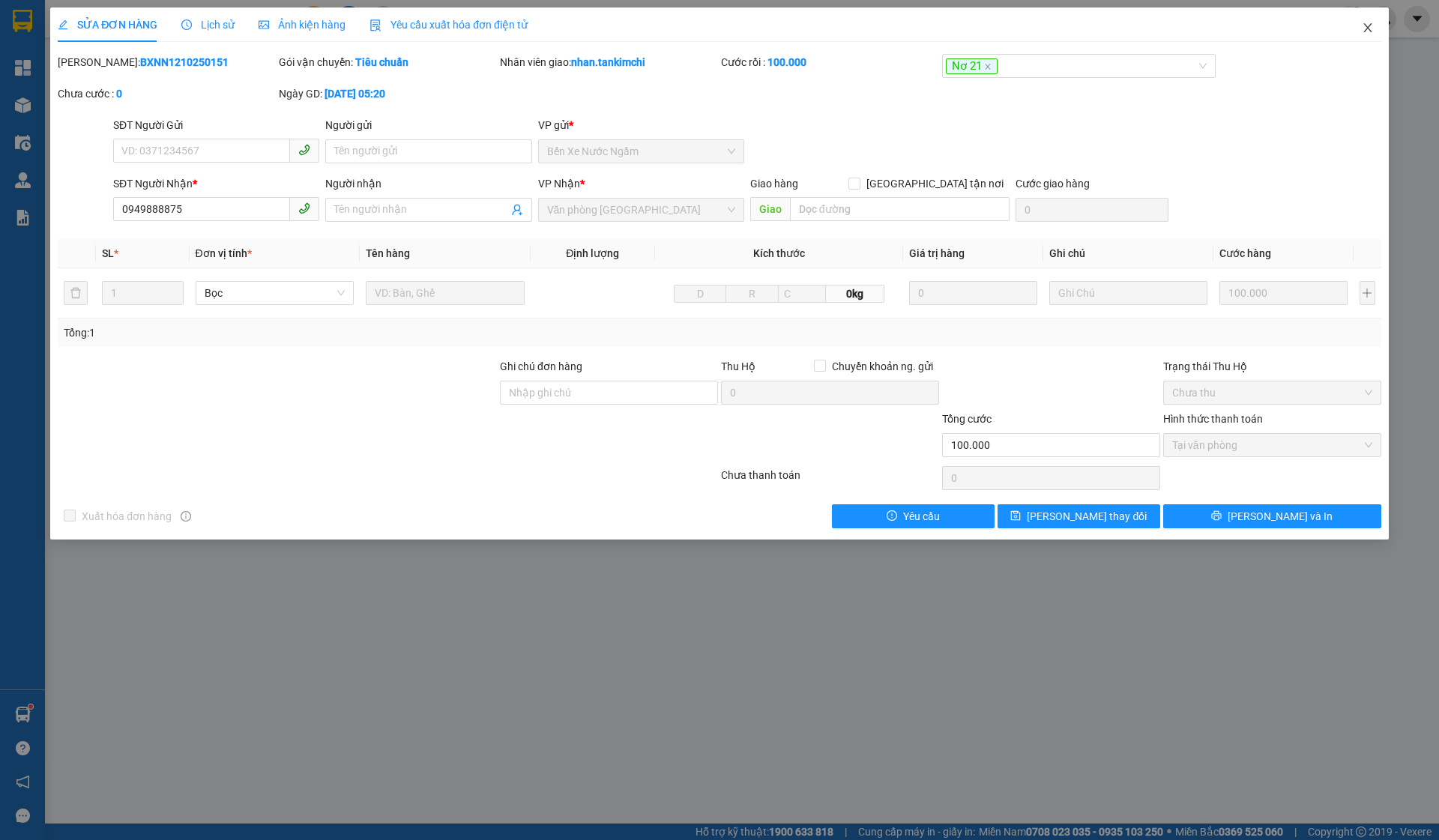
click at [1371, 22] on span "Close" at bounding box center [1367, 29] width 42 height 42
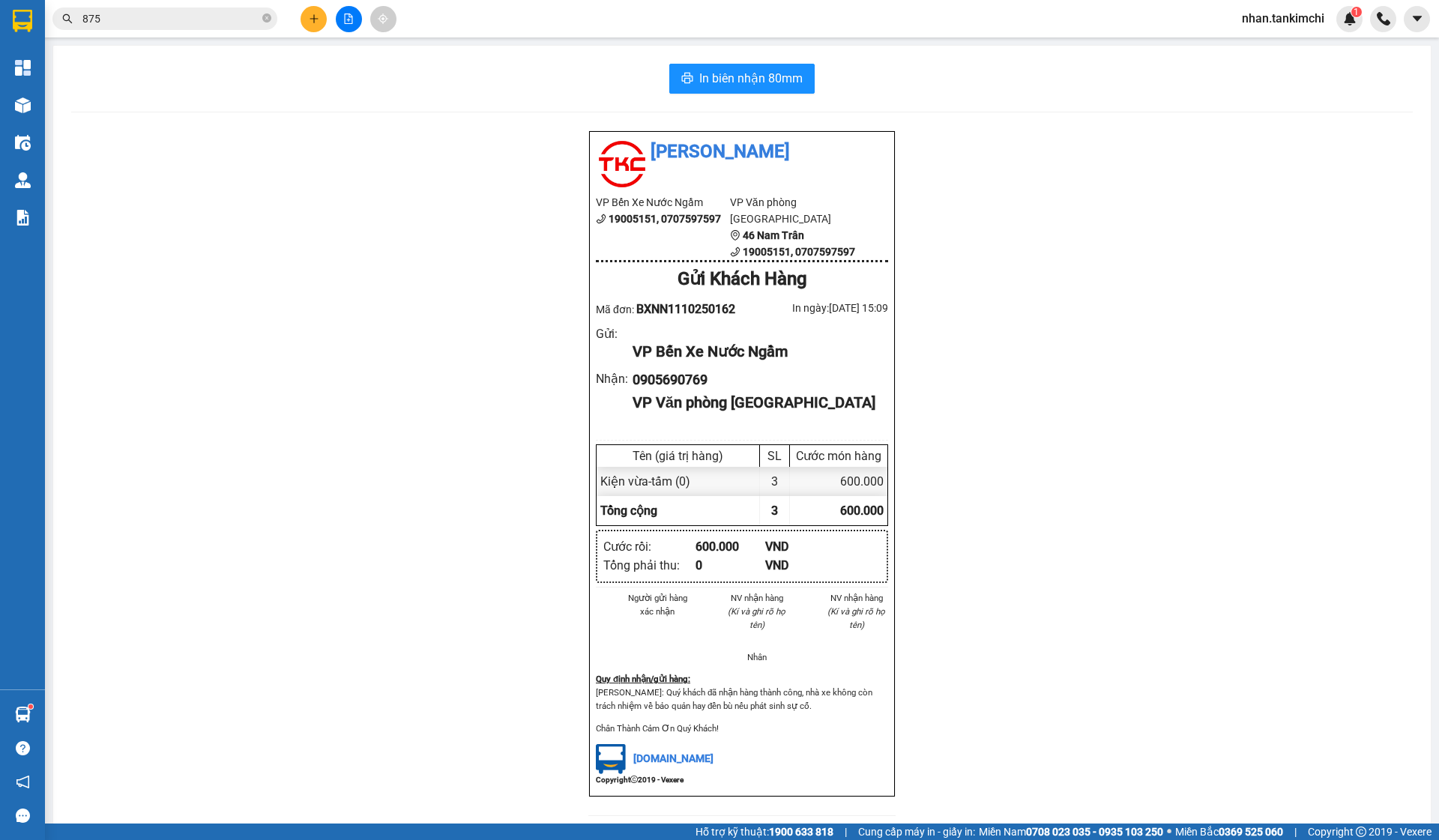
click at [115, 24] on input "875" at bounding box center [171, 18] width 177 height 16
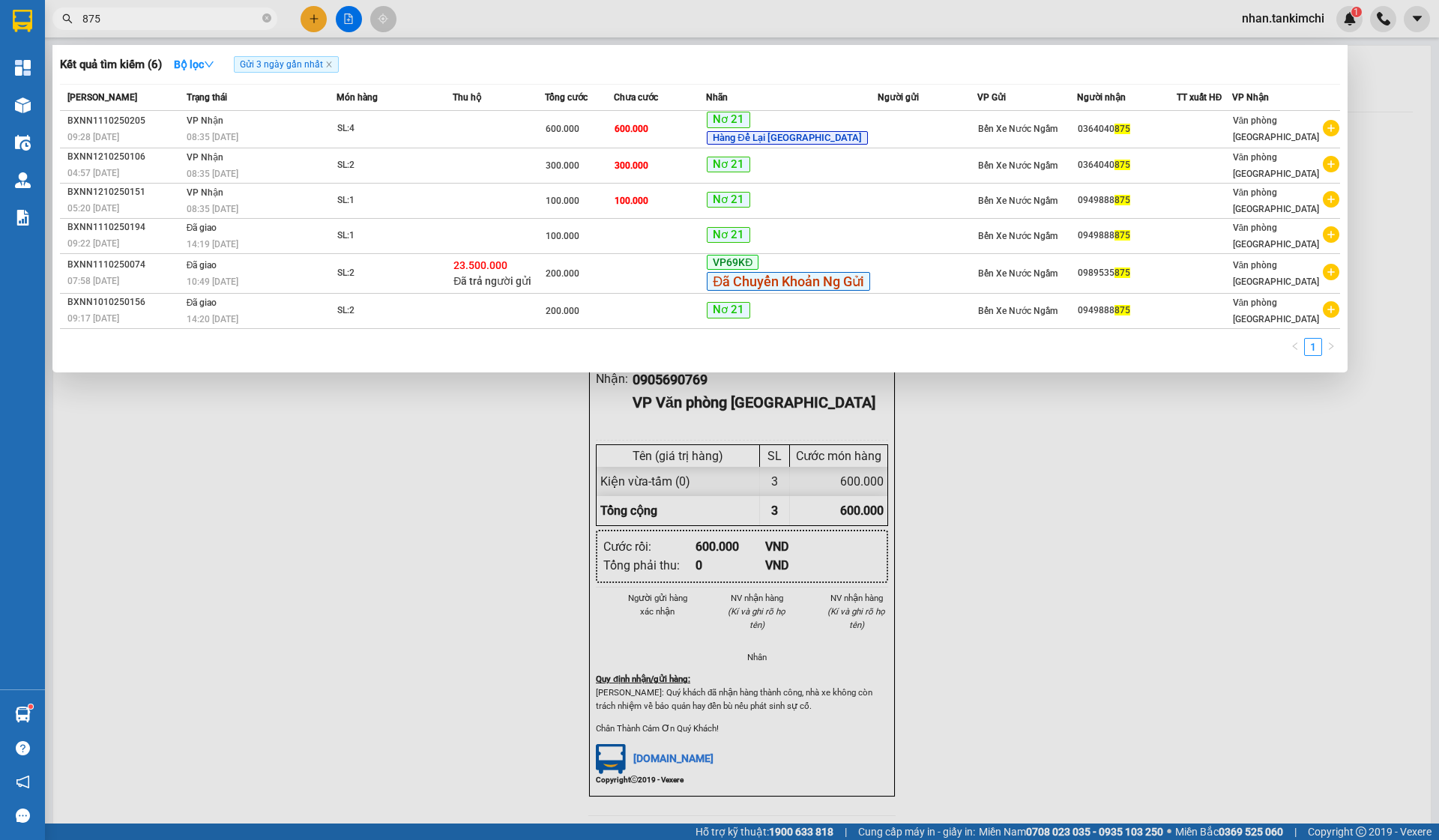
click at [115, 24] on input "875" at bounding box center [171, 18] width 177 height 16
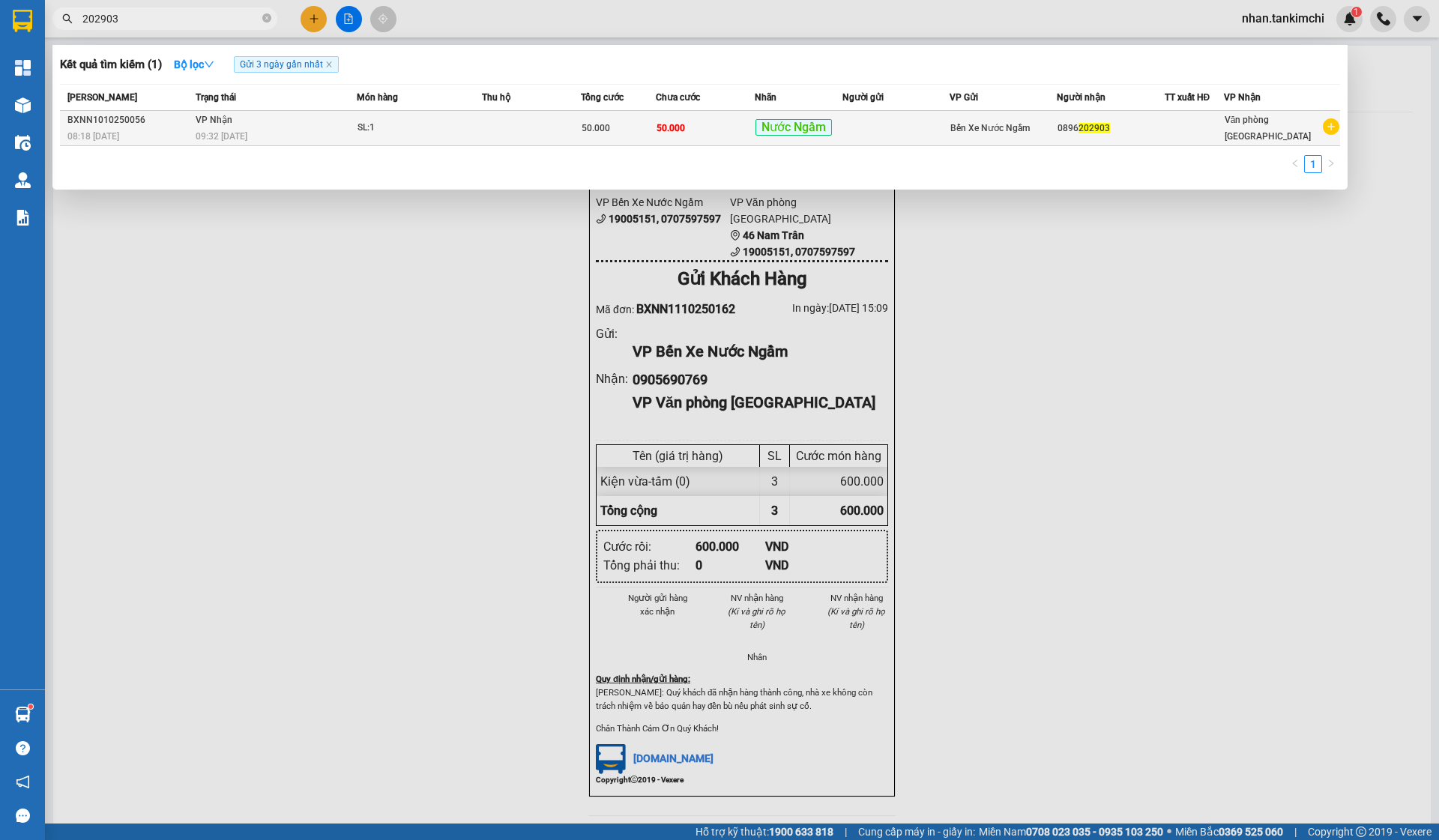
type input "202903"
click at [895, 126] on td at bounding box center [895, 128] width 107 height 36
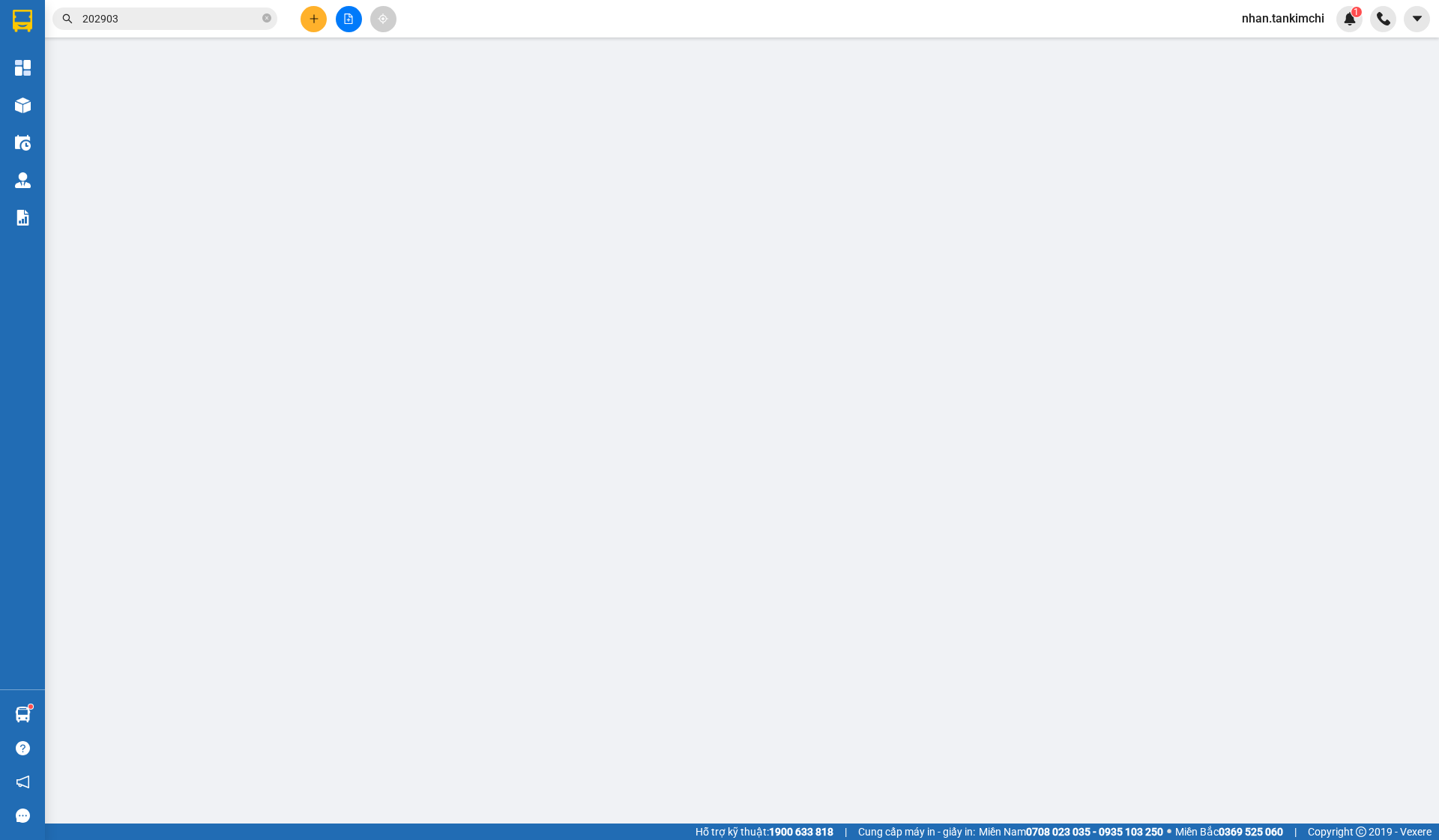
type input "0896202903"
type input "50.000"
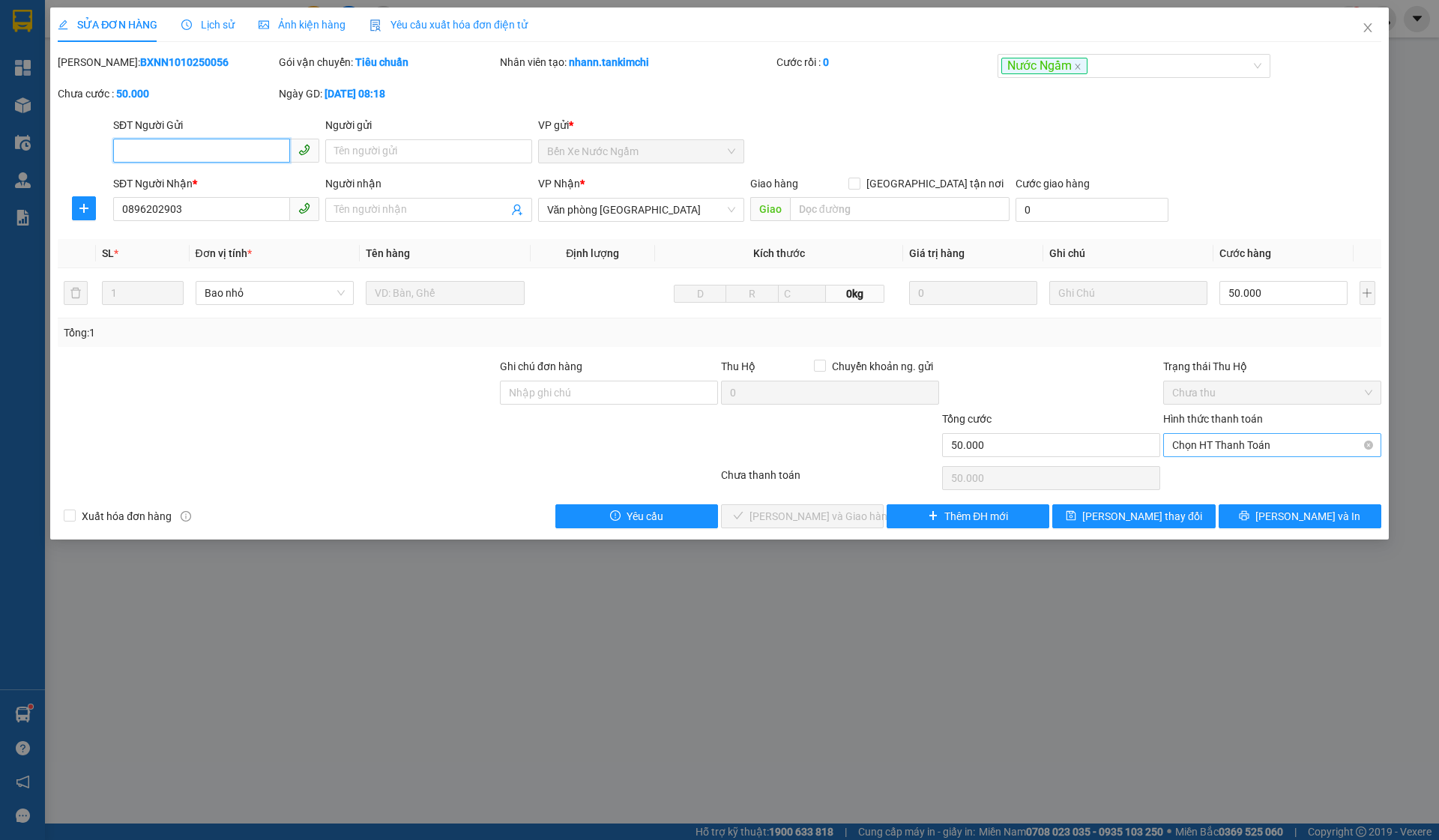
click at [1265, 437] on span "Chọn HT Thanh Toán" at bounding box center [1271, 445] width 200 height 23
click at [1212, 489] on div "Total Paid Fee 0 Total UnPaid Fee 50.000 Cash Collection Total Fee Mã ĐH: BXNN1…" at bounding box center [719, 291] width 1324 height 474
click at [1229, 459] on div "Hình thức thanh toán Chọn HT Thanh Toán" at bounding box center [1271, 436] width 218 height 52
click at [1220, 472] on div "Chọn HT Thanh Toán" at bounding box center [1271, 478] width 221 height 30
click at [1219, 464] on div "Chọn HT Thanh Toán" at bounding box center [1271, 478] width 221 height 30
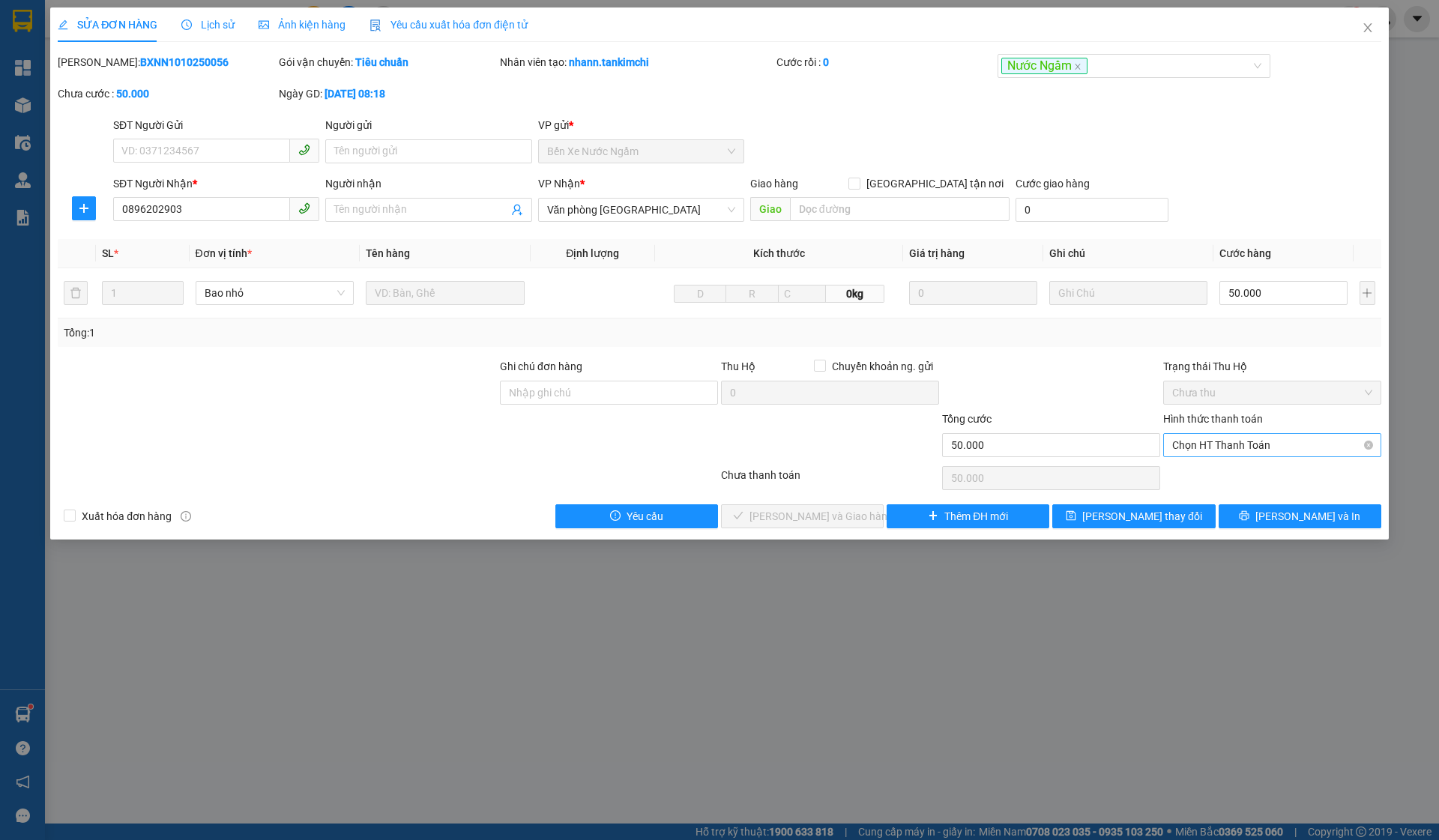
click at [1215, 443] on span "Chọn HT Thanh Toán" at bounding box center [1271, 445] width 200 height 23
click at [1212, 462] on div "Total Paid Fee 0 Total UnPaid Fee 50.000 Cash Collection Total Fee Mã ĐH: BXNN1…" at bounding box center [719, 291] width 1324 height 474
click at [1212, 451] on span "Chọn HT Thanh Toán" at bounding box center [1271, 445] width 200 height 23
click at [1232, 473] on div "Tại văn phòng" at bounding box center [1271, 475] width 200 height 16
type input "0"
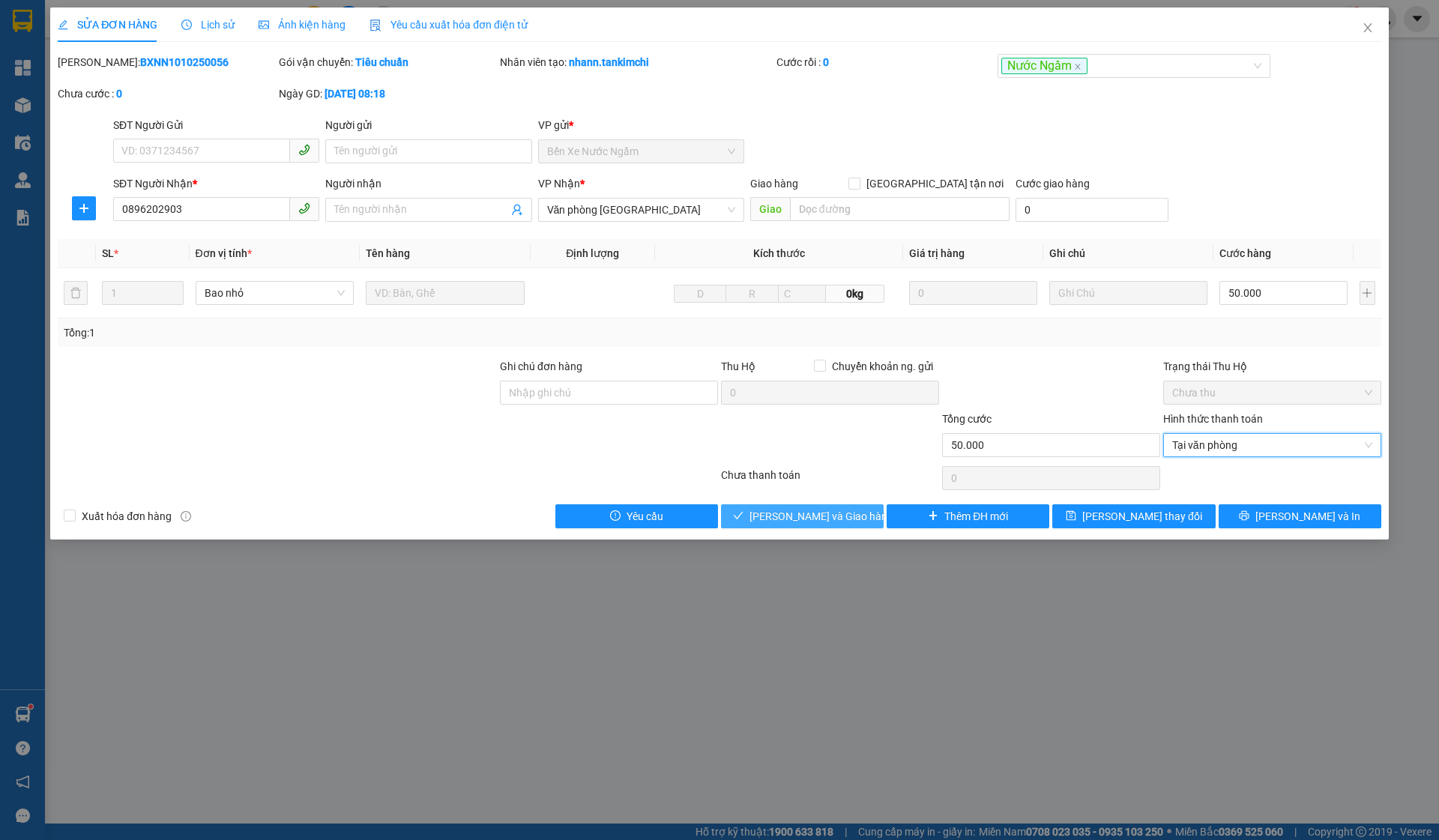
click at [818, 518] on span "[PERSON_NAME] và Giao hàng" at bounding box center [821, 515] width 144 height 16
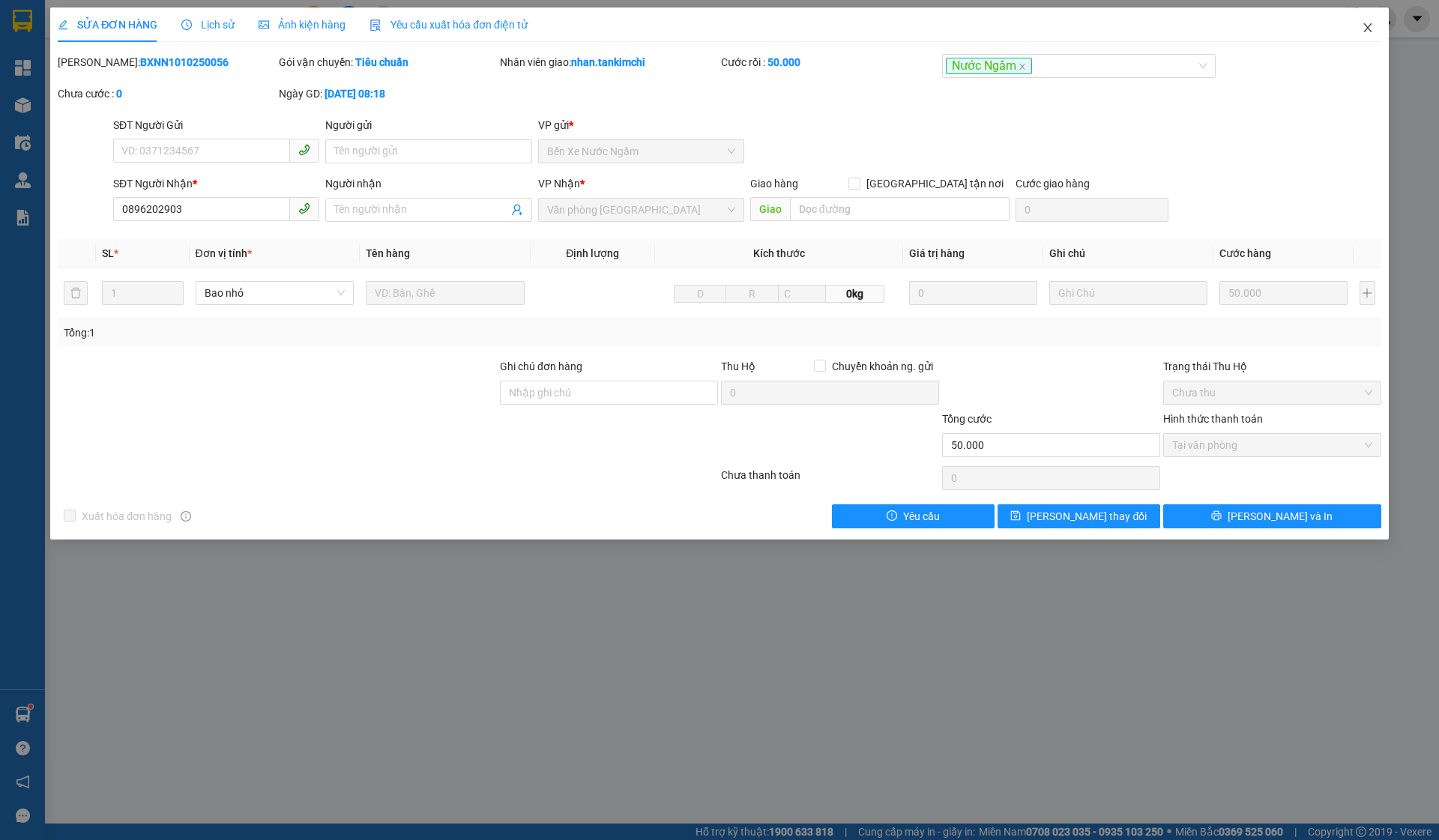
click at [1380, 30] on span "Close" at bounding box center [1367, 29] width 42 height 42
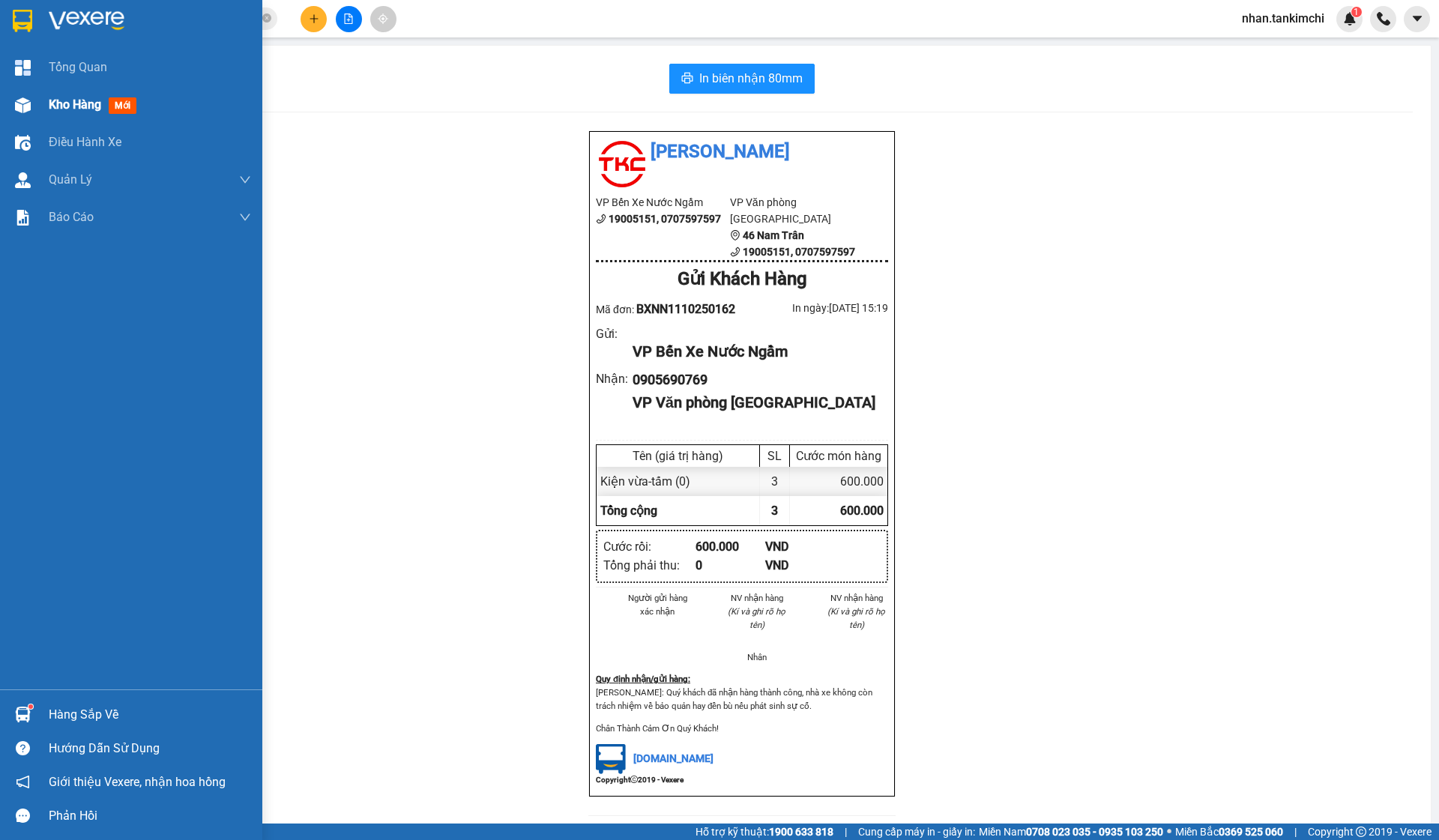
click at [49, 113] on div "Kho hàng mới" at bounding box center [95, 105] width 94 height 19
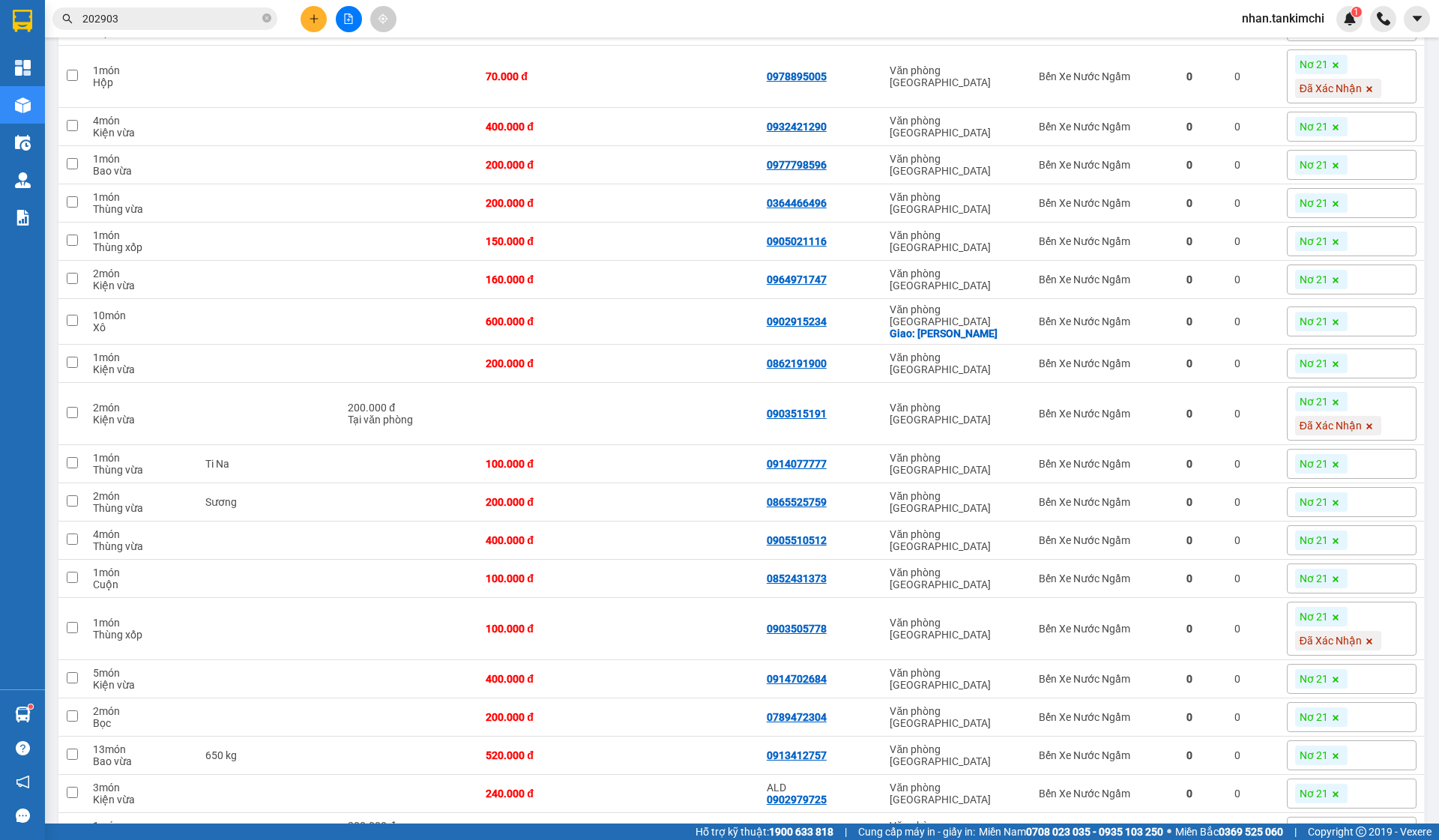
scroll to position [1974, 0]
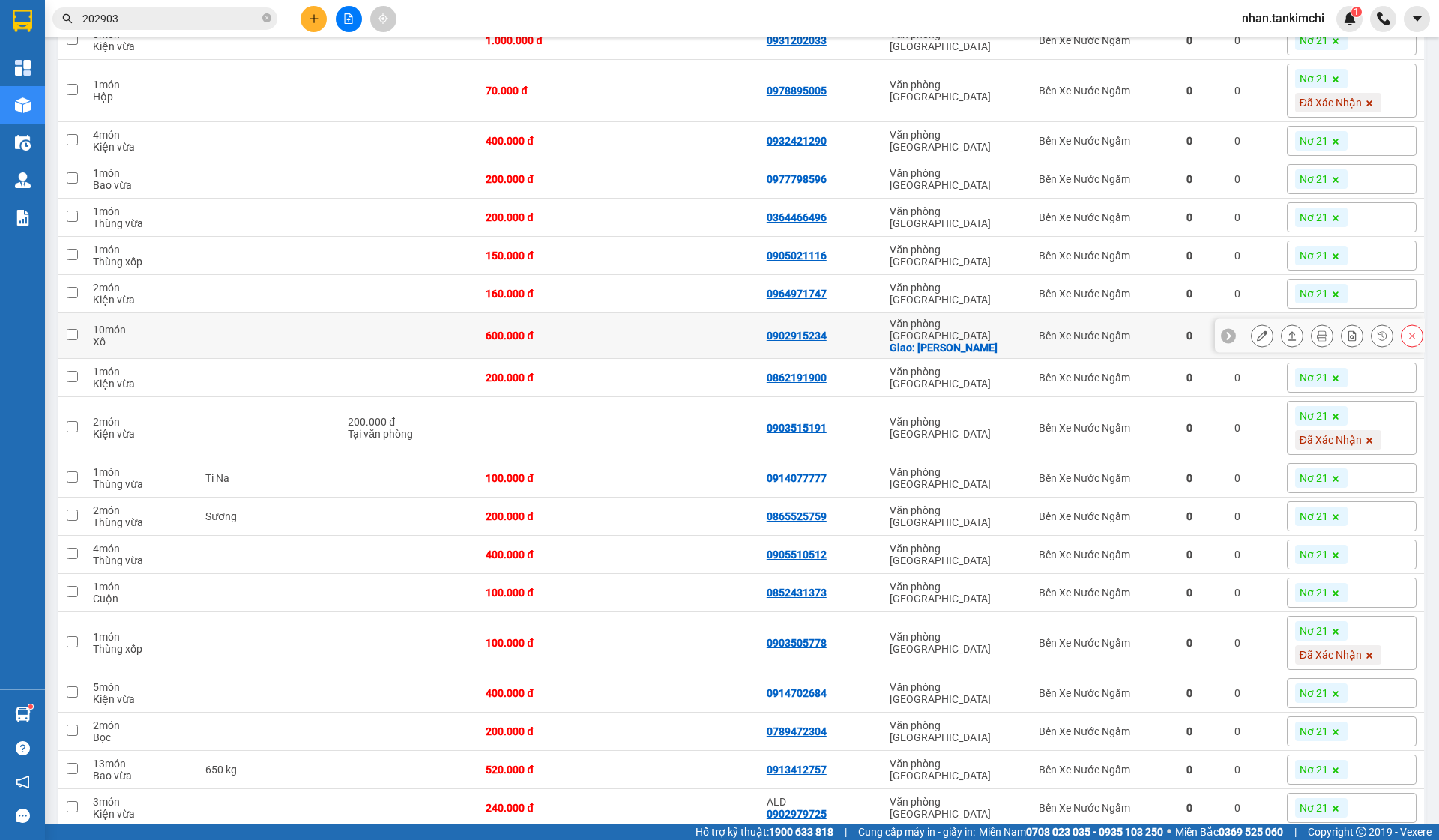
click at [1264, 341] on icon at bounding box center [1262, 336] width 10 height 10
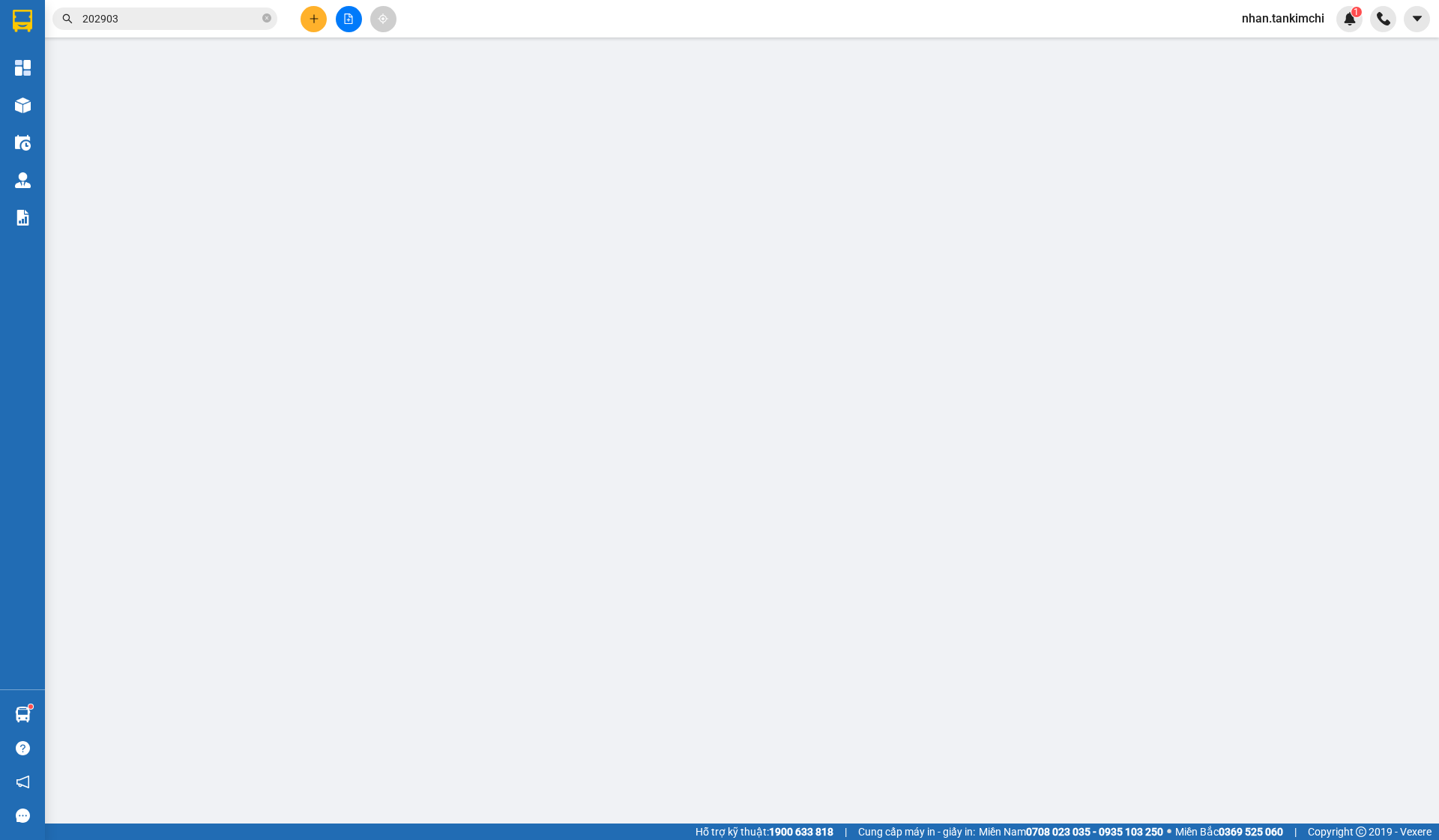
type input "0902915234"
checkbox input "true"
type input "[PERSON_NAME]"
type input "600.000"
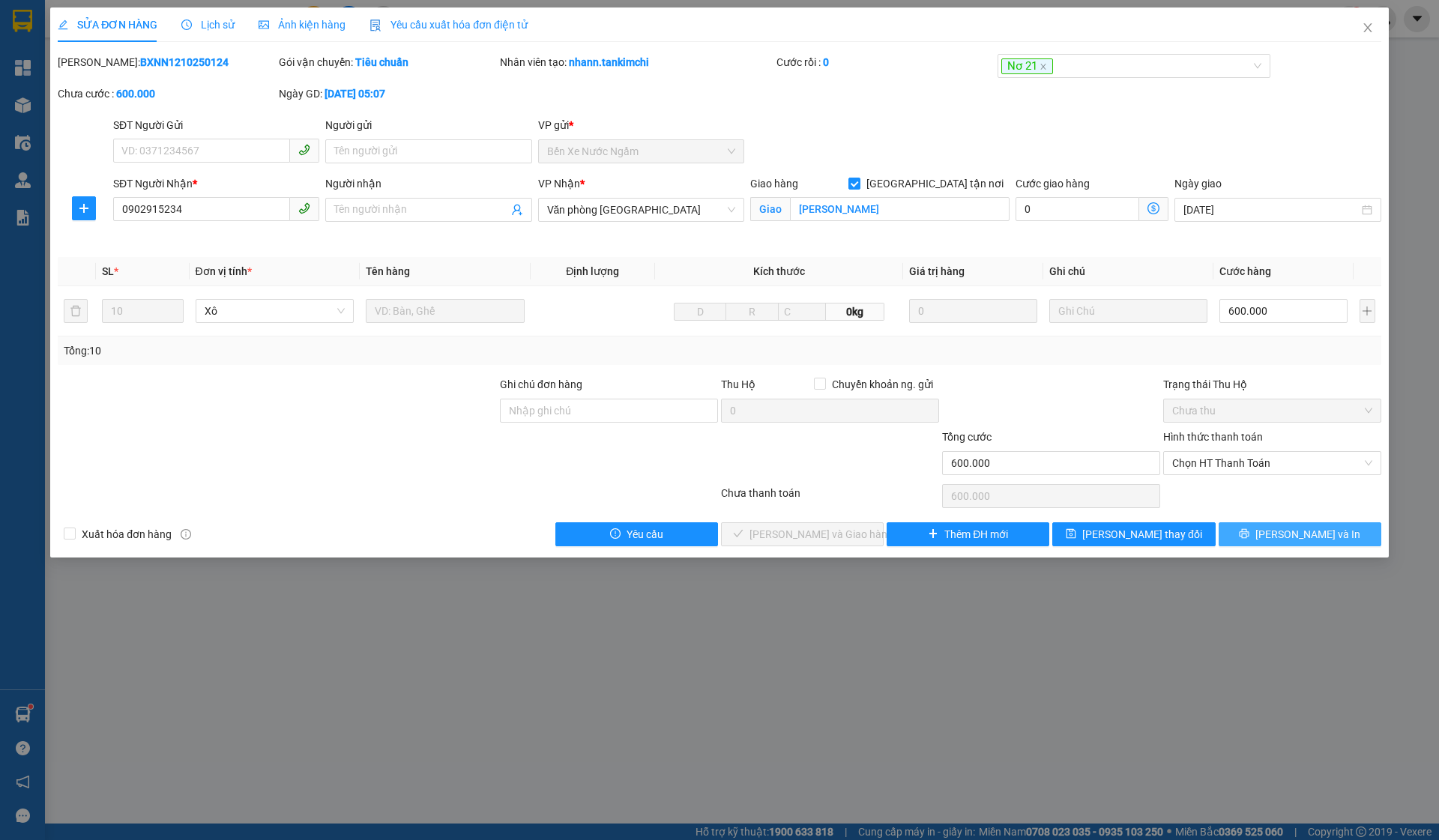
click at [1253, 531] on button "[PERSON_NAME] và In" at bounding box center [1299, 535] width 162 height 24
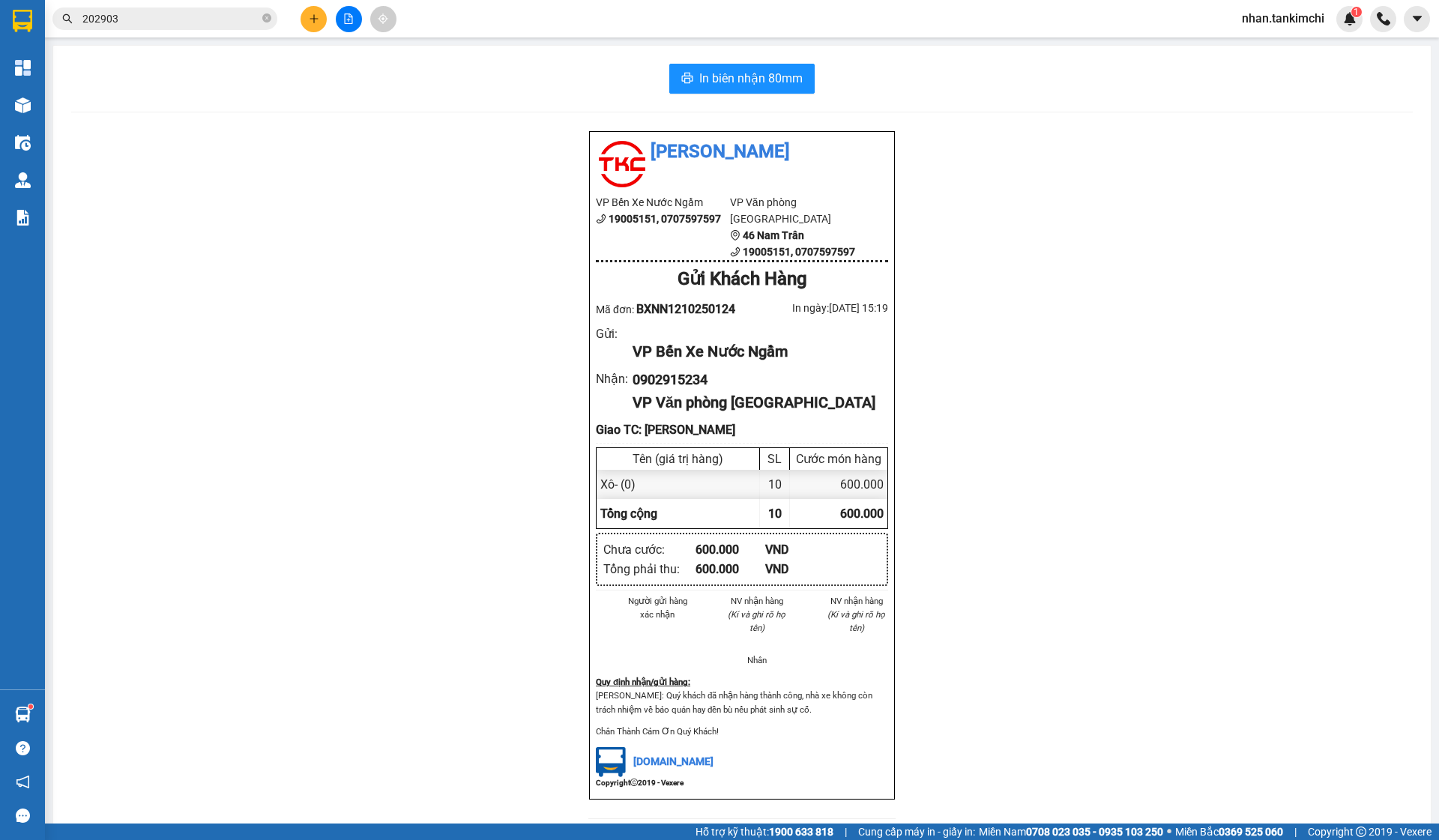
click at [232, 27] on span "202903" at bounding box center [164, 19] width 225 height 23
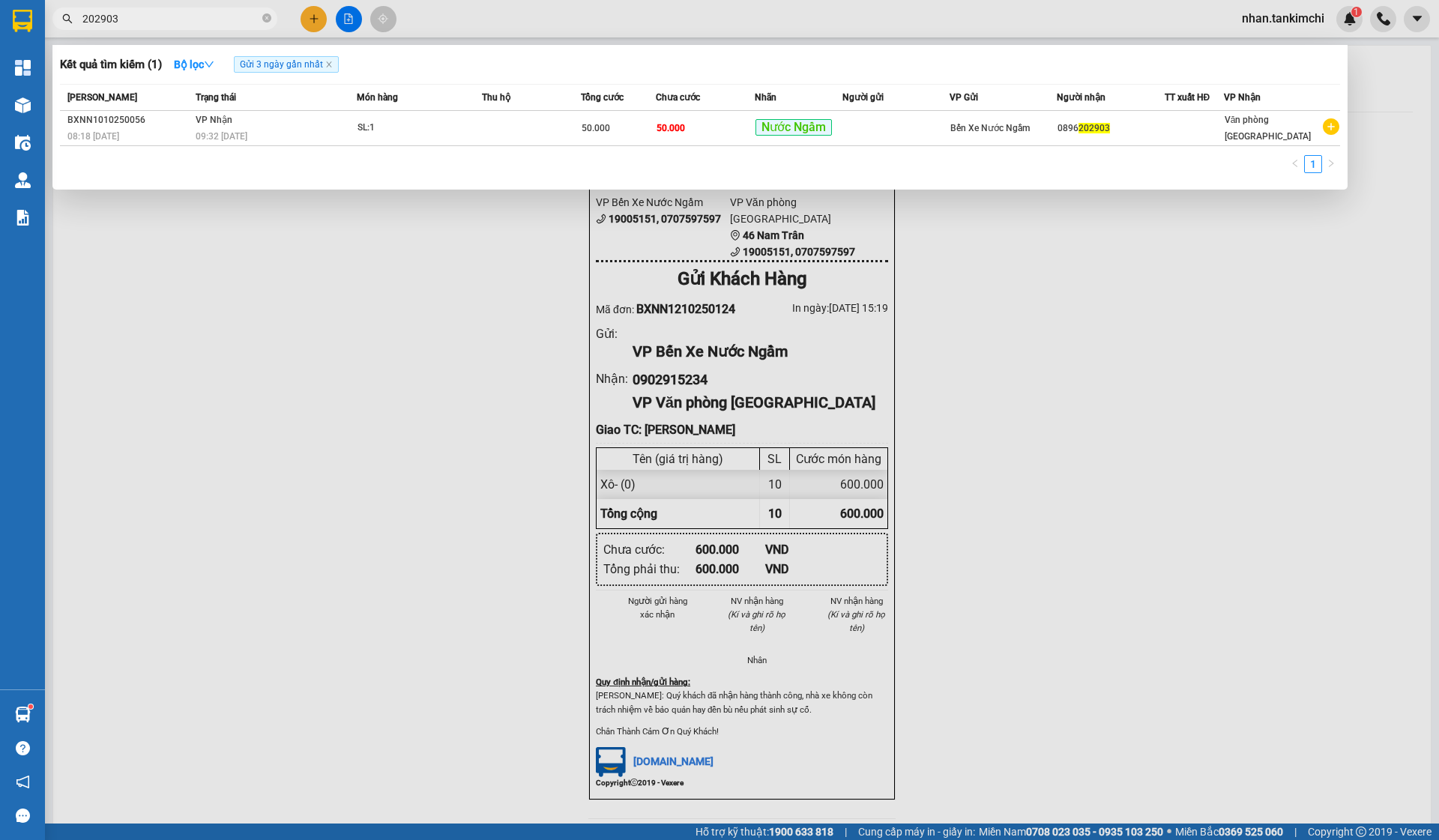
click at [232, 27] on span "202903" at bounding box center [164, 19] width 225 height 23
click at [247, 23] on input "202903" at bounding box center [171, 18] width 177 height 16
click at [248, 314] on div at bounding box center [720, 420] width 1439 height 840
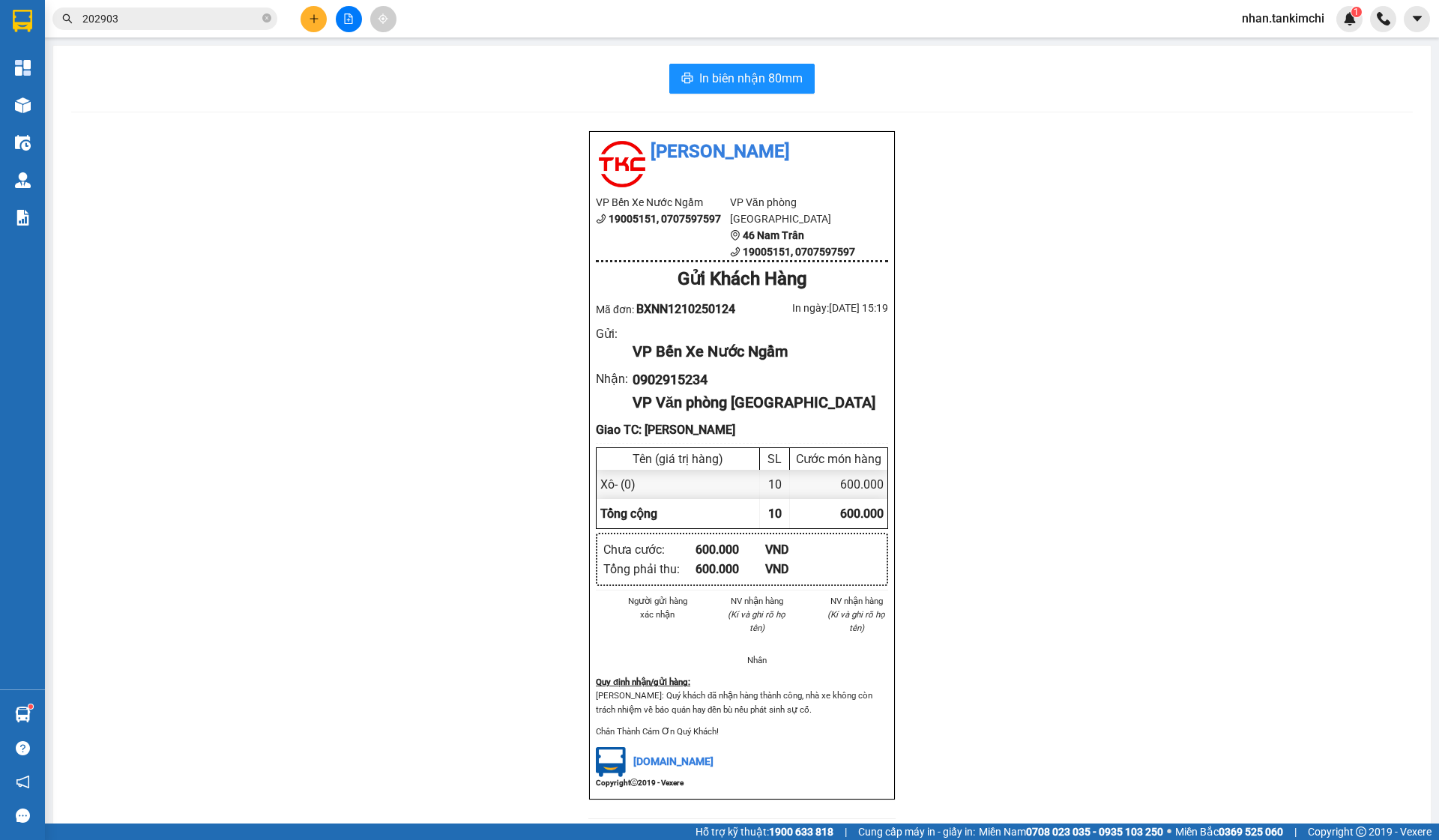
click at [1006, 5] on div "Kết quả tìm kiếm ( 1 ) Bộ lọc Gửi 3 ngày gần nhất Mã ĐH Trạng thái Món hàng Thu…" at bounding box center [720, 18] width 1439 height 37
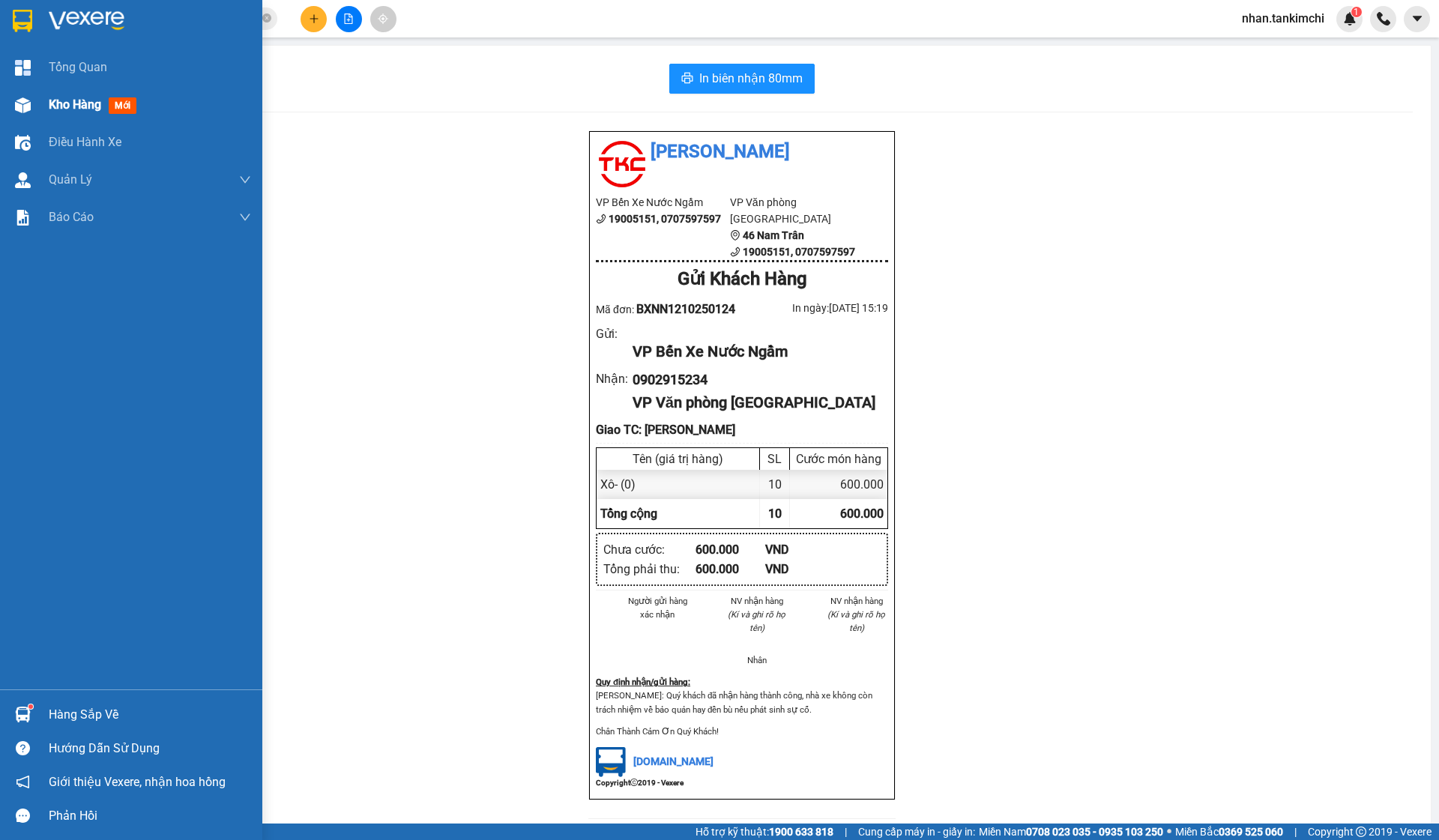
click at [46, 118] on div "Kho hàng mới" at bounding box center [131, 104] width 262 height 37
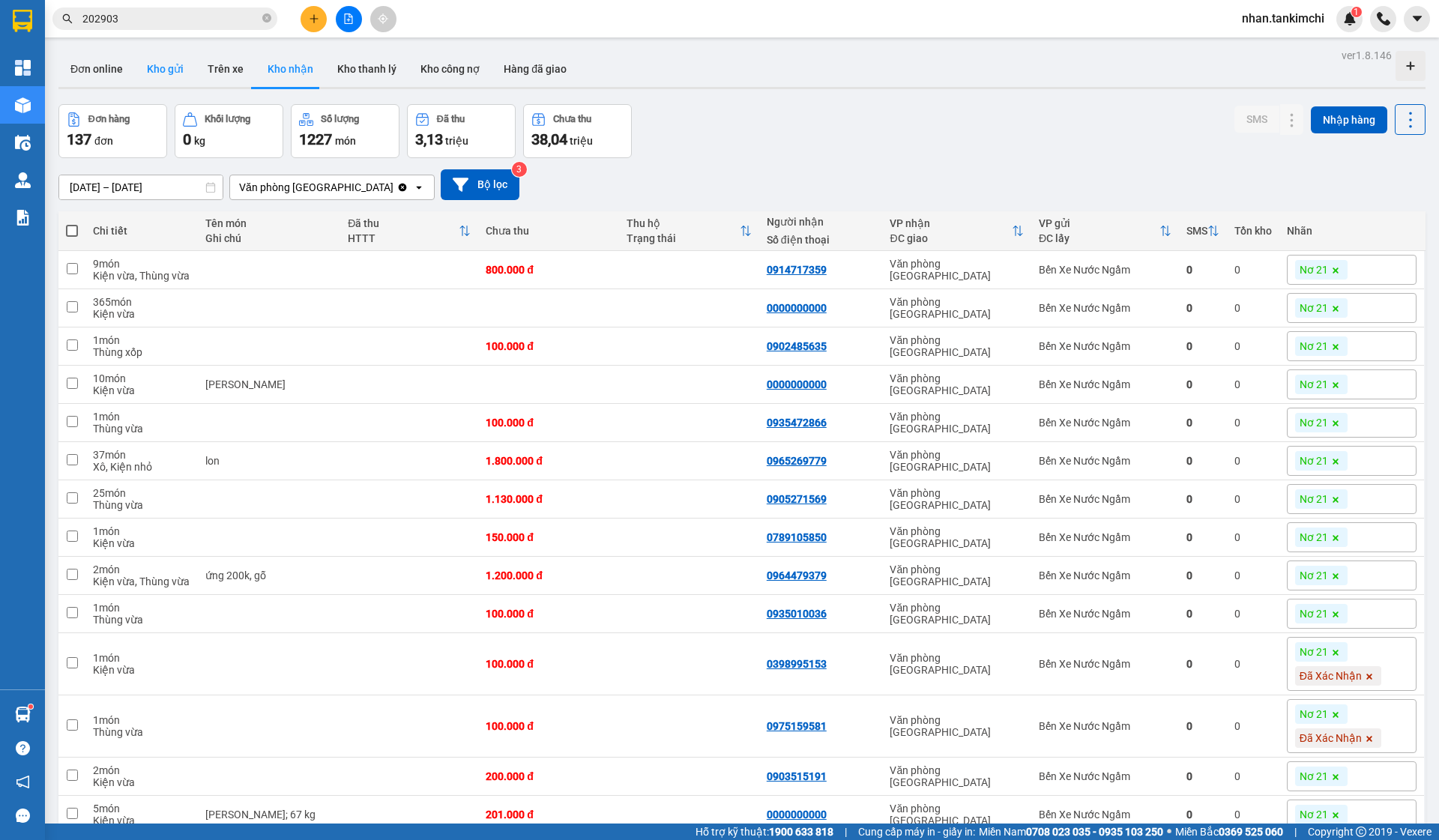
click at [162, 74] on button "Kho gửi" at bounding box center [165, 69] width 61 height 36
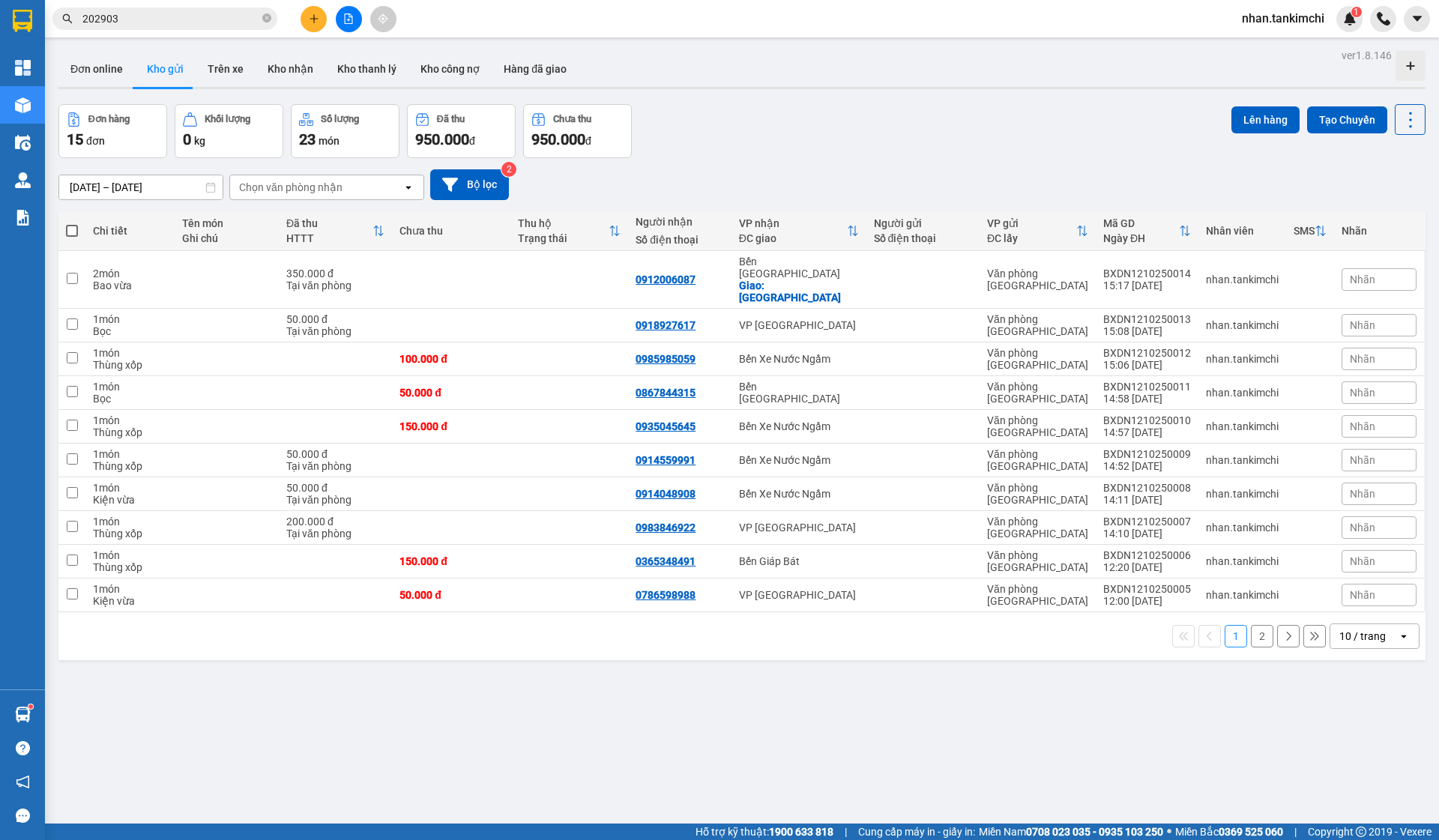
click at [295, 87] on div at bounding box center [741, 88] width 1367 height 3
click at [291, 74] on button "Kho nhận" at bounding box center [290, 69] width 69 height 36
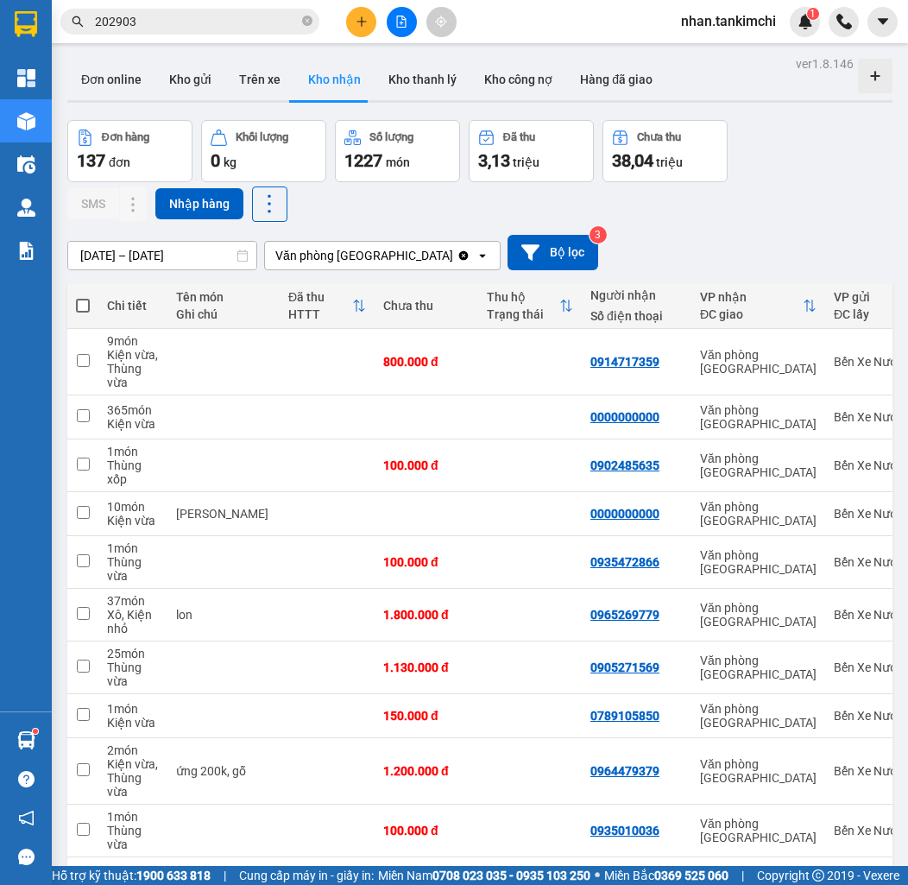
click at [181, 25] on input "202903" at bounding box center [197, 21] width 204 height 19
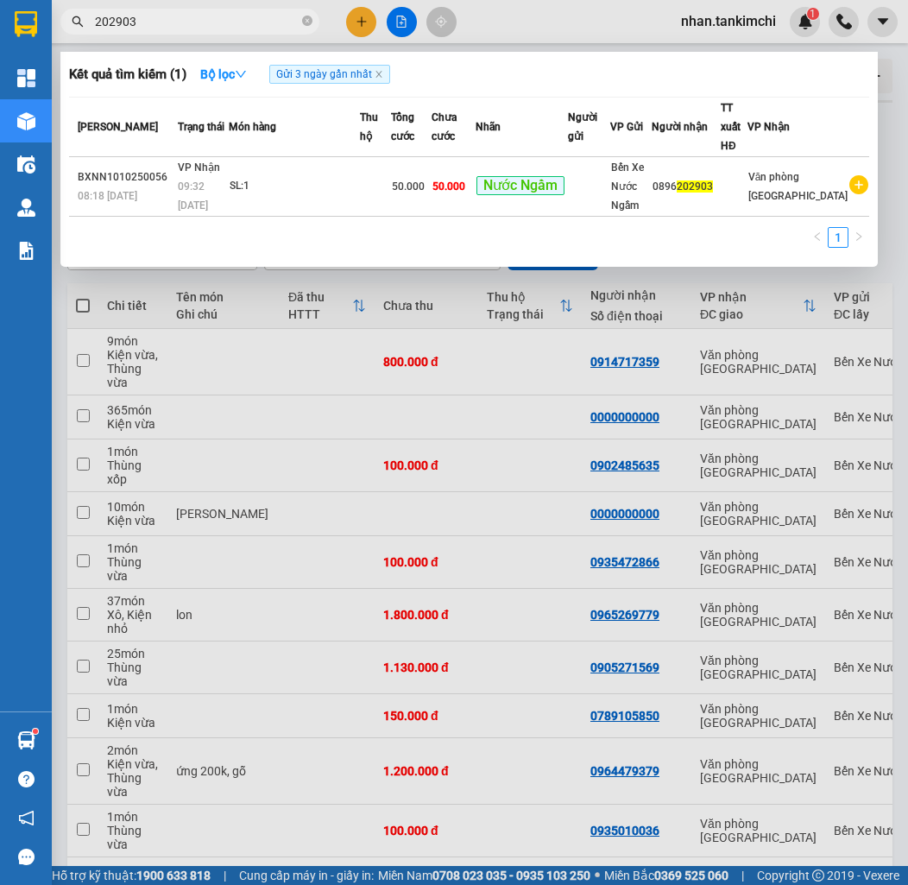
paste input "03629977745"
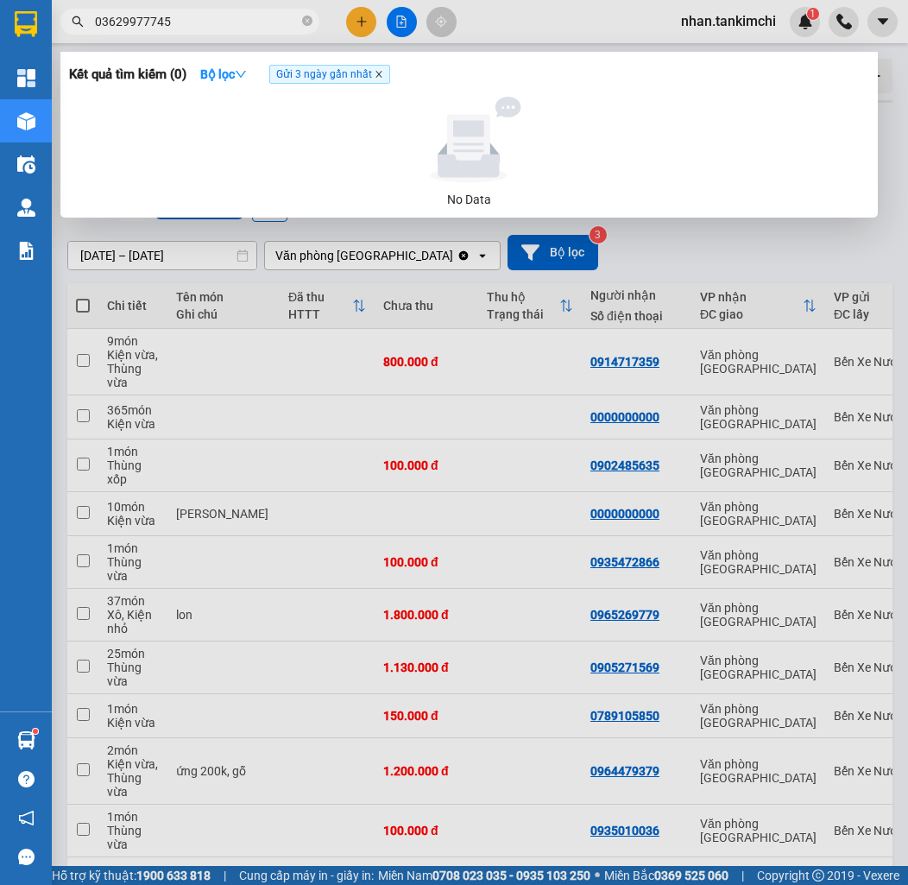
click at [383, 74] on icon "close" at bounding box center [379, 74] width 9 height 9
click at [249, 18] on input "03629977745" at bounding box center [197, 21] width 204 height 19
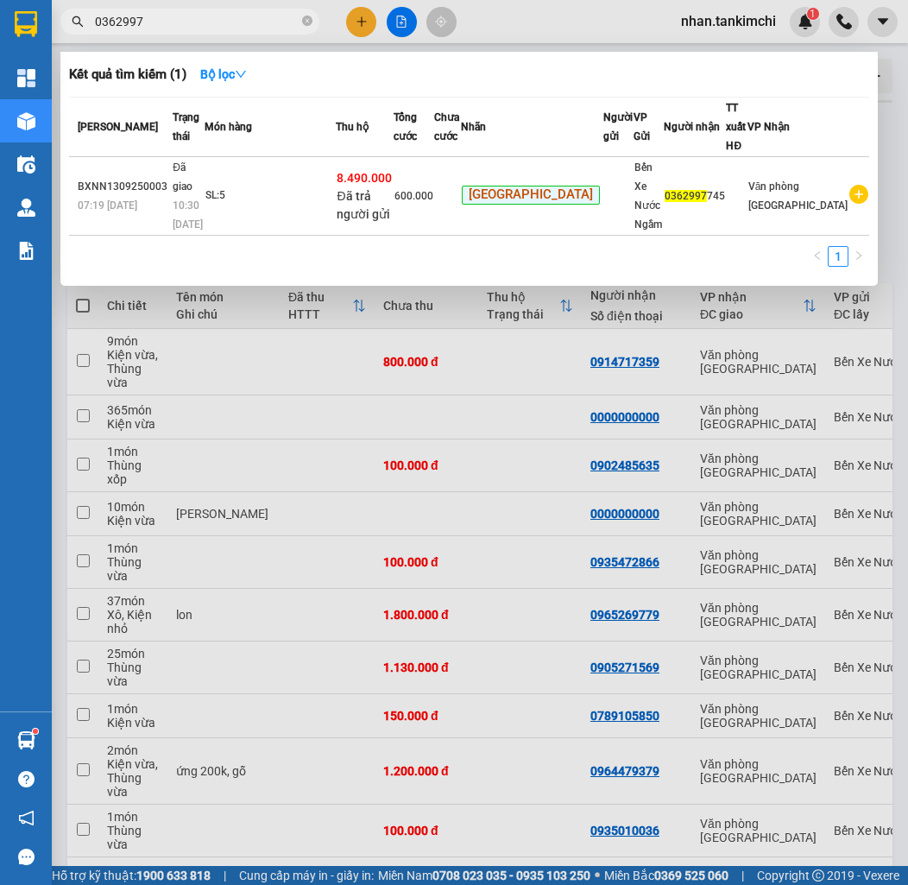
type input "0362997"
click at [394, 25] on div at bounding box center [454, 442] width 908 height 885
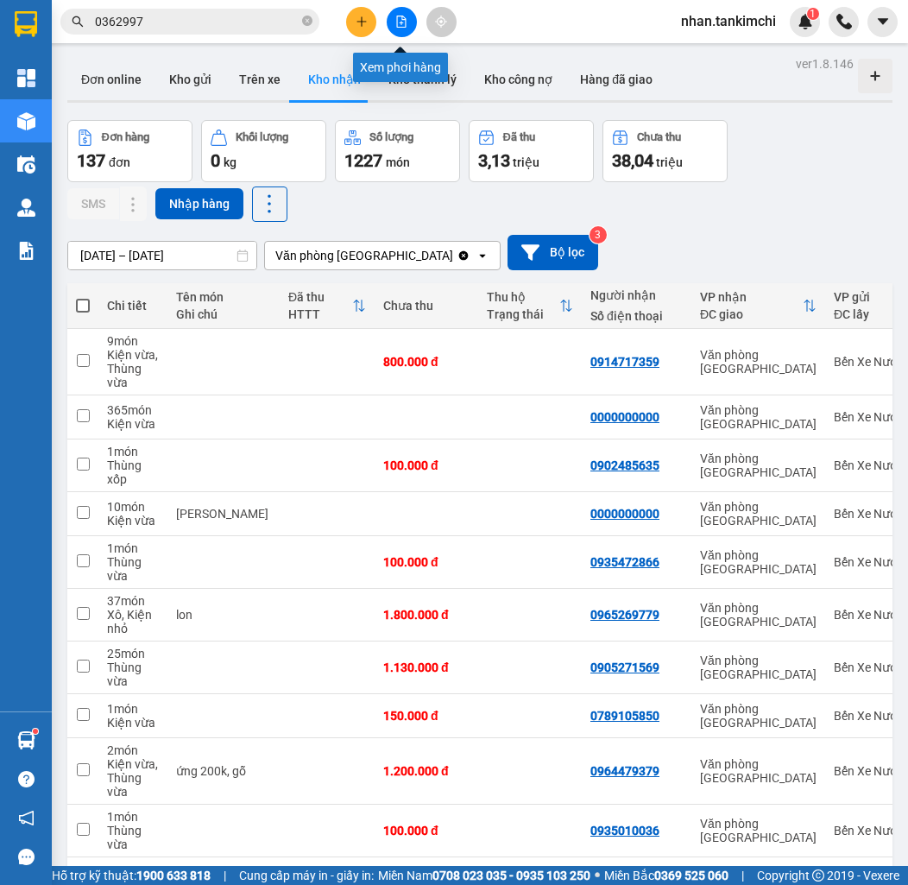
click at [409, 25] on button at bounding box center [402, 22] width 30 height 30
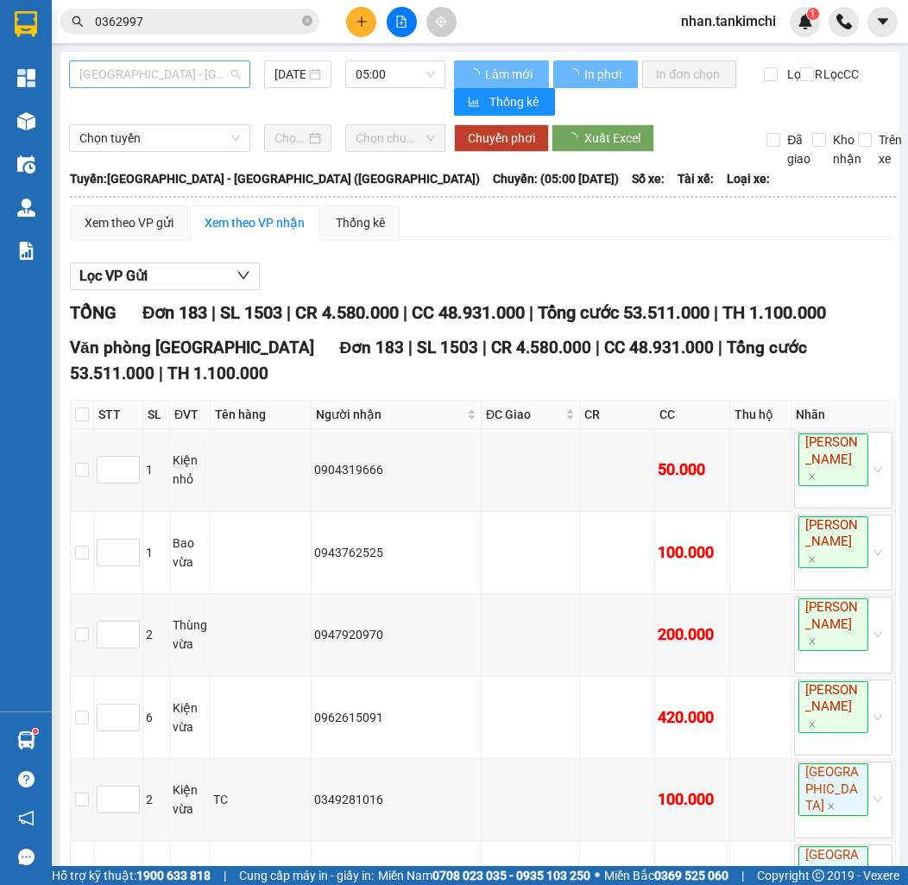
click at [203, 72] on span "[GEOGRAPHIC_DATA] - [GEOGRAPHIC_DATA] ([GEOGRAPHIC_DATA])" at bounding box center [159, 74] width 161 height 26
click at [300, 81] on input "[DATE]" at bounding box center [290, 74] width 31 height 19
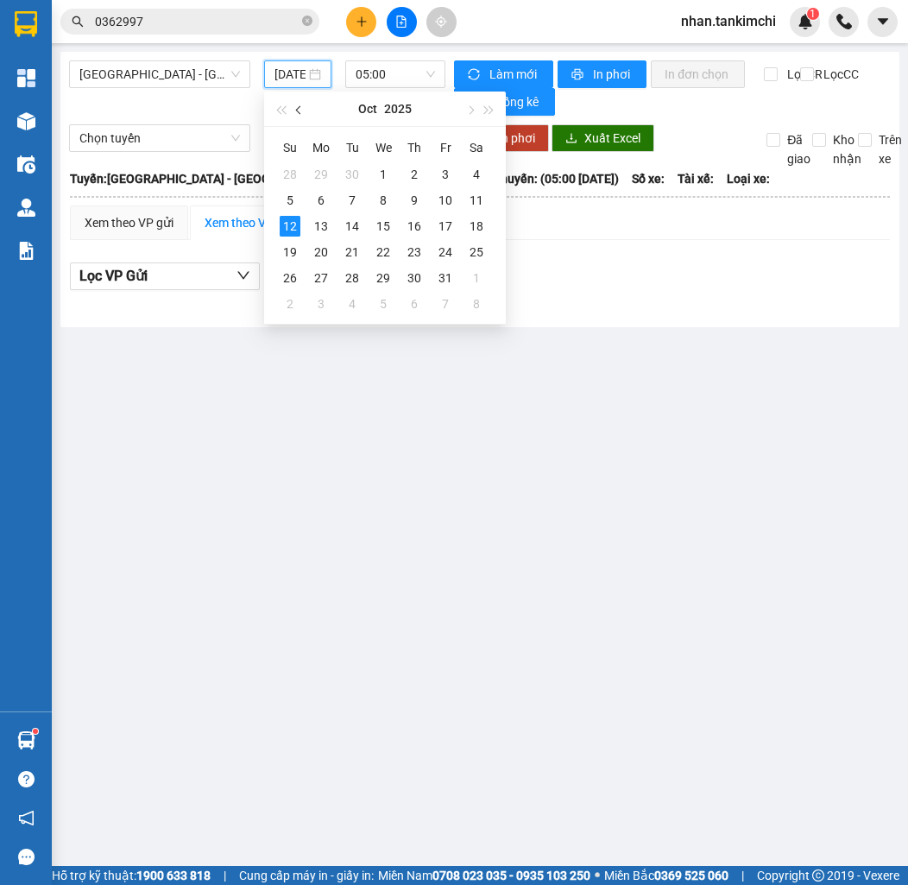
click at [297, 114] on button "button" at bounding box center [299, 109] width 19 height 35
click at [410, 201] on div "11" at bounding box center [414, 200] width 21 height 21
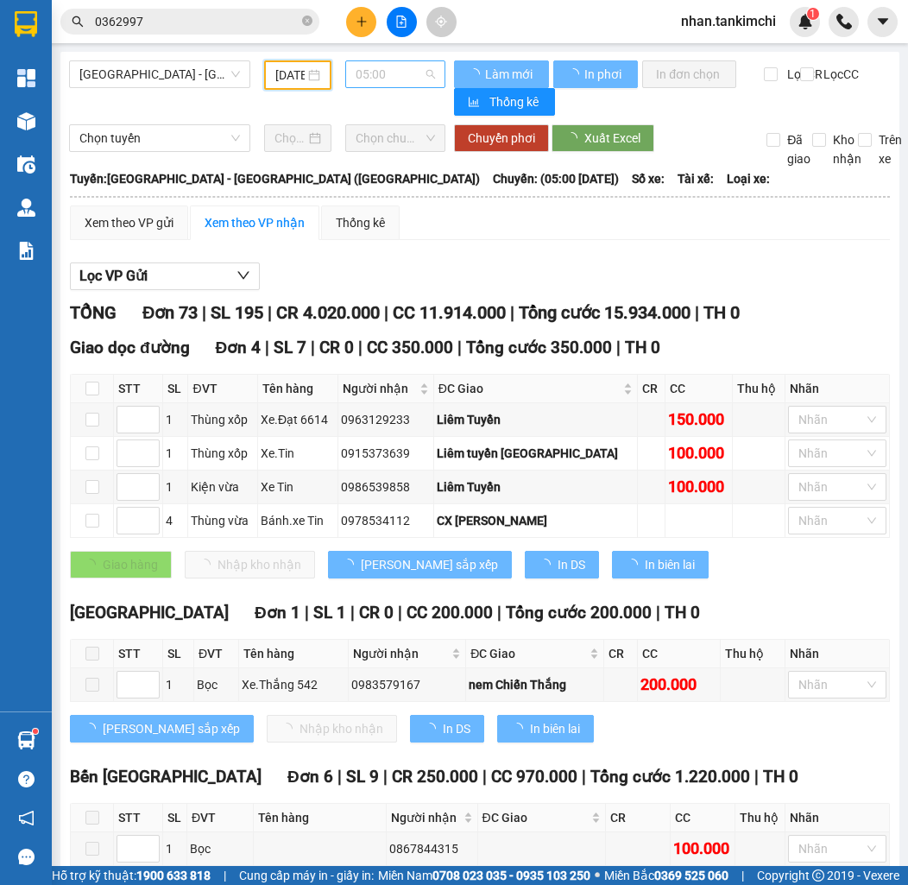
click at [398, 83] on span "05:00" at bounding box center [395, 74] width 79 height 26
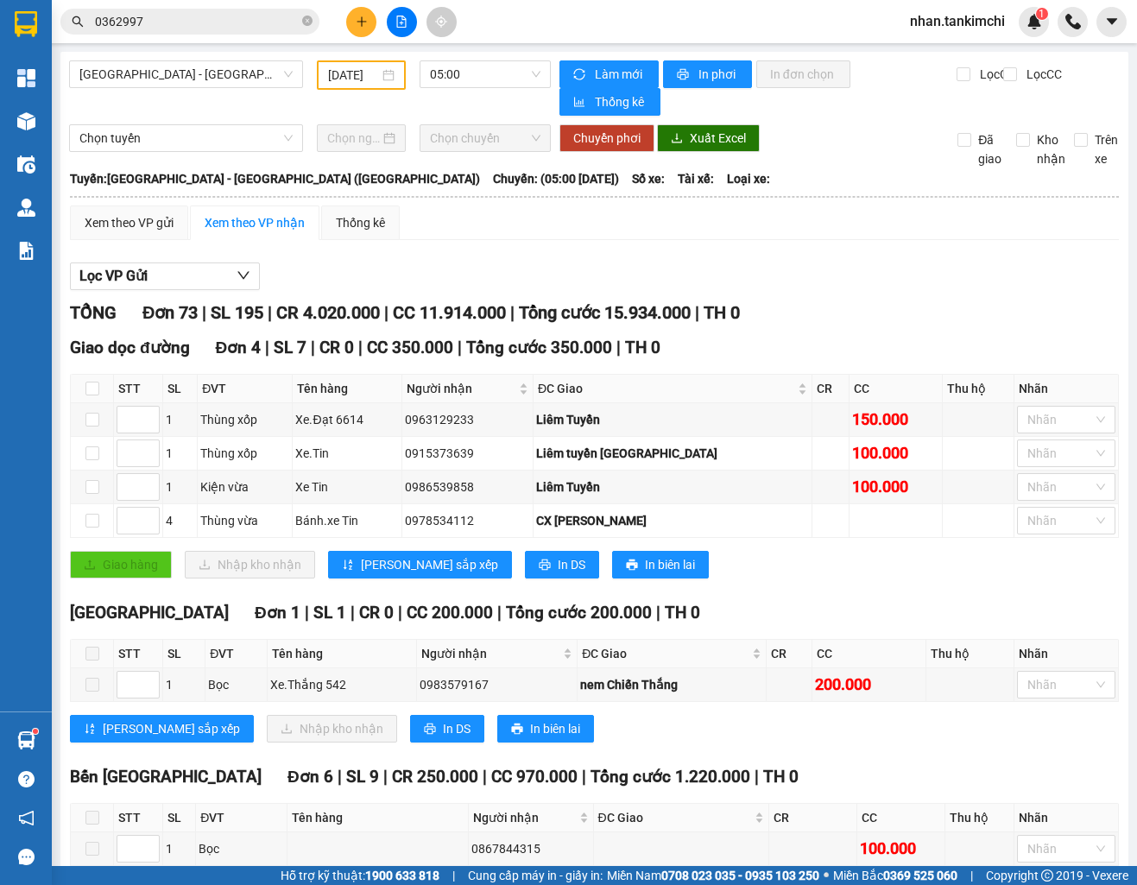
click at [361, 86] on div "[DATE]" at bounding box center [362, 74] width 90 height 29
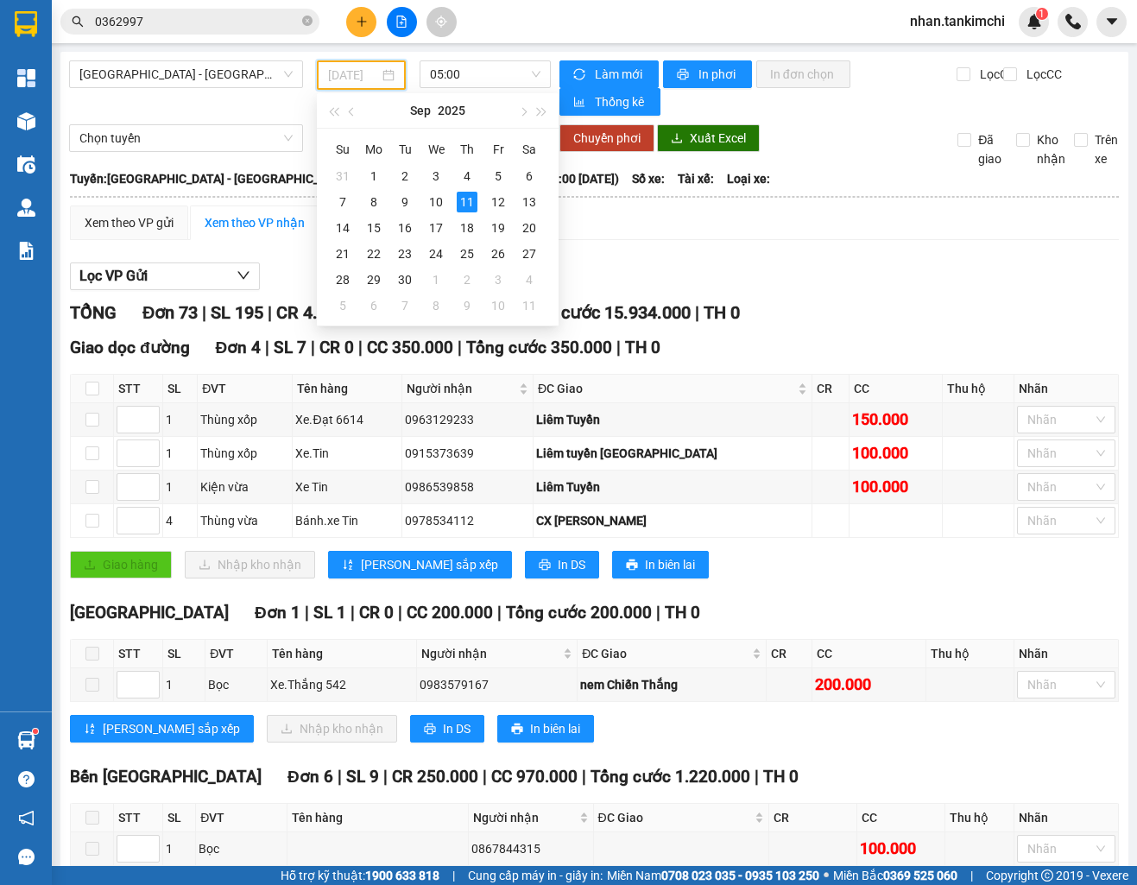
type input "[DATE]"
click at [581, 281] on div "Lọc VP Gửi" at bounding box center [594, 276] width 1049 height 28
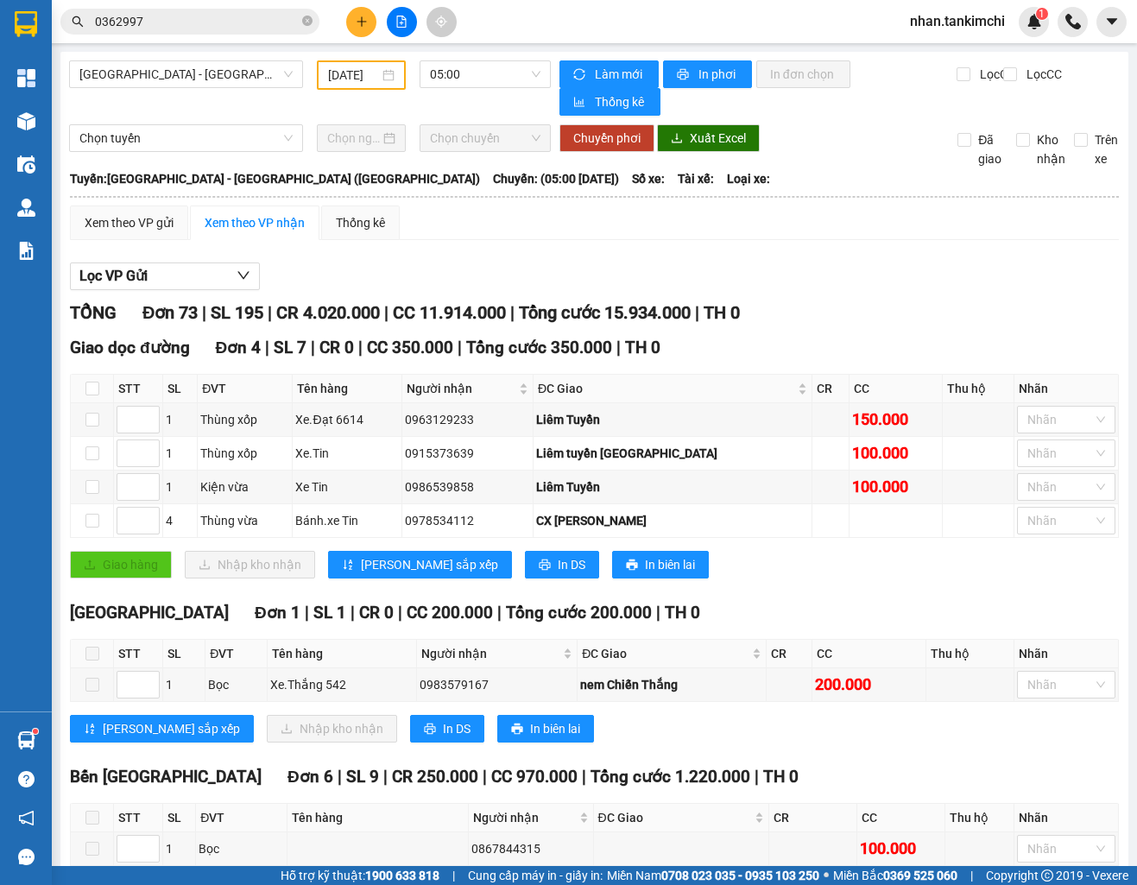
click at [187, 23] on input "0362997" at bounding box center [197, 21] width 204 height 19
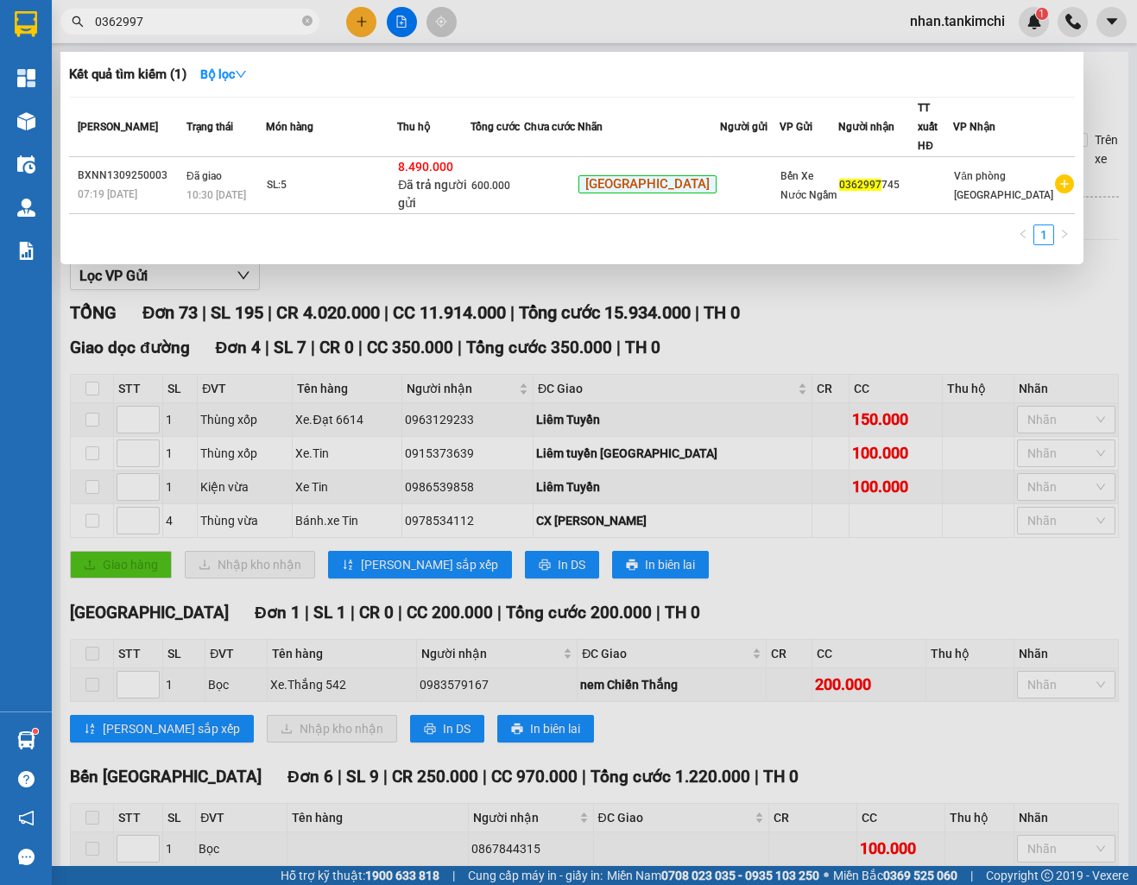
click at [187, 23] on input "0362997" at bounding box center [197, 21] width 204 height 19
type input "1"
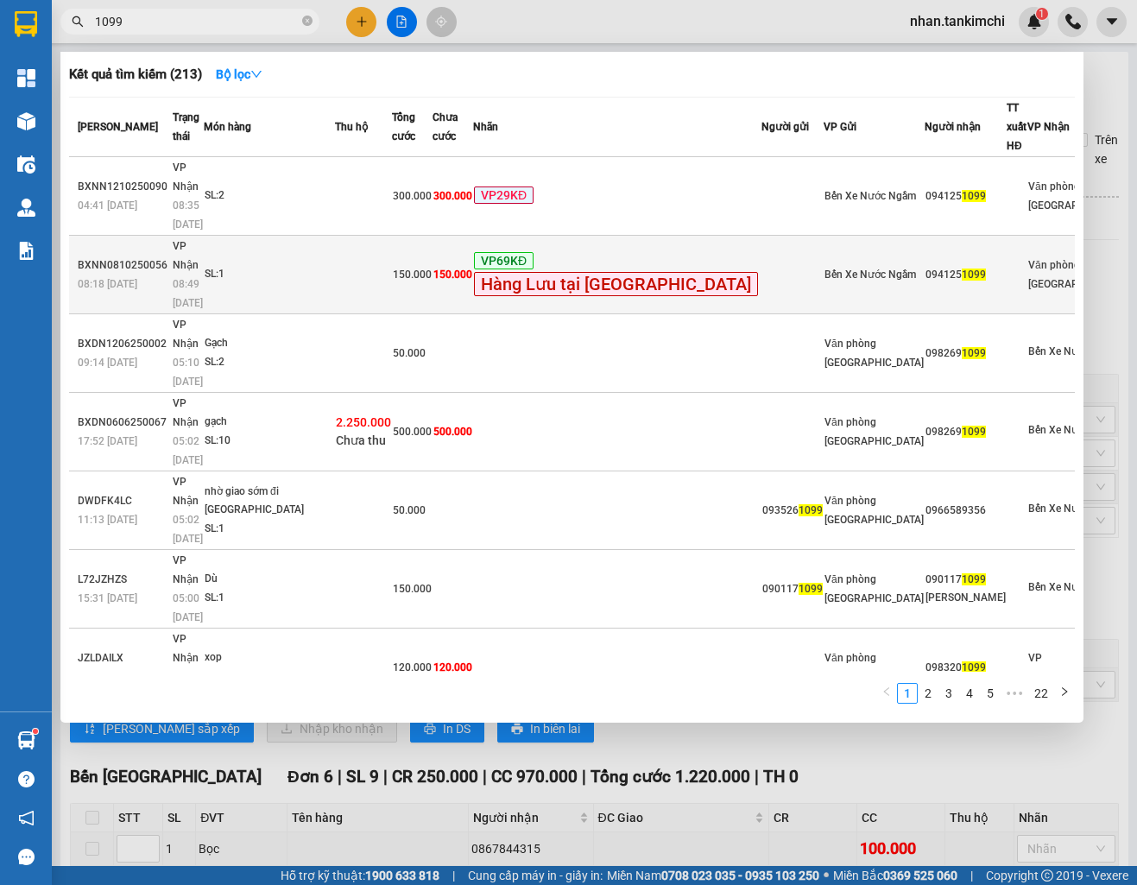
type input "1099"
click at [662, 252] on div "VP69KĐ Hàng [PERSON_NAME] tại [GEOGRAPHIC_DATA]" at bounding box center [617, 275] width 287 height 46
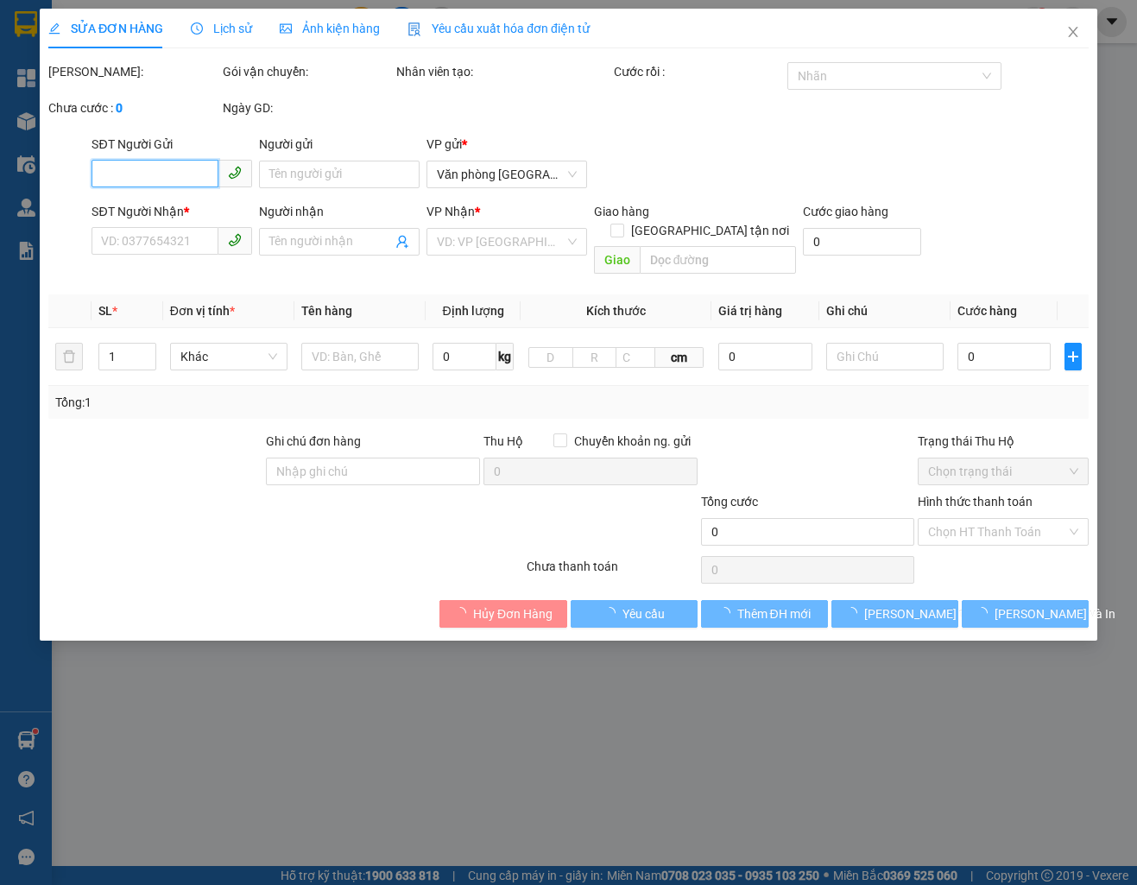
type input "0941251099"
type input "150.000"
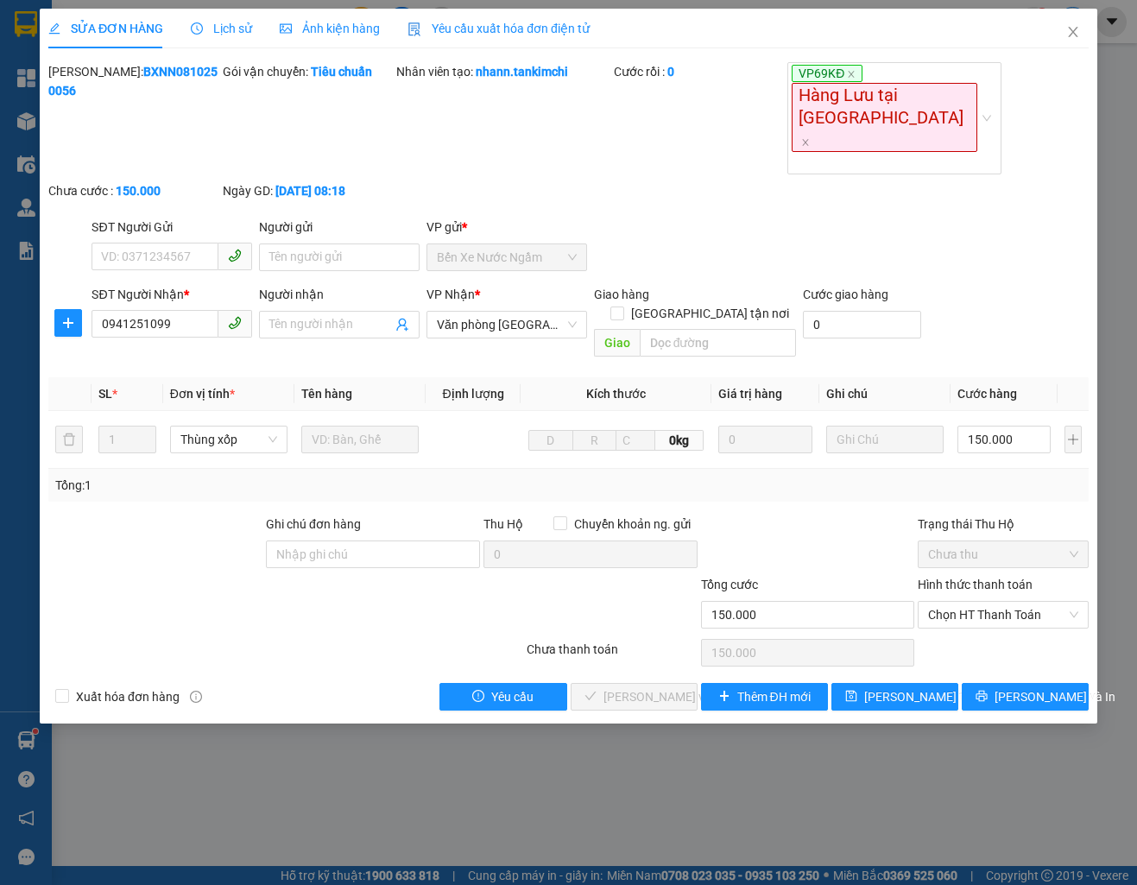
click at [1078, 29] on icon "close" at bounding box center [1073, 32] width 14 height 14
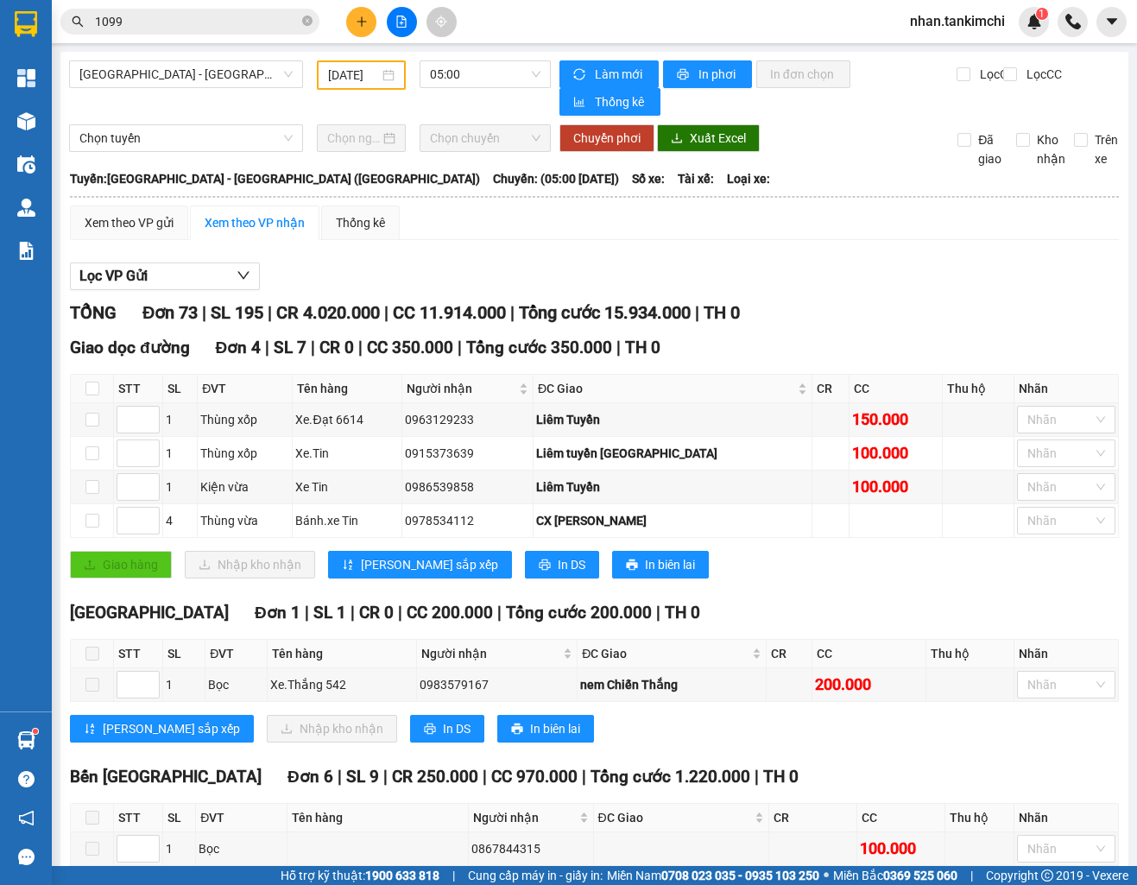
click at [151, 12] on input "1099" at bounding box center [197, 21] width 204 height 19
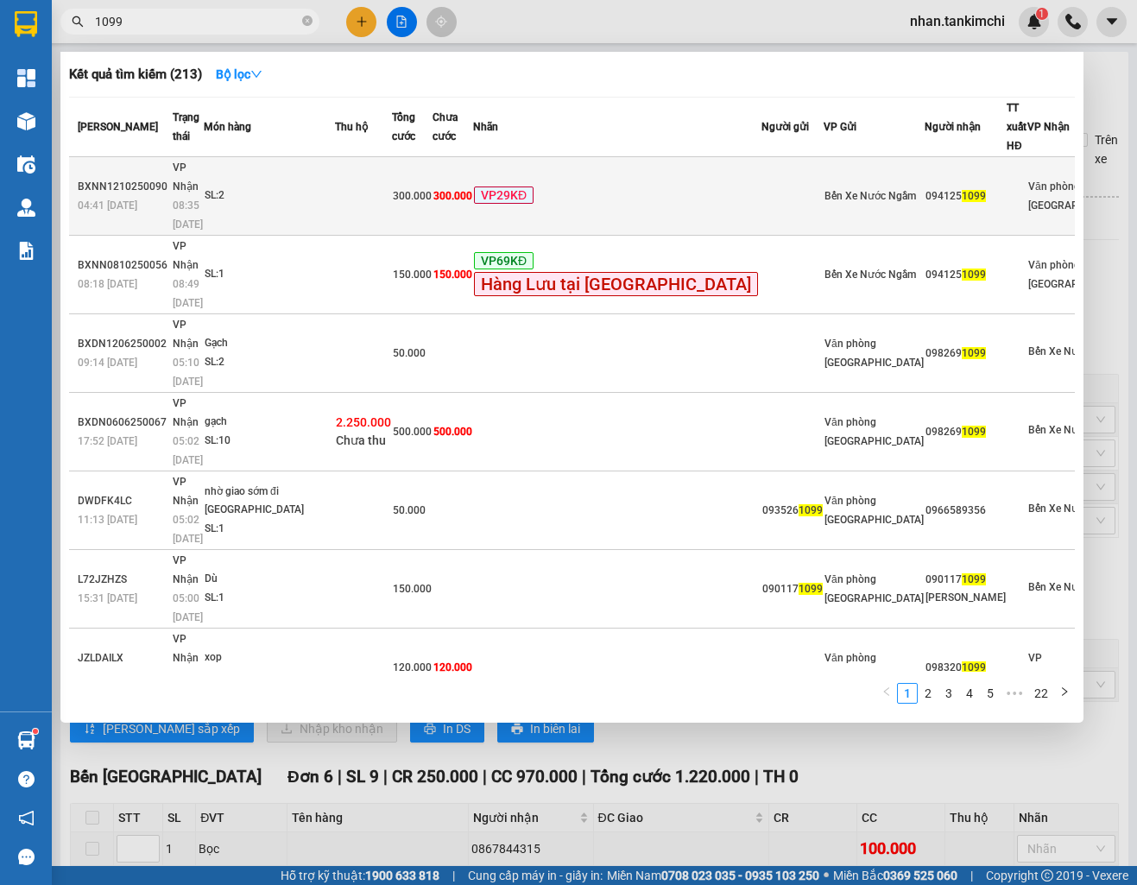
click at [534, 186] on span "VP29KĐ" at bounding box center [504, 194] width 60 height 17
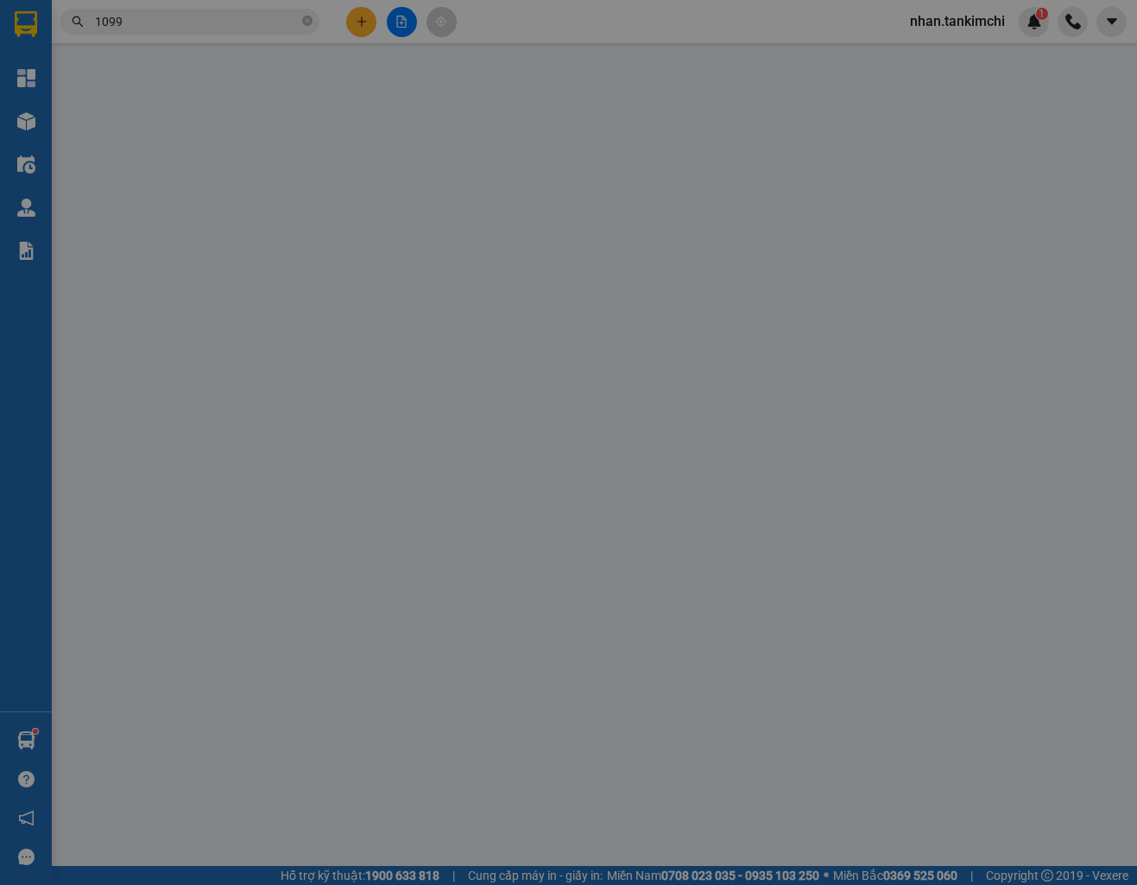
type input "0941251099"
type input "300.000"
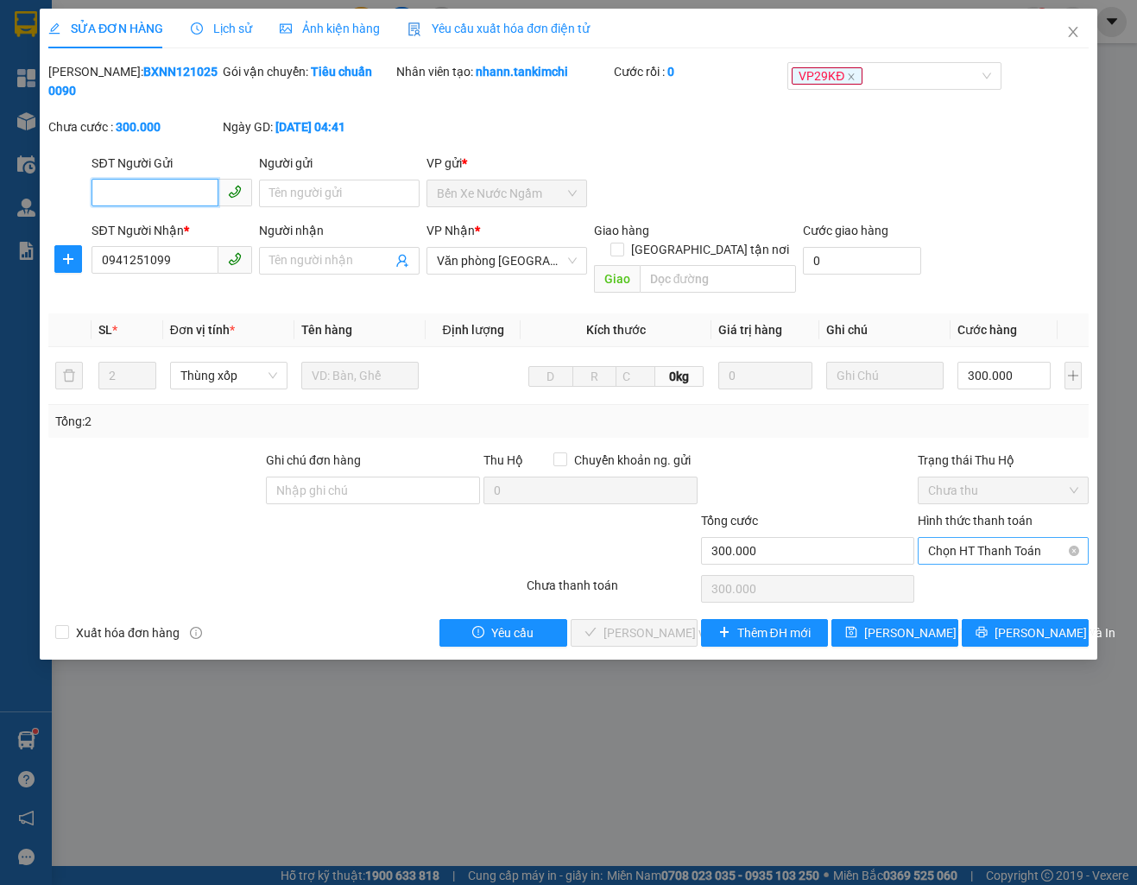
click at [1004, 538] on span "Chọn HT Thanh Toán" at bounding box center [1002, 551] width 149 height 26
click at [976, 565] on div "Tại văn phòng" at bounding box center [1002, 566] width 149 height 19
type input "0"
click at [626, 623] on span "[PERSON_NAME] và Giao hàng" at bounding box center [686, 632] width 166 height 19
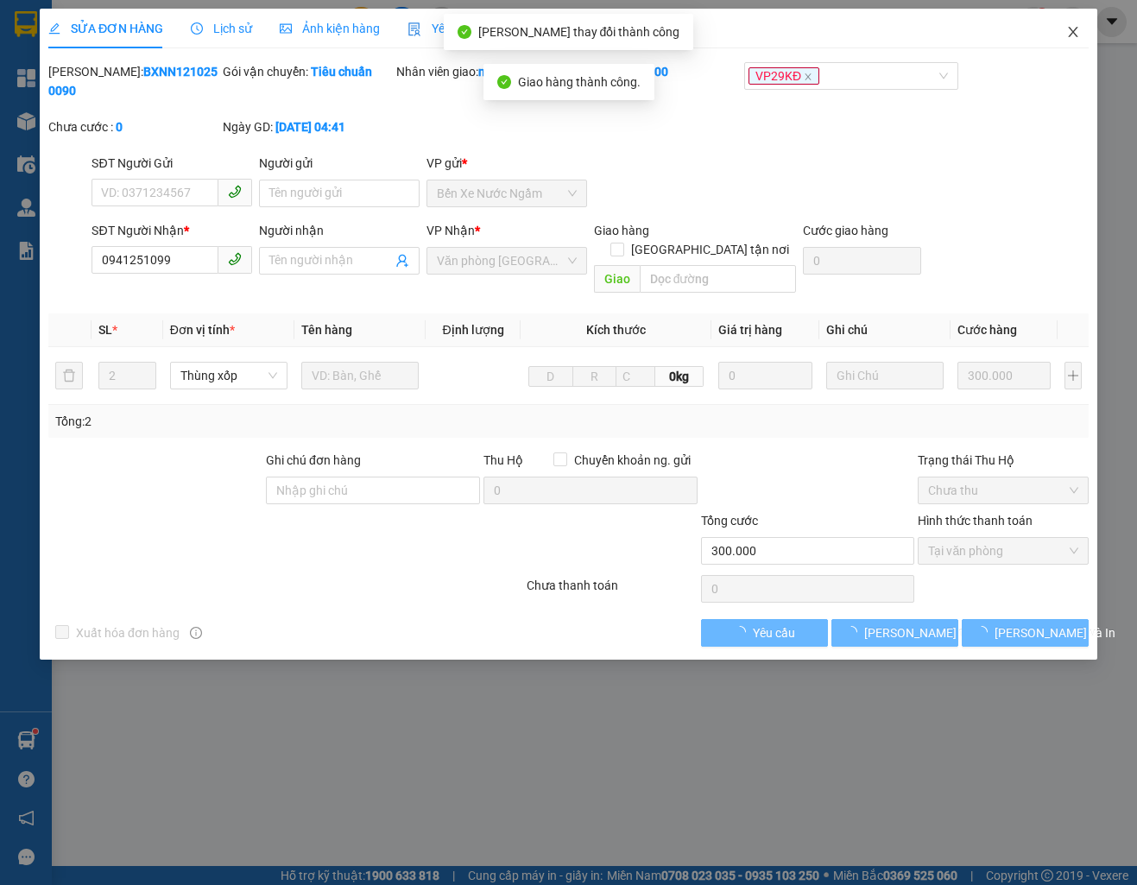
click at [1064, 34] on span "Close" at bounding box center [1073, 33] width 48 height 48
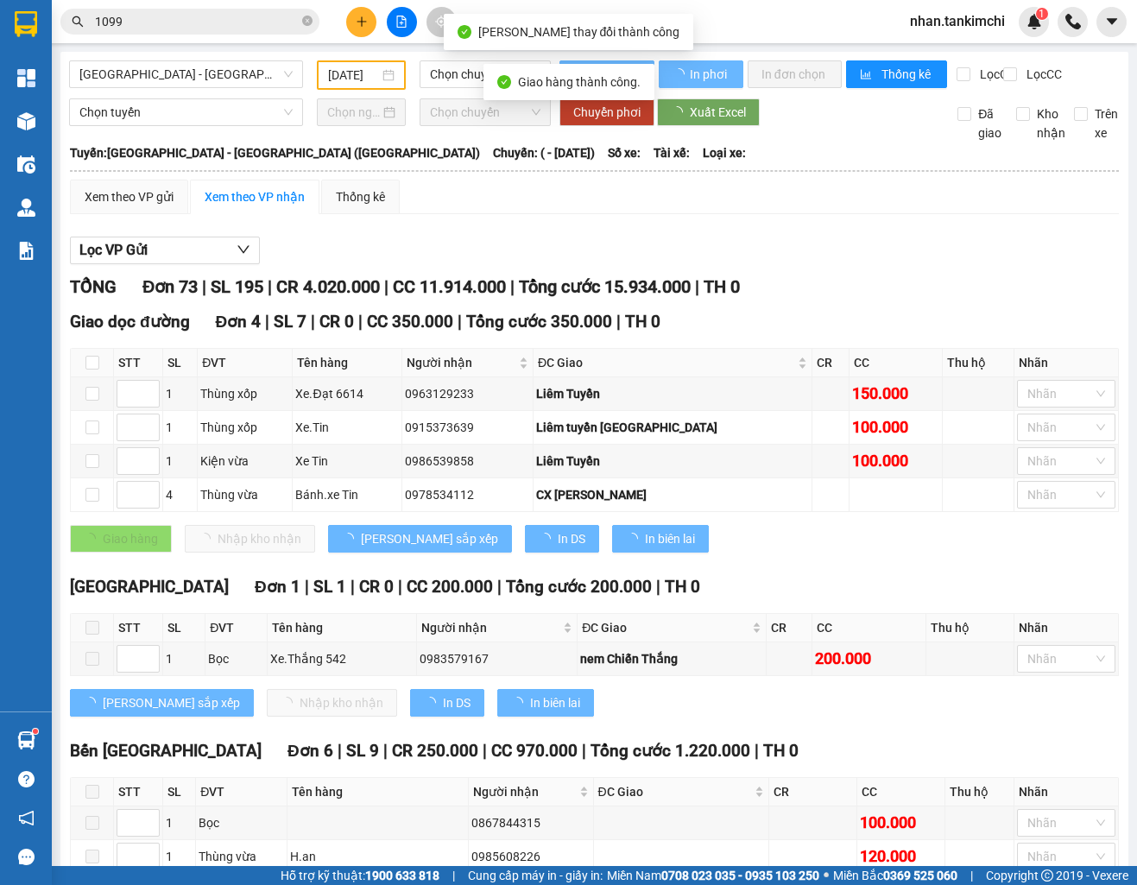
click at [188, 28] on input "1099" at bounding box center [197, 21] width 204 height 19
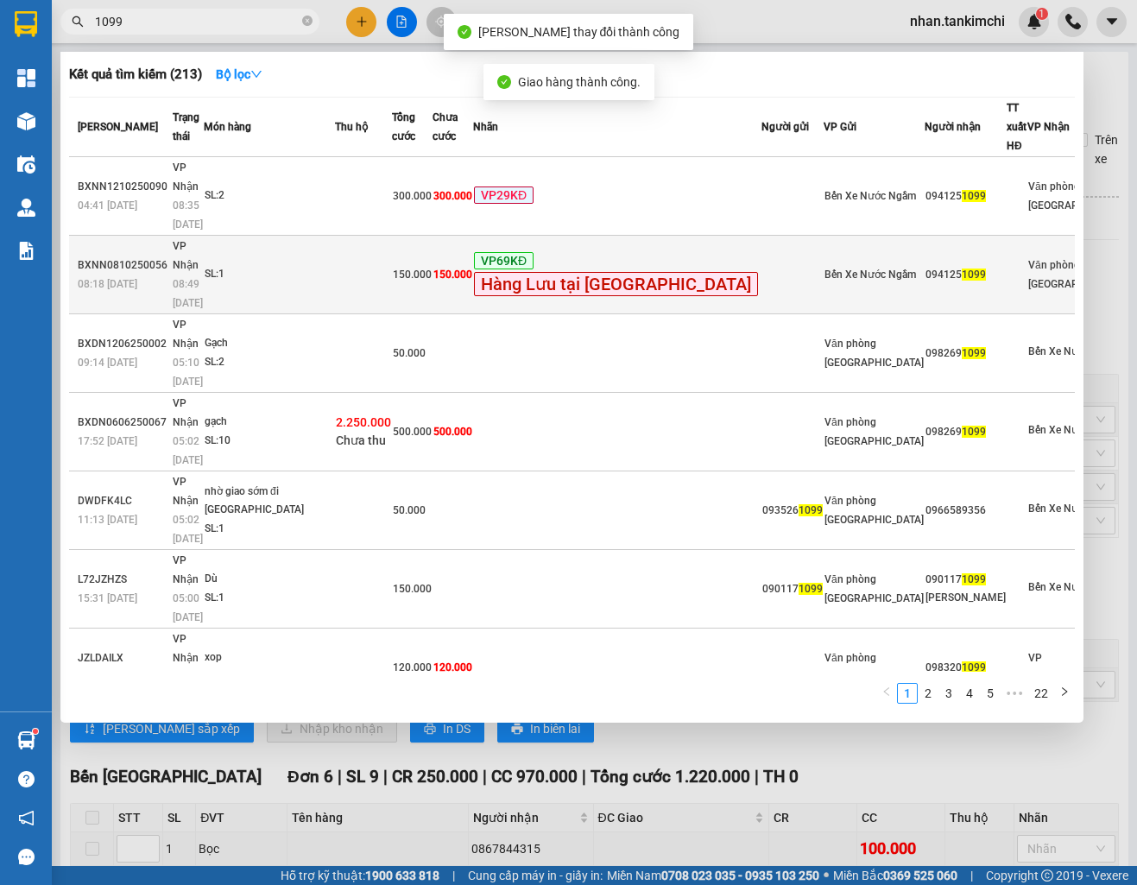
click at [622, 272] on span "Hàng Lưu tại [GEOGRAPHIC_DATA]" at bounding box center [616, 284] width 284 height 24
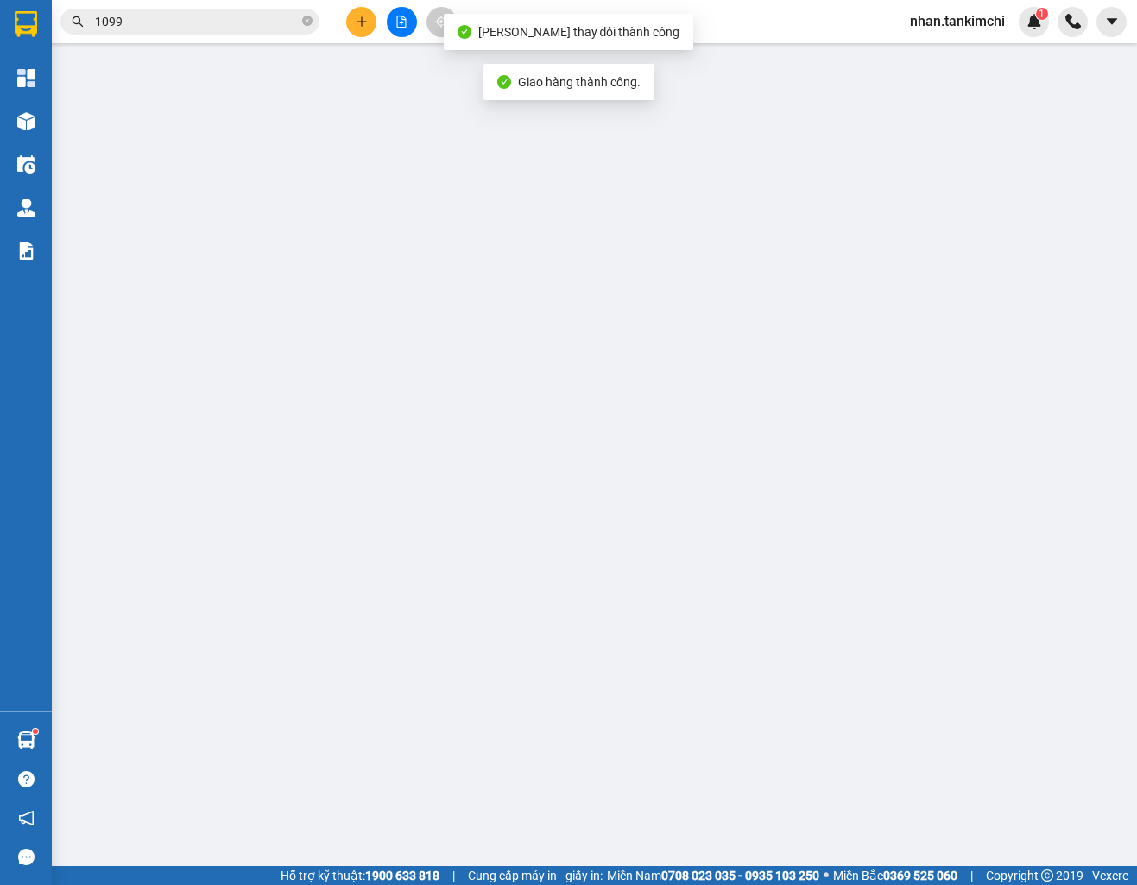
type input "0941251099"
type input "150.000"
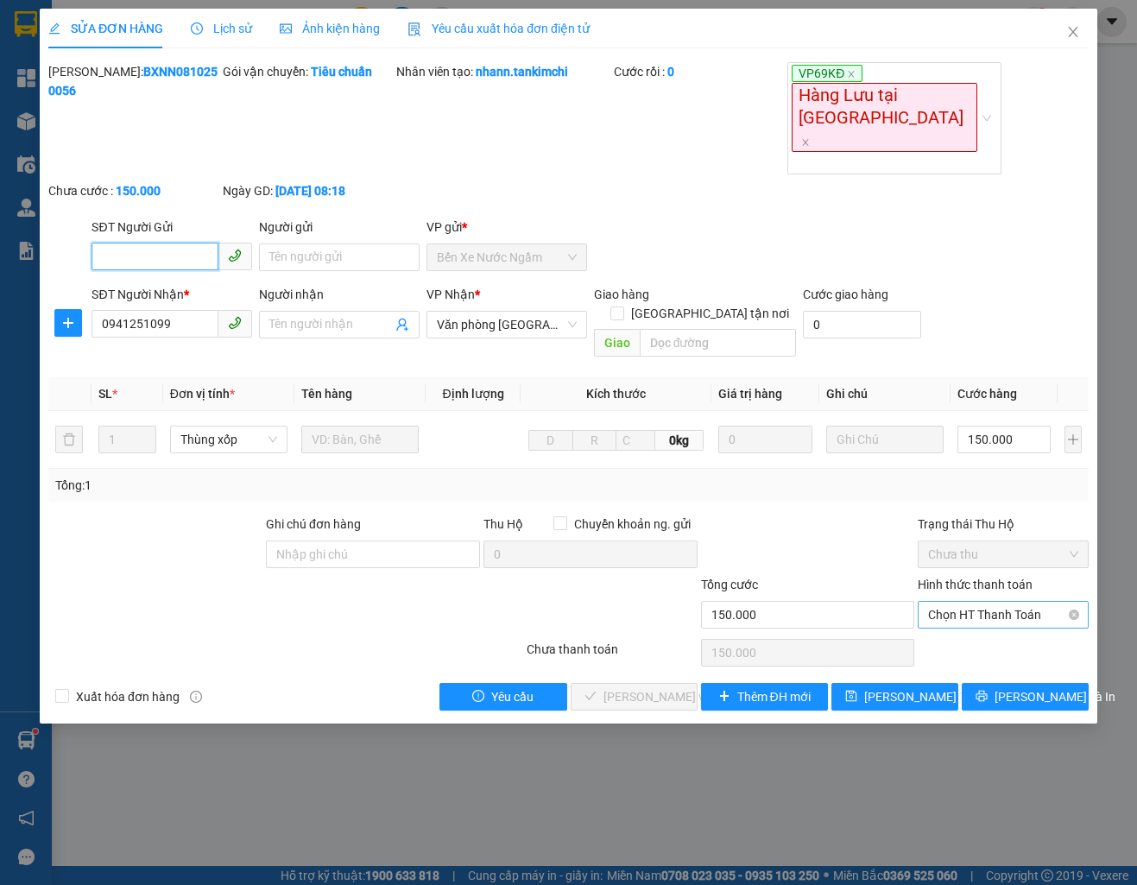
click at [963, 602] on span "Chọn HT Thanh Toán" at bounding box center [1002, 615] width 149 height 26
click at [972, 602] on div "Tại văn phòng" at bounding box center [1002, 604] width 149 height 19
type input "0"
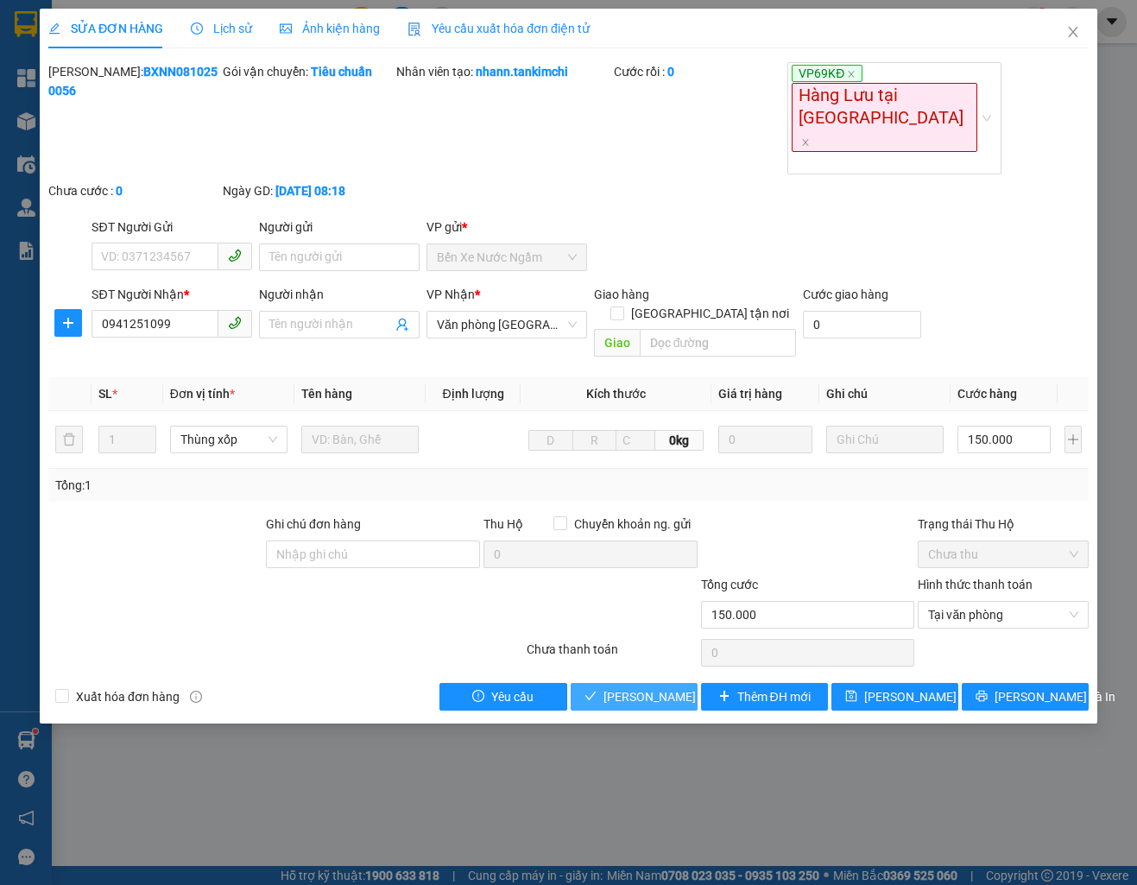
click at [641, 687] on span "[PERSON_NAME] và Giao hàng" at bounding box center [686, 696] width 166 height 19
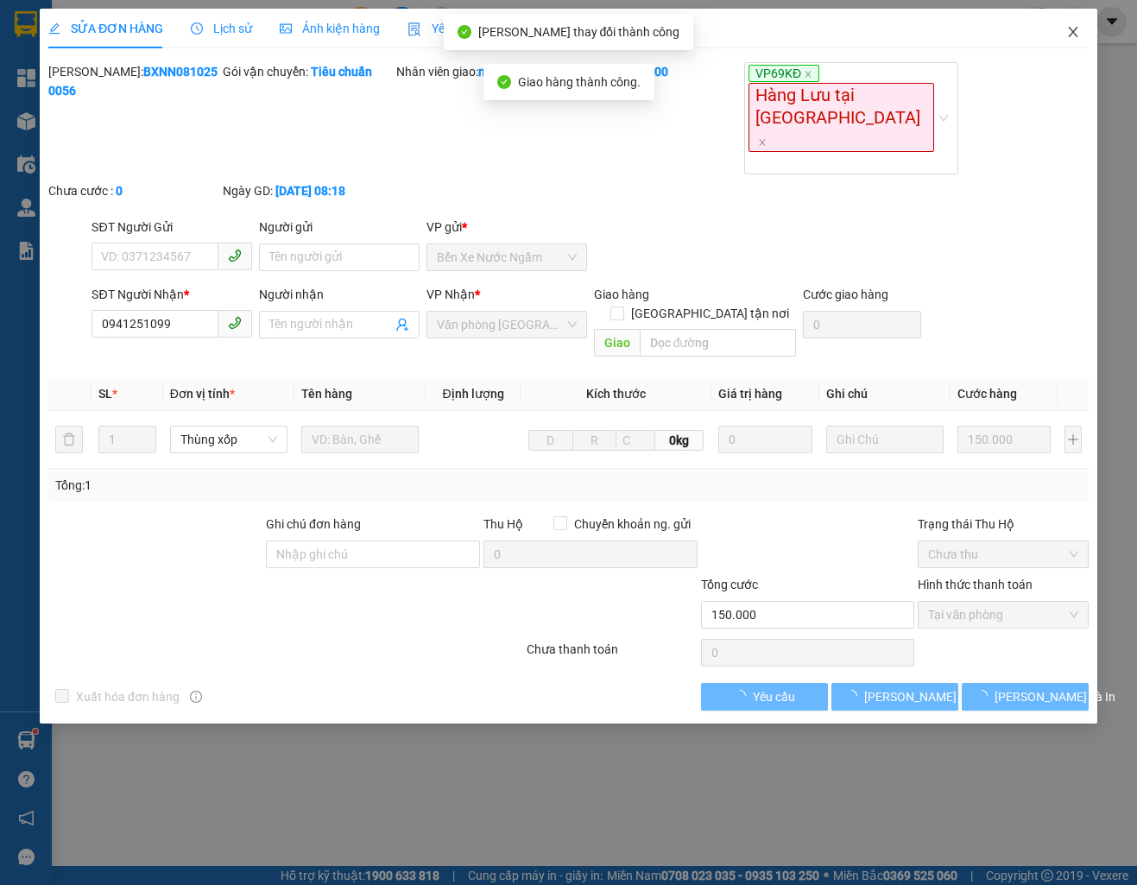
click at [1070, 42] on span "Close" at bounding box center [1073, 33] width 48 height 48
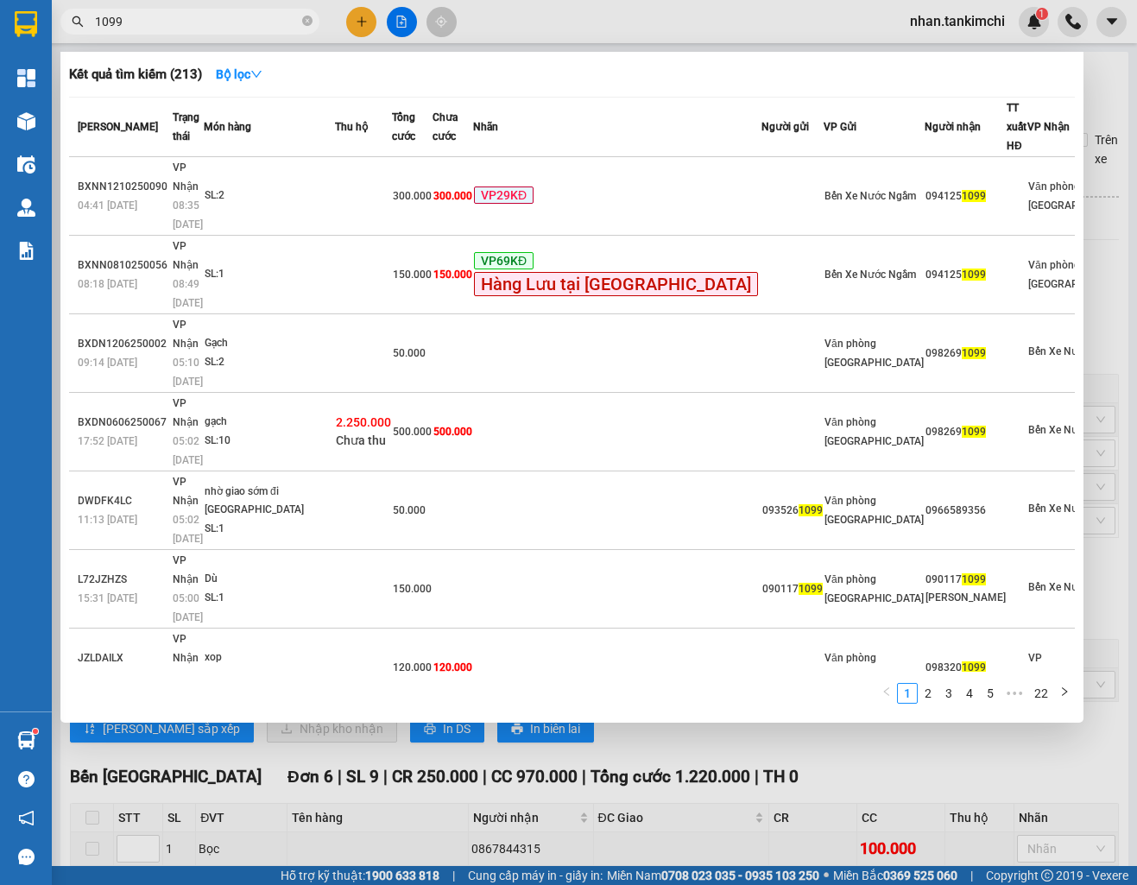
click at [222, 34] on span "1099" at bounding box center [189, 22] width 259 height 26
click at [210, 27] on input "1099" at bounding box center [197, 21] width 204 height 19
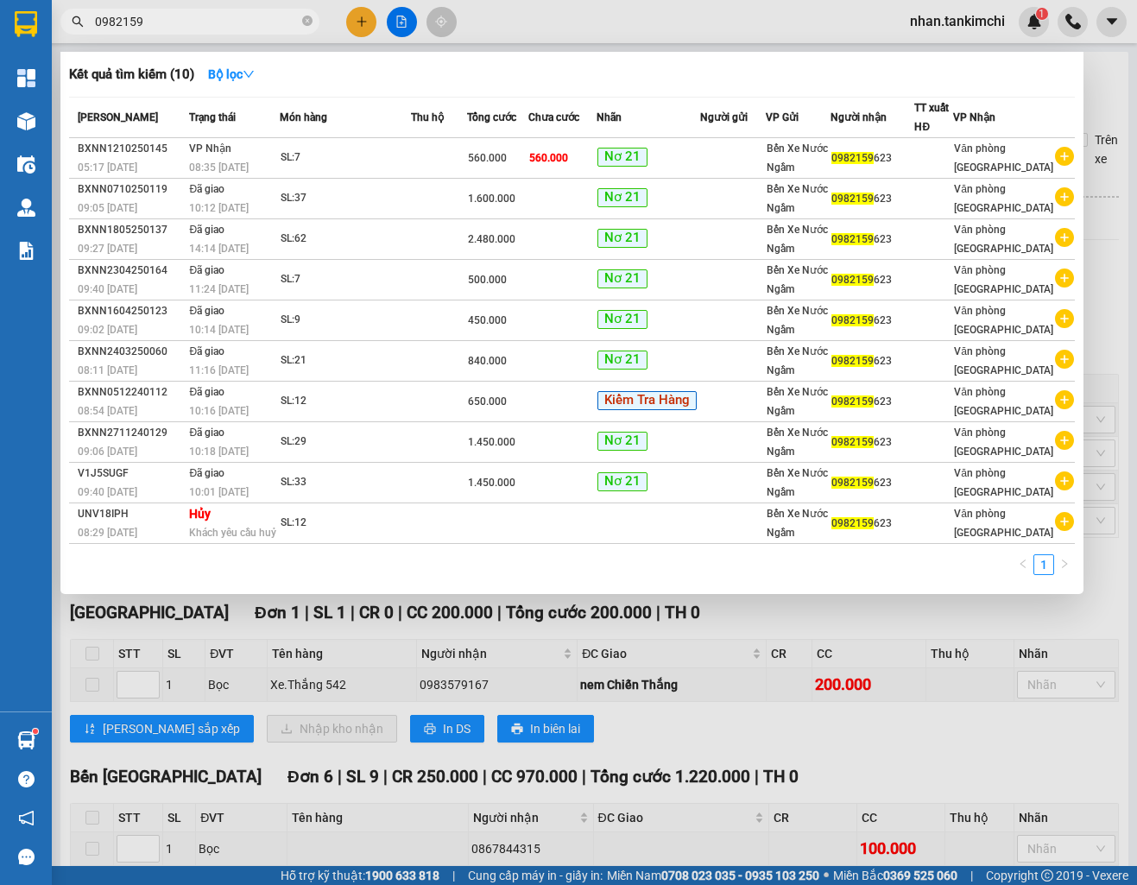
click at [196, 28] on input "0982159" at bounding box center [197, 21] width 204 height 19
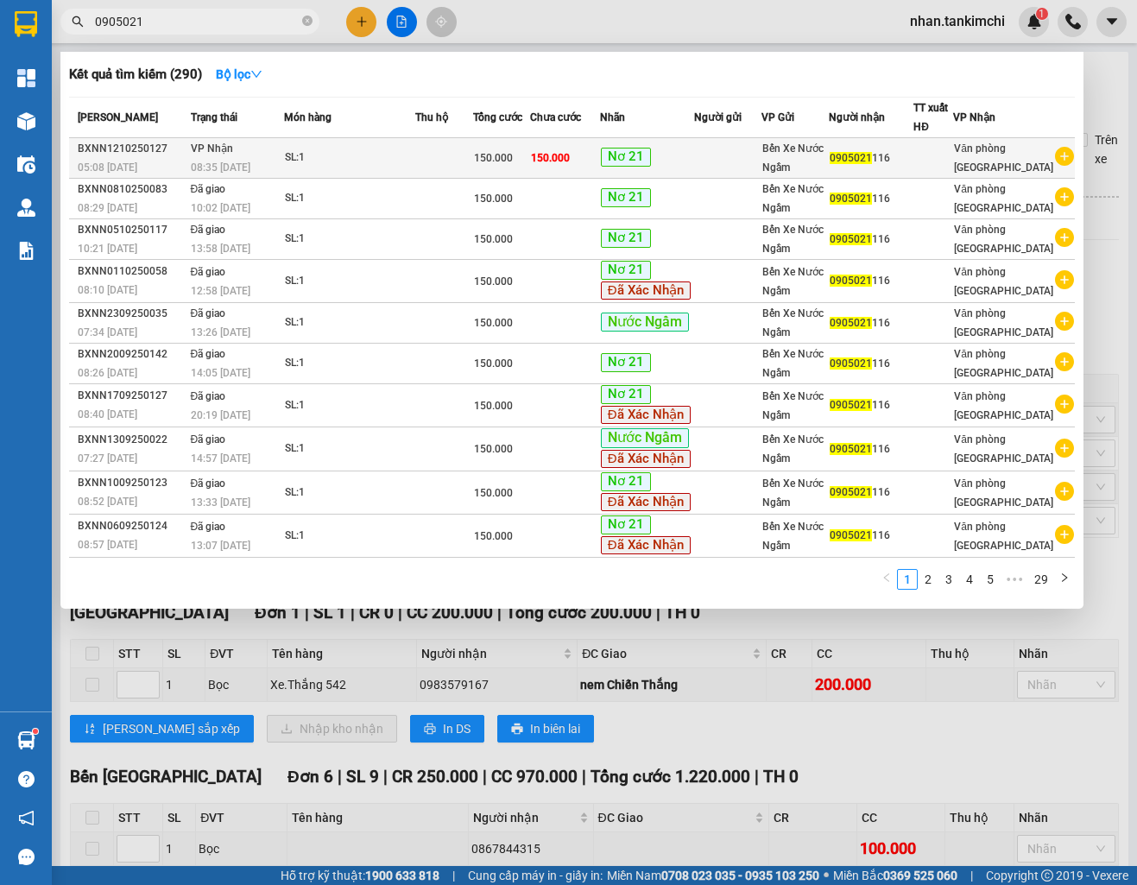
type input "0905021"
click at [760, 148] on td at bounding box center [727, 158] width 67 height 41
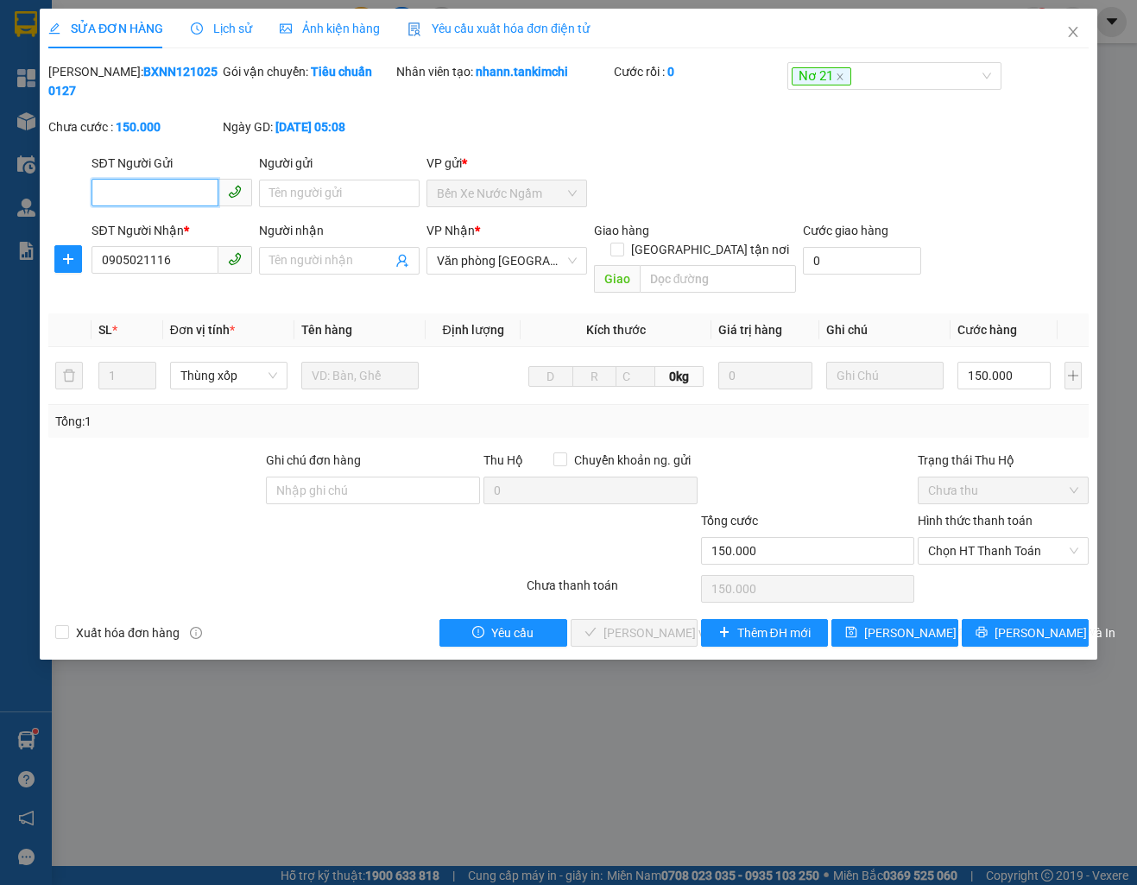
type input "0905021116"
type input "150.000"
click at [999, 545] on div "Chọn HT Thanh Toán" at bounding box center [1003, 551] width 170 height 28
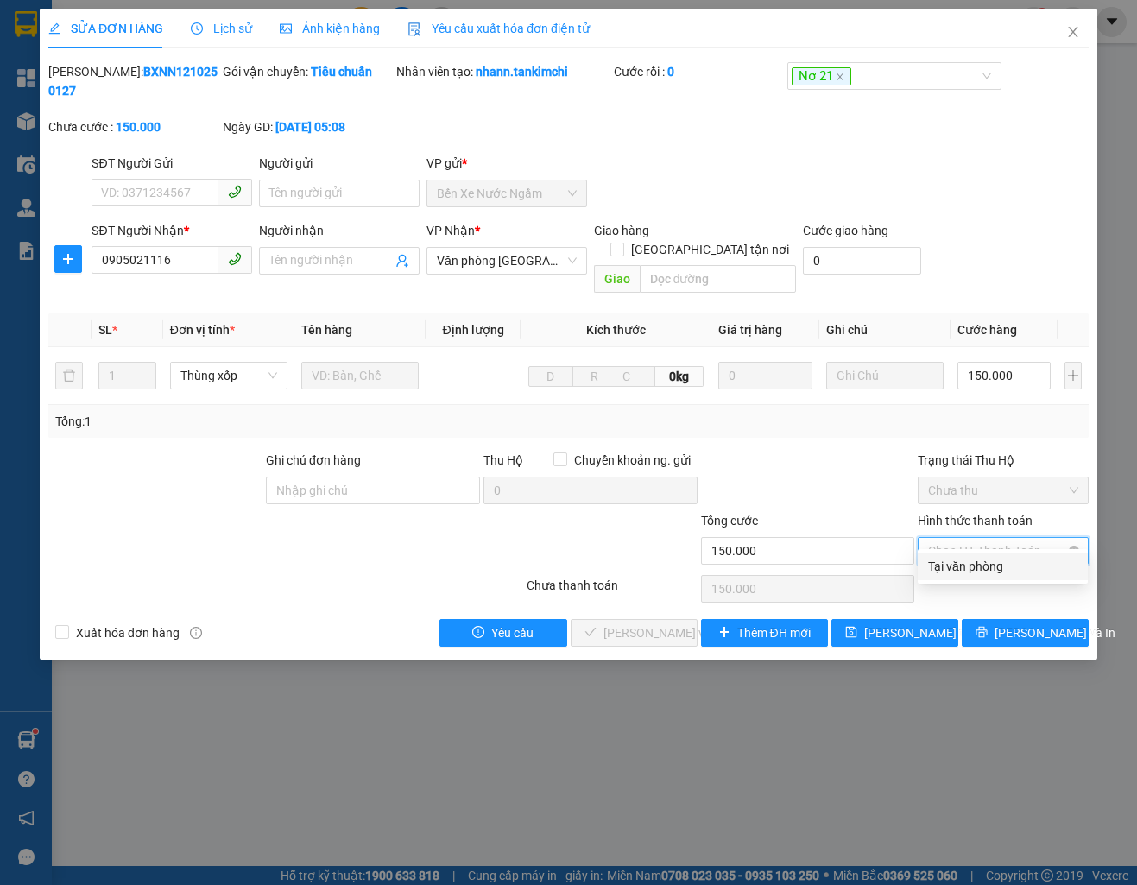
click at [988, 539] on span "Chọn HT Thanh Toán" at bounding box center [1002, 551] width 149 height 26
click at [982, 563] on div "Tại văn phòng" at bounding box center [1002, 566] width 149 height 19
type input "0"
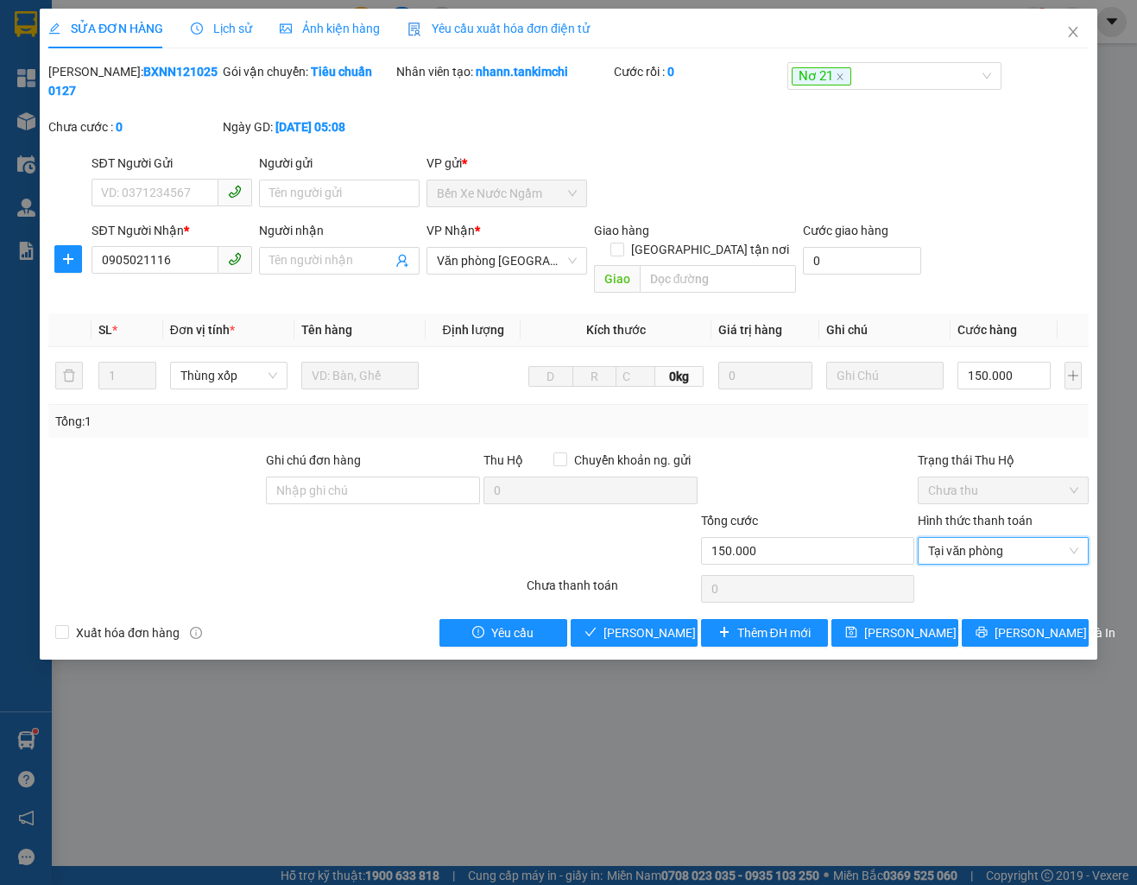
click at [672, 594] on div "Total Paid Fee 0 Total UnPaid Fee 150.000 Cash Collection Total Fee Mã ĐH: BXNN…" at bounding box center [568, 354] width 1040 height 584
click at [656, 623] on span "[PERSON_NAME] và Giao hàng" at bounding box center [686, 632] width 166 height 19
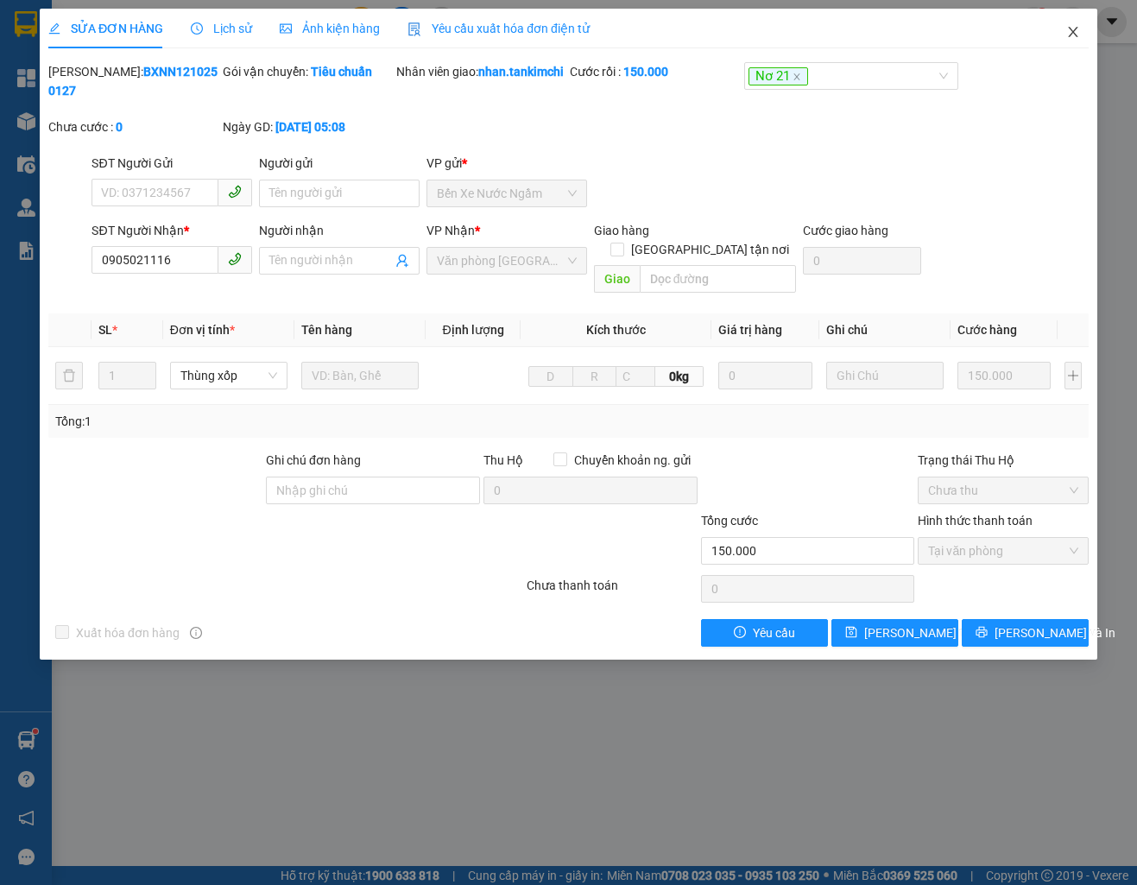
click at [1077, 38] on icon "close" at bounding box center [1073, 32] width 14 height 14
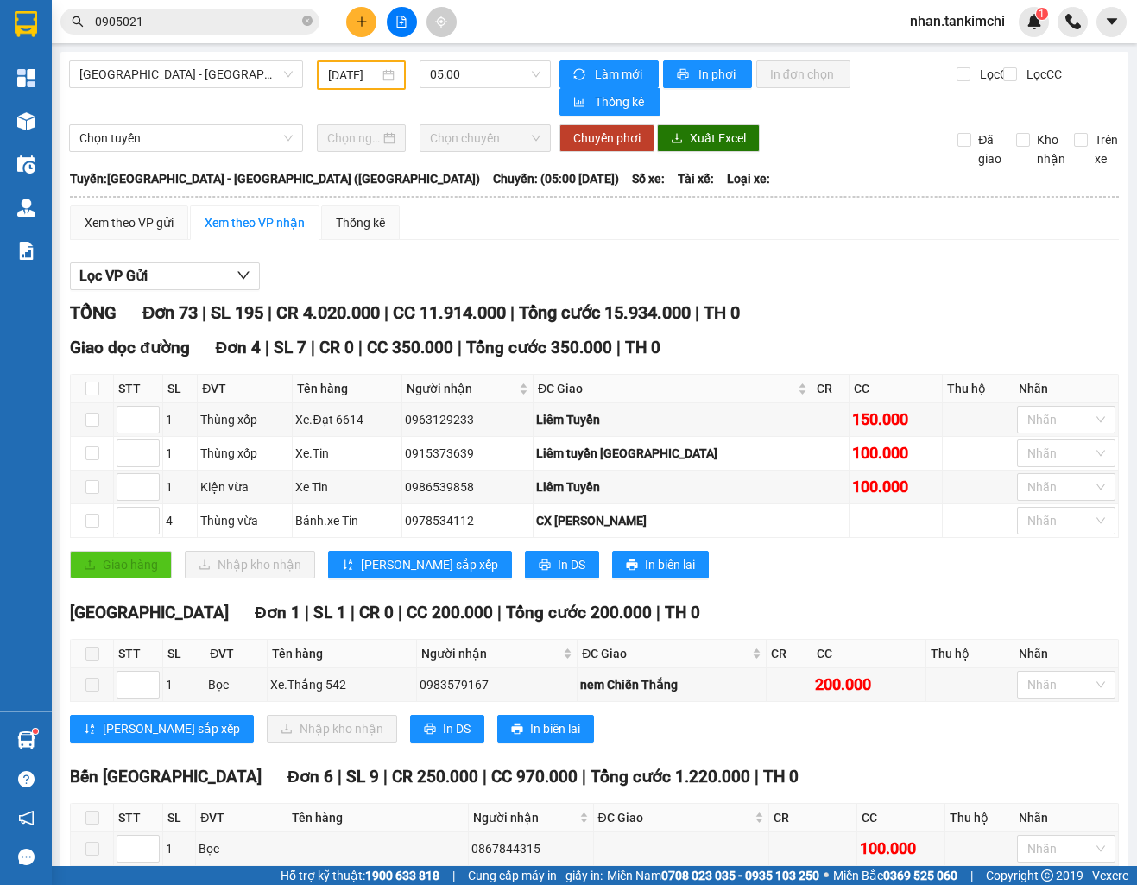
click at [207, 30] on input "0905021" at bounding box center [197, 21] width 204 height 19
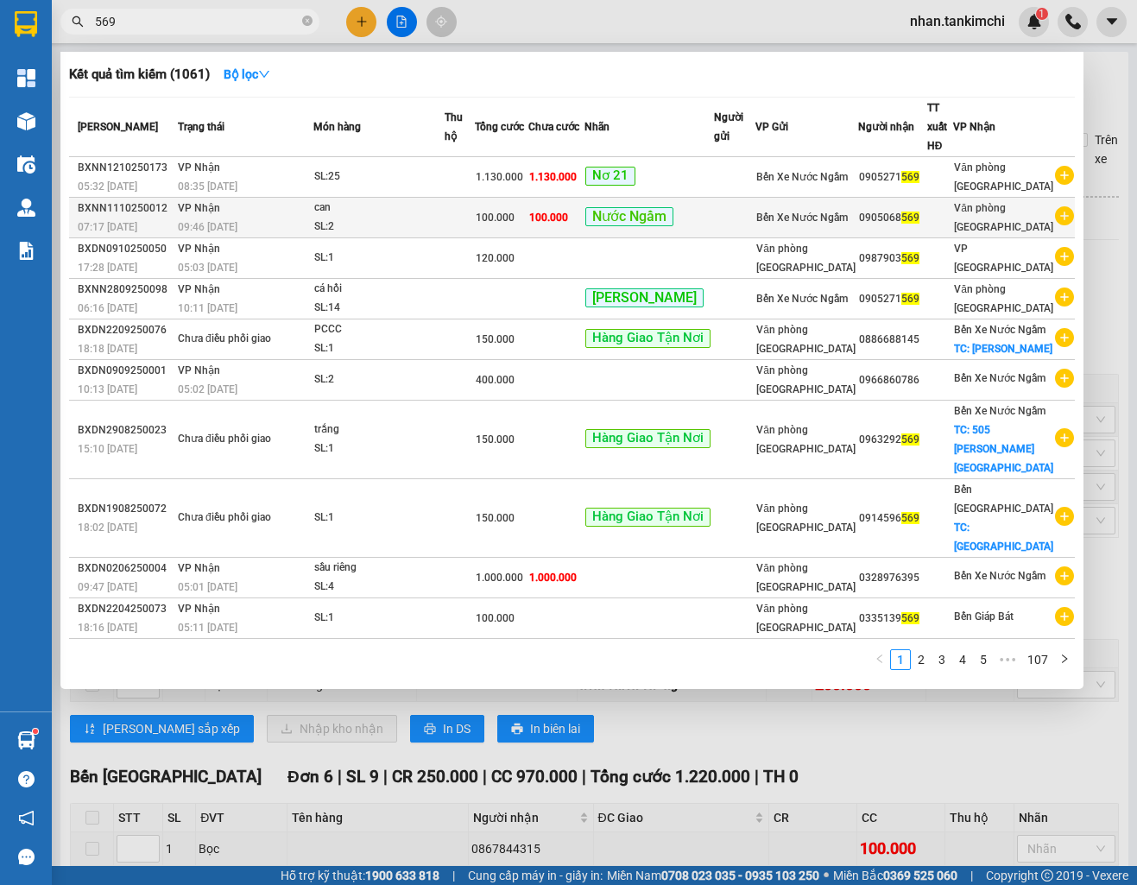
type input "569"
click at [714, 238] on td "Nước Ngầm" at bounding box center [648, 218] width 129 height 41
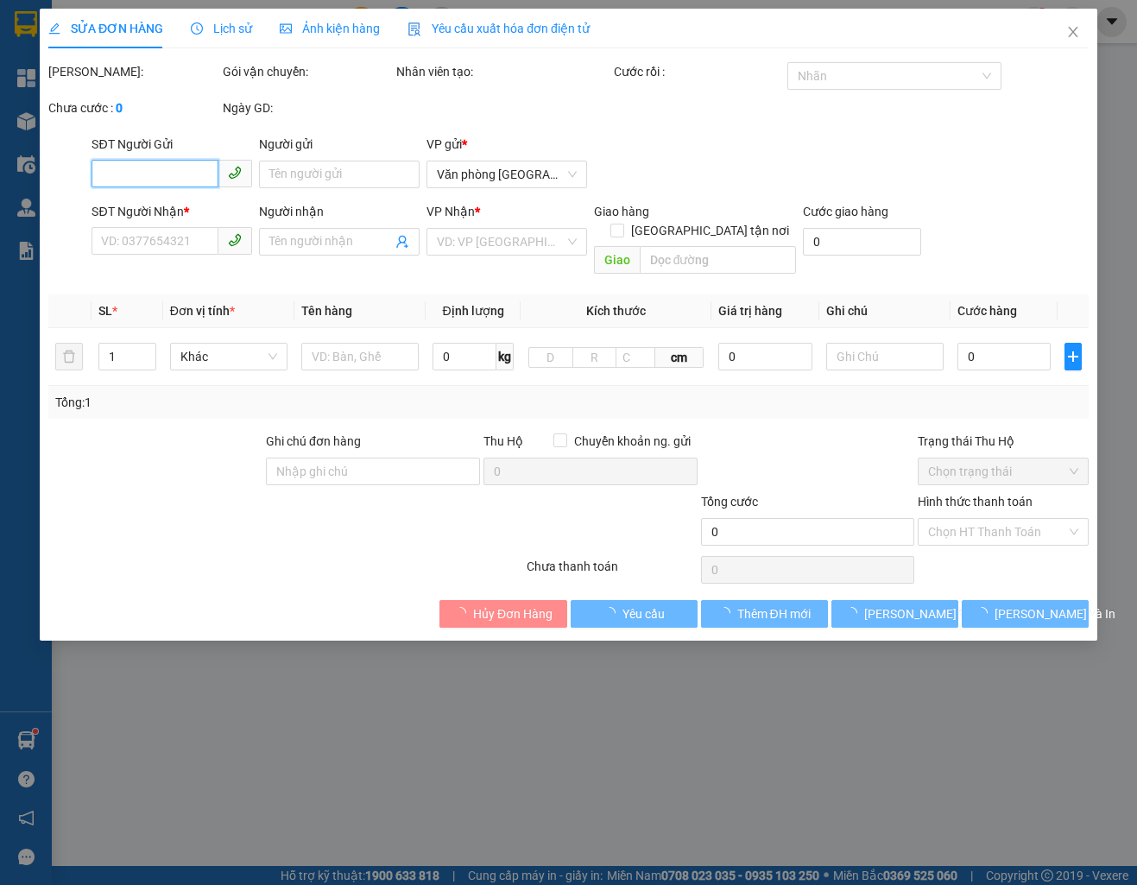
type input "0905068569"
type input "100.000"
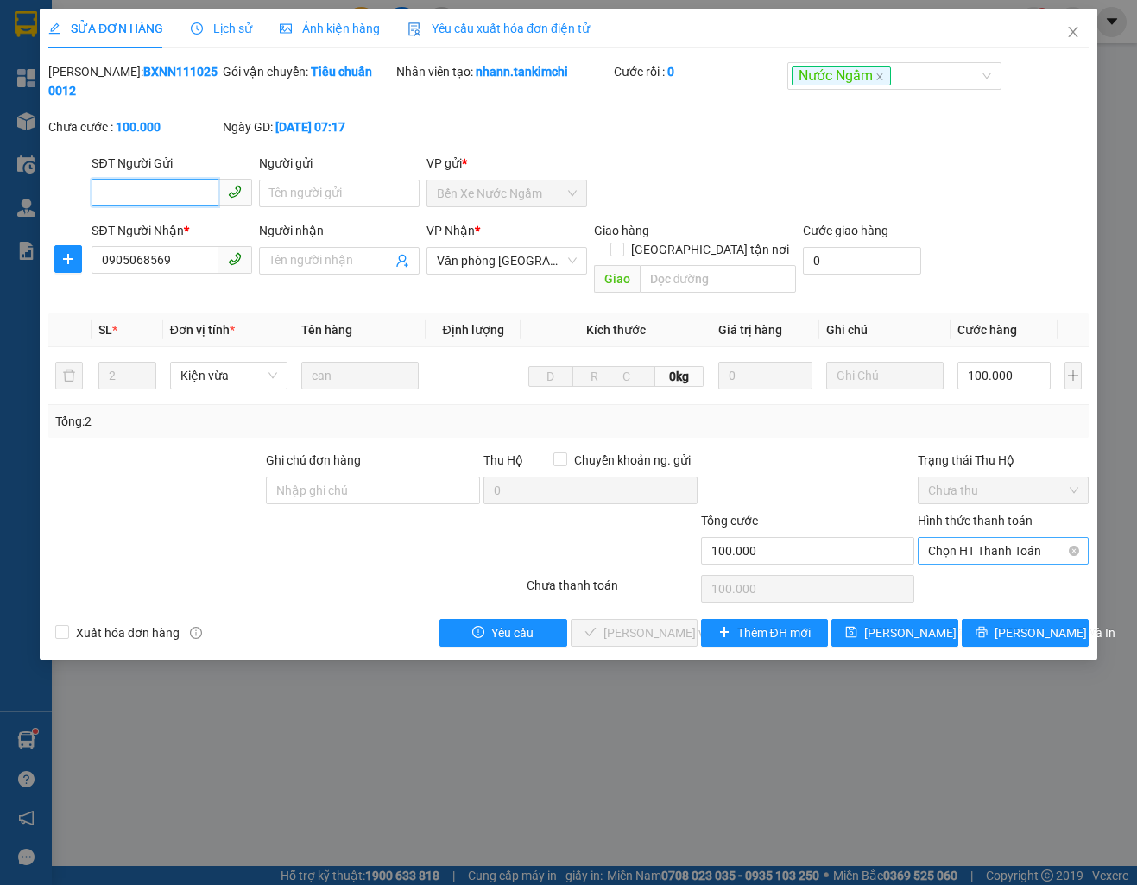
click at [991, 538] on span "Chọn HT Thanh Toán" at bounding box center [1002, 551] width 149 height 26
click at [986, 555] on div "Tại văn phòng" at bounding box center [1003, 567] width 170 height 28
type input "0"
click at [629, 623] on span "[PERSON_NAME] và Giao hàng" at bounding box center [686, 632] width 166 height 19
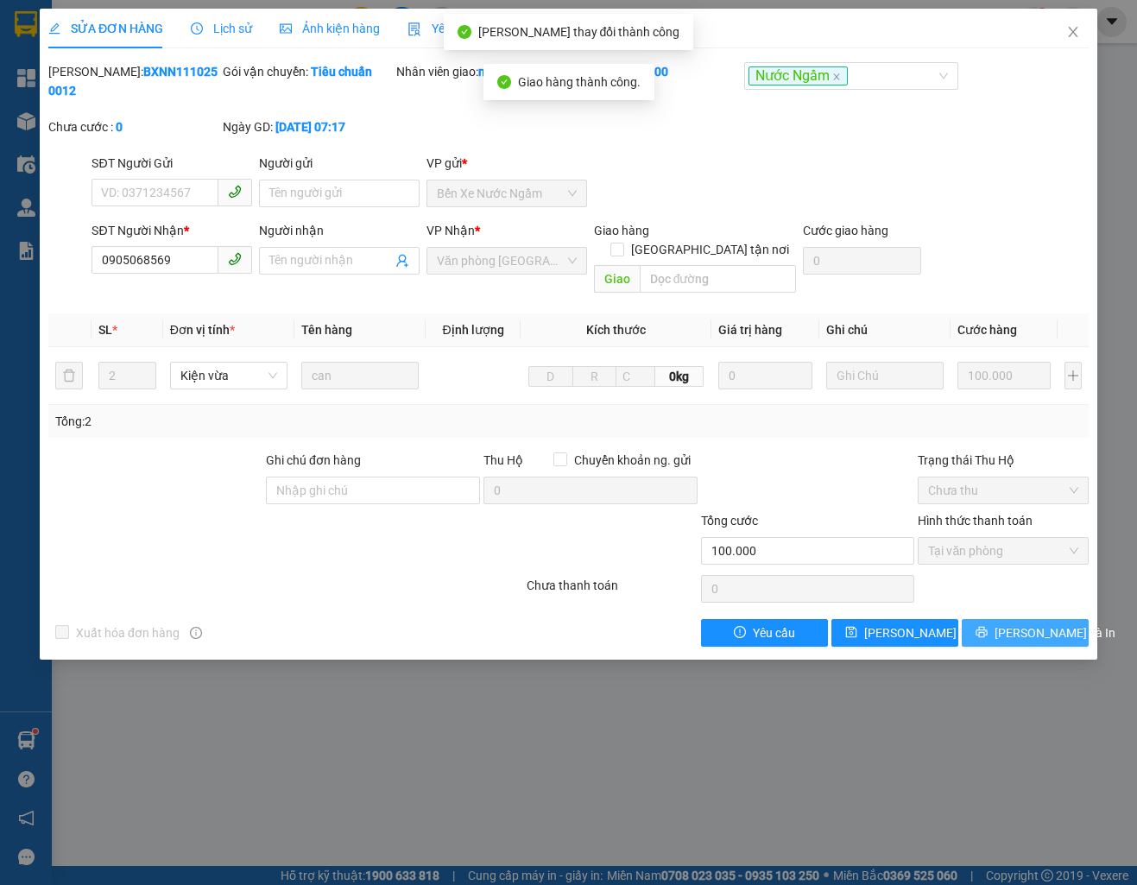
click at [1042, 619] on button "[PERSON_NAME] và In" at bounding box center [1025, 633] width 127 height 28
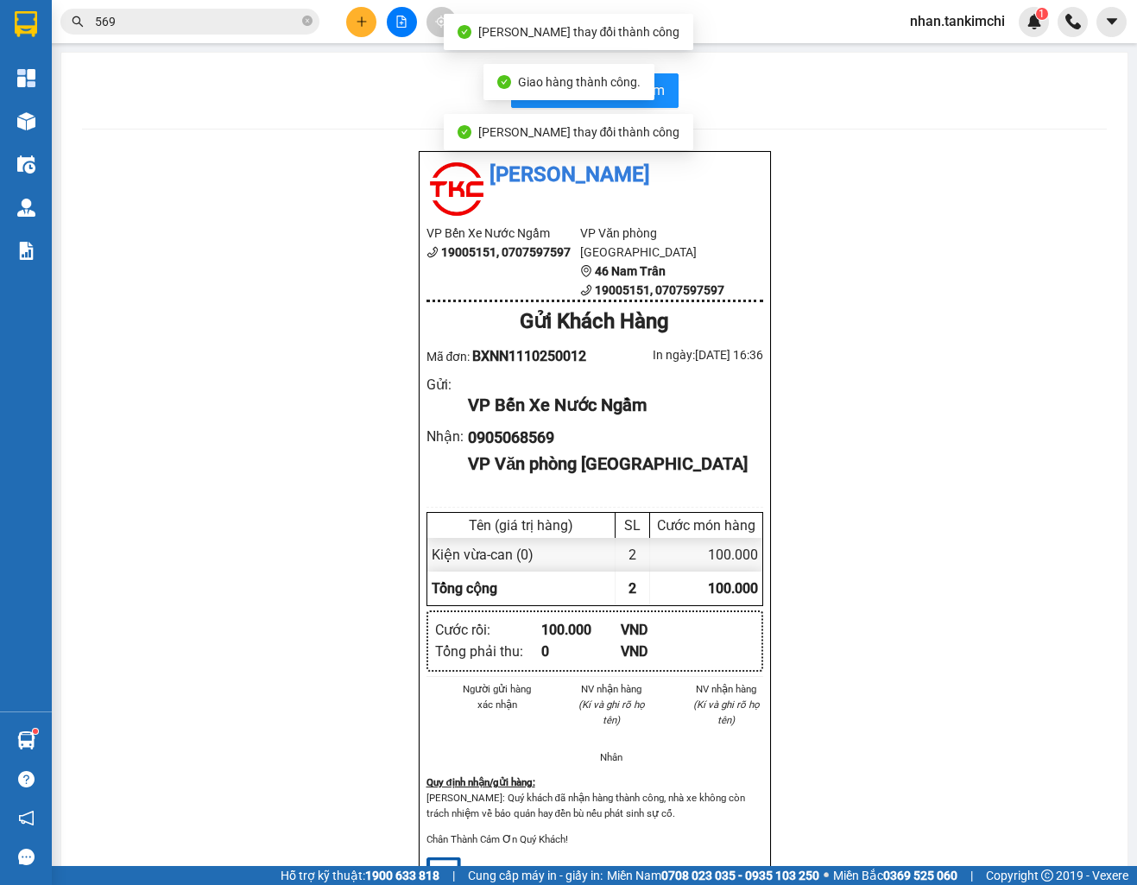
click at [654, 93] on div "Giao hàng thành công." at bounding box center [568, 82] width 171 height 36
click at [667, 93] on button "In biên nhận 80mm" at bounding box center [594, 90] width 167 height 35
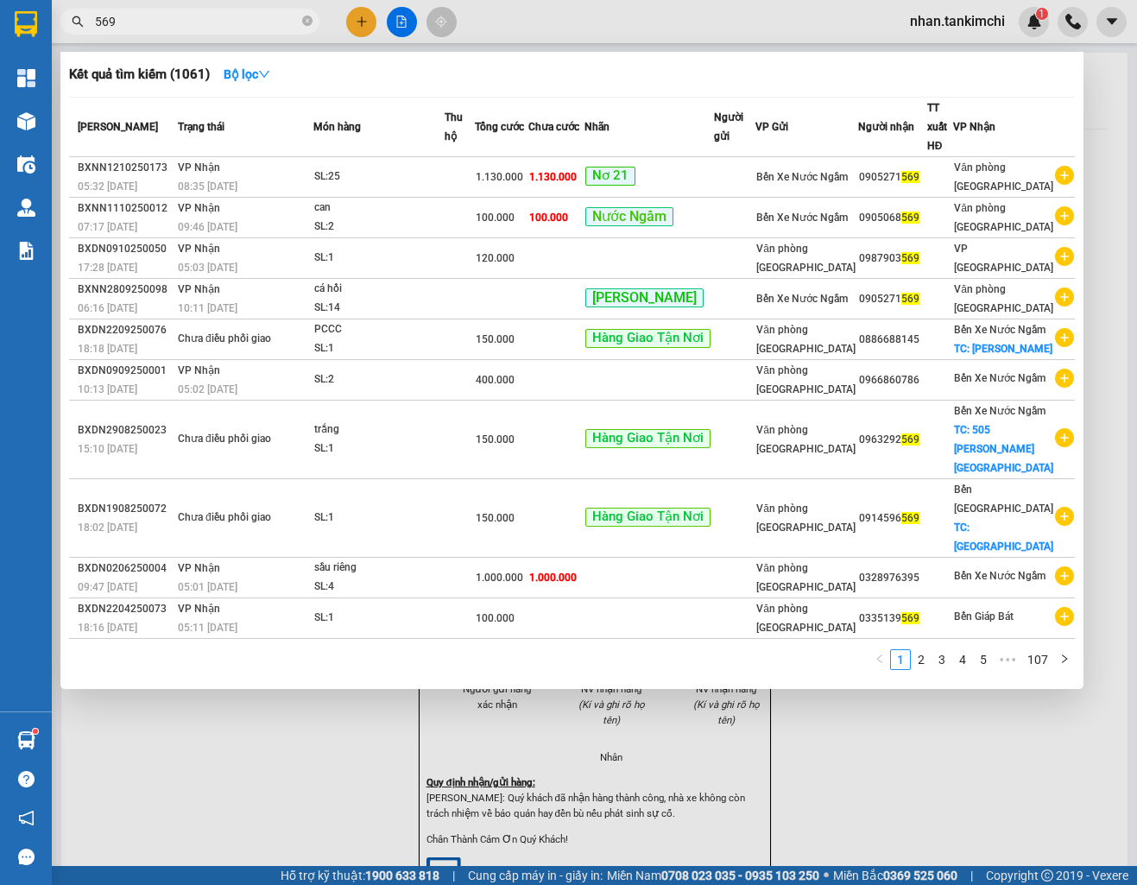
click at [169, 20] on input "569" at bounding box center [197, 21] width 204 height 19
type input "5"
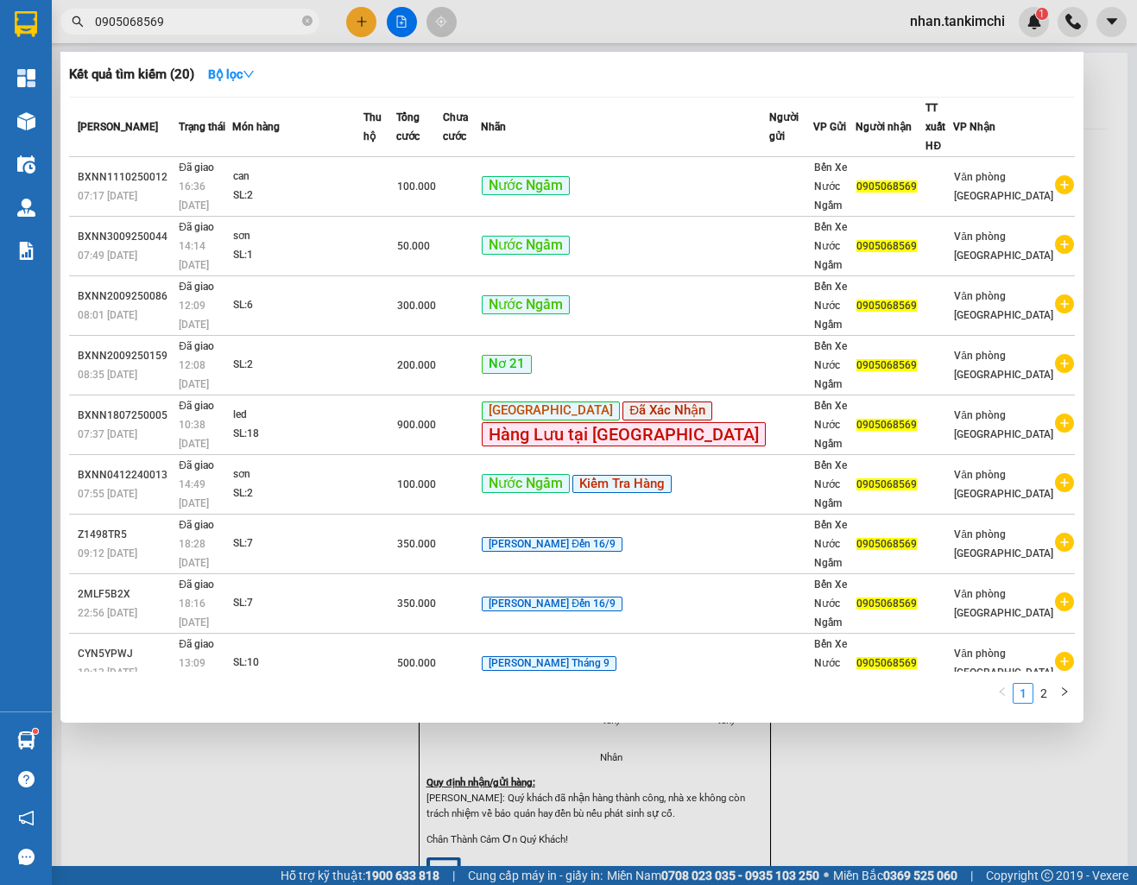
type input "0905068569"
click at [388, 71] on div "Kết quả tìm kiếm ( 20 ) Bộ lọc" at bounding box center [572, 74] width 1006 height 28
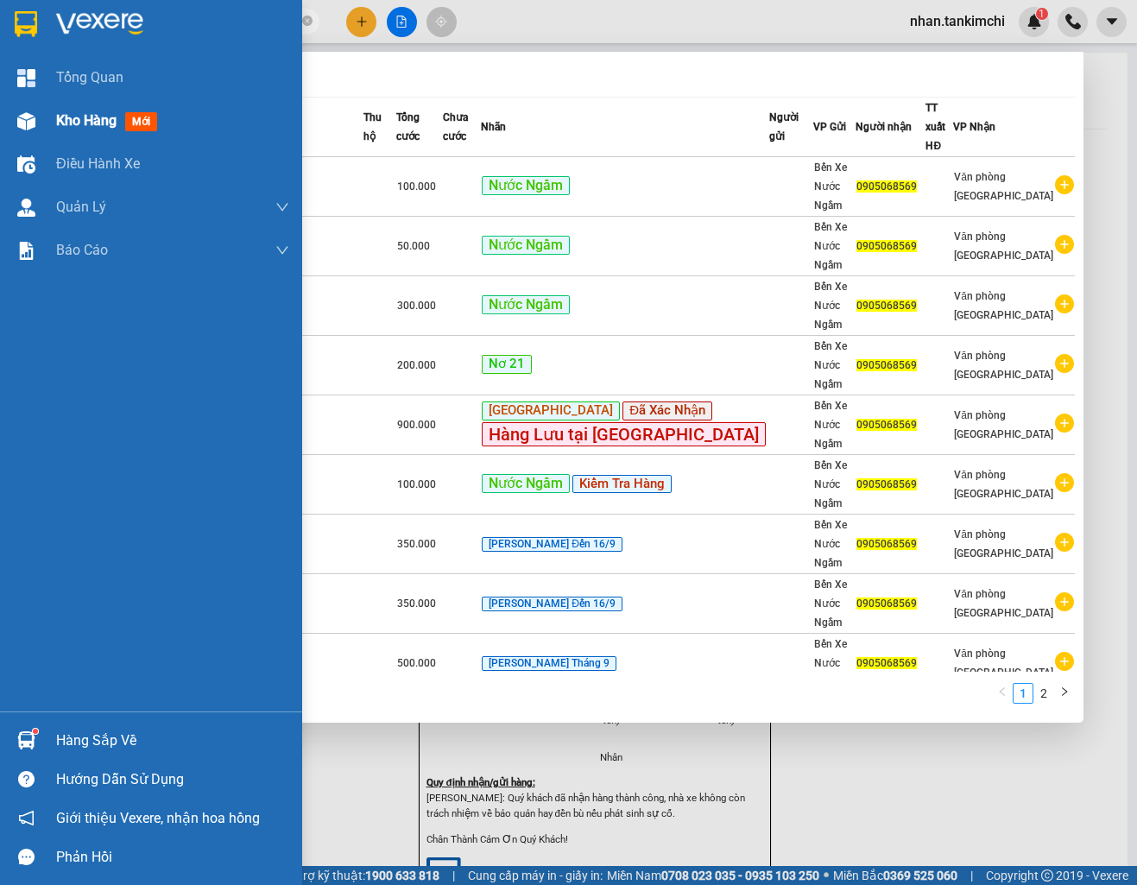
click at [31, 130] on div at bounding box center [26, 121] width 30 height 30
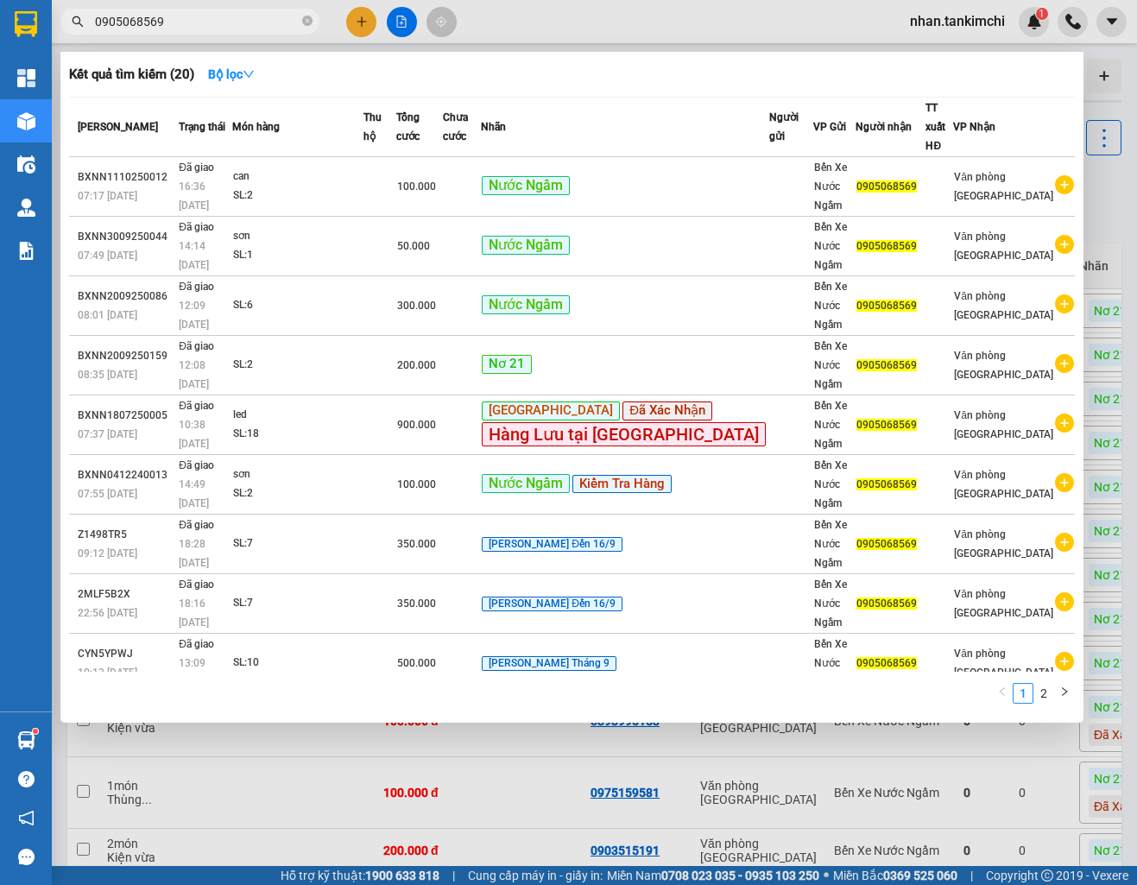
click at [644, 82] on div "Kết quả tìm kiếm ( 20 ) Bộ lọc" at bounding box center [572, 74] width 1006 height 28
click at [752, 9] on div at bounding box center [568, 442] width 1137 height 885
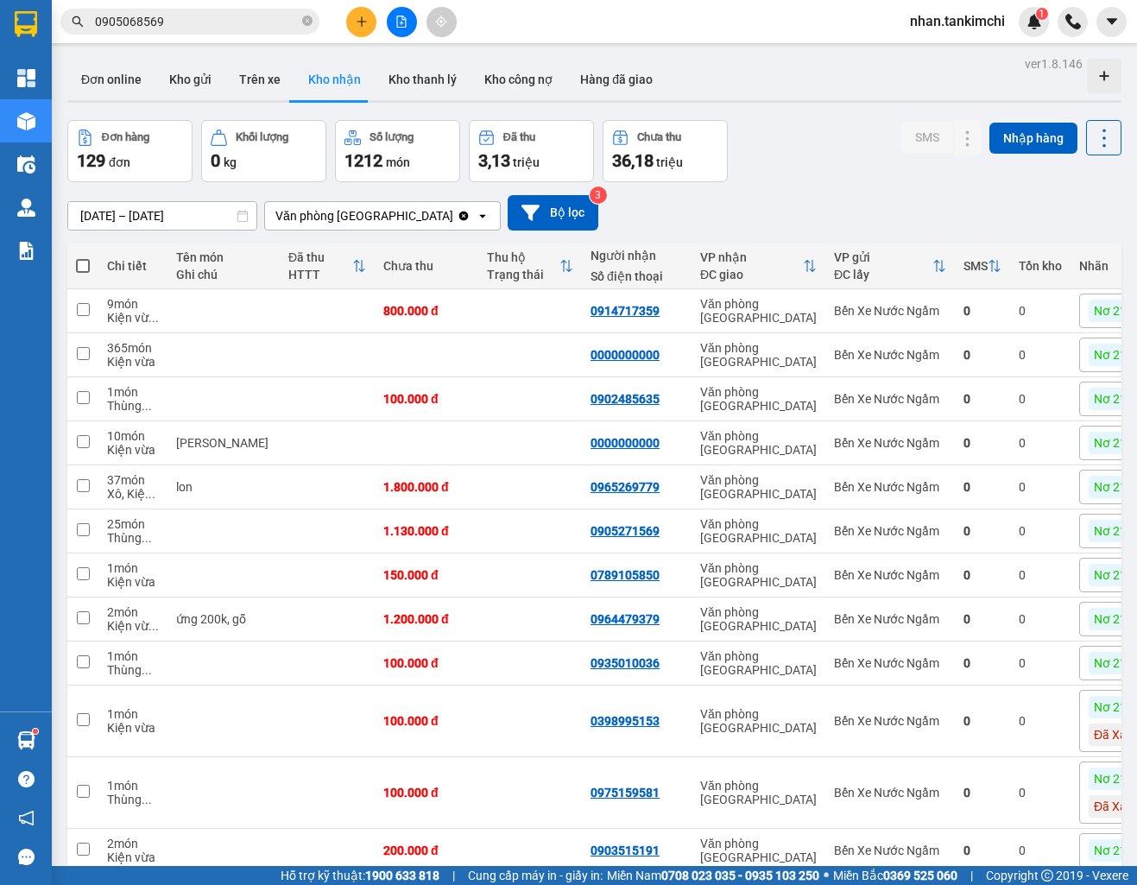
click at [155, 206] on input "[DATE] – [DATE]" at bounding box center [162, 216] width 188 height 28
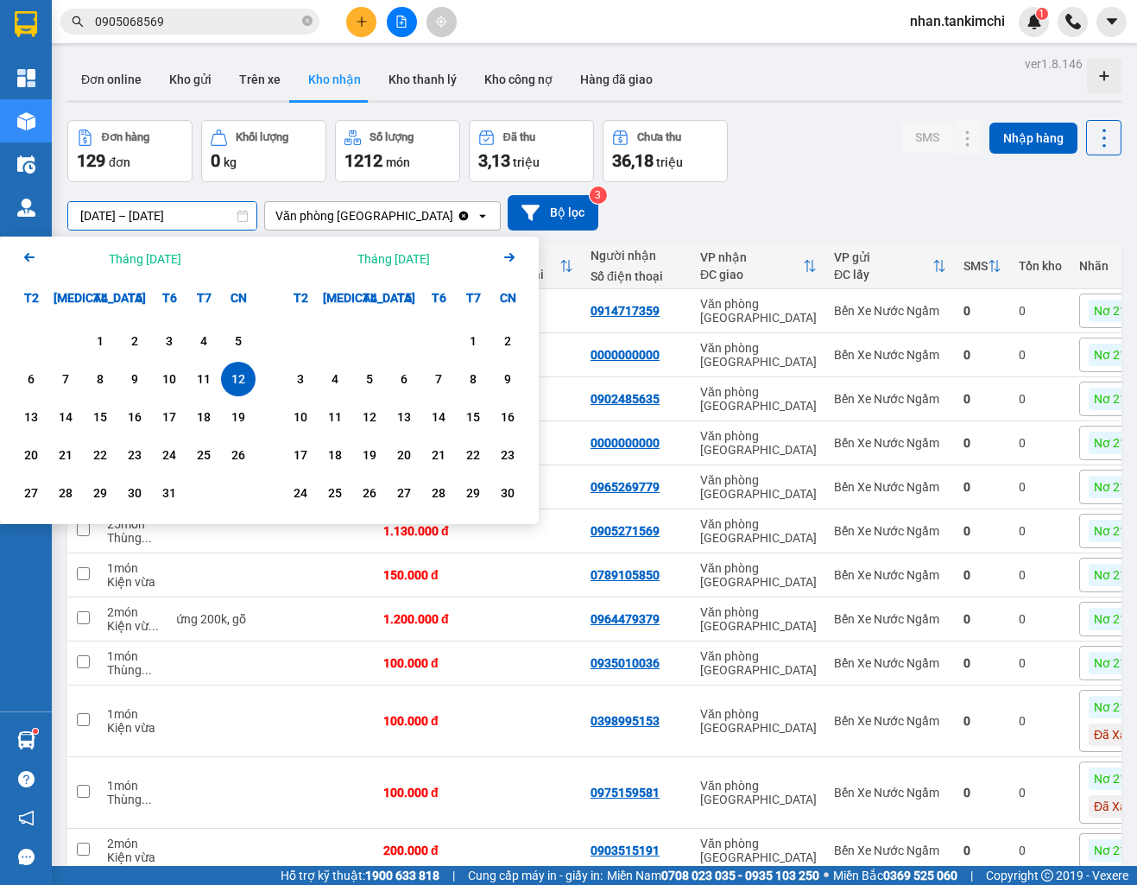
click at [240, 391] on div "12" at bounding box center [238, 379] width 35 height 35
type input "[DATE] – [DATE]"
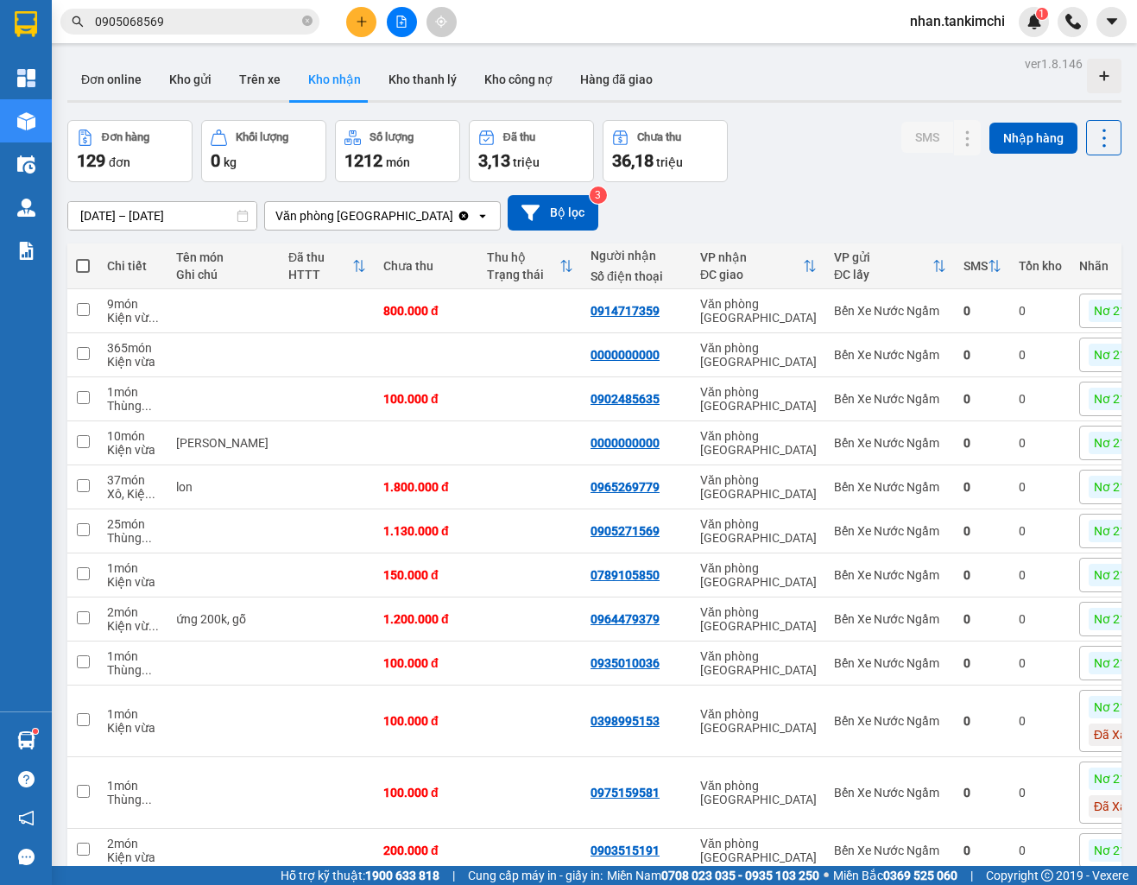
click at [79, 266] on span at bounding box center [83, 266] width 14 height 14
click at [83, 257] on input "checkbox" at bounding box center [83, 257] width 0 height 0
checkbox input "true"
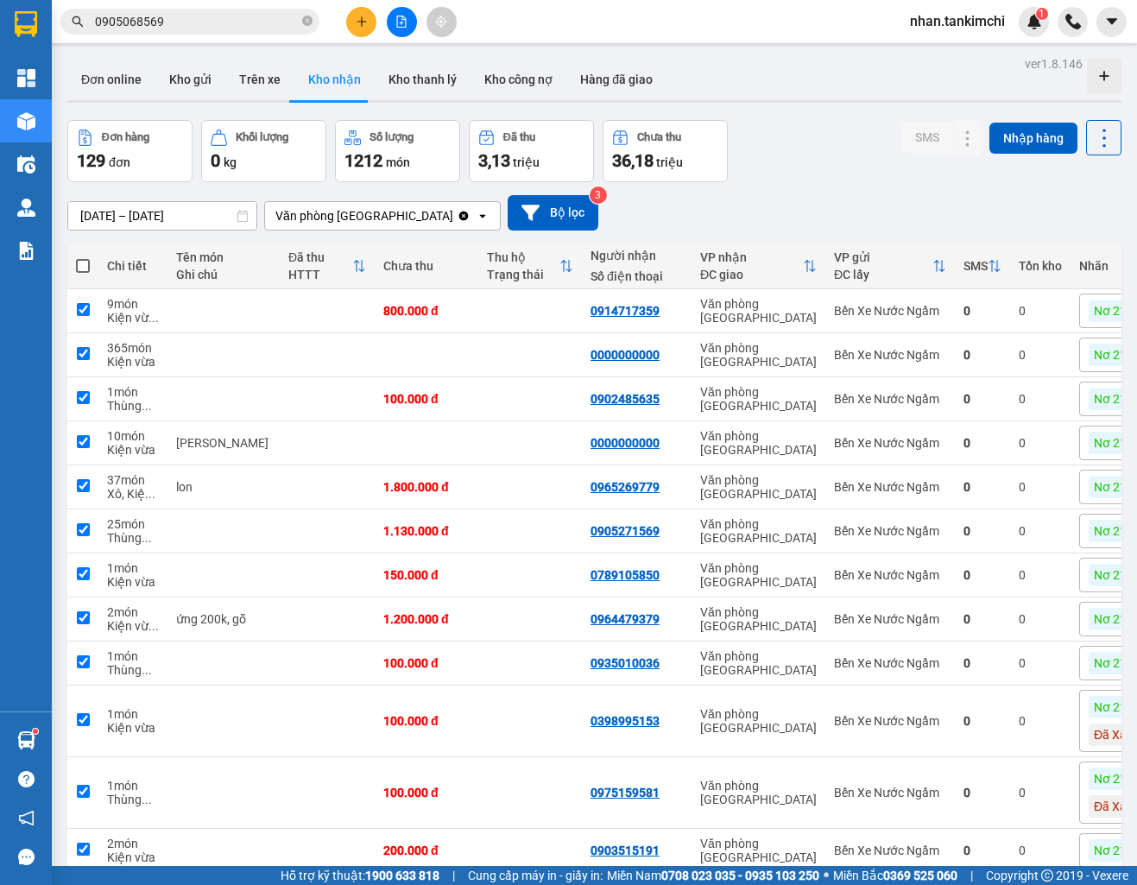
checkbox input "true"
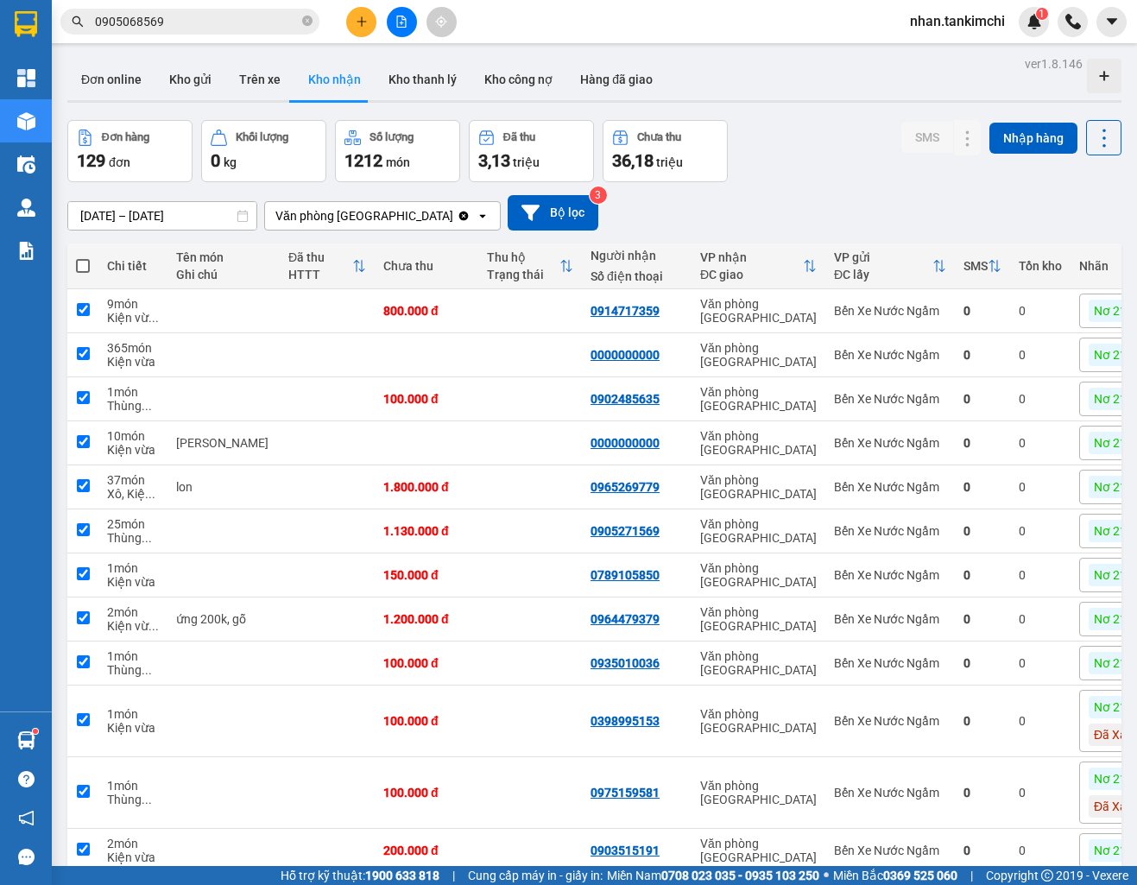
checkbox input "true"
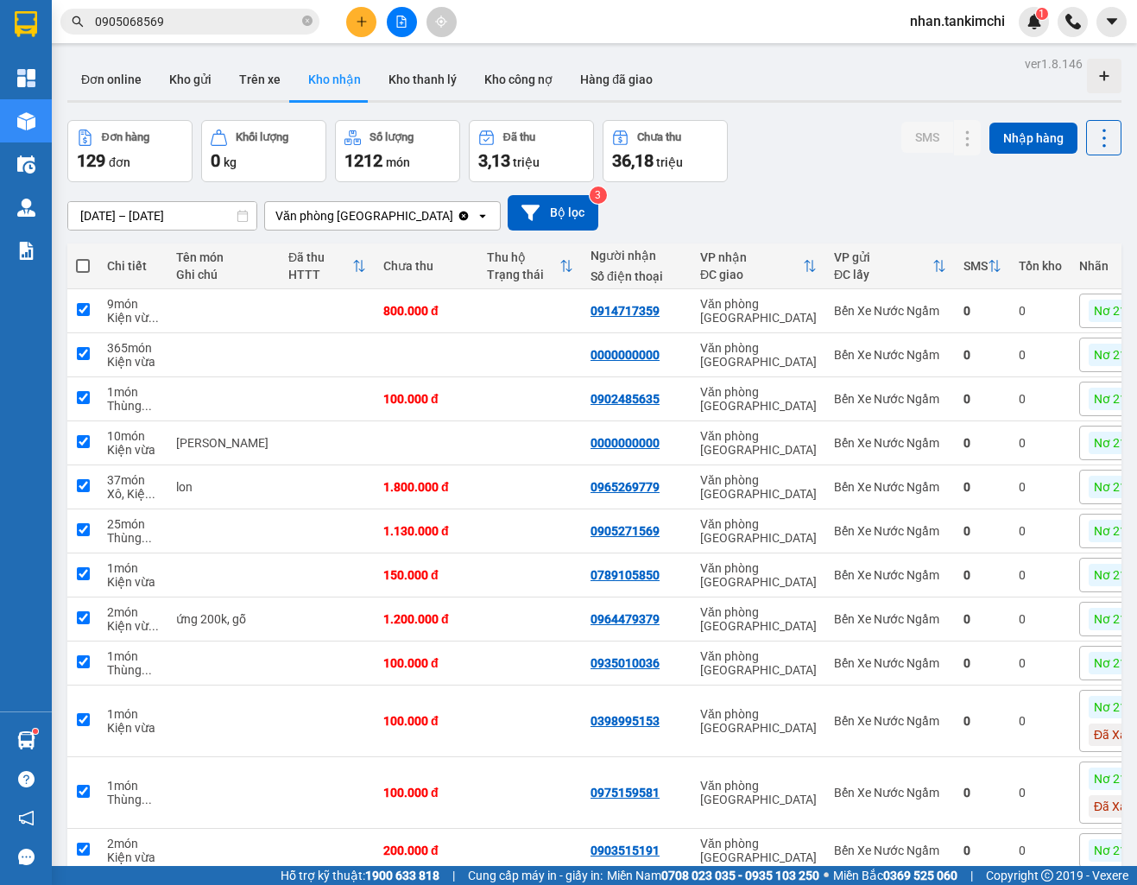
checkbox input "true"
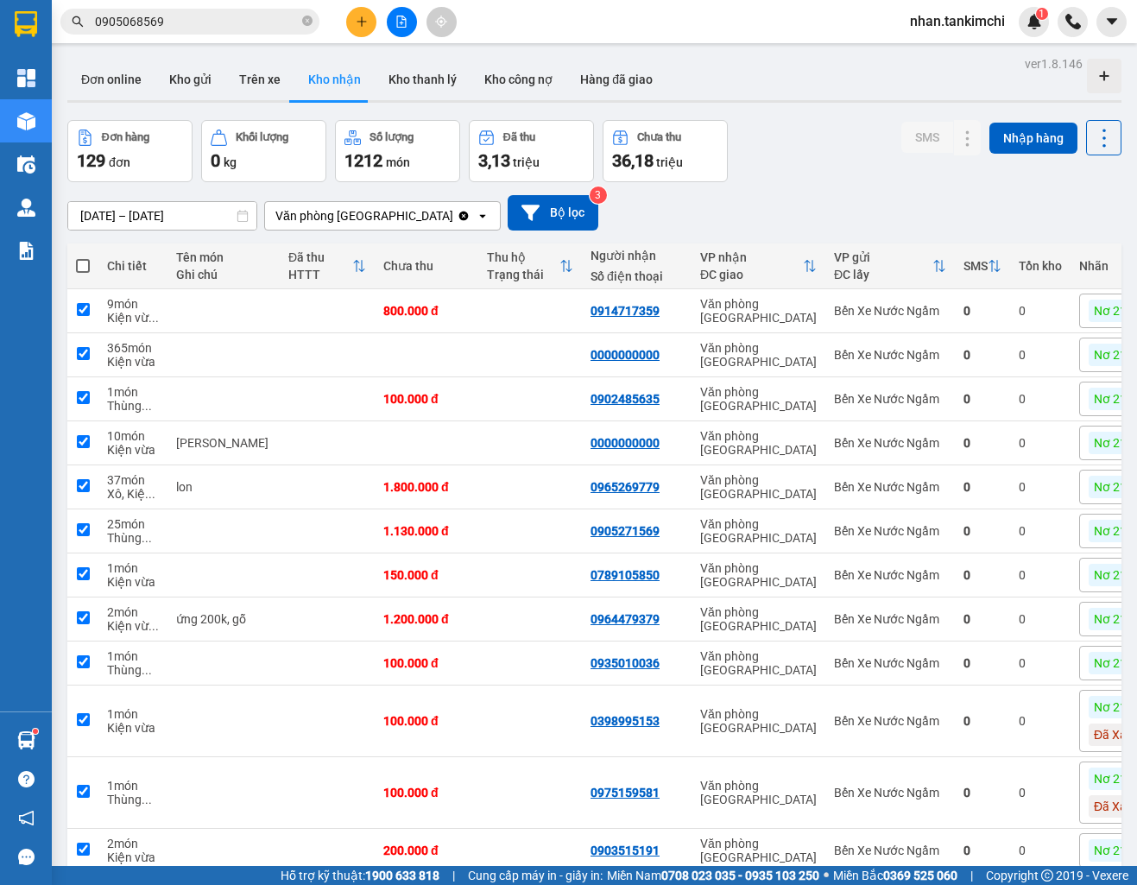
checkbox input "true"
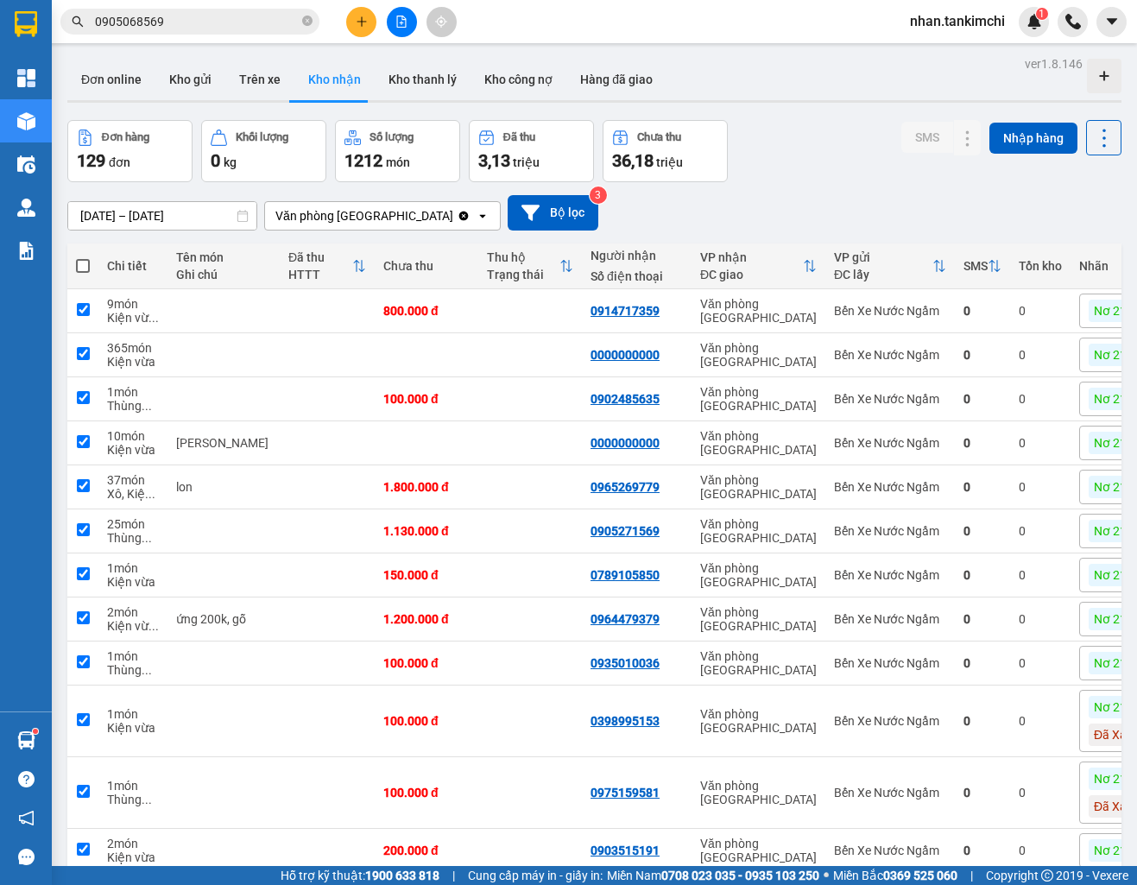
checkbox input "true"
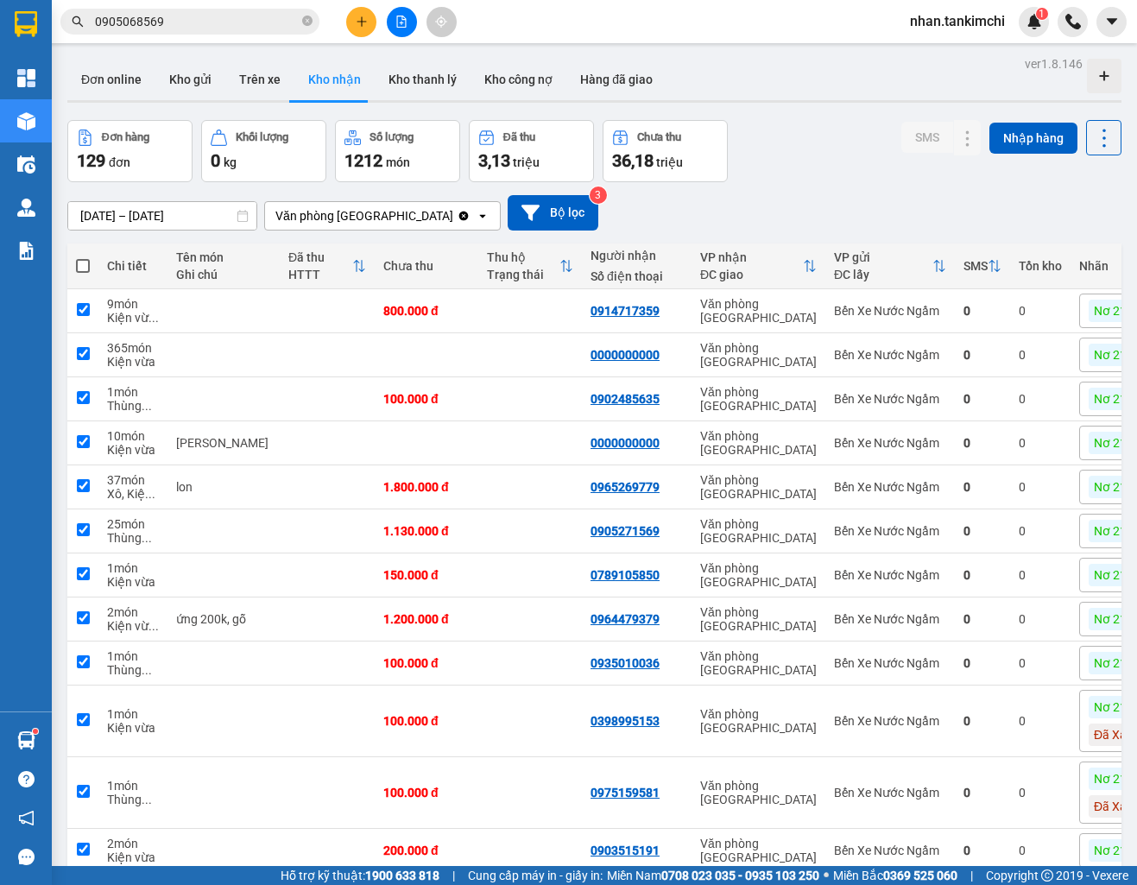
checkbox input "true"
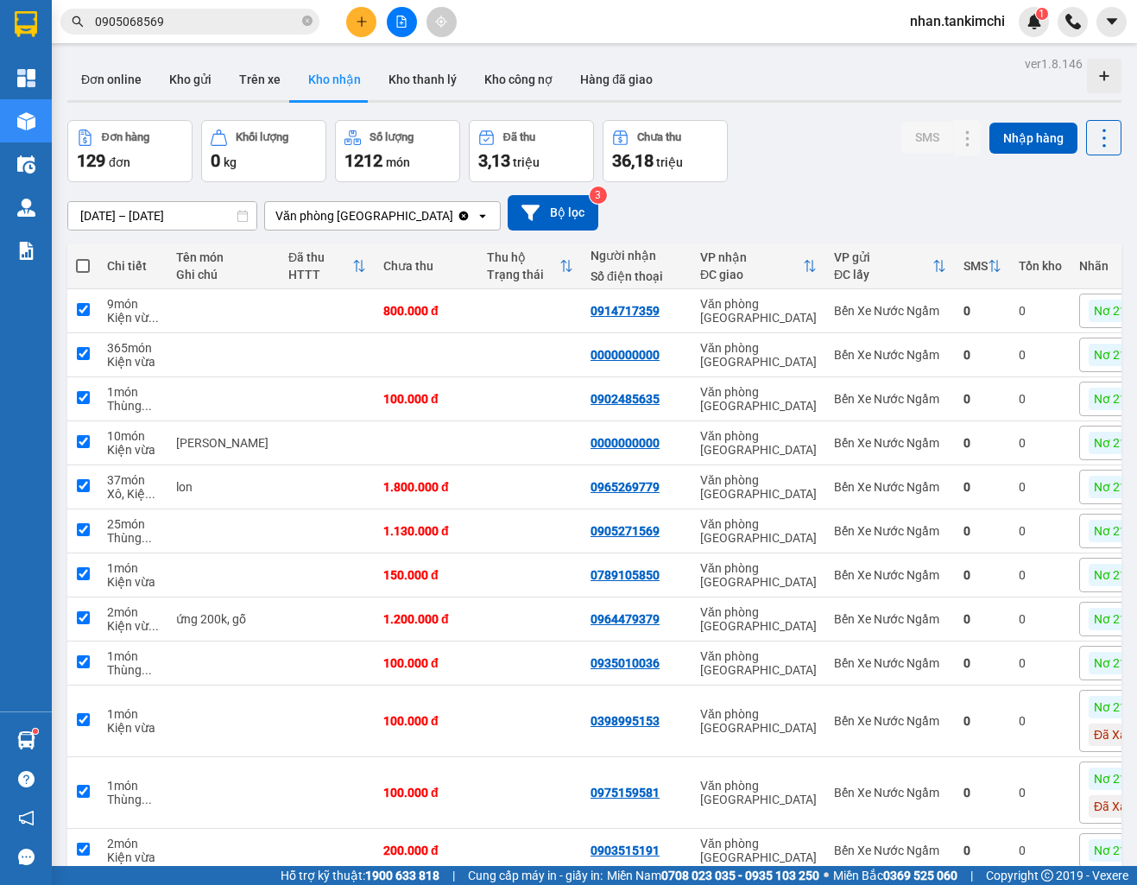
checkbox input "true"
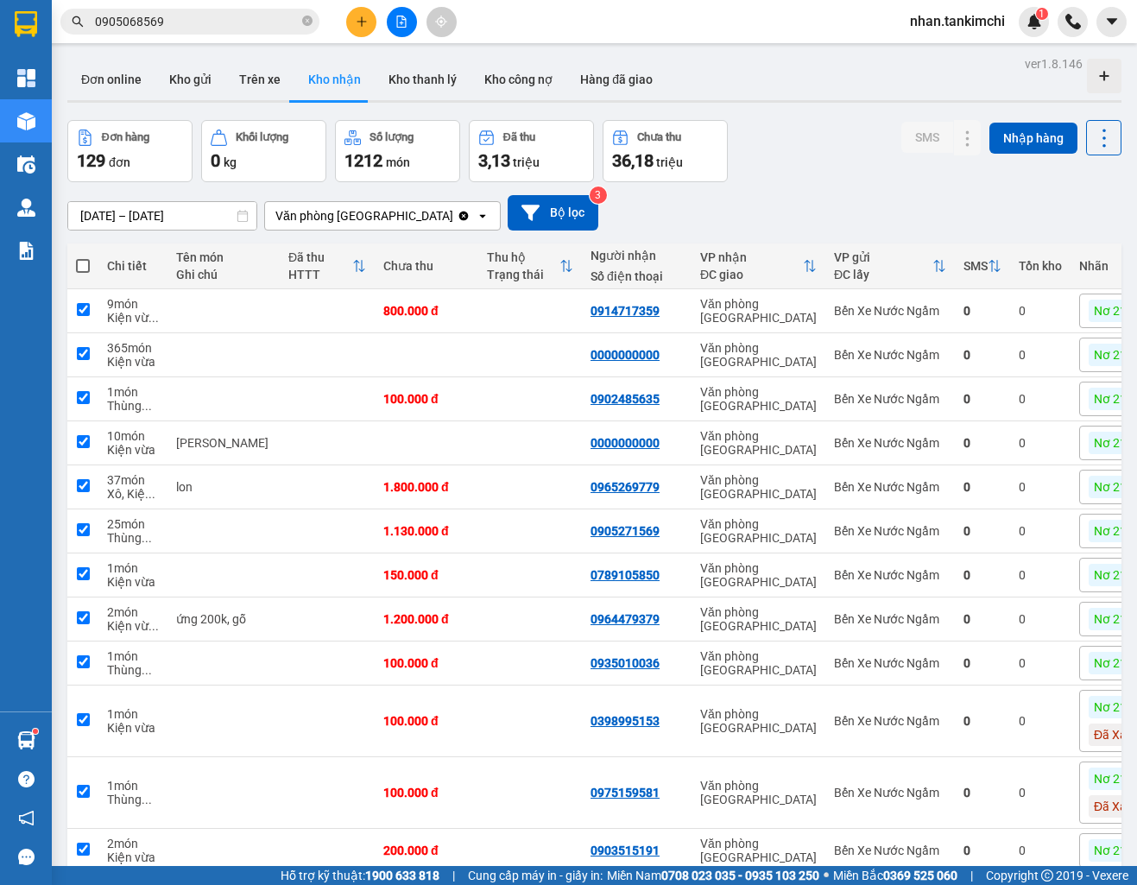
checkbox input "true"
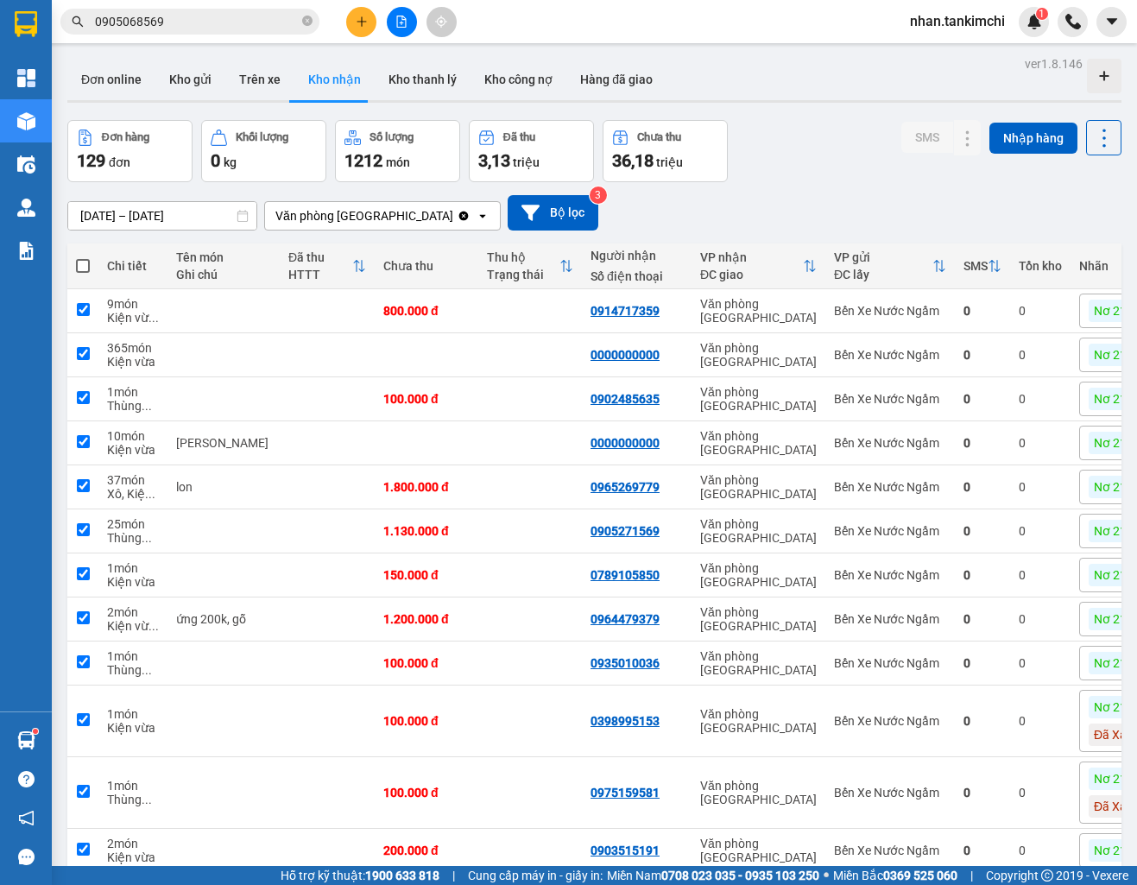
checkbox input "true"
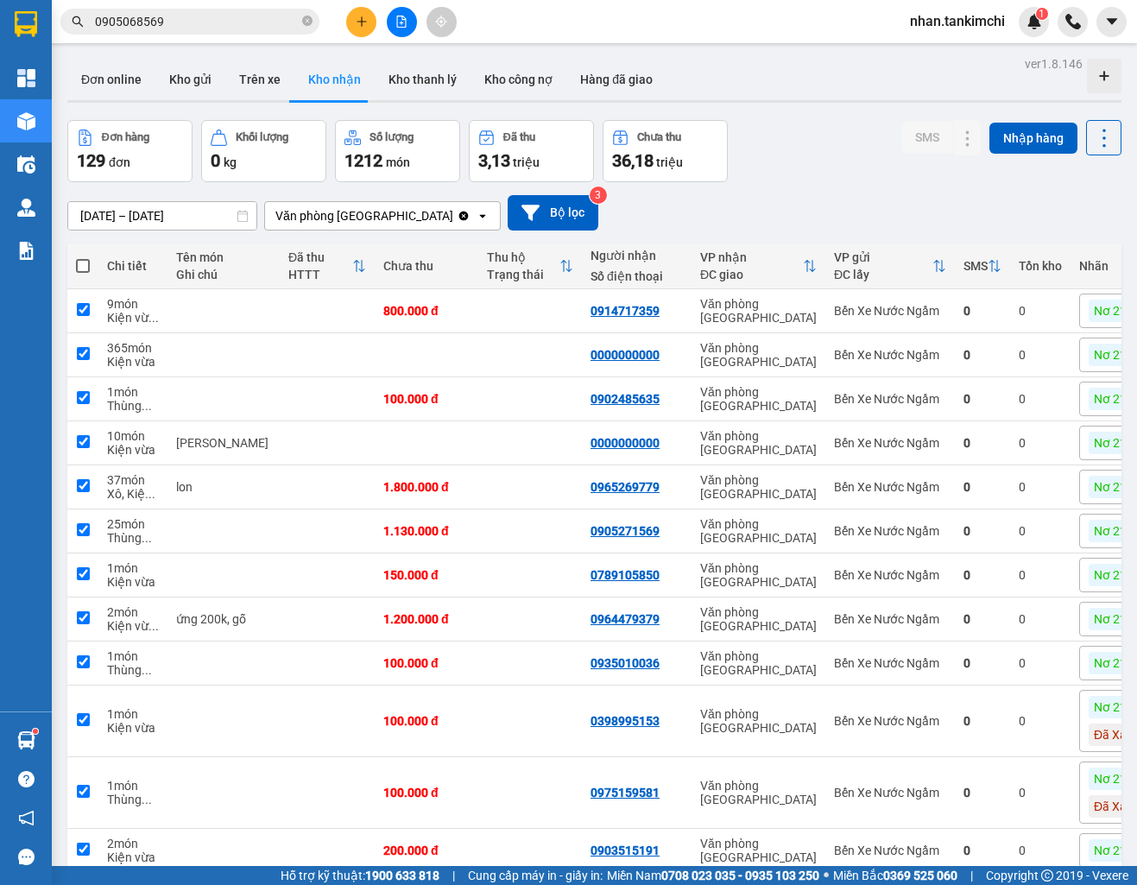
checkbox input "true"
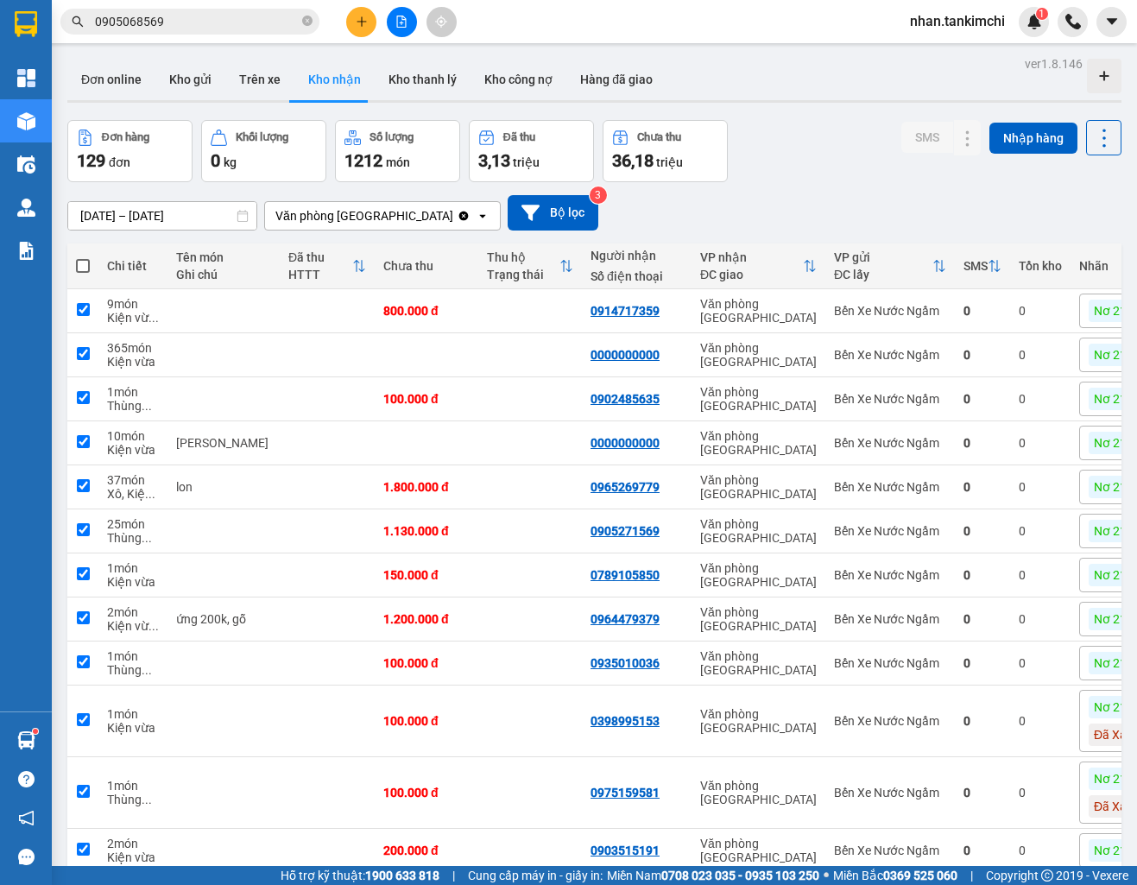
checkbox input "true"
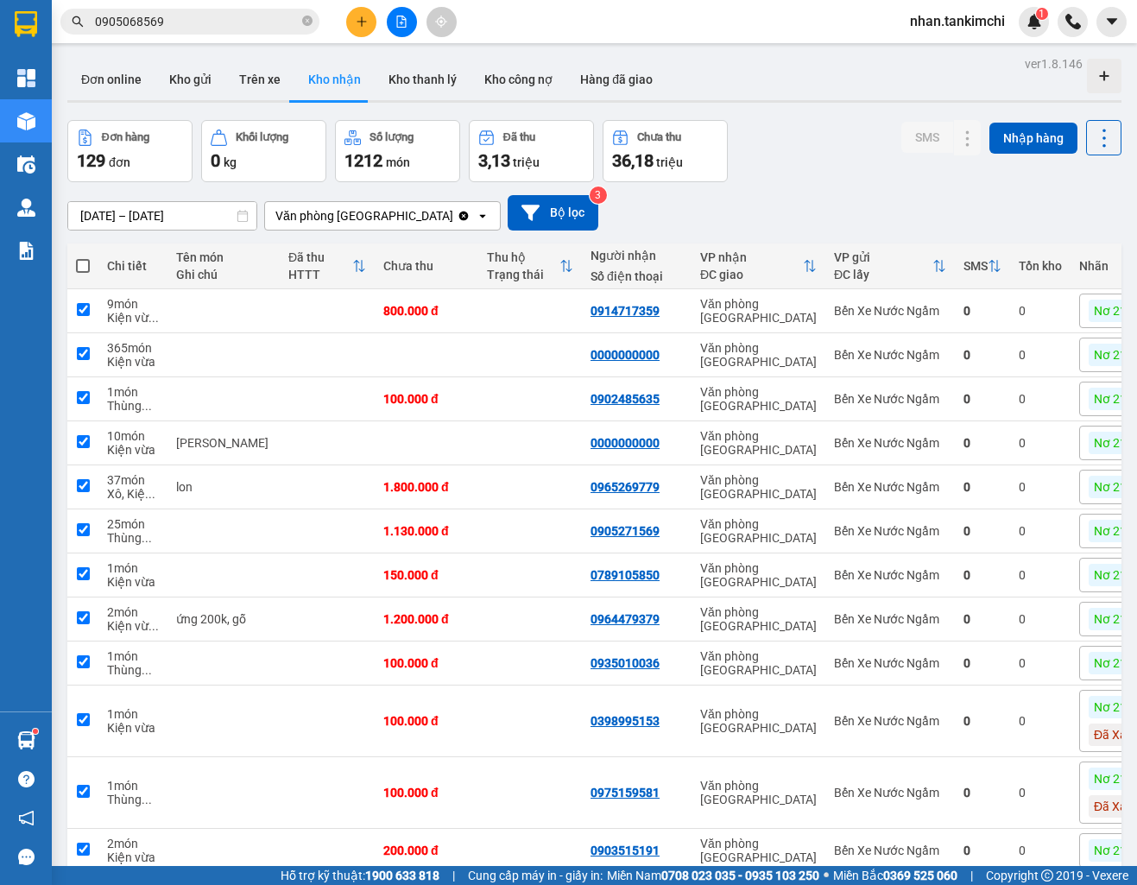
checkbox input "true"
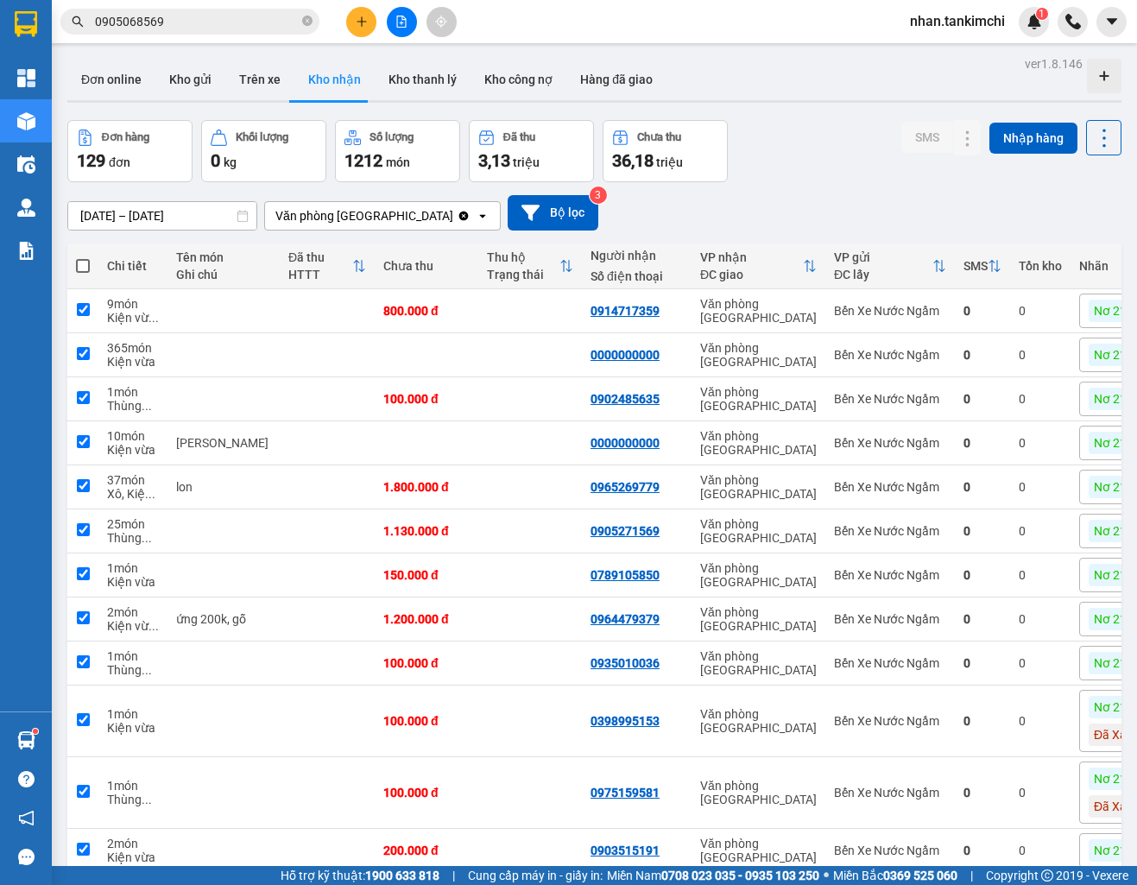
checkbox input "true"
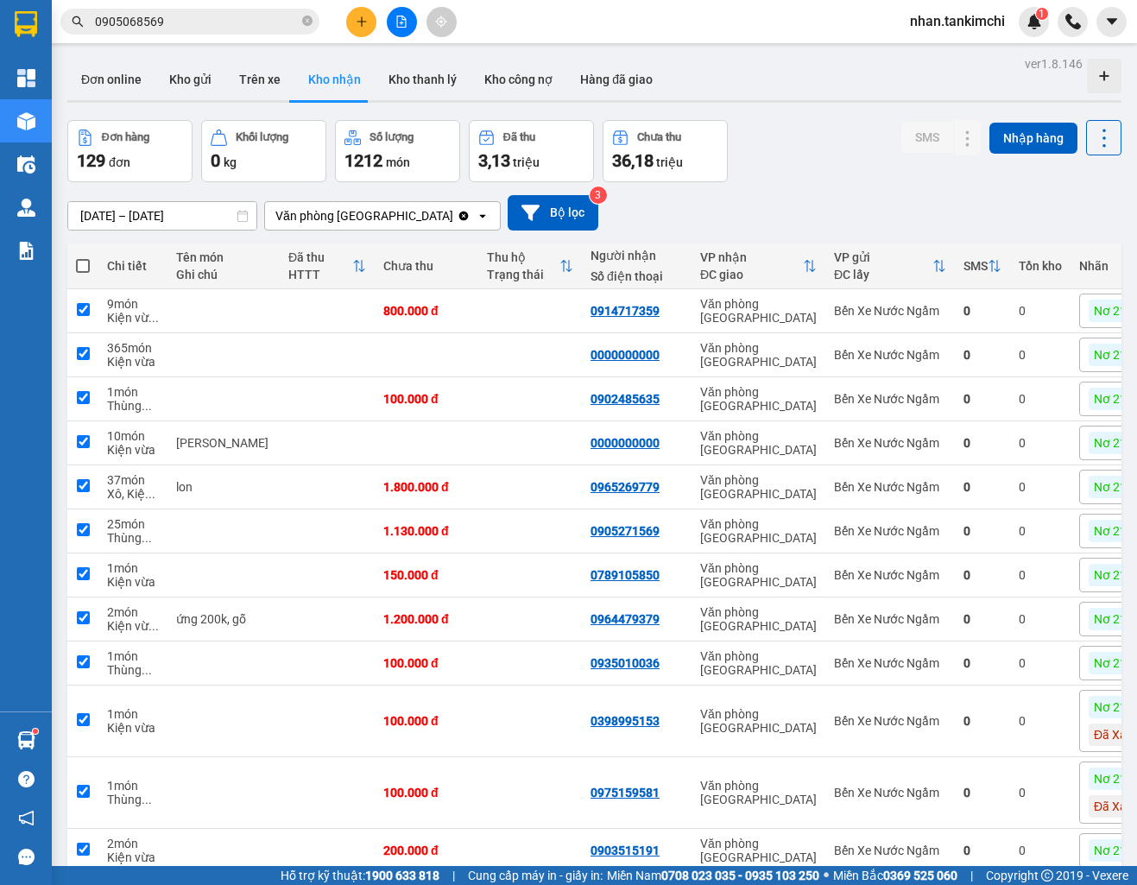
checkbox input "true"
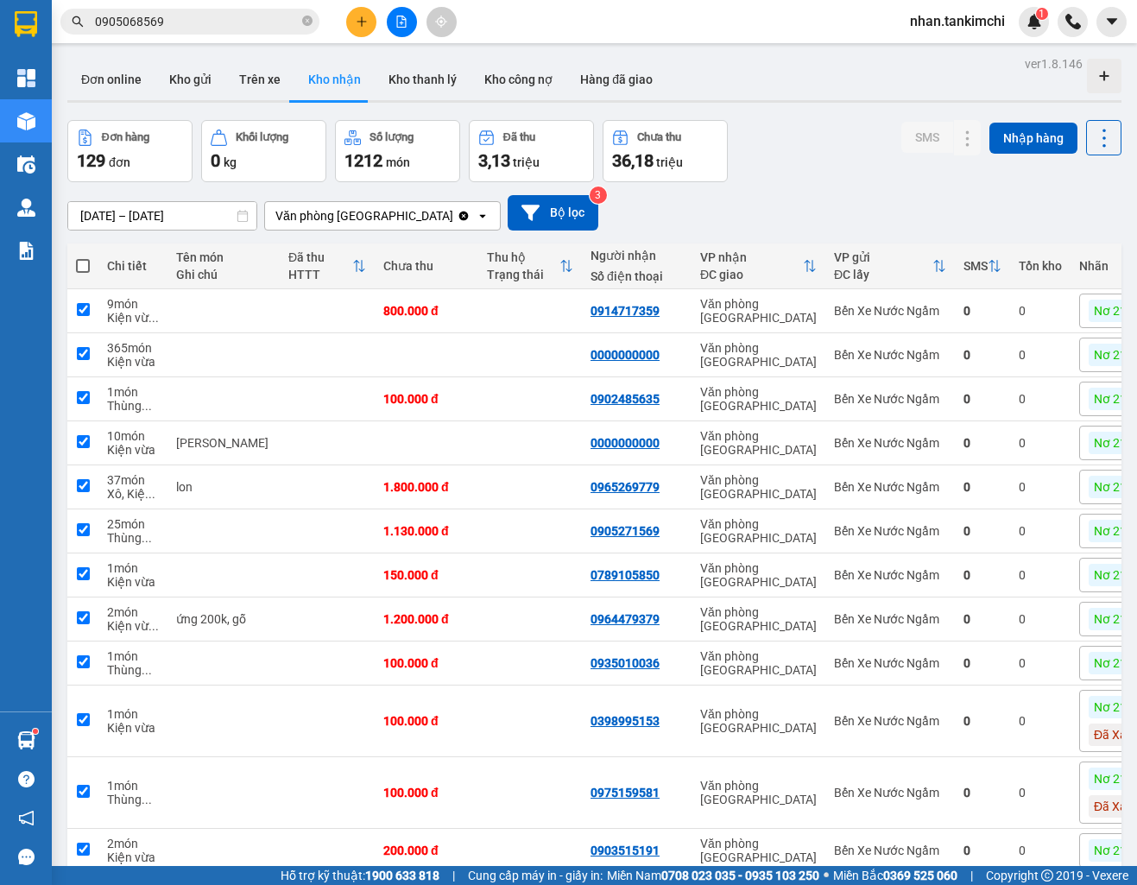
checkbox input "true"
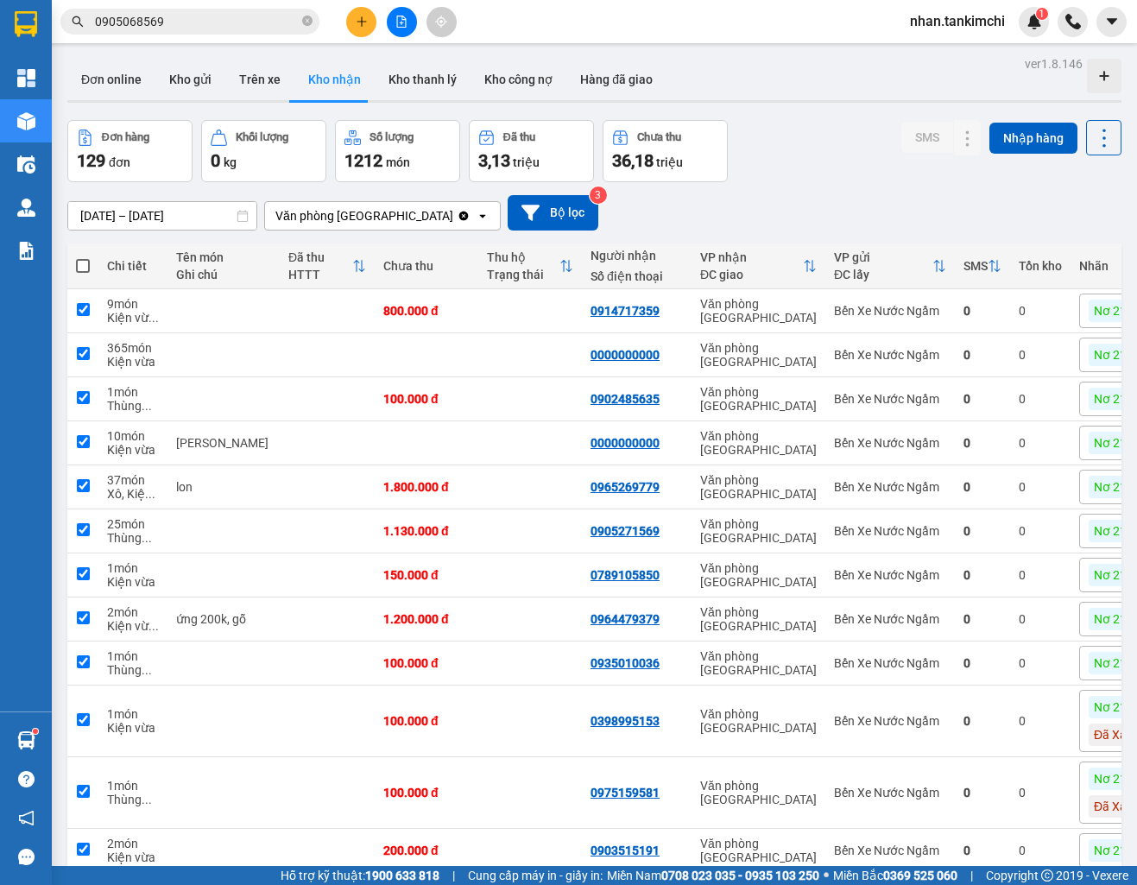
checkbox input "true"
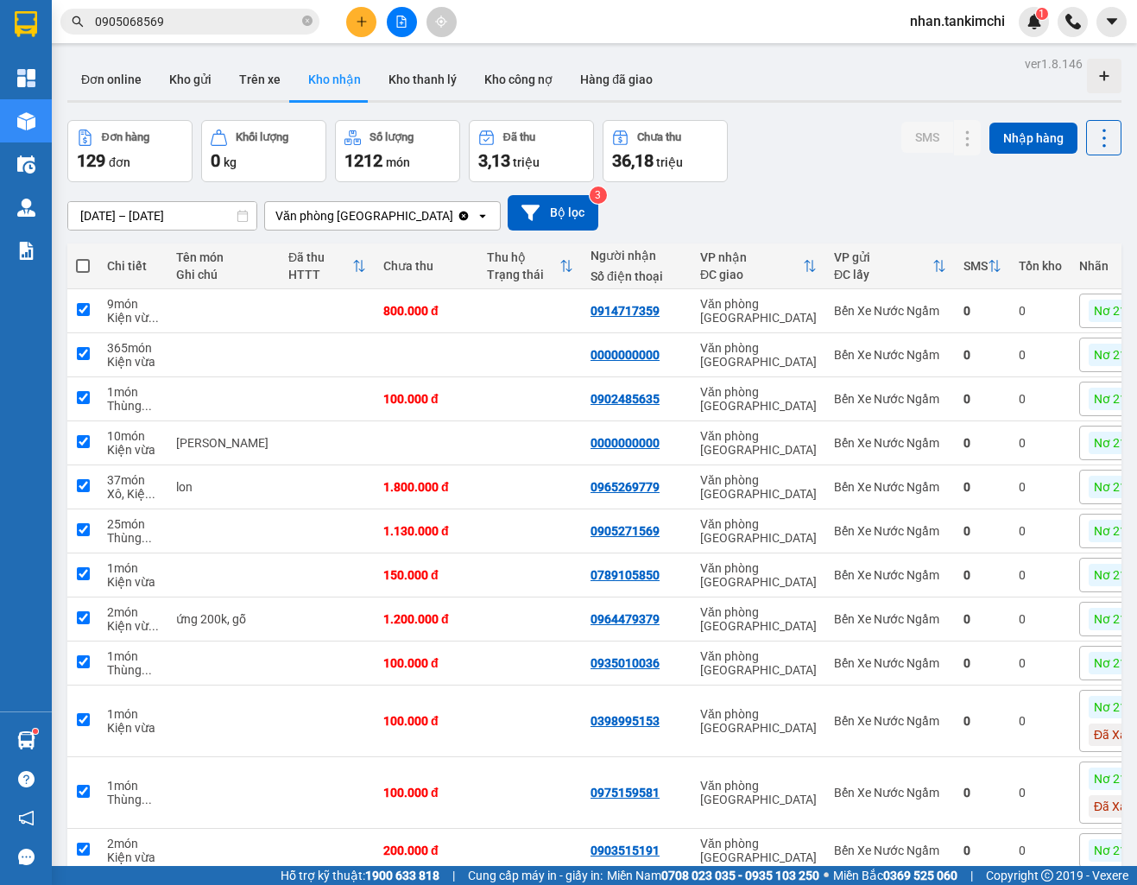
checkbox input "true"
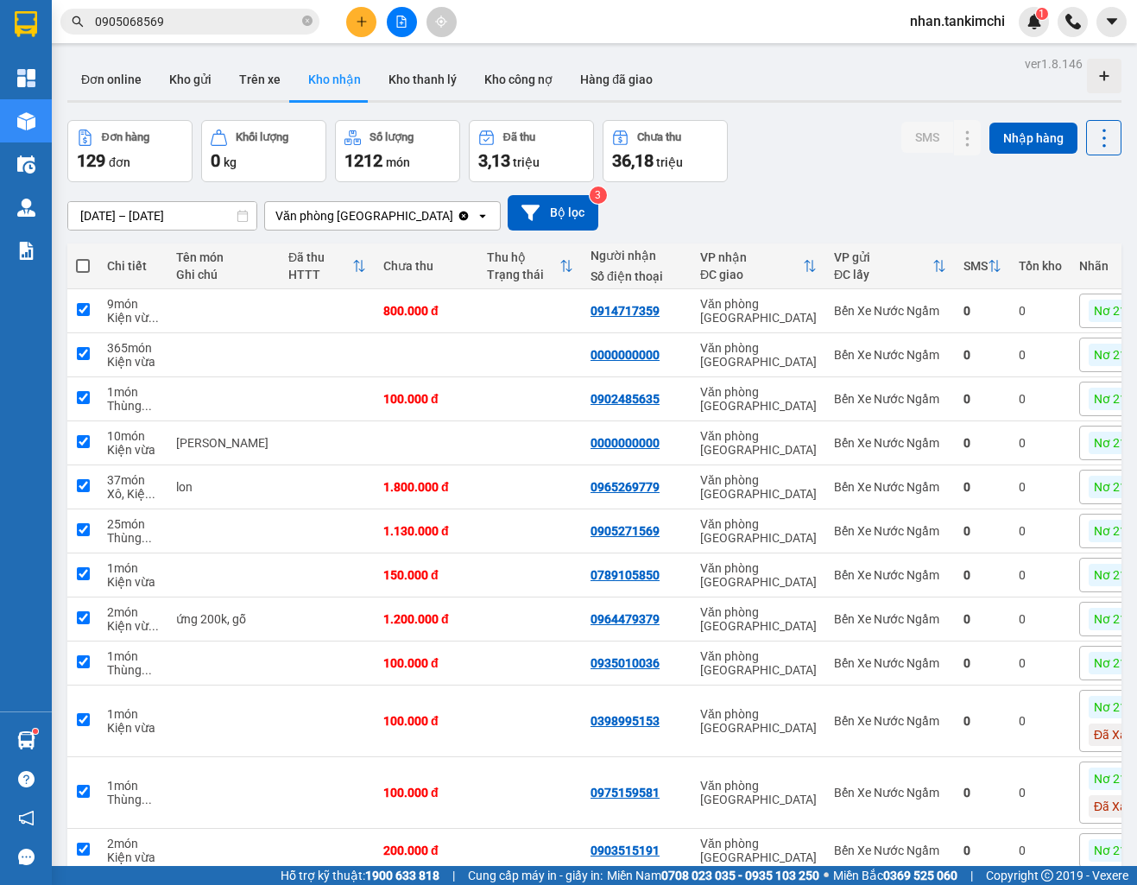
checkbox input "true"
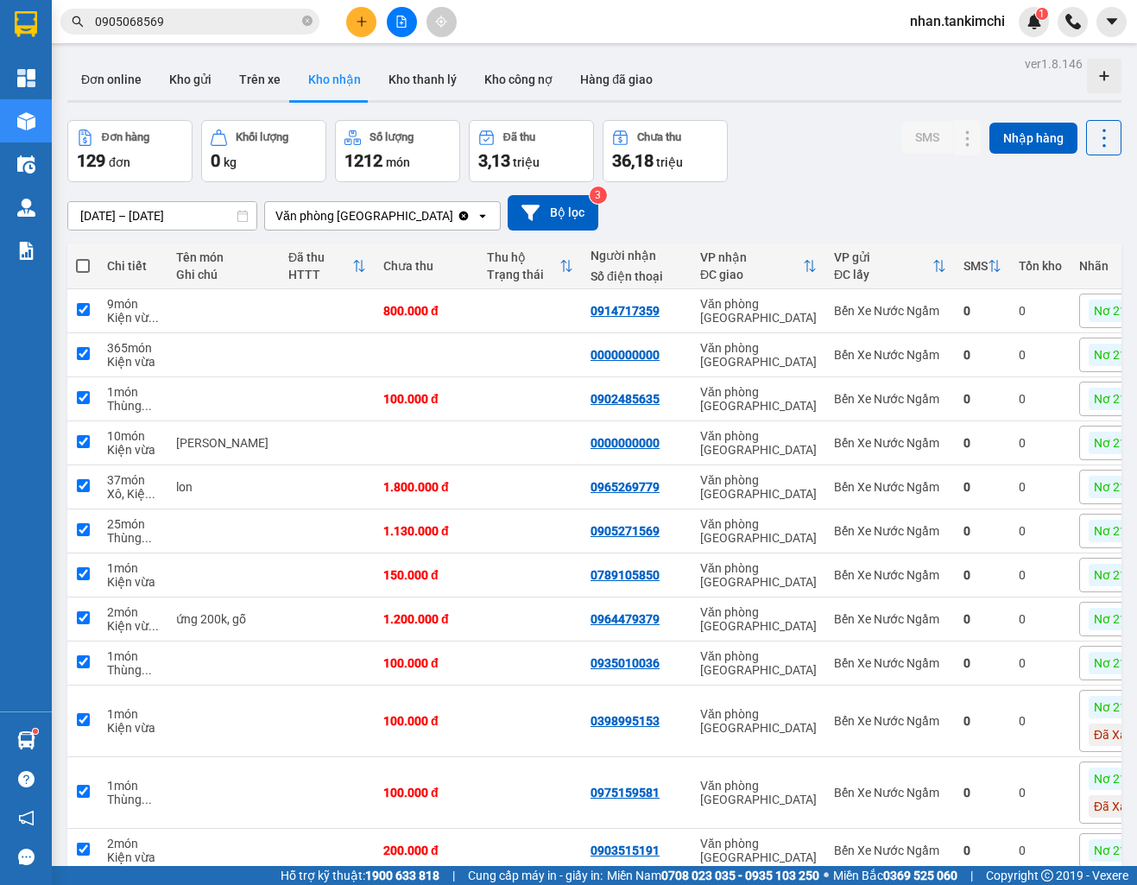
checkbox input "true"
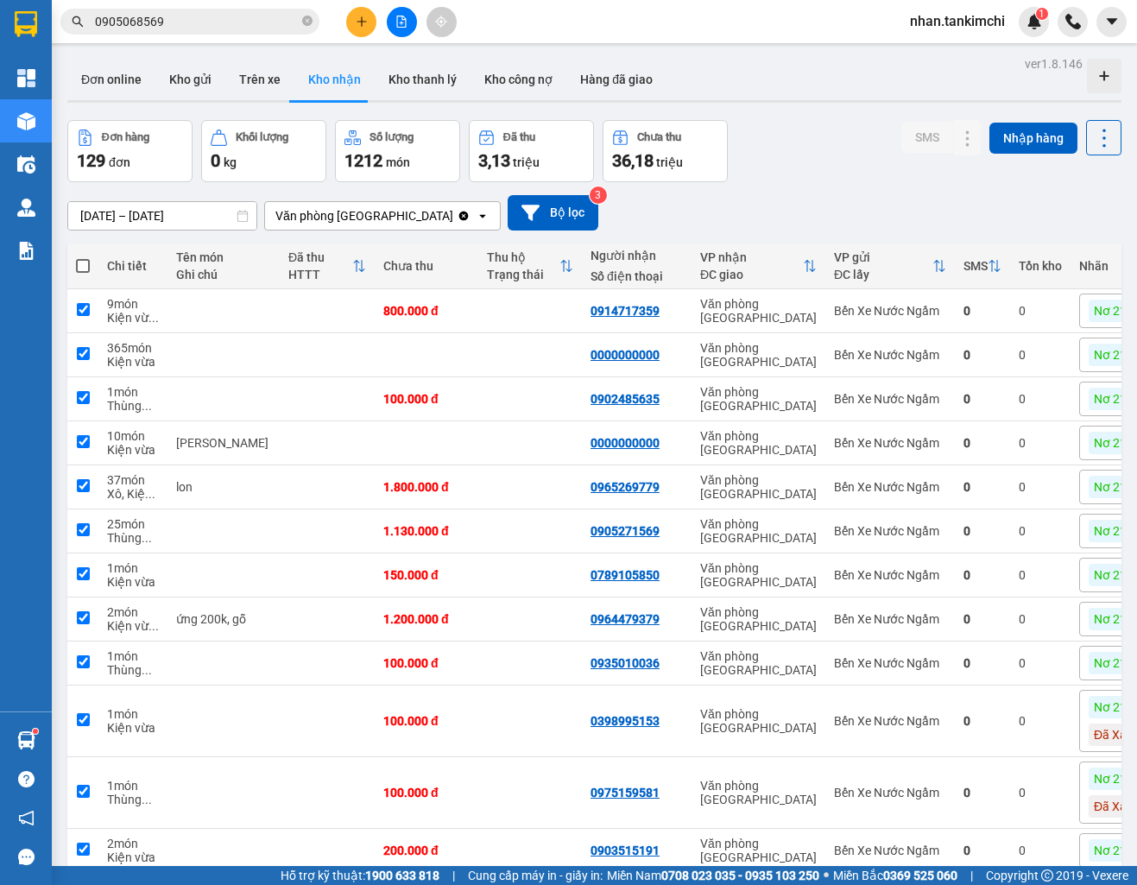
checkbox input "true"
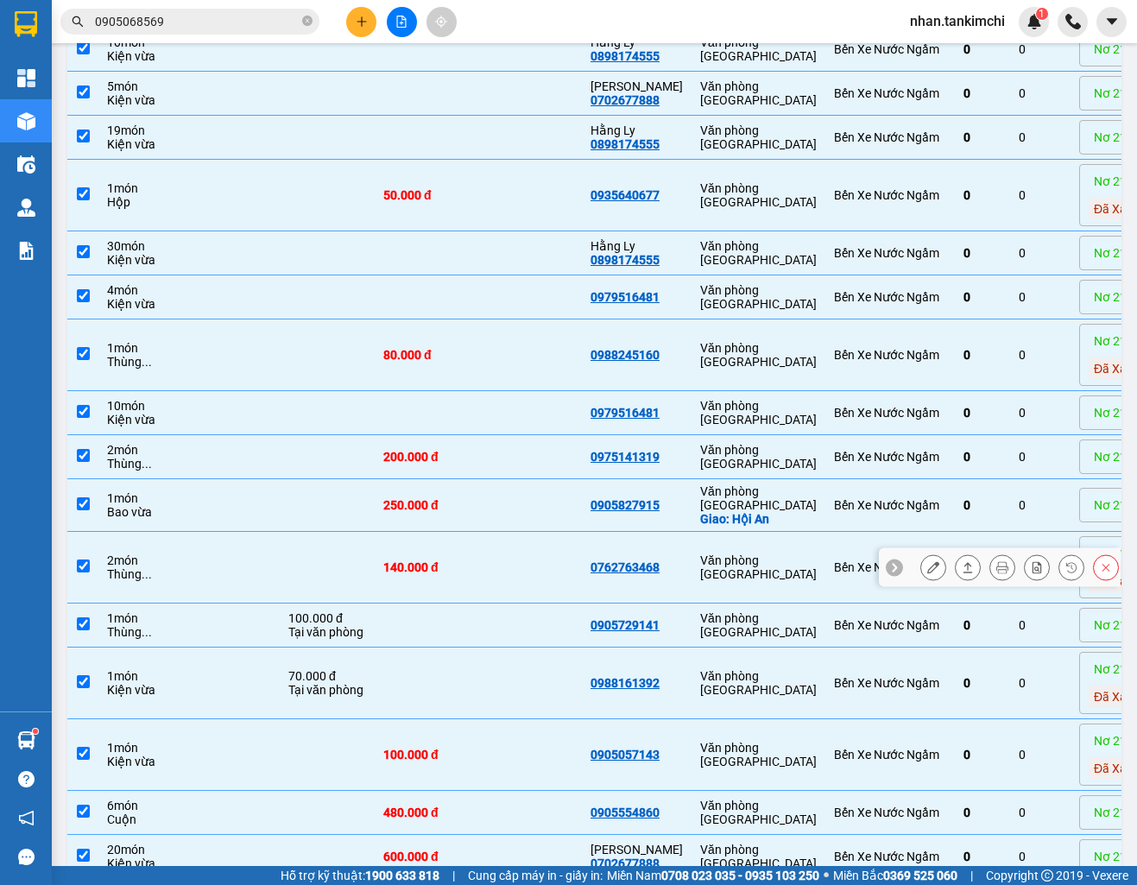
scroll to position [1238, 0]
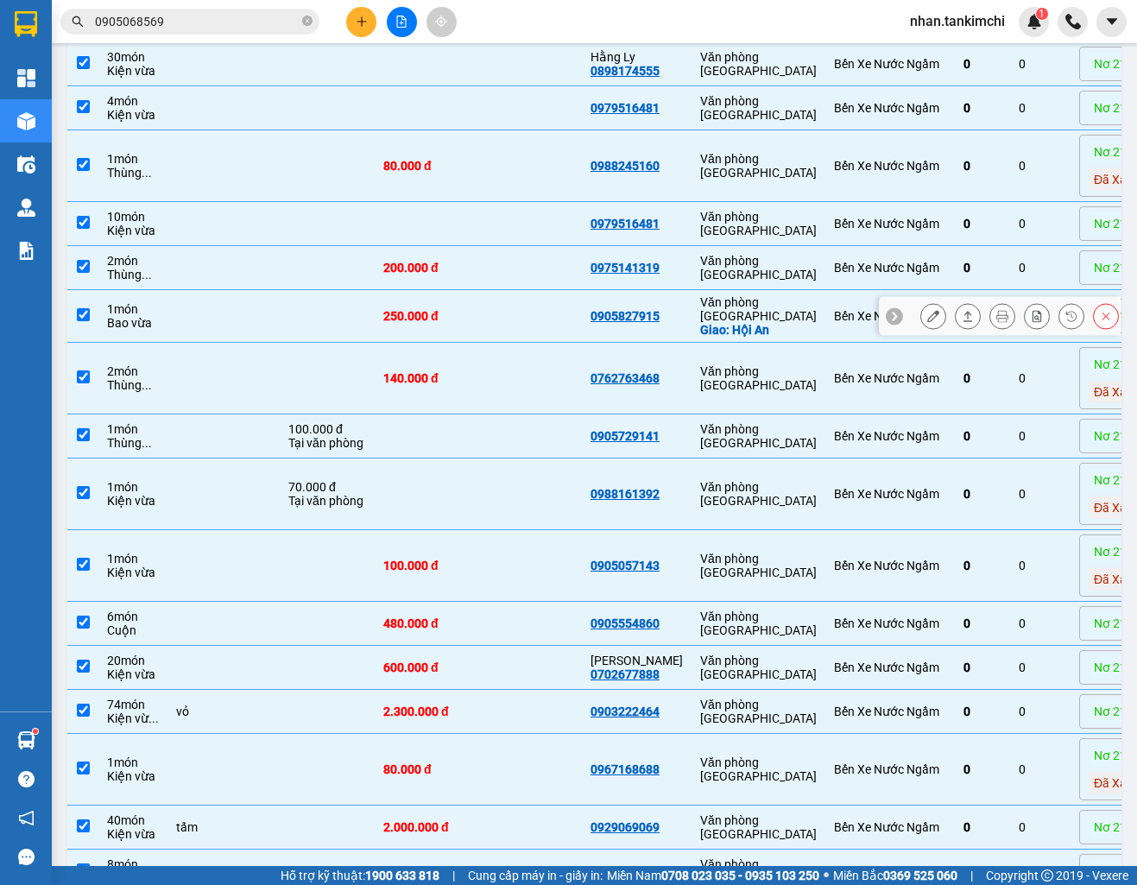
click at [825, 338] on td "Bến Xe Nước Ngầm" at bounding box center [889, 316] width 129 height 53
checkbox input "false"
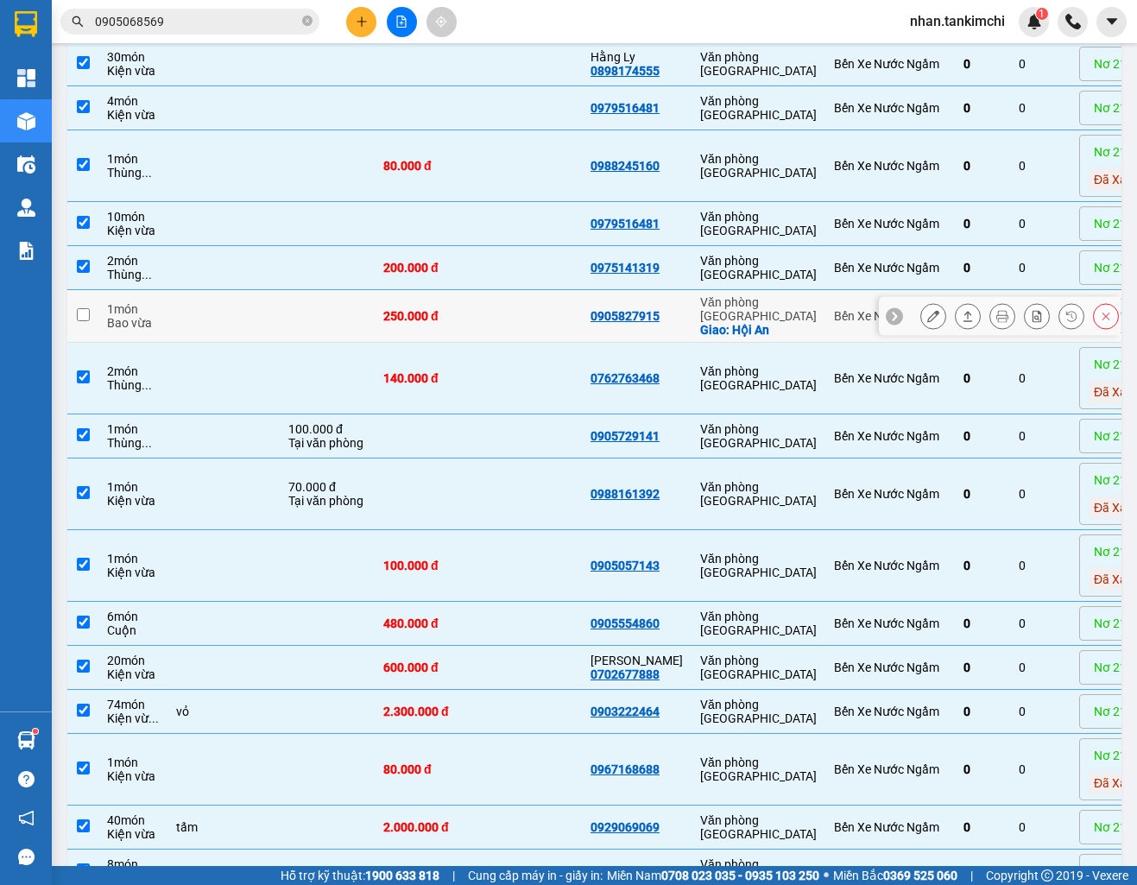
scroll to position [1946, 0]
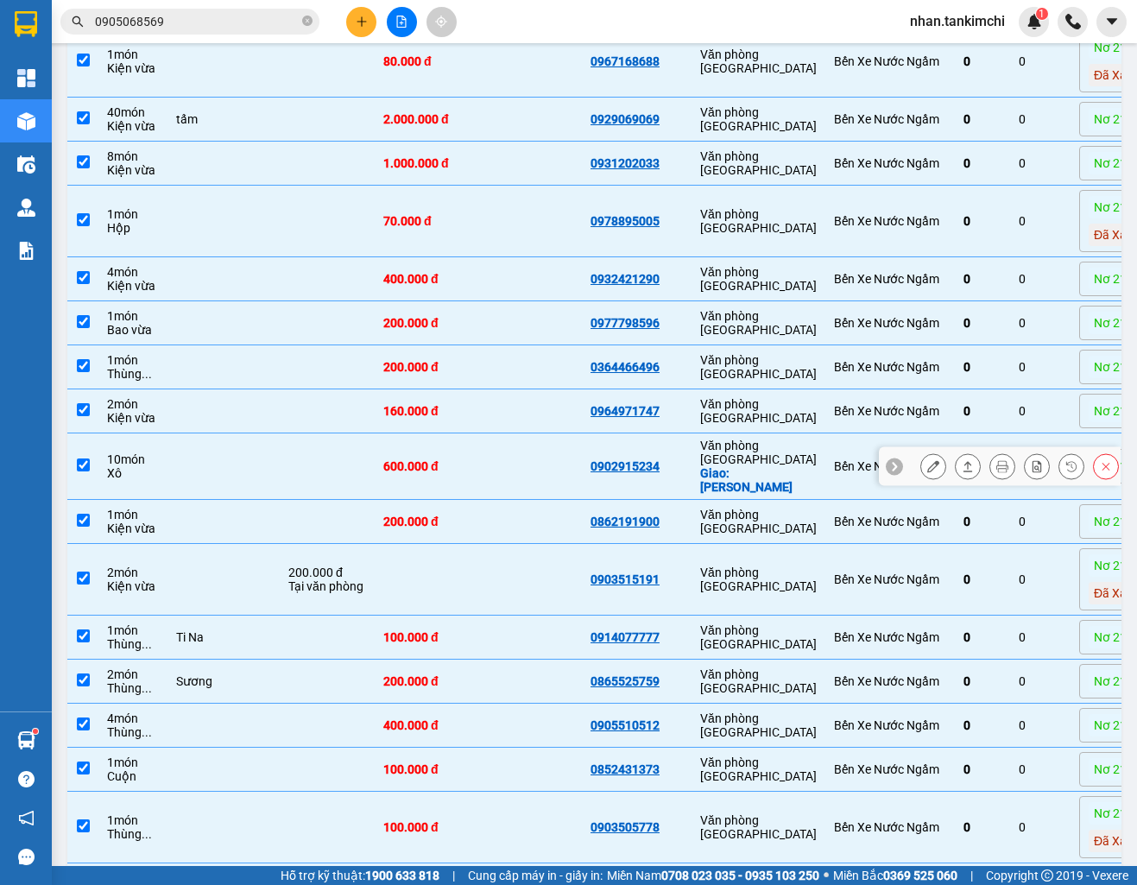
click at [834, 466] on div "Bến Xe Nước Ngầm" at bounding box center [890, 466] width 112 height 14
checkbox input "false"
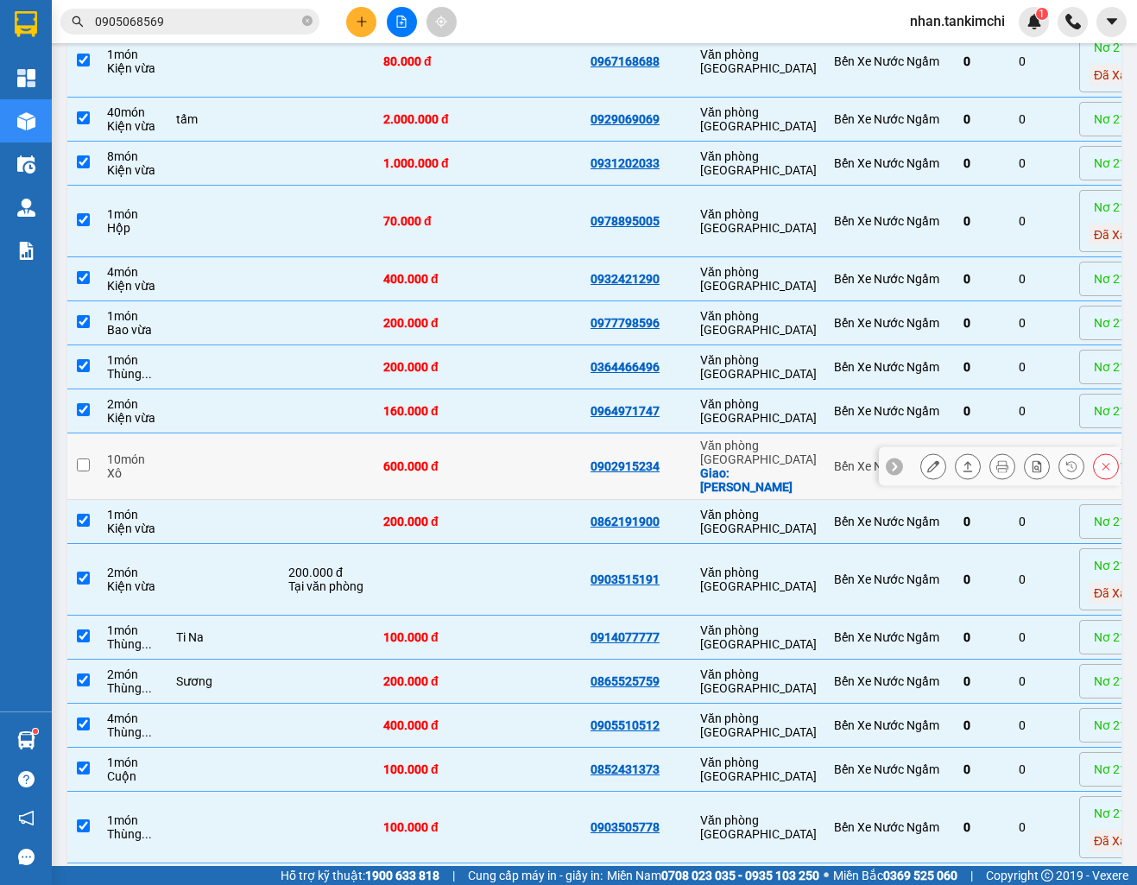
scroll to position [2434, 0]
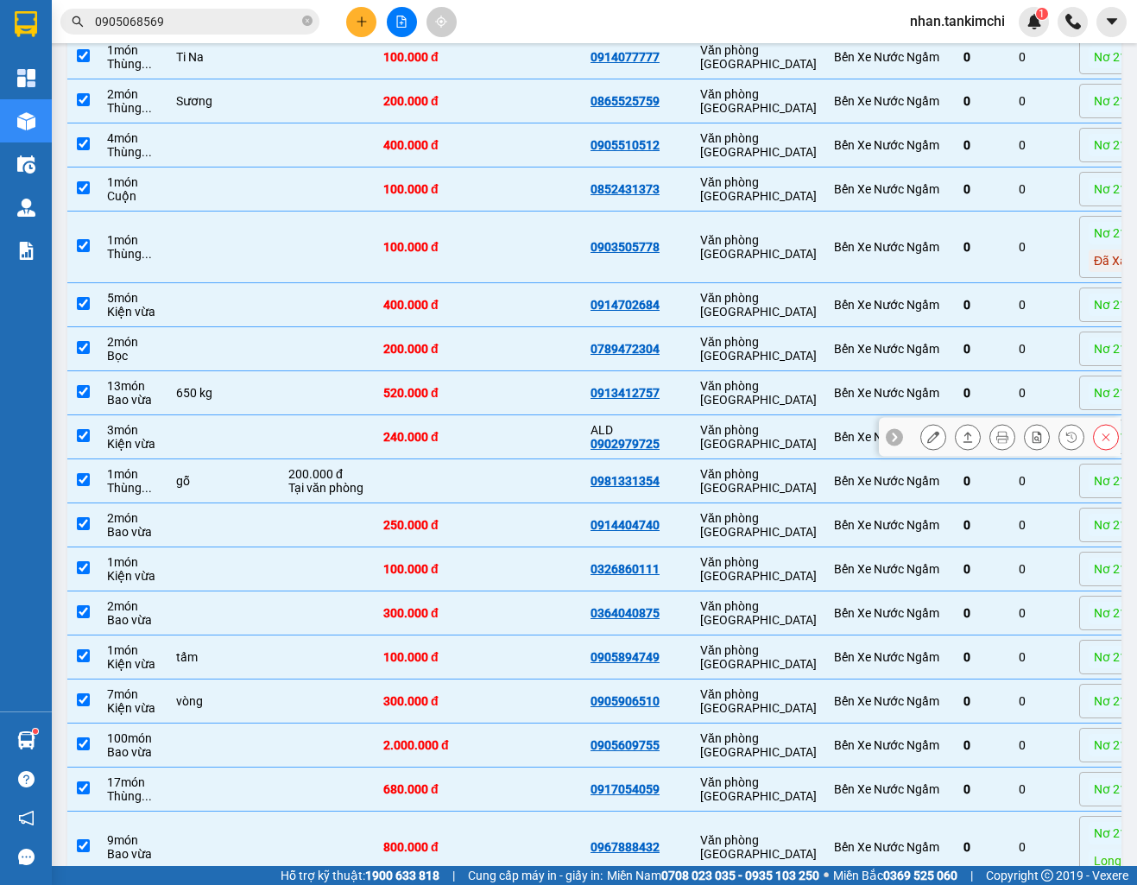
click at [700, 423] on div "Văn phòng [GEOGRAPHIC_DATA]" at bounding box center [758, 437] width 117 height 28
checkbox input "false"
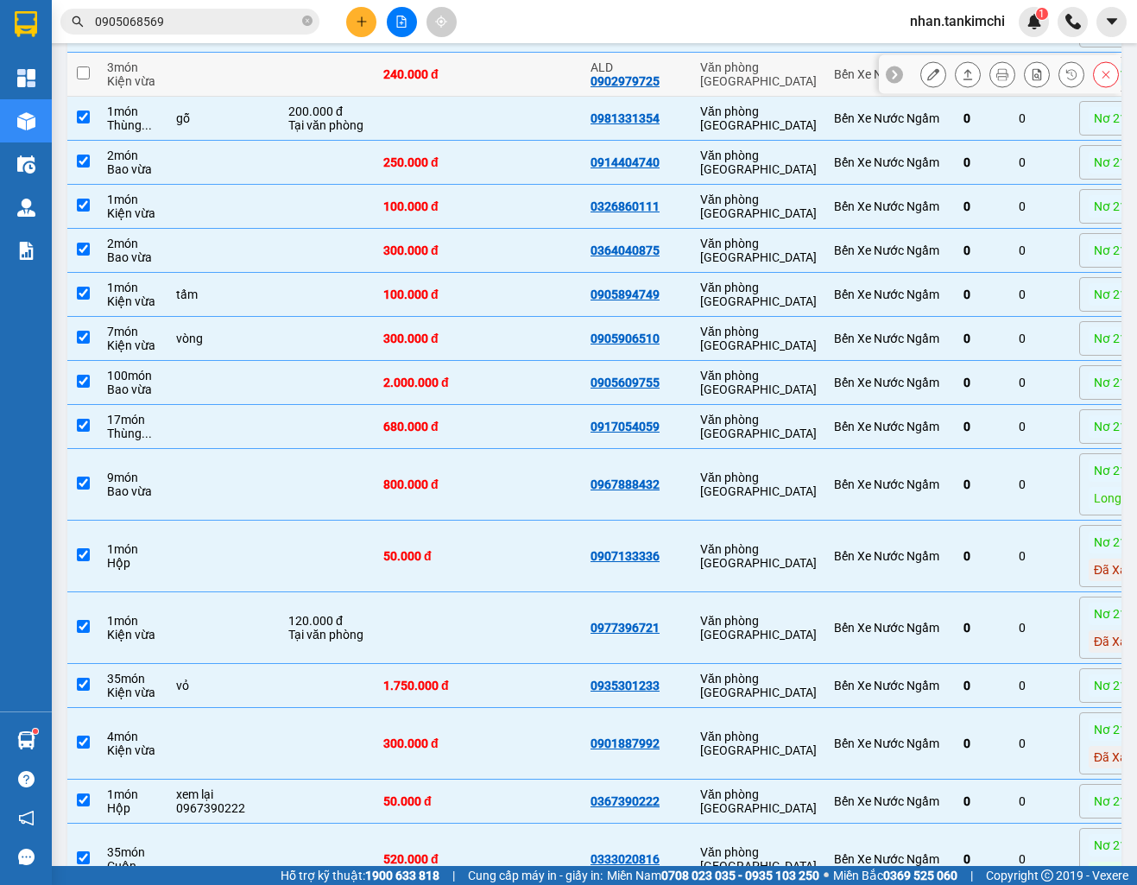
scroll to position [3277, 0]
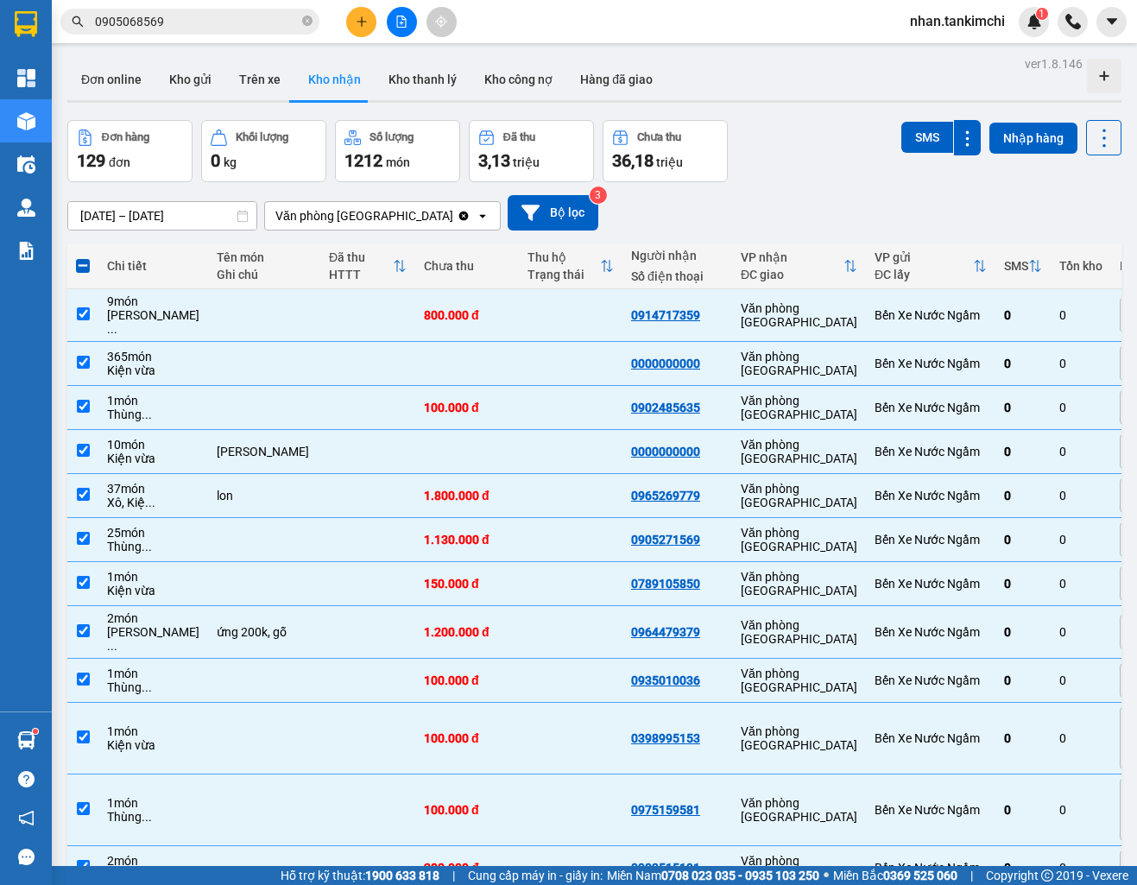
scroll to position [4310, 0]
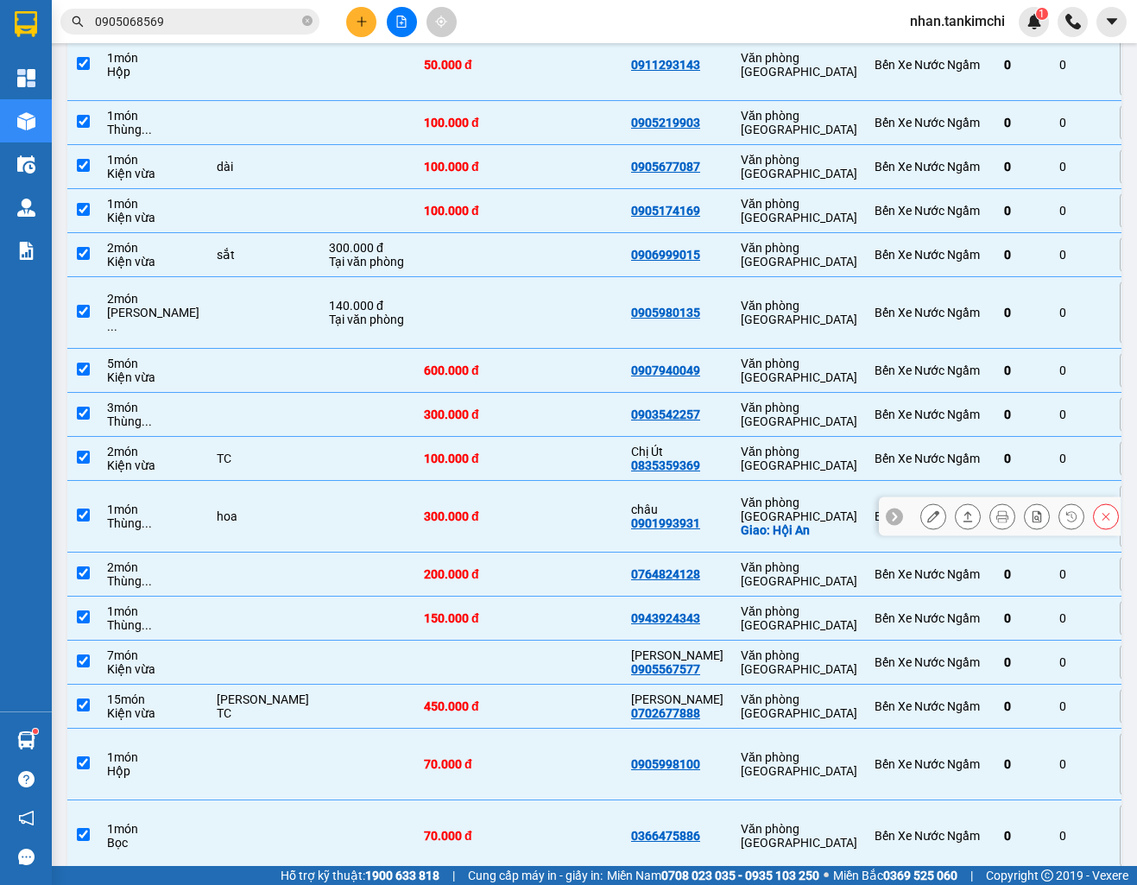
click at [773, 496] on div "Văn phòng [GEOGRAPHIC_DATA]" at bounding box center [799, 510] width 117 height 28
checkbox input "false"
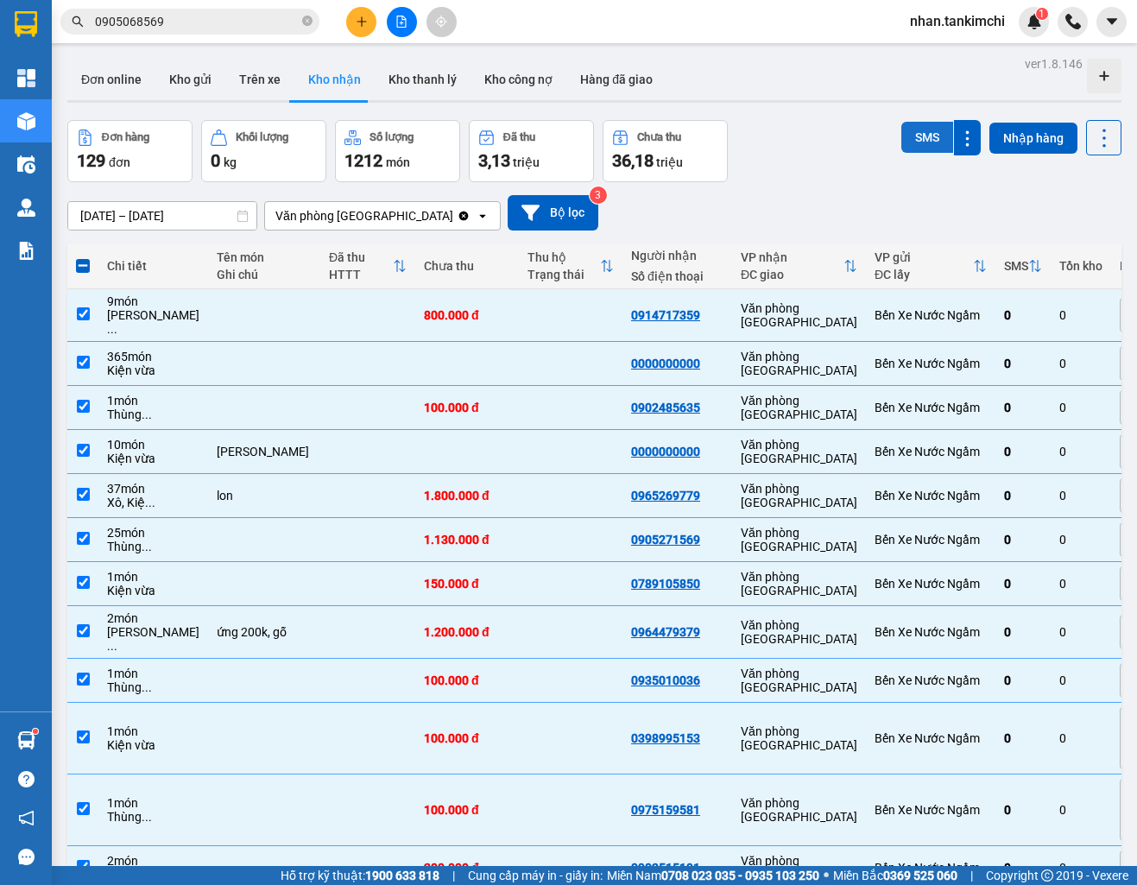
scroll to position [-2, 0]
drag, startPoint x: 932, startPoint y: 140, endPoint x: 938, endPoint y: 224, distance: 84.8
click at [932, 140] on button "SMS" at bounding box center [927, 137] width 52 height 31
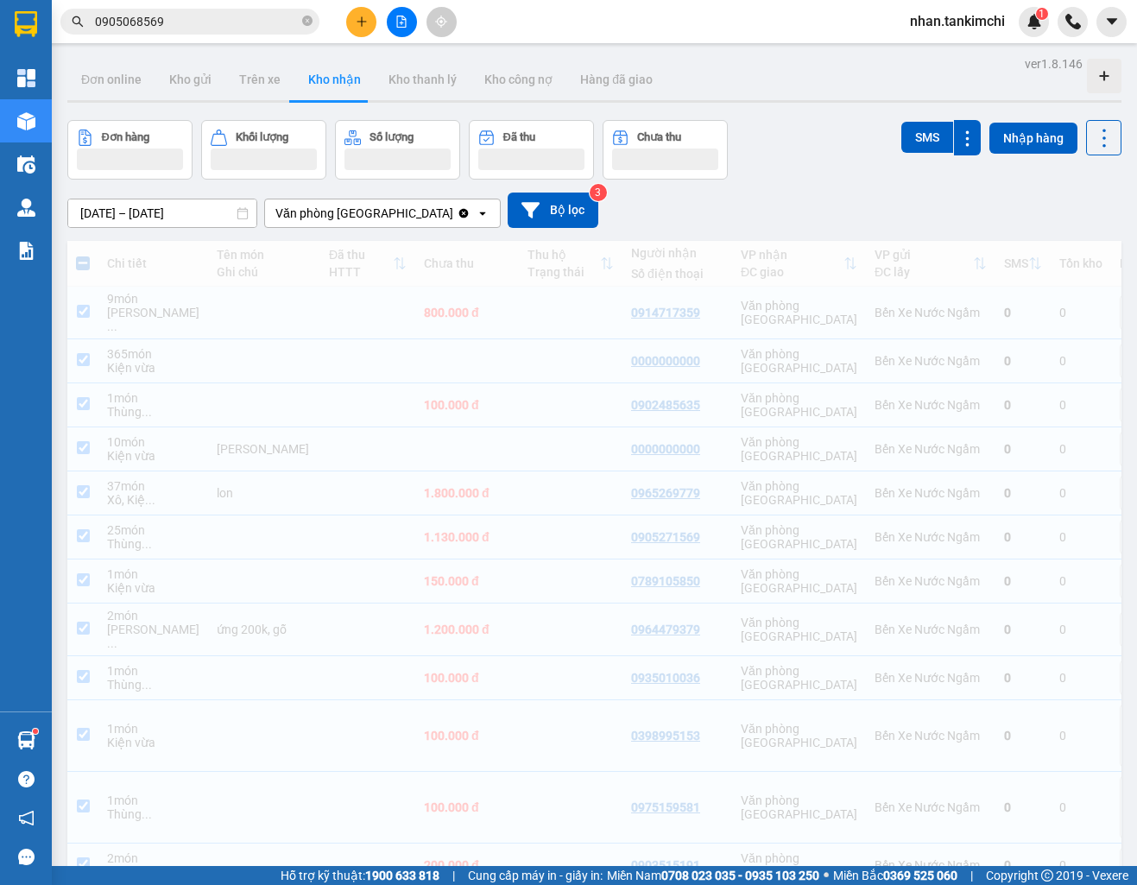
scroll to position [0, 0]
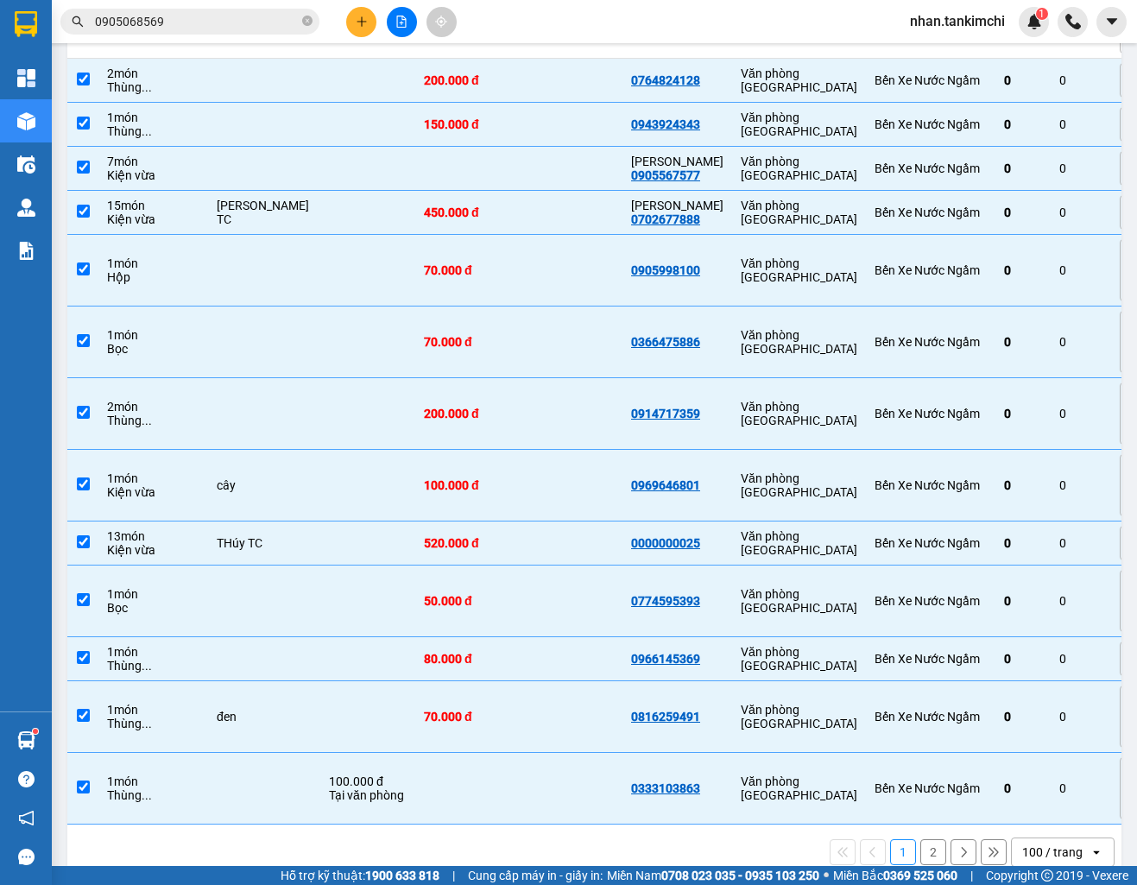
click at [932, 839] on button "2" at bounding box center [933, 852] width 26 height 26
checkbox input "false"
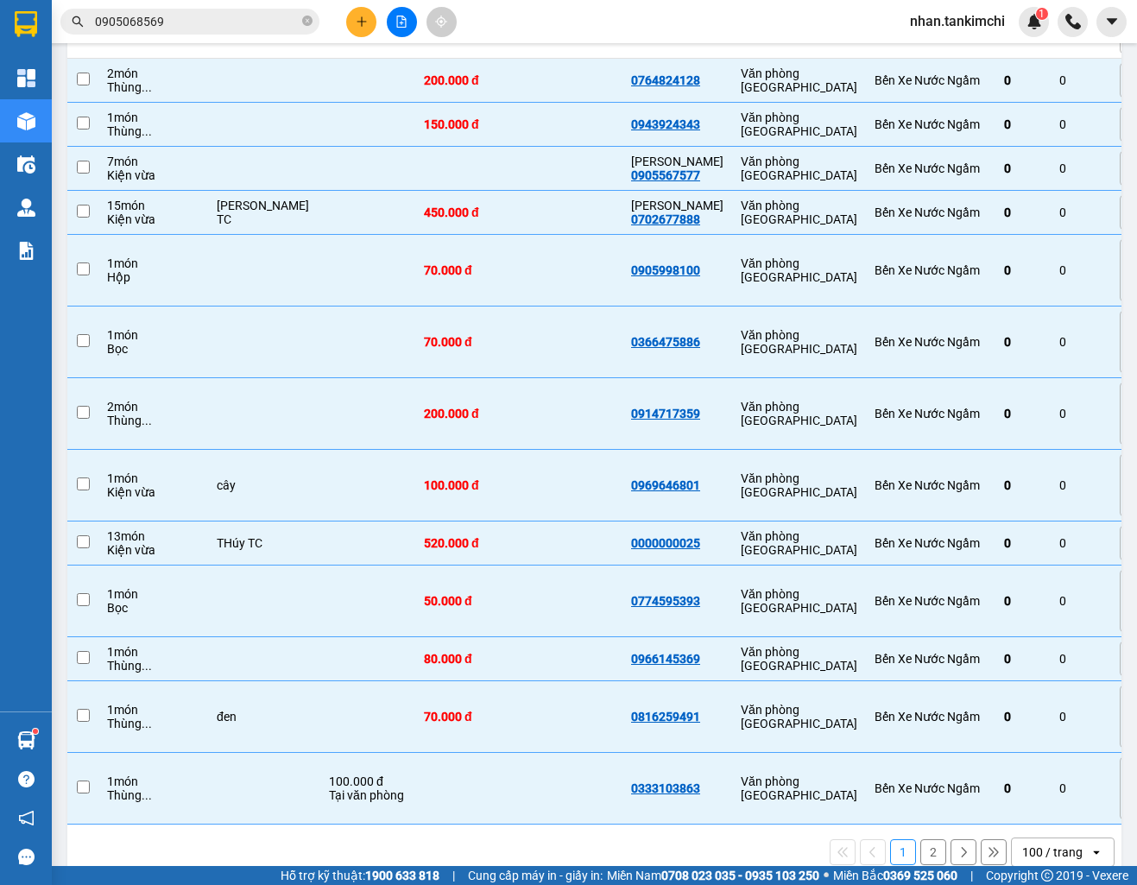
checkbox input "false"
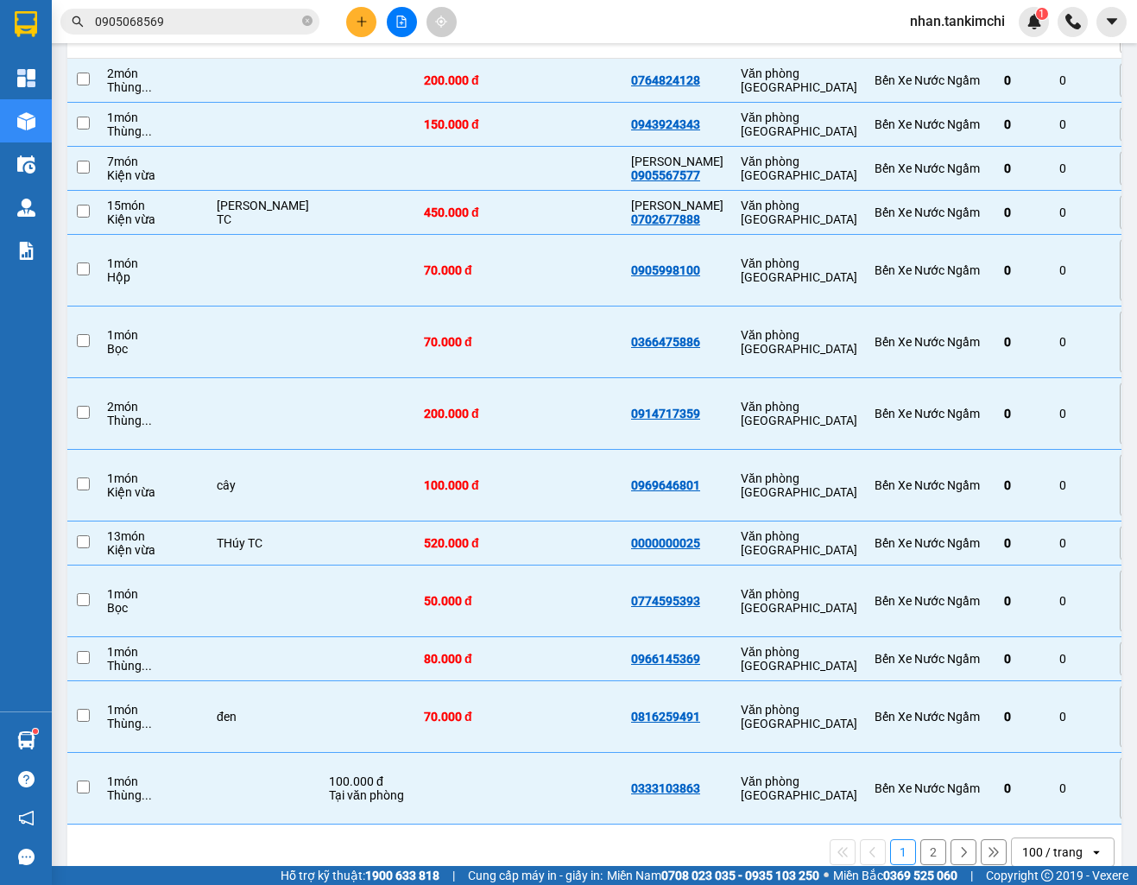
checkbox input "false"
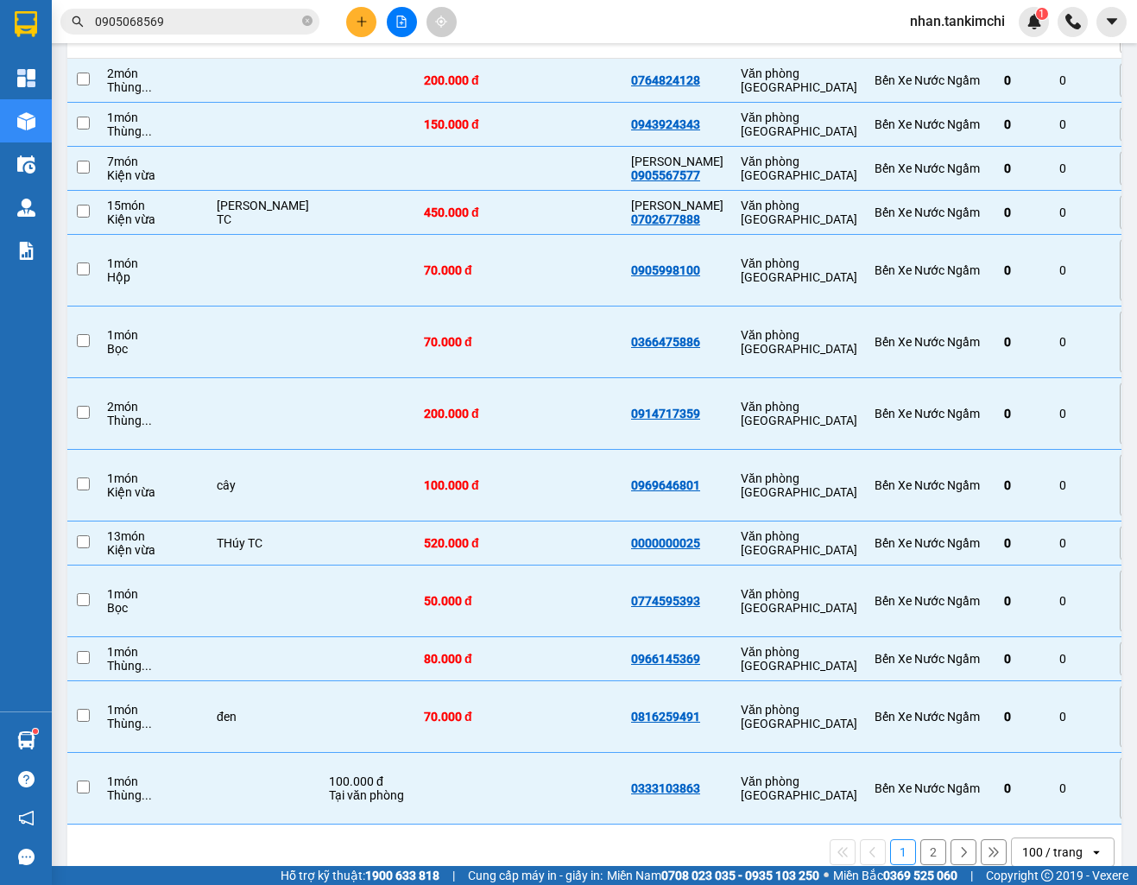
checkbox input "false"
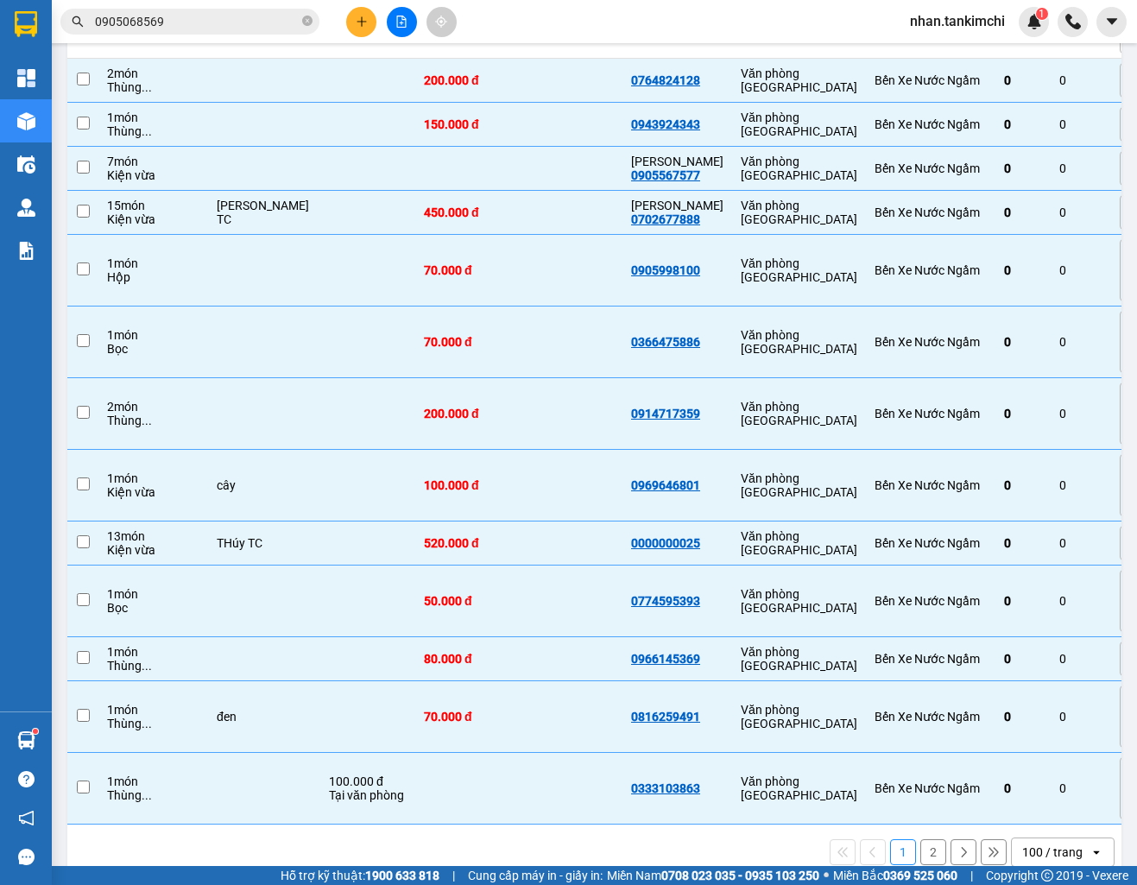
checkbox input "false"
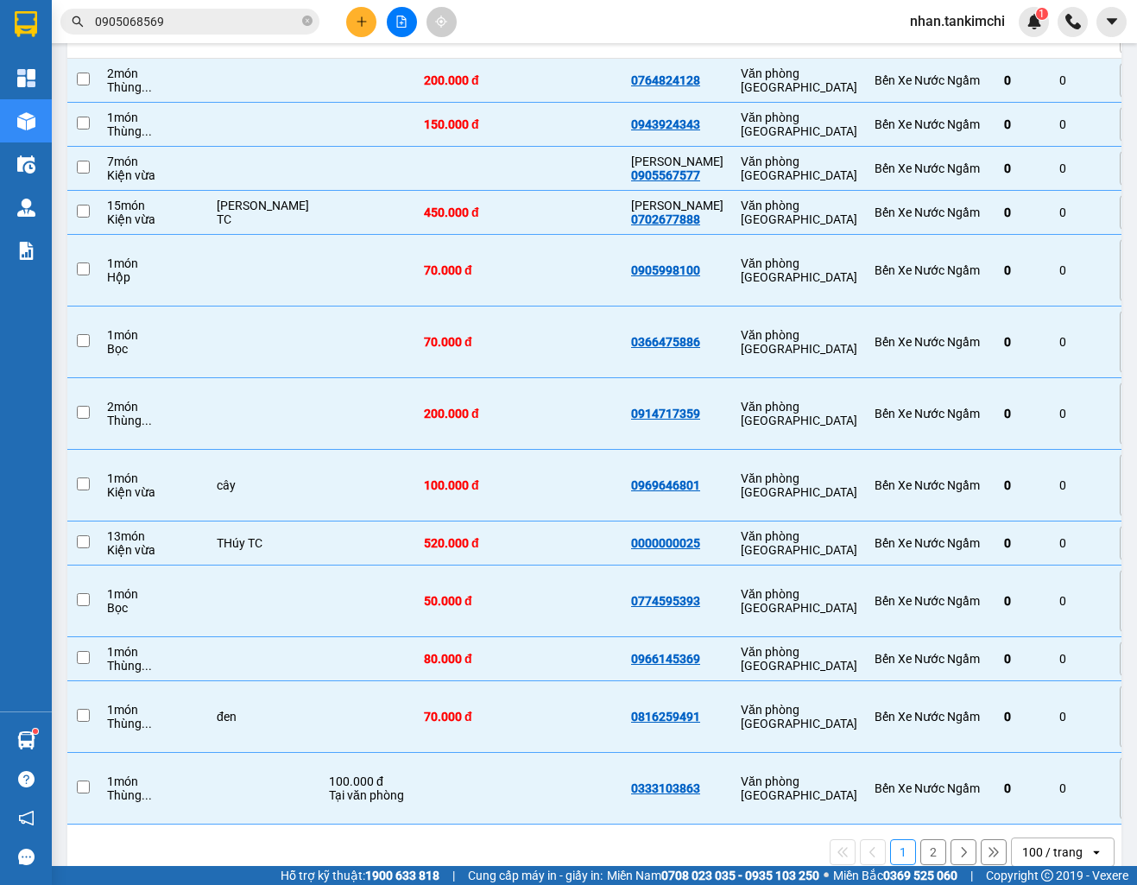
checkbox input "false"
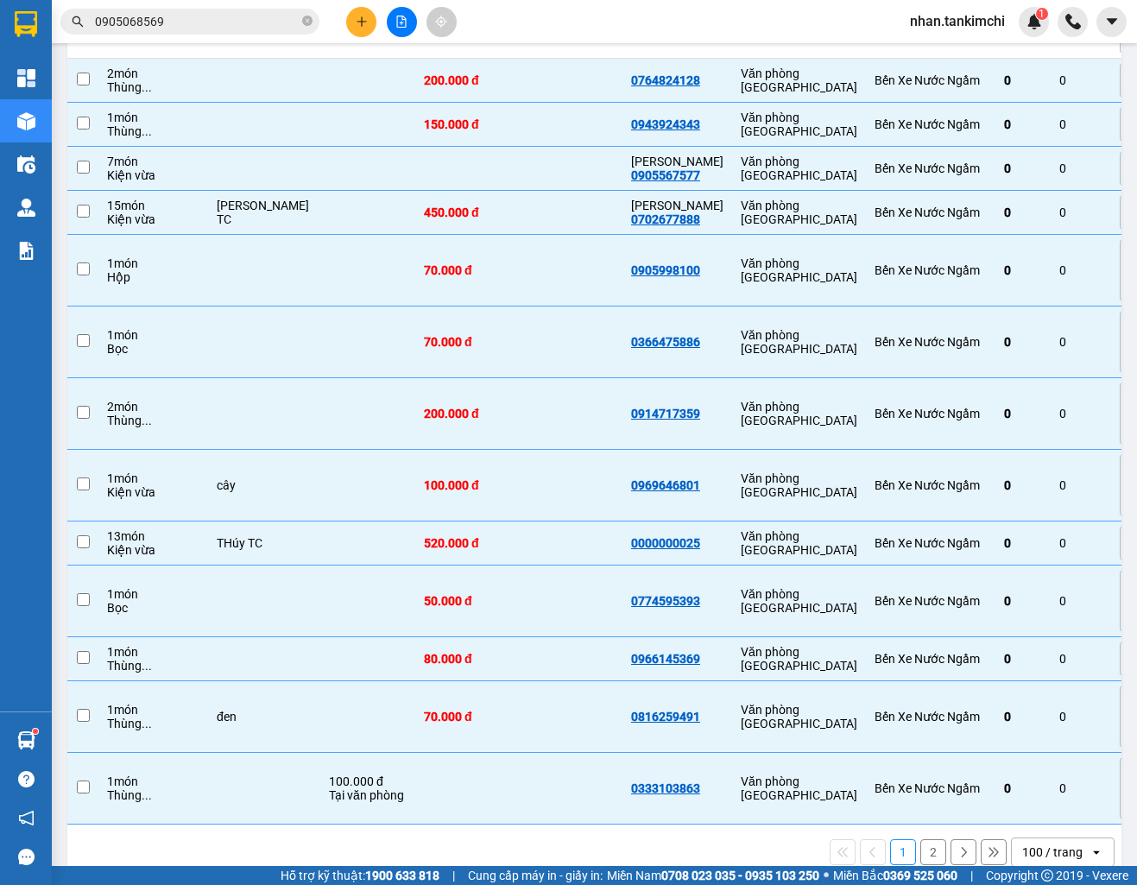
checkbox input "false"
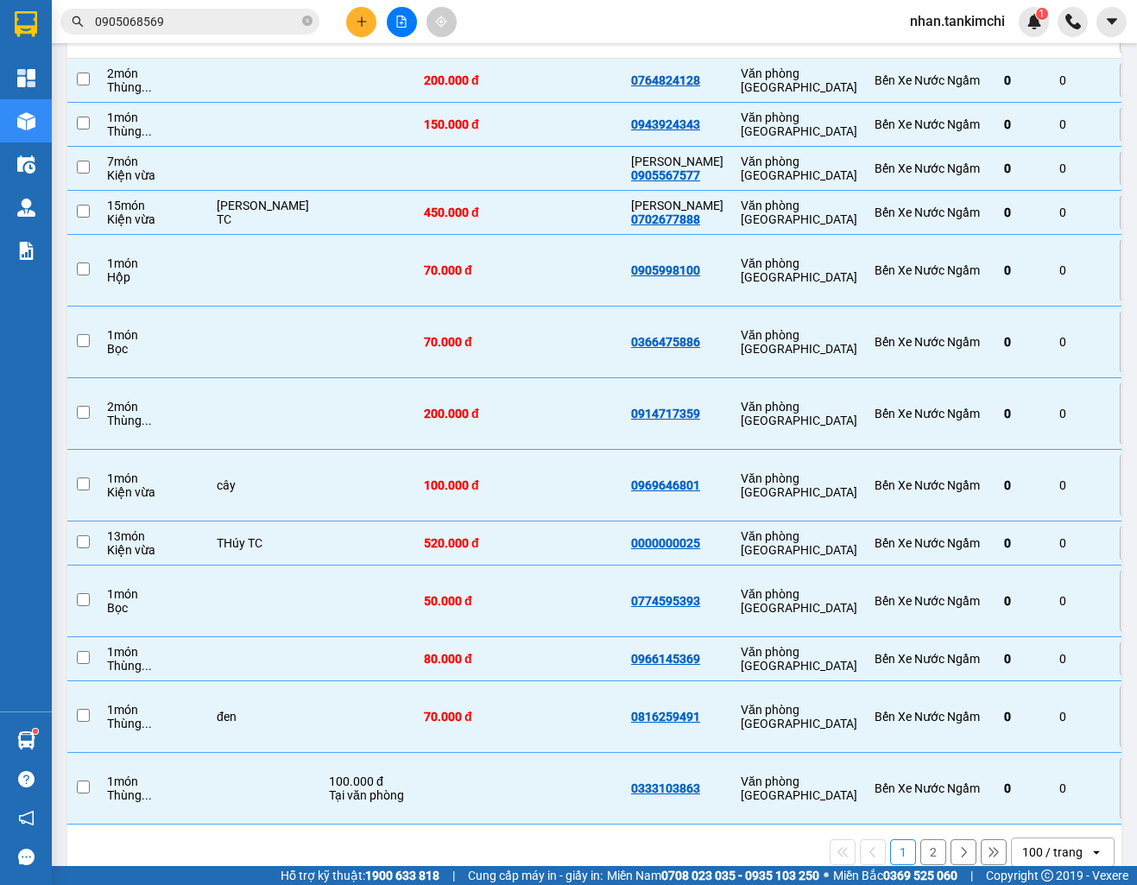
checkbox input "false"
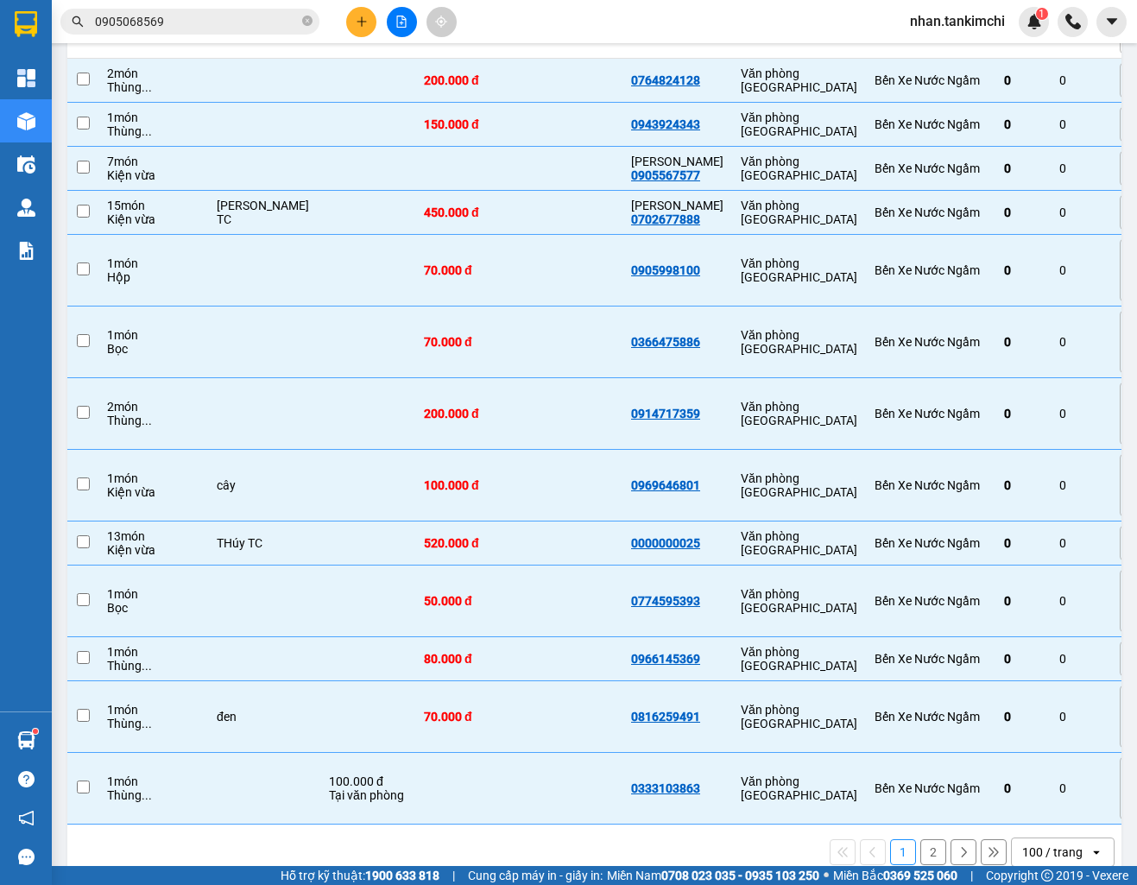
checkbox input "false"
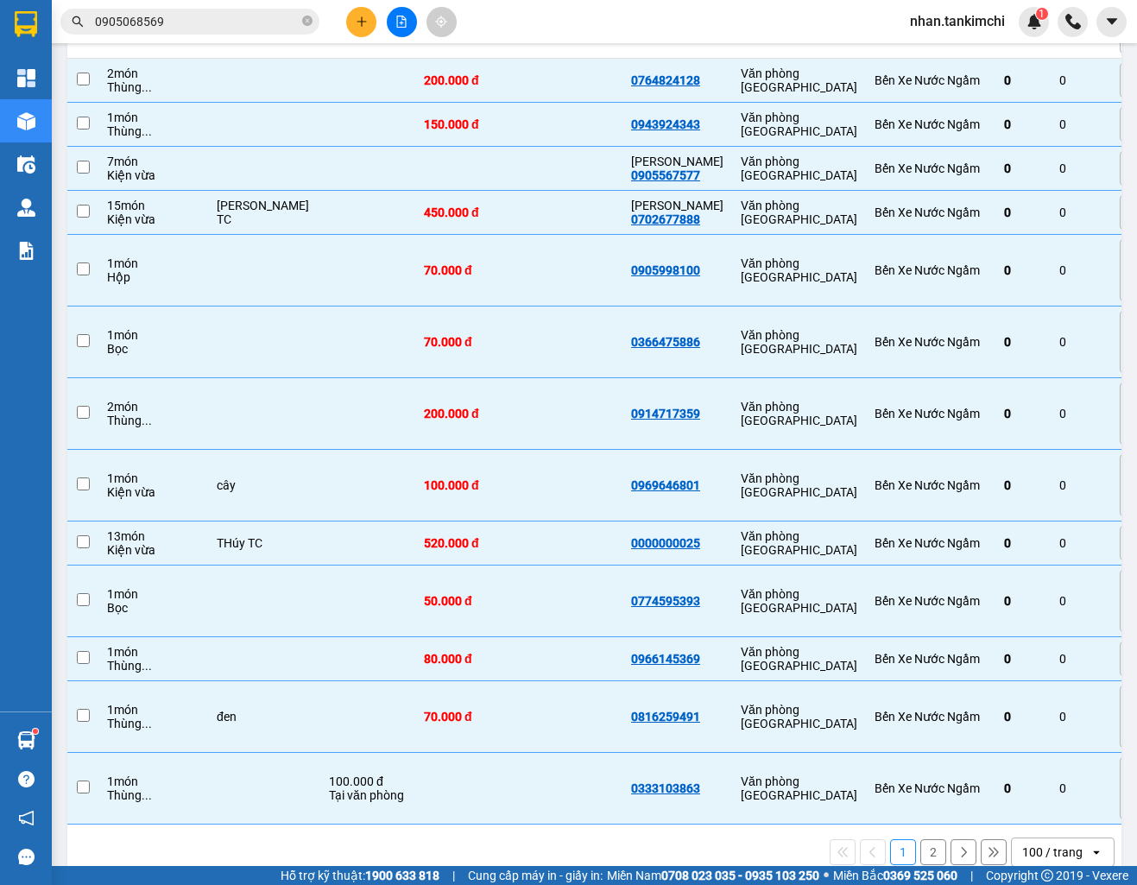
checkbox input "false"
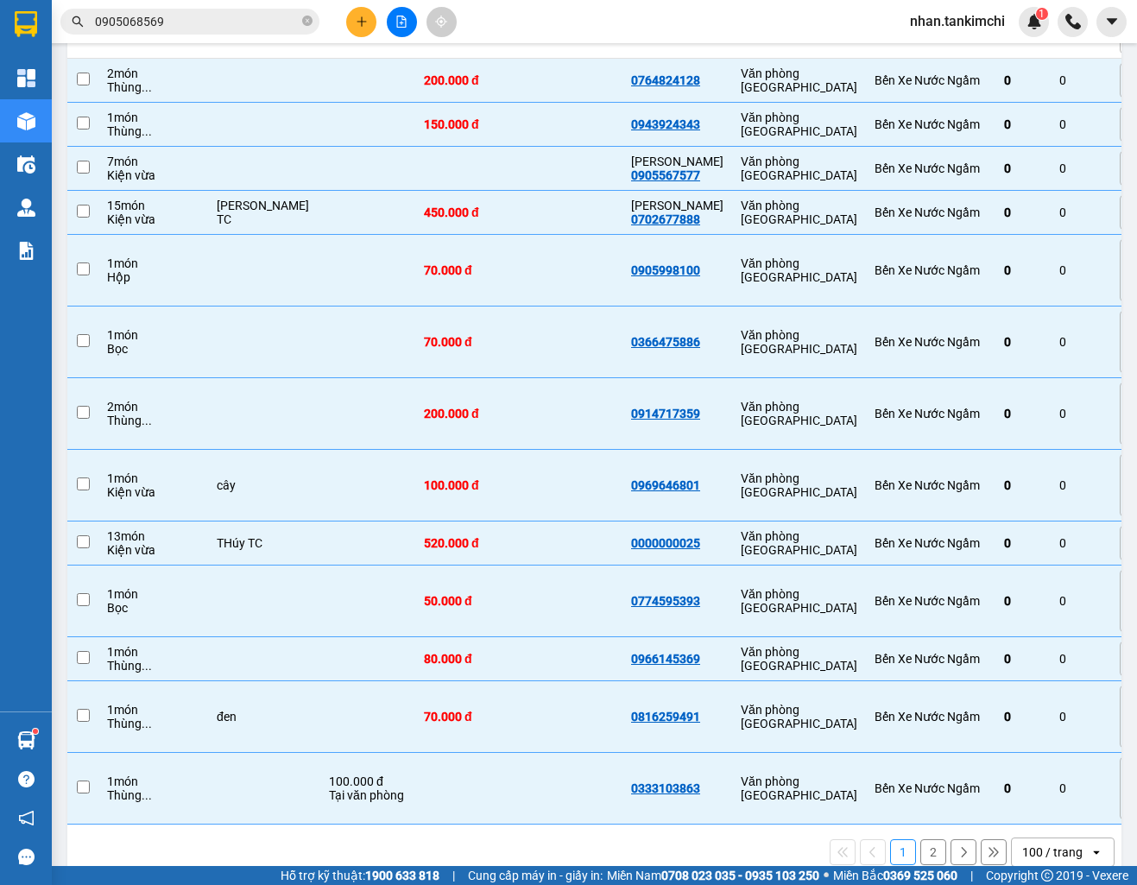
checkbox input "false"
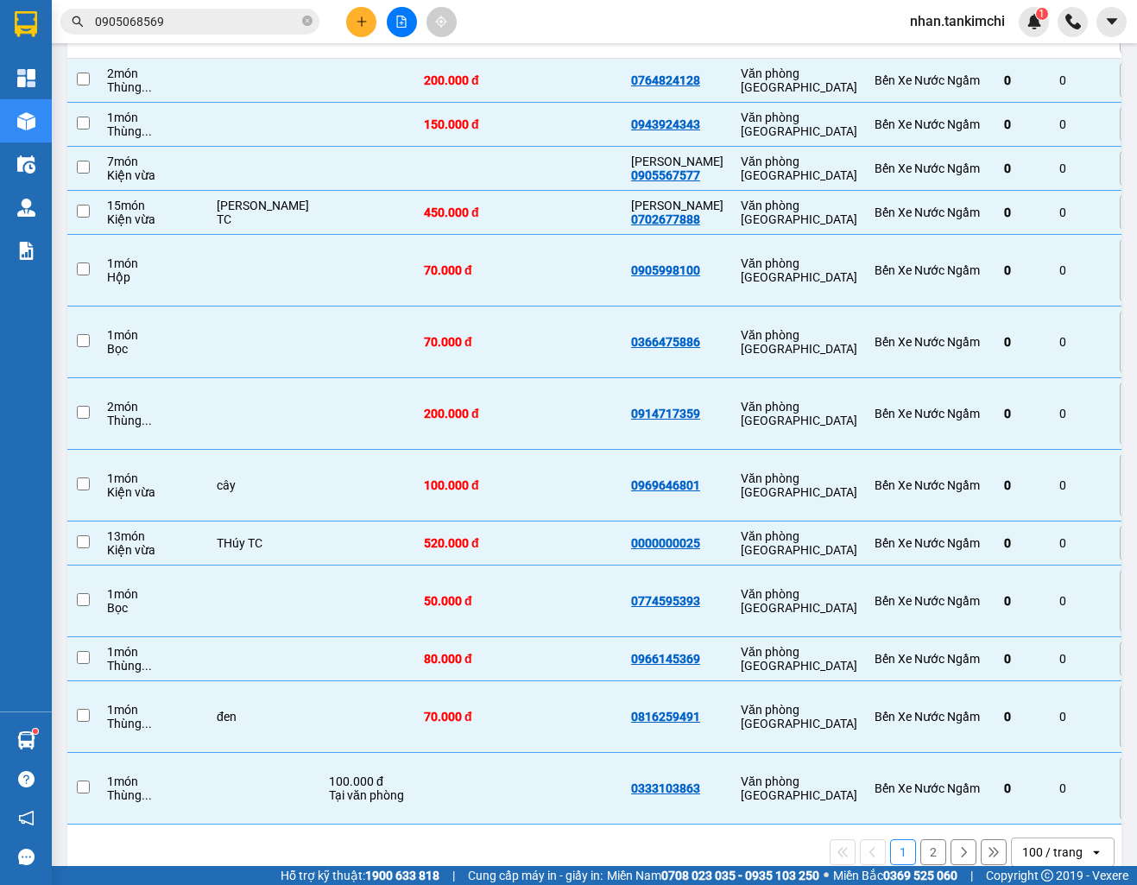
checkbox input "false"
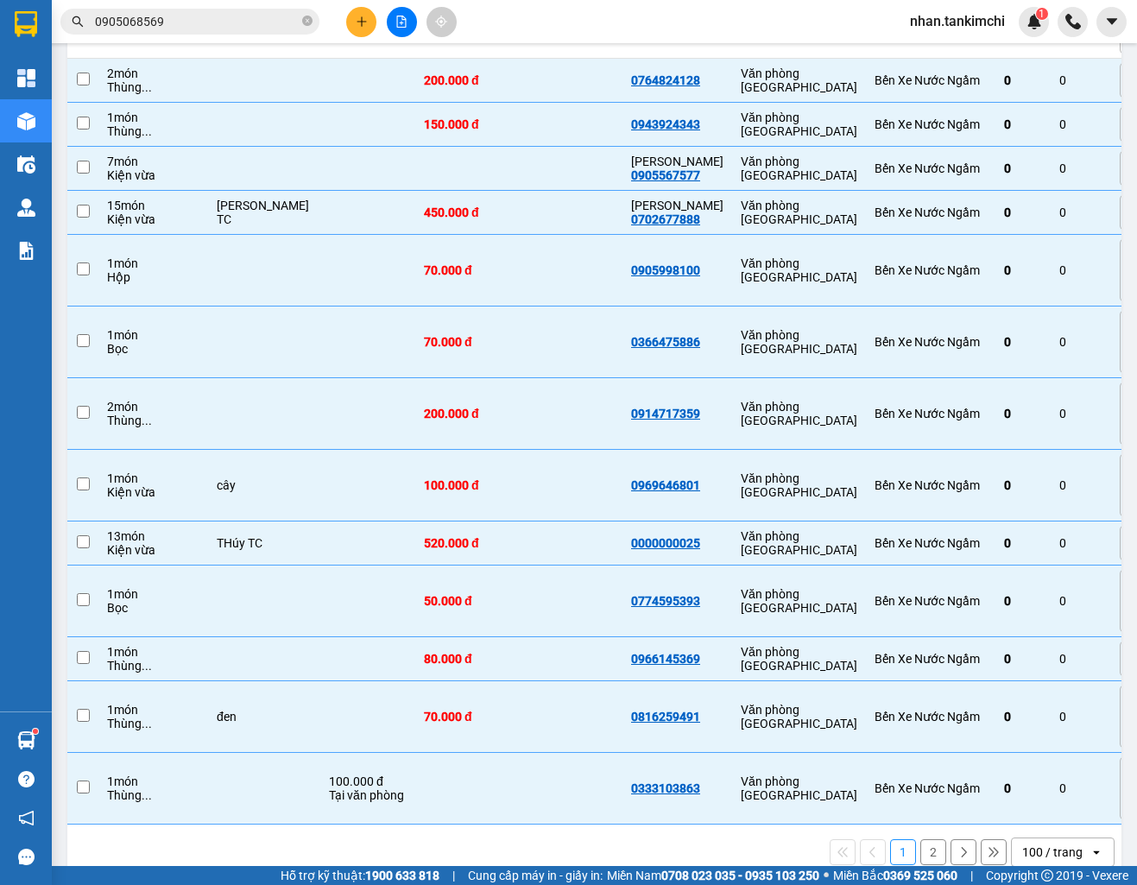
checkbox input "false"
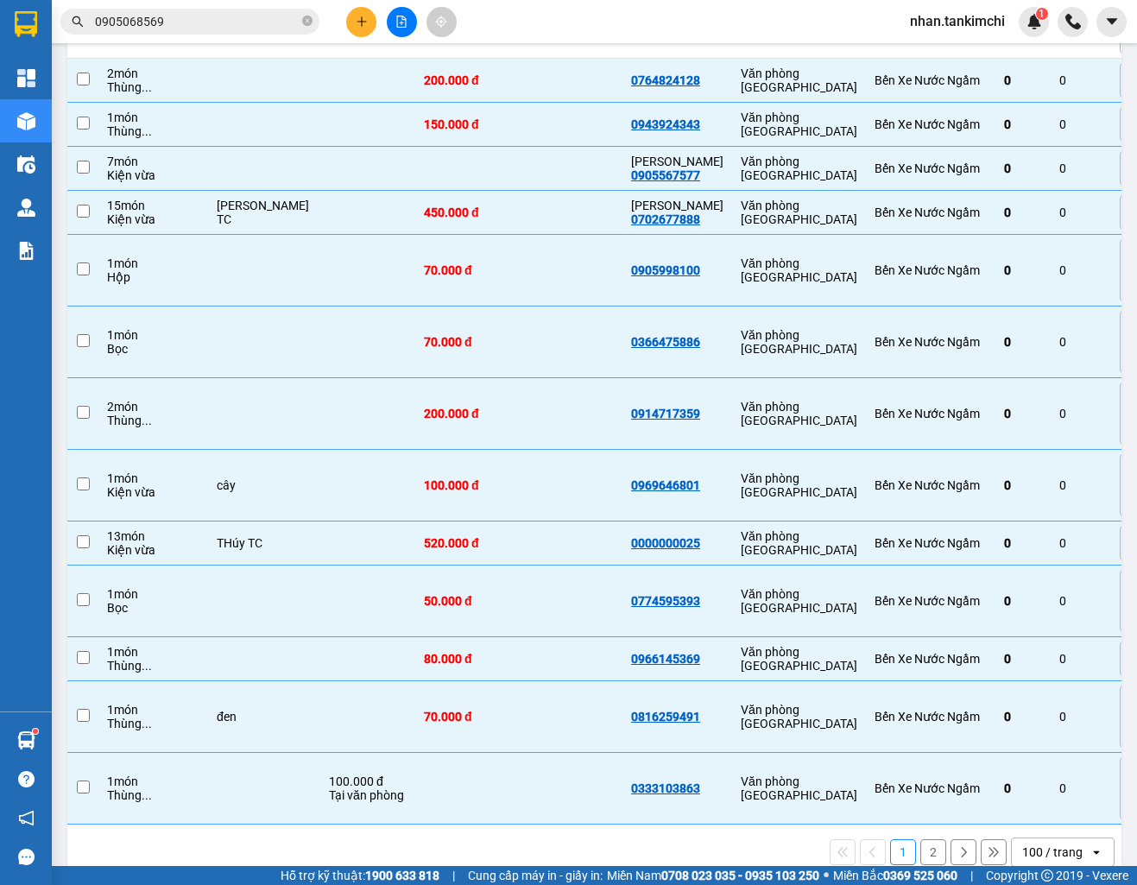
checkbox input "false"
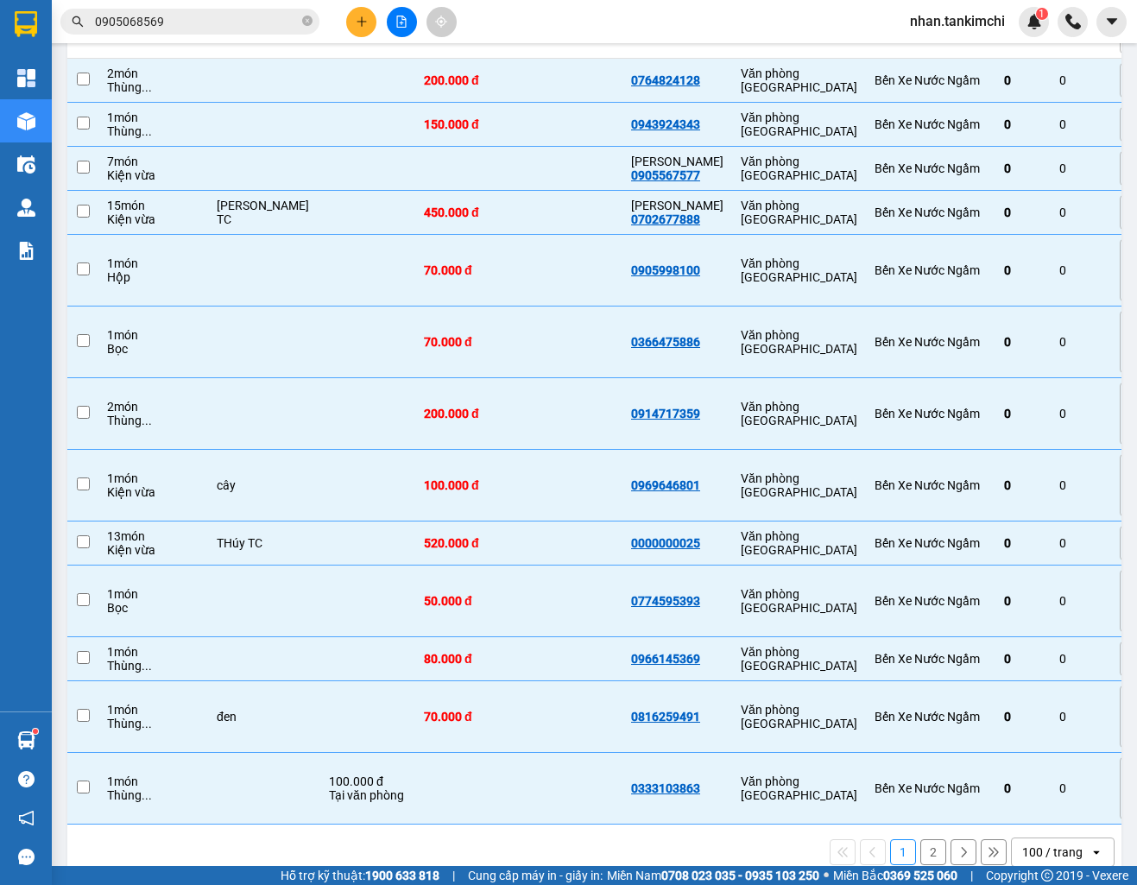
checkbox input "false"
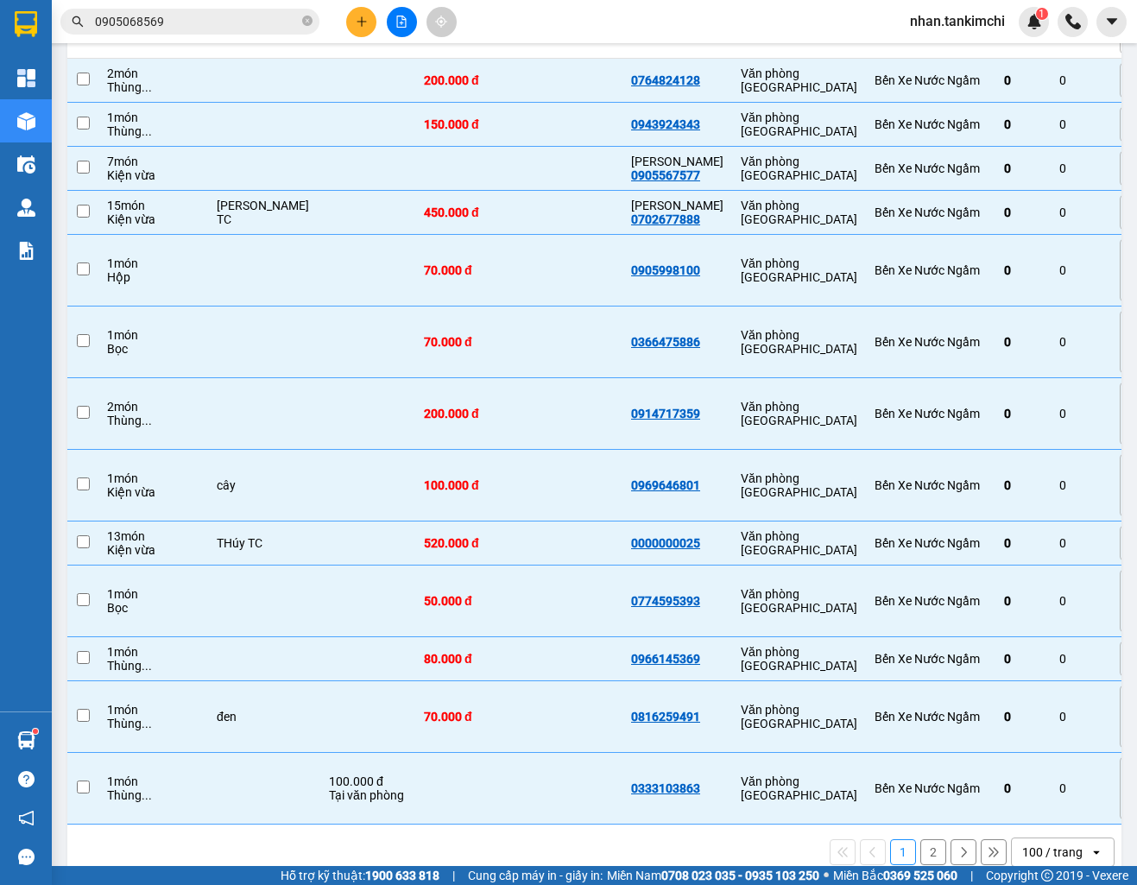
checkbox input "false"
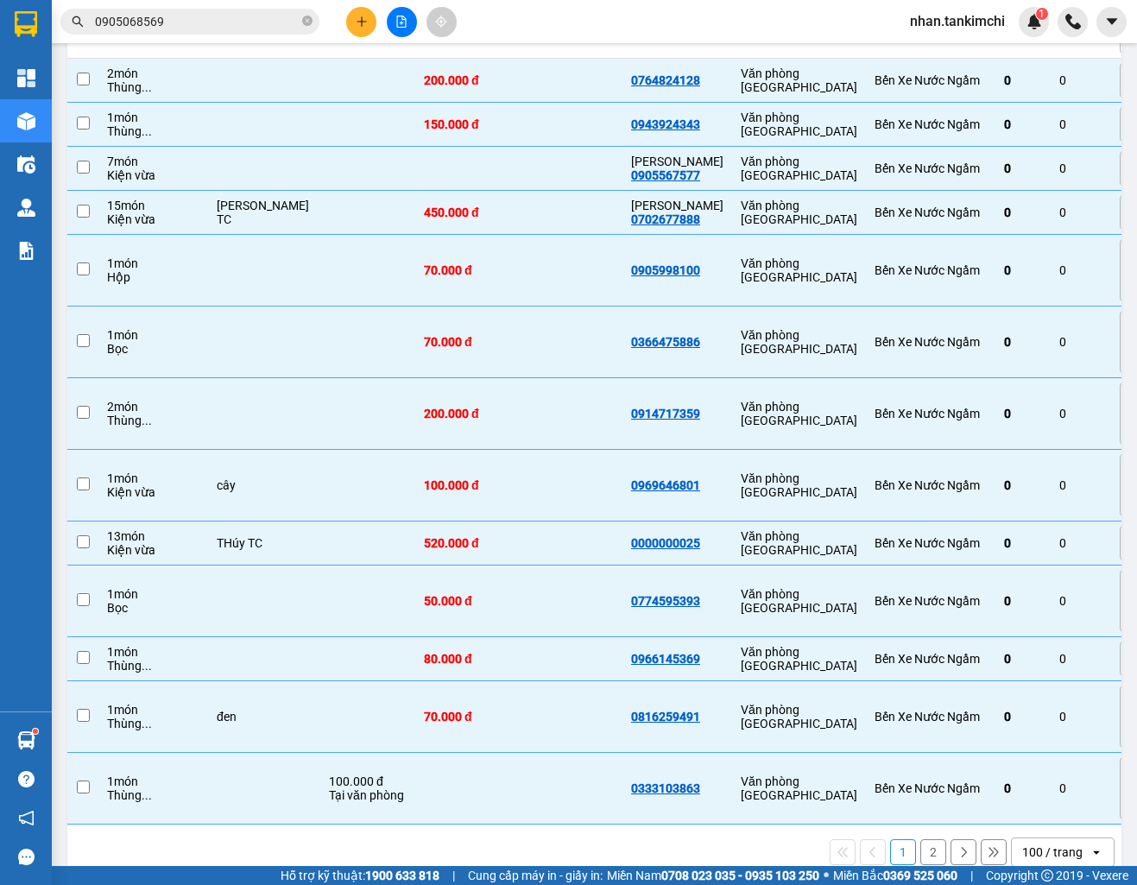
checkbox input "false"
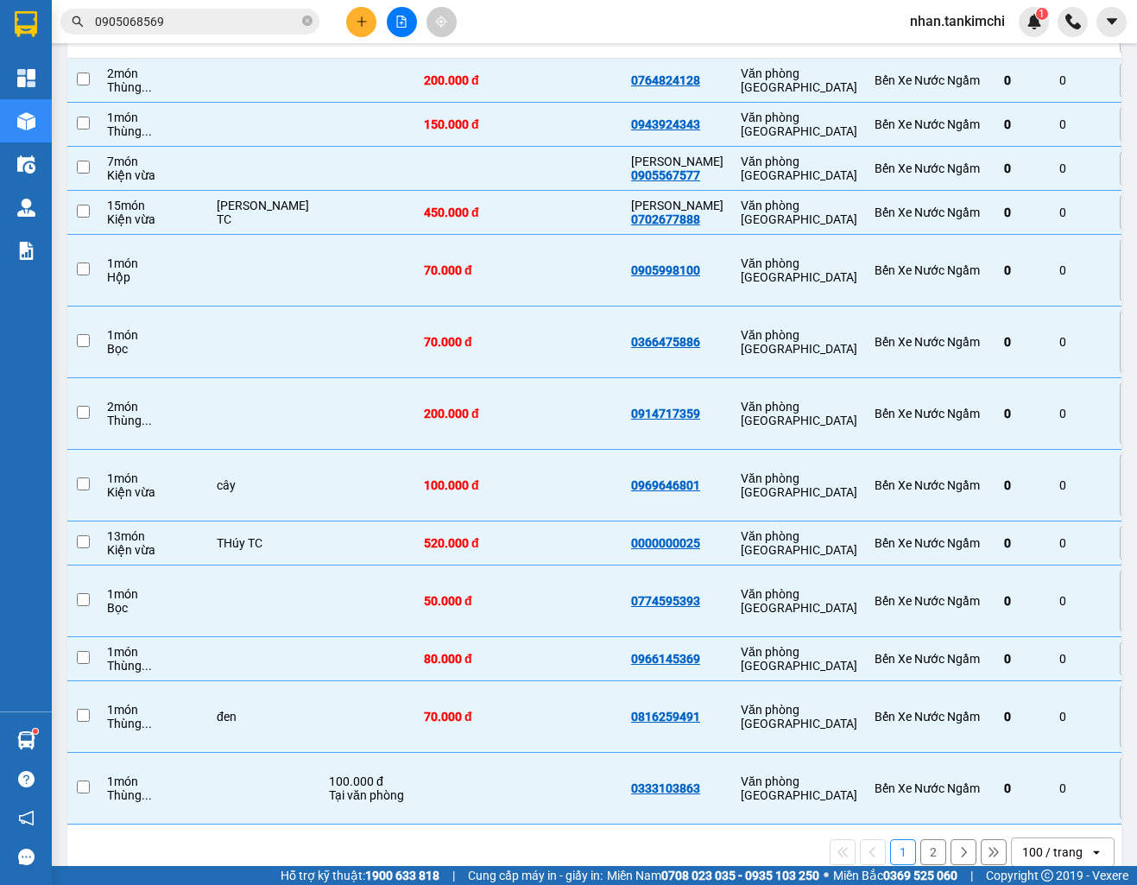
checkbox input "false"
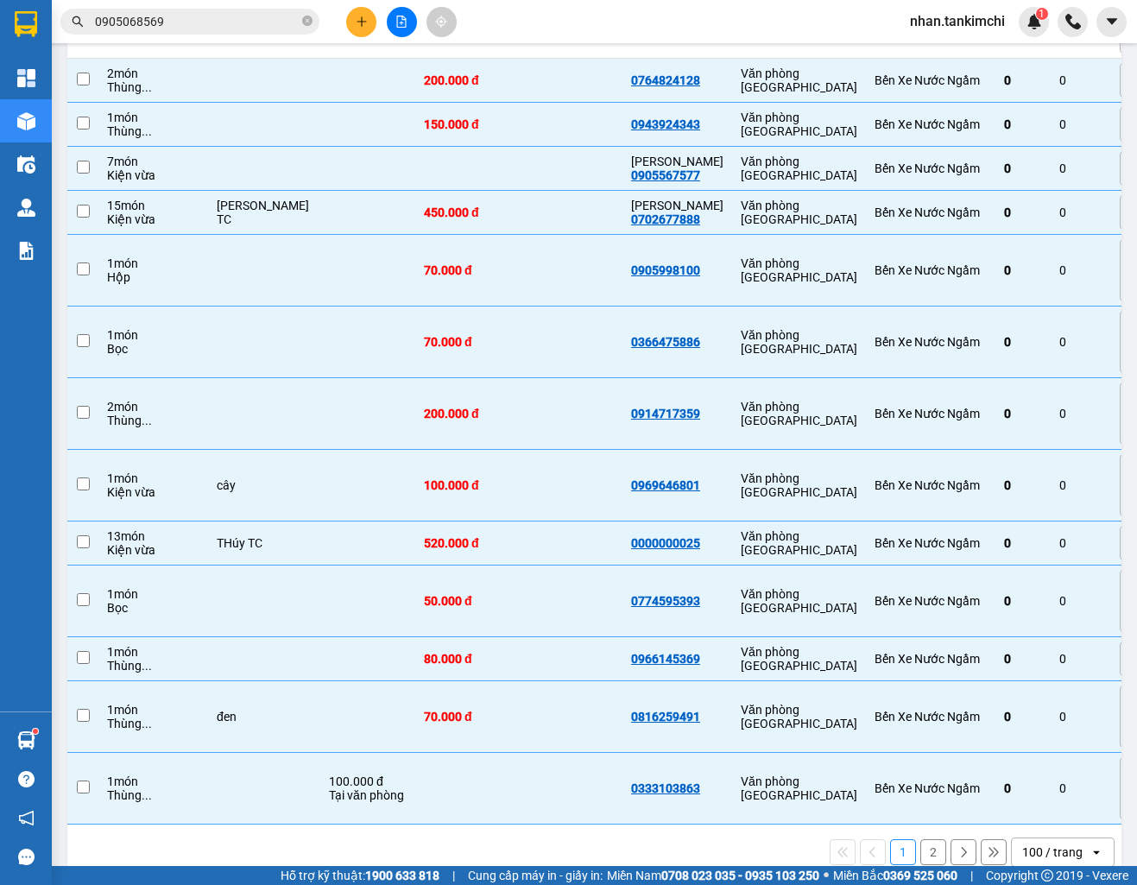
checkbox input "false"
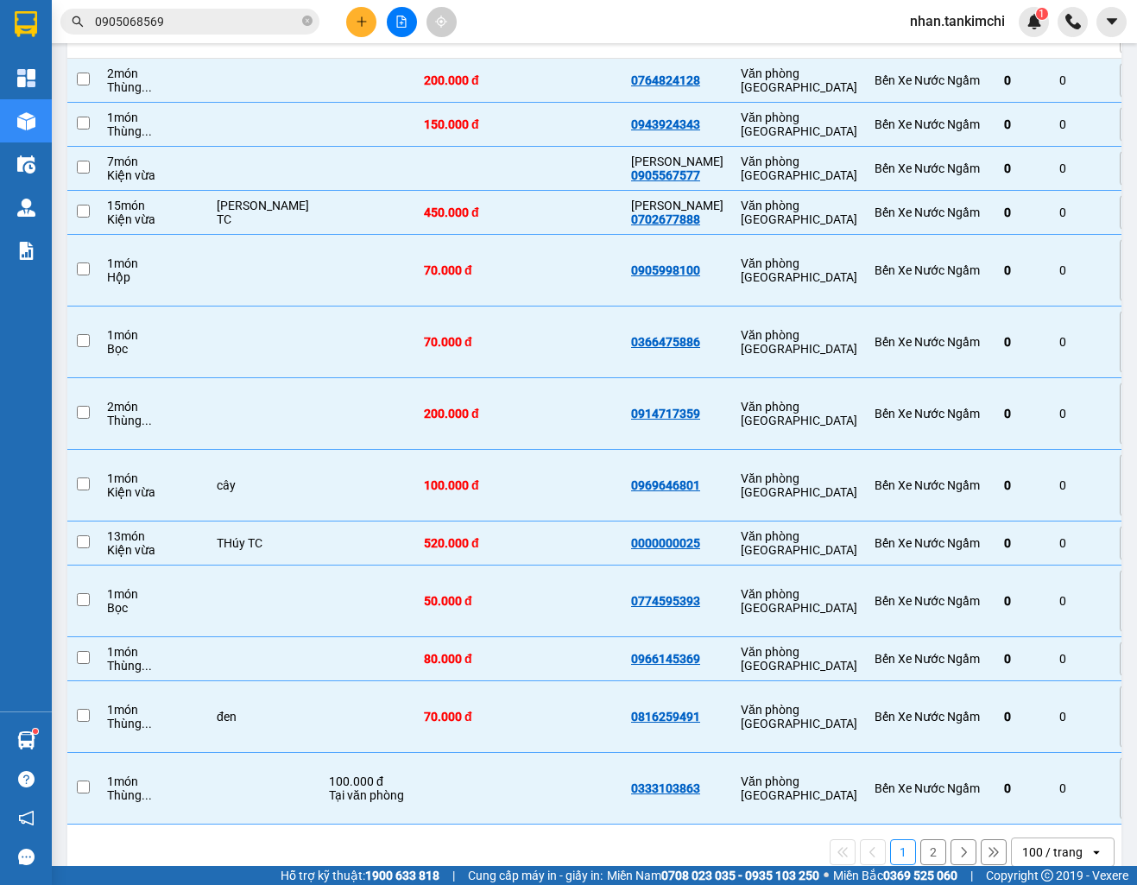
checkbox input "false"
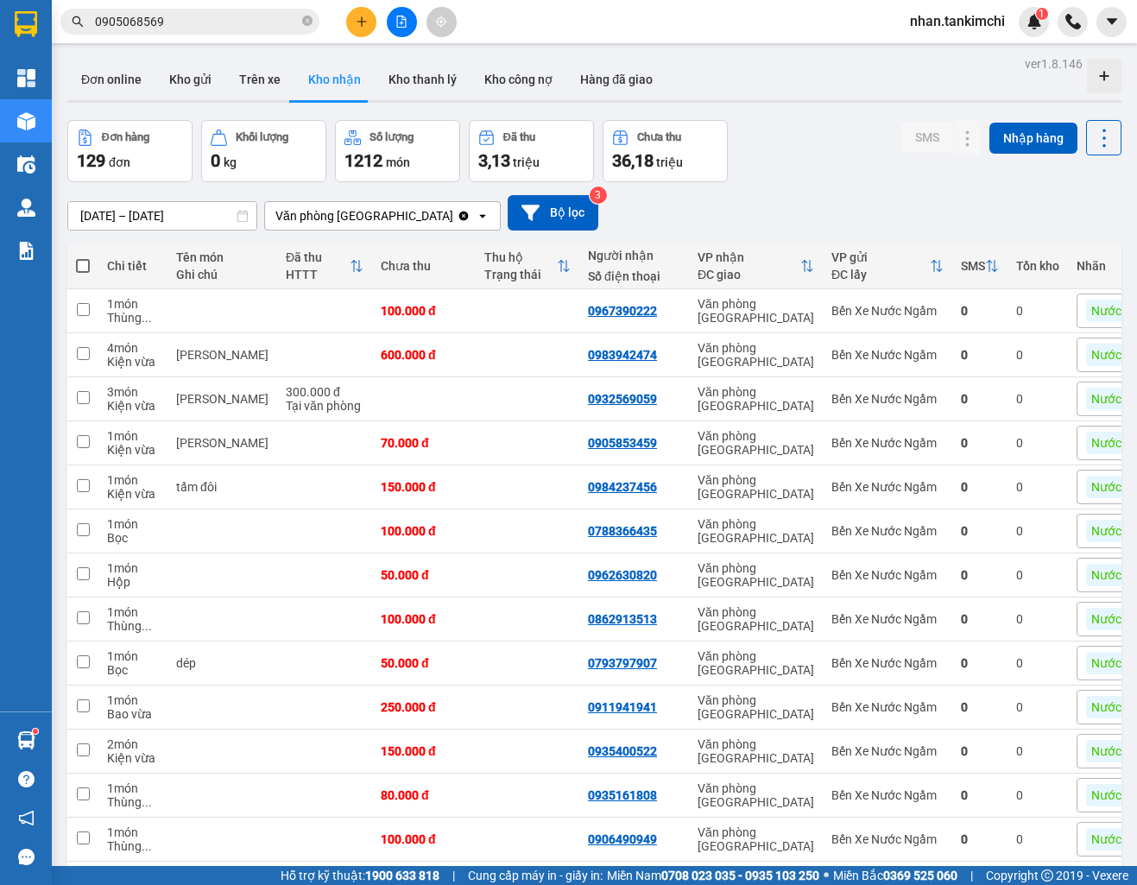
click at [80, 263] on span at bounding box center [83, 266] width 14 height 14
click at [83, 257] on input "checkbox" at bounding box center [83, 257] width 0 height 0
checkbox input "true"
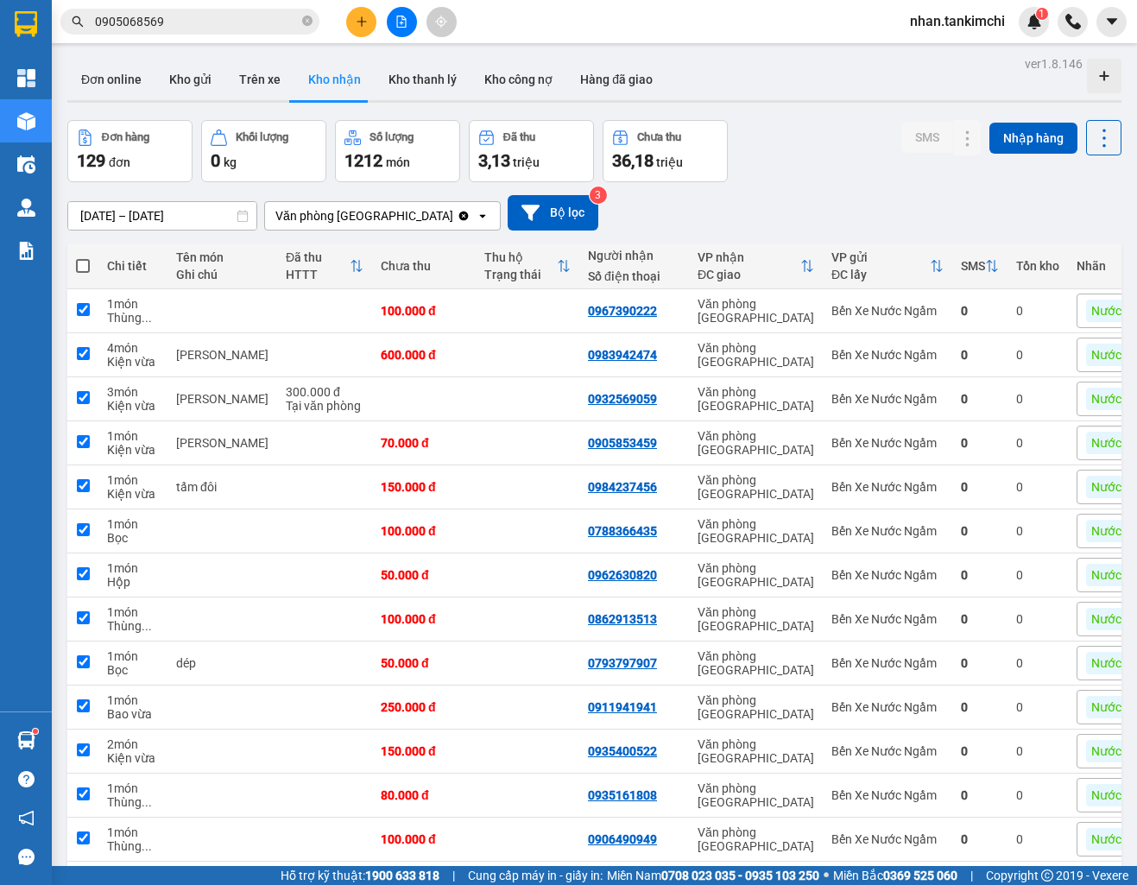
checkbox input "true"
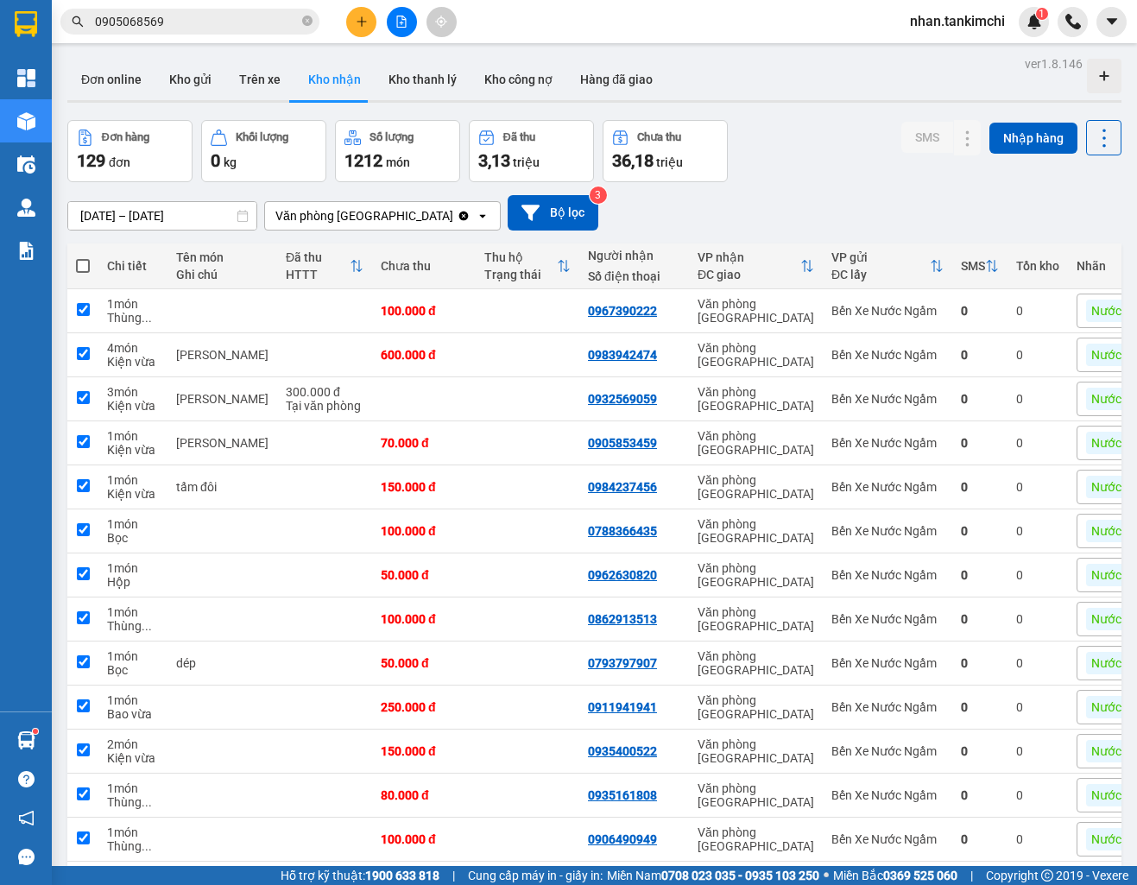
checkbox input "true"
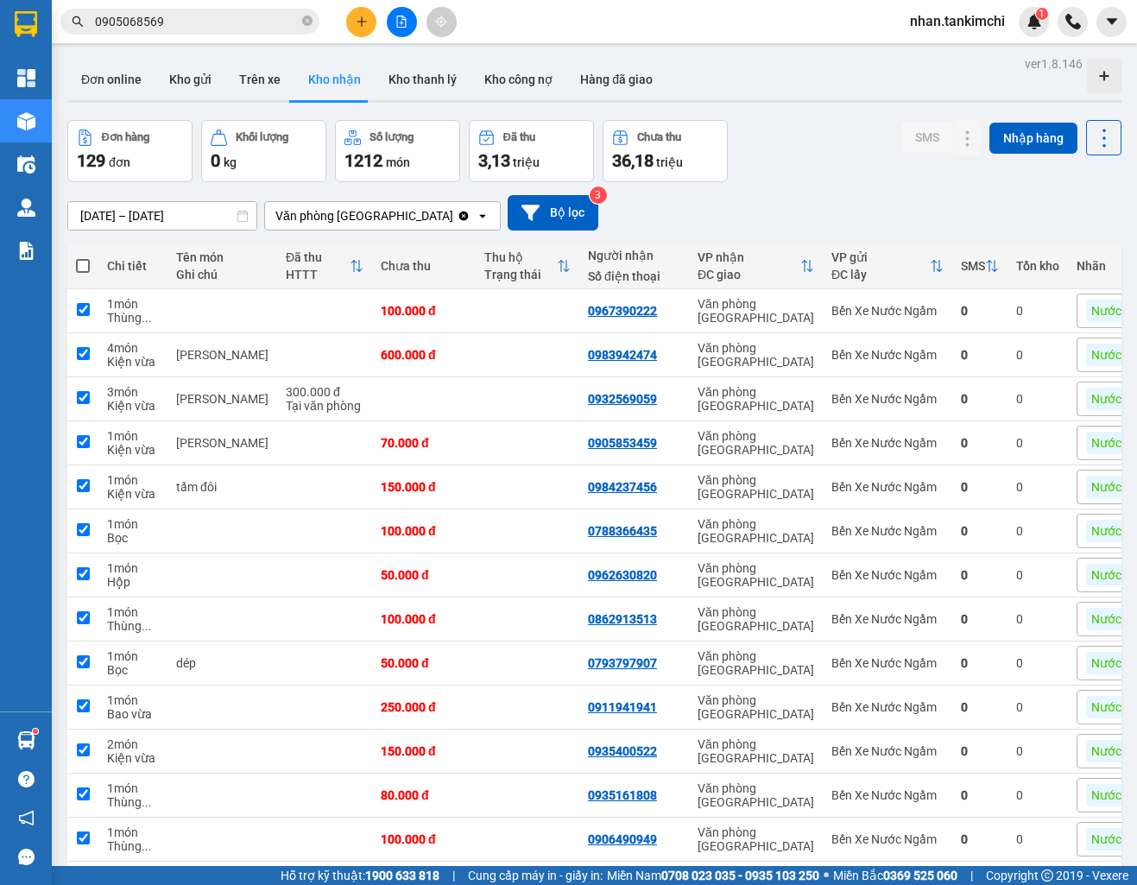
checkbox input "true"
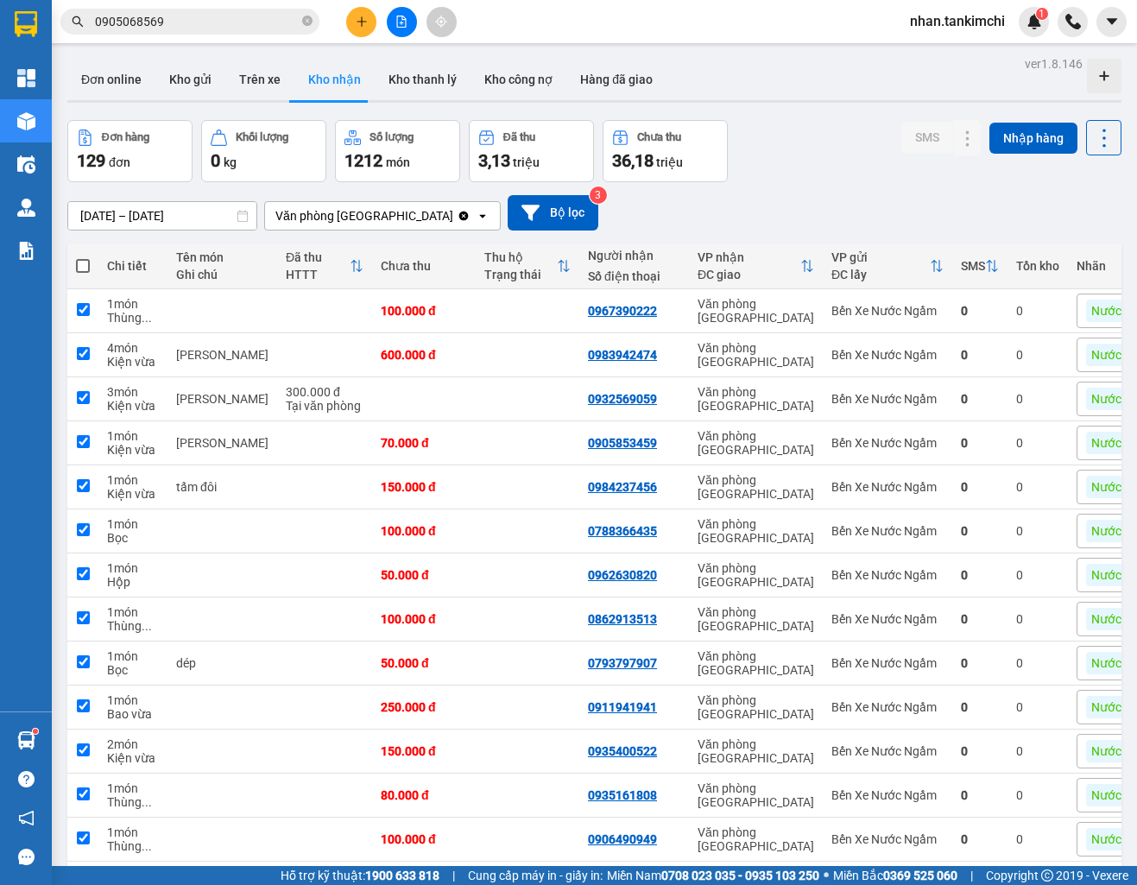
checkbox input "true"
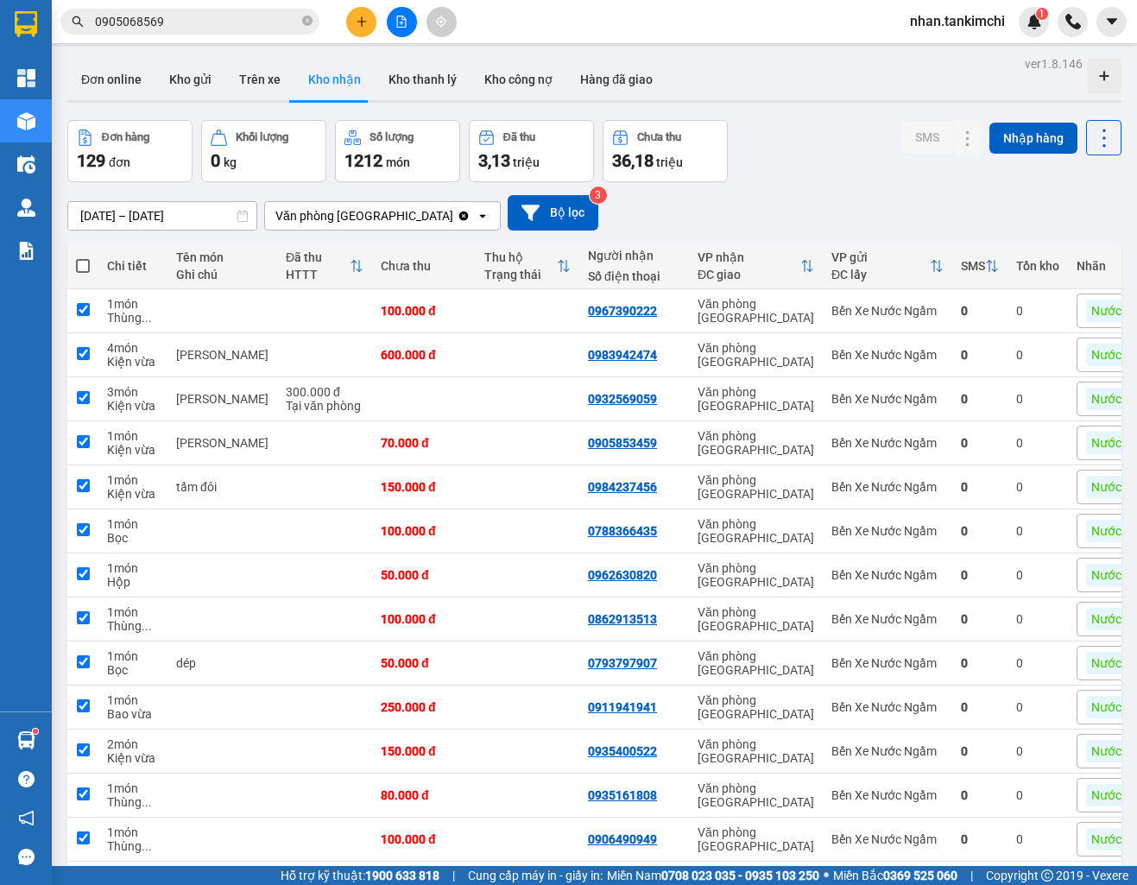
checkbox input "true"
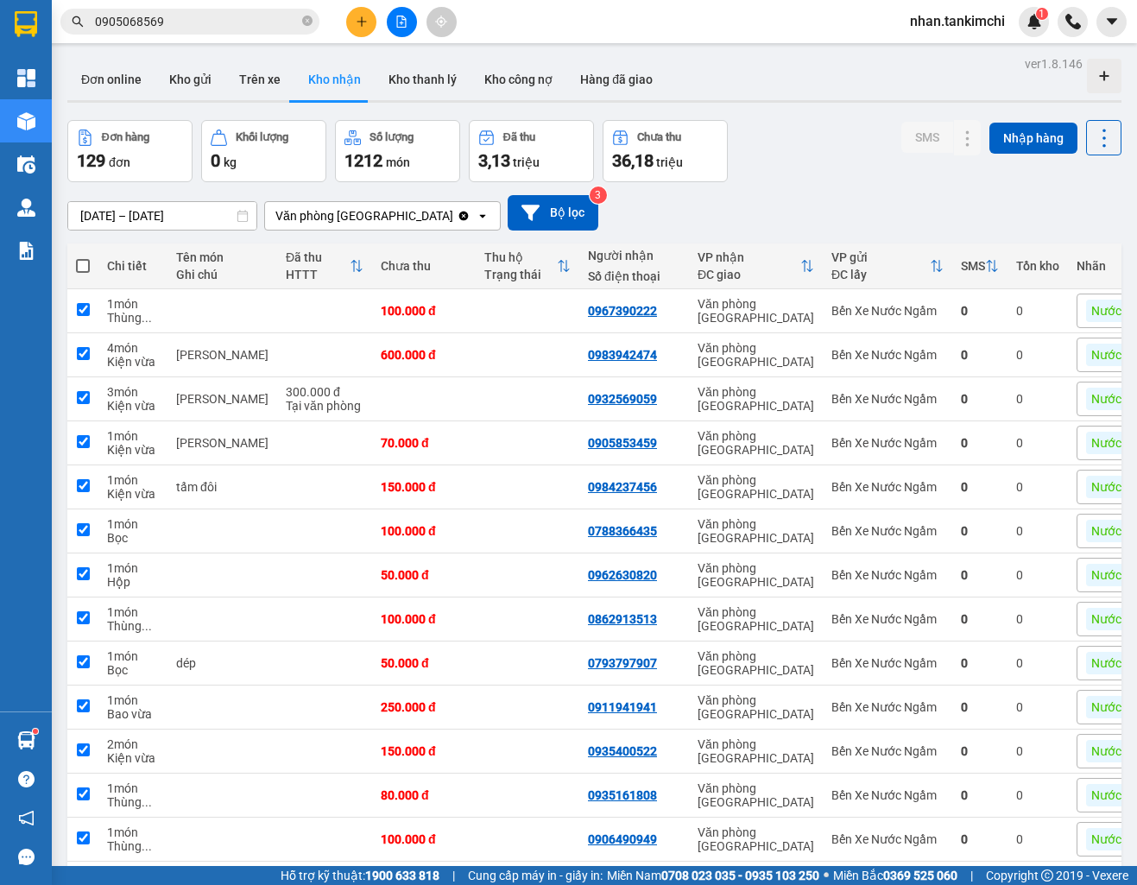
checkbox input "true"
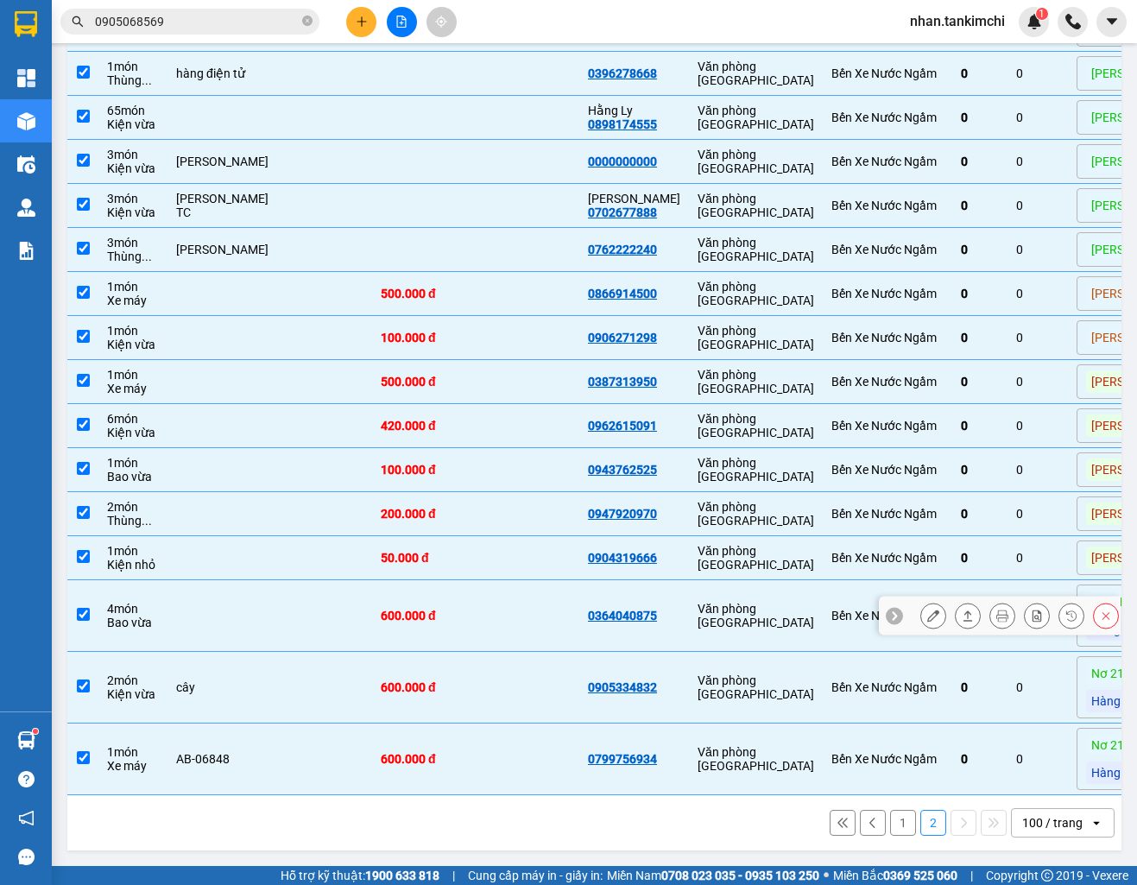
scroll to position [1095, 0]
click at [692, 589] on td "Văn phòng [GEOGRAPHIC_DATA]" at bounding box center [756, 616] width 134 height 72
checkbox input "false"
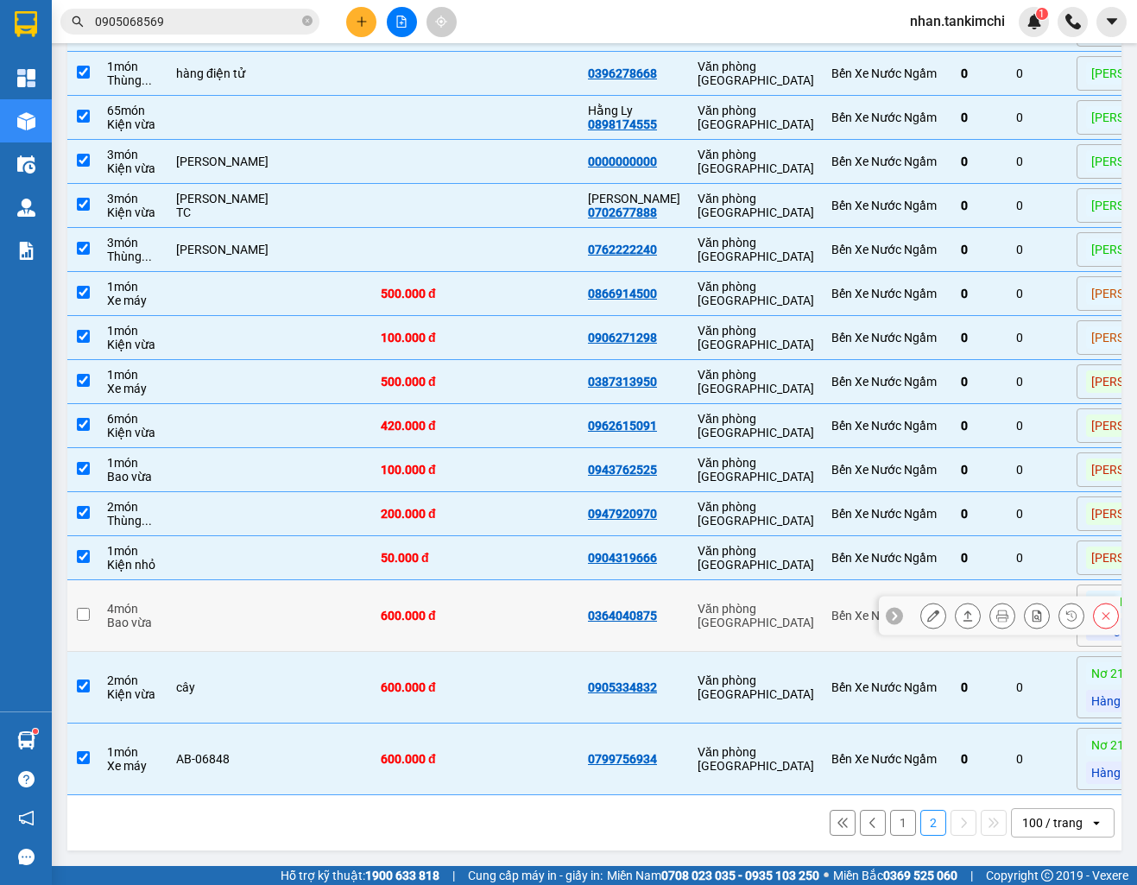
click at [706, 655] on td "Văn phòng [GEOGRAPHIC_DATA]" at bounding box center [756, 688] width 134 height 72
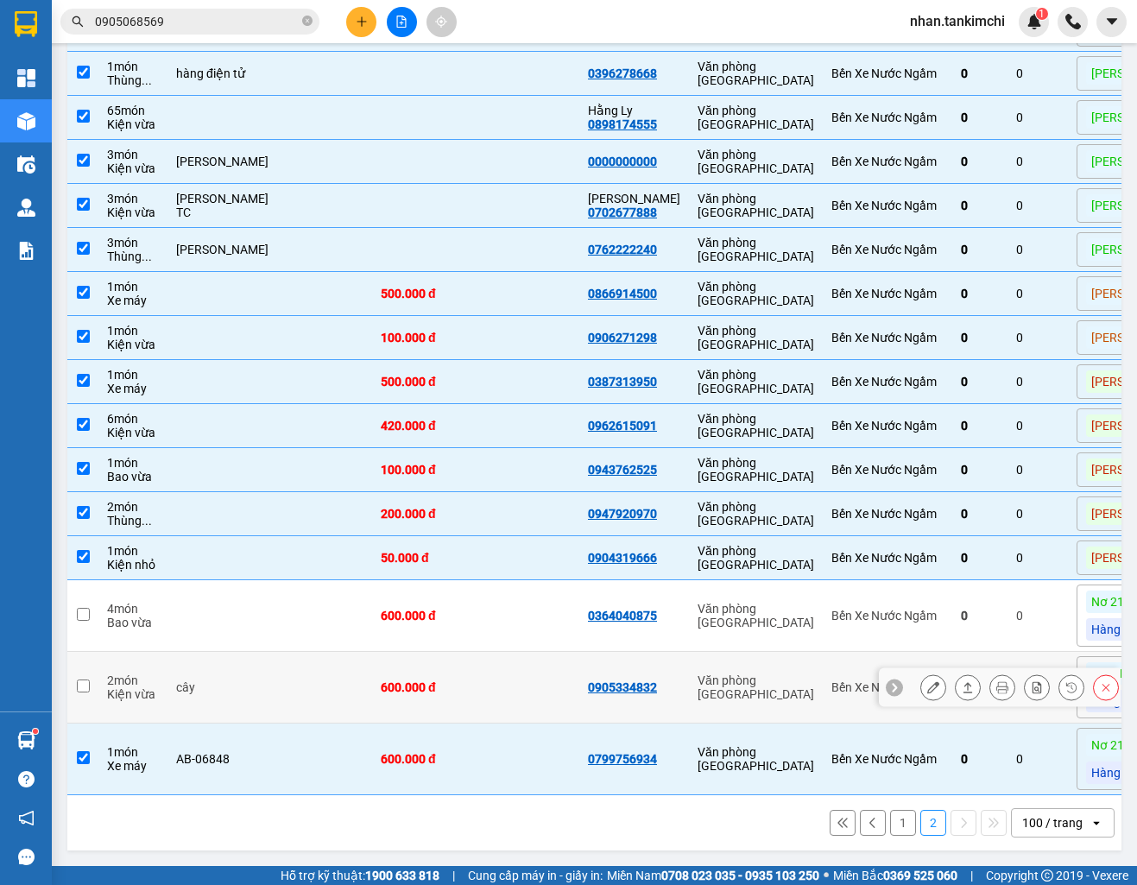
checkbox input "false"
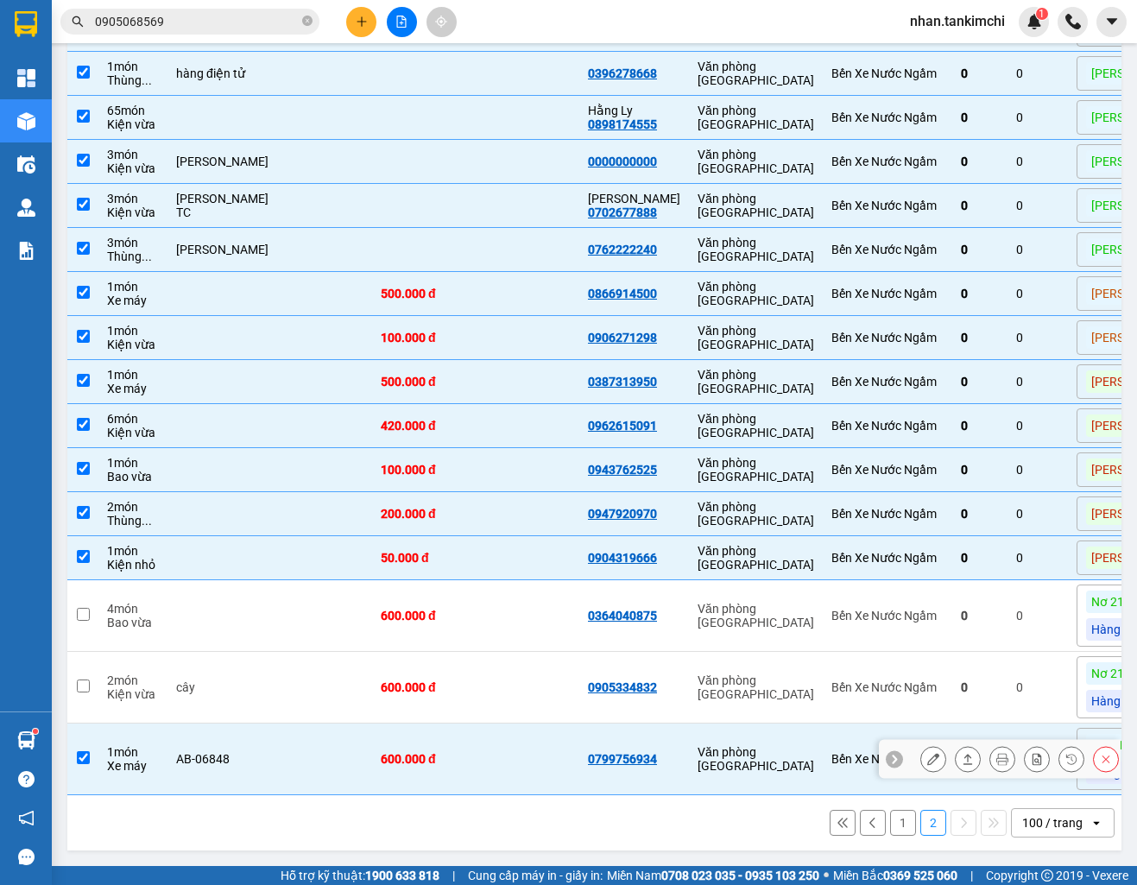
click at [698, 748] on div "Văn phòng [GEOGRAPHIC_DATA]" at bounding box center [756, 759] width 117 height 28
checkbox input "false"
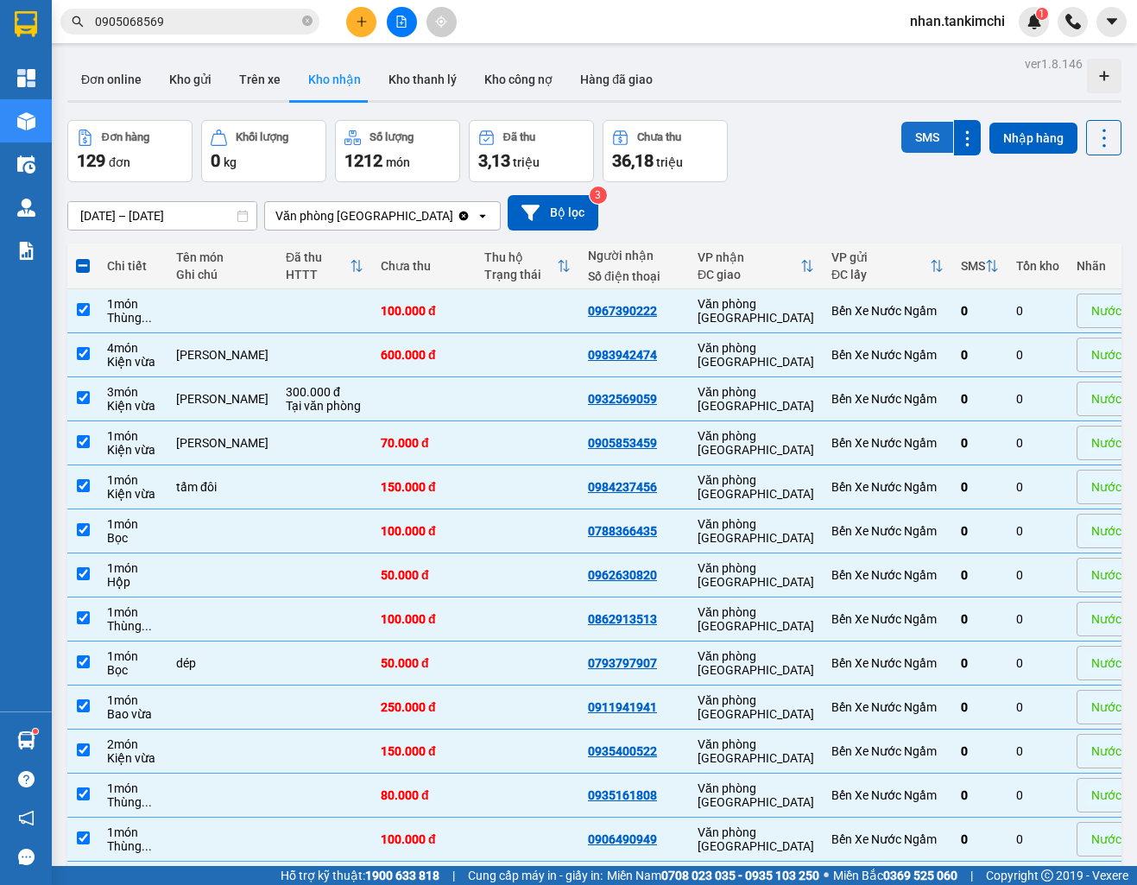
scroll to position [-1, 0]
click at [921, 144] on button "SMS" at bounding box center [927, 137] width 52 height 31
click at [167, 22] on input "0905068569" at bounding box center [197, 21] width 204 height 19
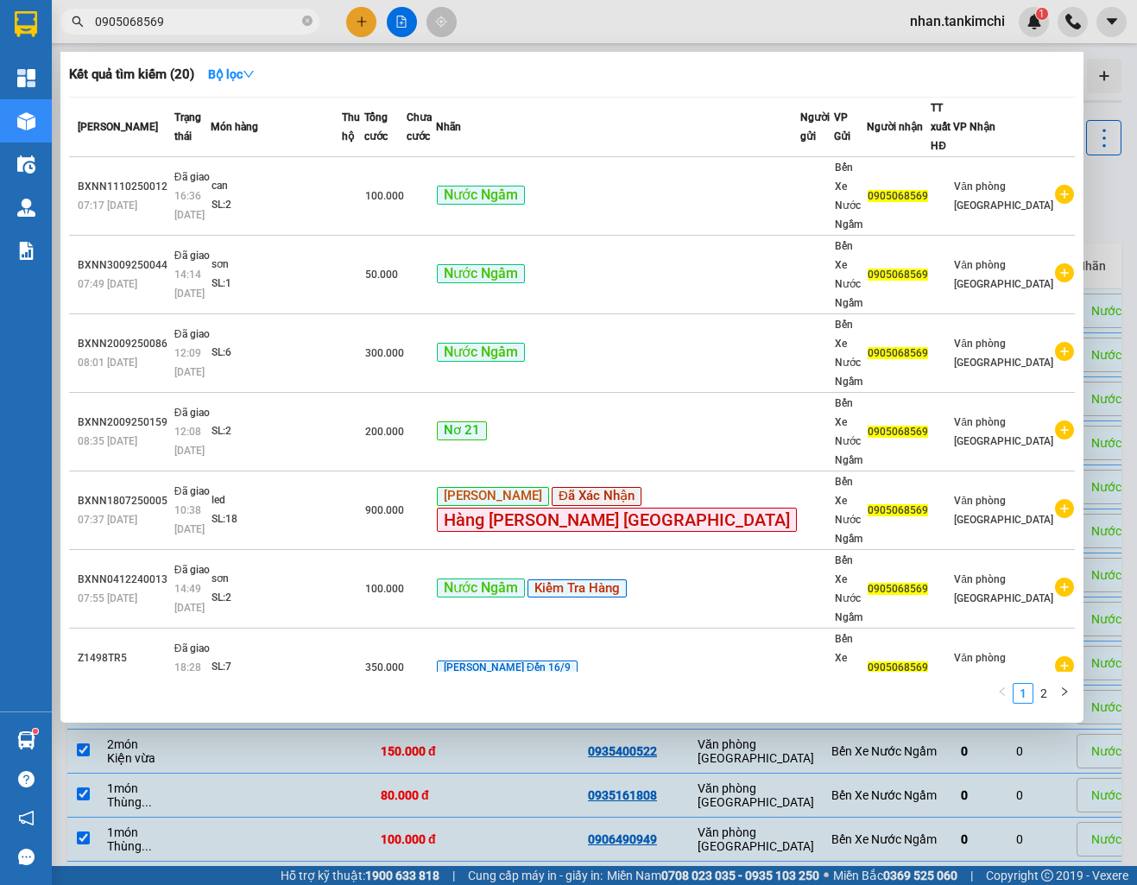
click at [167, 22] on input "0905068569" at bounding box center [197, 21] width 204 height 19
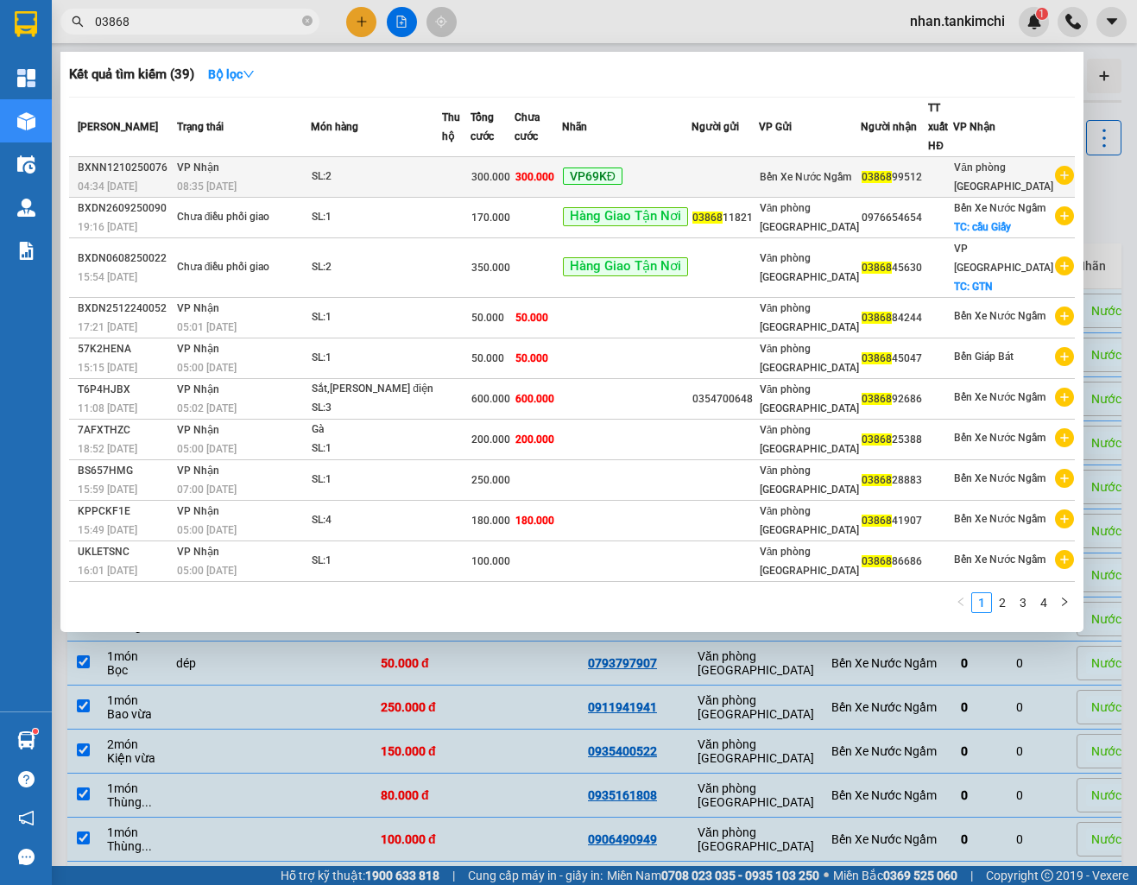
type input "03868"
click at [562, 177] on td "300.000" at bounding box center [538, 177] width 47 height 41
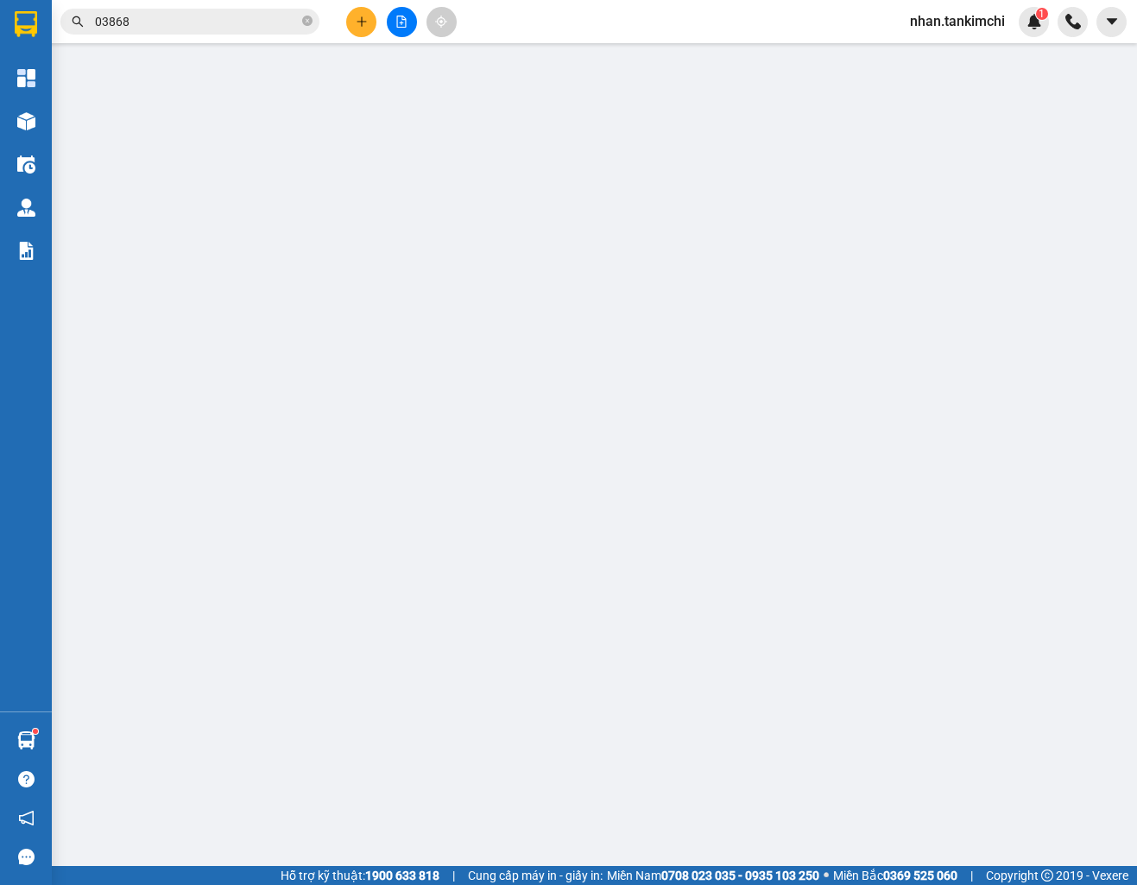
type input "0386899512"
type input "300.000"
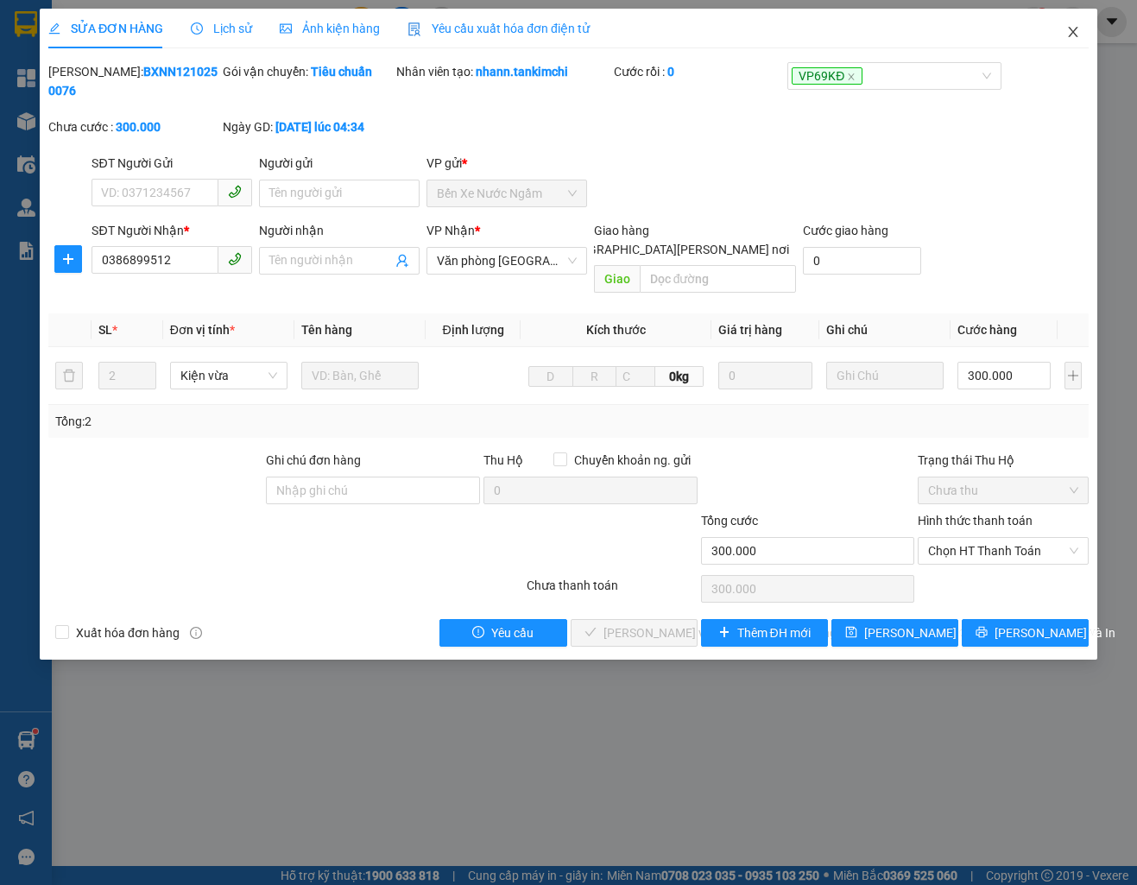
click at [1070, 38] on icon "close" at bounding box center [1073, 32] width 14 height 14
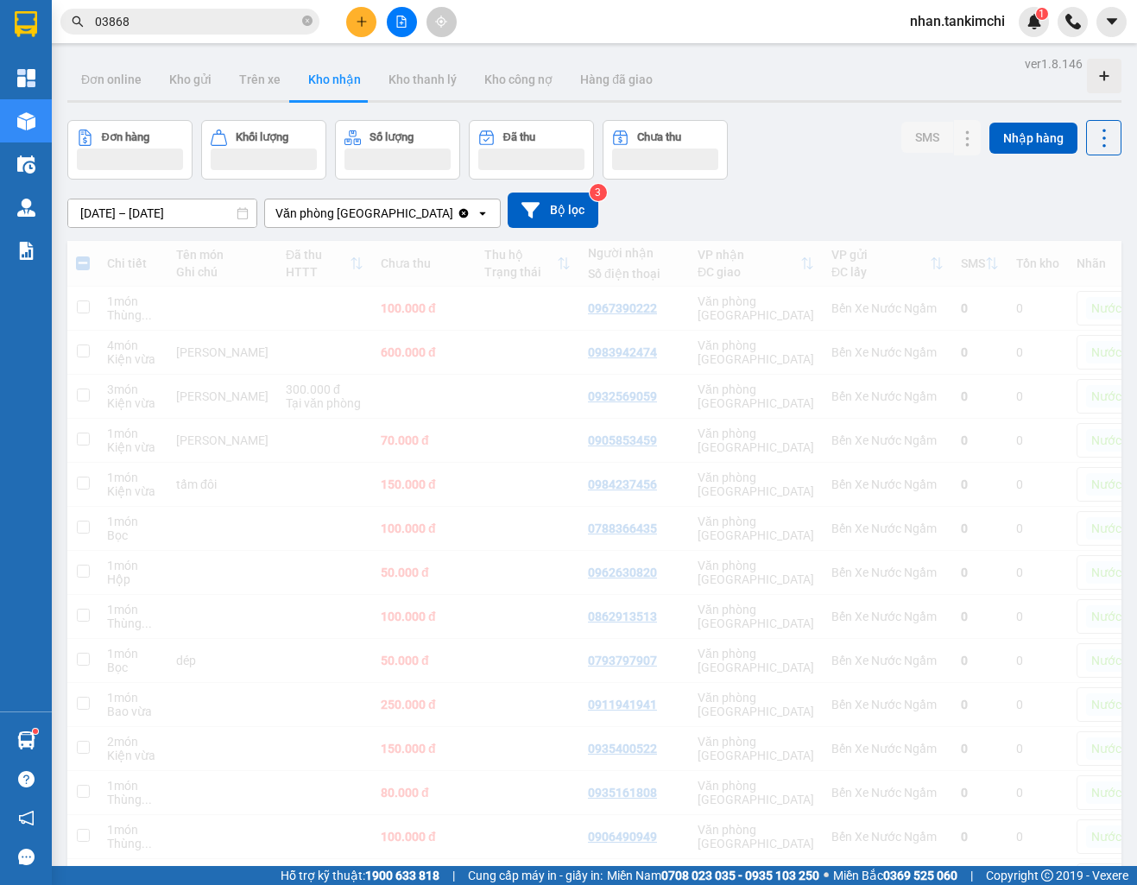
click at [168, 26] on input "03868" at bounding box center [197, 21] width 204 height 19
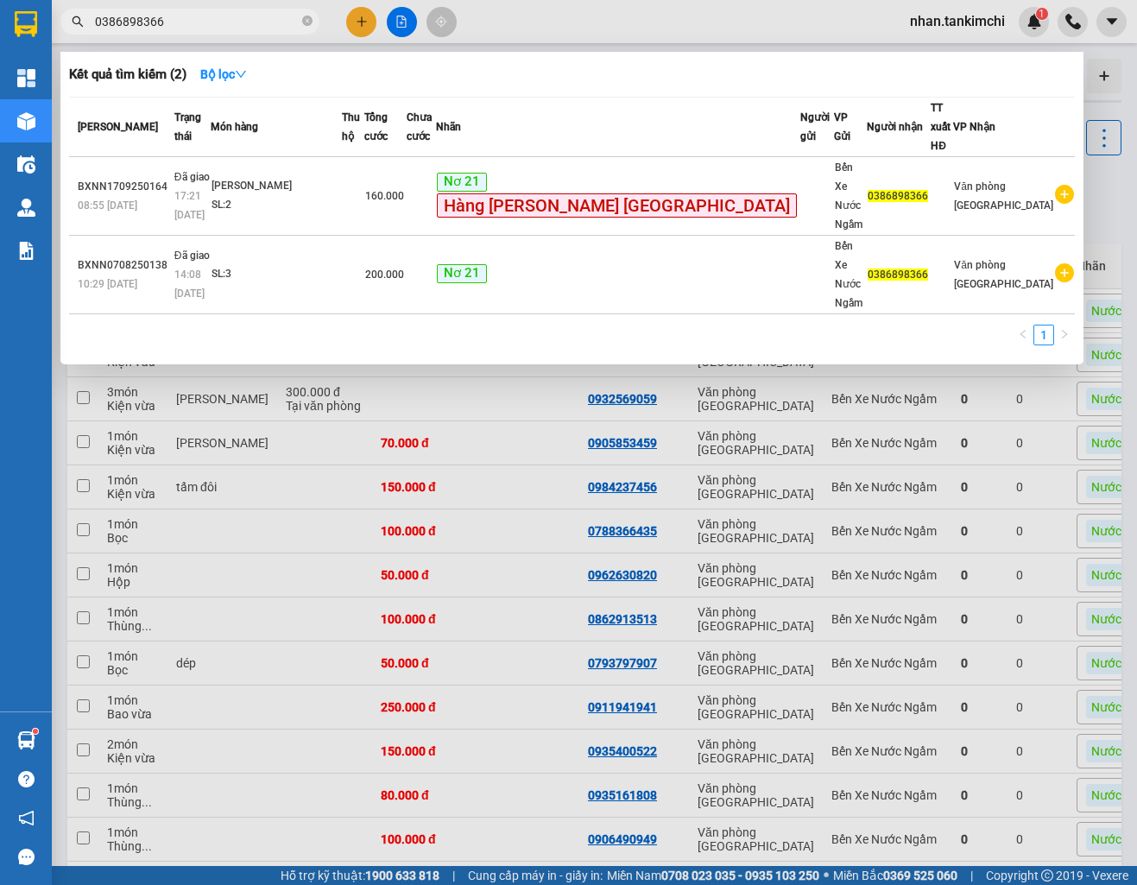
type input "0386898366"
click at [448, 534] on div at bounding box center [568, 442] width 1137 height 885
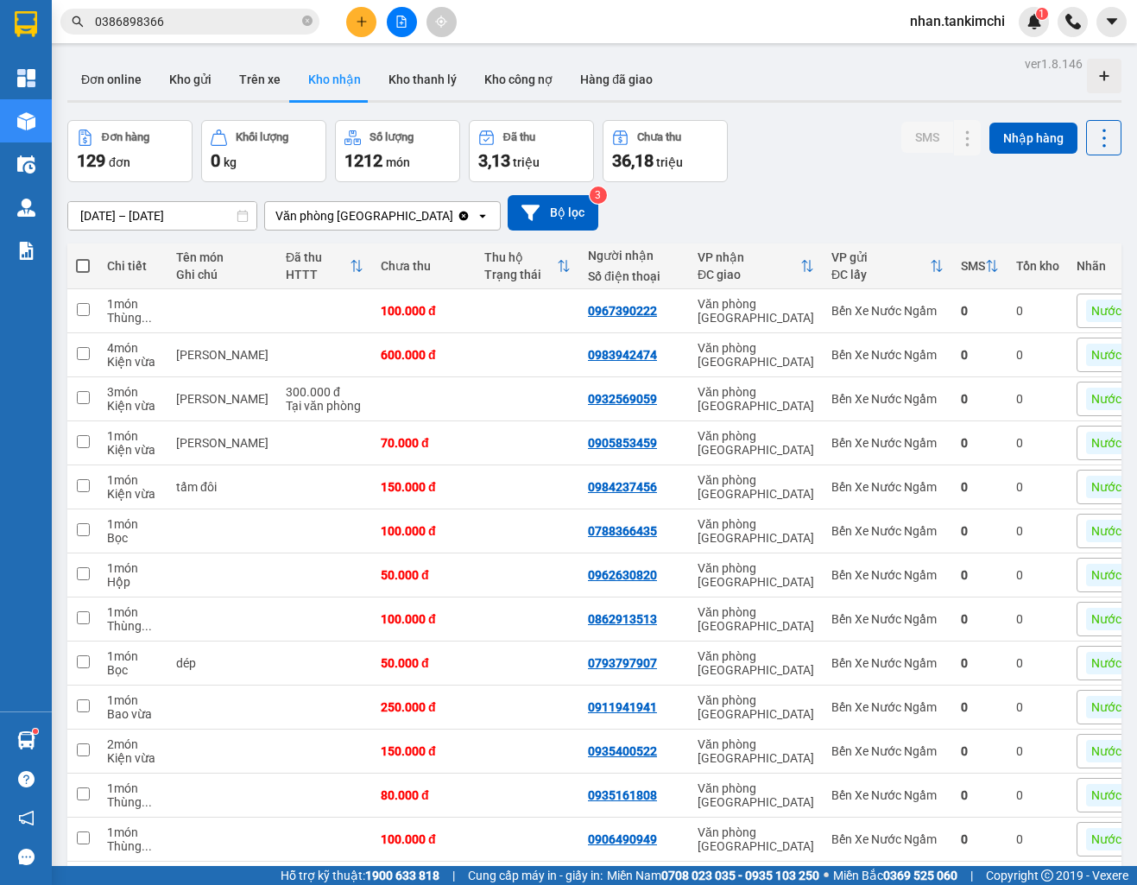
click at [214, 228] on div "ver 1.8.146 Đơn online Kho gửi Trên xe Kho nhận Kho thanh lý Kho công nợ Hàng đ…" at bounding box center [594, 881] width 1068 height 1659
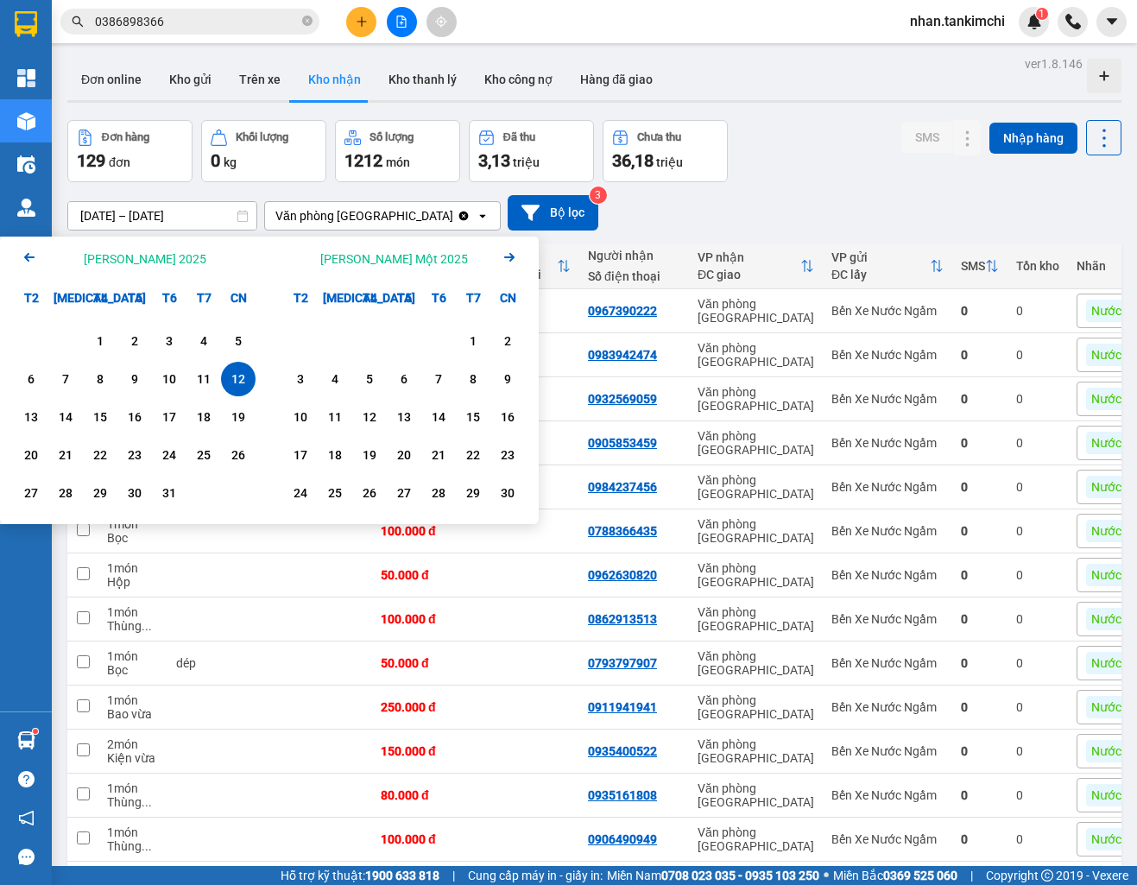
click at [36, 262] on icon "Arrow Left" at bounding box center [29, 257] width 21 height 21
click at [35, 334] on div "1" at bounding box center [31, 341] width 24 height 21
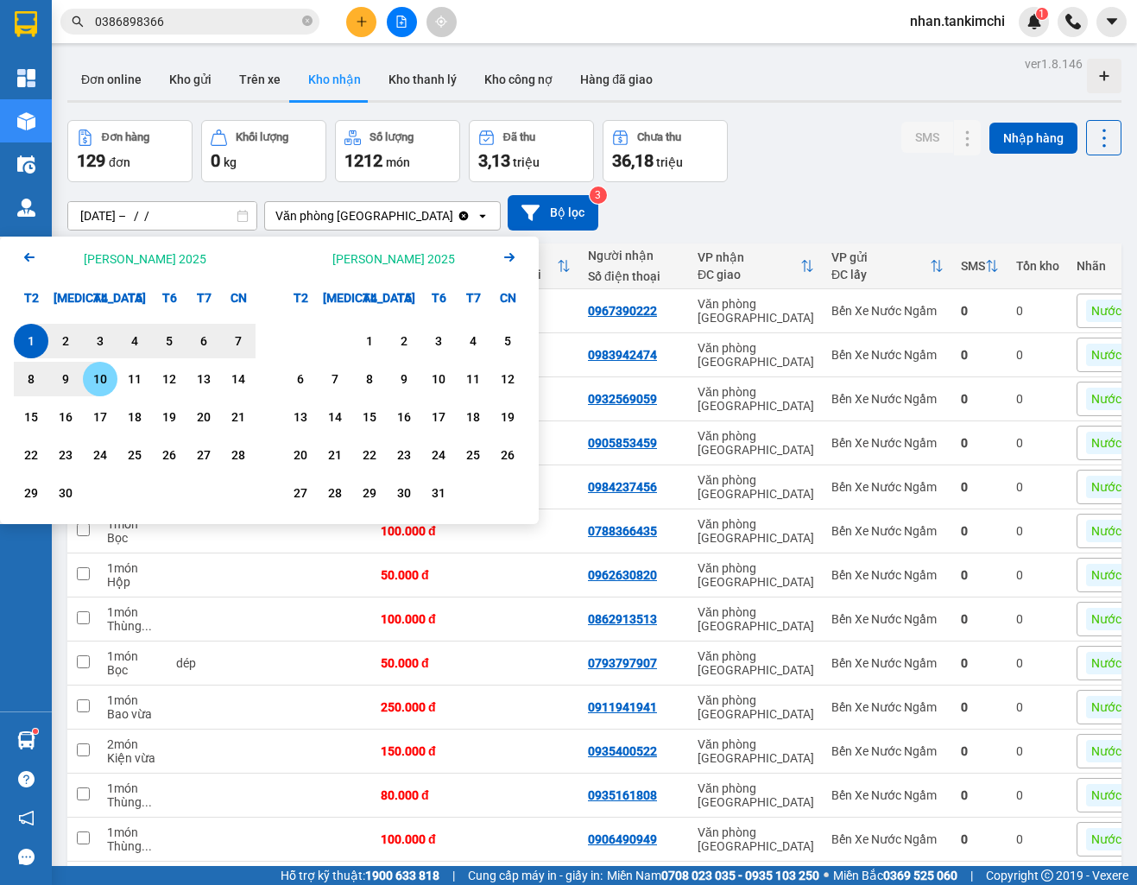
click at [107, 385] on div "10" at bounding box center [100, 379] width 24 height 21
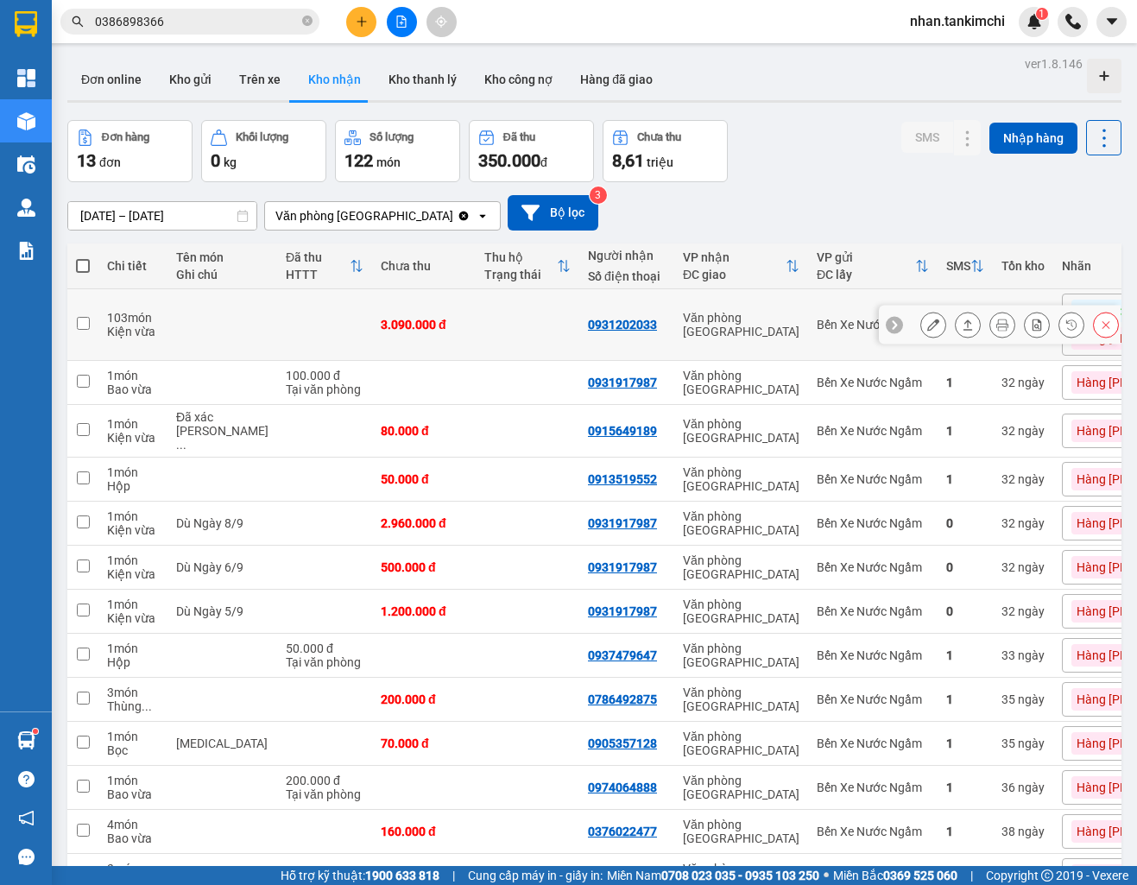
click at [1088, 329] on div at bounding box center [1019, 325] width 199 height 26
click at [1097, 329] on button at bounding box center [1106, 325] width 24 height 30
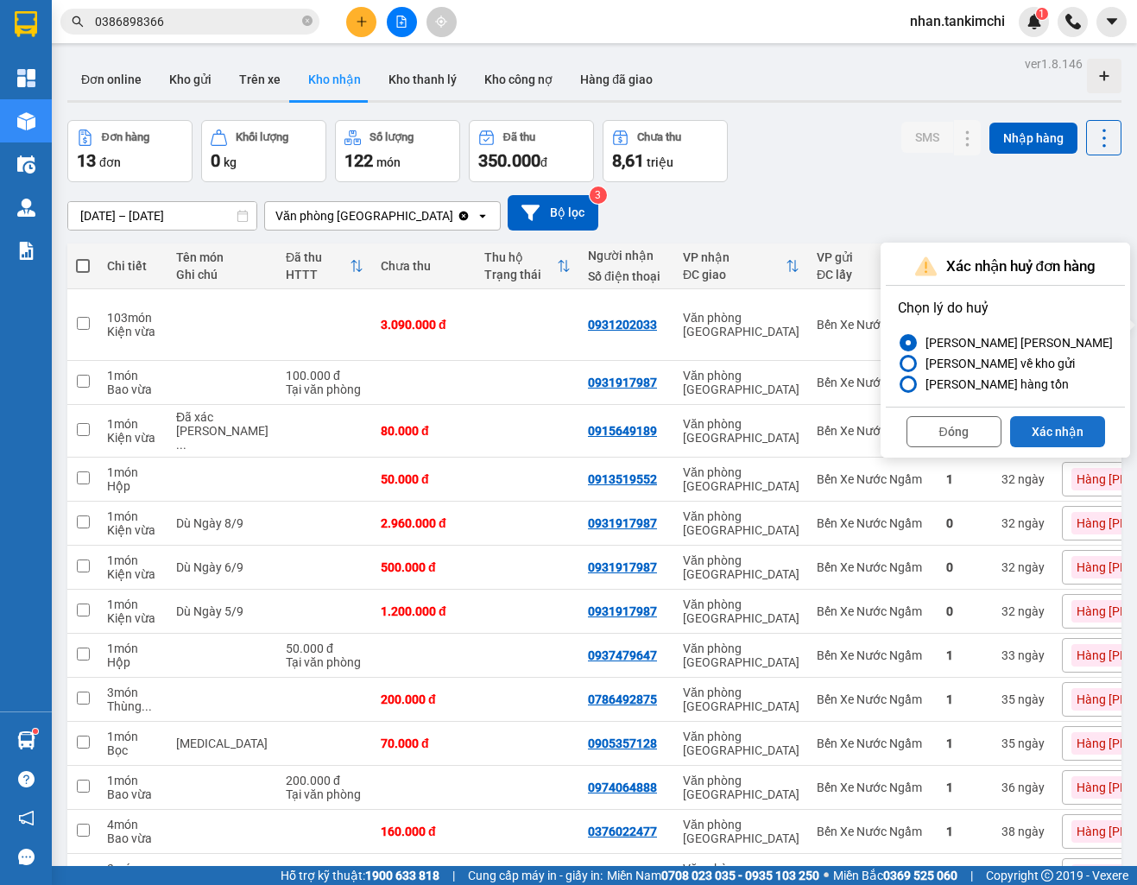
click at [1044, 442] on button "Xác nhận" at bounding box center [1057, 431] width 95 height 31
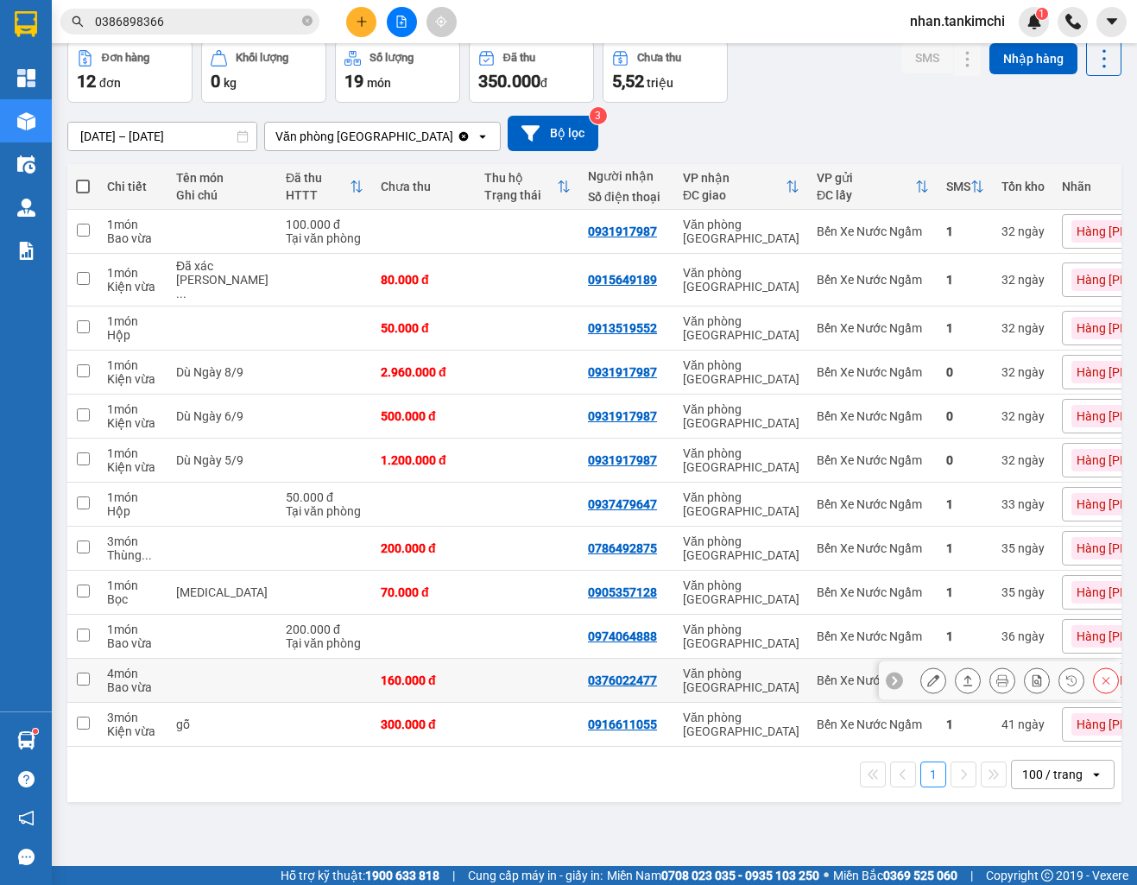
click at [1103, 668] on button at bounding box center [1106, 681] width 24 height 30
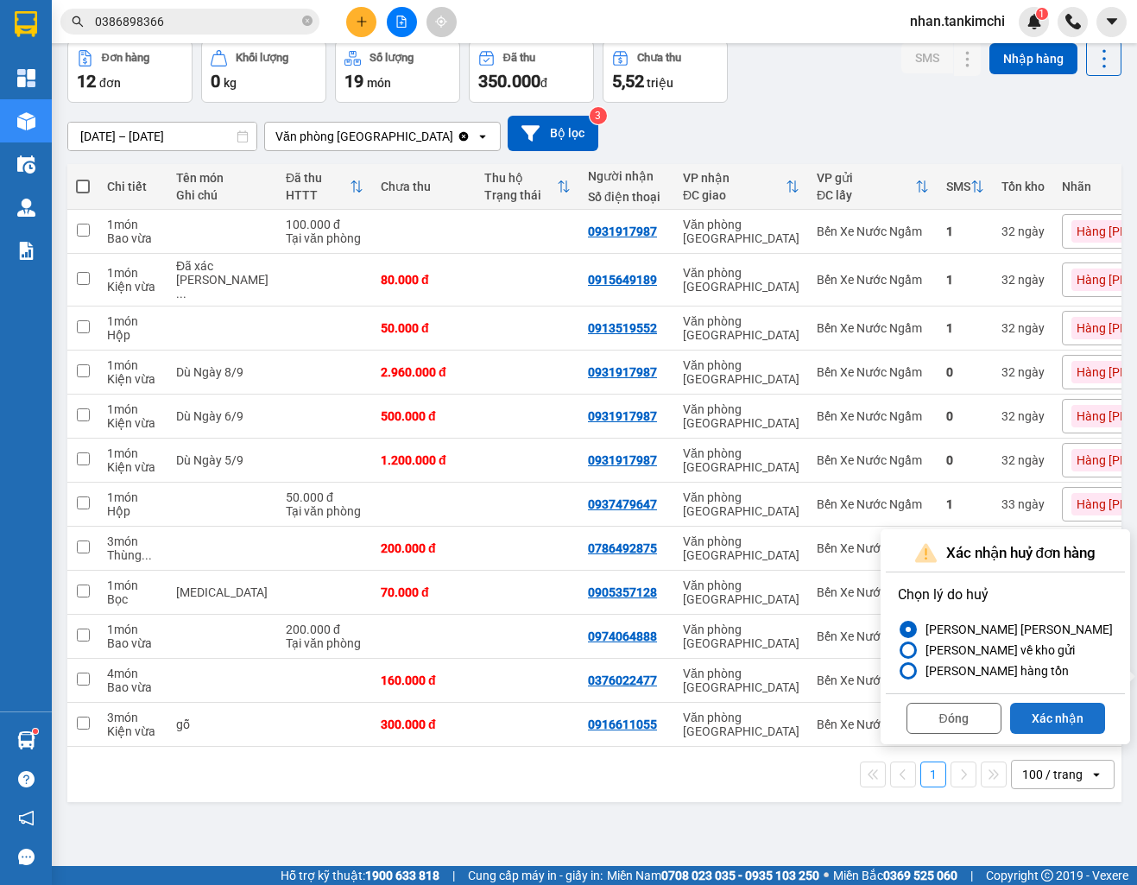
click at [1049, 724] on button "Xác nhận" at bounding box center [1057, 718] width 95 height 31
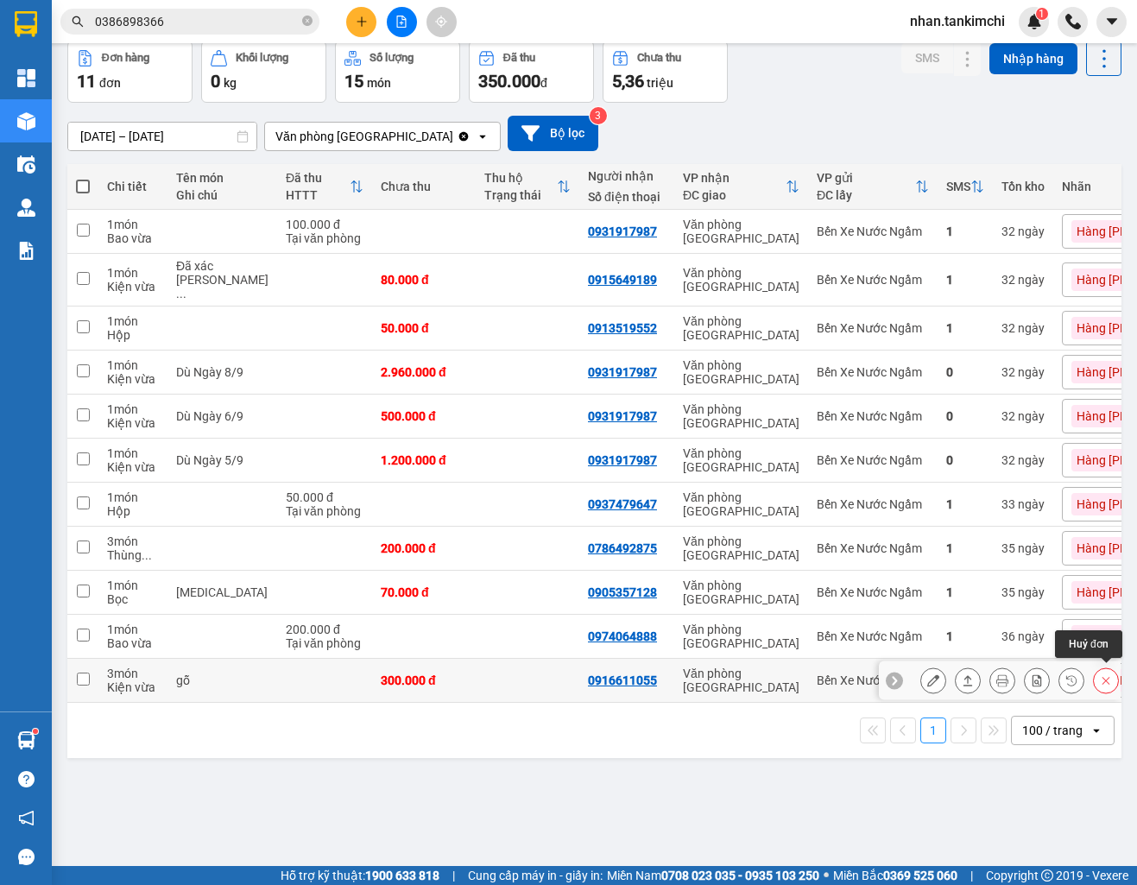
click at [1098, 676] on button at bounding box center [1106, 681] width 24 height 30
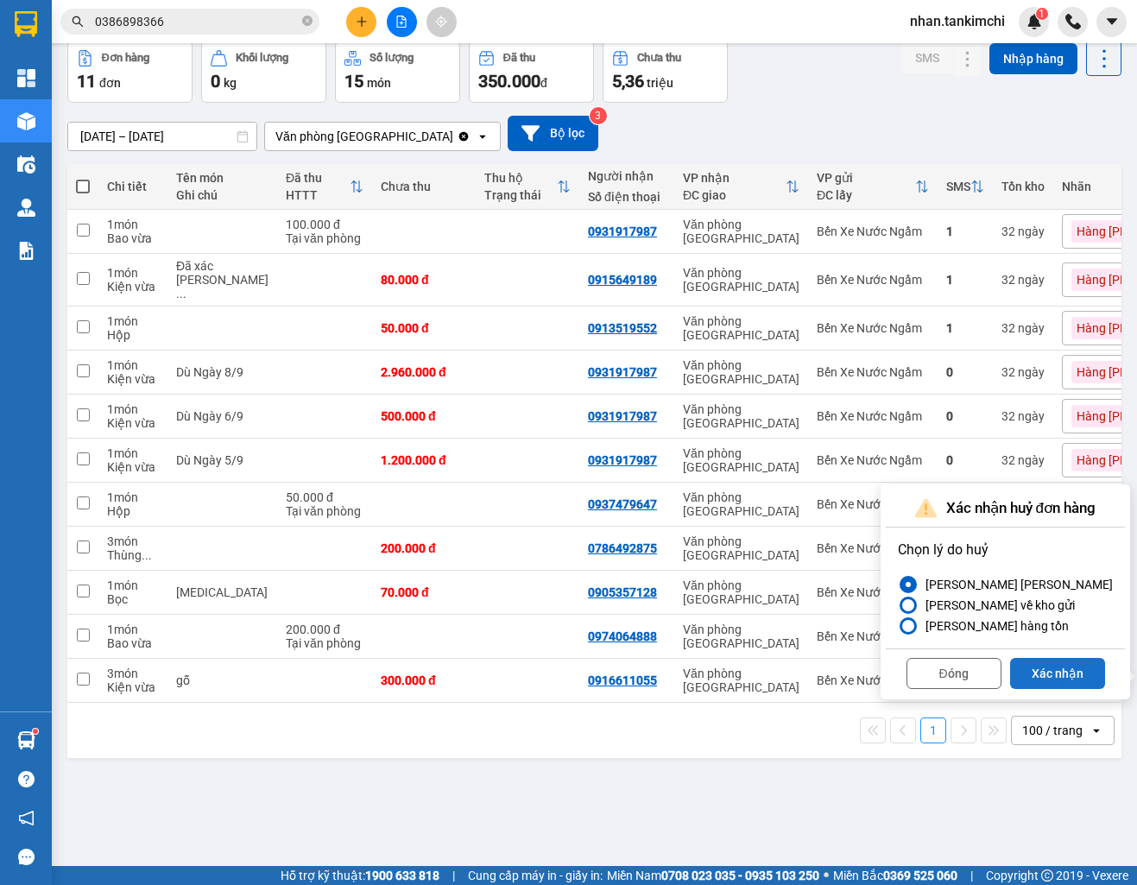
click at [1048, 672] on button "Xác nhận" at bounding box center [1057, 673] width 95 height 31
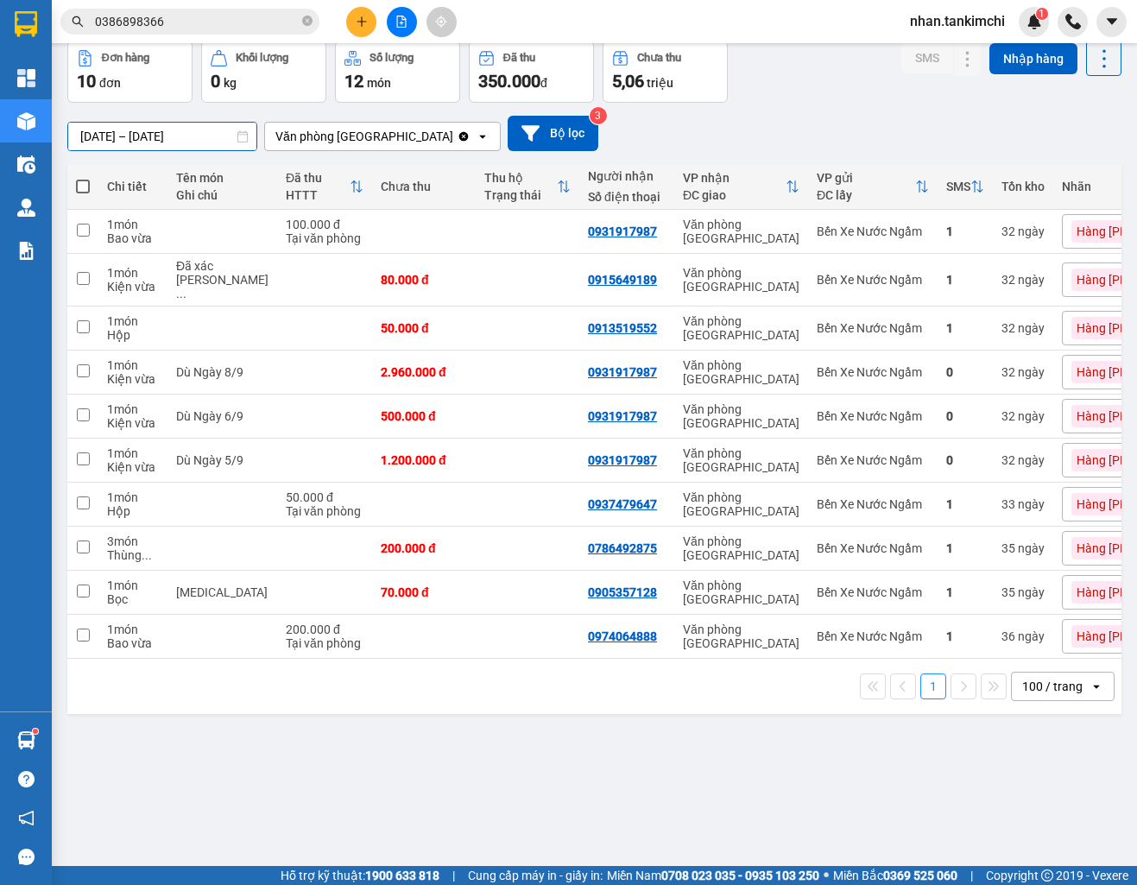
click at [210, 145] on input "01/09/2025 – 10/09/2025" at bounding box center [162, 137] width 188 height 28
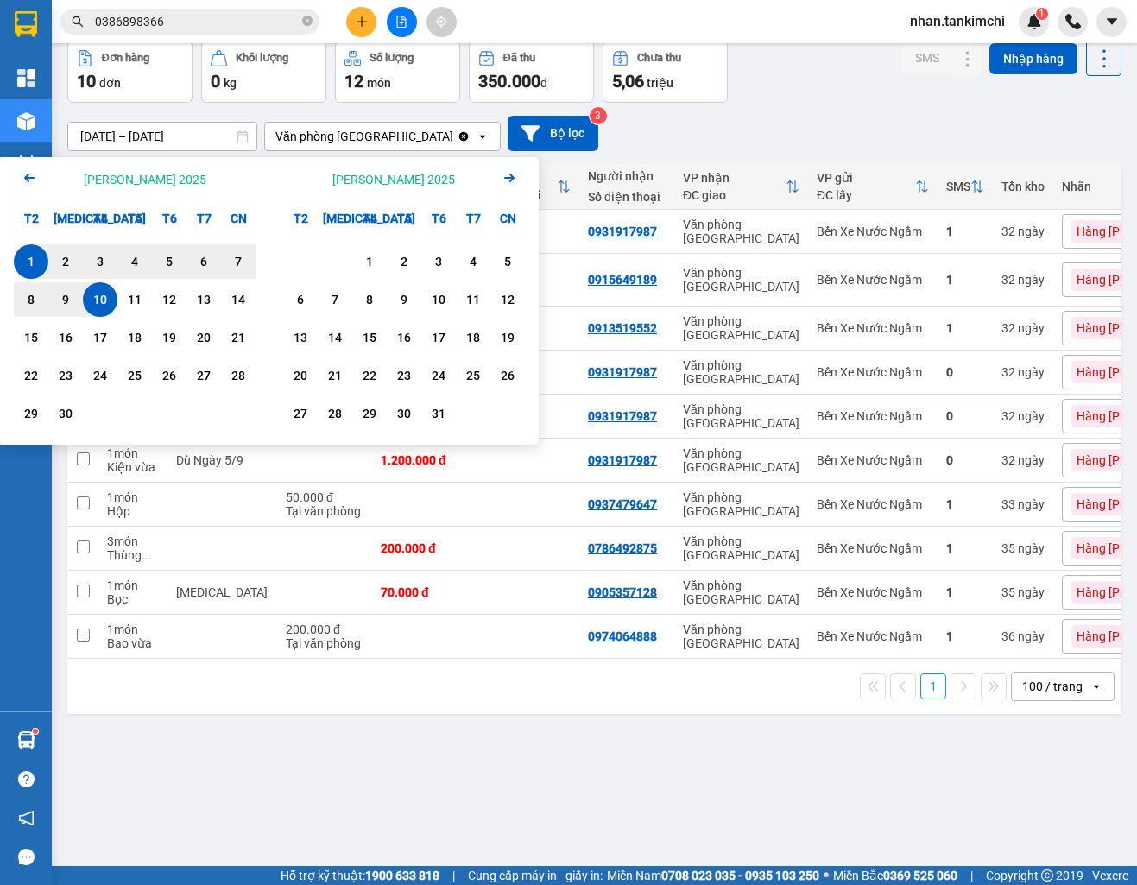
click at [40, 181] on div "Arrow Left Tháng Chín 2025" at bounding box center [134, 179] width 269 height 44
click at [122, 304] on div "11" at bounding box center [134, 299] width 35 height 35
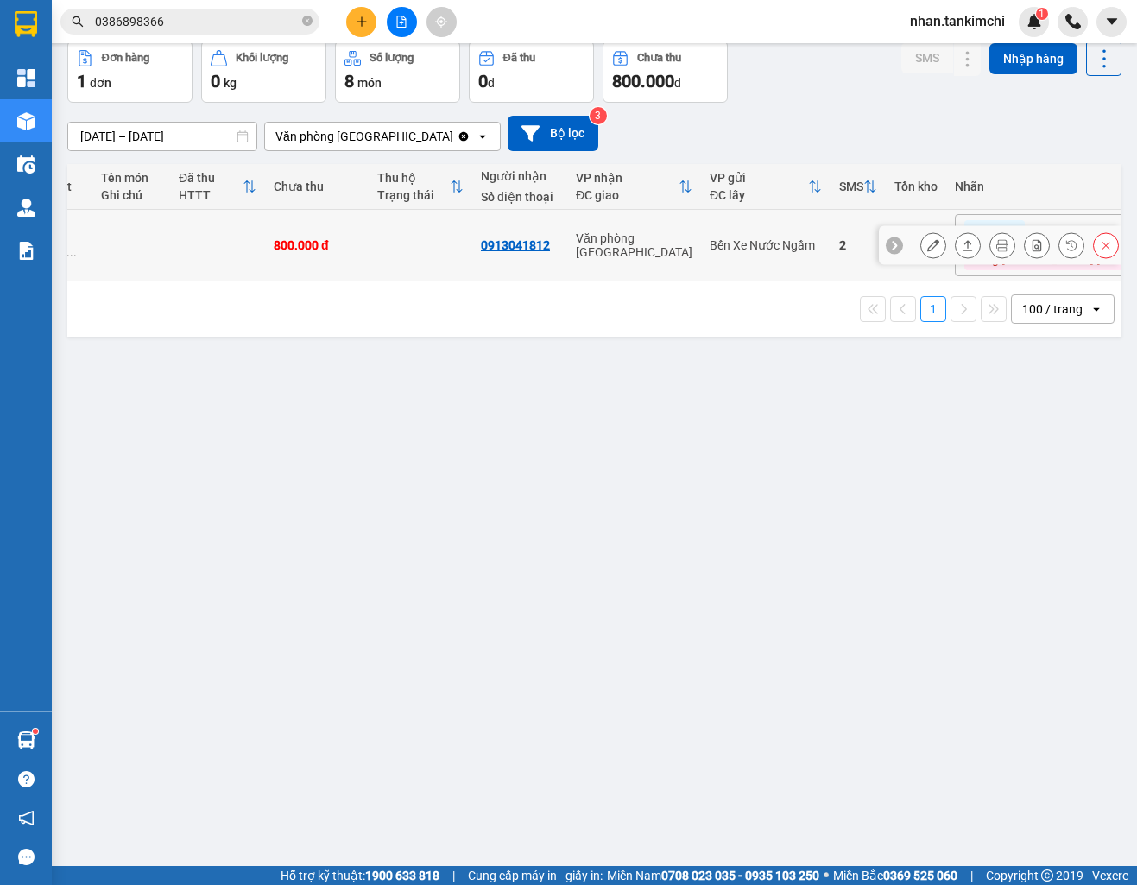
scroll to position [0, 74]
click at [1105, 246] on icon at bounding box center [1106, 246] width 8 height 8
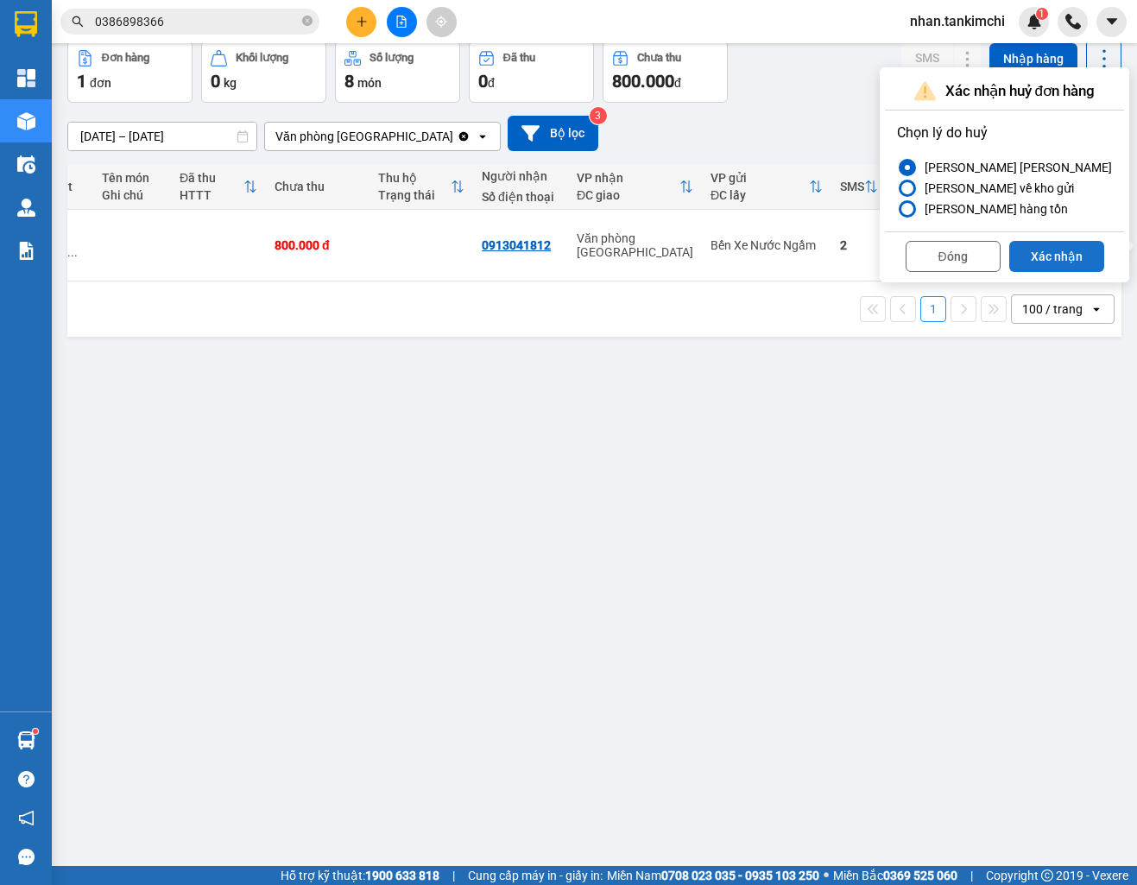
click at [1039, 270] on button "Xác nhận" at bounding box center [1056, 256] width 95 height 31
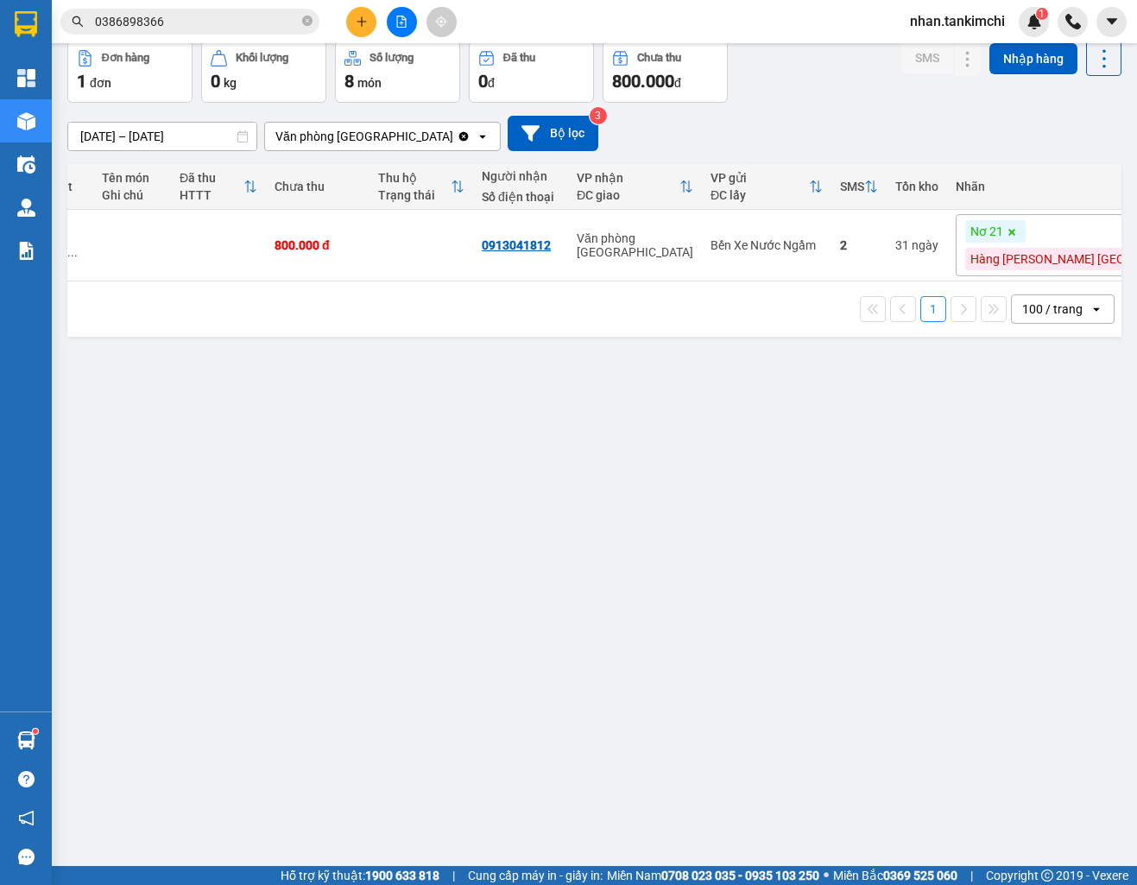
scroll to position [0, 0]
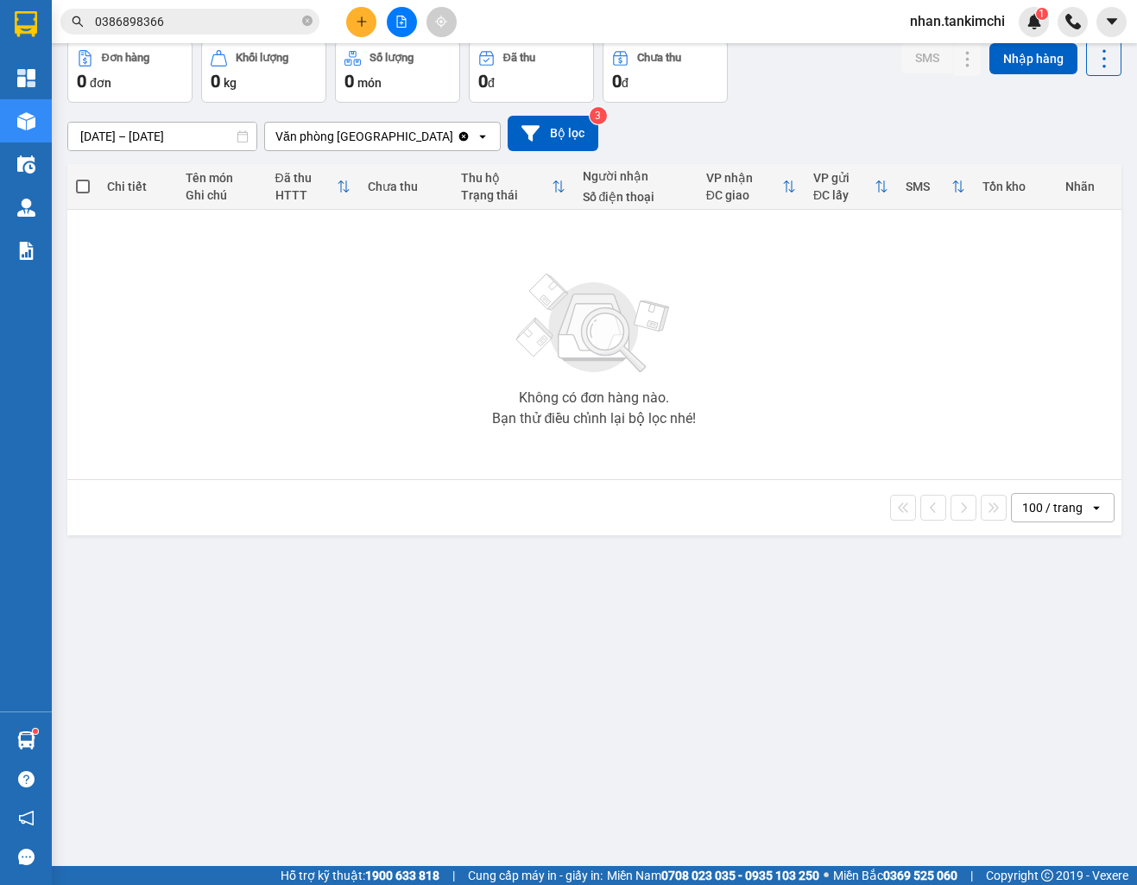
click at [193, 142] on input "11/09/2025 – 11/09/2025" at bounding box center [162, 137] width 188 height 28
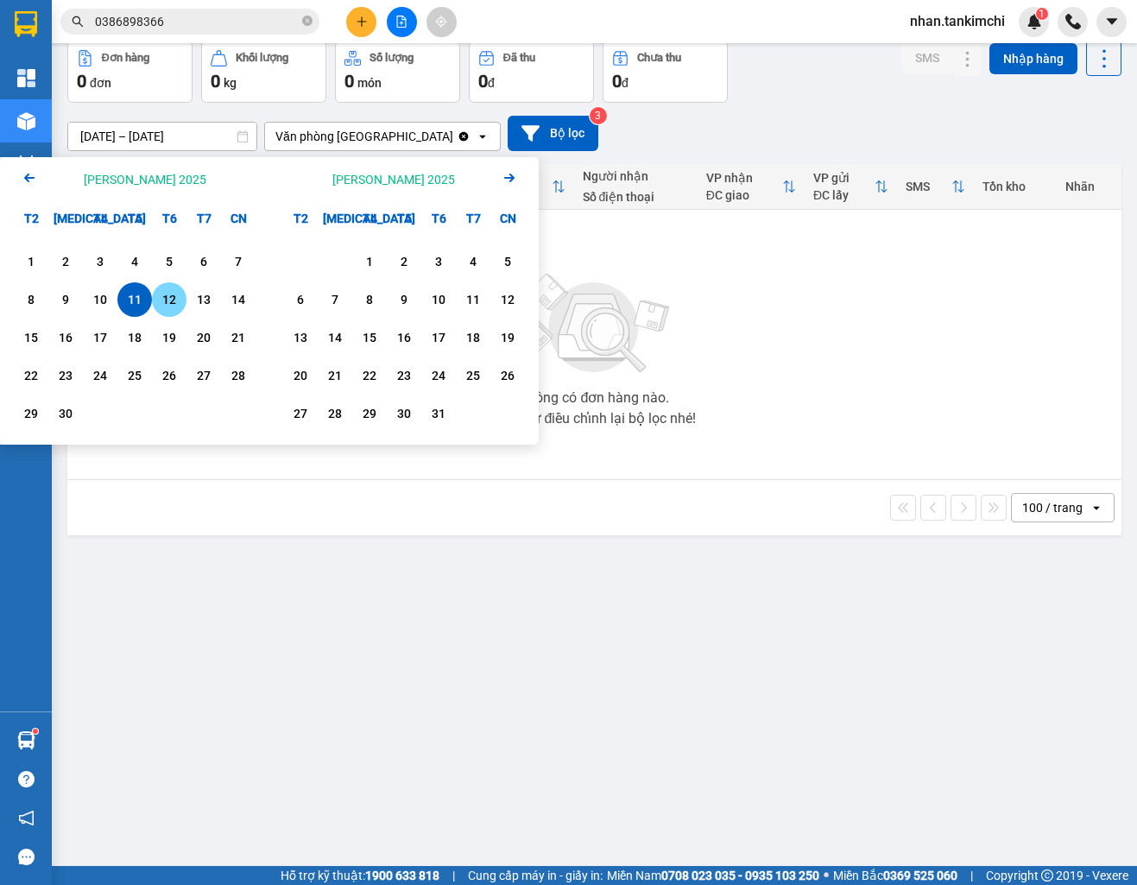
click at [175, 300] on div "12" at bounding box center [169, 299] width 24 height 21
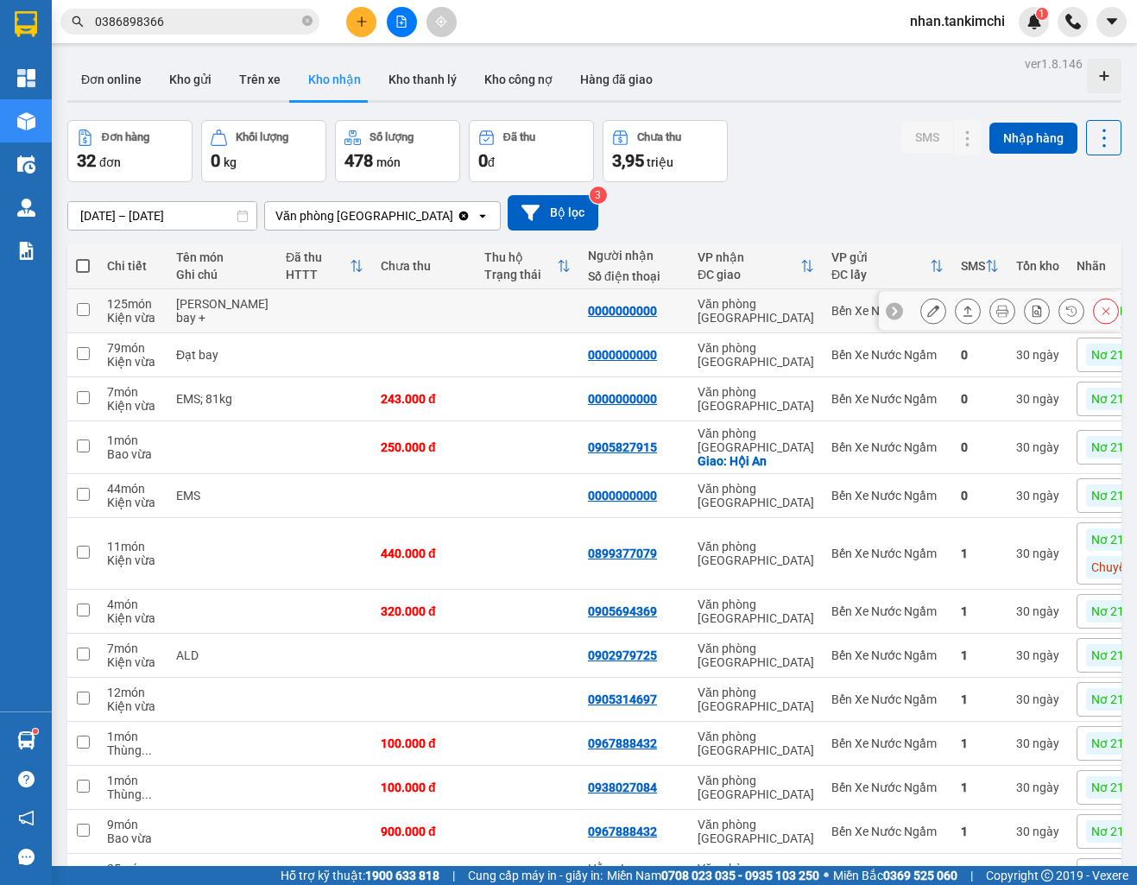
click at [1099, 326] on button at bounding box center [1106, 311] width 24 height 30
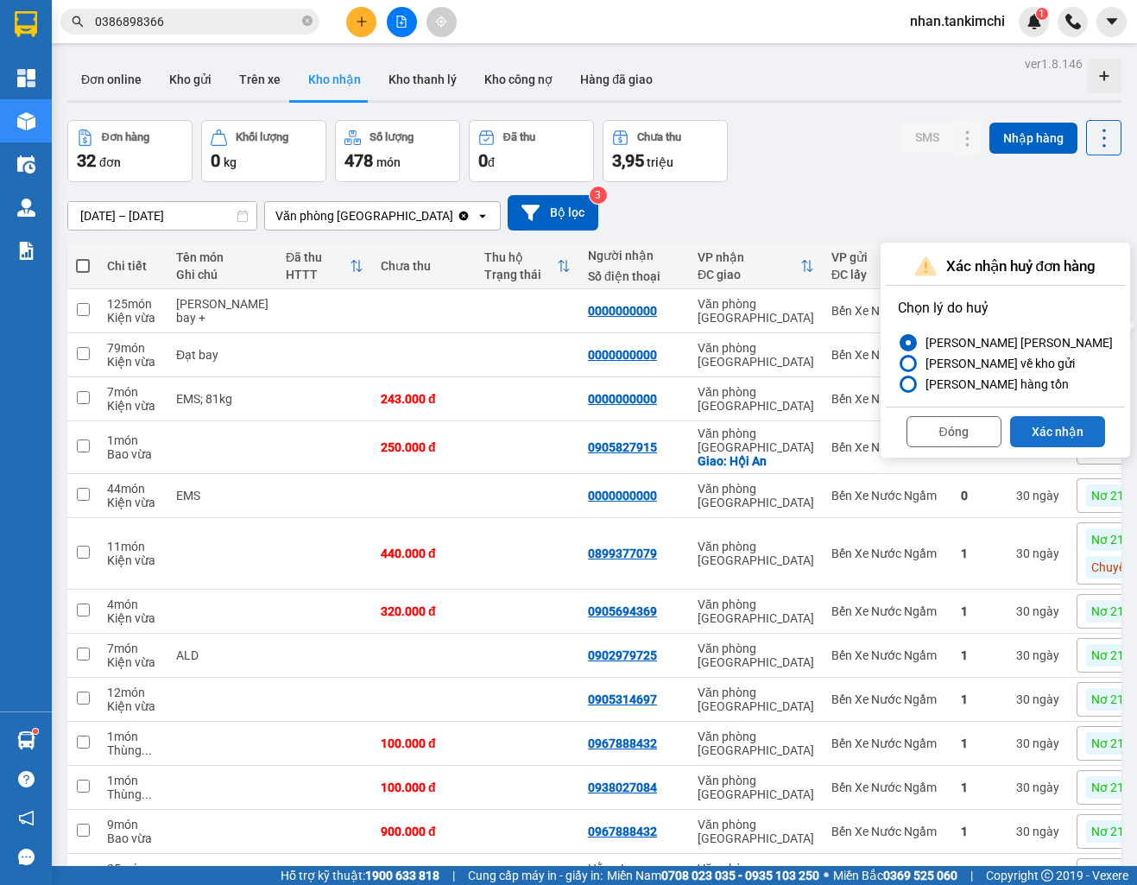
click at [1064, 439] on button "Xác nhận" at bounding box center [1057, 431] width 95 height 31
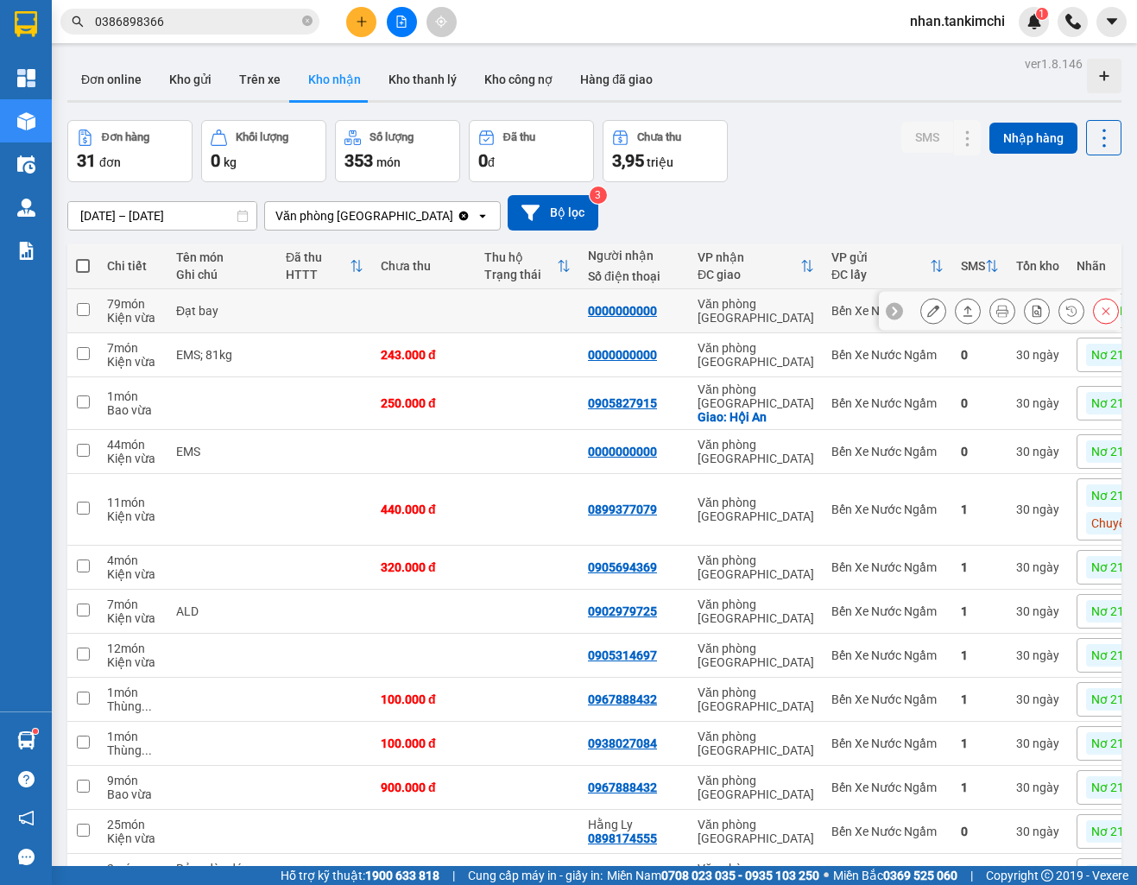
click at [1108, 317] on icon at bounding box center [1106, 311] width 12 height 12
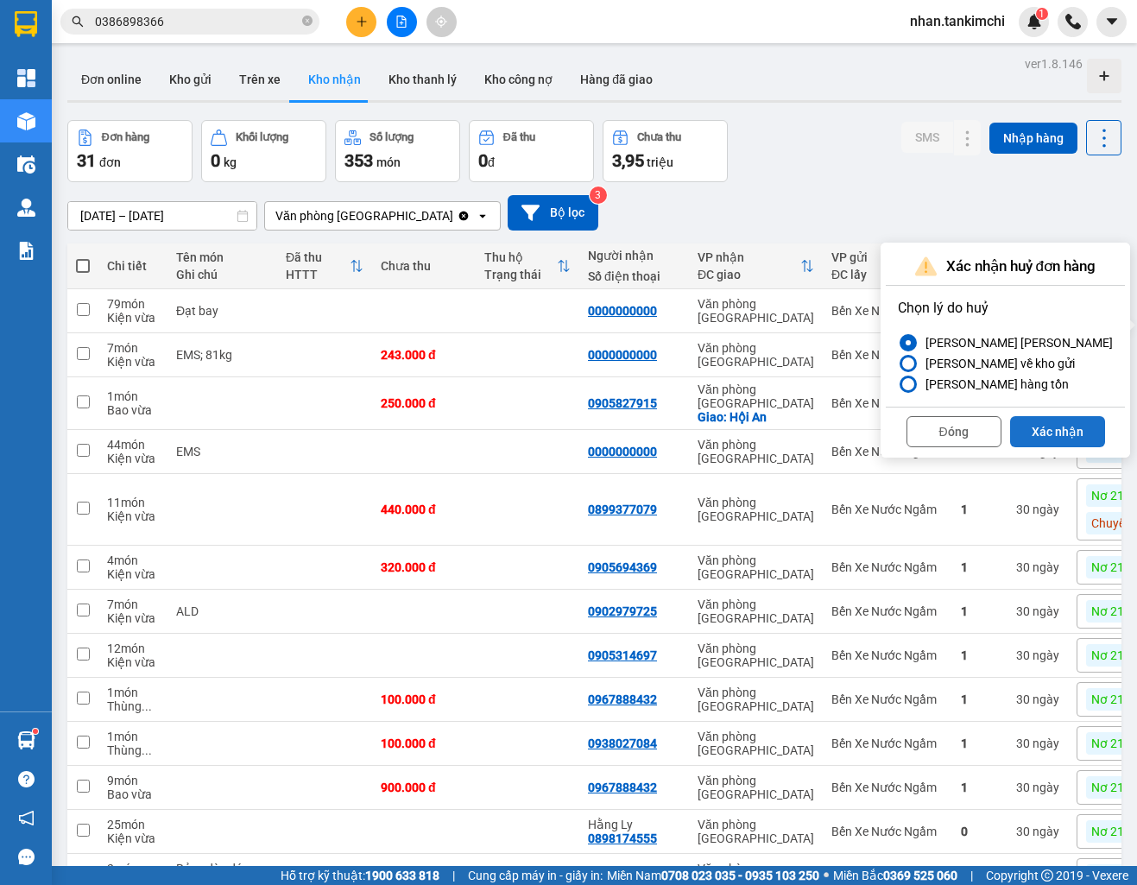
click at [1055, 441] on button "Xác nhận" at bounding box center [1057, 431] width 95 height 31
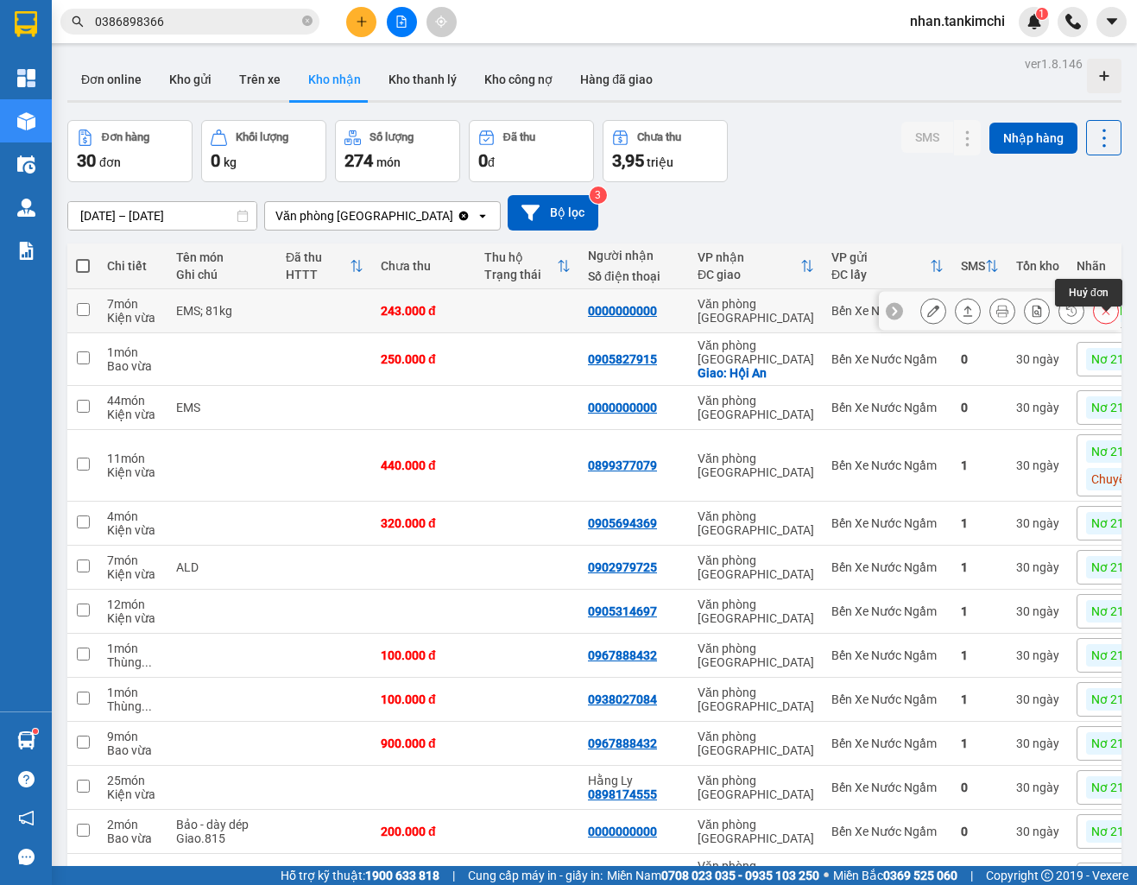
click at [1102, 317] on icon at bounding box center [1106, 311] width 12 height 12
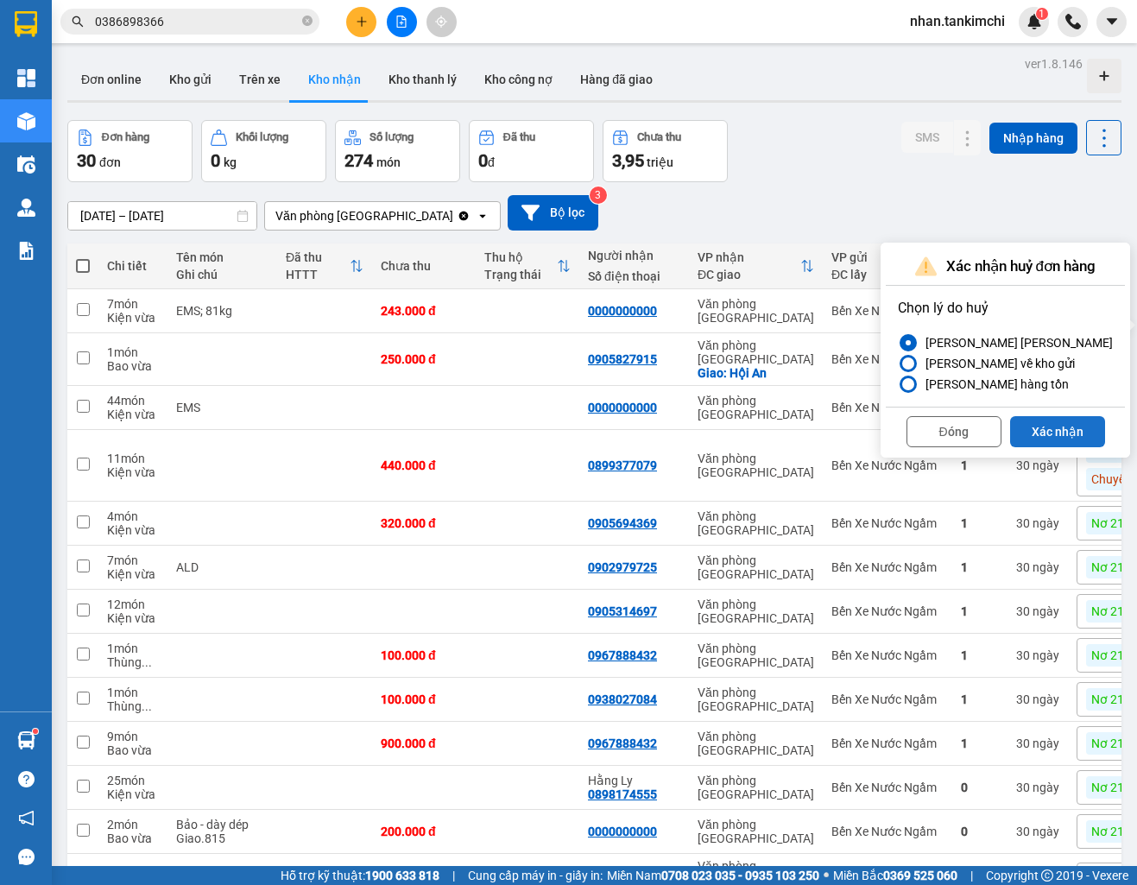
click at [1054, 439] on button "Xác nhận" at bounding box center [1057, 431] width 95 height 31
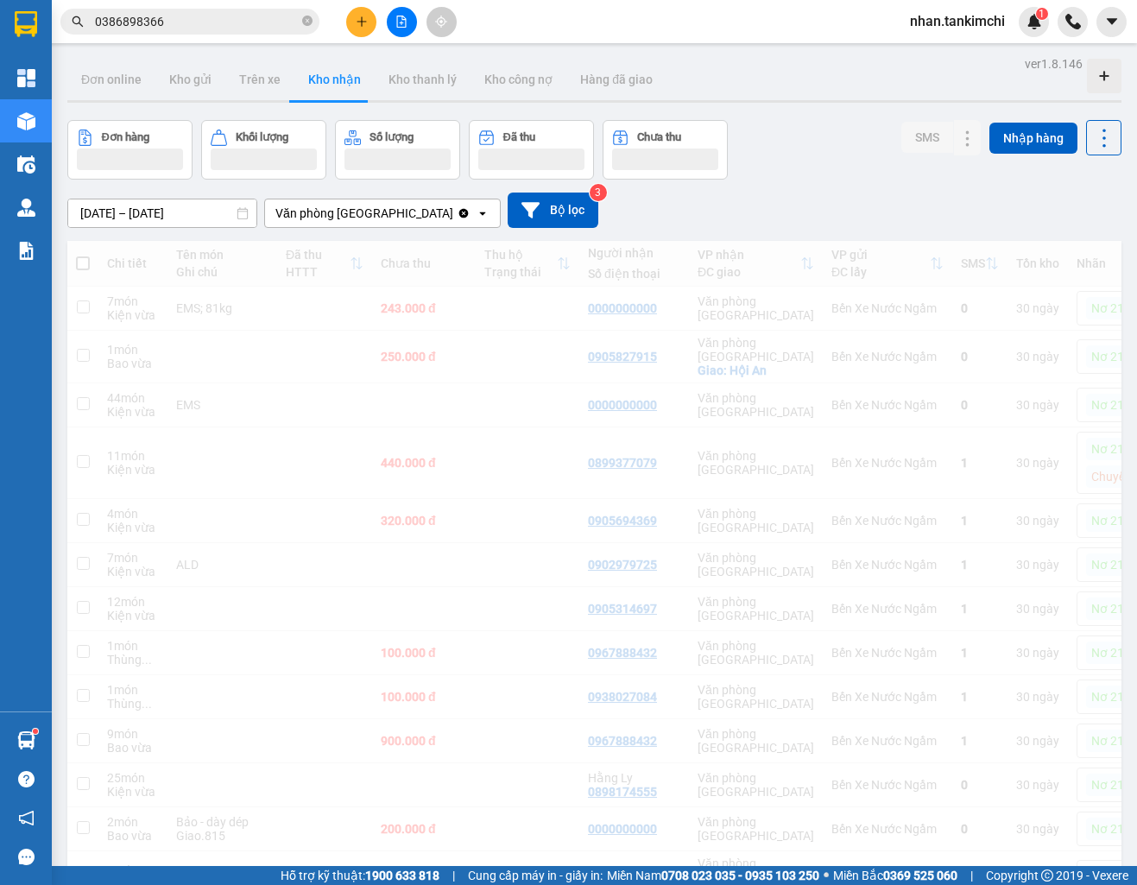
scroll to position [30, 0]
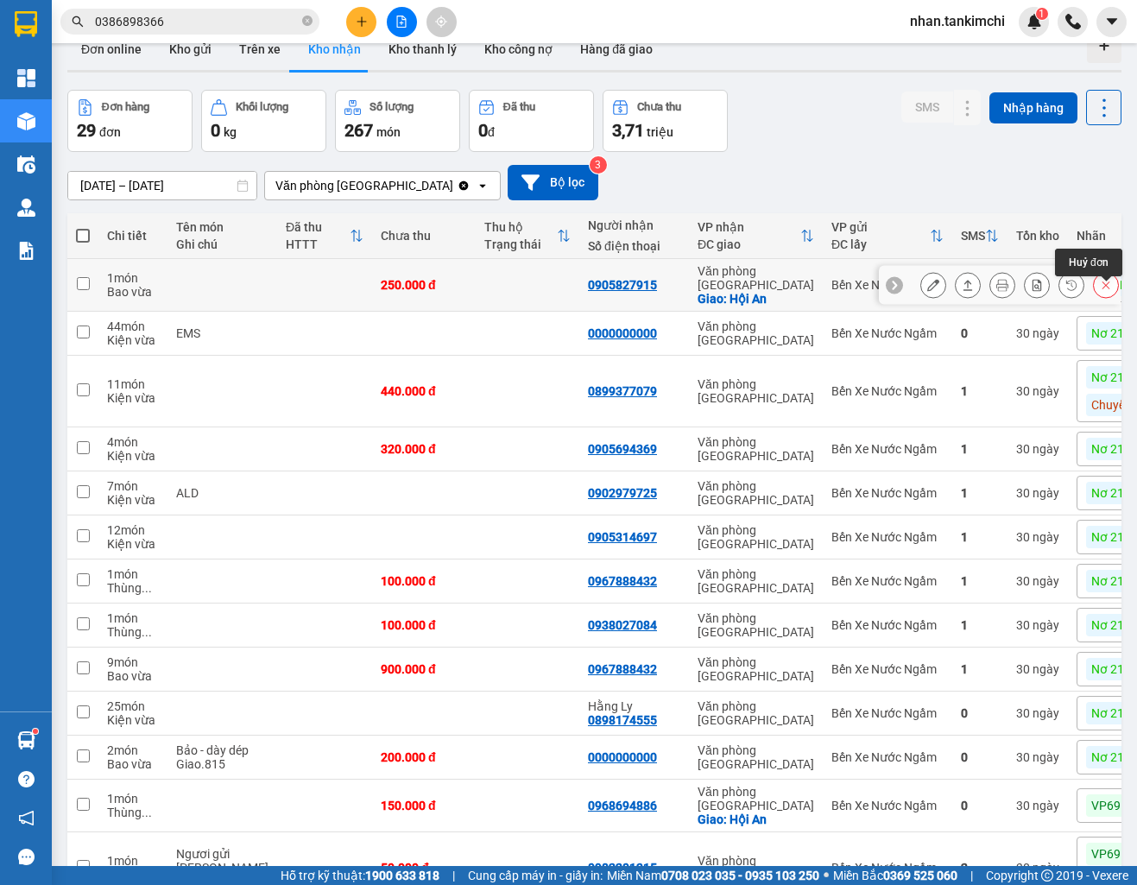
click at [1109, 289] on icon at bounding box center [1106, 285] width 8 height 8
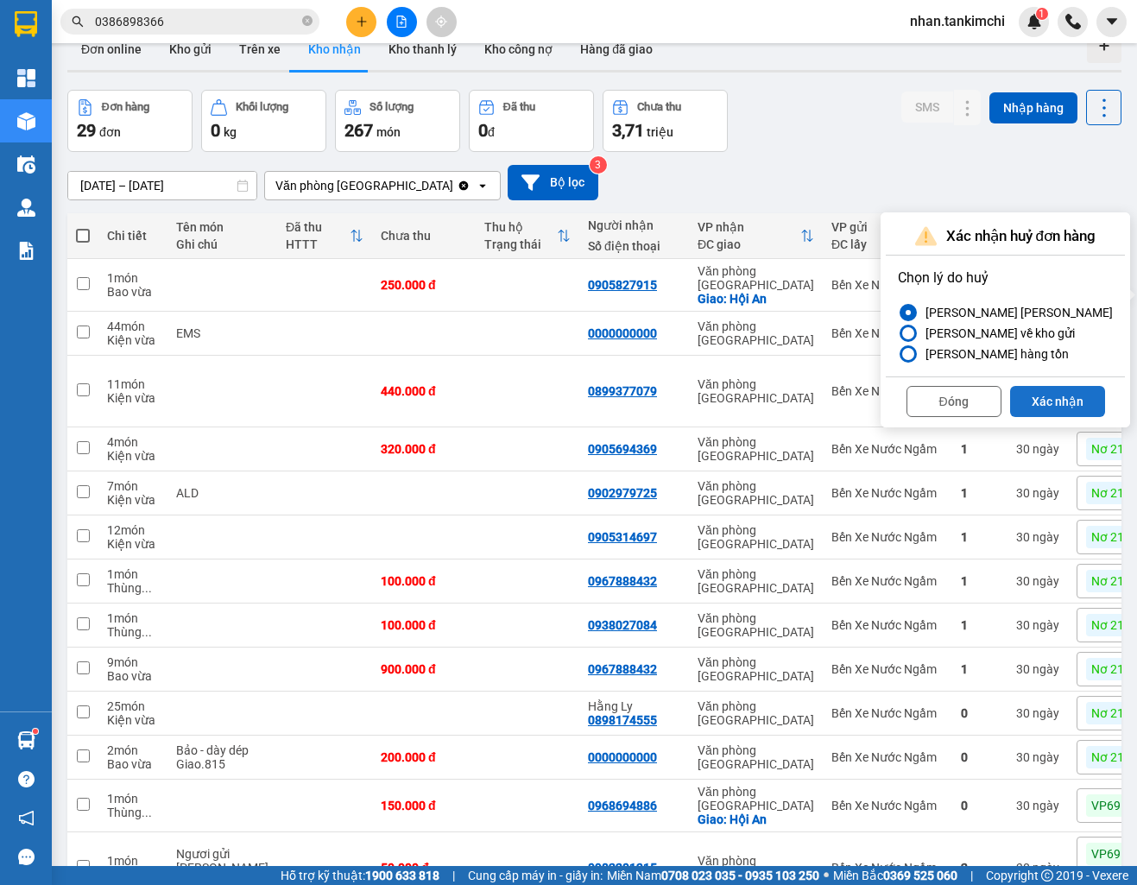
click at [1056, 409] on button "Xác nhận" at bounding box center [1057, 401] width 95 height 31
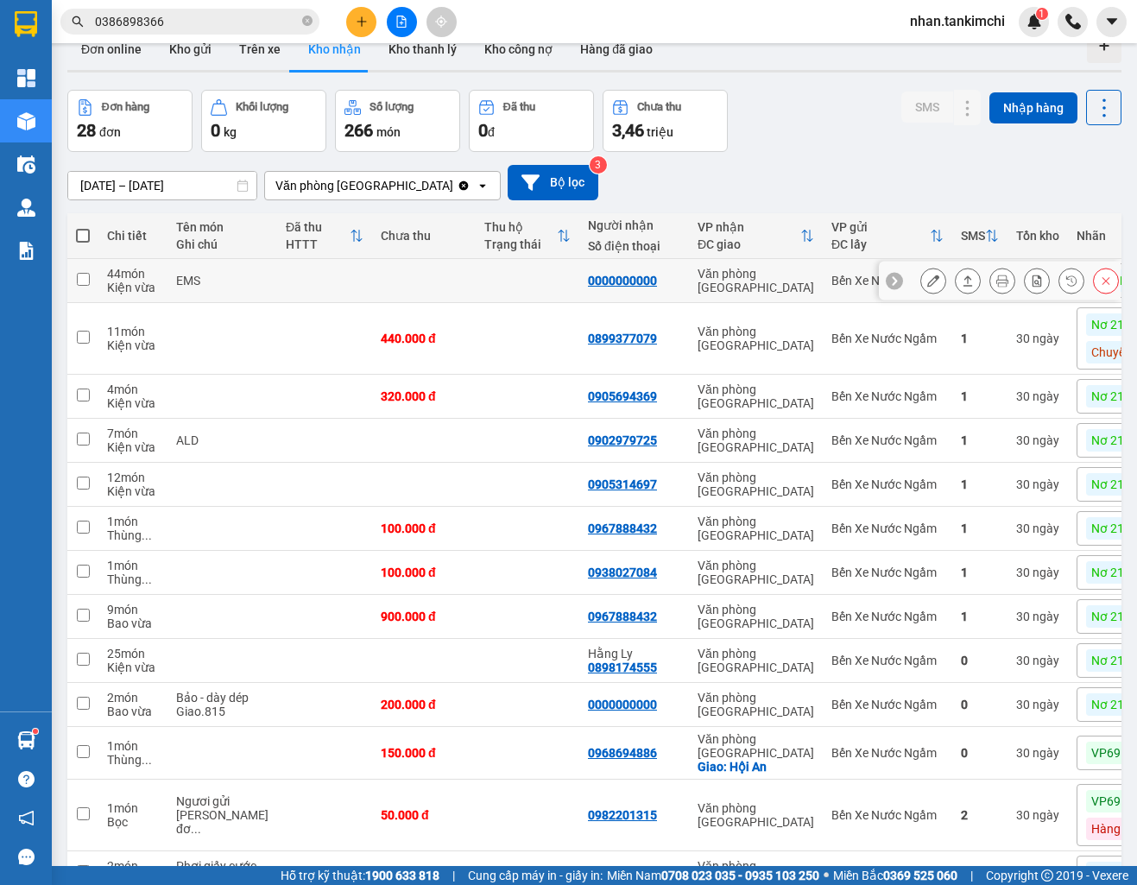
click at [1108, 287] on icon at bounding box center [1106, 281] width 12 height 12
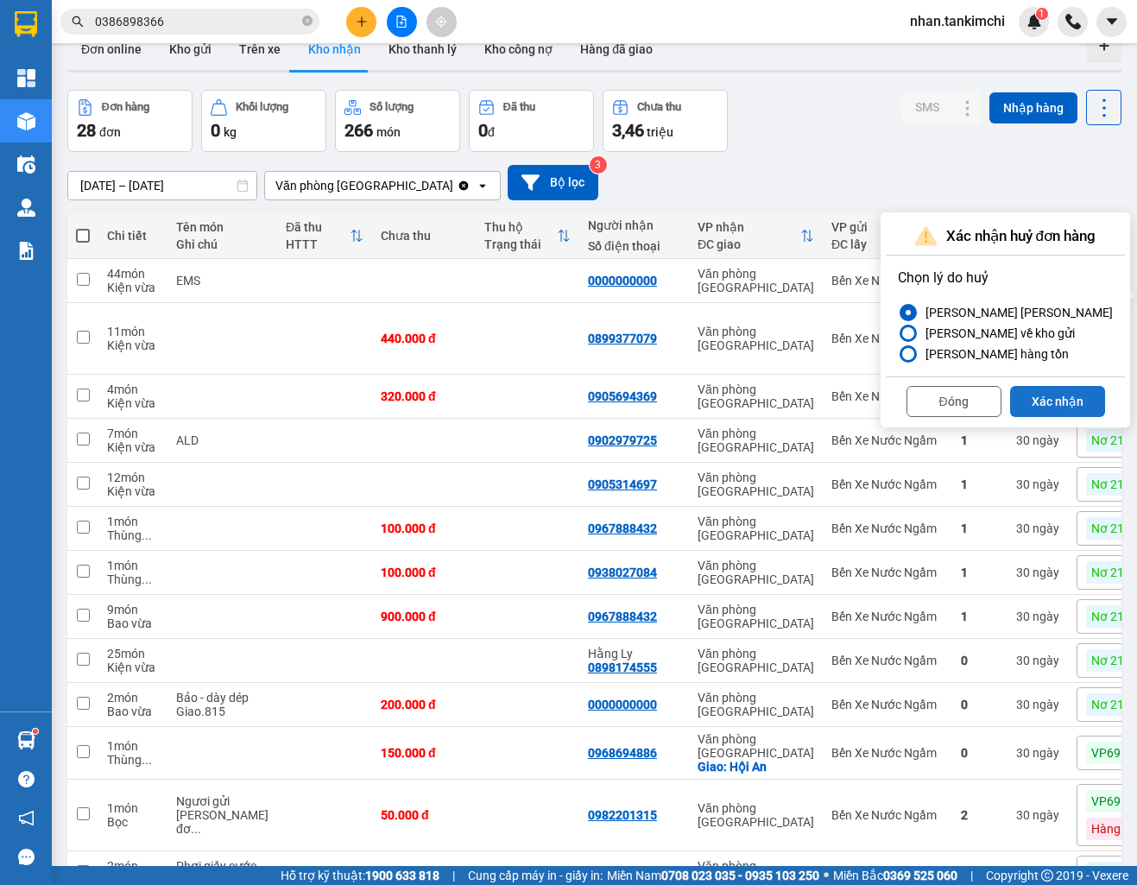
click at [1056, 407] on button "Xác nhận" at bounding box center [1057, 401] width 95 height 31
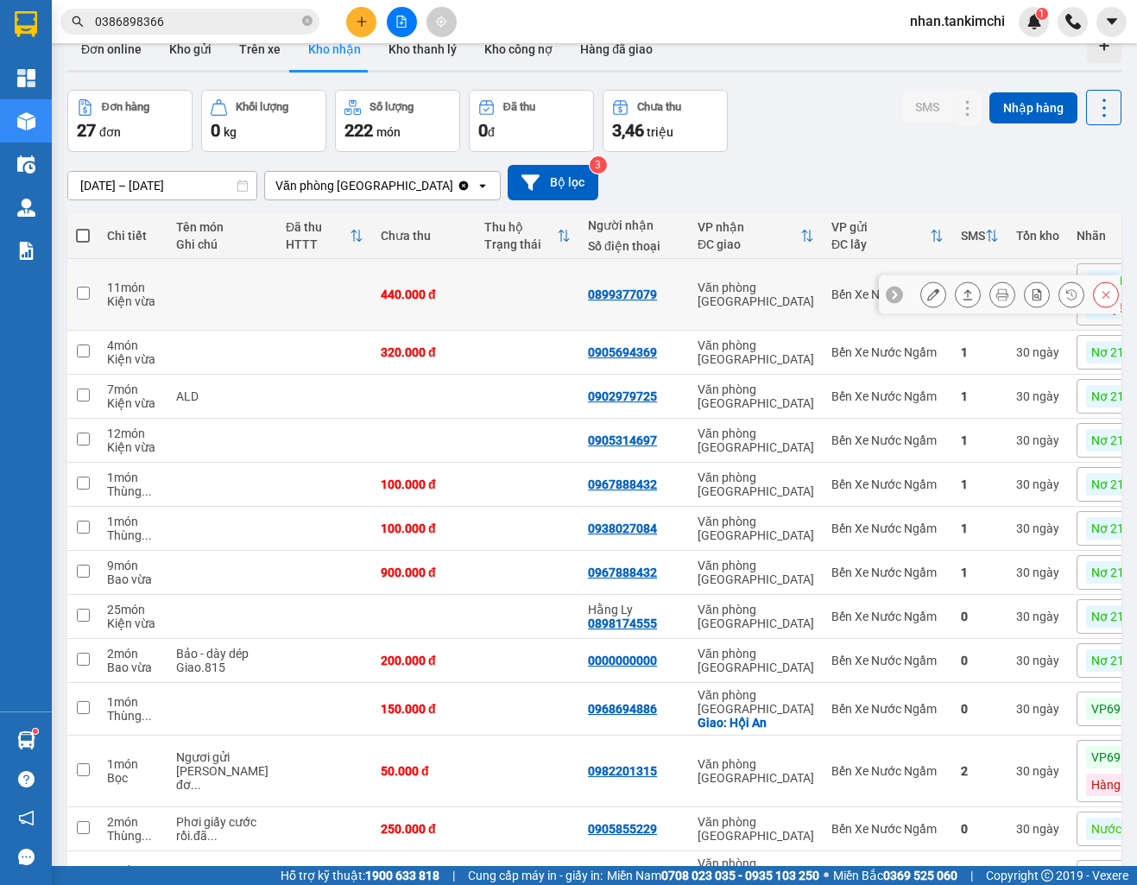
click at [1102, 300] on icon at bounding box center [1106, 294] width 12 height 12
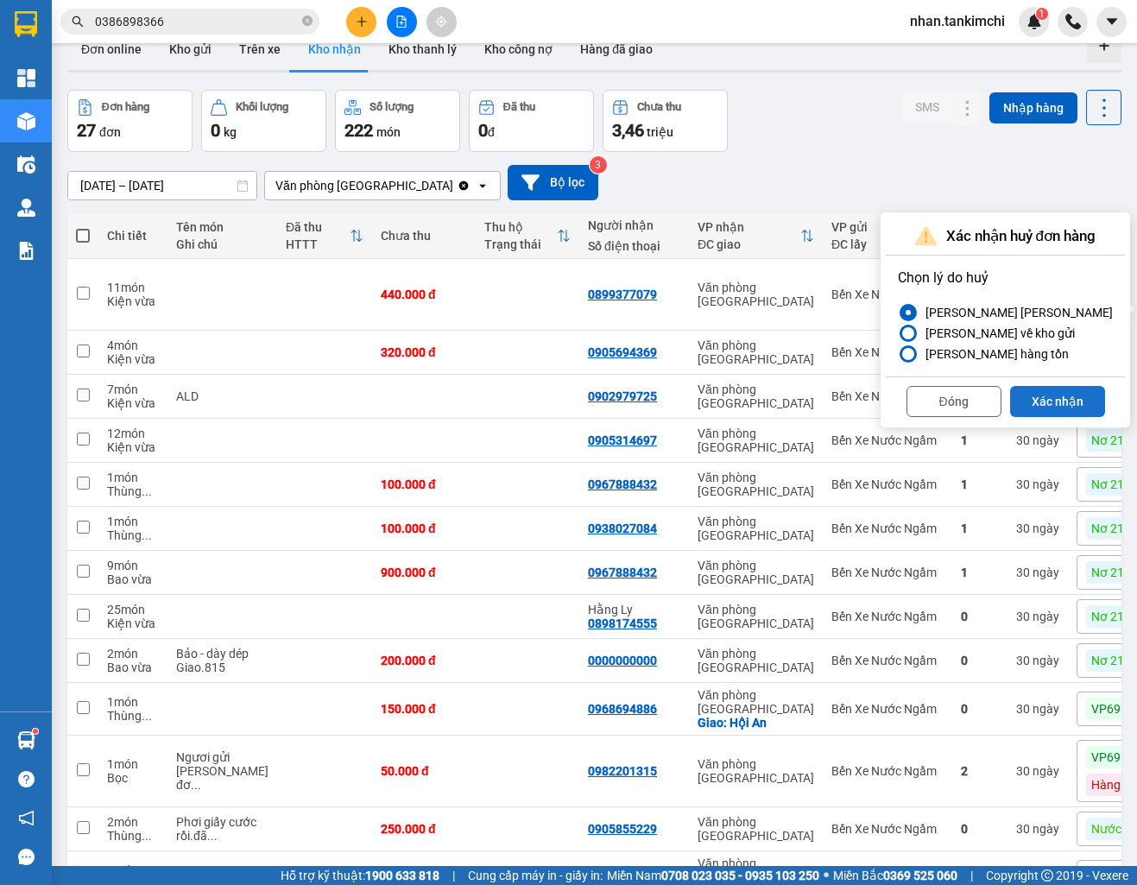
click at [1050, 411] on button "Xác nhận" at bounding box center [1057, 401] width 95 height 31
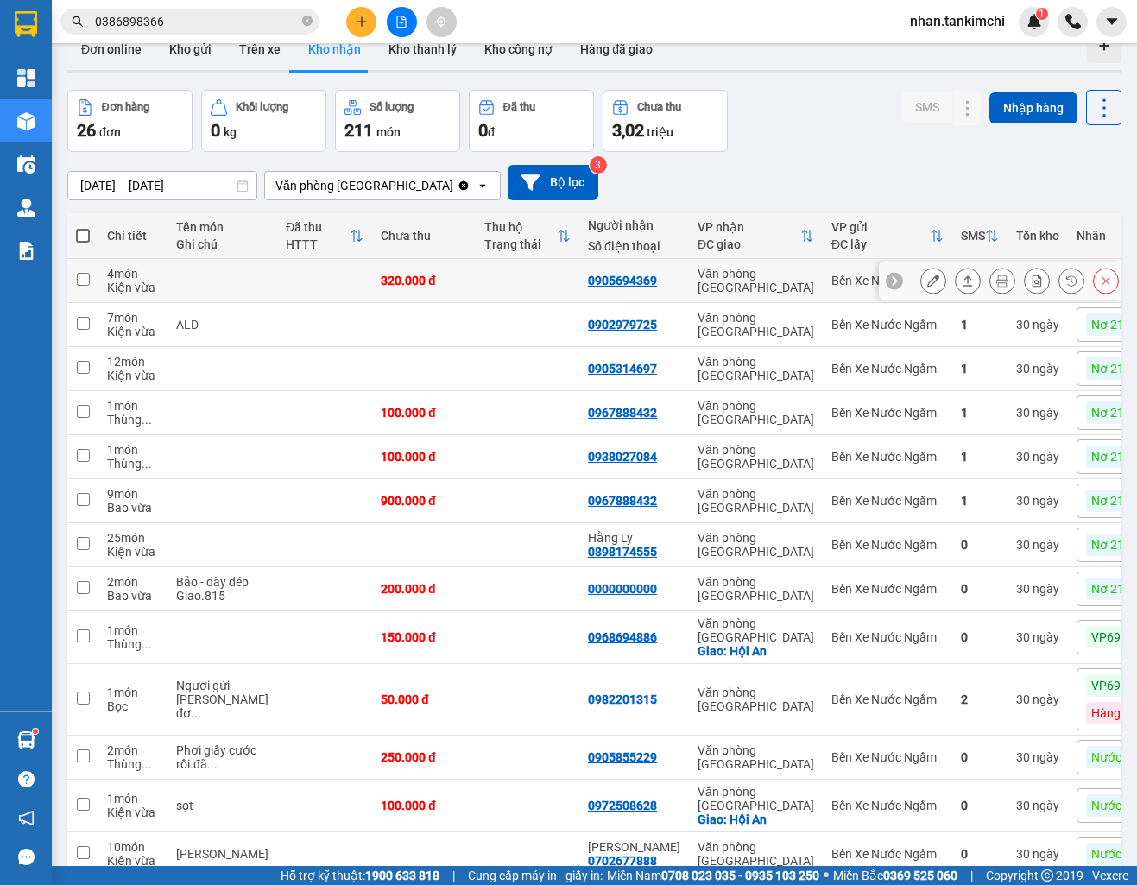
click at [1102, 287] on icon at bounding box center [1106, 281] width 12 height 12
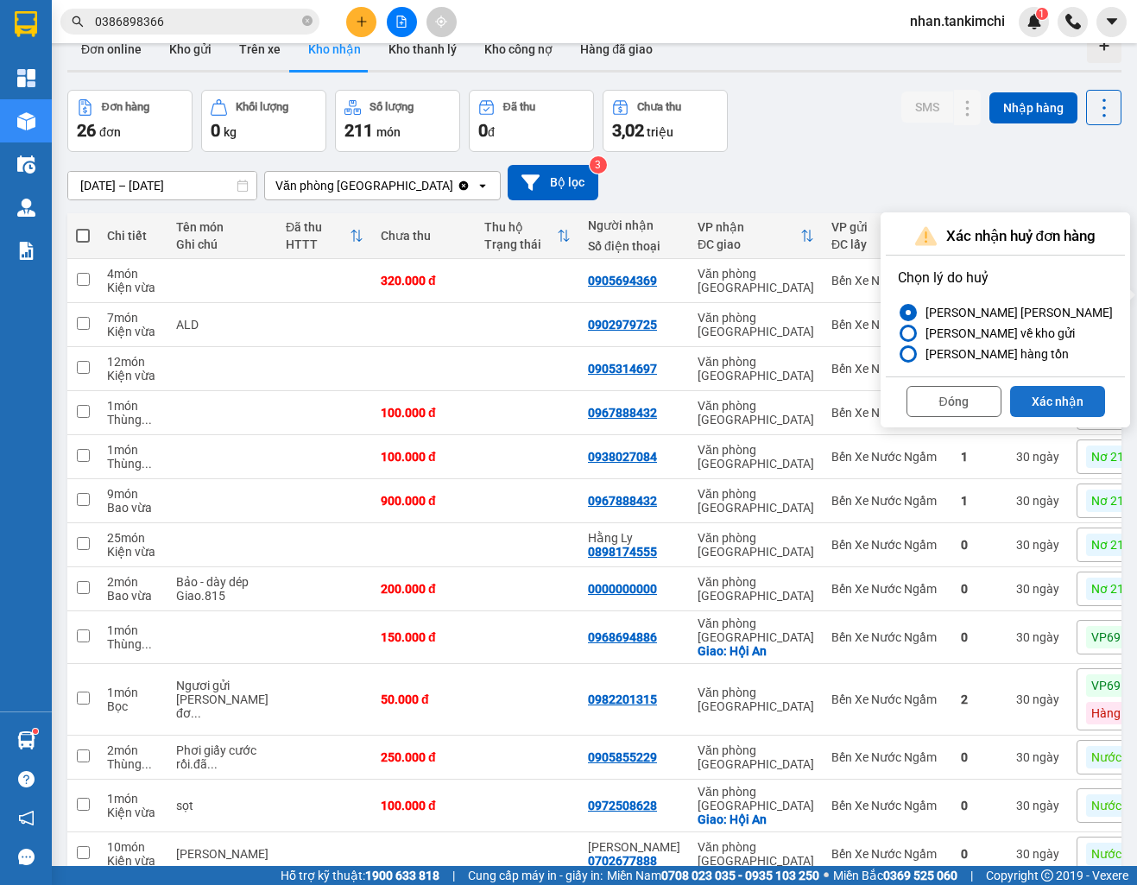
click at [1051, 403] on button "Xác nhận" at bounding box center [1057, 401] width 95 height 31
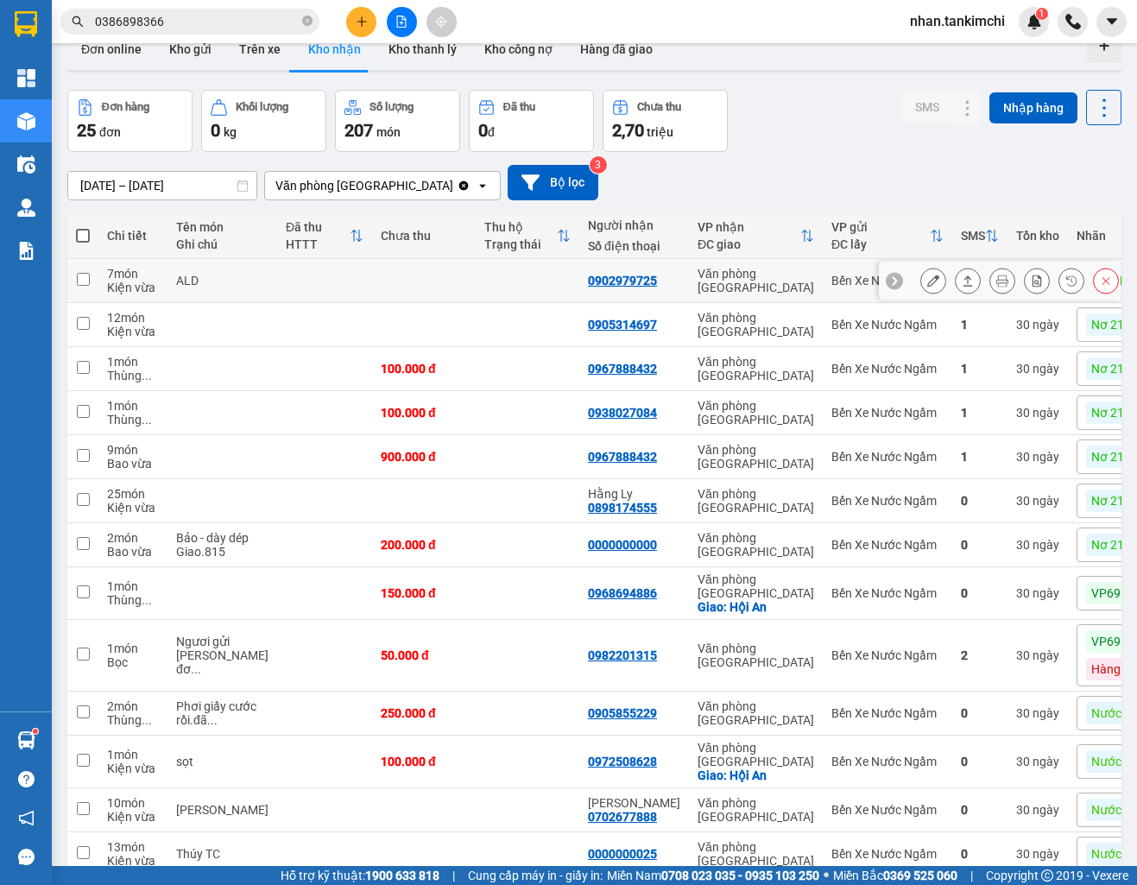
click at [1103, 282] on icon at bounding box center [1106, 281] width 12 height 12
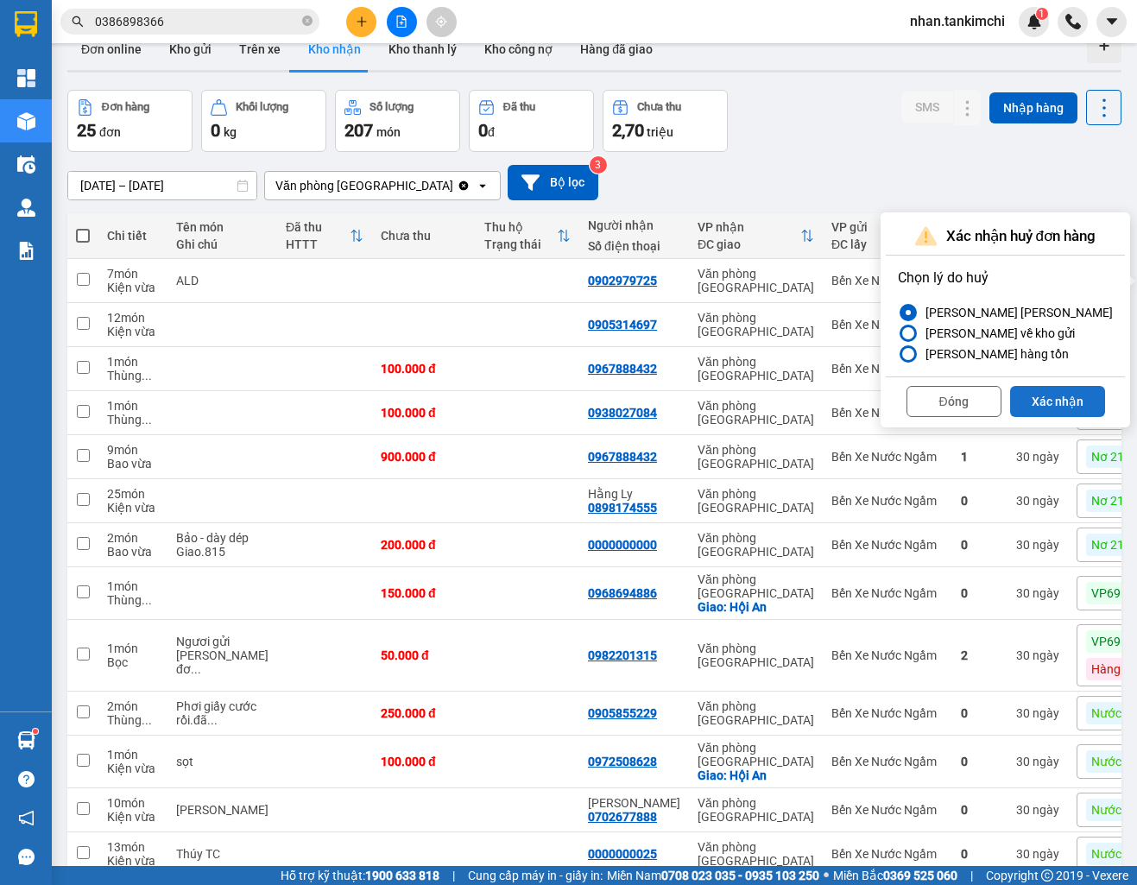
click at [1045, 395] on button "Xác nhận" at bounding box center [1057, 401] width 95 height 31
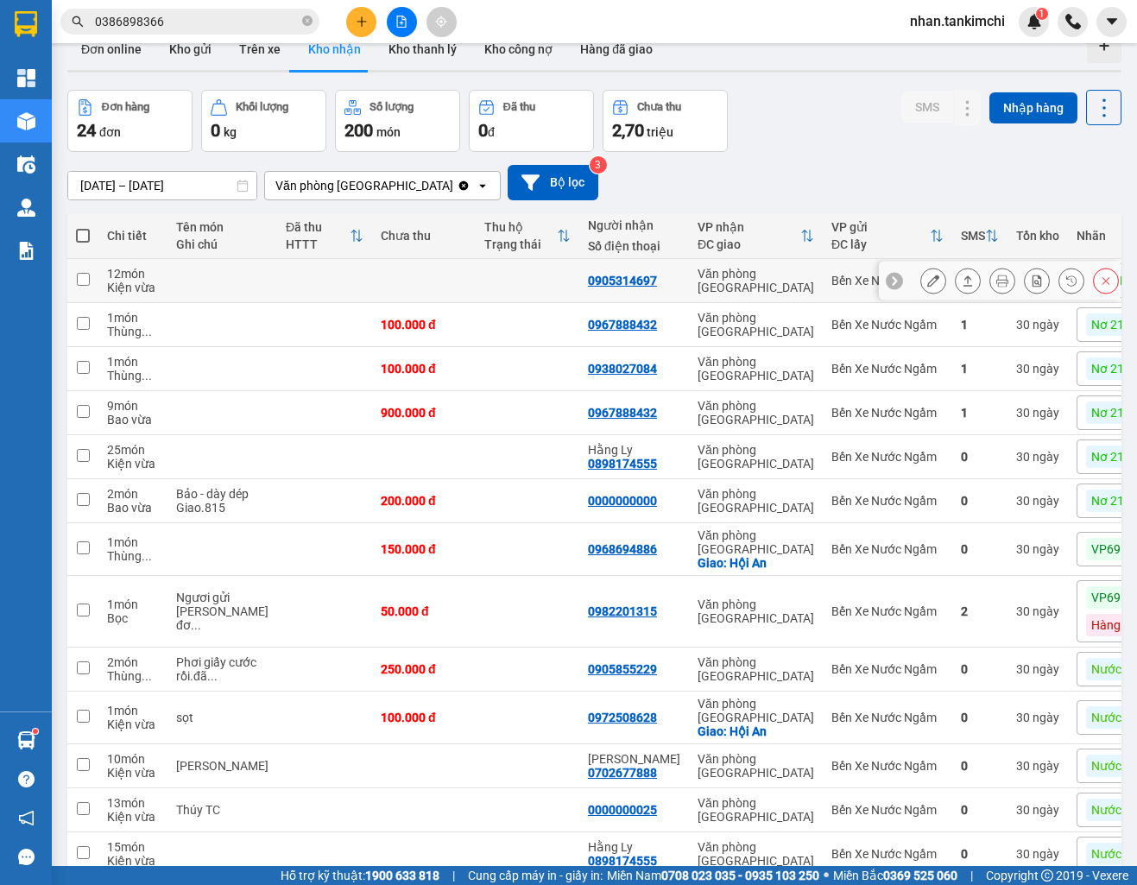
click at [1098, 296] on button at bounding box center [1106, 281] width 24 height 30
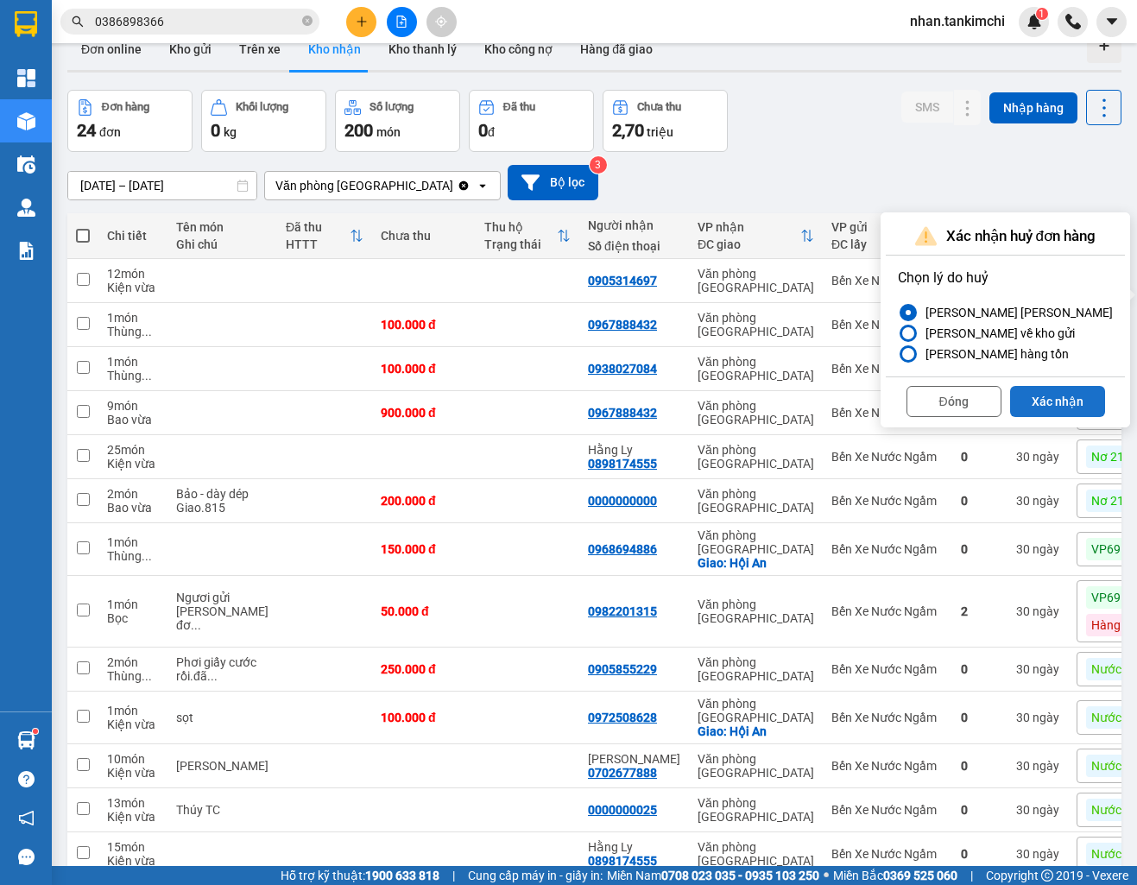
click at [1050, 398] on button "Xác nhận" at bounding box center [1057, 401] width 95 height 31
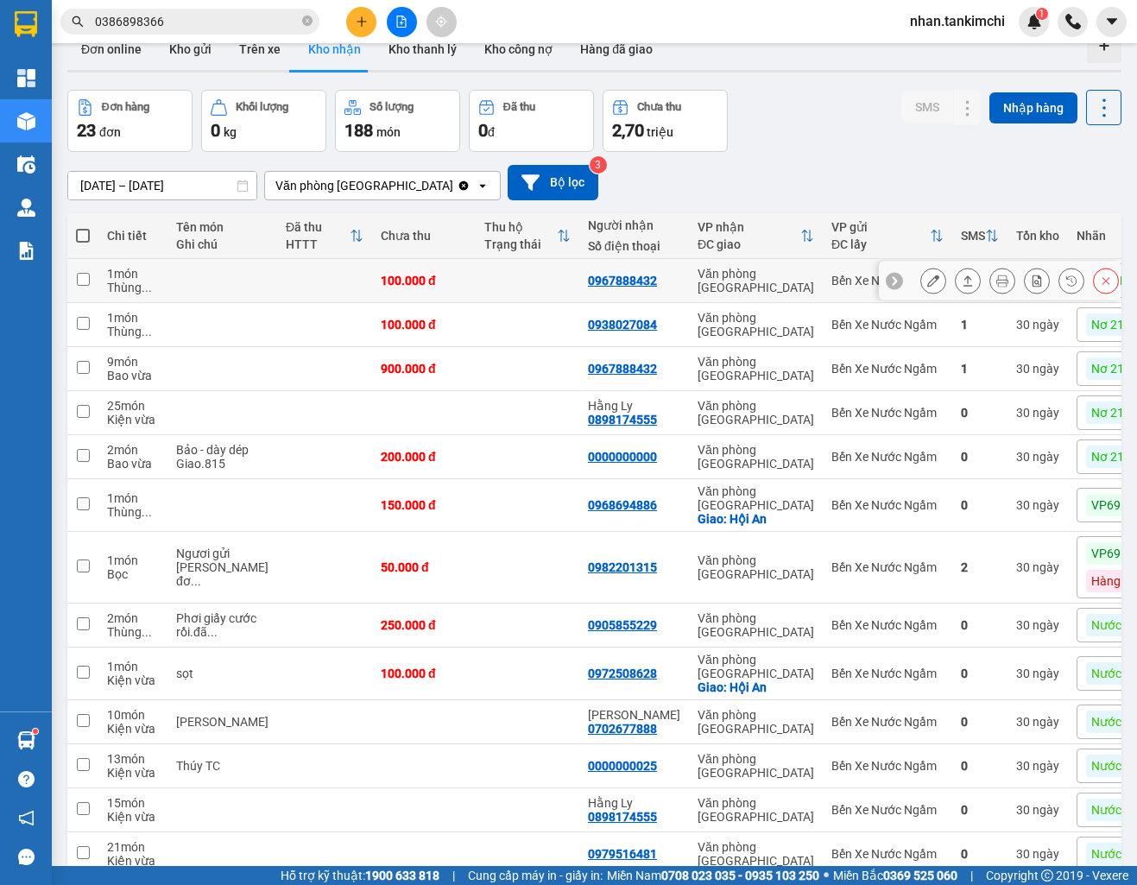
click at [1110, 287] on icon at bounding box center [1106, 281] width 12 height 12
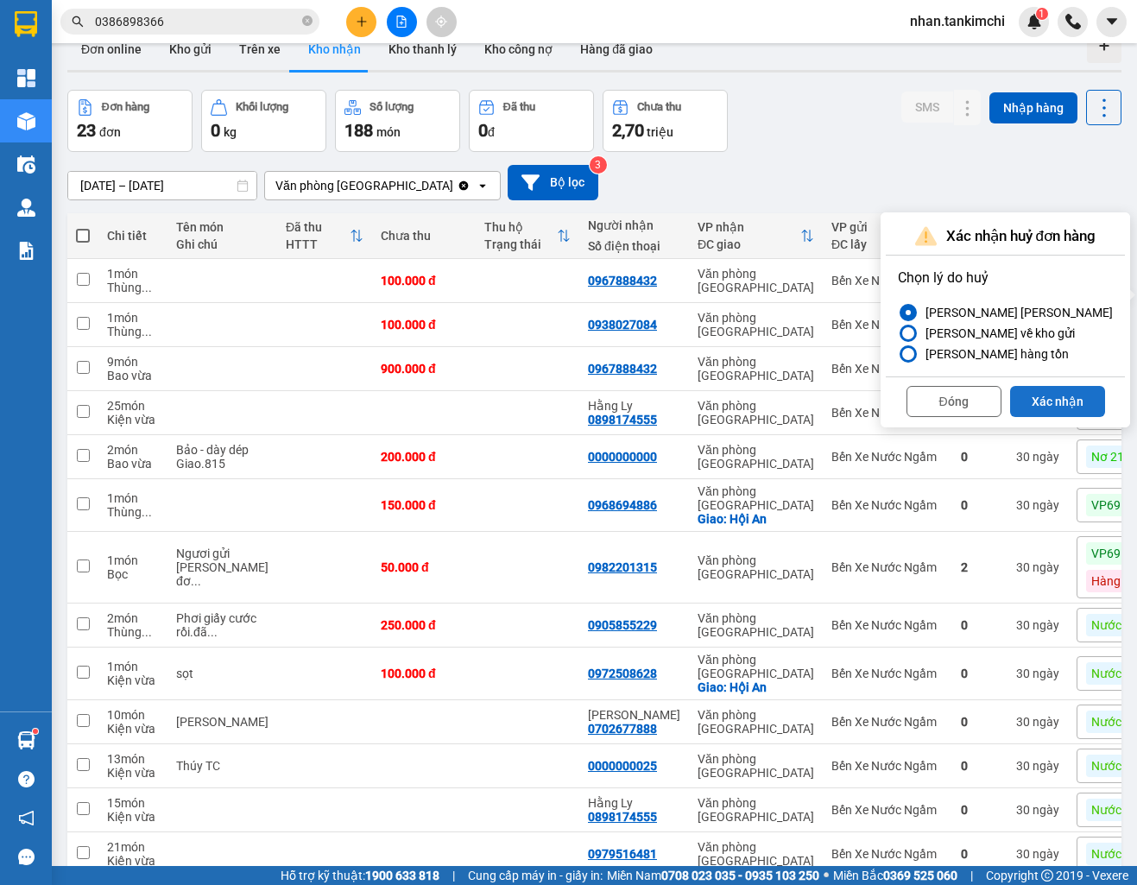
click at [1049, 394] on button "Xác nhận" at bounding box center [1057, 401] width 95 height 31
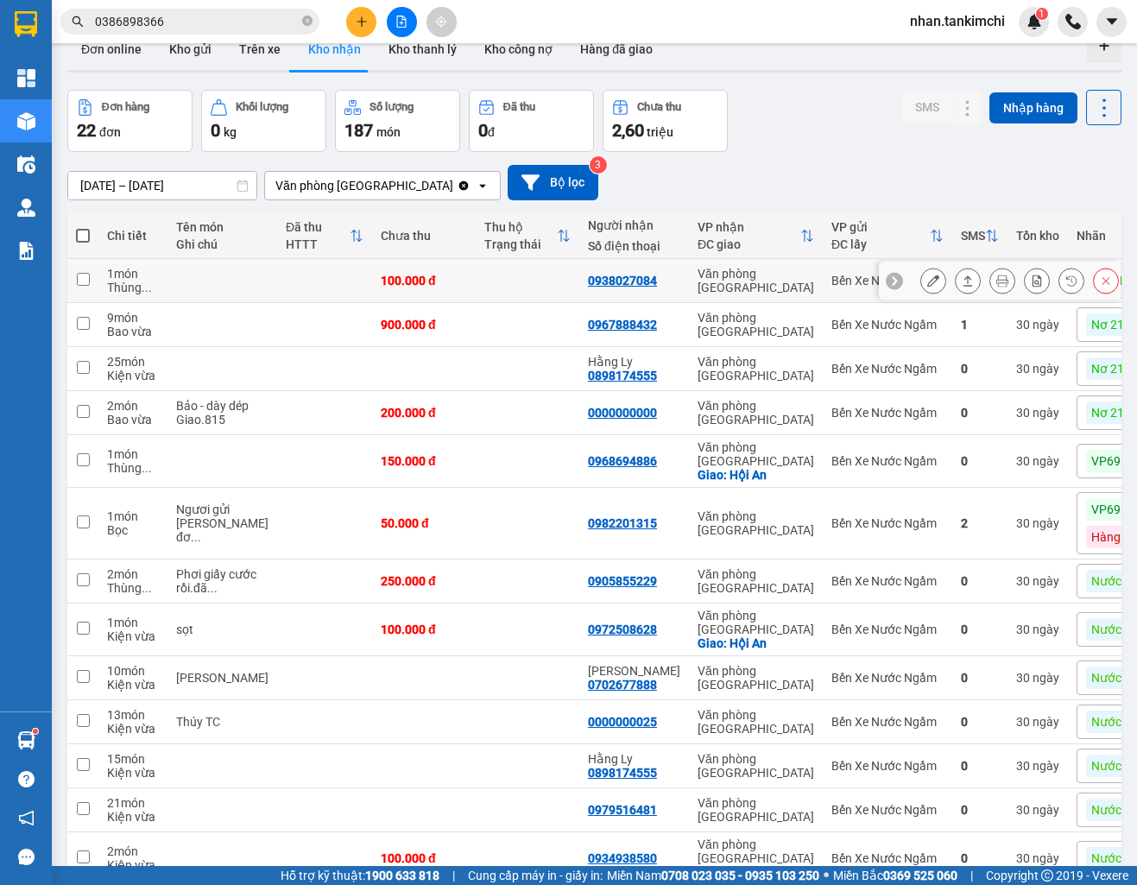
click at [1117, 287] on button at bounding box center [1106, 281] width 24 height 30
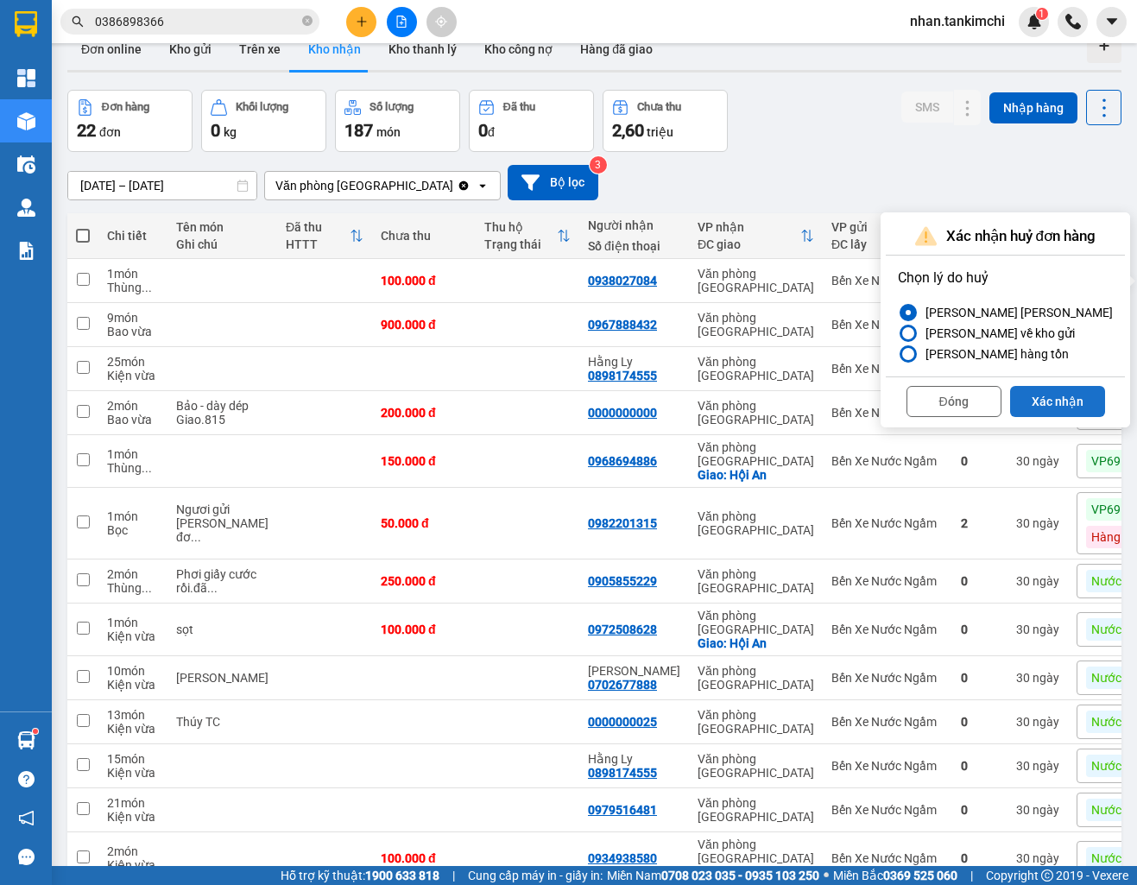
click at [1043, 407] on button "Xác nhận" at bounding box center [1057, 401] width 95 height 31
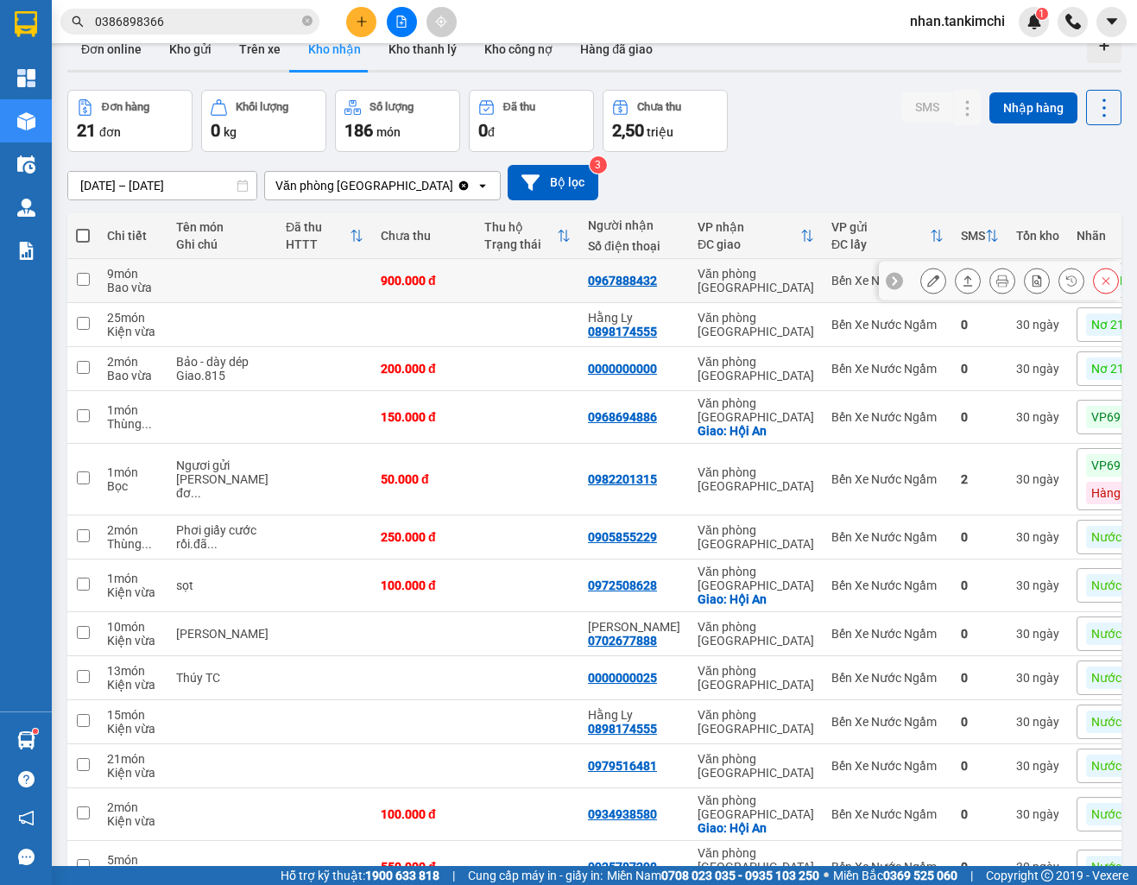
click at [1107, 285] on icon at bounding box center [1106, 281] width 8 height 8
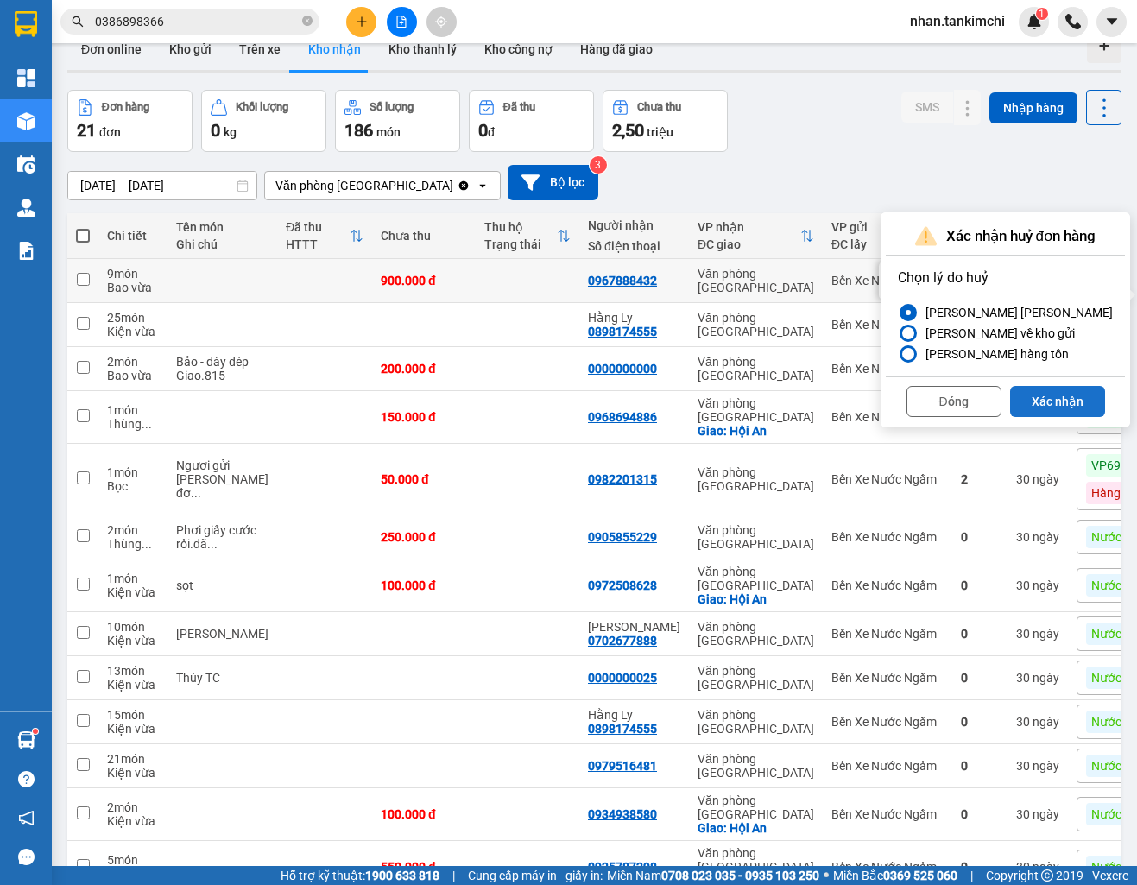
click at [1058, 391] on button "Xác nhận" at bounding box center [1057, 401] width 95 height 31
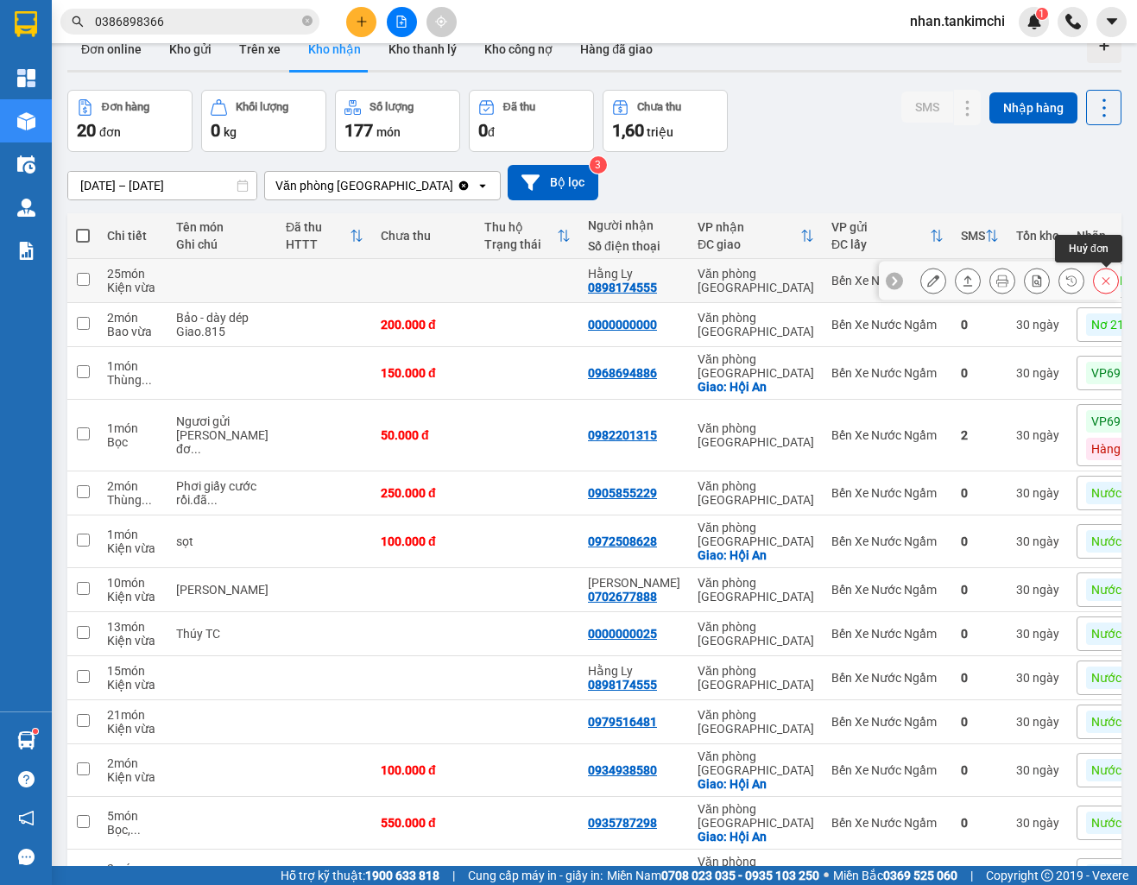
click at [1105, 287] on icon at bounding box center [1106, 281] width 12 height 12
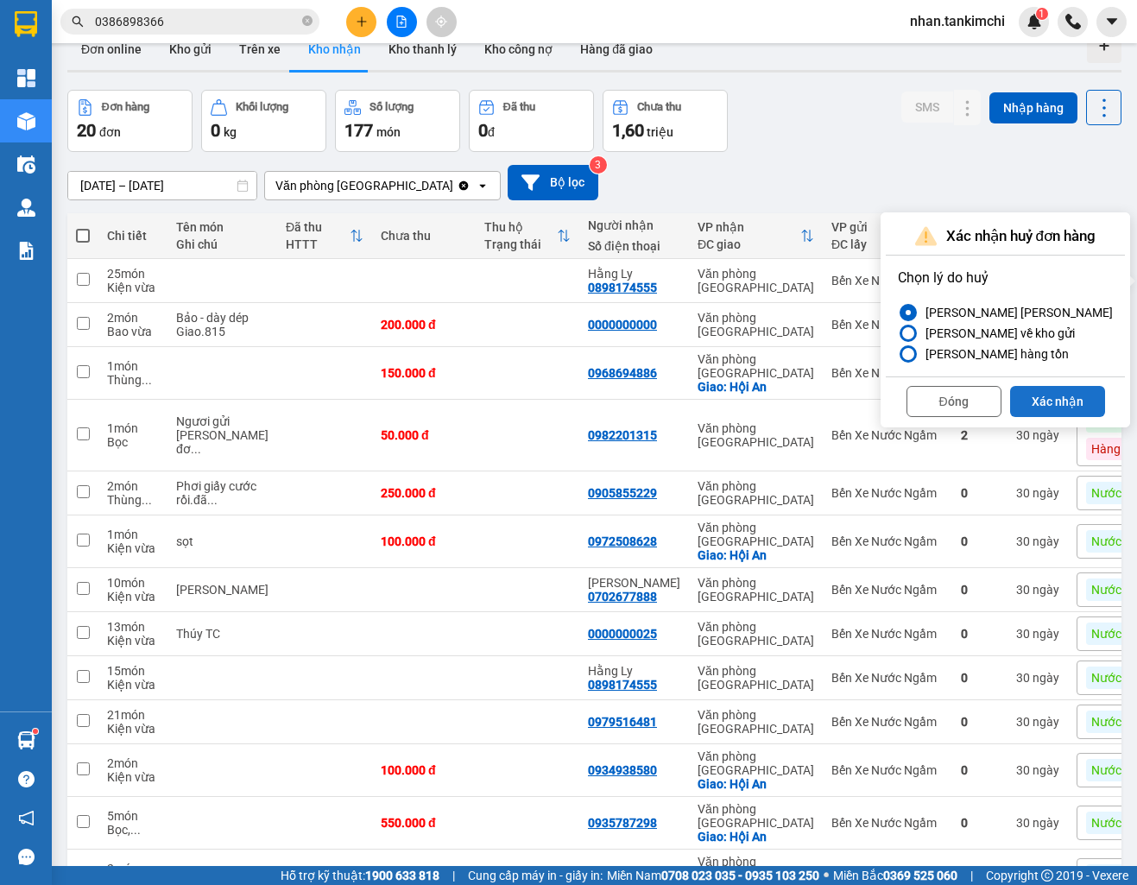
click at [1055, 390] on button "Xác nhận" at bounding box center [1057, 401] width 95 height 31
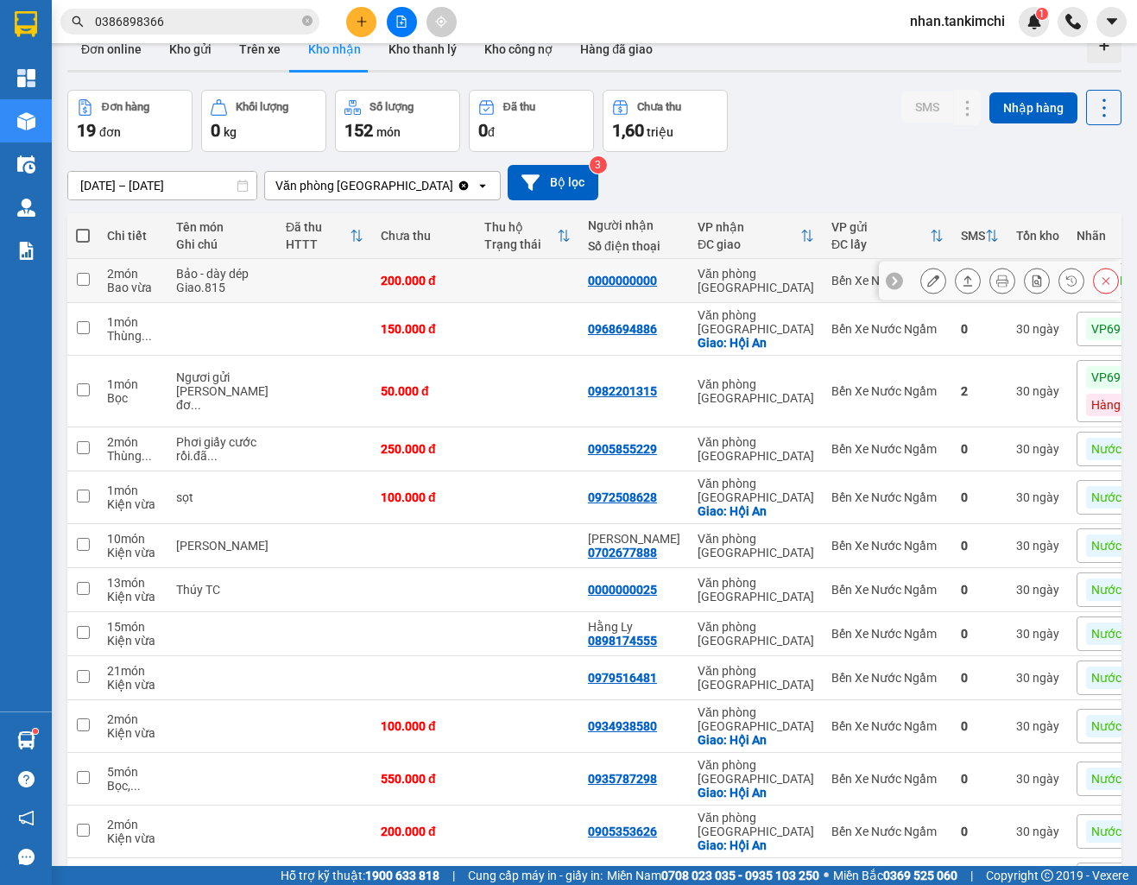
click at [1115, 285] on button at bounding box center [1106, 281] width 24 height 30
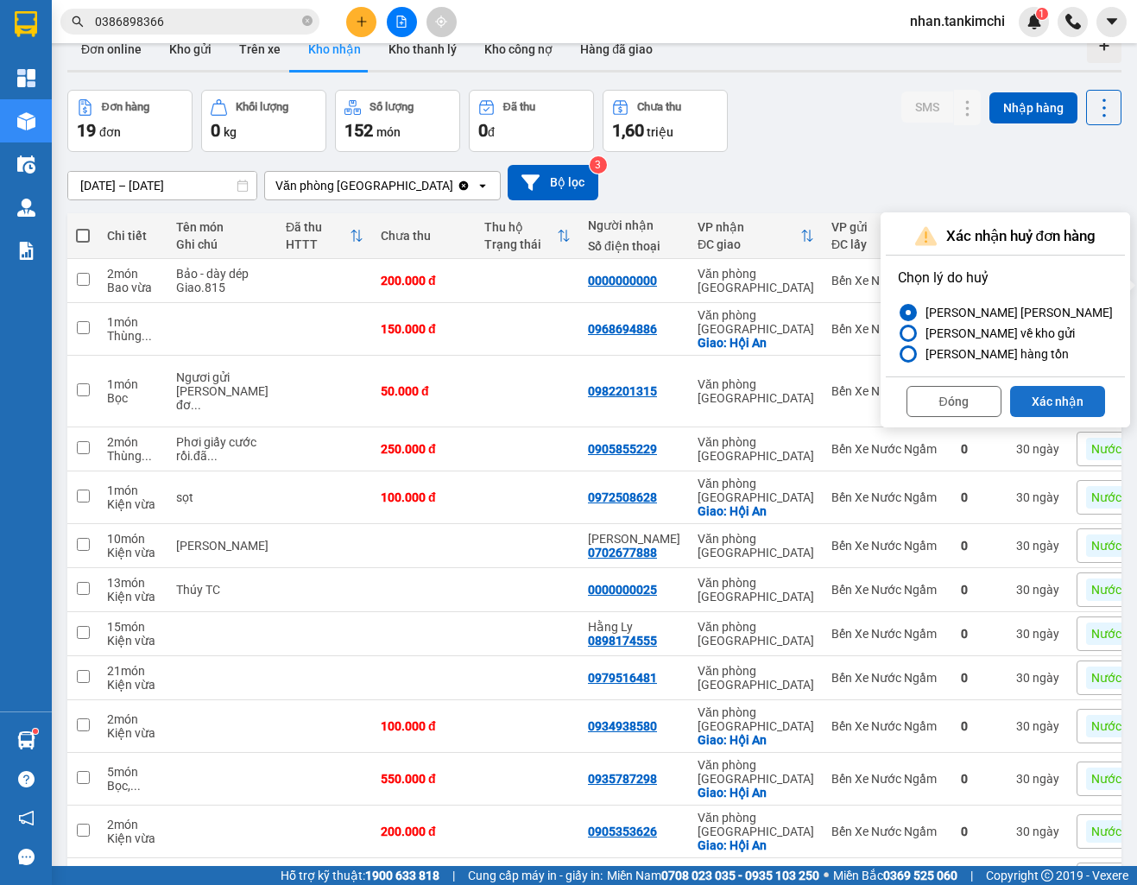
click at [1043, 414] on button "Xác nhận" at bounding box center [1057, 401] width 95 height 31
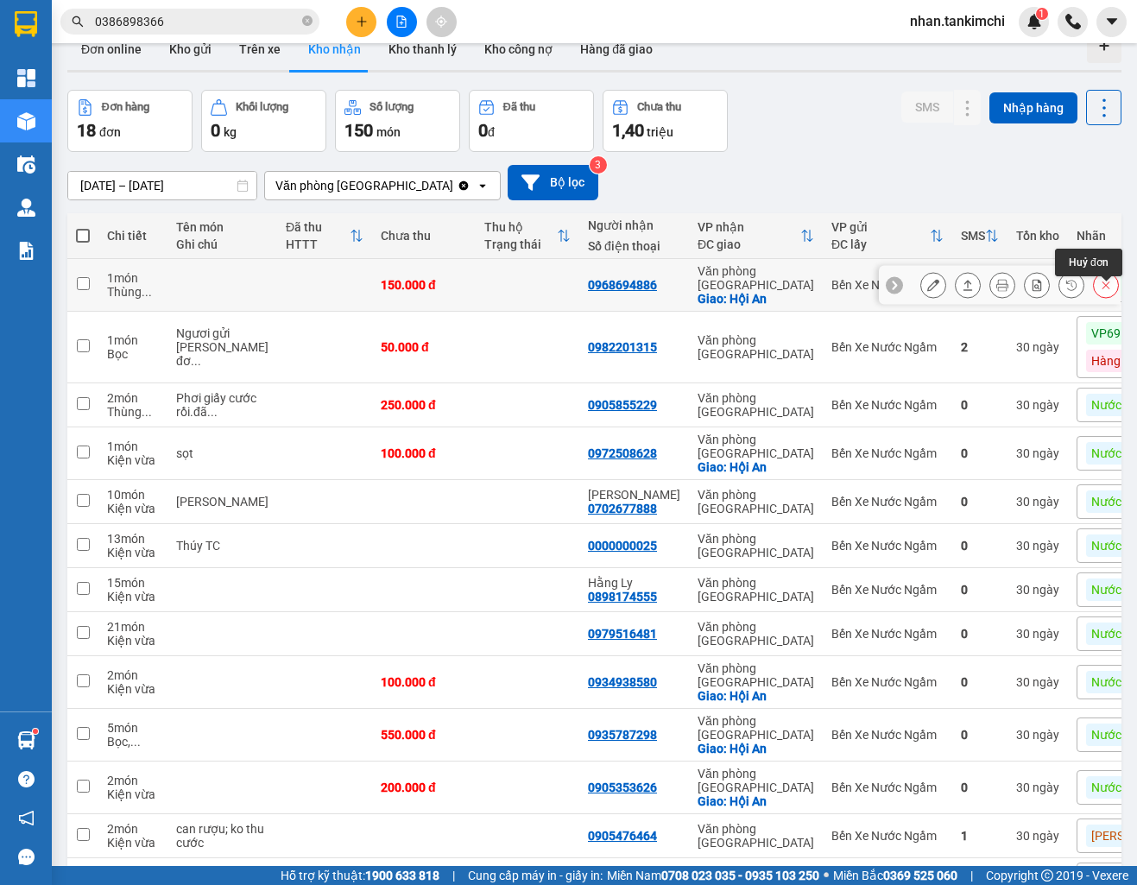
click at [1102, 291] on icon at bounding box center [1106, 285] width 12 height 12
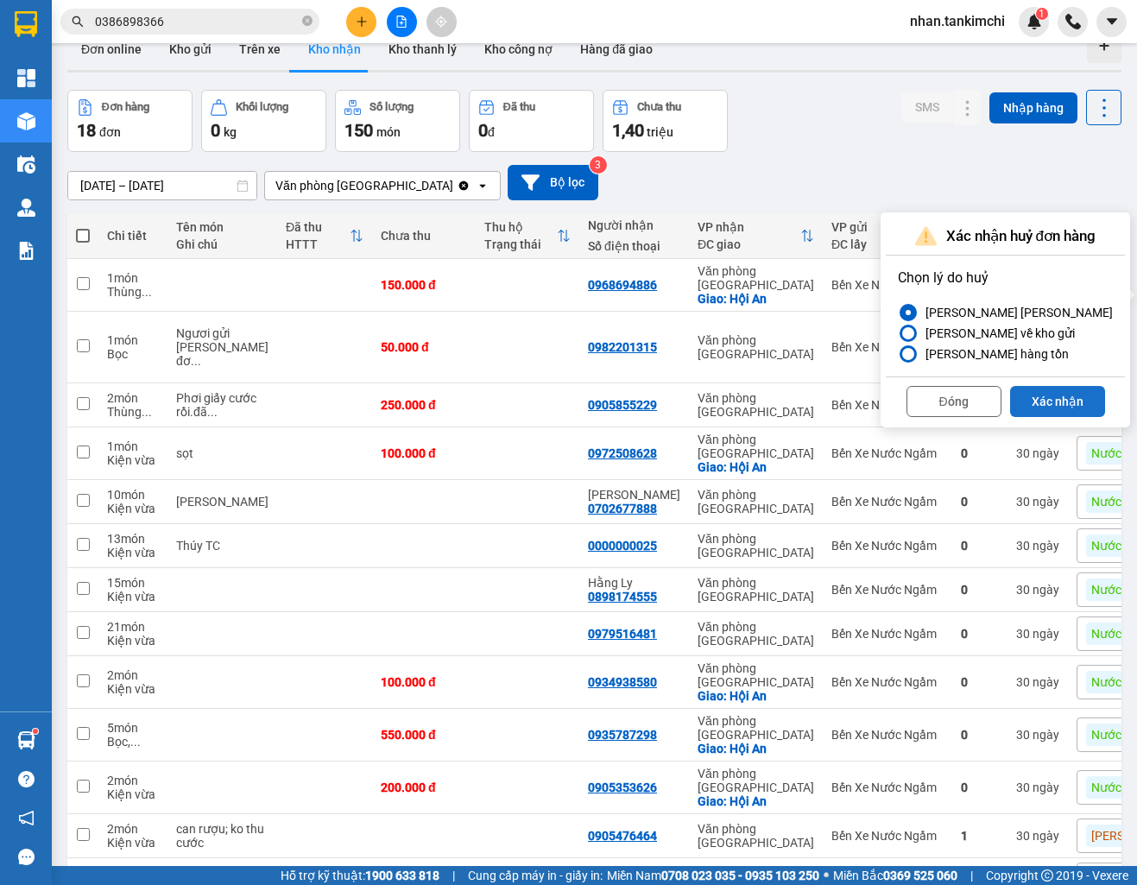
click at [1032, 409] on button "Xác nhận" at bounding box center [1057, 401] width 95 height 31
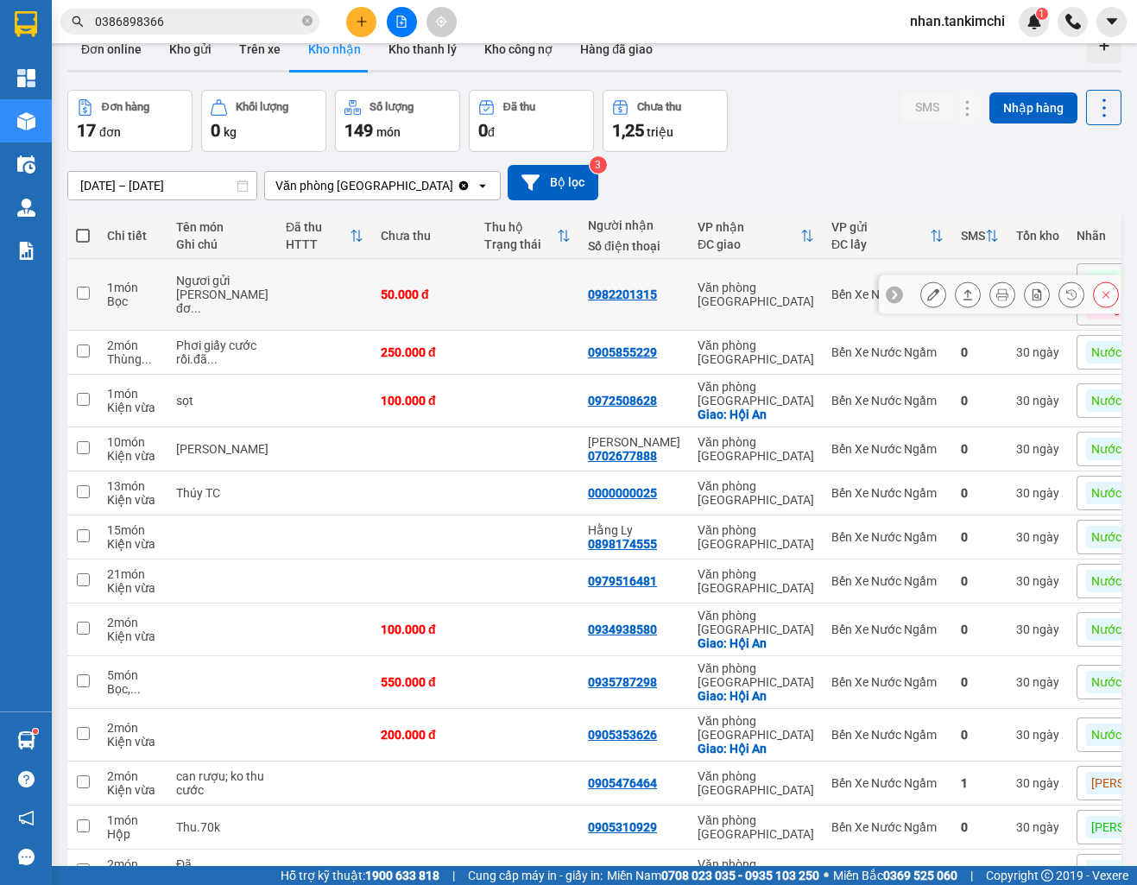
click at [1113, 292] on button at bounding box center [1106, 295] width 24 height 30
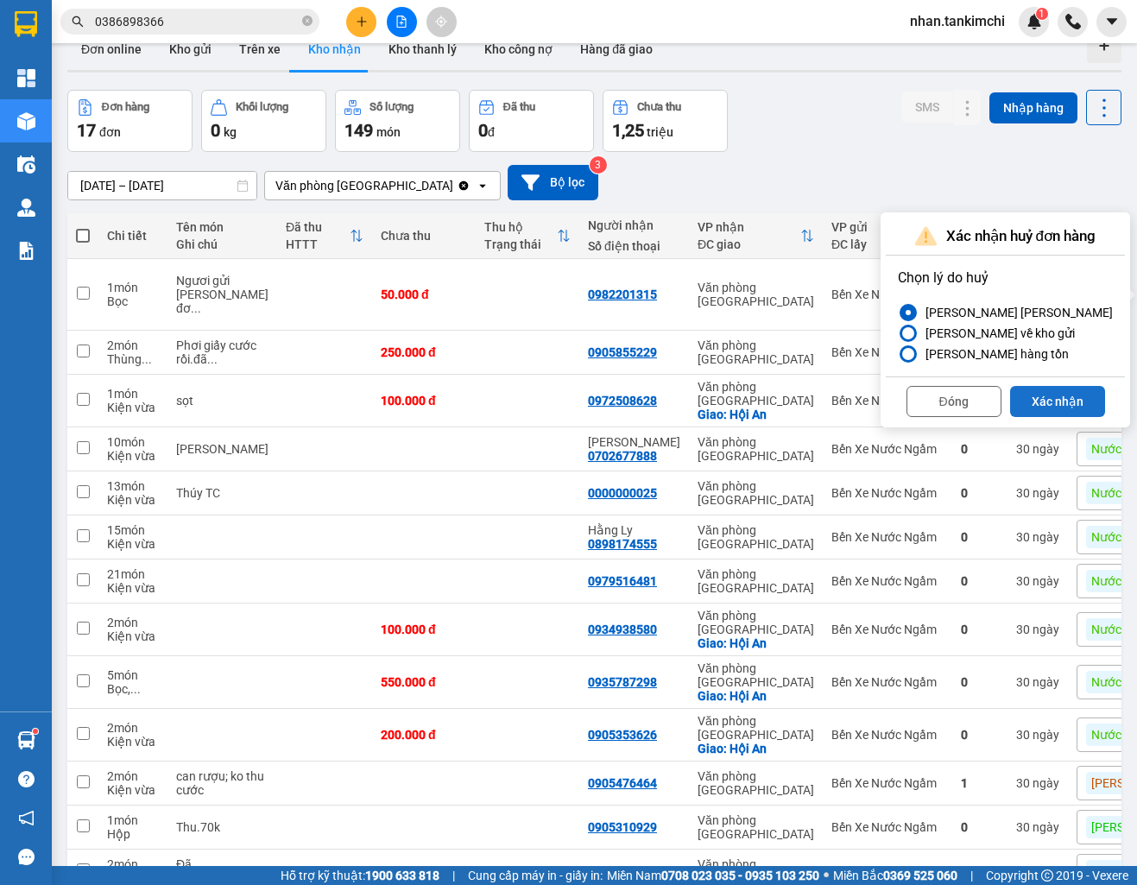
click at [1055, 392] on button "Xác nhận" at bounding box center [1057, 401] width 95 height 31
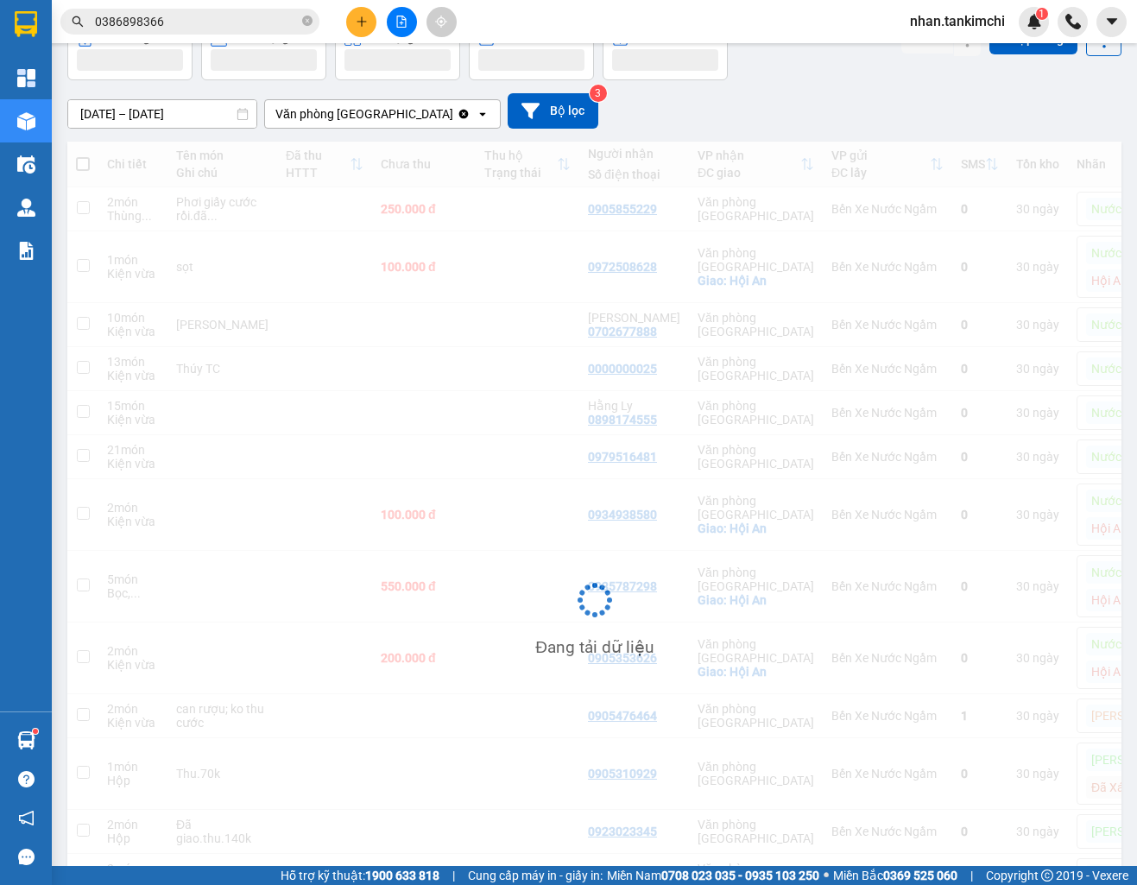
scroll to position [114, 0]
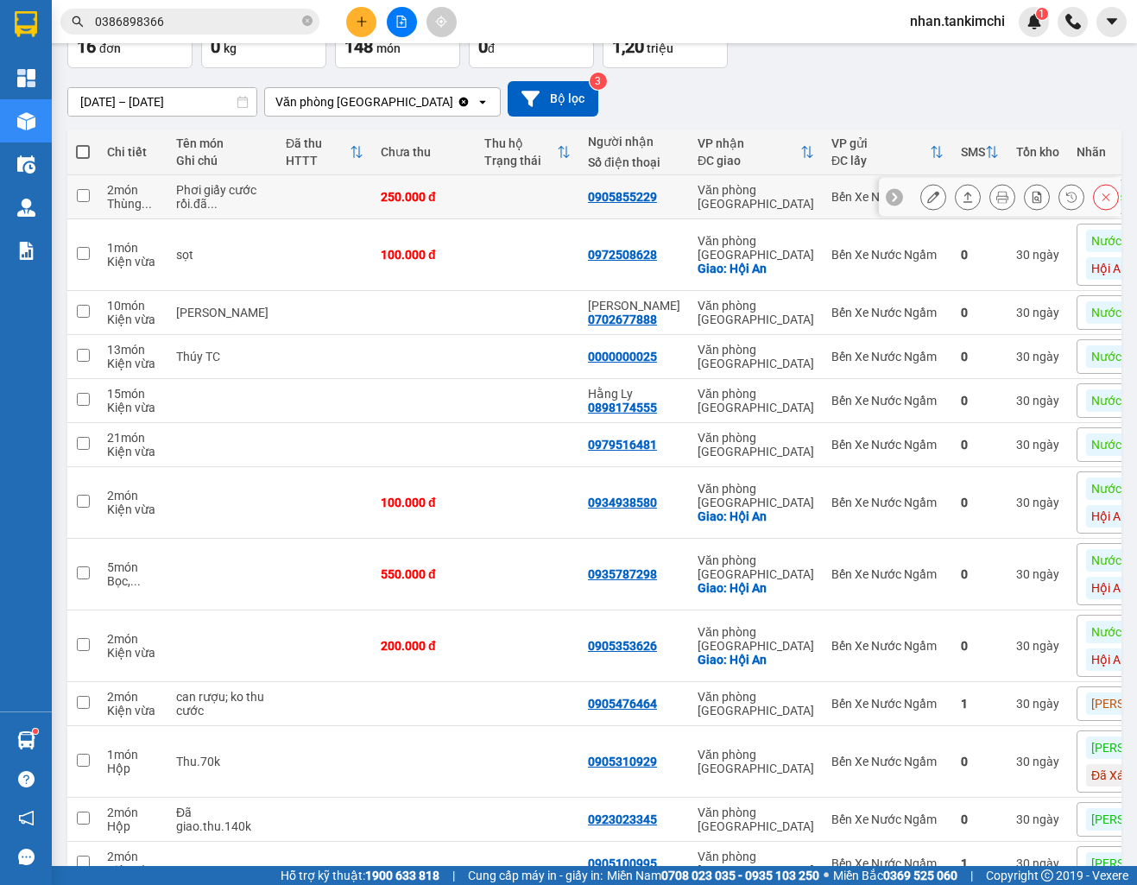
click at [1097, 201] on button at bounding box center [1106, 197] width 24 height 30
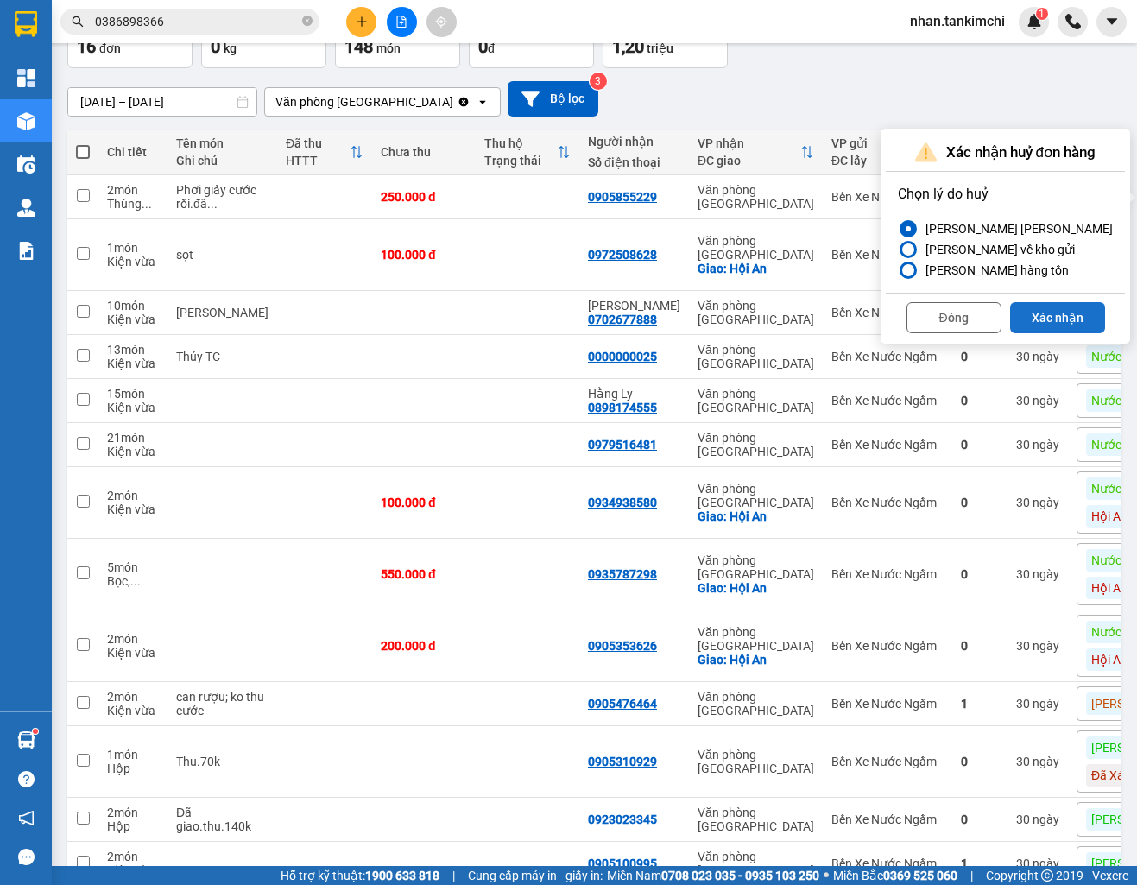
click at [1043, 310] on button "Xác nhận" at bounding box center [1057, 317] width 95 height 31
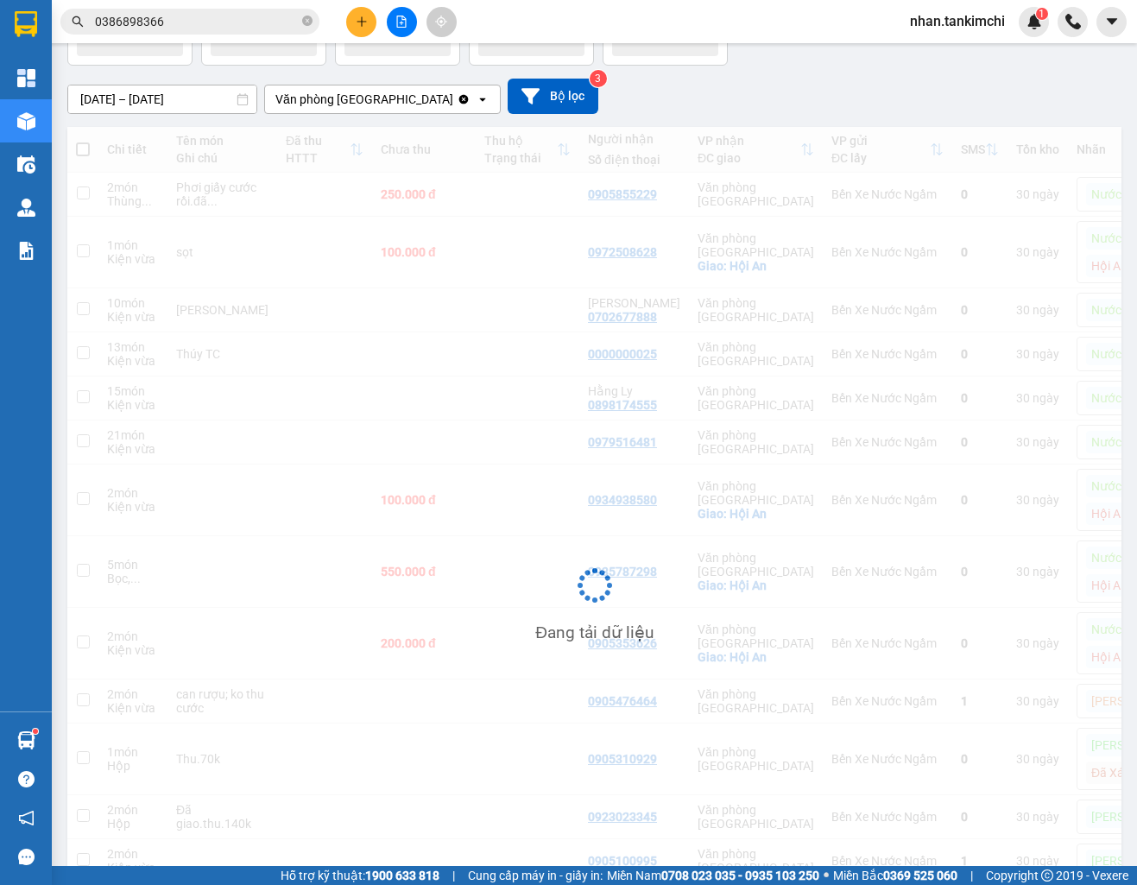
scroll to position [102, 0]
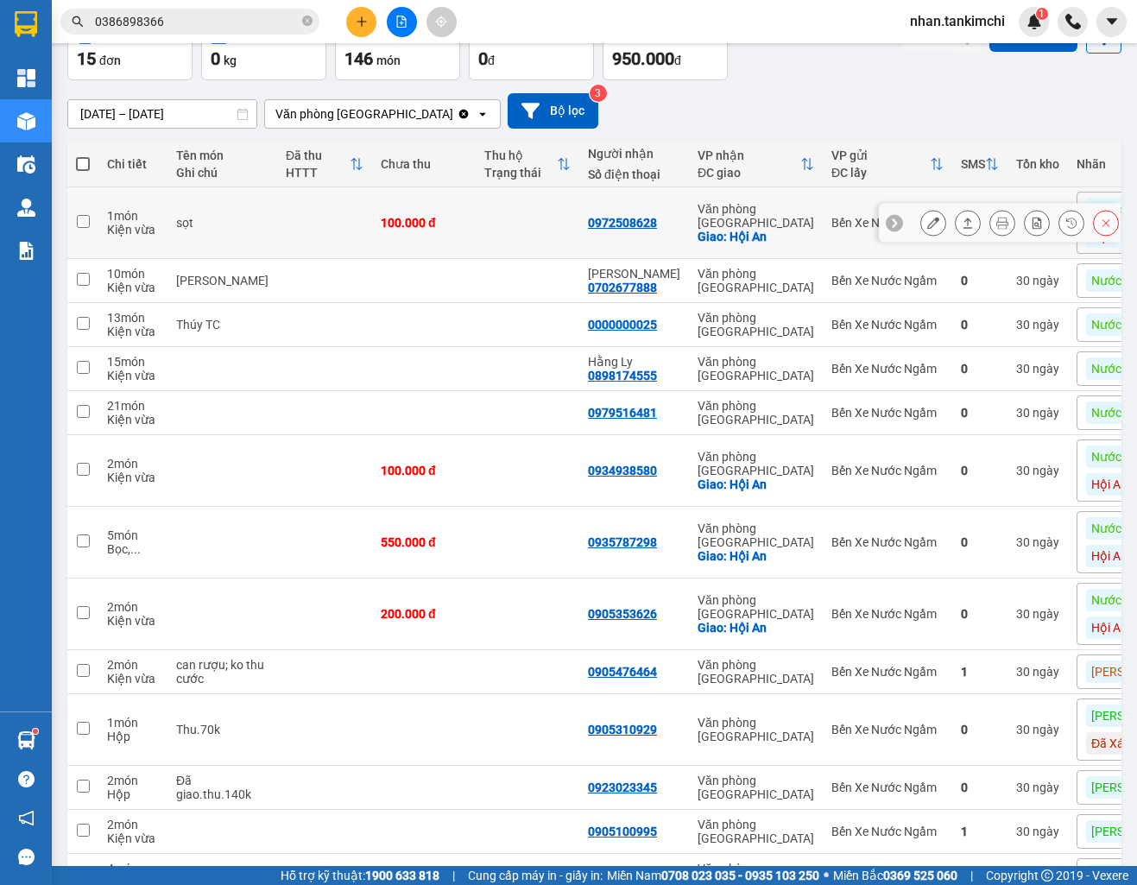
click at [1102, 224] on icon at bounding box center [1106, 223] width 12 height 12
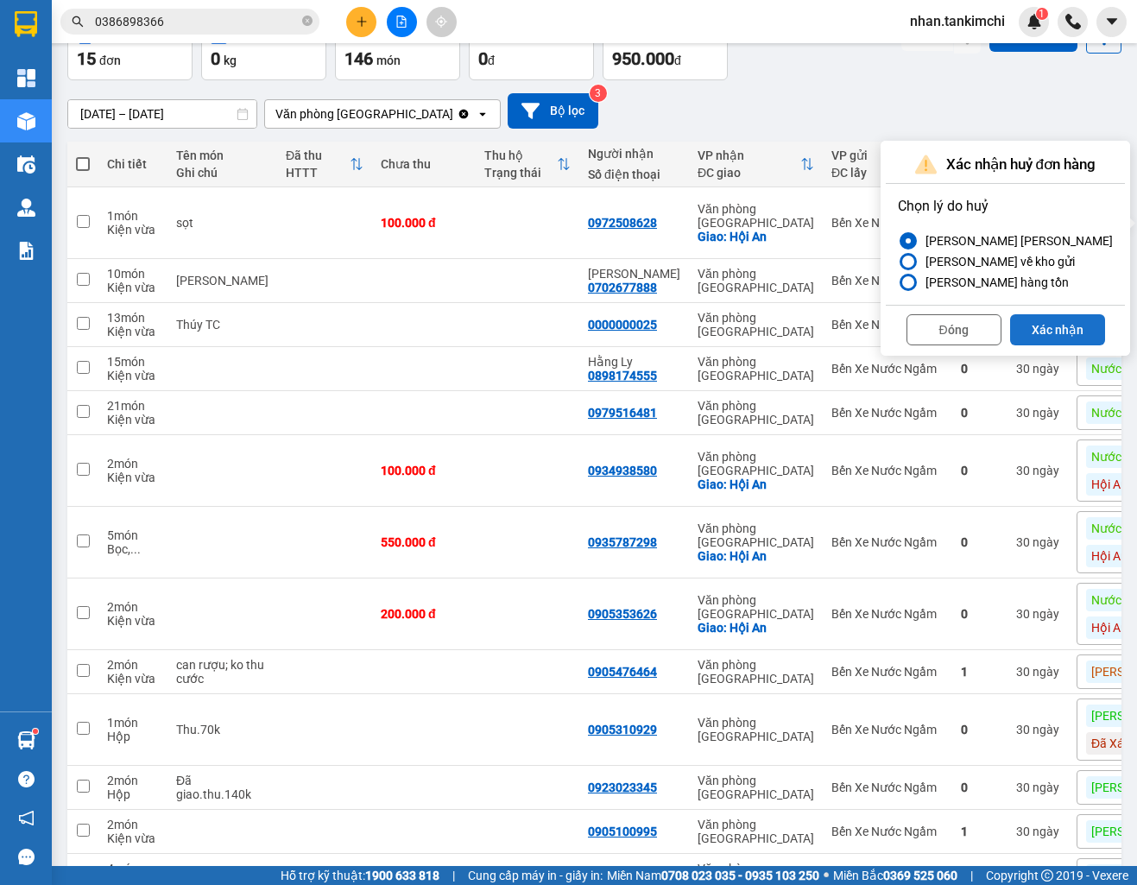
click at [1058, 334] on button "Xác nhận" at bounding box center [1057, 329] width 95 height 31
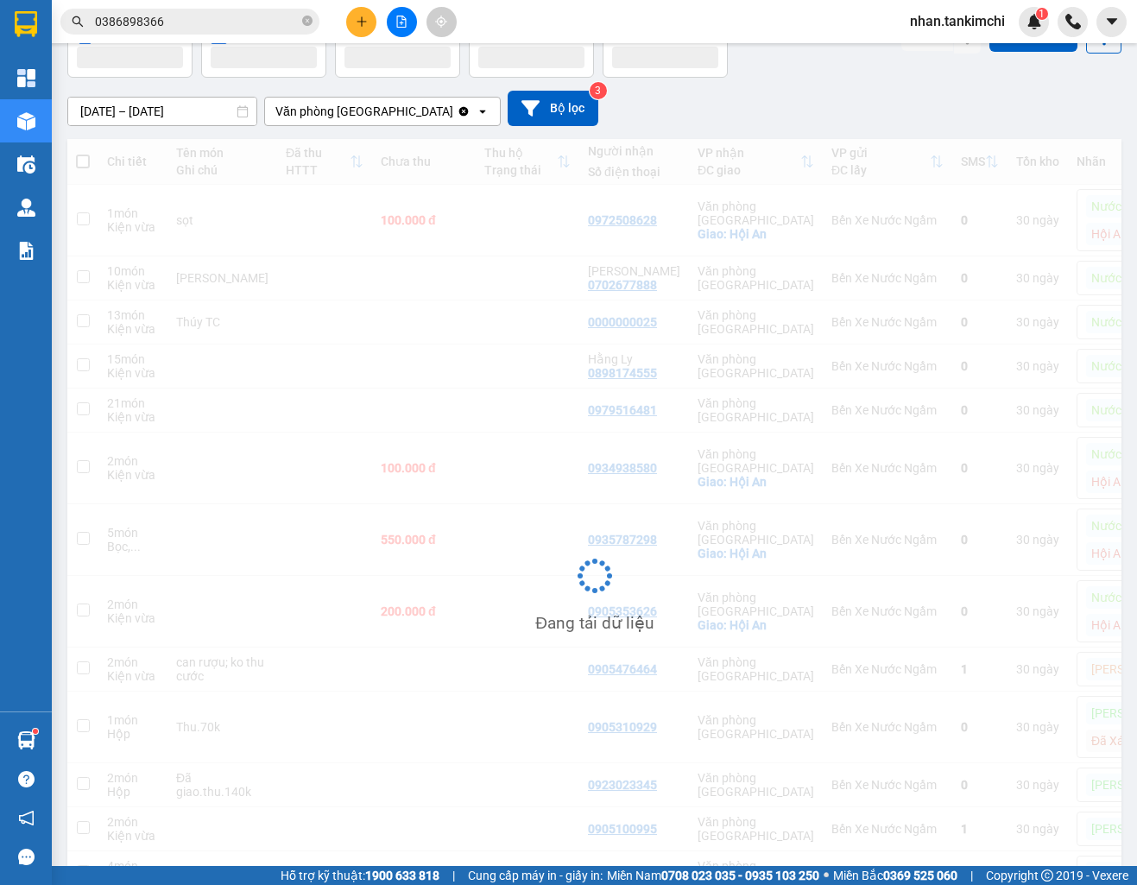
scroll to position [79, 0]
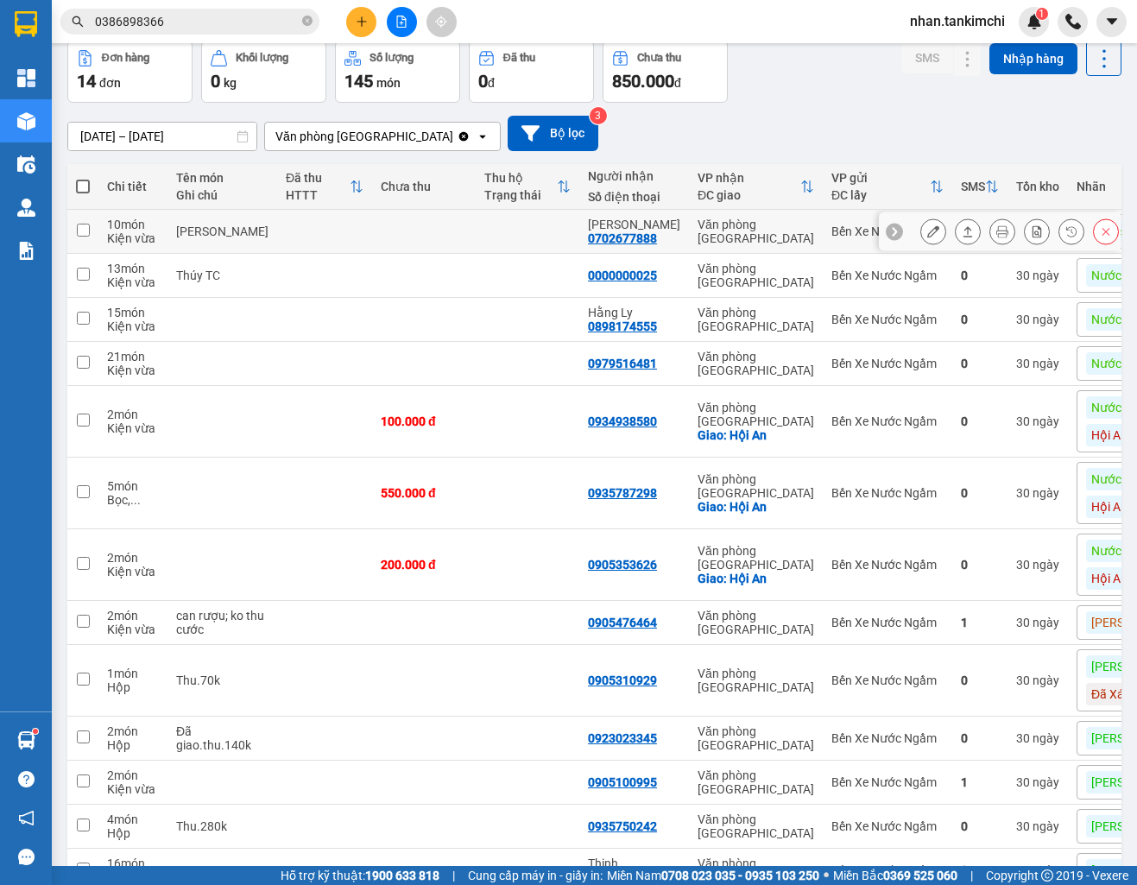
click at [1103, 231] on icon at bounding box center [1106, 231] width 12 height 12
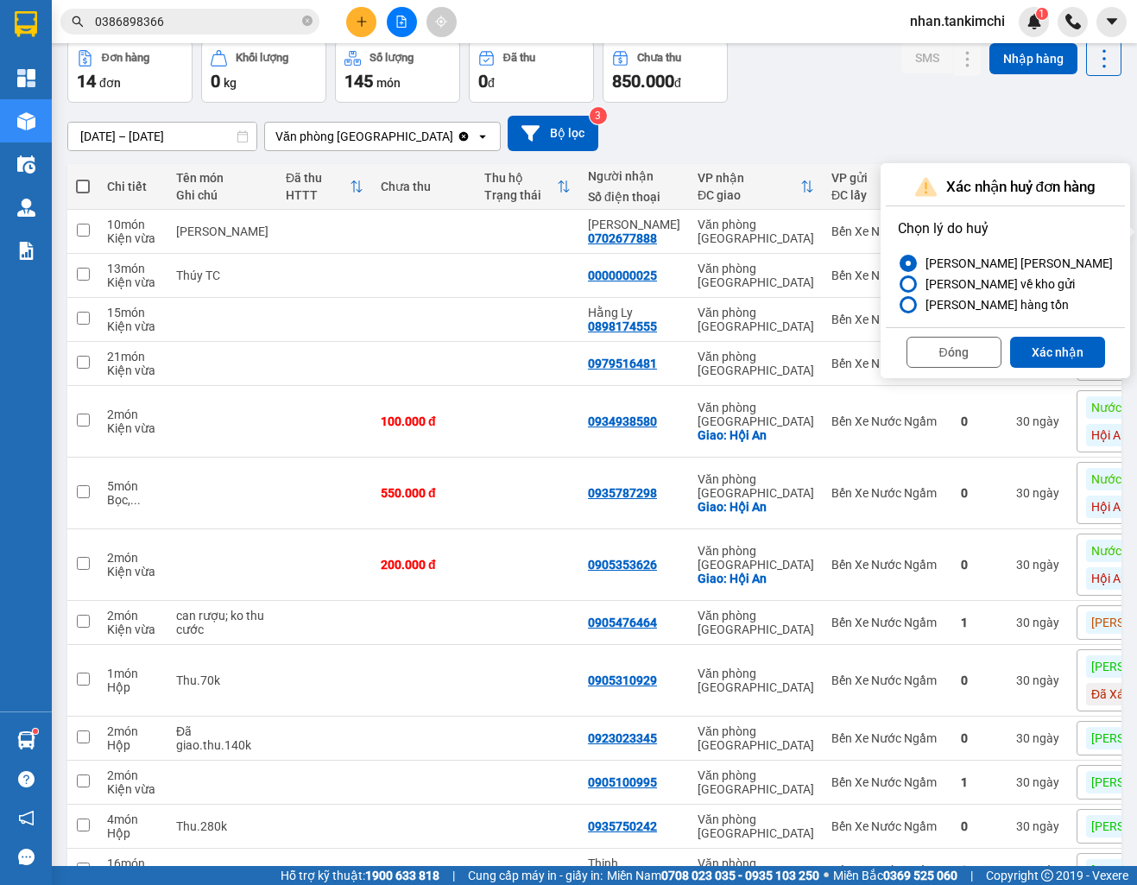
click at [1040, 331] on div "Đóng Xác nhận" at bounding box center [1005, 350] width 239 height 46
click at [1038, 343] on button "Xác nhận" at bounding box center [1057, 352] width 95 height 31
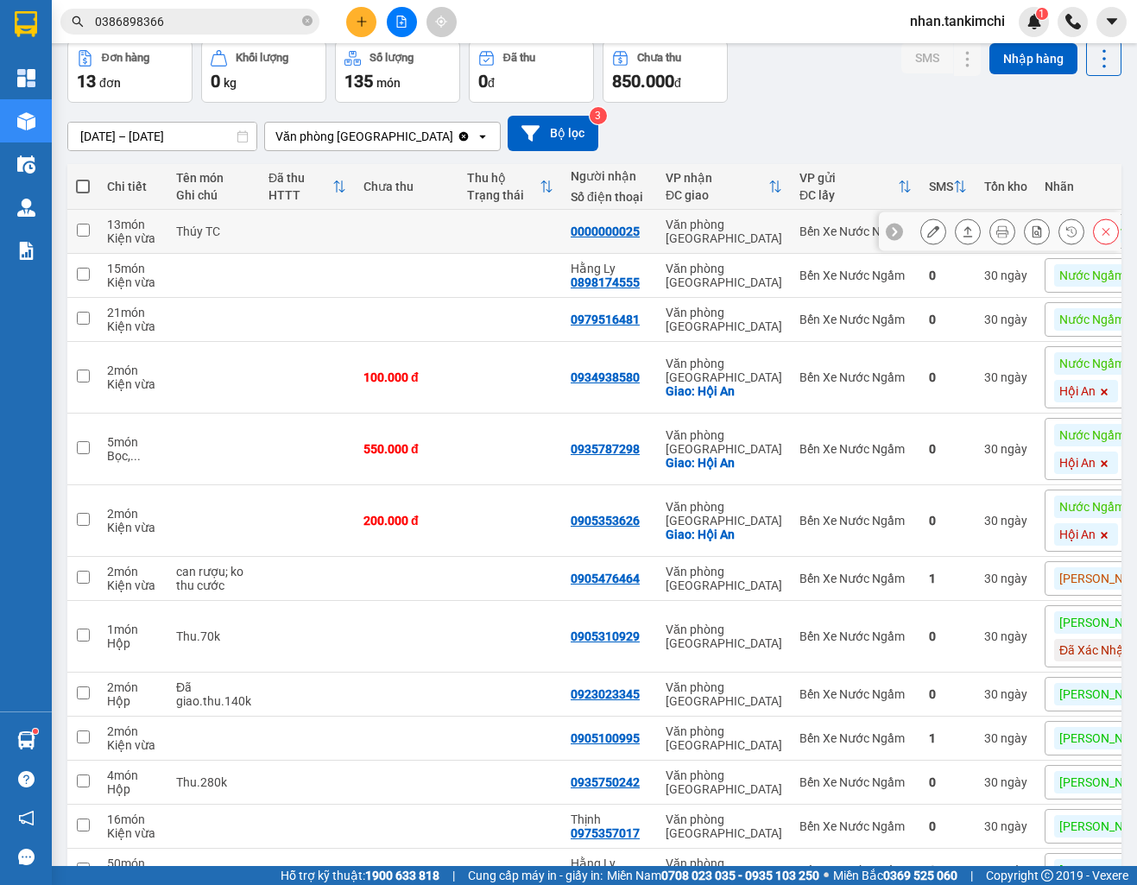
click at [1096, 233] on button at bounding box center [1106, 232] width 24 height 30
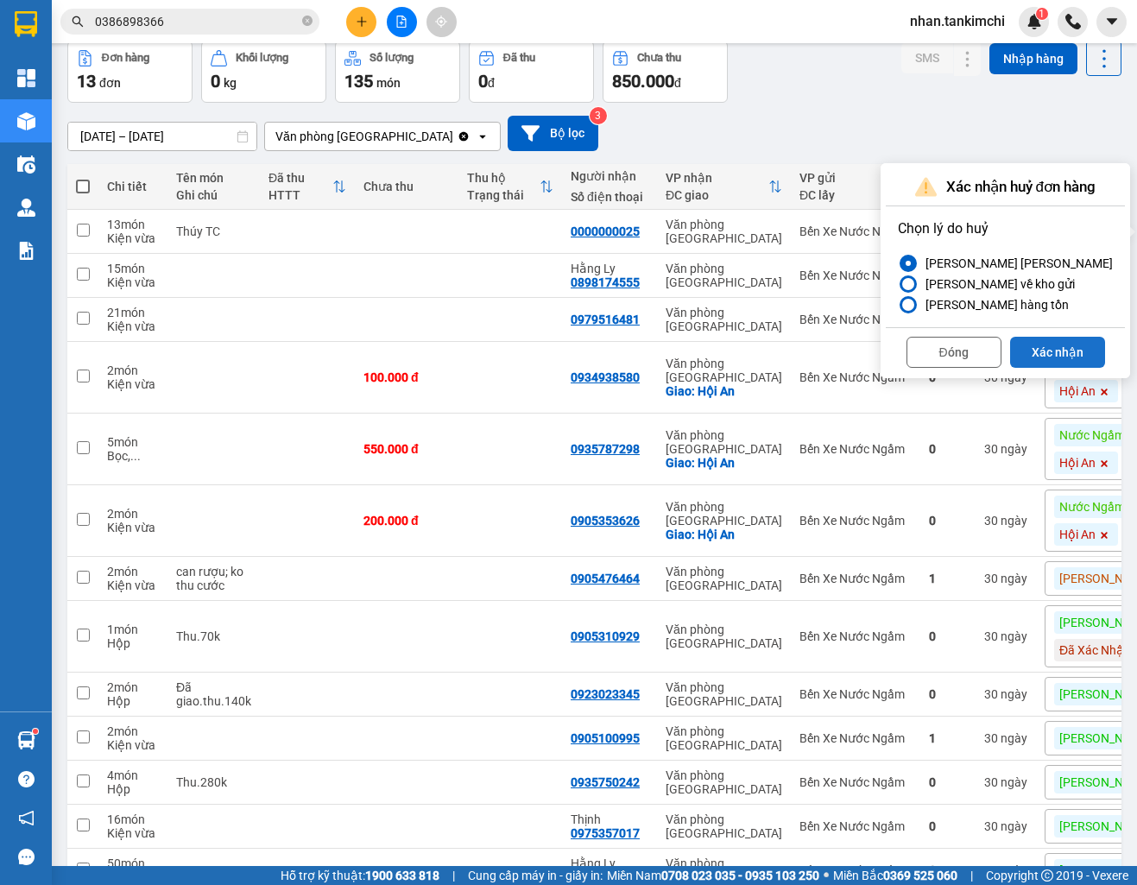
click at [1040, 351] on button "Xác nhận" at bounding box center [1057, 352] width 95 height 31
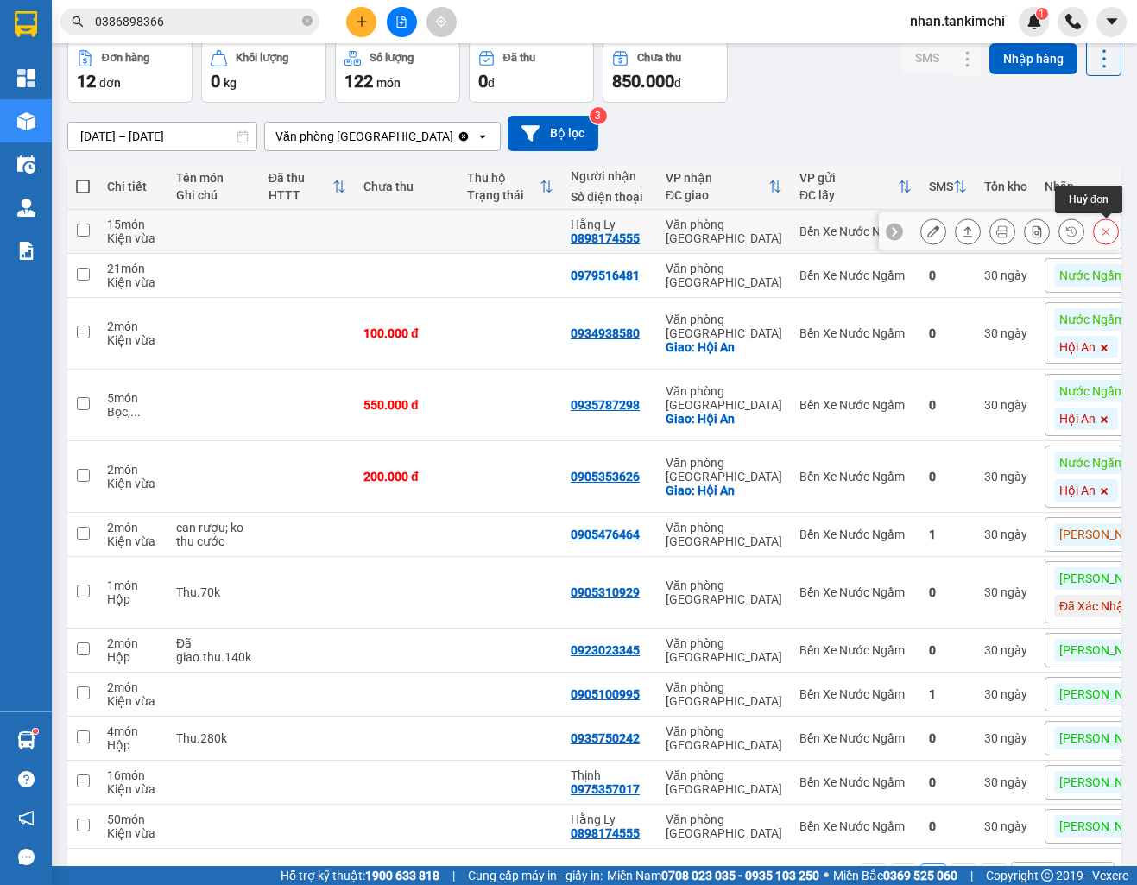
click at [1106, 230] on icon at bounding box center [1106, 231] width 12 height 12
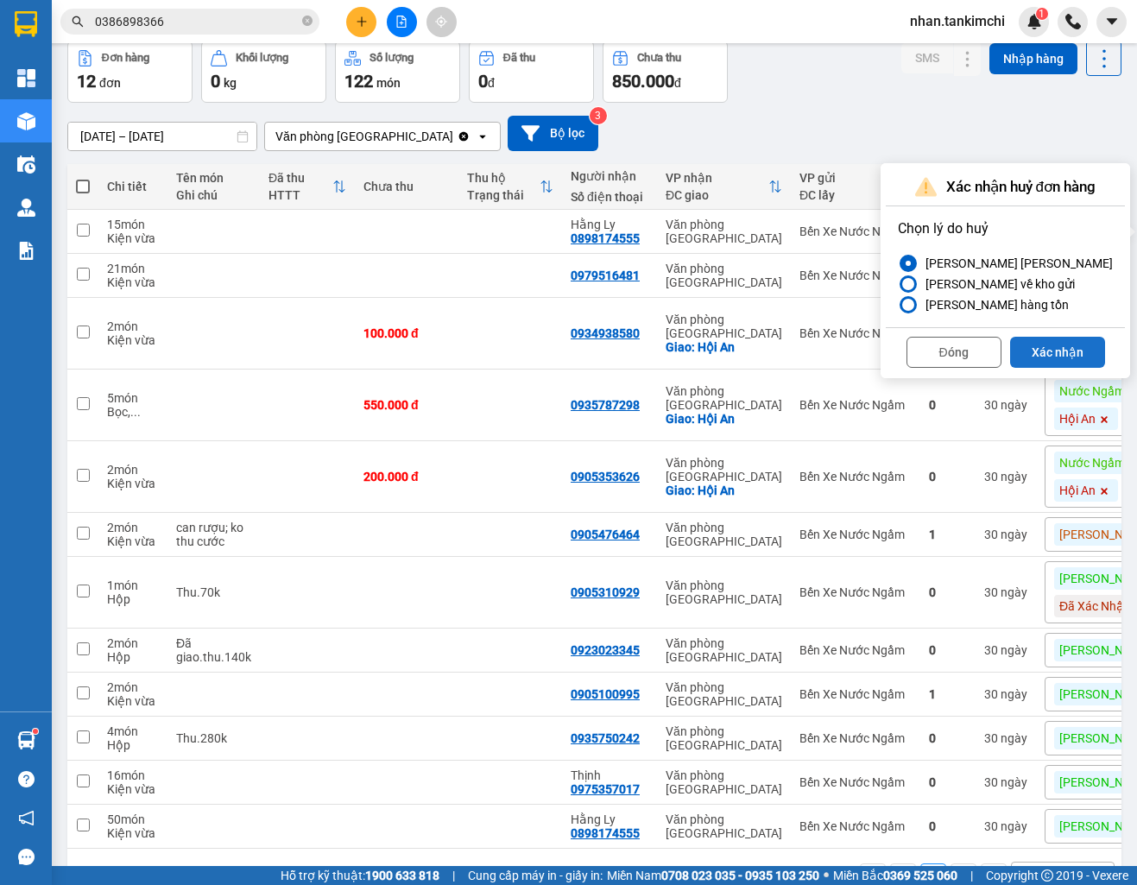
click at [1038, 344] on button "Xác nhận" at bounding box center [1057, 352] width 95 height 31
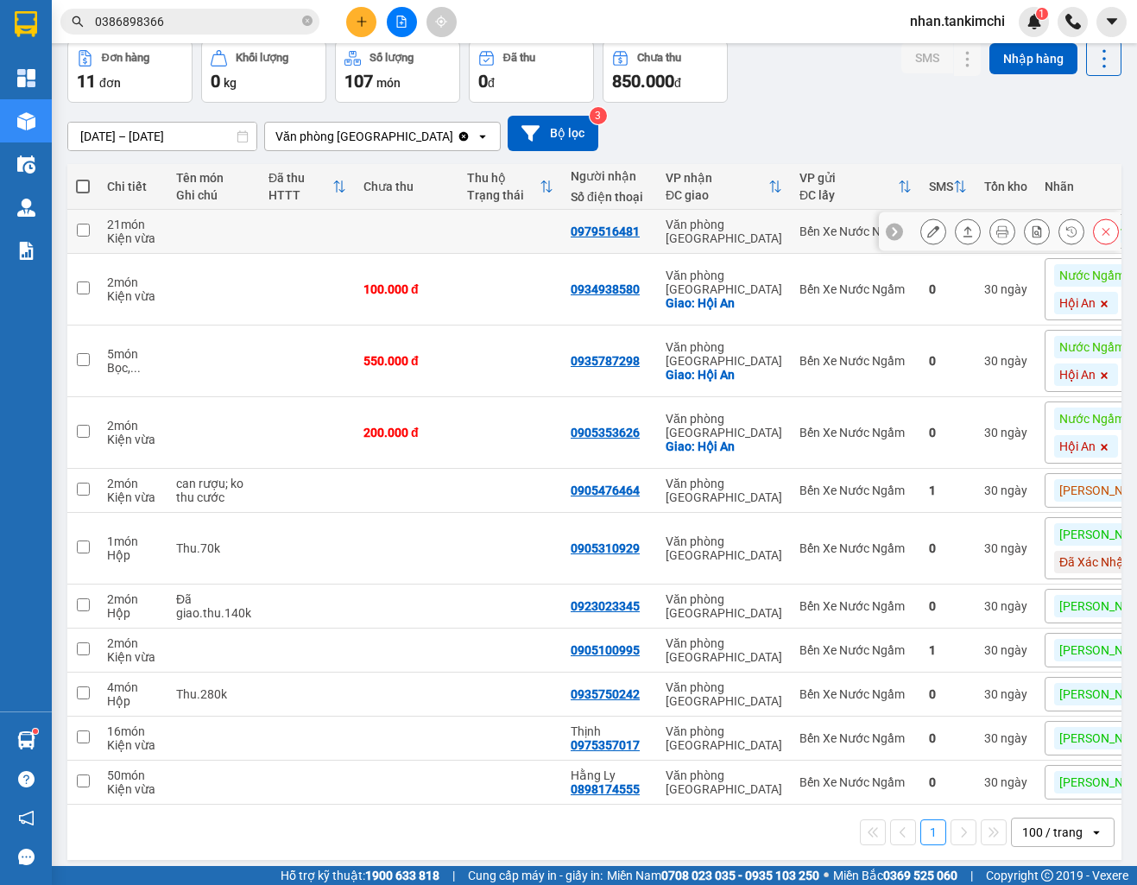
click at [1111, 237] on button at bounding box center [1106, 232] width 24 height 30
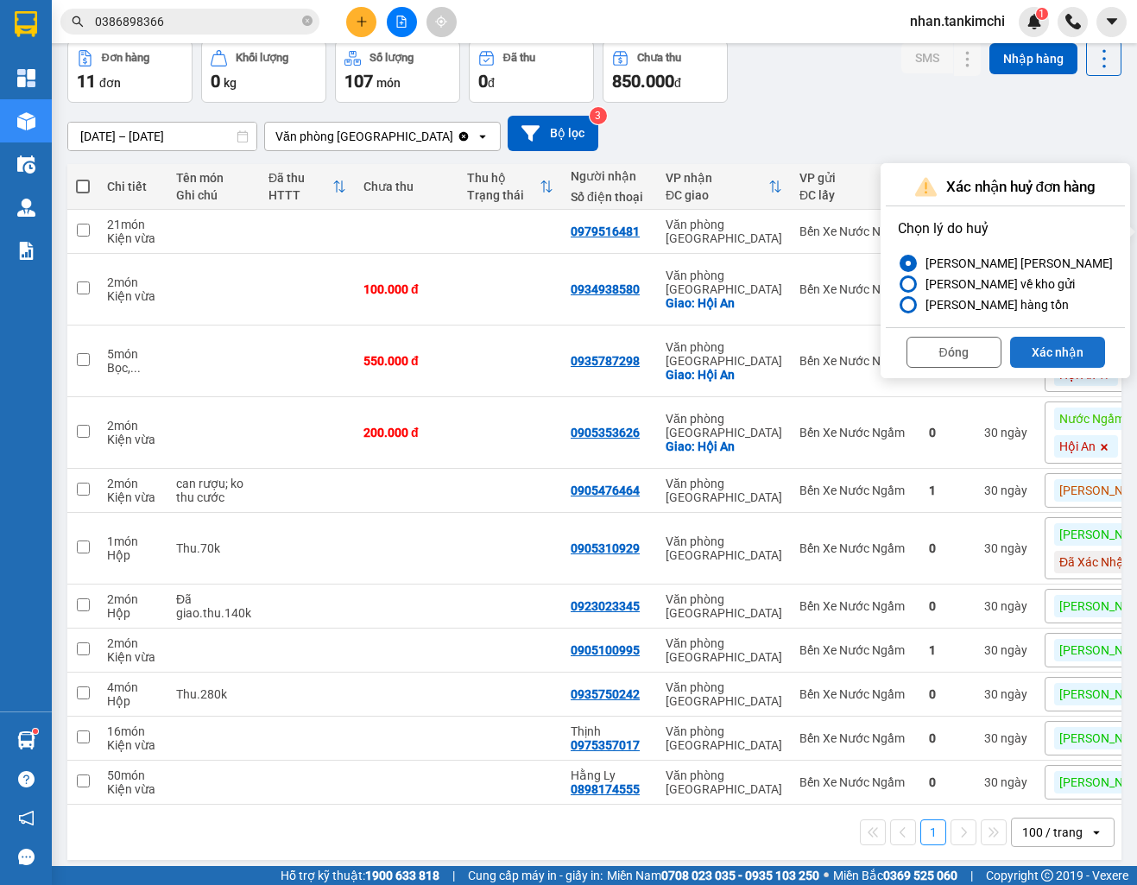
click at [1044, 344] on button "Xác nhận" at bounding box center [1057, 352] width 95 height 31
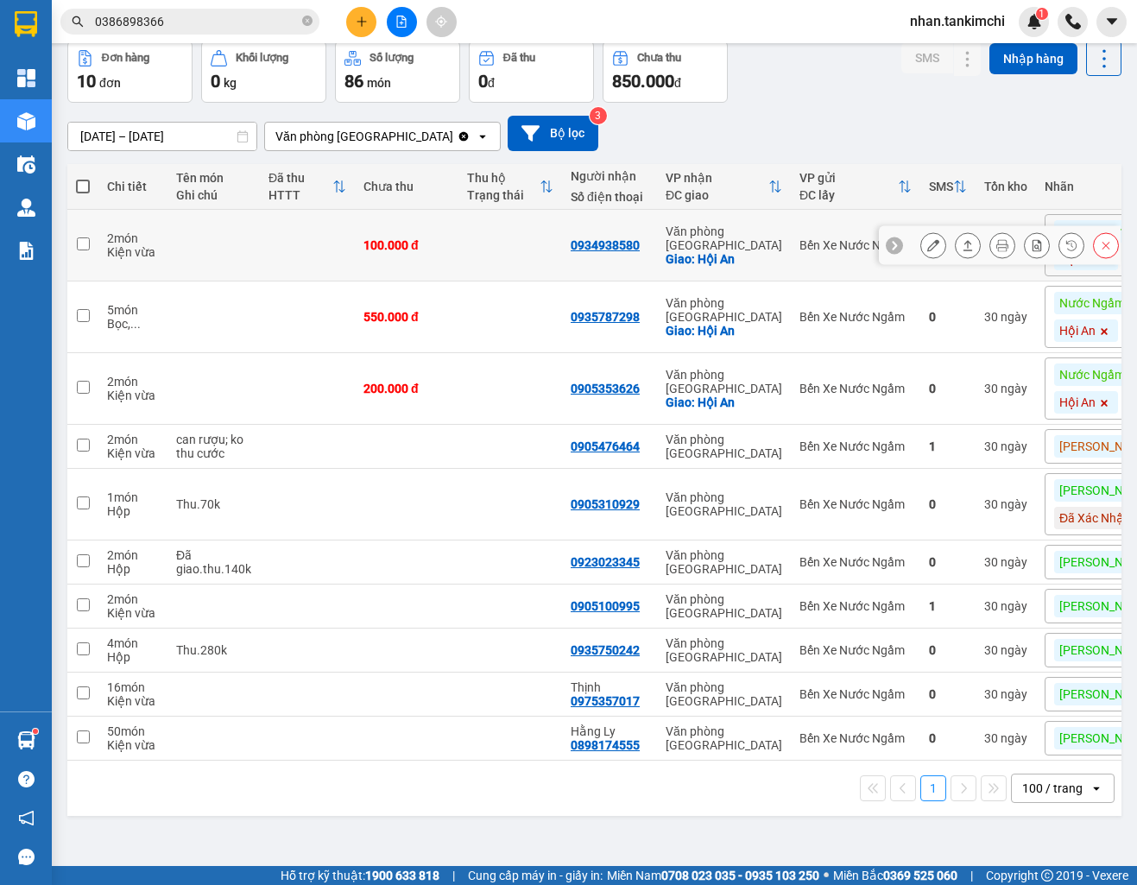
click at [1104, 254] on button at bounding box center [1106, 245] width 24 height 30
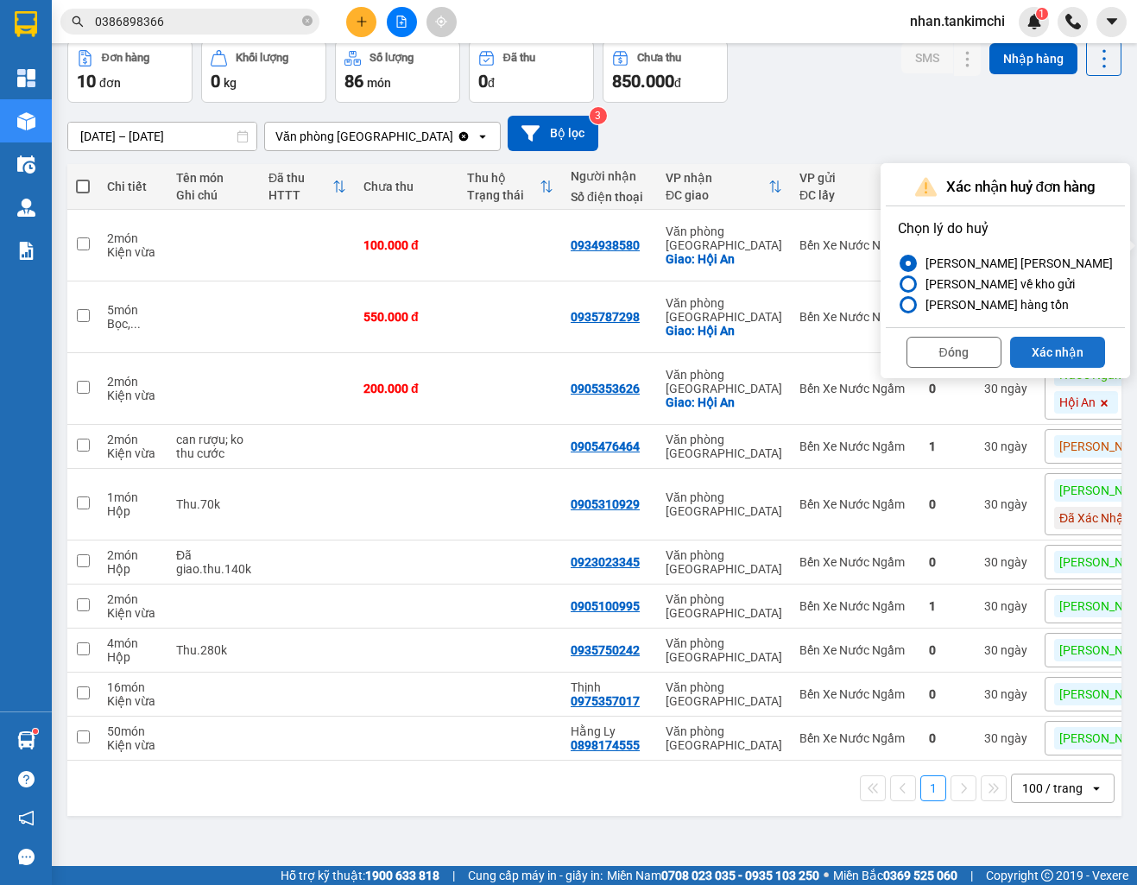
click at [1050, 354] on button "Xác nhận" at bounding box center [1057, 352] width 95 height 31
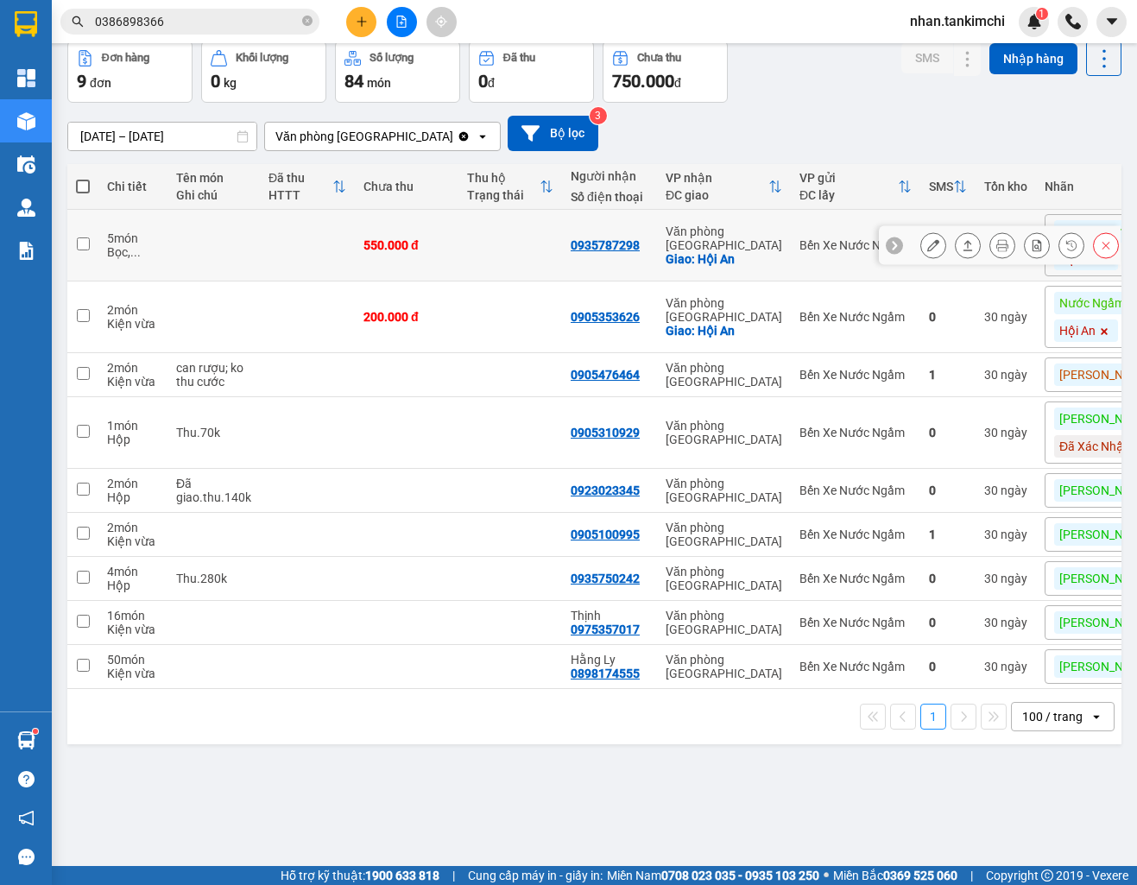
click at [1107, 248] on icon at bounding box center [1106, 245] width 12 height 12
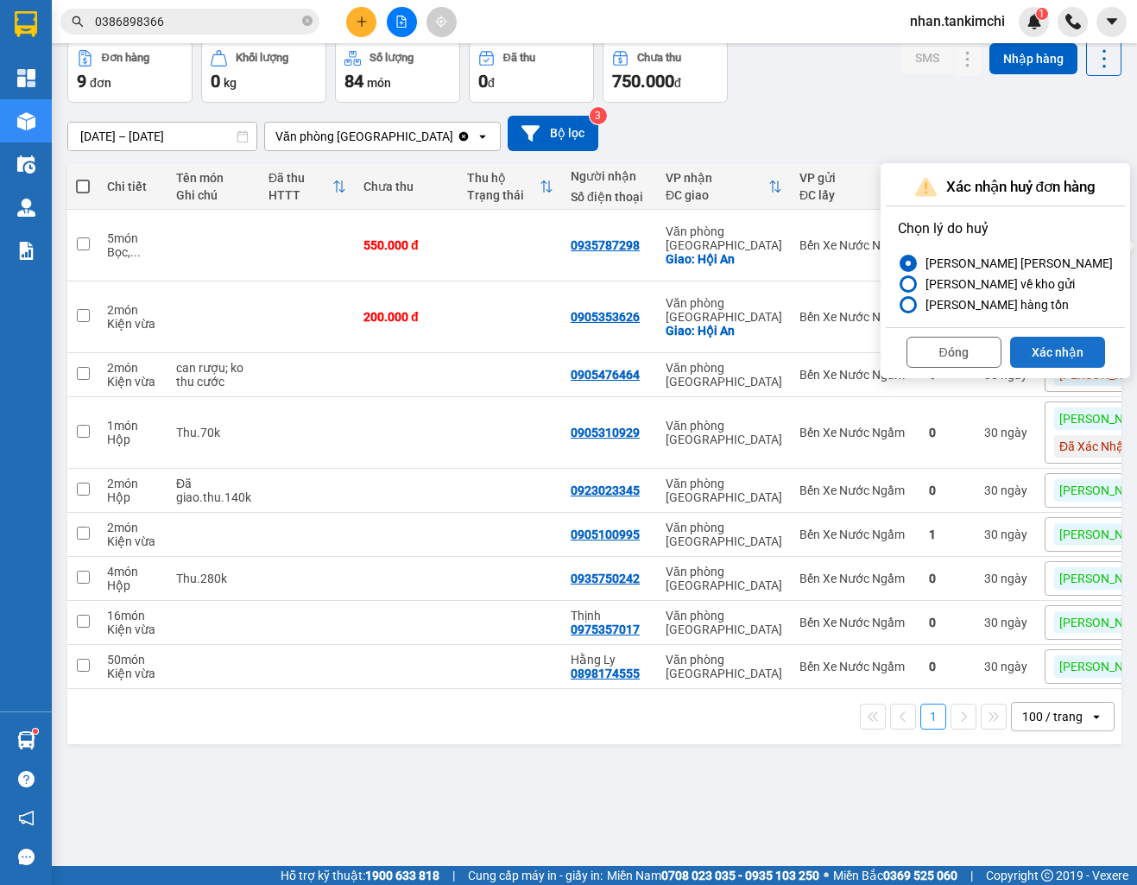
click at [1051, 366] on button "Xác nhận" at bounding box center [1057, 352] width 95 height 31
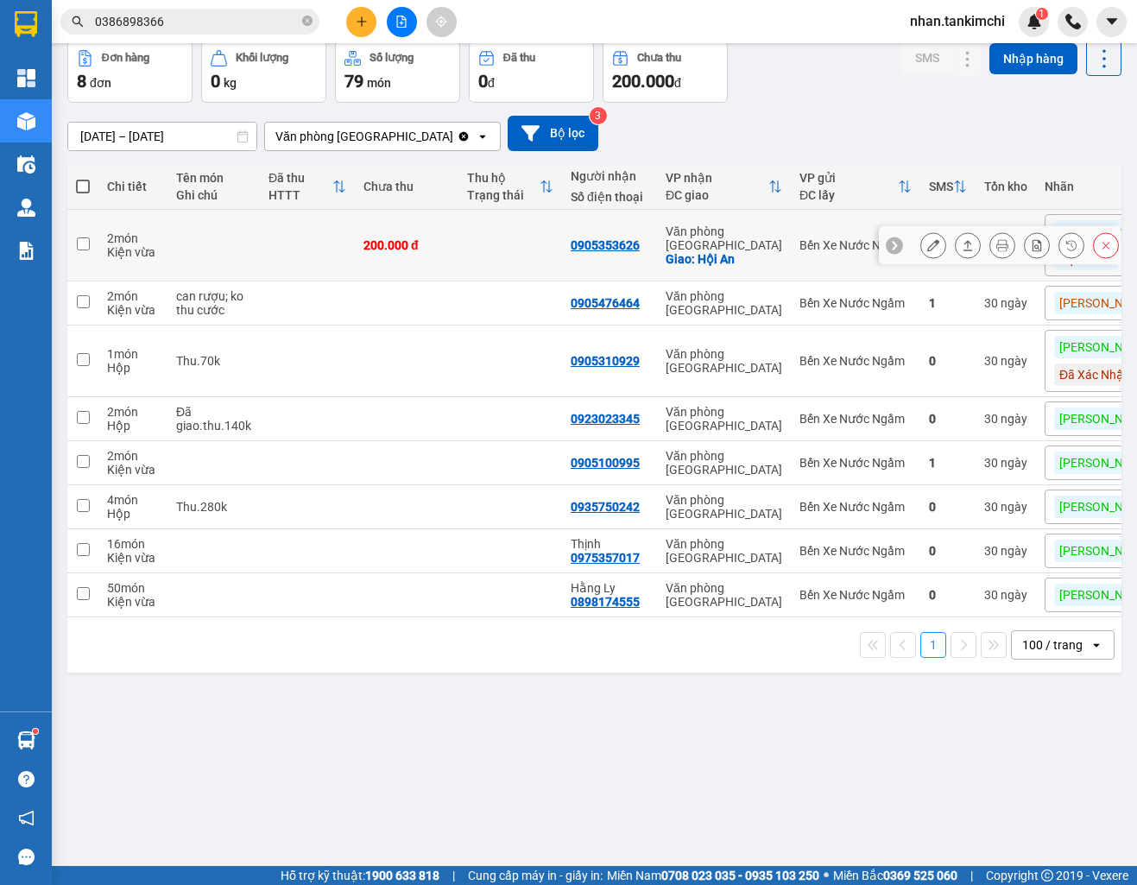
click at [1100, 249] on icon at bounding box center [1106, 245] width 12 height 12
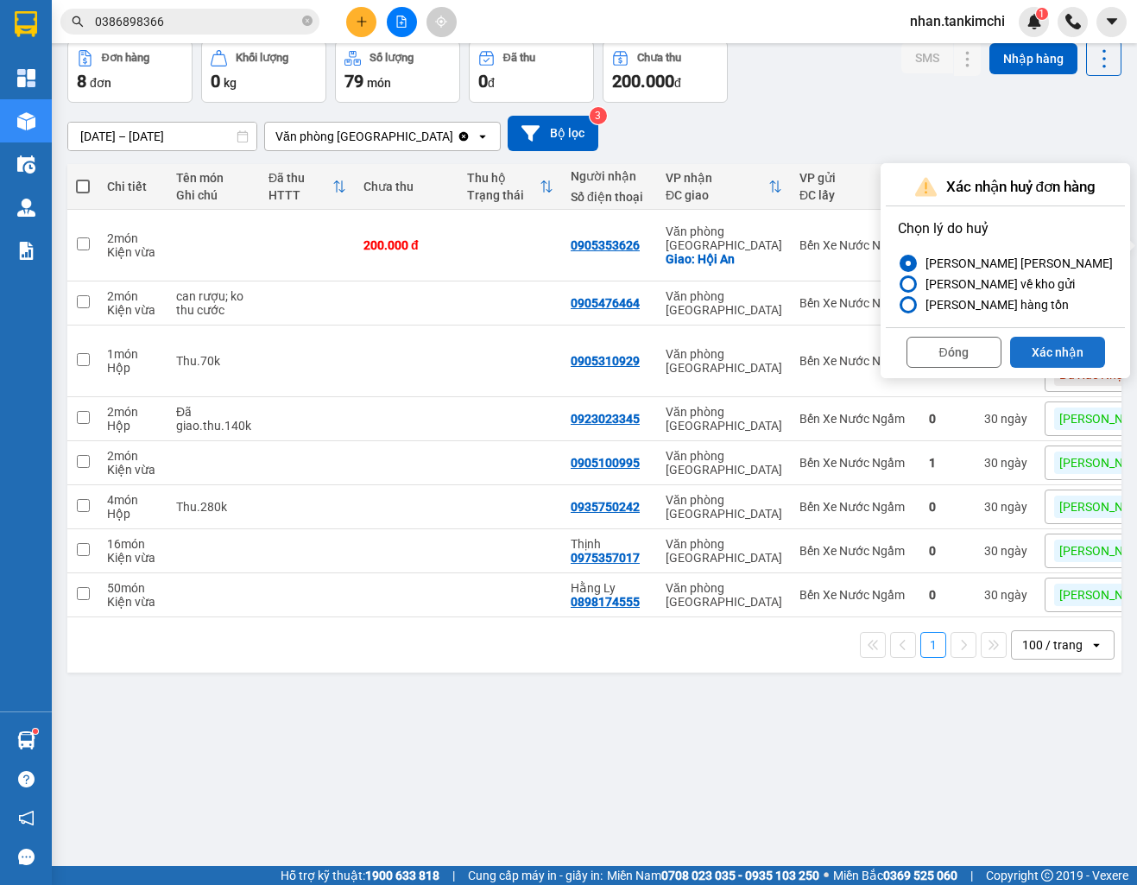
click at [1049, 346] on button "Xác nhận" at bounding box center [1057, 352] width 95 height 31
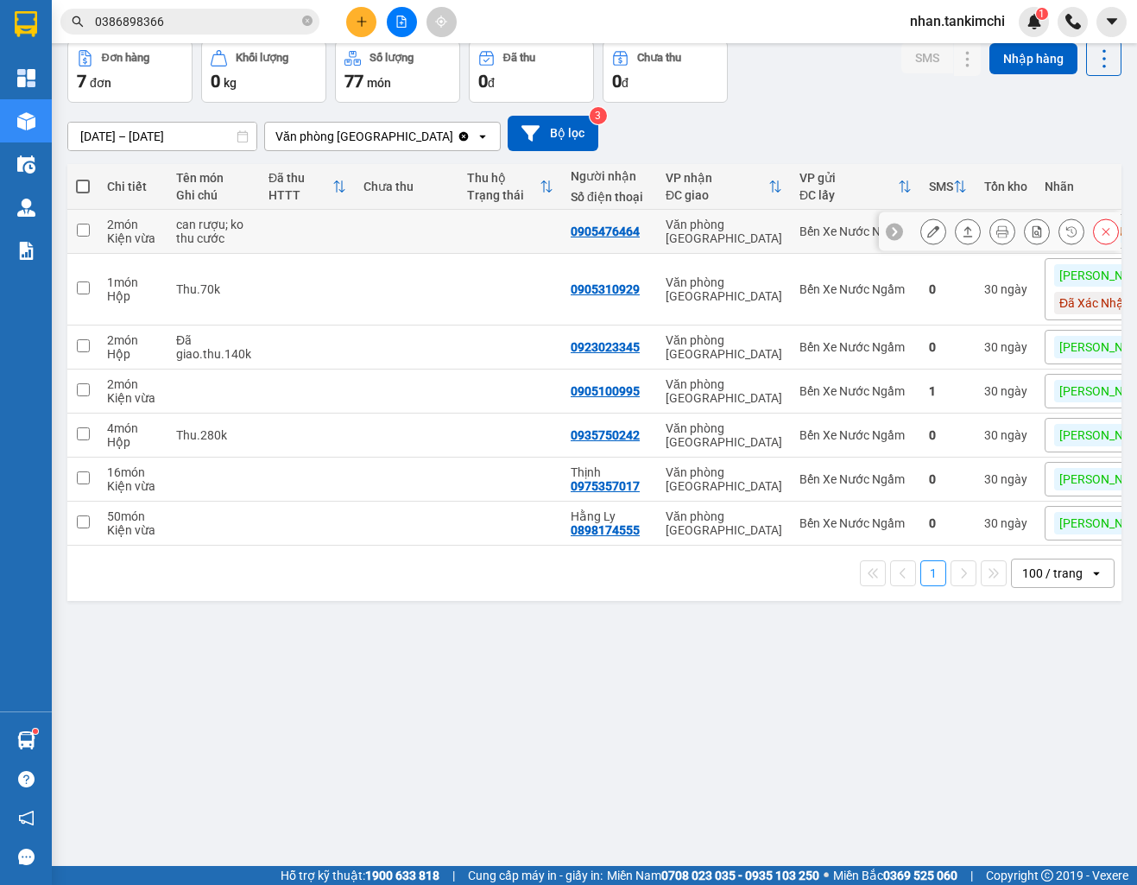
click at [1104, 233] on icon at bounding box center [1106, 231] width 12 height 12
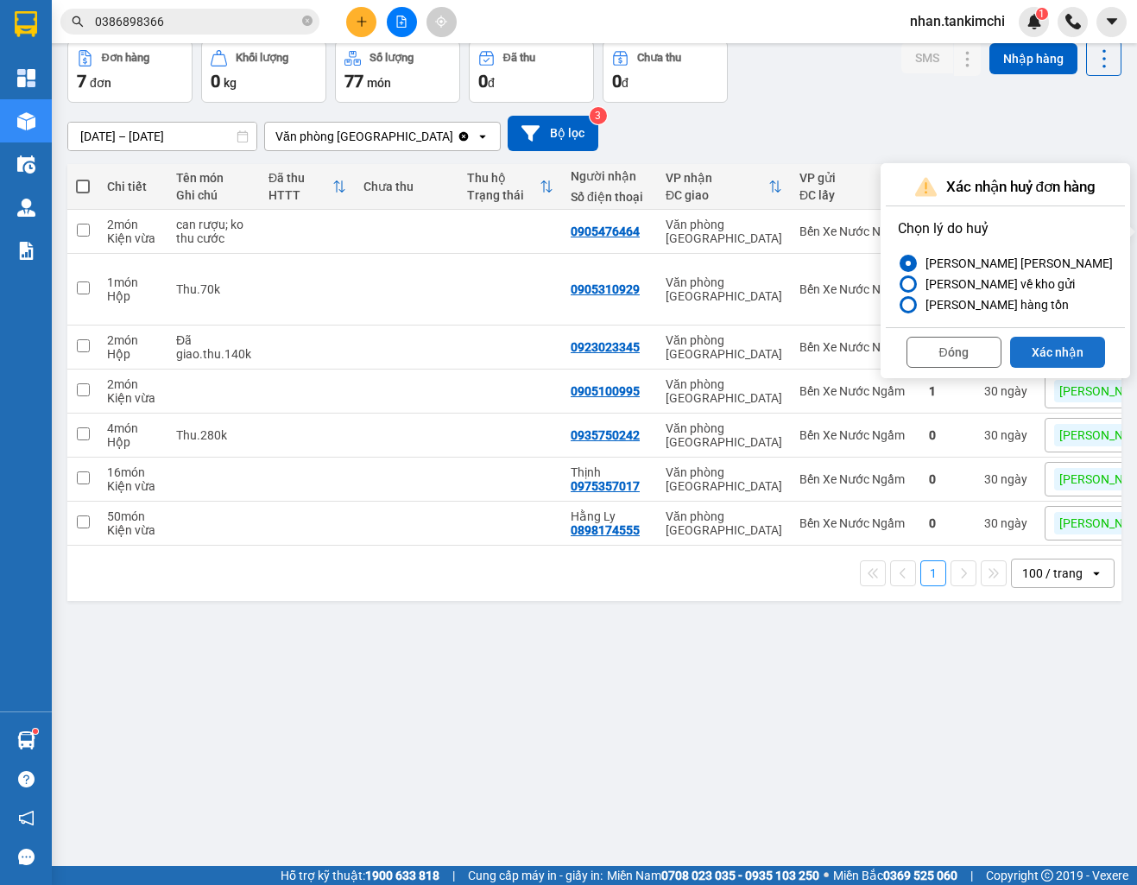
click at [1039, 350] on button "Xác nhận" at bounding box center [1057, 352] width 95 height 31
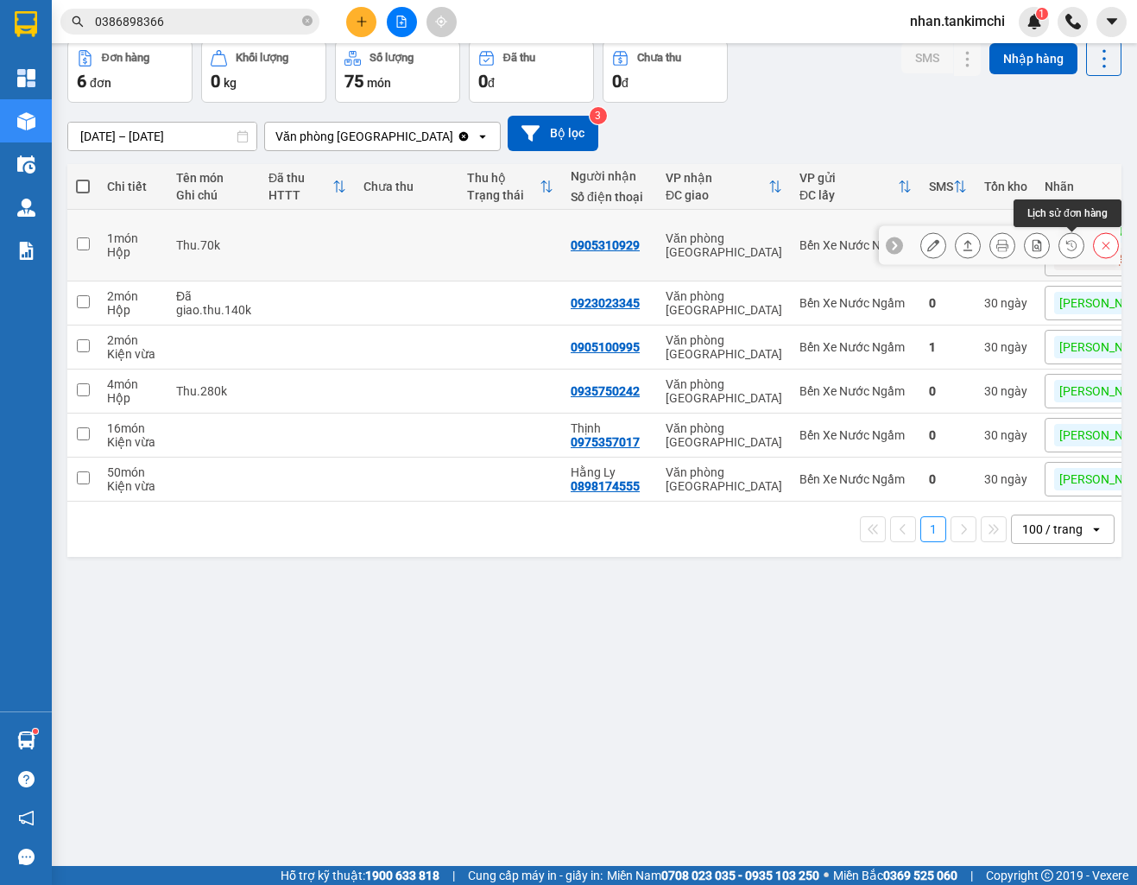
click at [1103, 248] on icon at bounding box center [1106, 246] width 8 height 8
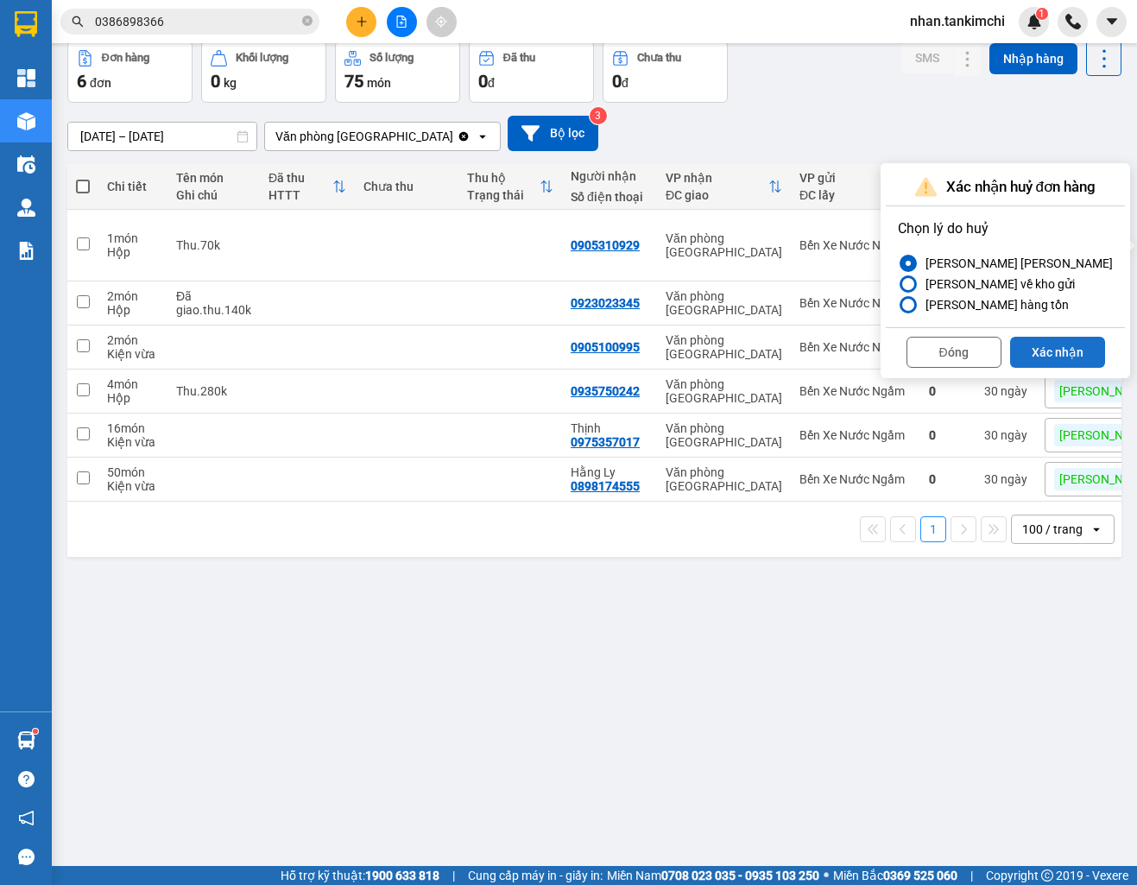
click at [1037, 361] on button "Xác nhận" at bounding box center [1057, 352] width 95 height 31
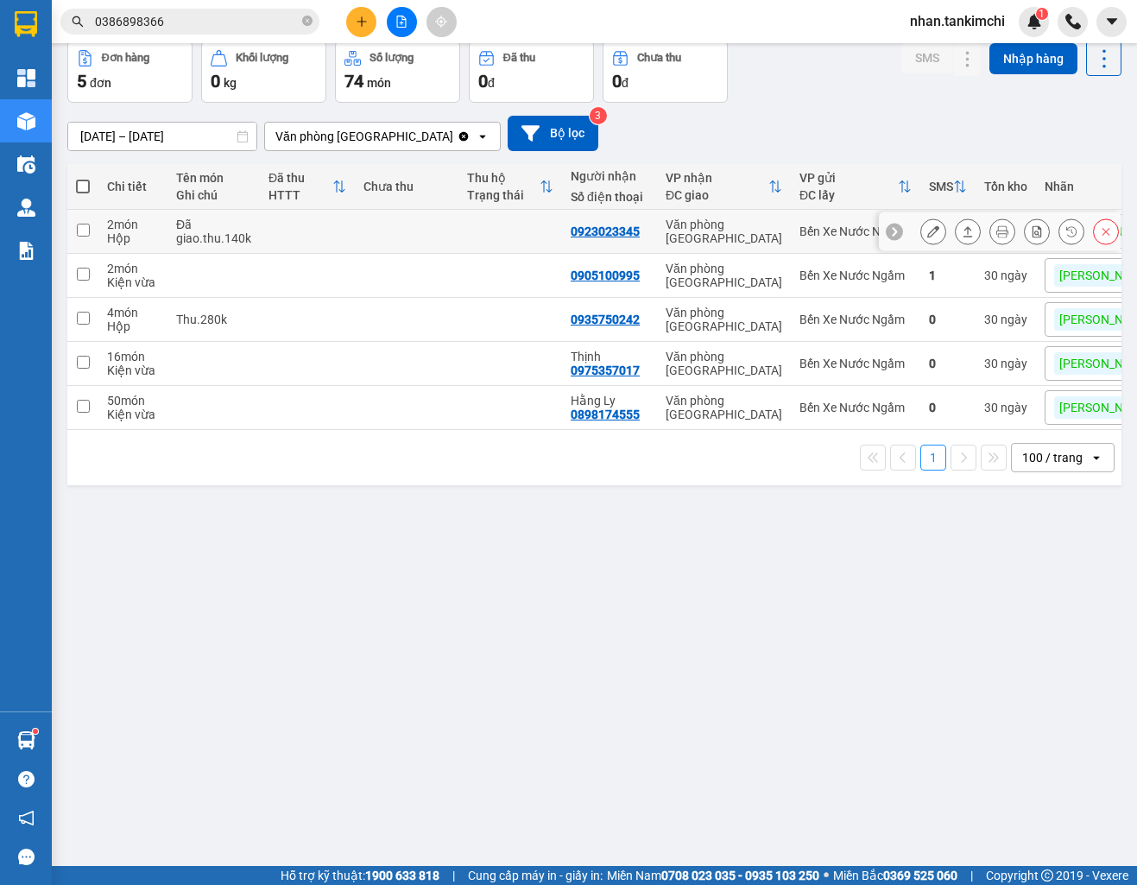
click at [1090, 234] on div at bounding box center [1019, 231] width 199 height 26
click at [1103, 234] on icon at bounding box center [1106, 232] width 8 height 8
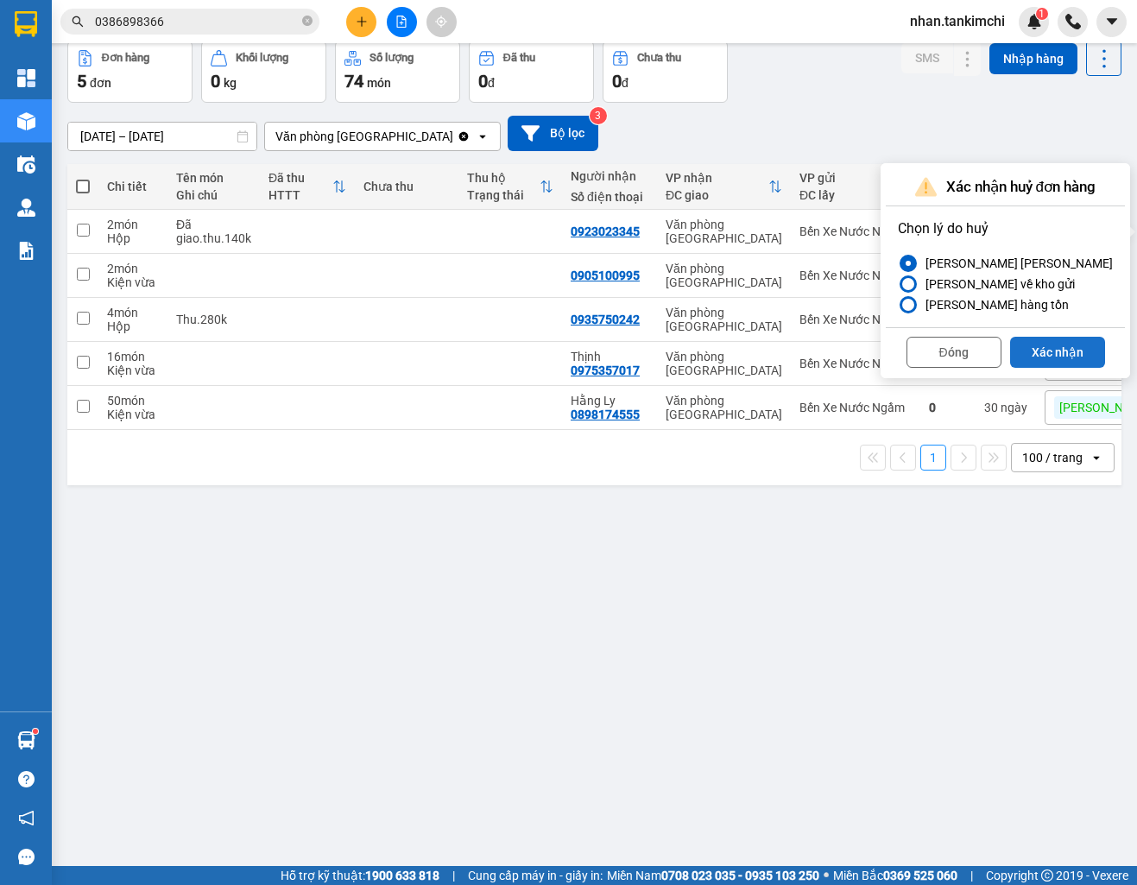
click at [1028, 346] on button "Xác nhận" at bounding box center [1057, 352] width 95 height 31
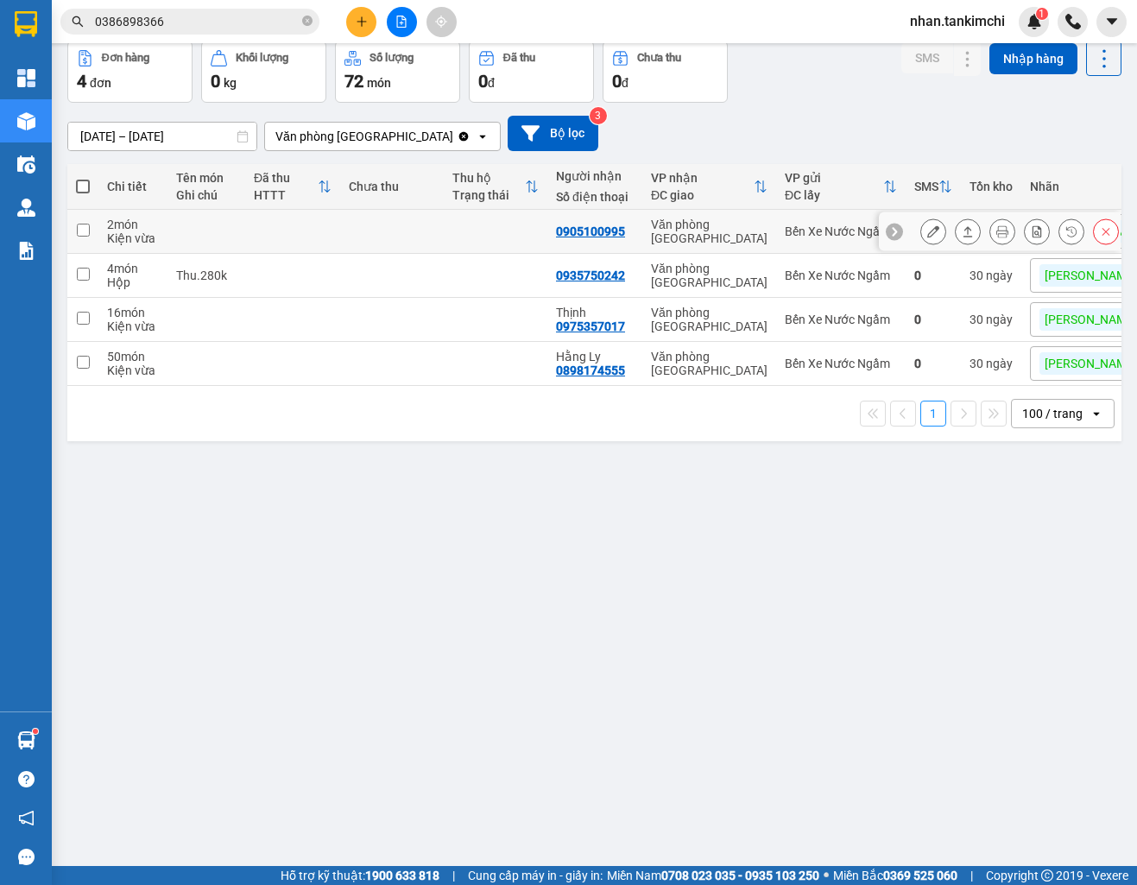
click at [1115, 232] on button at bounding box center [1106, 232] width 24 height 30
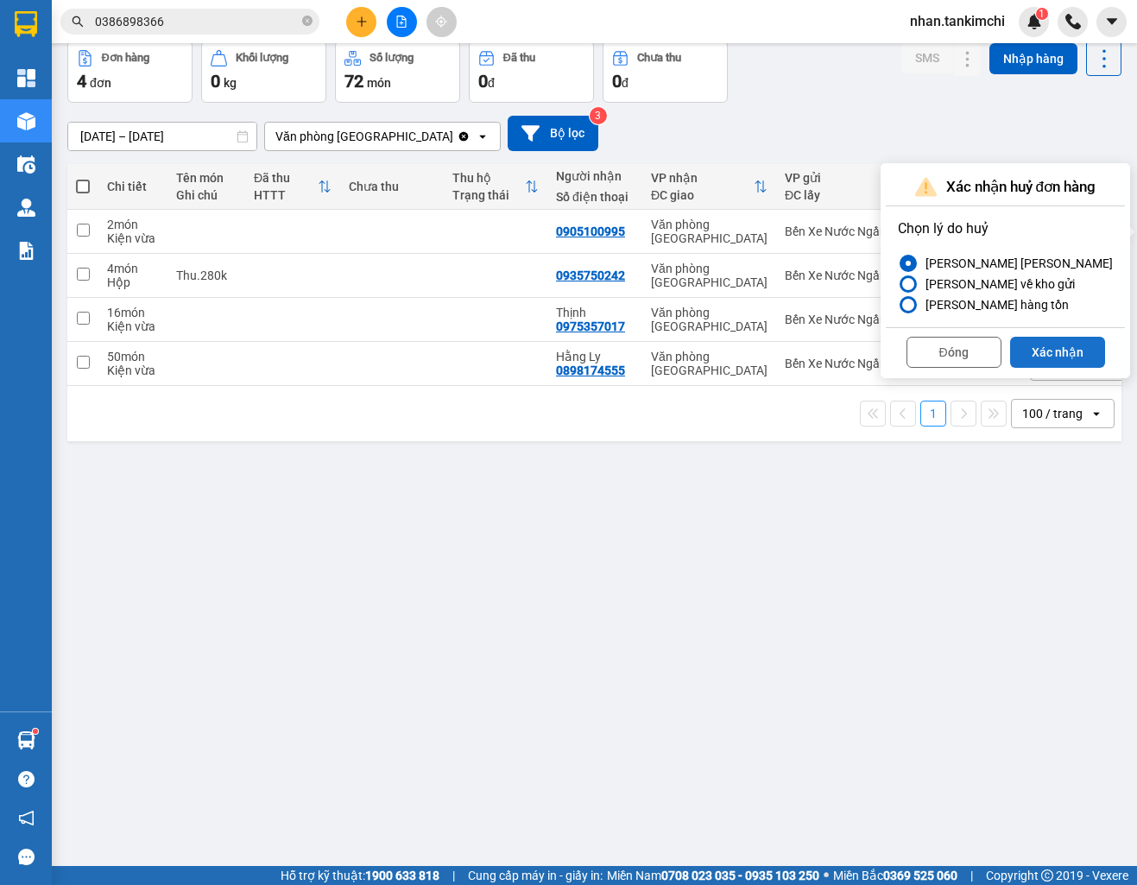
click at [1026, 352] on button "Xác nhận" at bounding box center [1057, 352] width 95 height 31
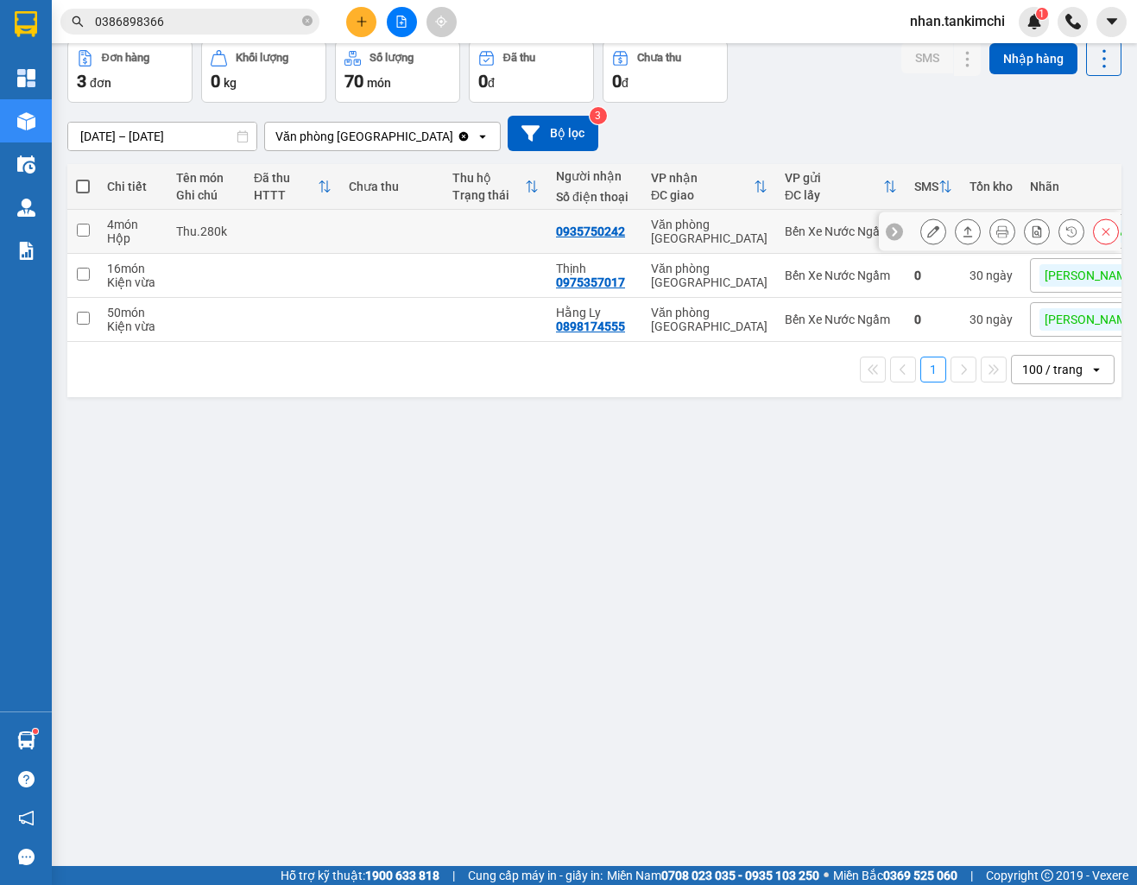
click at [1107, 237] on icon at bounding box center [1106, 231] width 12 height 12
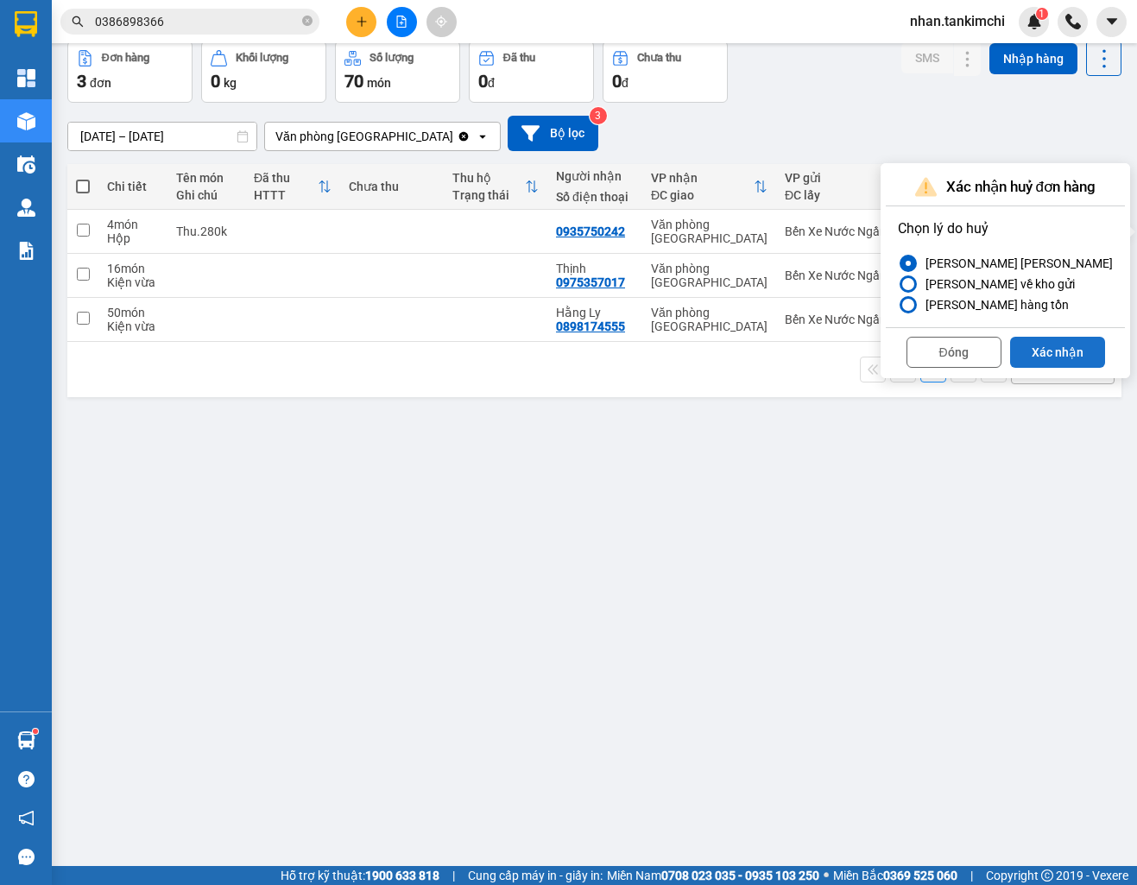
click at [1047, 343] on button "Xác nhận" at bounding box center [1057, 352] width 95 height 31
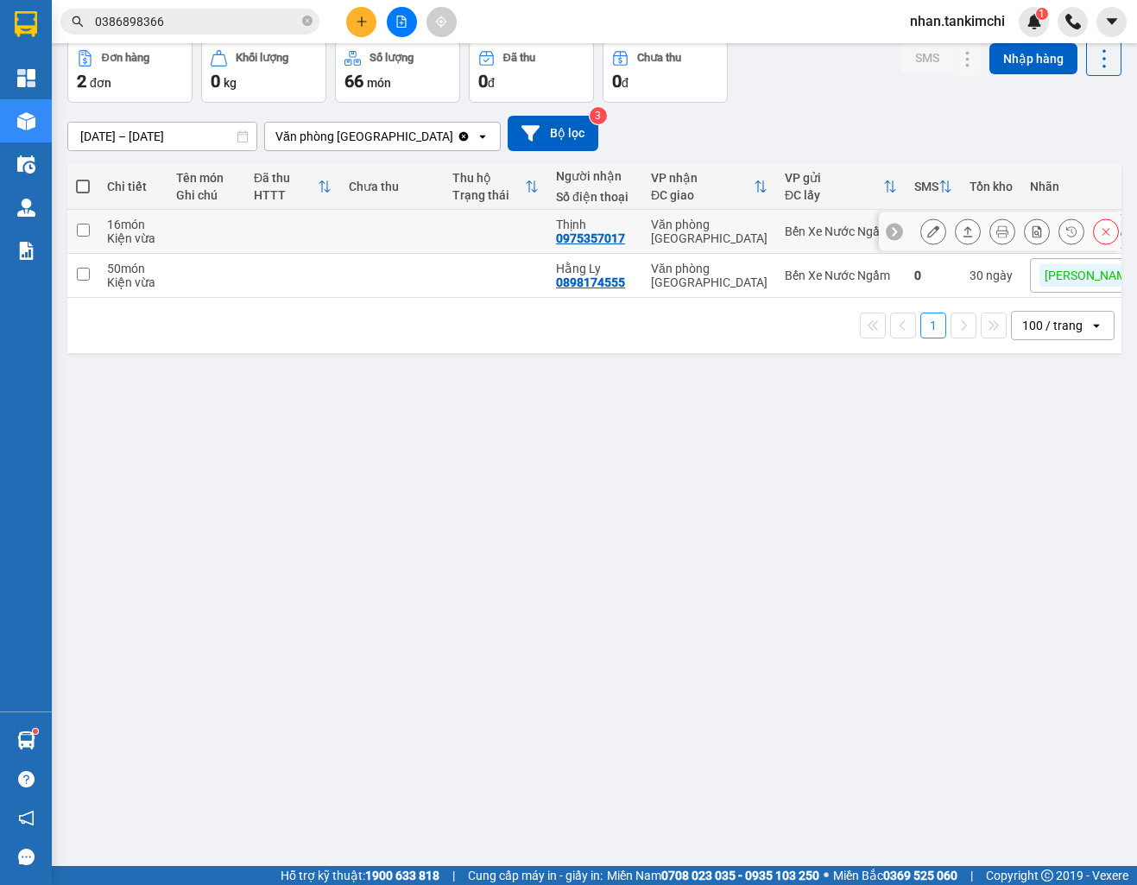
click at [1103, 235] on icon at bounding box center [1106, 231] width 12 height 12
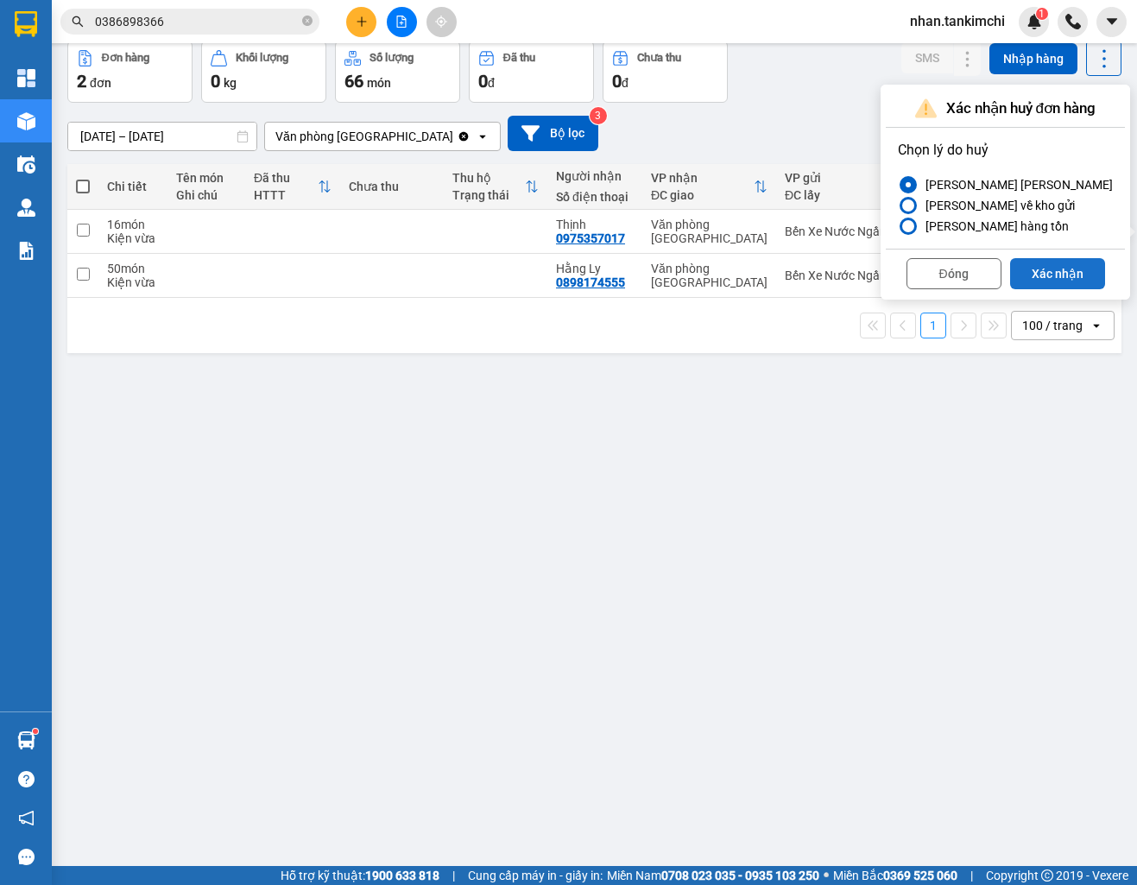
click at [1049, 278] on button "Xác nhận" at bounding box center [1057, 273] width 95 height 31
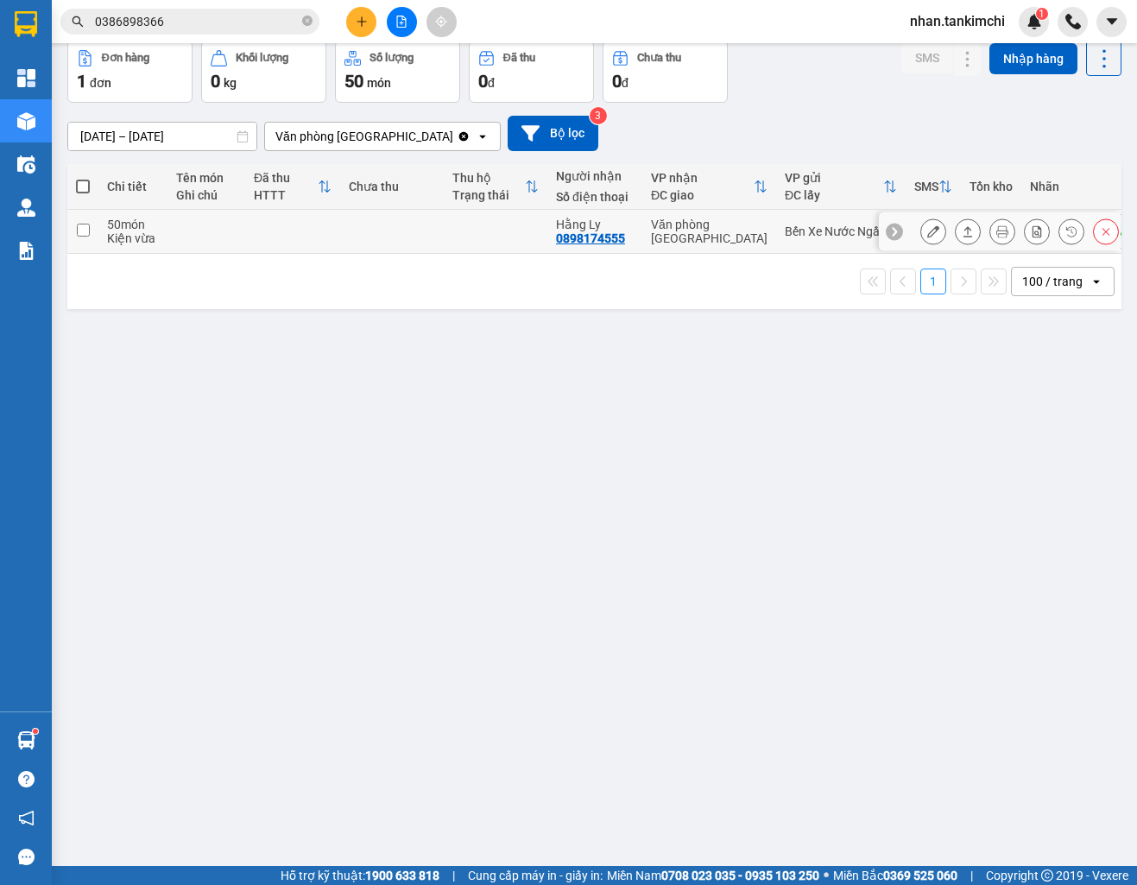
click at [1103, 233] on icon at bounding box center [1106, 231] width 12 height 12
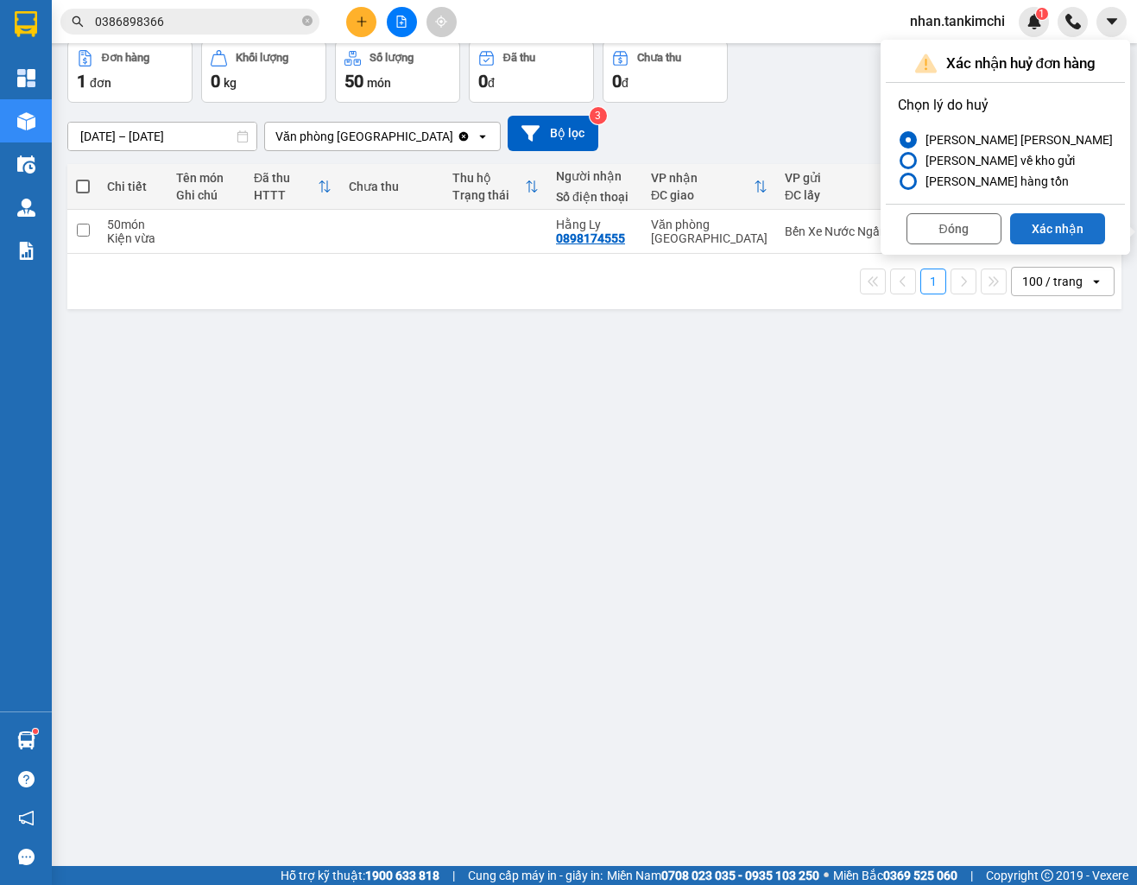
click at [1032, 232] on button "Xác nhận" at bounding box center [1057, 228] width 95 height 31
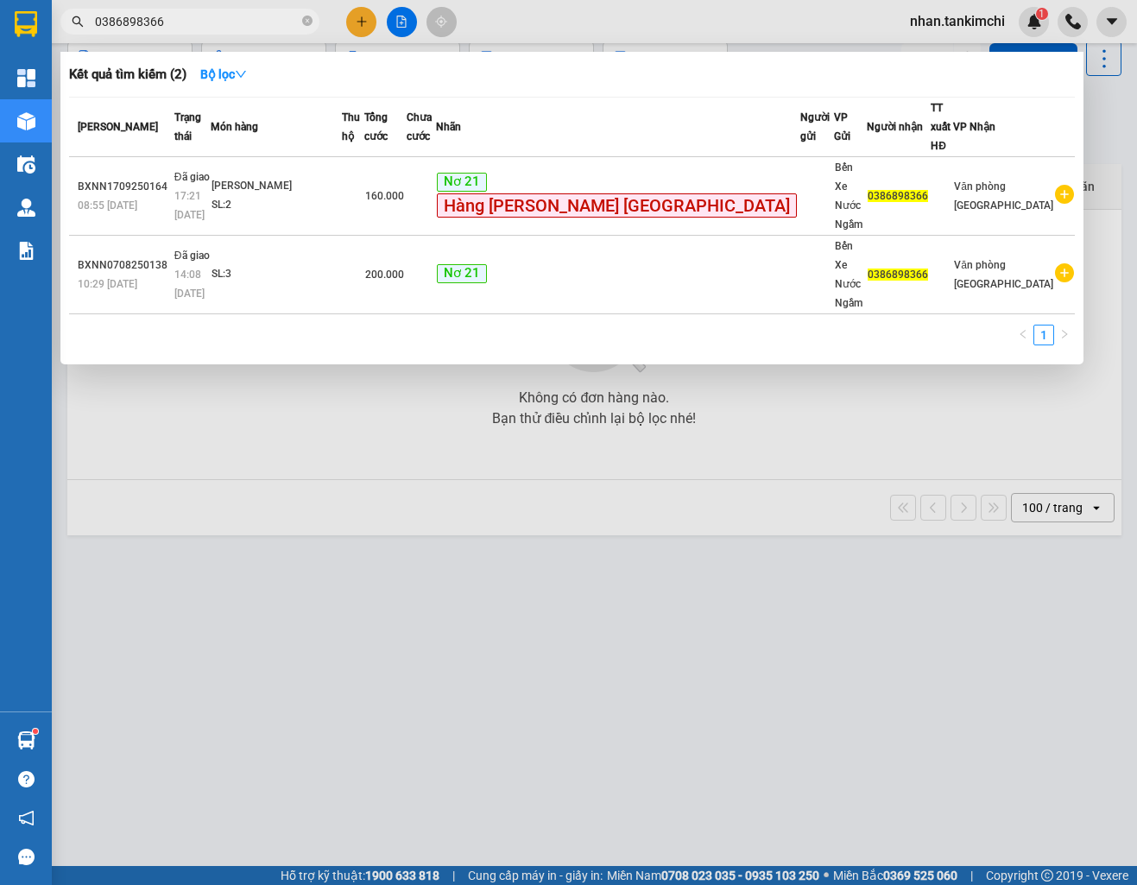
click at [206, 21] on input "0386898366" at bounding box center [197, 21] width 204 height 19
click at [270, 319] on div at bounding box center [568, 442] width 1137 height 885
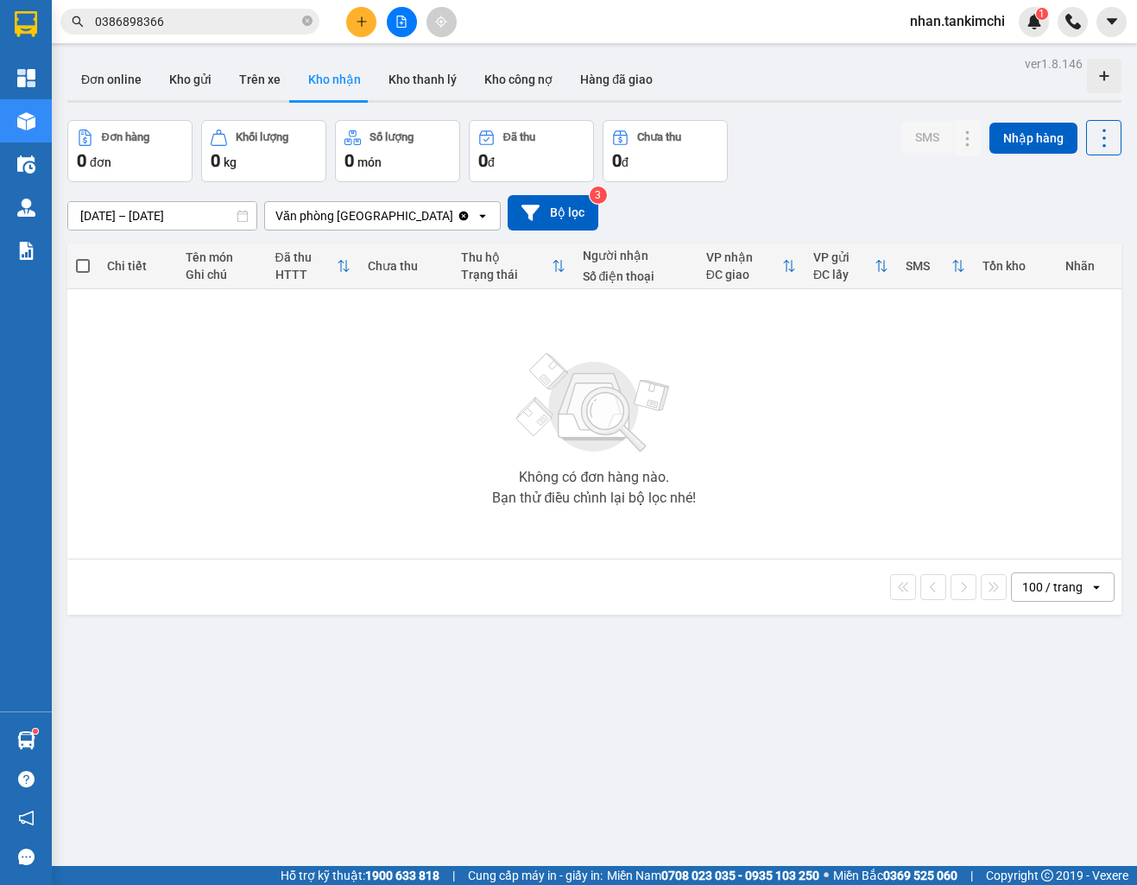
scroll to position [0, 0]
click at [184, 221] on input "12/09/2025 – 12/09/2025" at bounding box center [162, 216] width 188 height 28
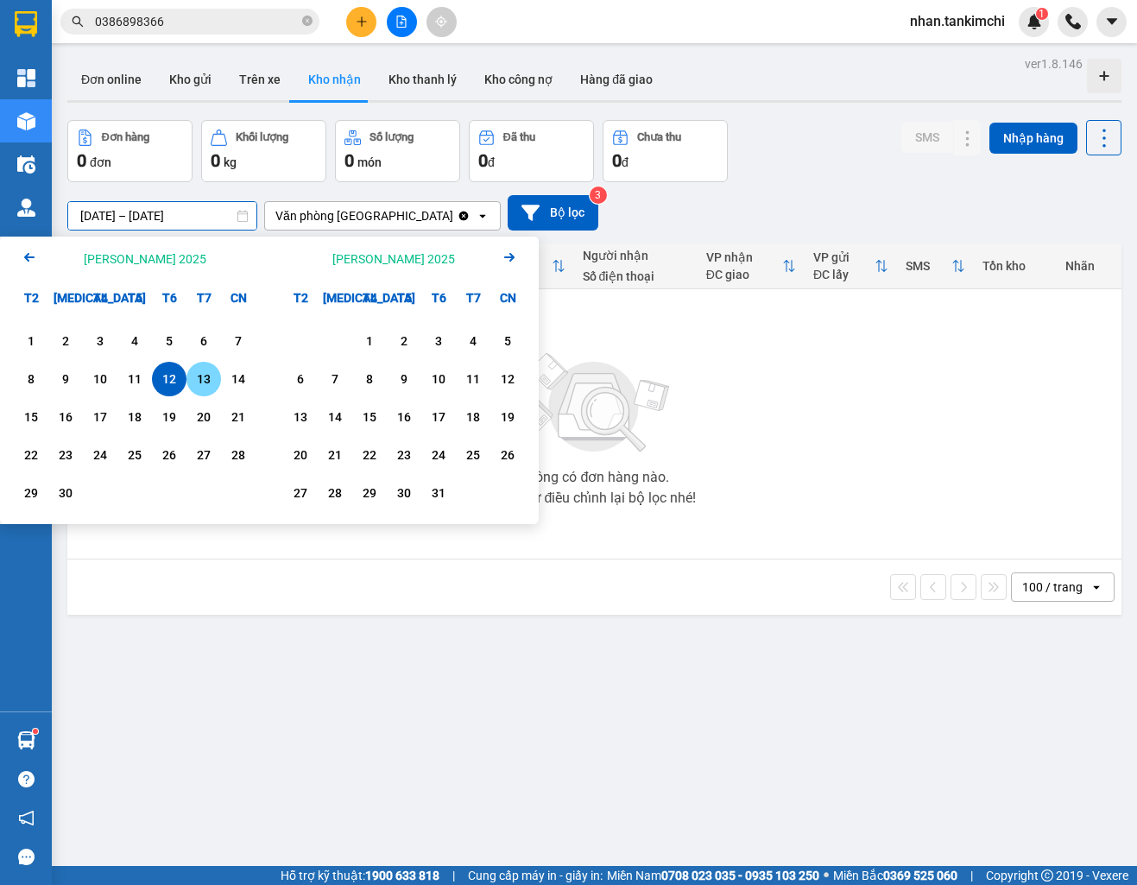
click at [205, 388] on div "13" at bounding box center [204, 379] width 24 height 21
type input "13/09/2025 – 13/09/2025"
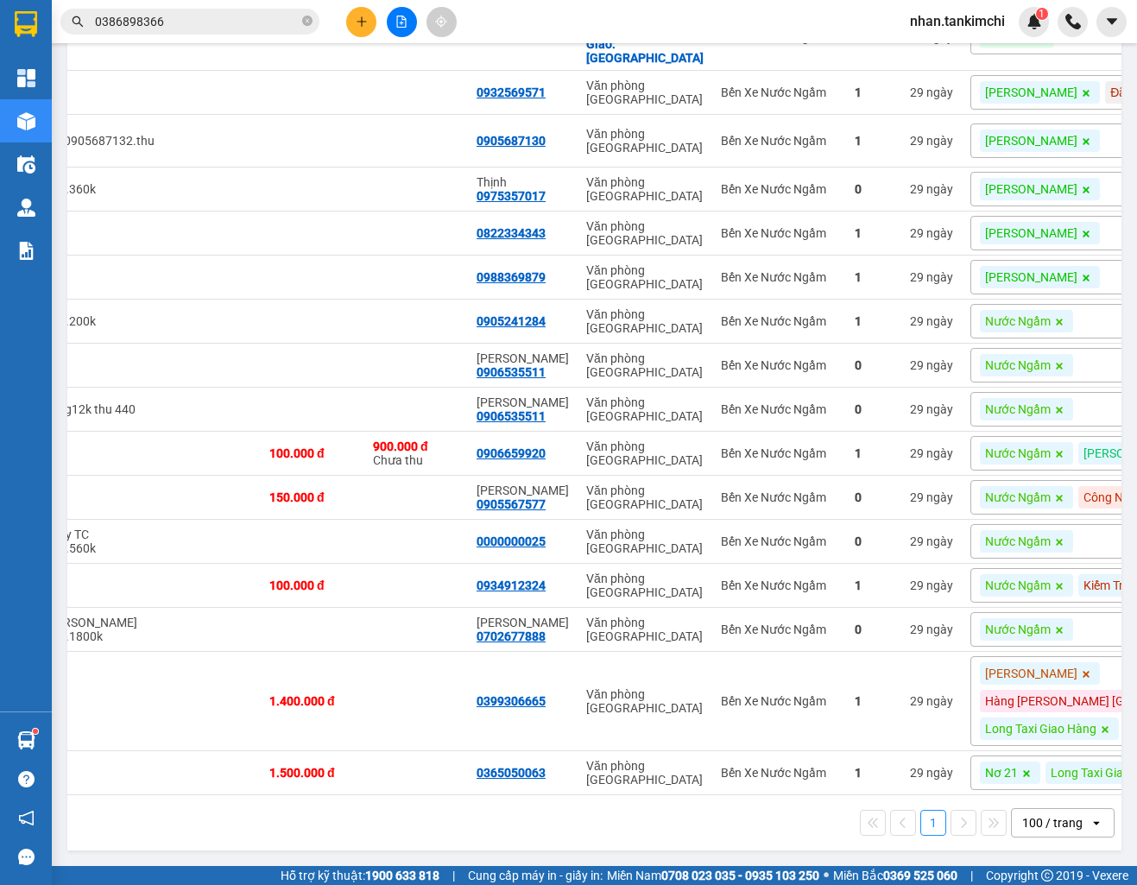
scroll to position [0, 170]
click at [1103, 447] on icon at bounding box center [1106, 453] width 12 height 12
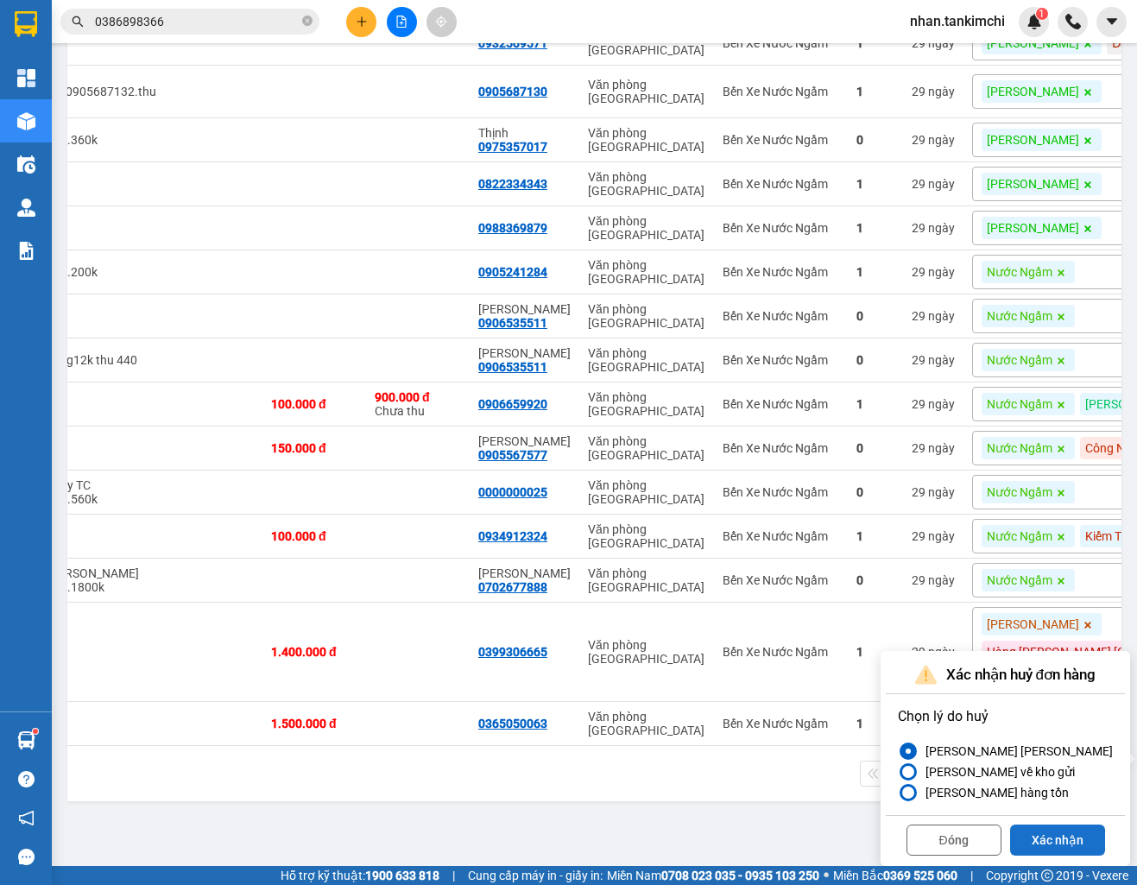
click at [1035, 824] on button "Xác nhận" at bounding box center [1057, 839] width 95 height 31
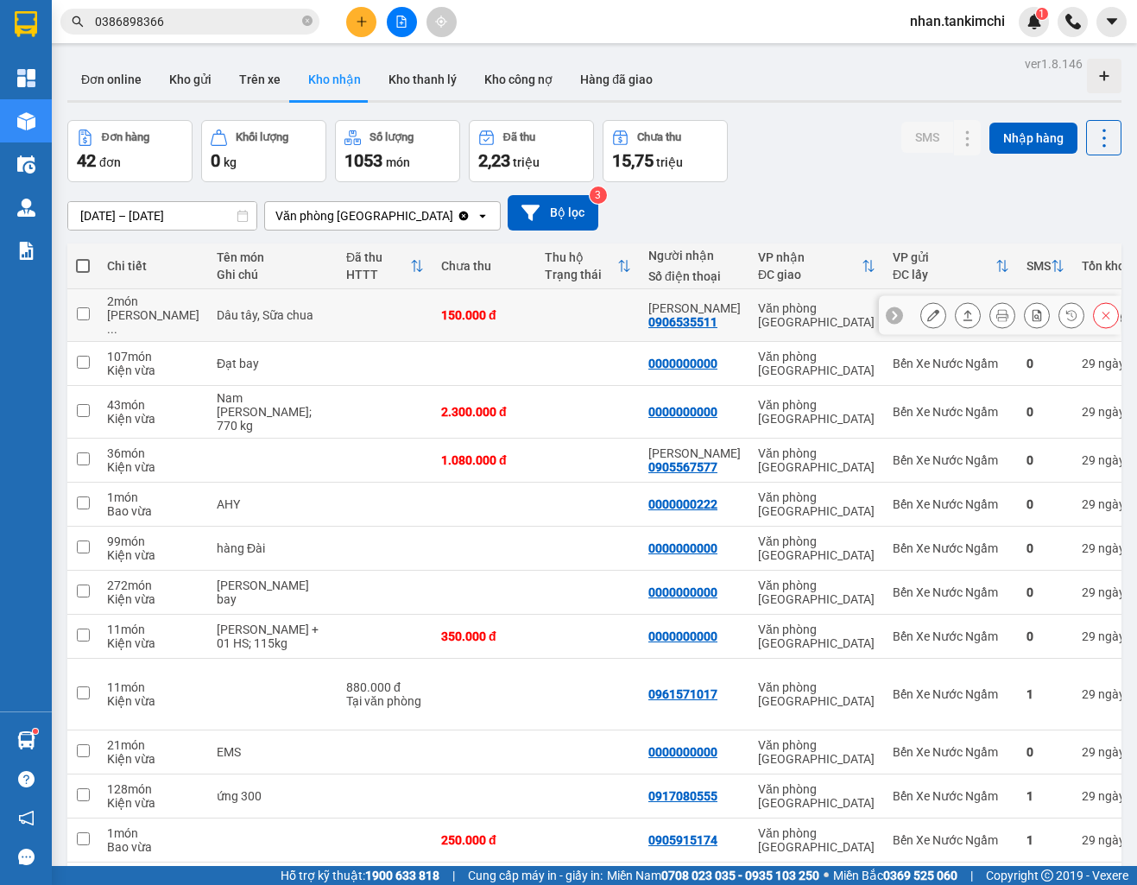
scroll to position [0, 0]
click at [1103, 313] on icon at bounding box center [1106, 315] width 12 height 12
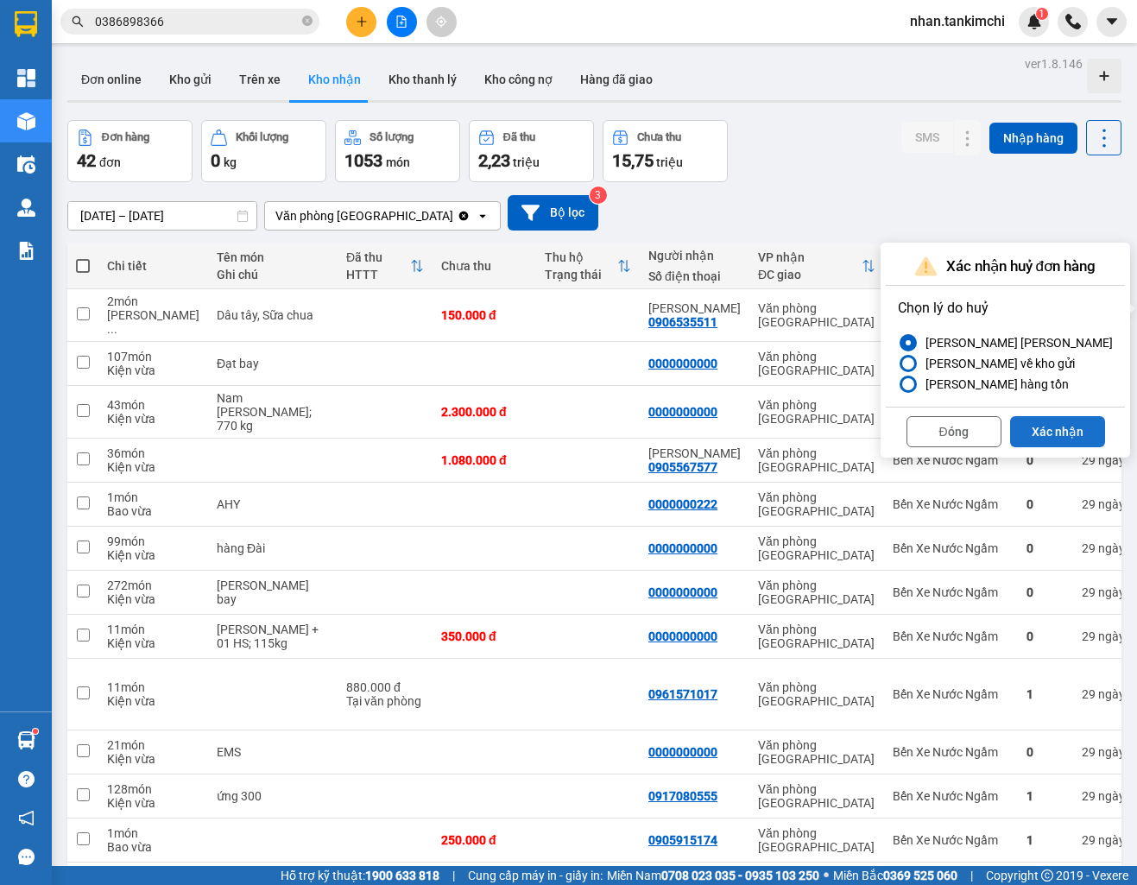
click at [1056, 425] on button "Xác nhận" at bounding box center [1057, 431] width 95 height 31
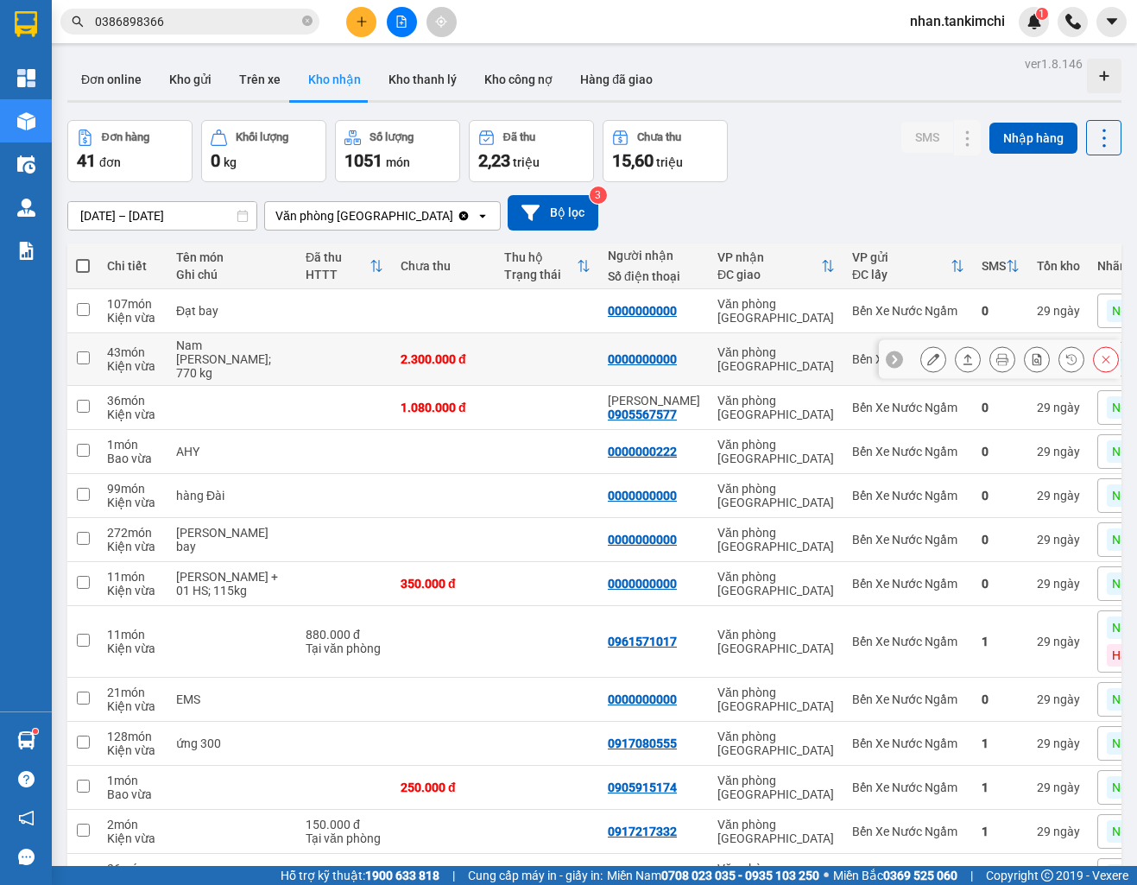
scroll to position [2, 0]
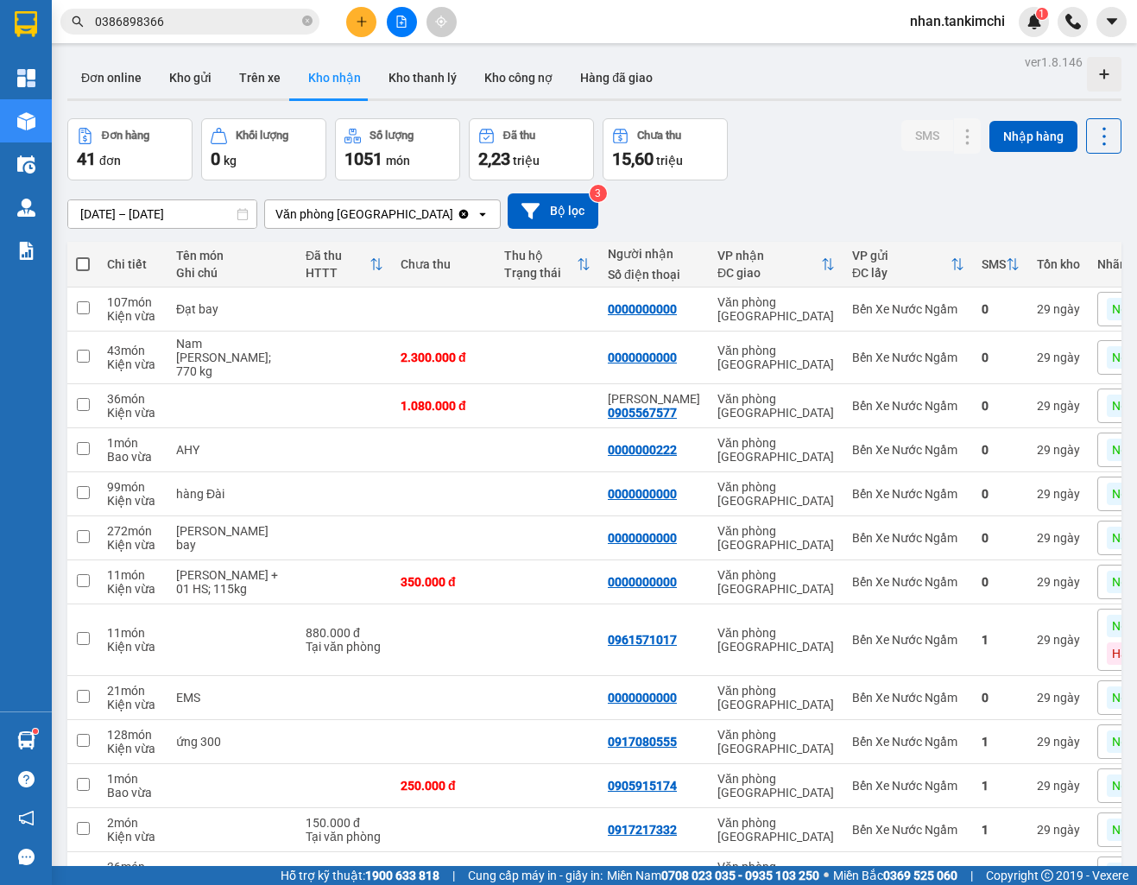
click at [199, 19] on input "0386898366" at bounding box center [197, 21] width 204 height 19
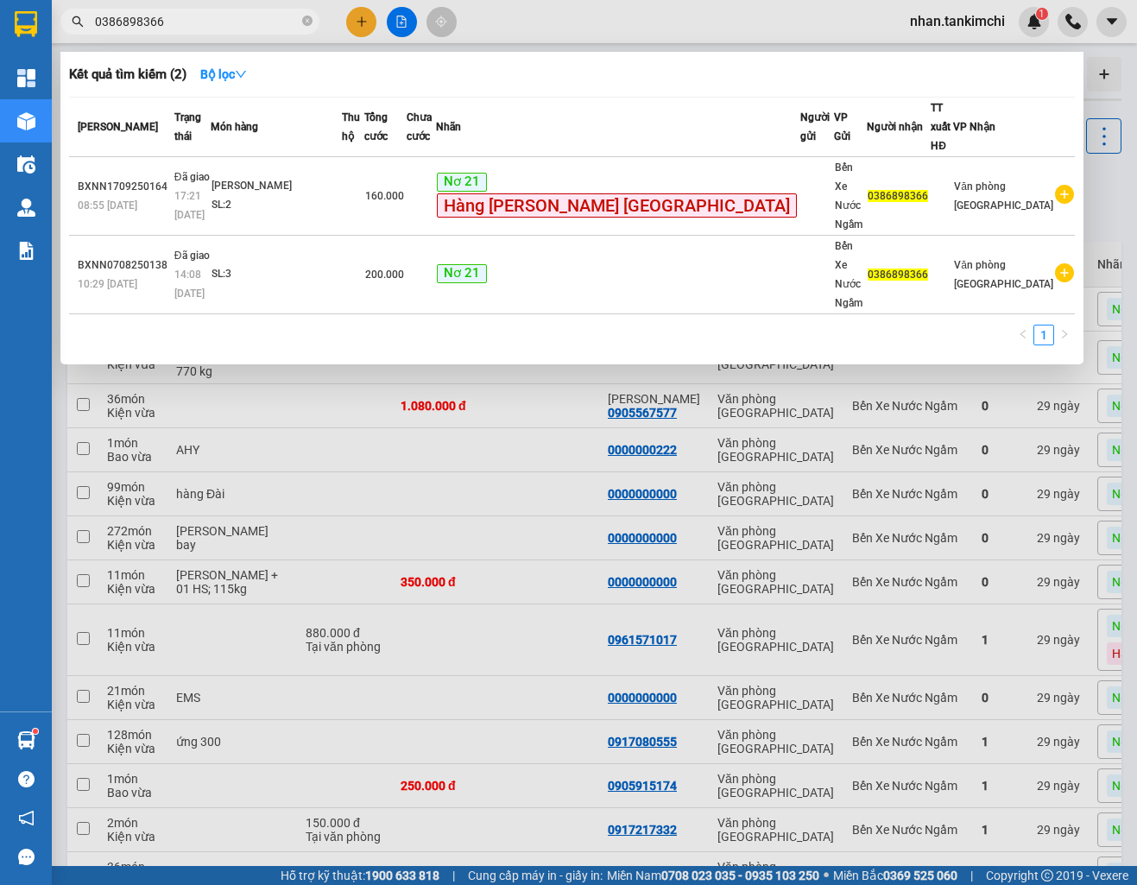
click at [199, 19] on input "0386898366" at bounding box center [197, 21] width 204 height 19
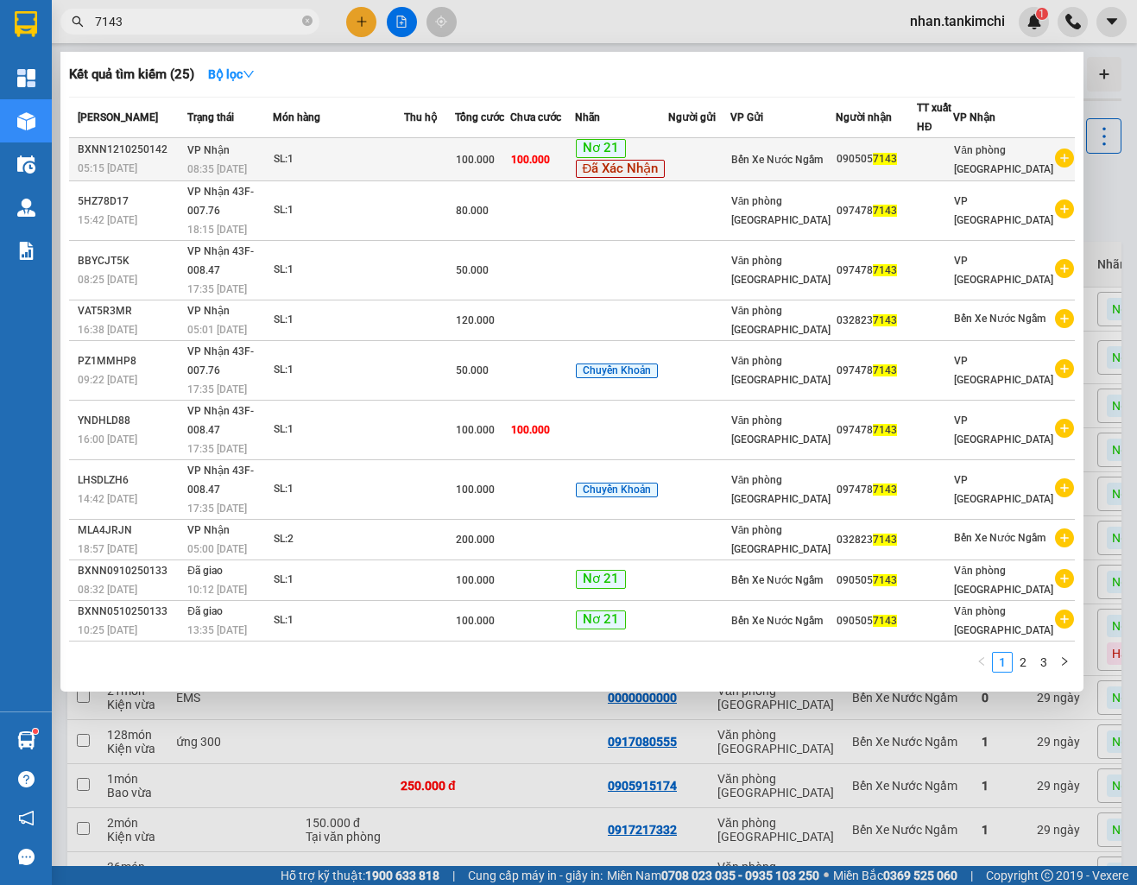
type input "7143"
click at [729, 150] on td at bounding box center [698, 159] width 61 height 43
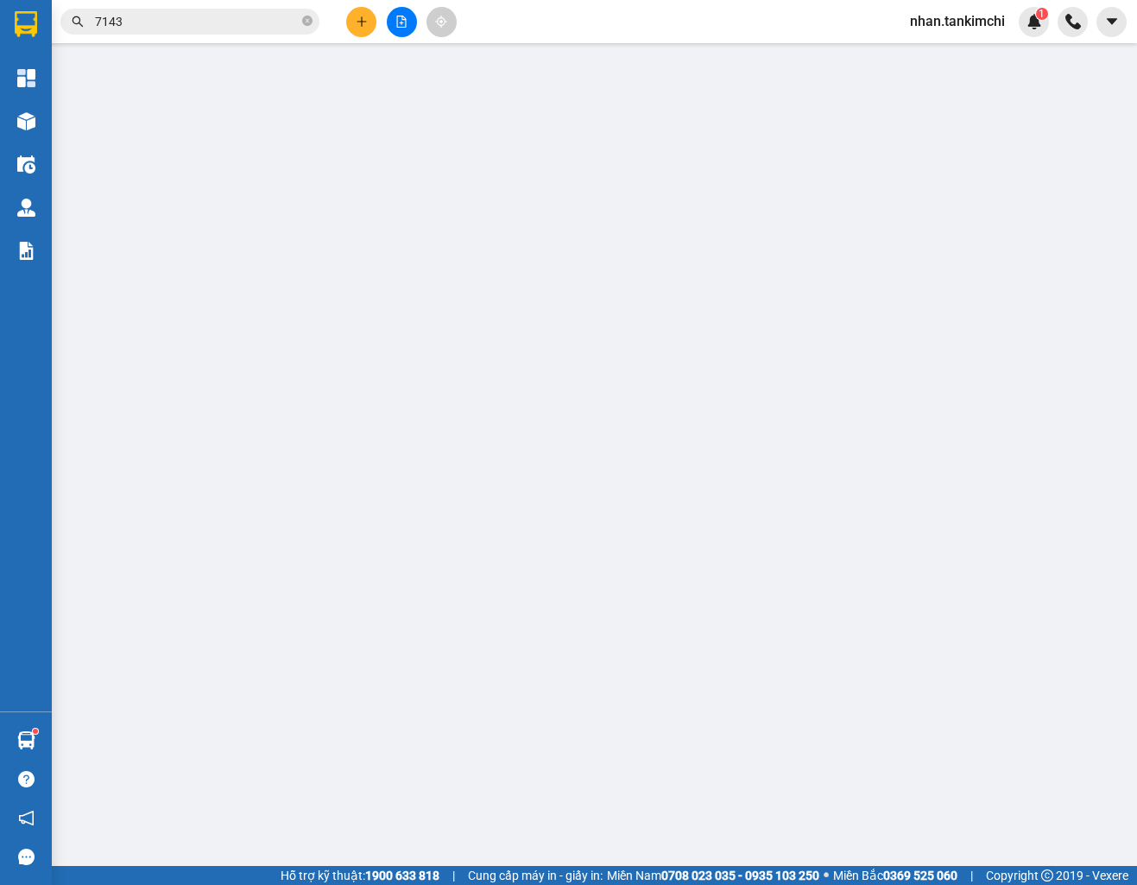
type input "0905057143"
type input "100.000"
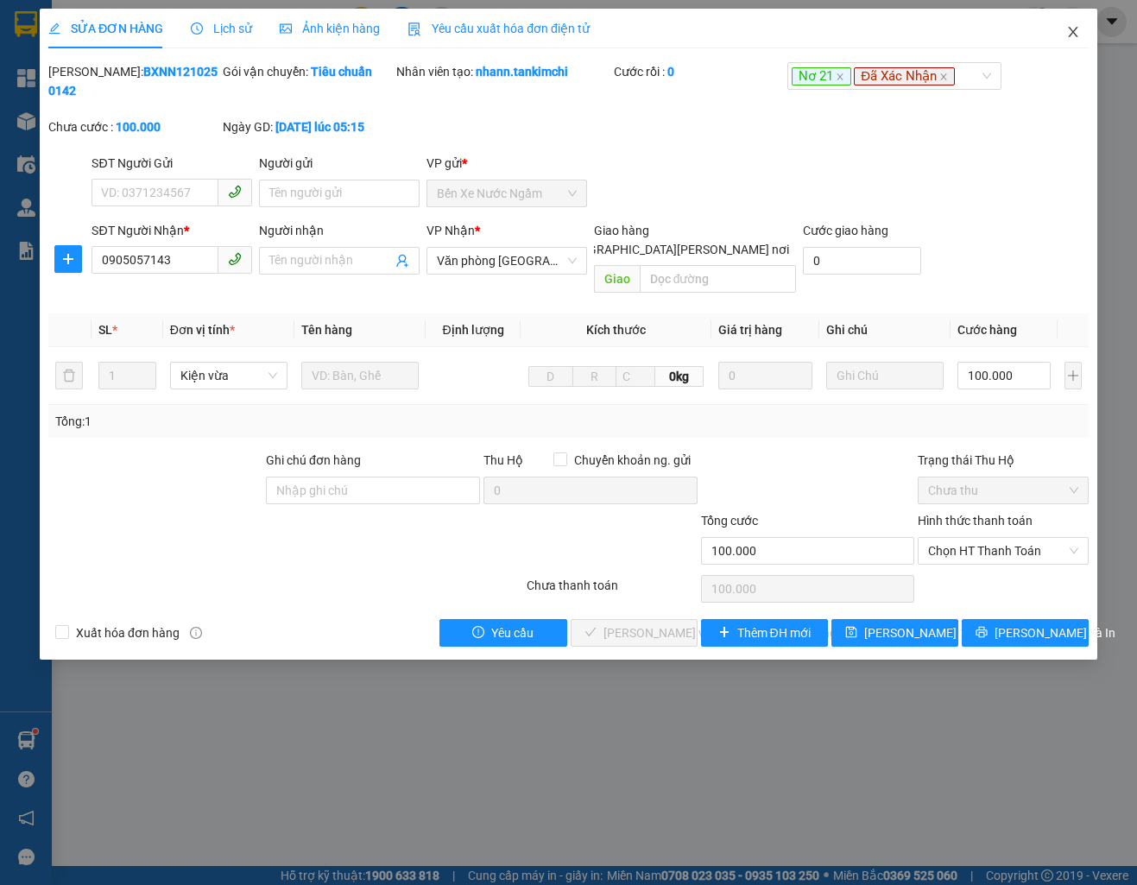
click at [1080, 36] on span "Close" at bounding box center [1073, 33] width 48 height 48
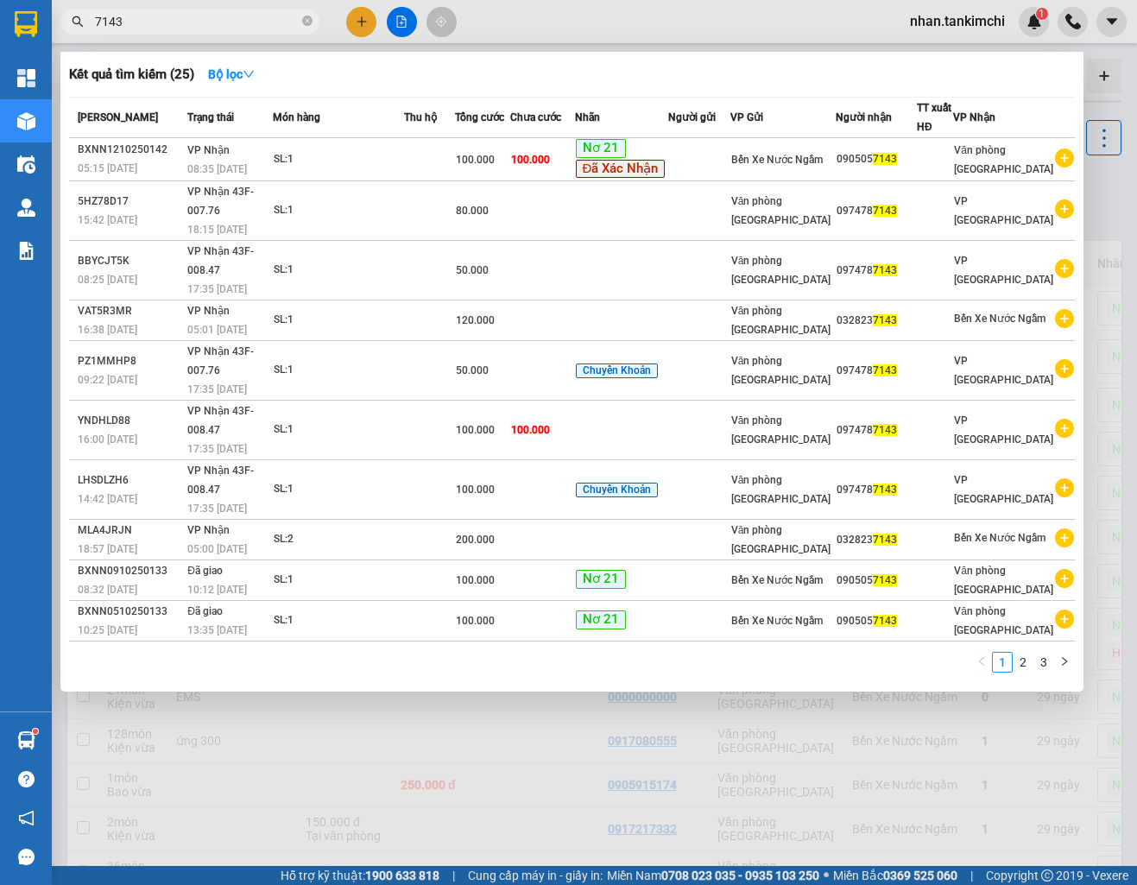
click at [231, 20] on input "7143" at bounding box center [197, 21] width 204 height 19
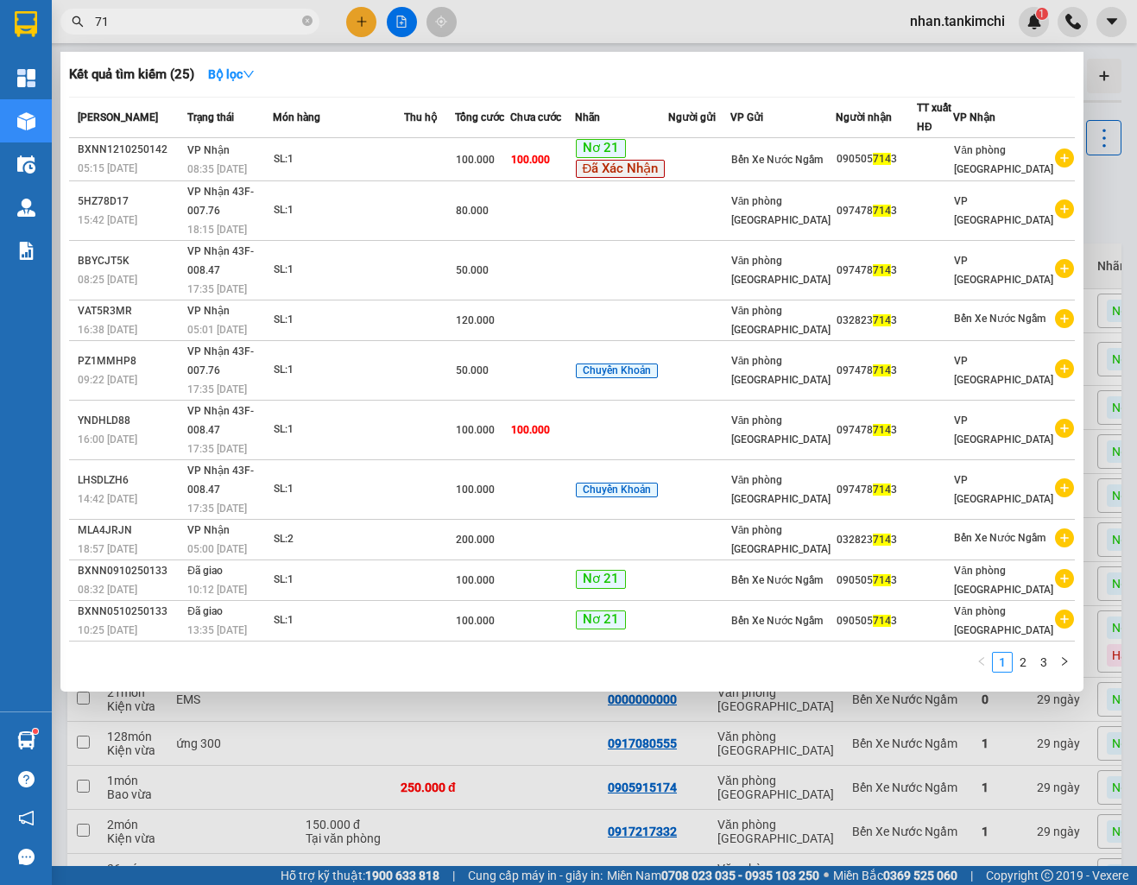
type input "7"
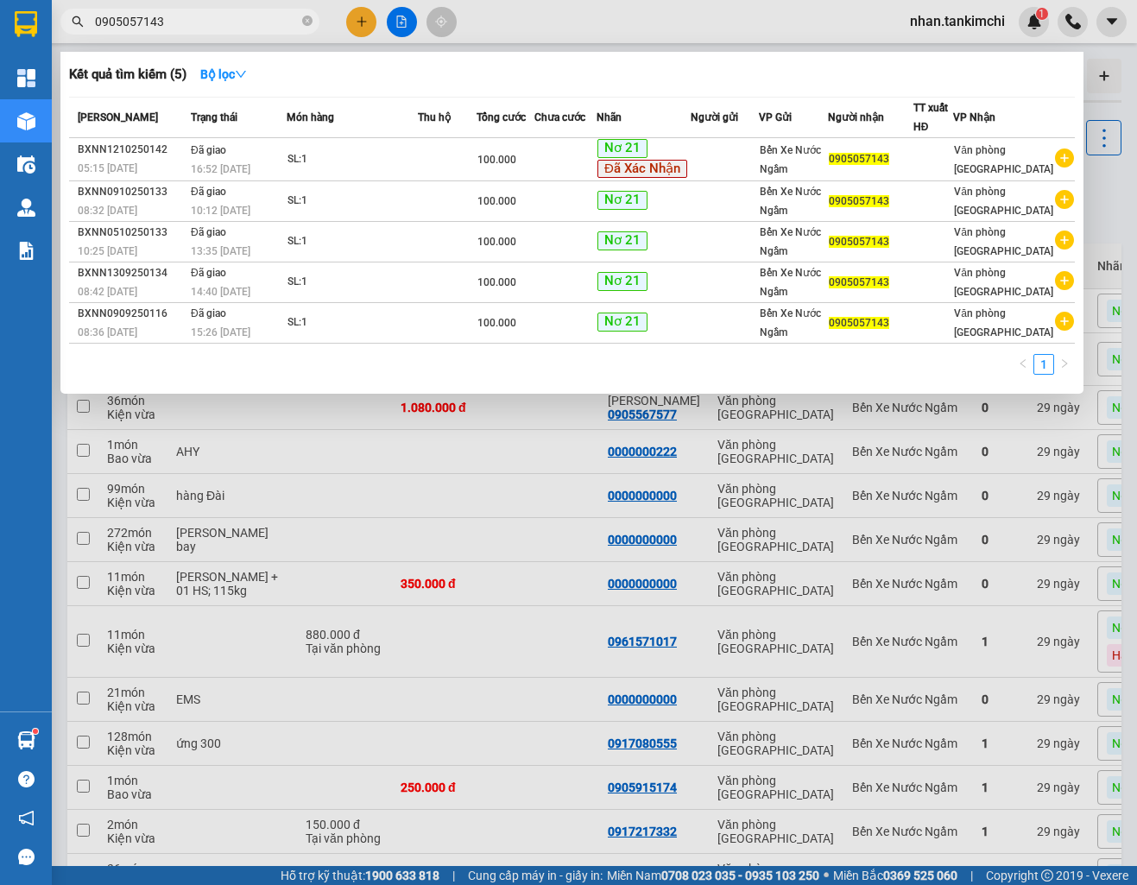
click at [135, 18] on input "0905057143" at bounding box center [197, 21] width 204 height 19
click at [219, 23] on input "0905057143" at bounding box center [197, 21] width 204 height 19
click at [188, 19] on input "0905057143" at bounding box center [197, 21] width 204 height 19
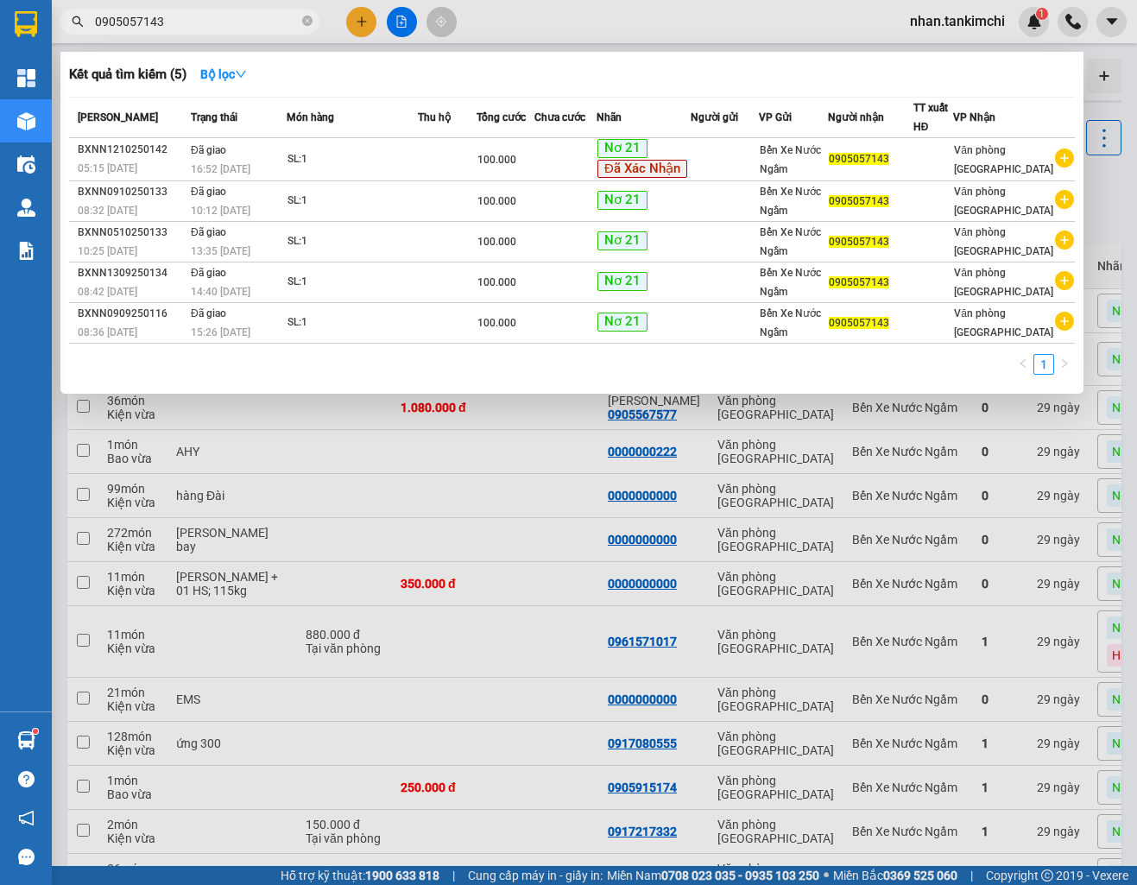
click at [188, 19] on input "0905057143" at bounding box center [197, 21] width 204 height 19
click at [155, 24] on input "0905057143" at bounding box center [197, 21] width 204 height 19
type input "66613"
click at [247, 71] on icon "down" at bounding box center [241, 74] width 12 height 12
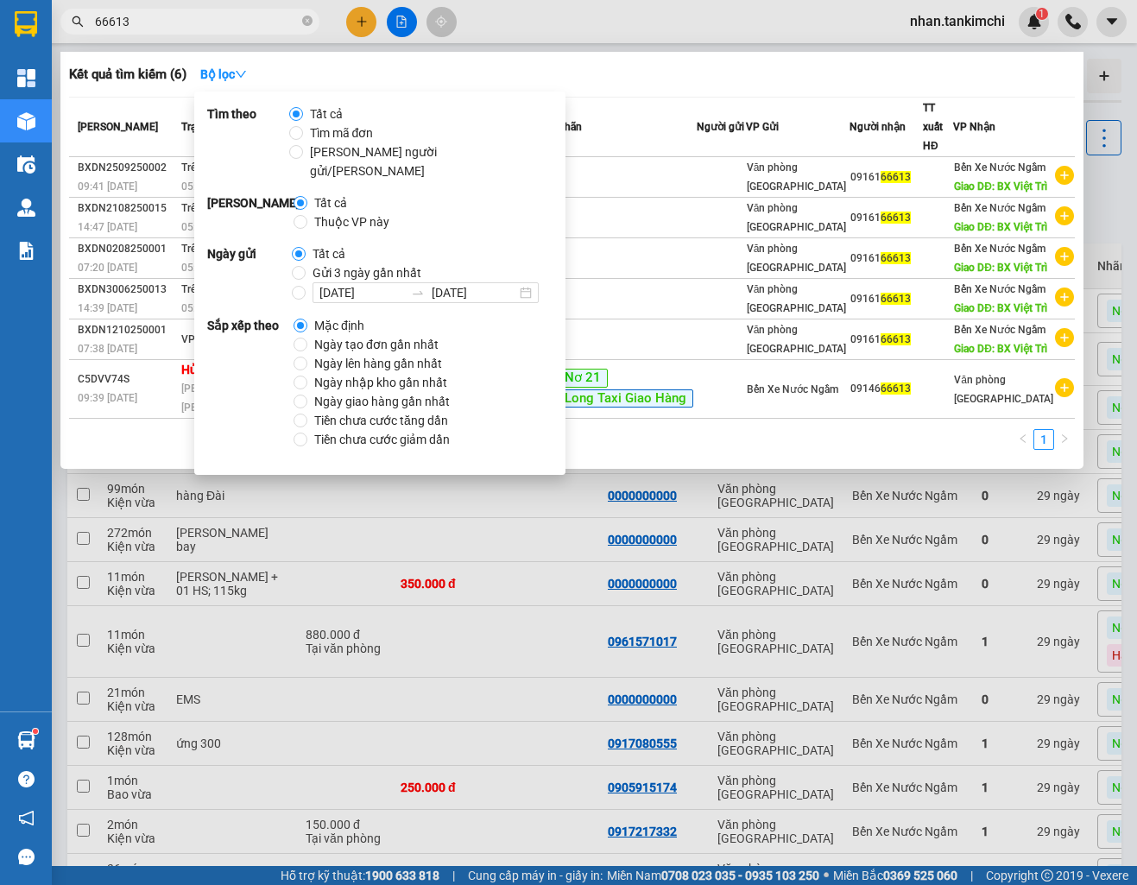
click at [344, 263] on span "Gửi 3 ngày gần nhất" at bounding box center [367, 272] width 123 height 19
click at [306, 266] on input "Gửi 3 ngày gần nhất" at bounding box center [299, 273] width 14 height 14
radio input "true"
radio input "false"
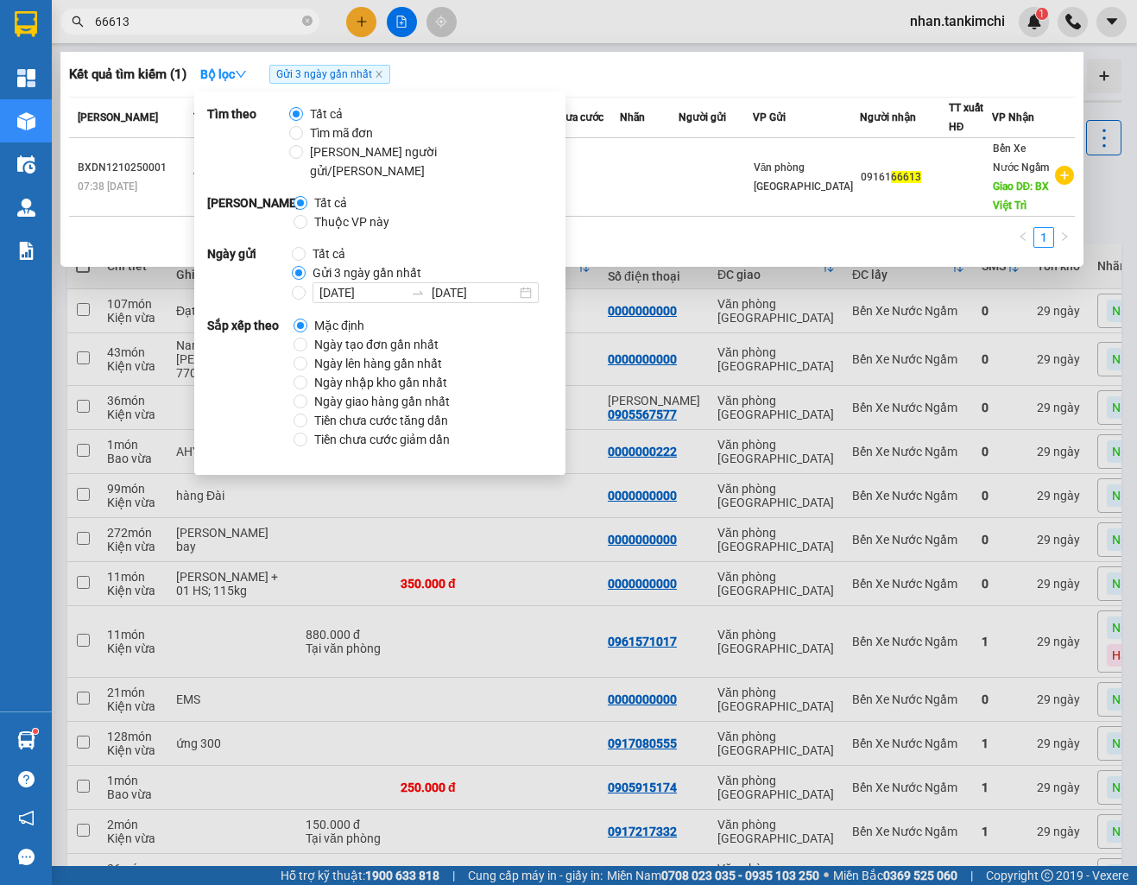
click at [668, 93] on div "Kết quả tìm kiếm ( 1 ) Bộ lọc Gửi 3 ngày gần nhất Mã ĐH Trạng thái Món hàng Thu…" at bounding box center [571, 159] width 1023 height 215
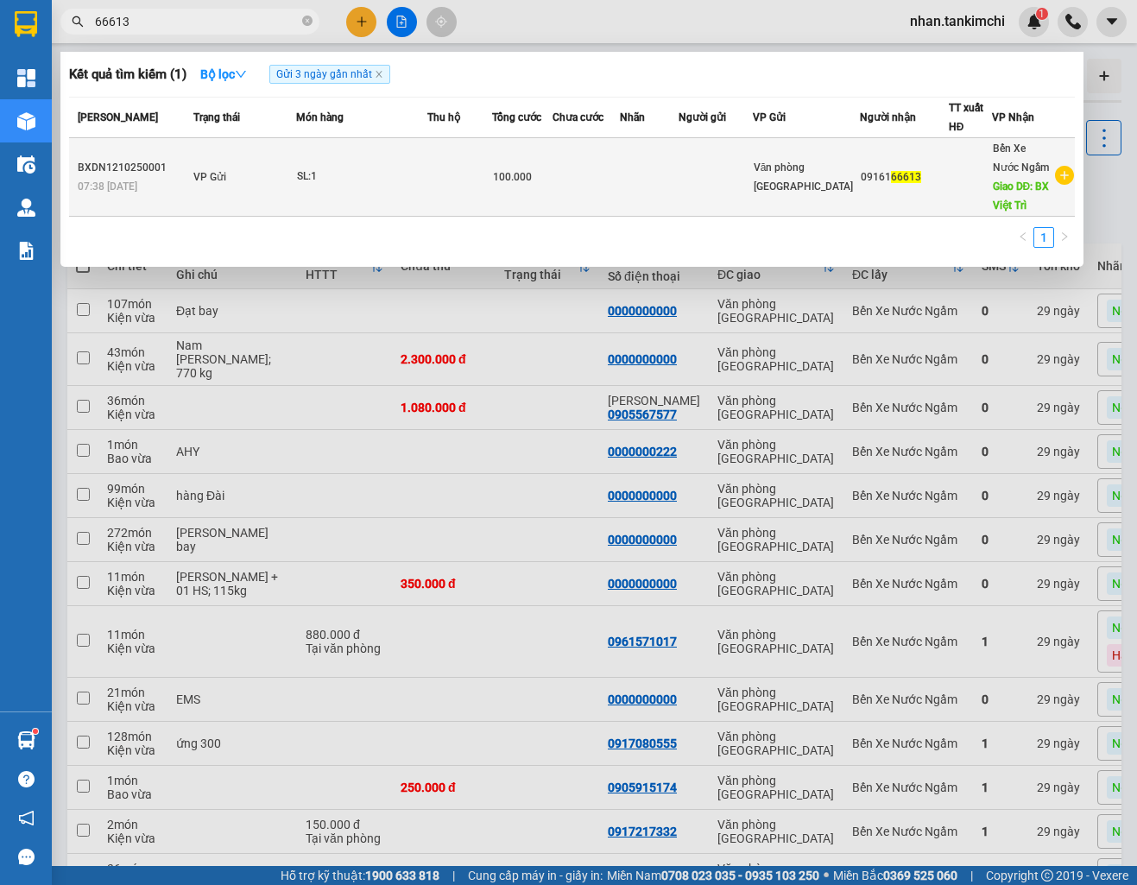
click at [619, 181] on td at bounding box center [586, 177] width 67 height 79
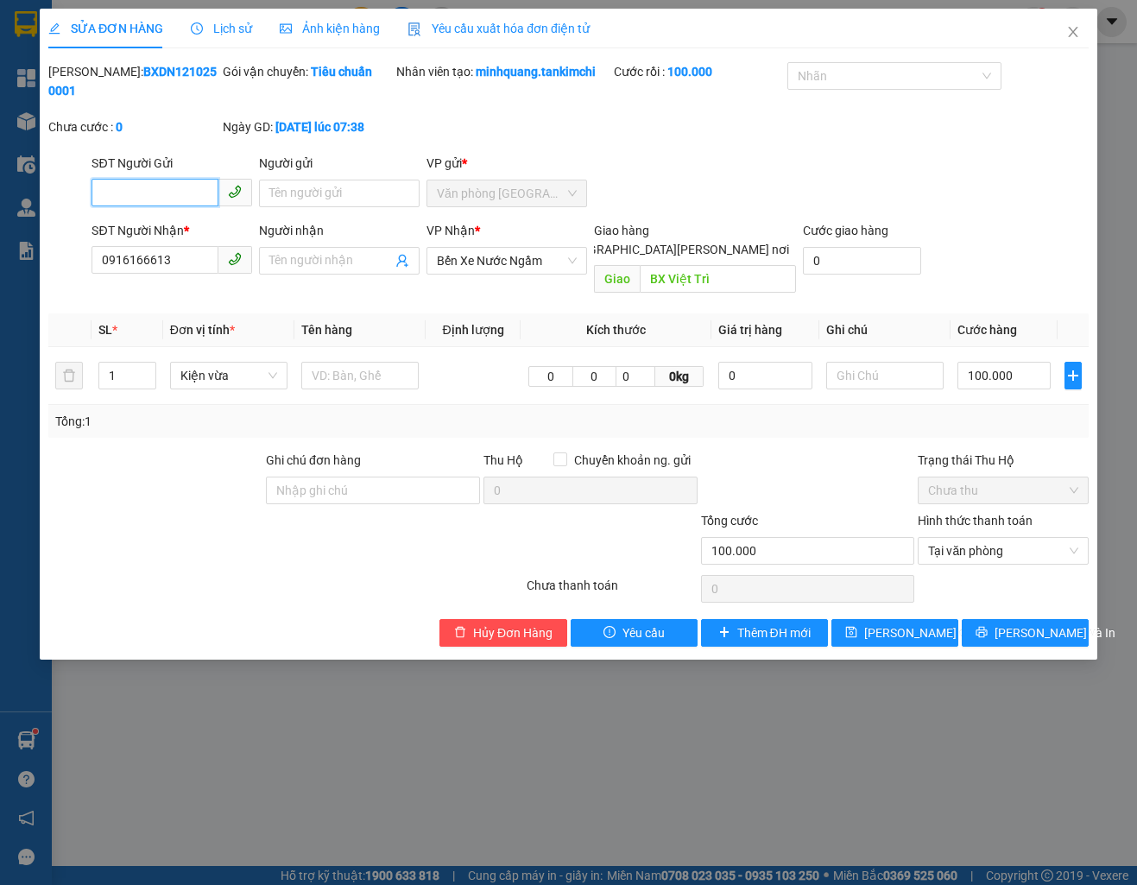
type input "0916166613"
type input "BX Việt Trì"
type input "100.000"
click at [219, 30] on span "Lịch sử" at bounding box center [221, 29] width 61 height 14
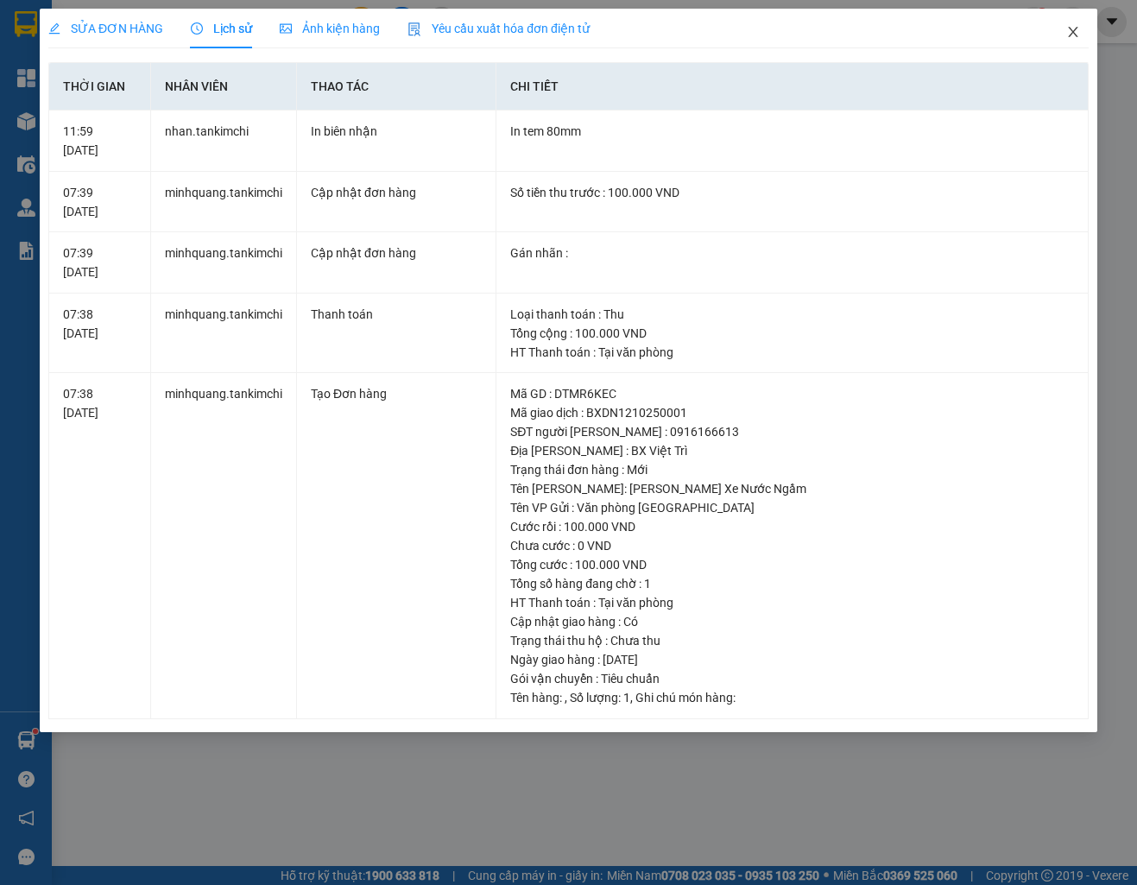
click at [1078, 39] on span "Close" at bounding box center [1073, 33] width 48 height 48
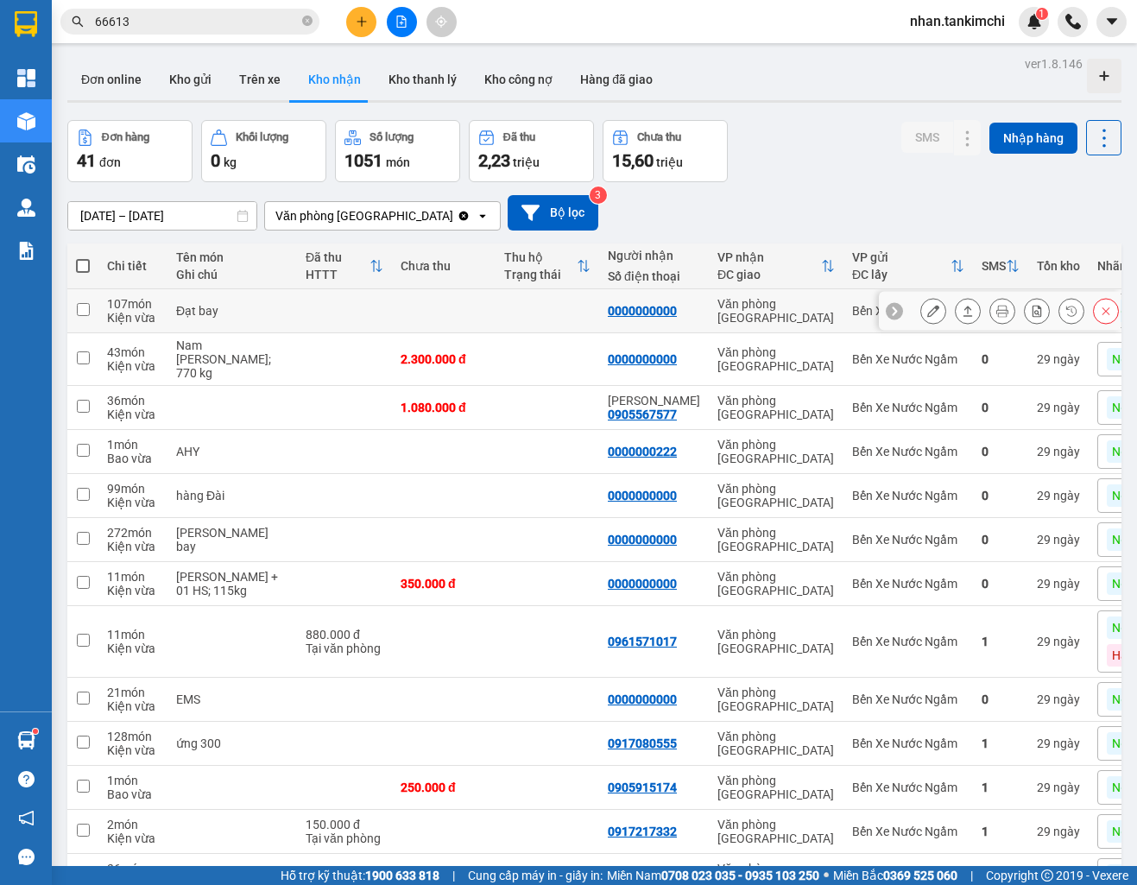
click at [938, 305] on td "Bến Xe Nước Ngầm" at bounding box center [907, 311] width 129 height 44
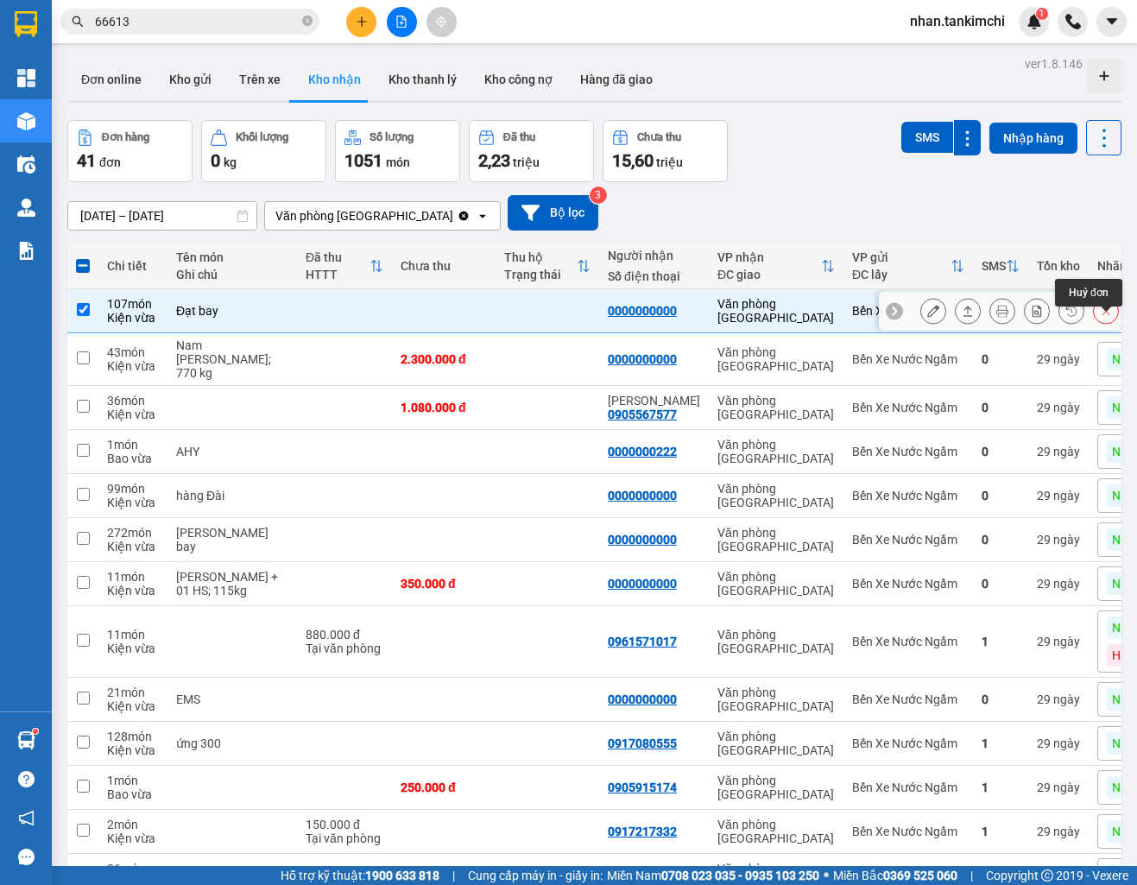
click at [1108, 317] on icon at bounding box center [1106, 311] width 12 height 12
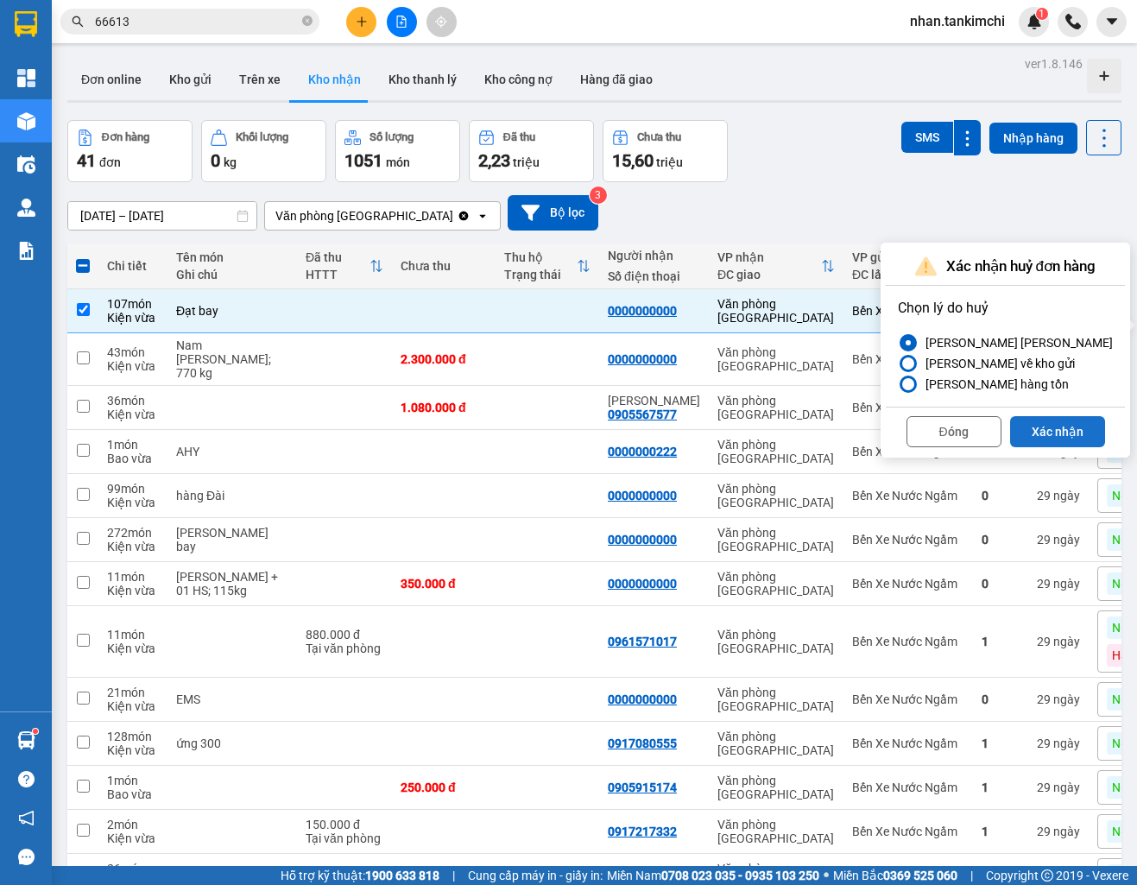
click at [1054, 422] on button "Xác nhận" at bounding box center [1057, 431] width 95 height 31
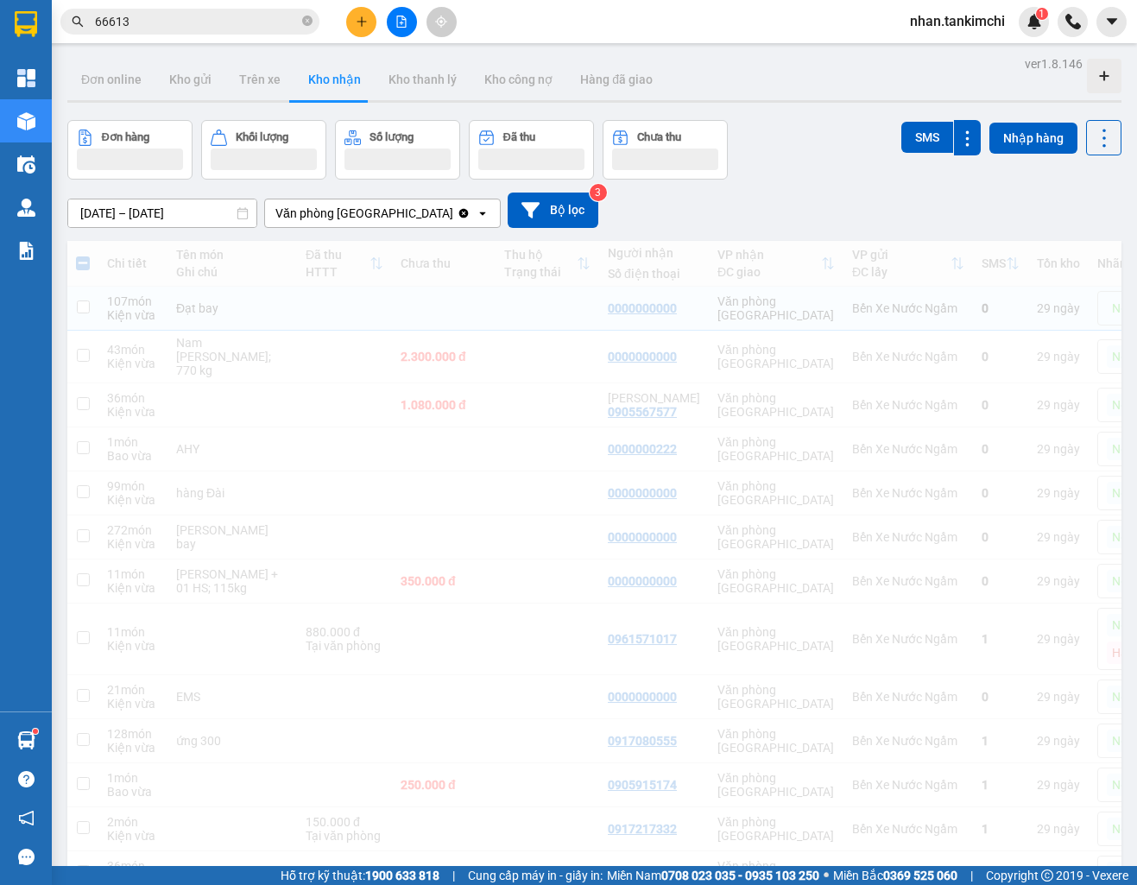
checkbox input "false"
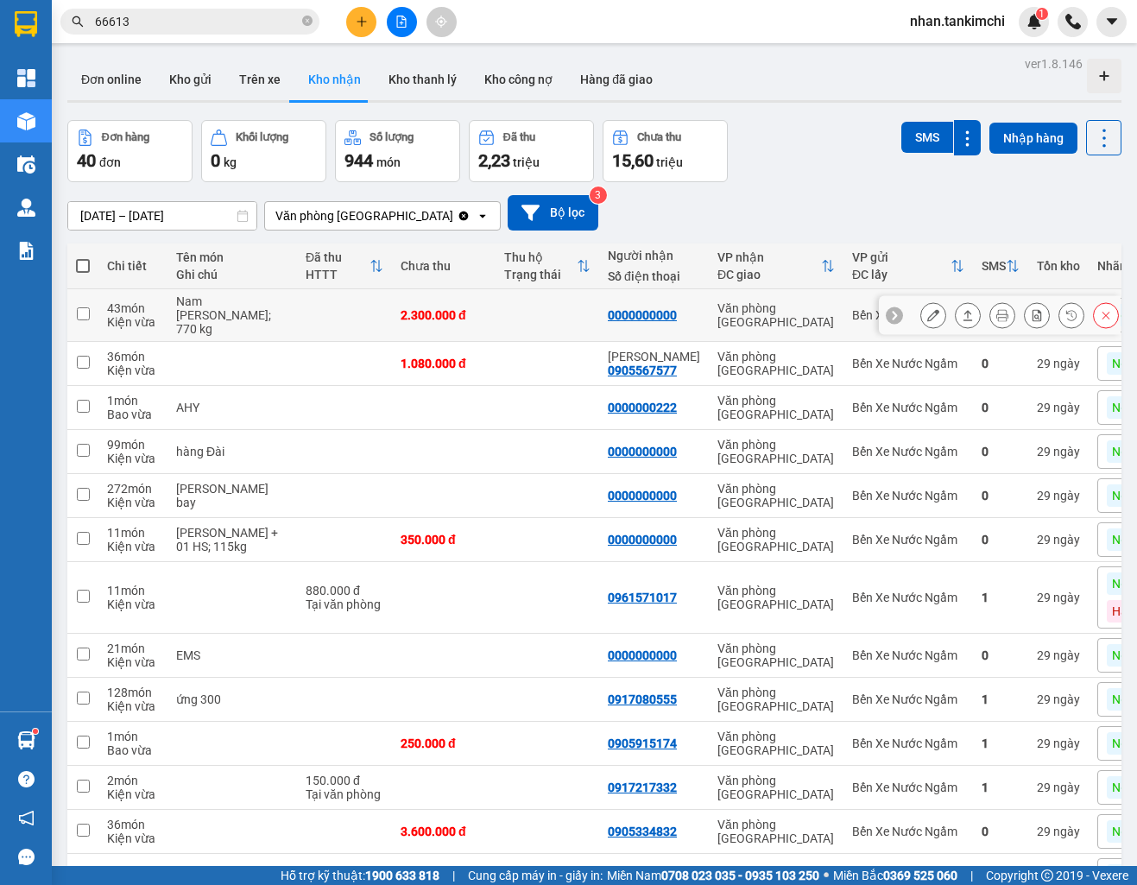
click at [1095, 328] on button at bounding box center [1106, 315] width 24 height 30
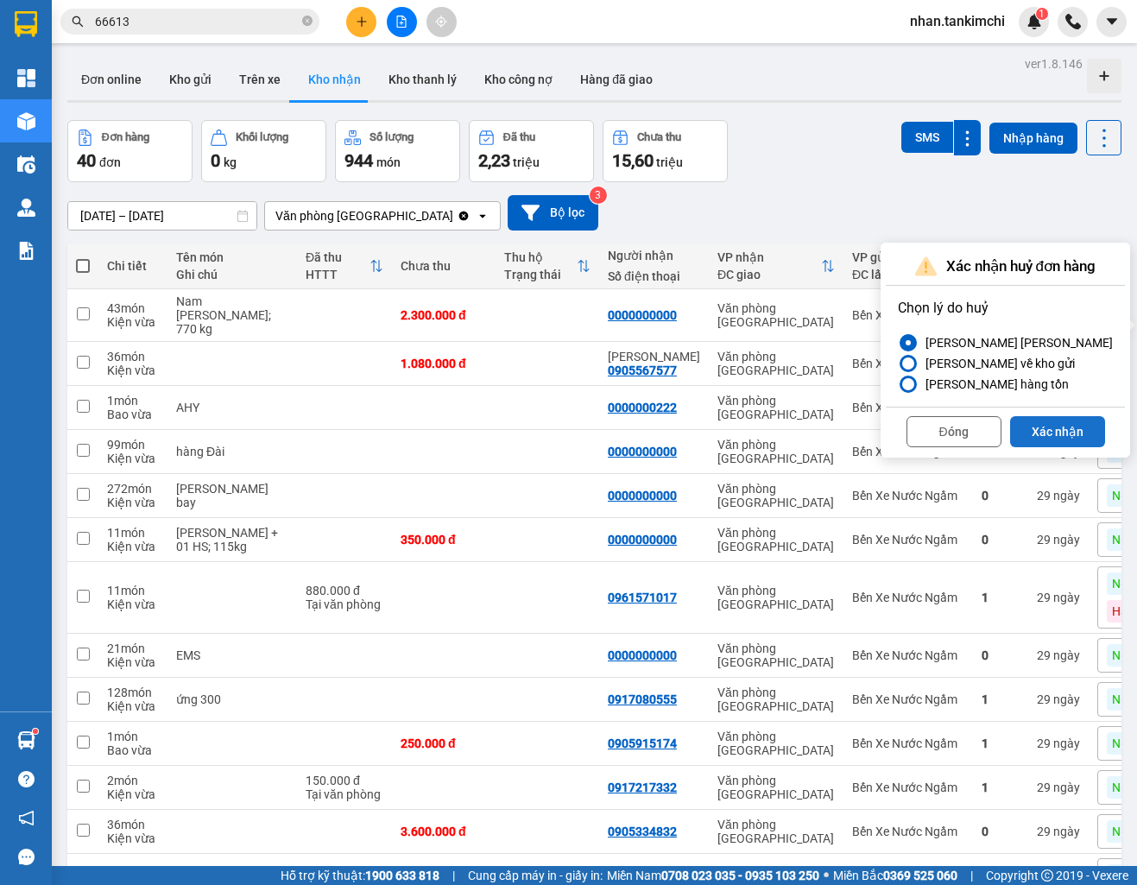
click at [1055, 431] on button "Xác nhận" at bounding box center [1057, 431] width 95 height 31
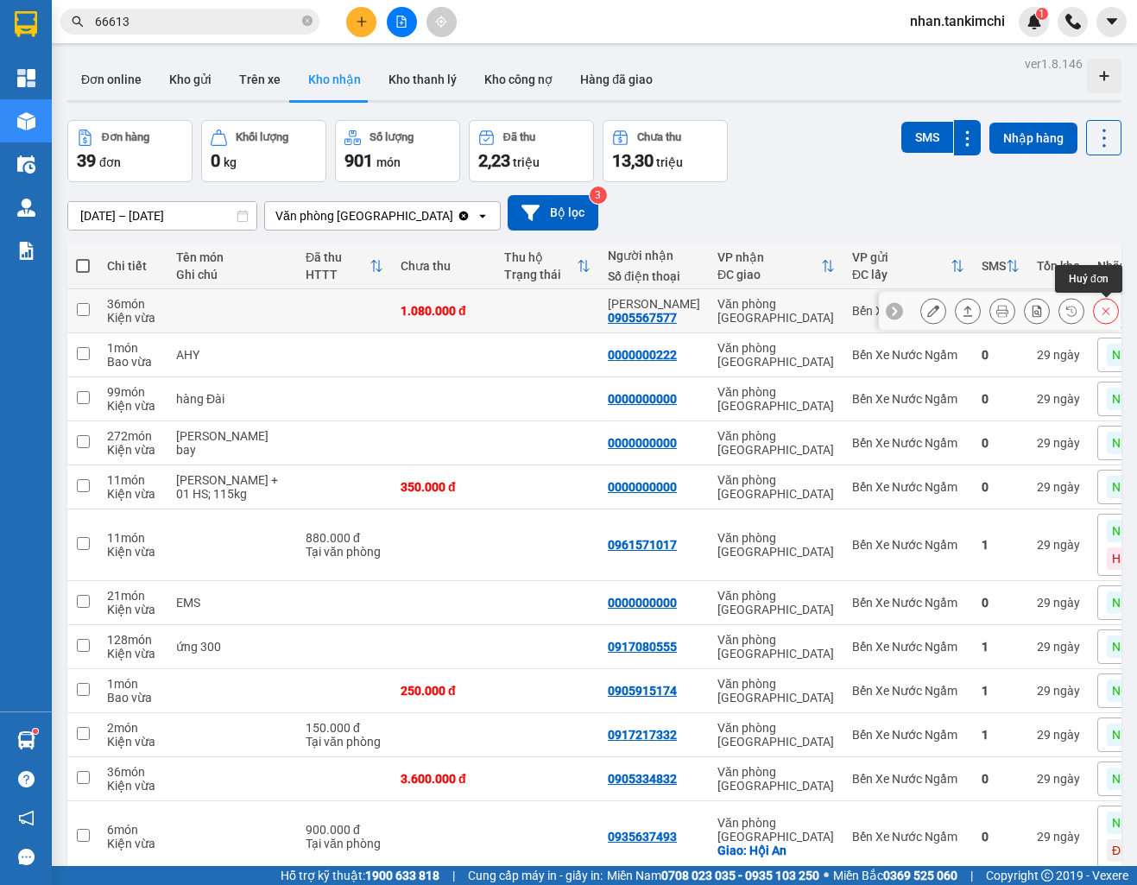
click at [1109, 315] on icon at bounding box center [1106, 311] width 12 height 12
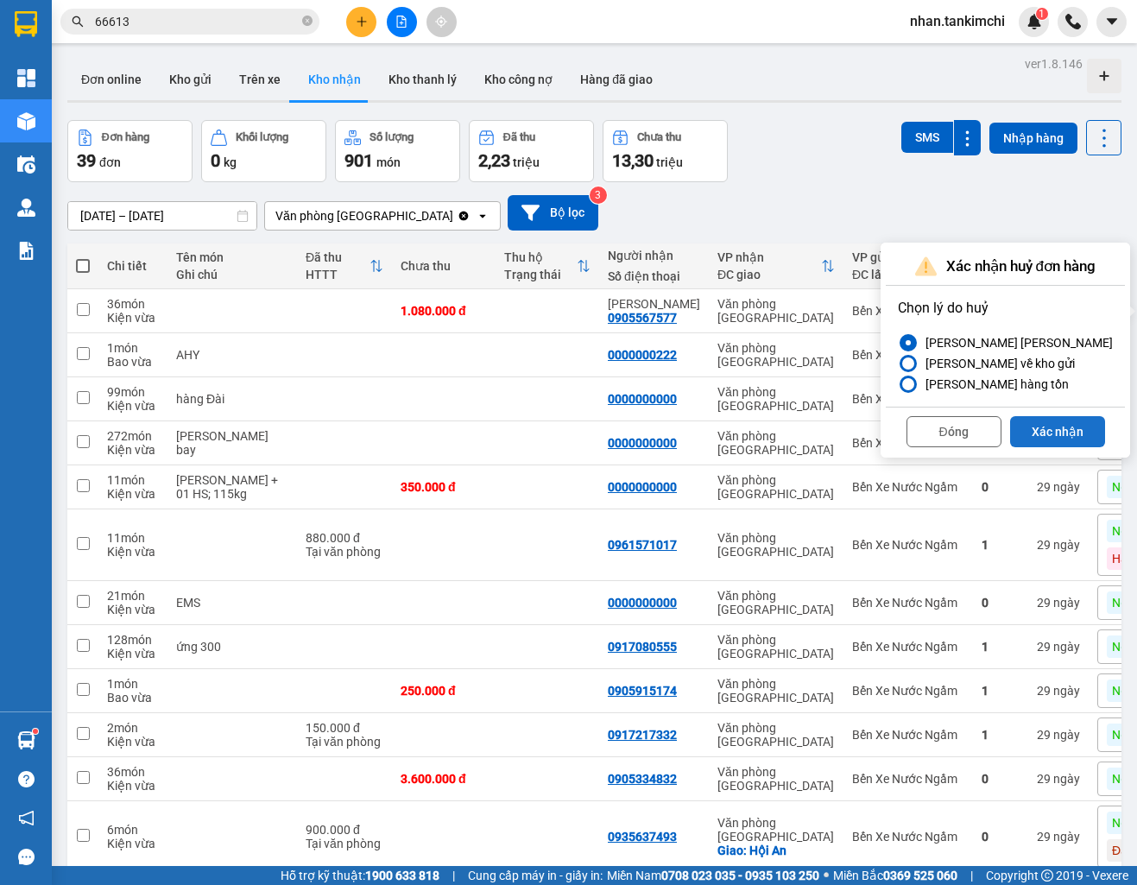
drag, startPoint x: 1109, startPoint y: 316, endPoint x: 1046, endPoint y: 423, distance: 124.2
click at [1046, 423] on button "Xác nhận" at bounding box center [1057, 431] width 95 height 31
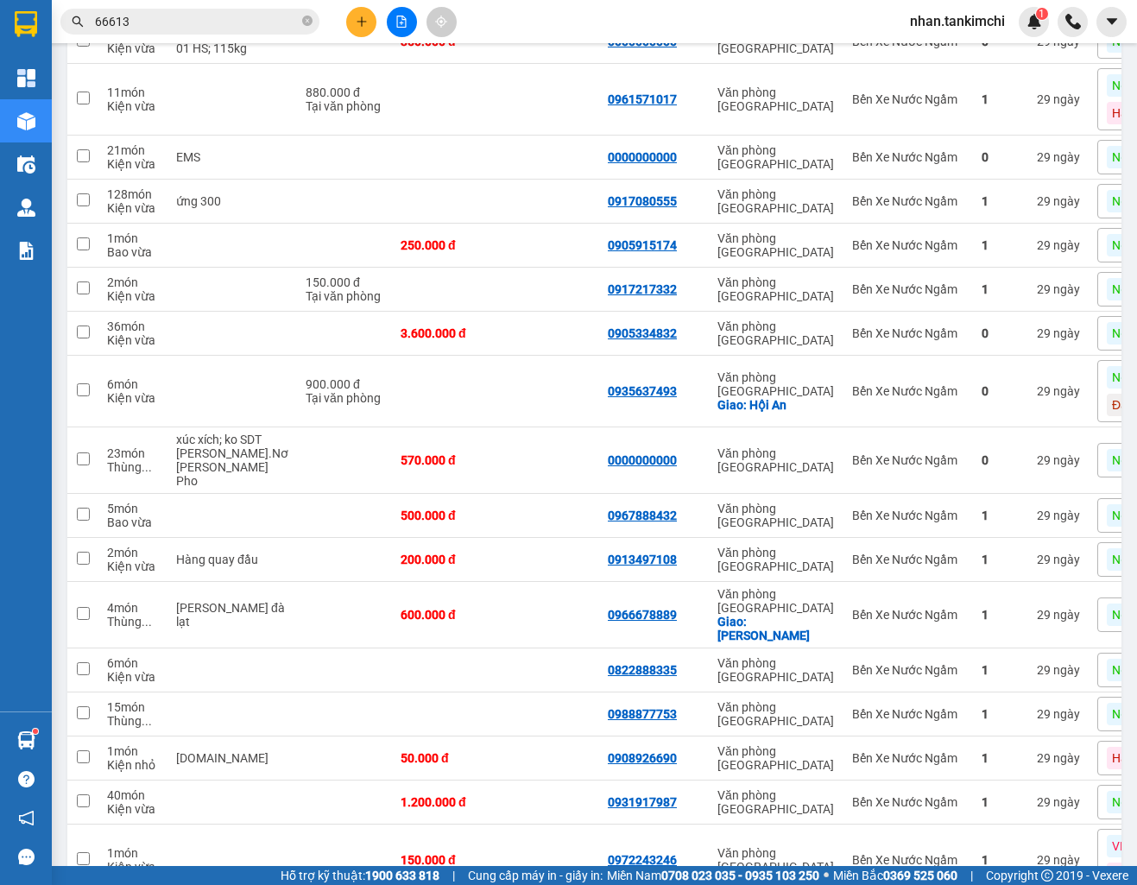
scroll to position [119, 0]
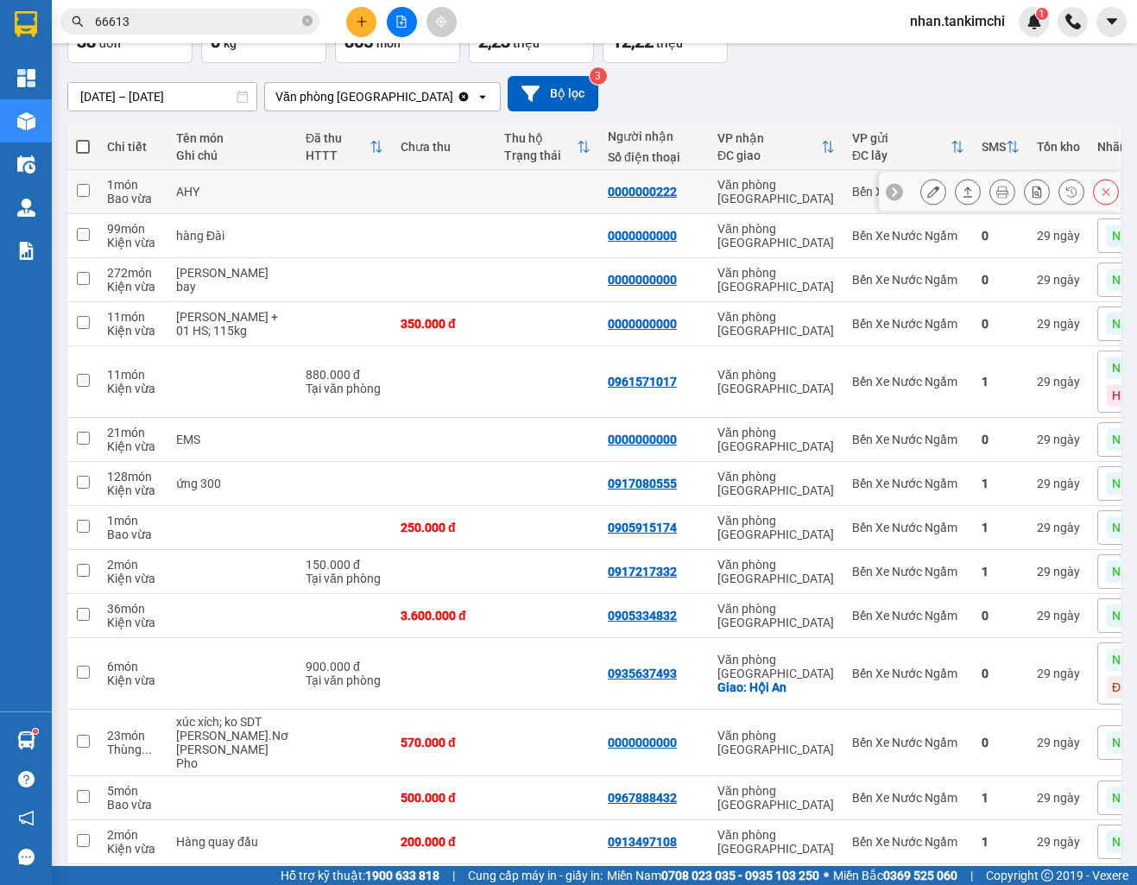
click at [1101, 193] on icon at bounding box center [1106, 192] width 12 height 12
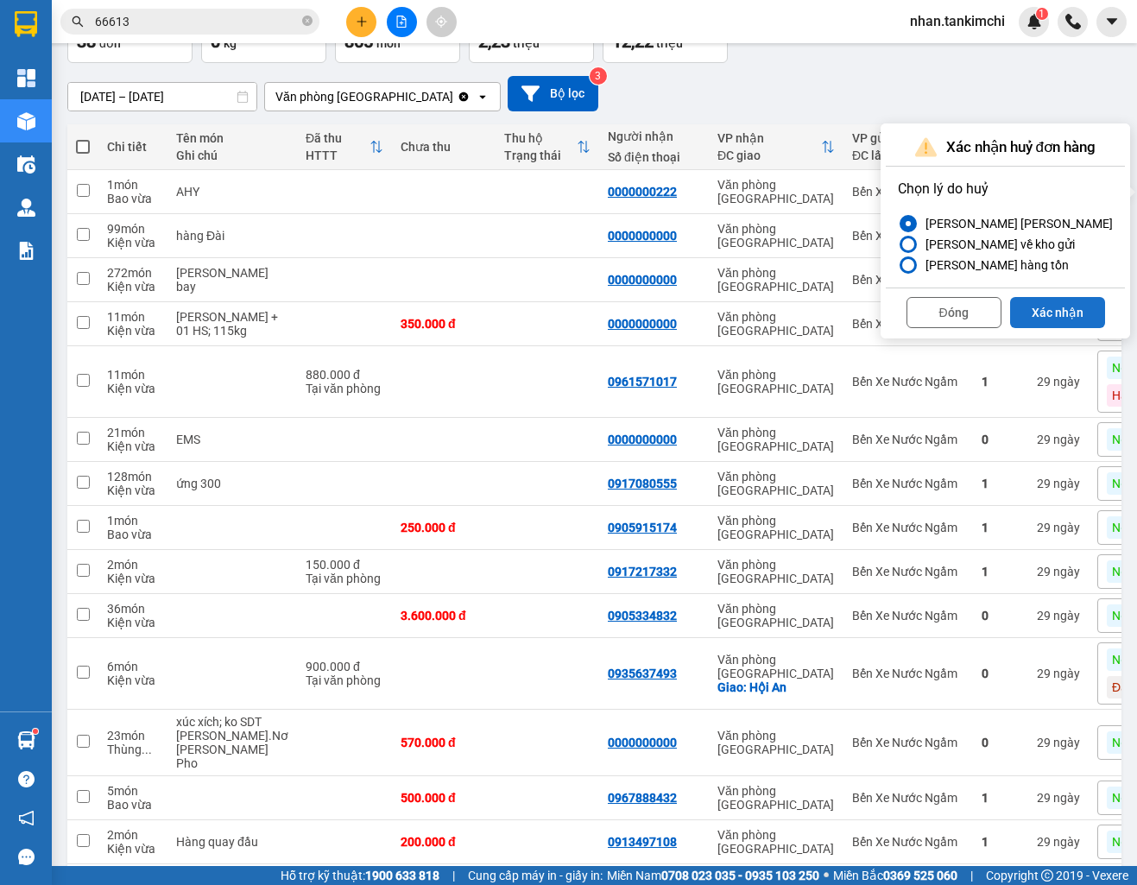
click at [1050, 305] on button "Xác nhận" at bounding box center [1057, 312] width 95 height 31
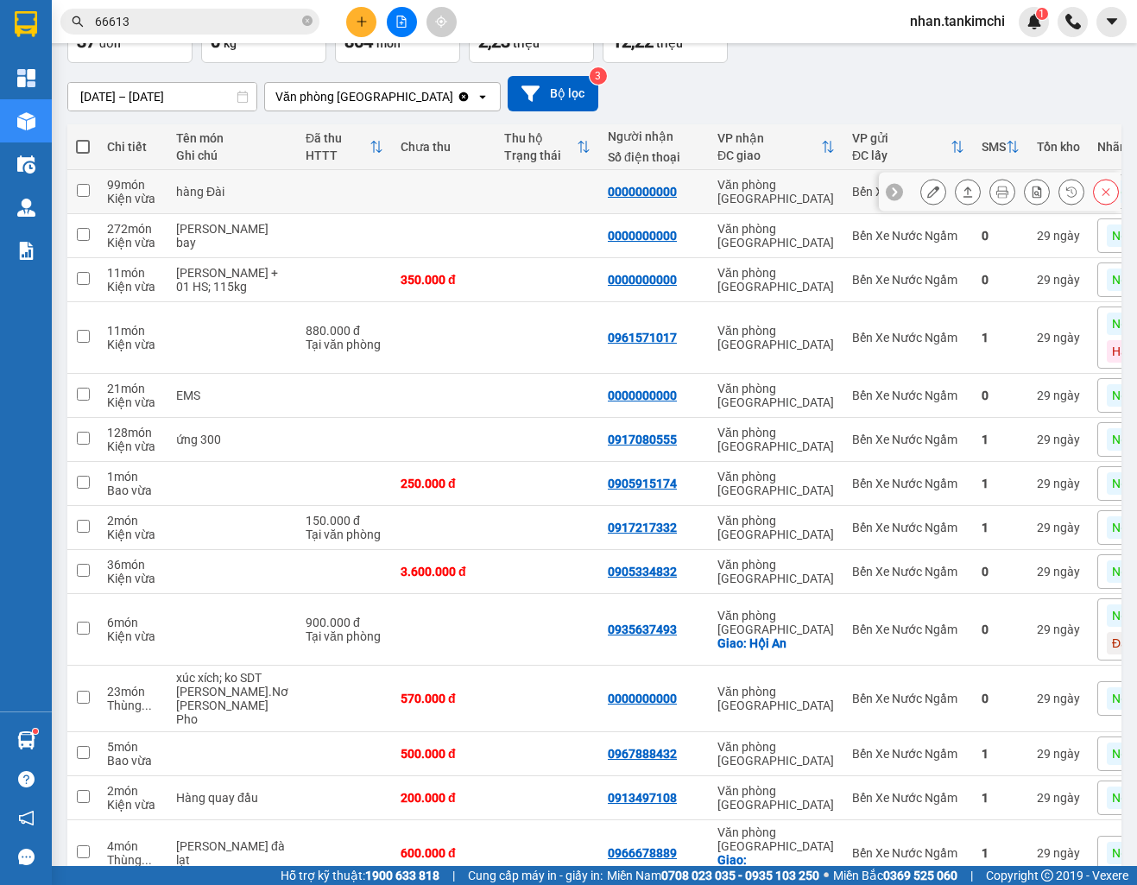
click at [1096, 205] on button at bounding box center [1106, 192] width 24 height 30
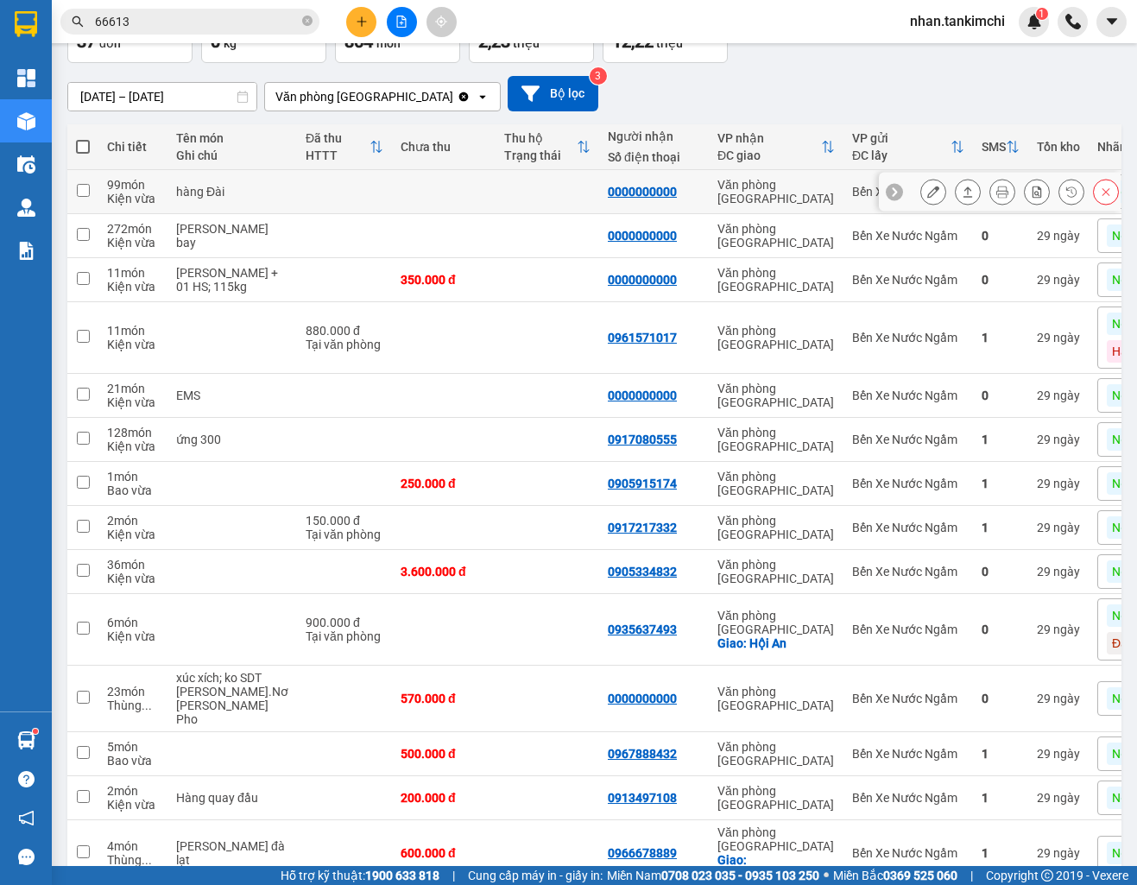
click at [1102, 198] on icon at bounding box center [1106, 192] width 12 height 12
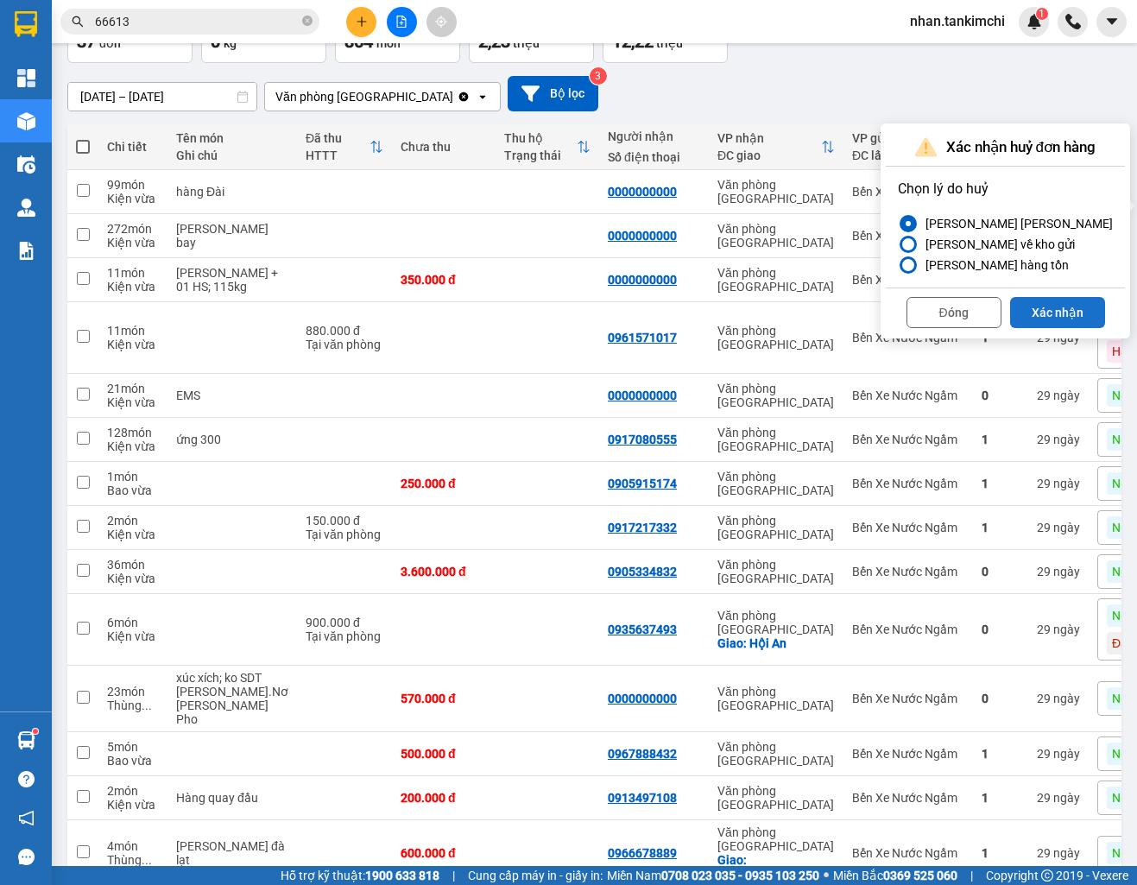
click at [1063, 298] on button "Xác nhận" at bounding box center [1057, 312] width 95 height 31
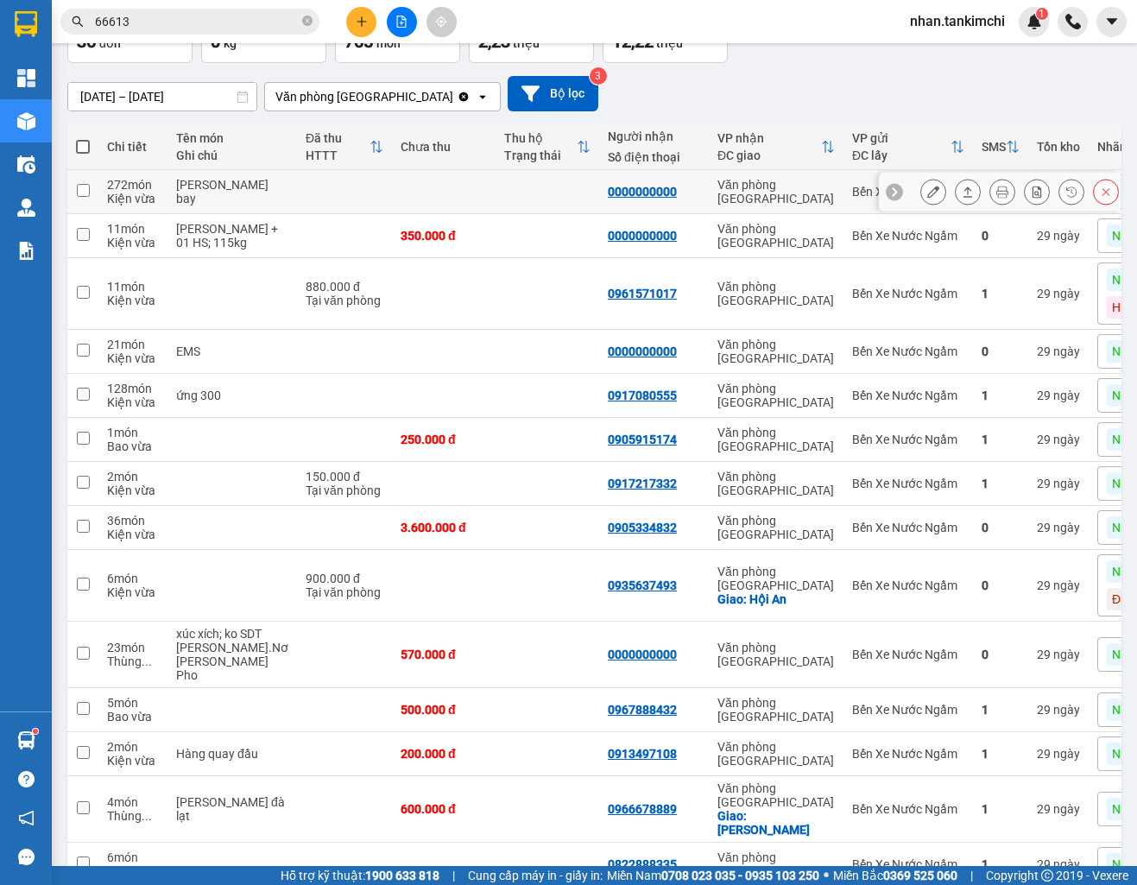
click at [1097, 205] on button at bounding box center [1106, 192] width 24 height 30
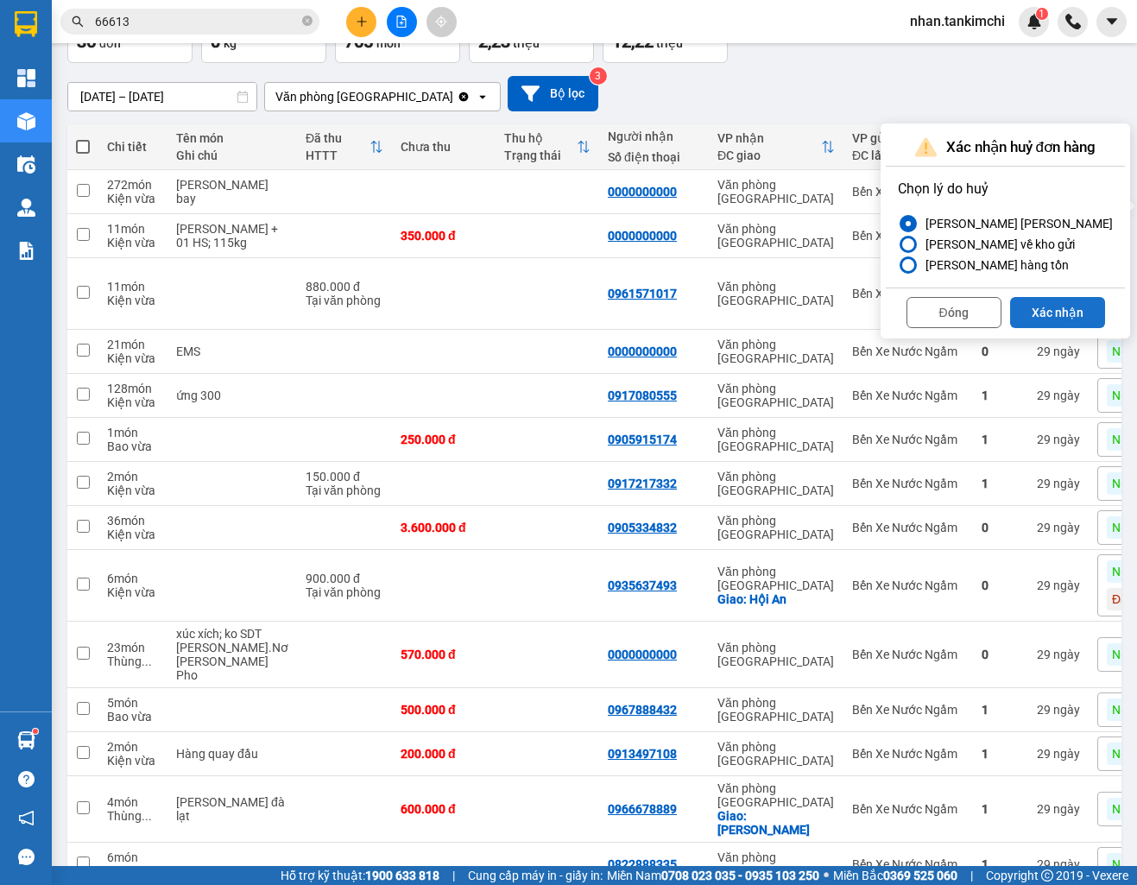
click at [1061, 298] on button "Xác nhận" at bounding box center [1057, 312] width 95 height 31
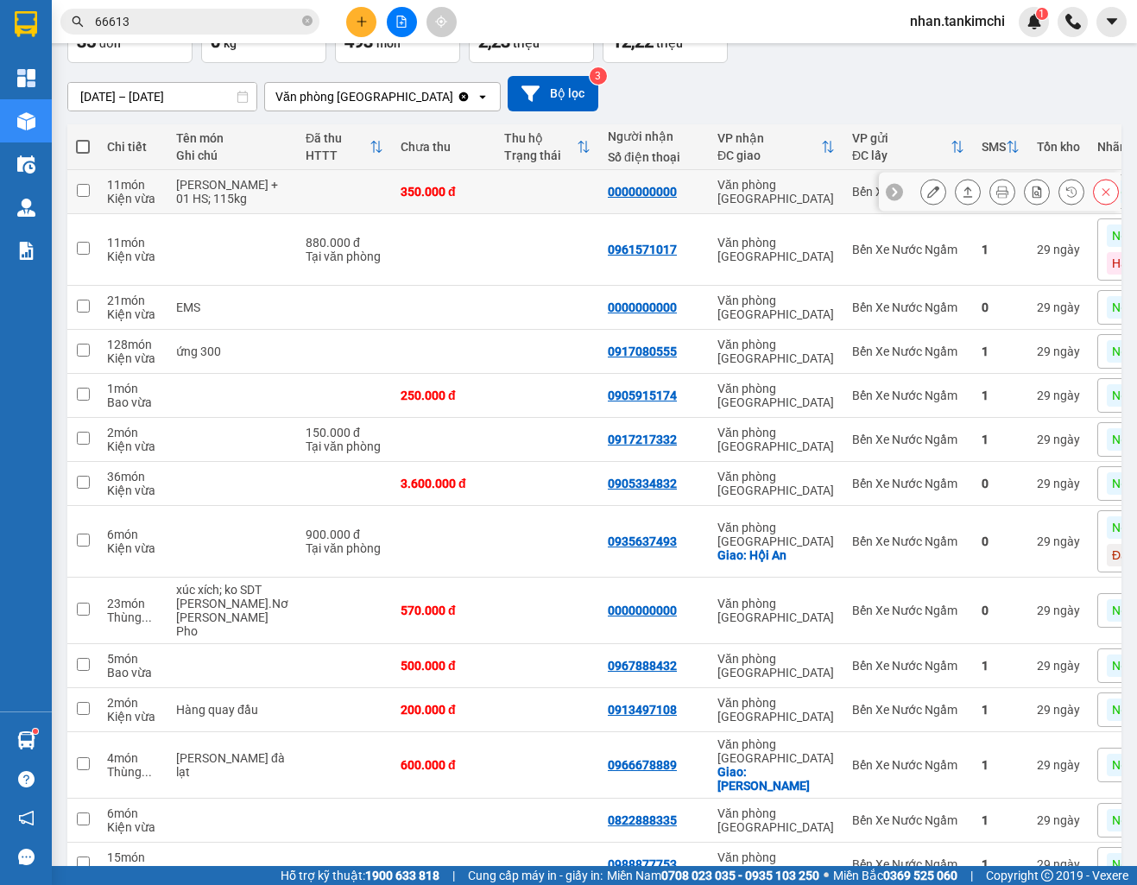
click at [1104, 198] on icon at bounding box center [1106, 192] width 12 height 12
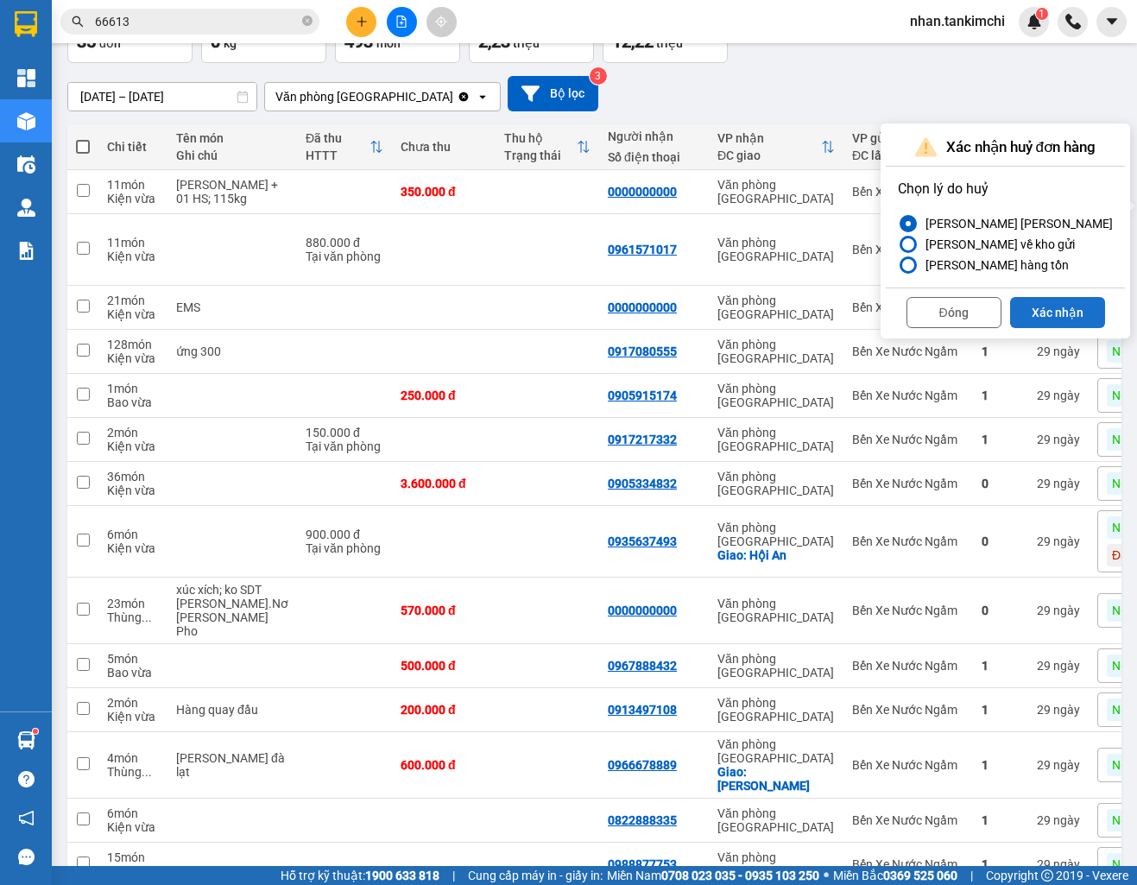
click at [1061, 297] on button "Xác nhận" at bounding box center [1057, 312] width 95 height 31
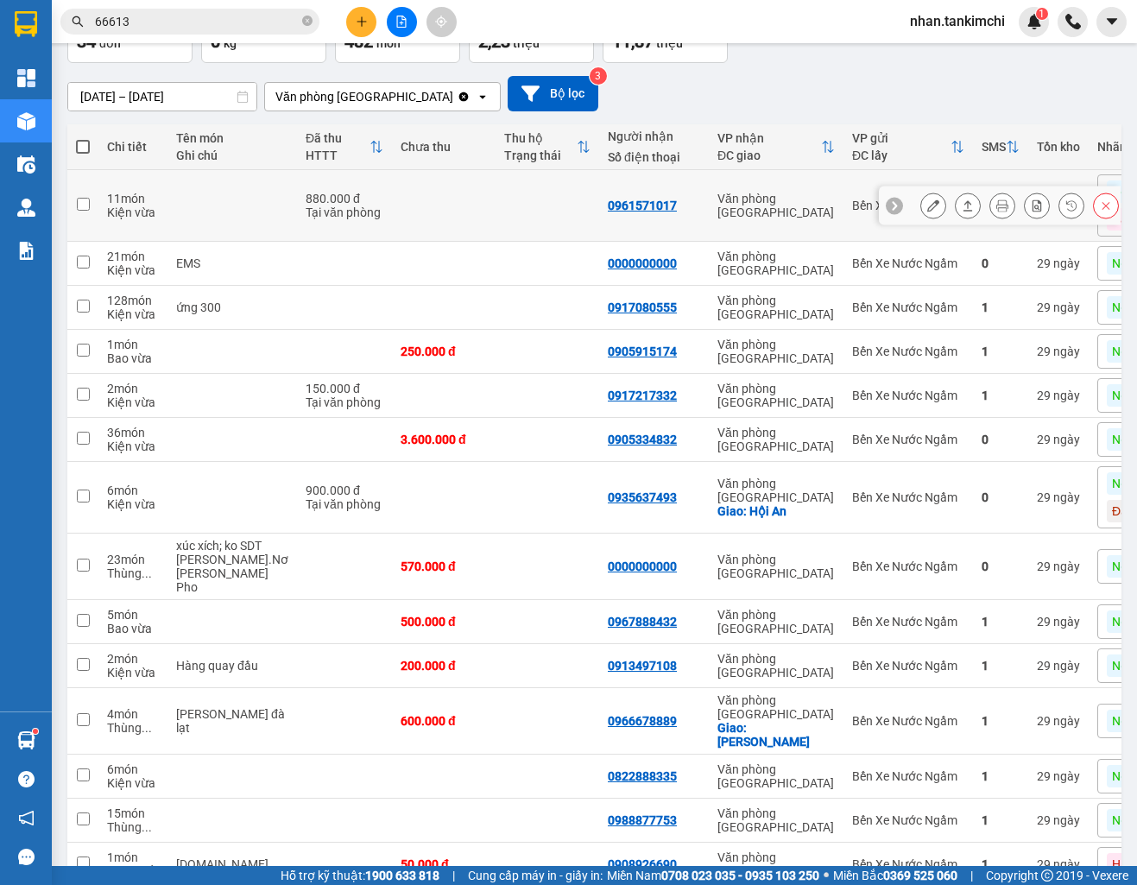
click at [1098, 213] on button at bounding box center [1106, 206] width 24 height 30
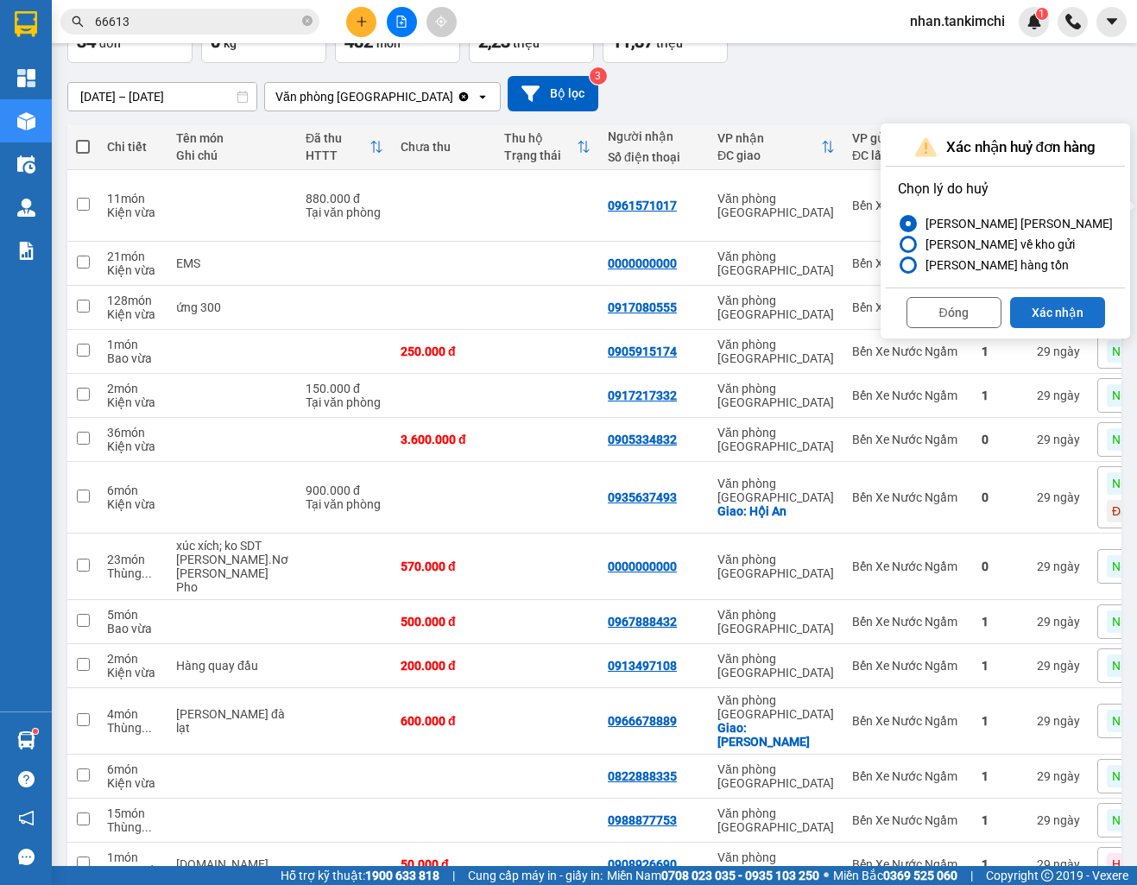
click at [1058, 306] on button "Xác nhận" at bounding box center [1057, 312] width 95 height 31
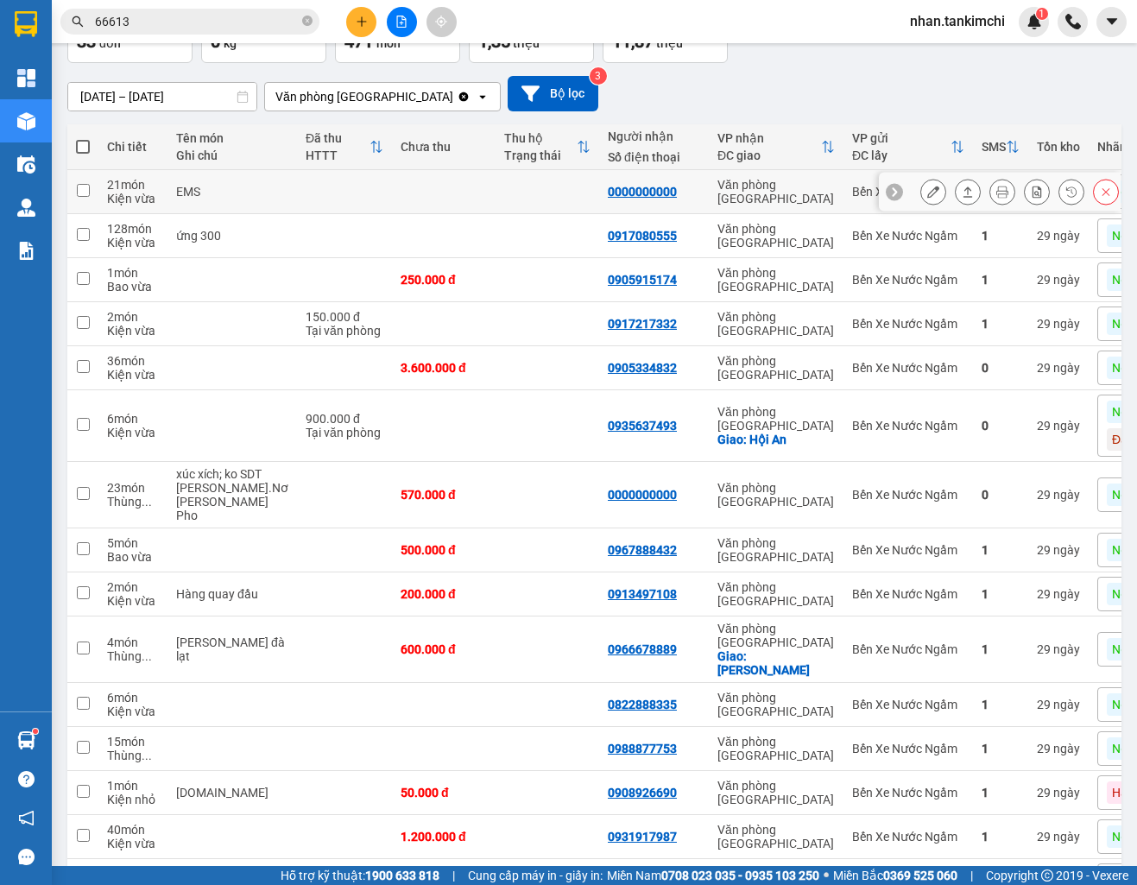
click at [1103, 207] on button at bounding box center [1106, 192] width 24 height 30
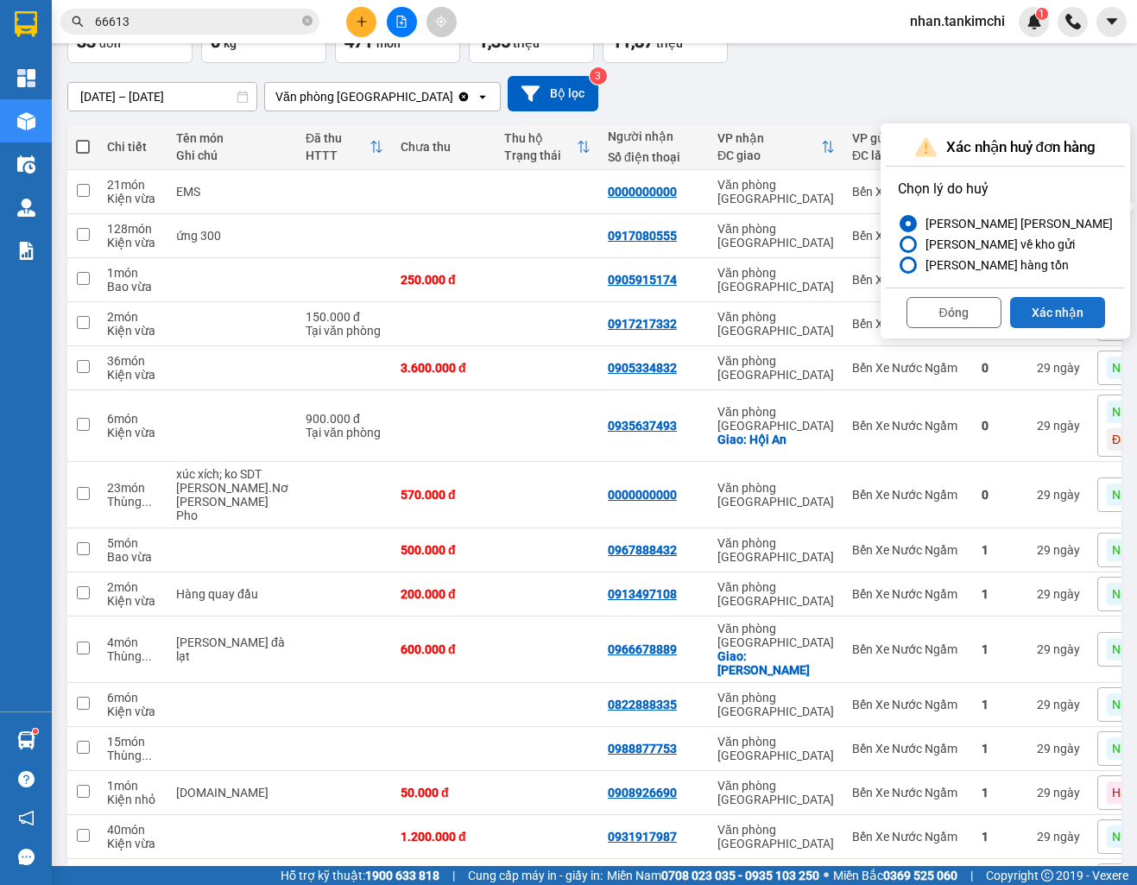
click at [1050, 302] on button "Xác nhận" at bounding box center [1057, 312] width 95 height 31
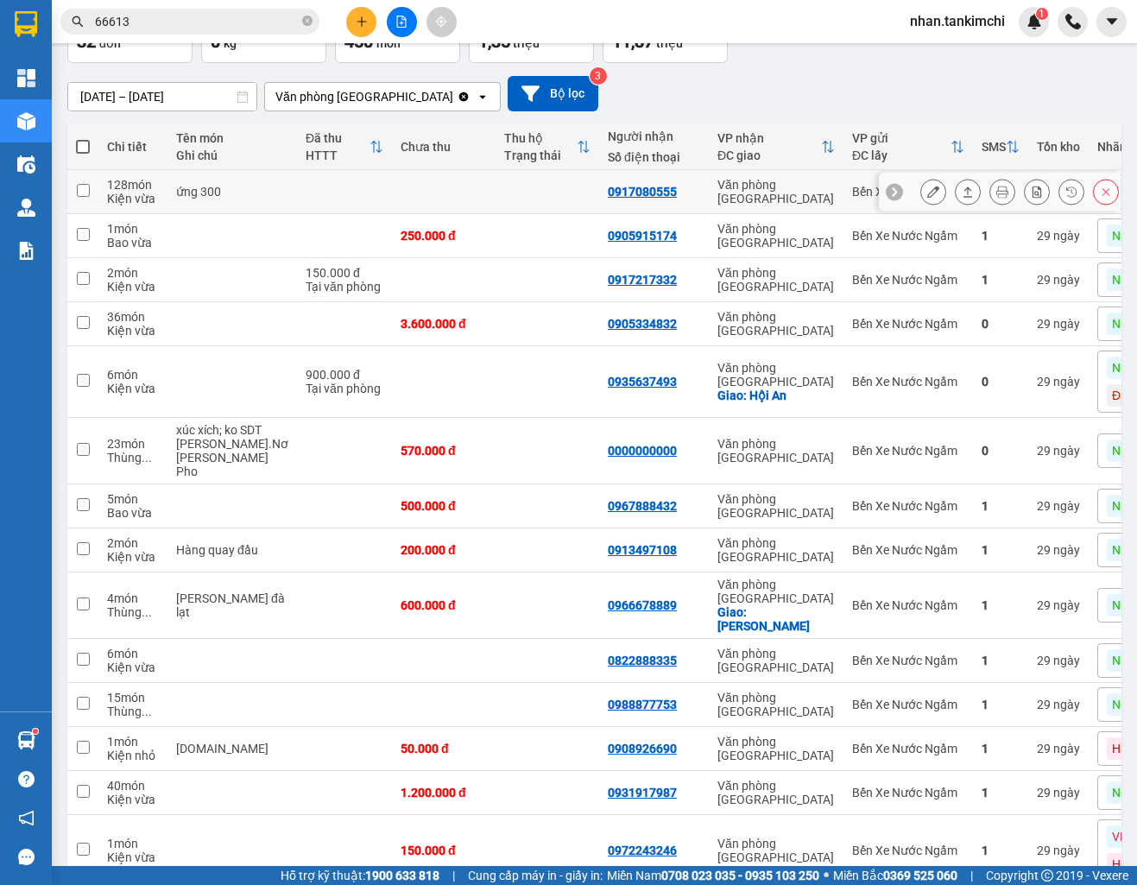
click at [1114, 205] on button at bounding box center [1106, 192] width 24 height 30
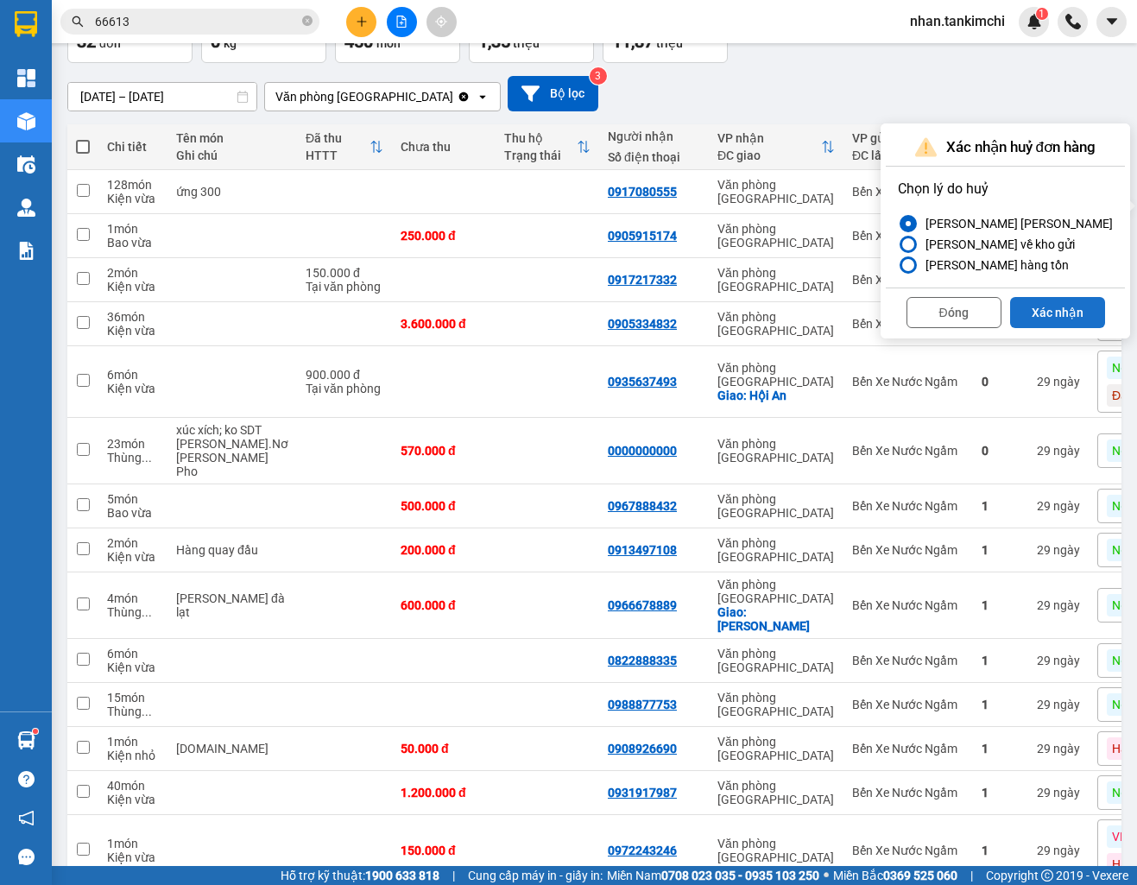
click at [1053, 300] on button "Xác nhận" at bounding box center [1057, 312] width 95 height 31
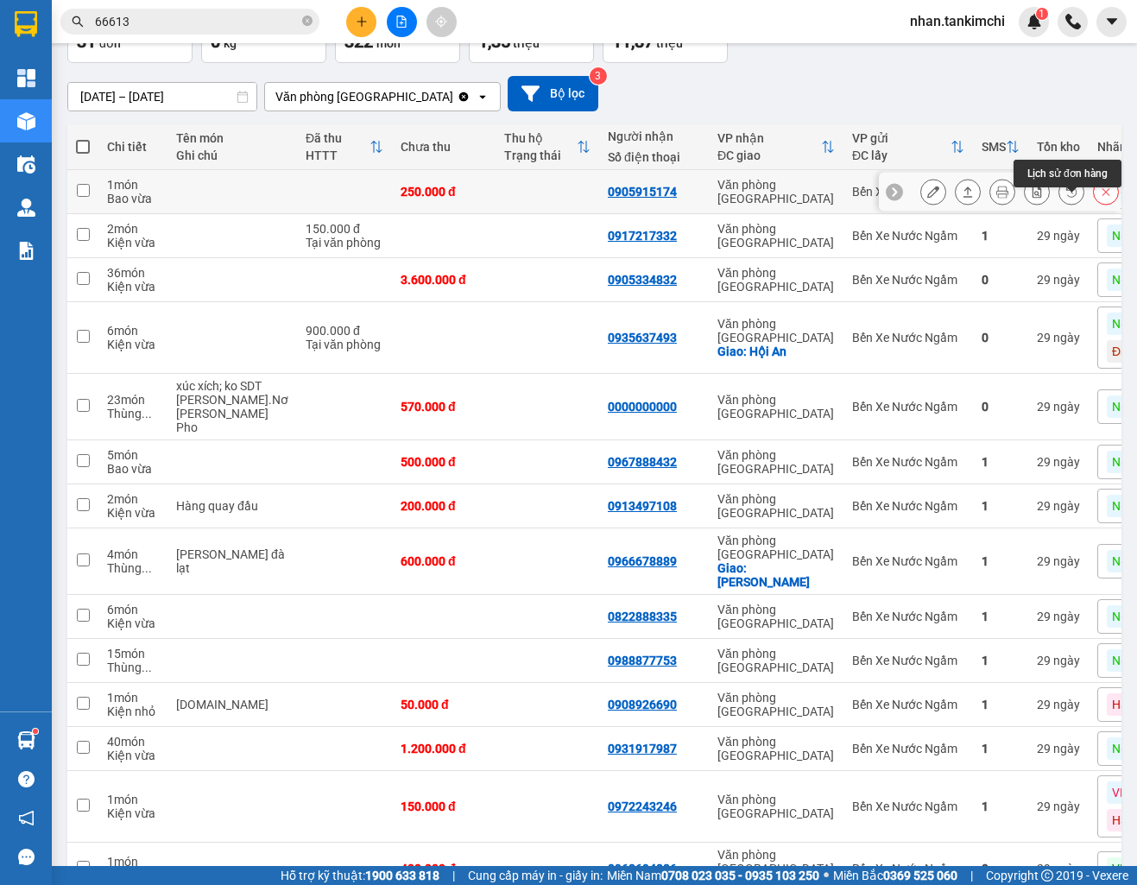
click at [1106, 198] on icon at bounding box center [1106, 192] width 12 height 12
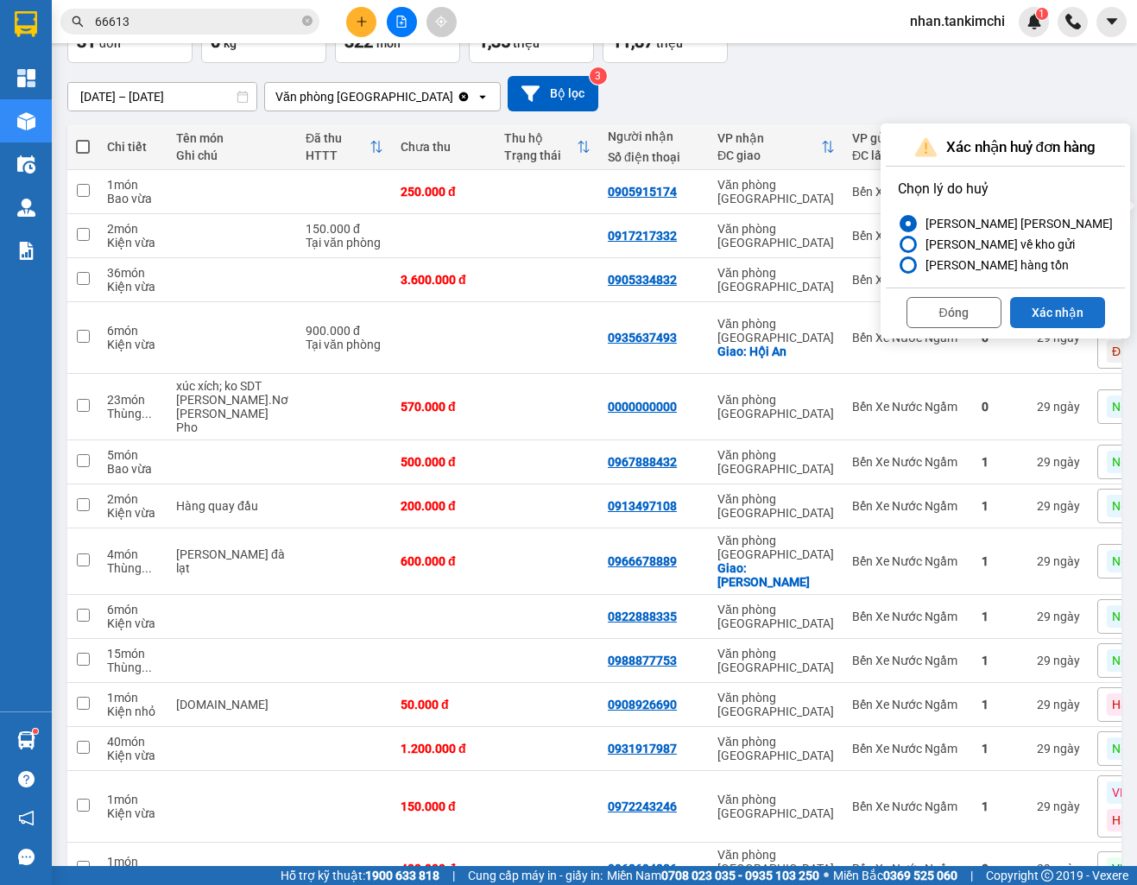
click at [1040, 313] on button "Xác nhận" at bounding box center [1057, 312] width 95 height 31
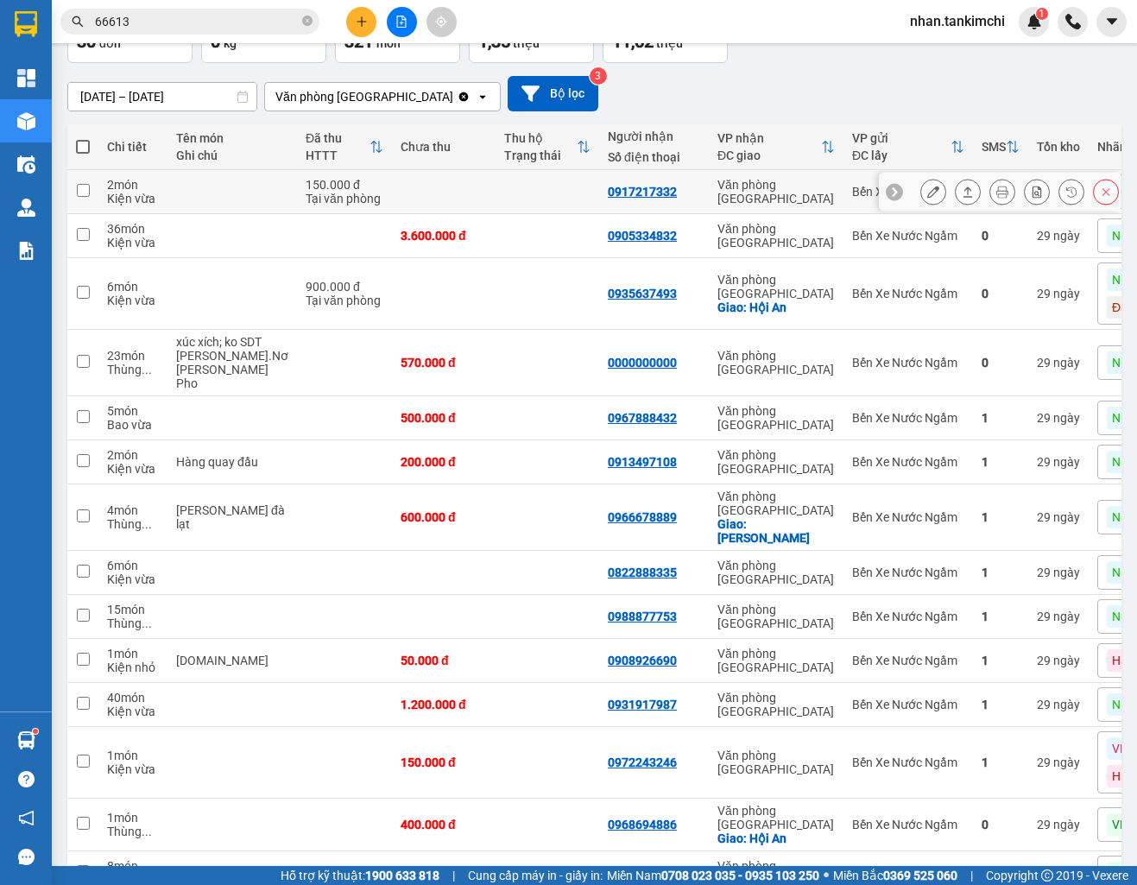
click at [1110, 196] on icon at bounding box center [1106, 192] width 12 height 12
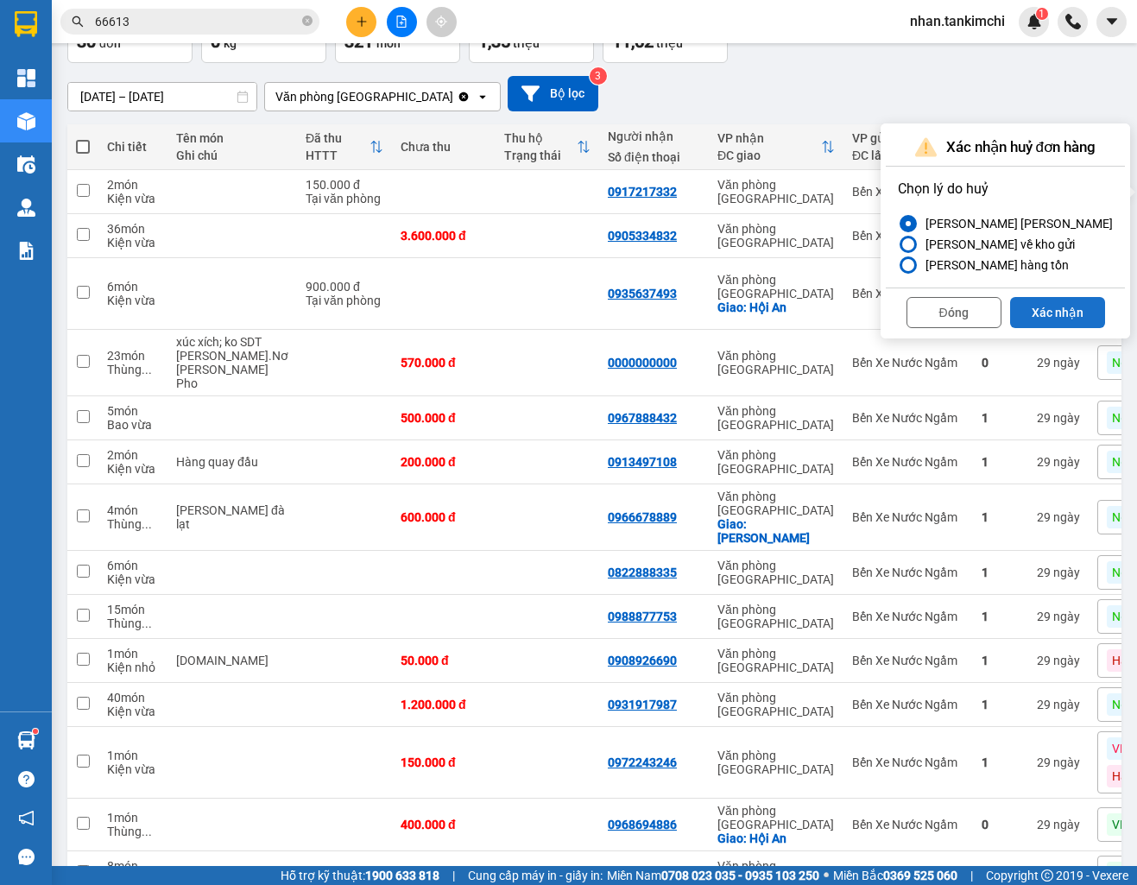
click at [1051, 303] on button "Xác nhận" at bounding box center [1057, 312] width 95 height 31
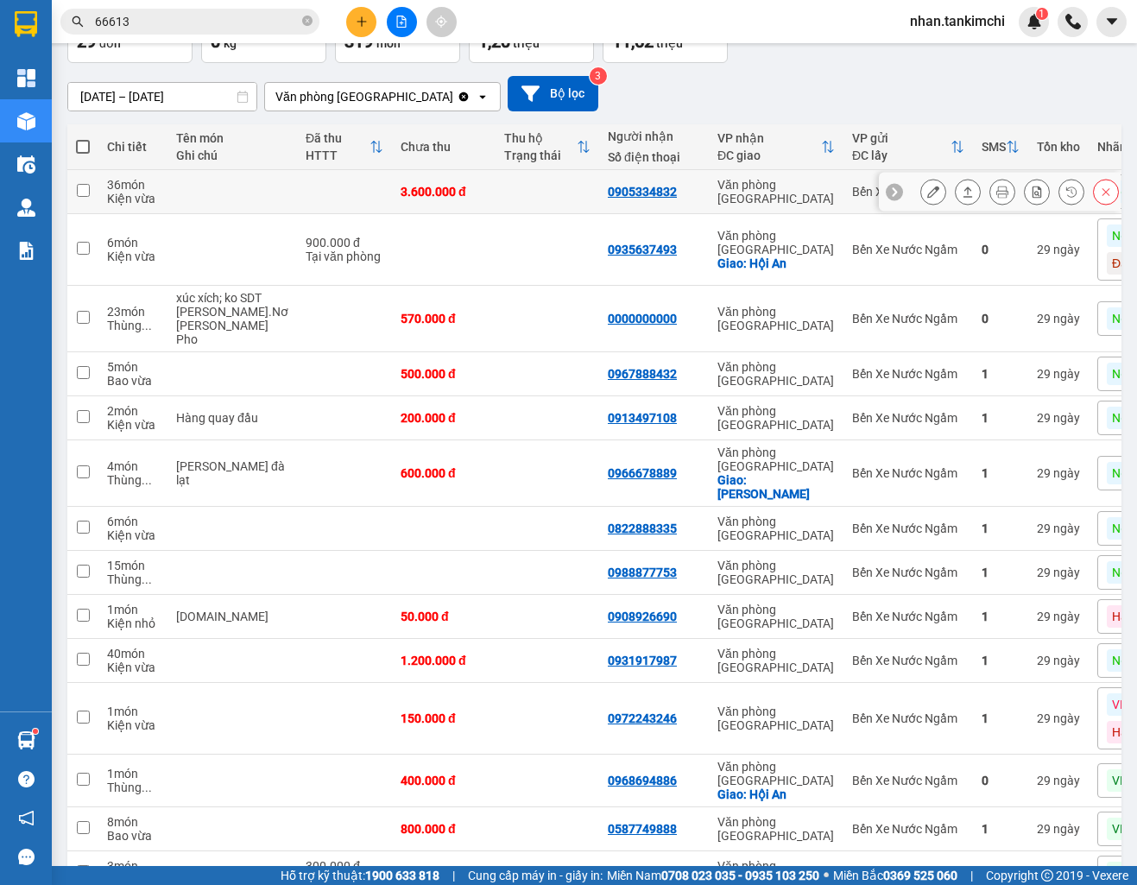
click at [1103, 198] on icon at bounding box center [1106, 192] width 12 height 12
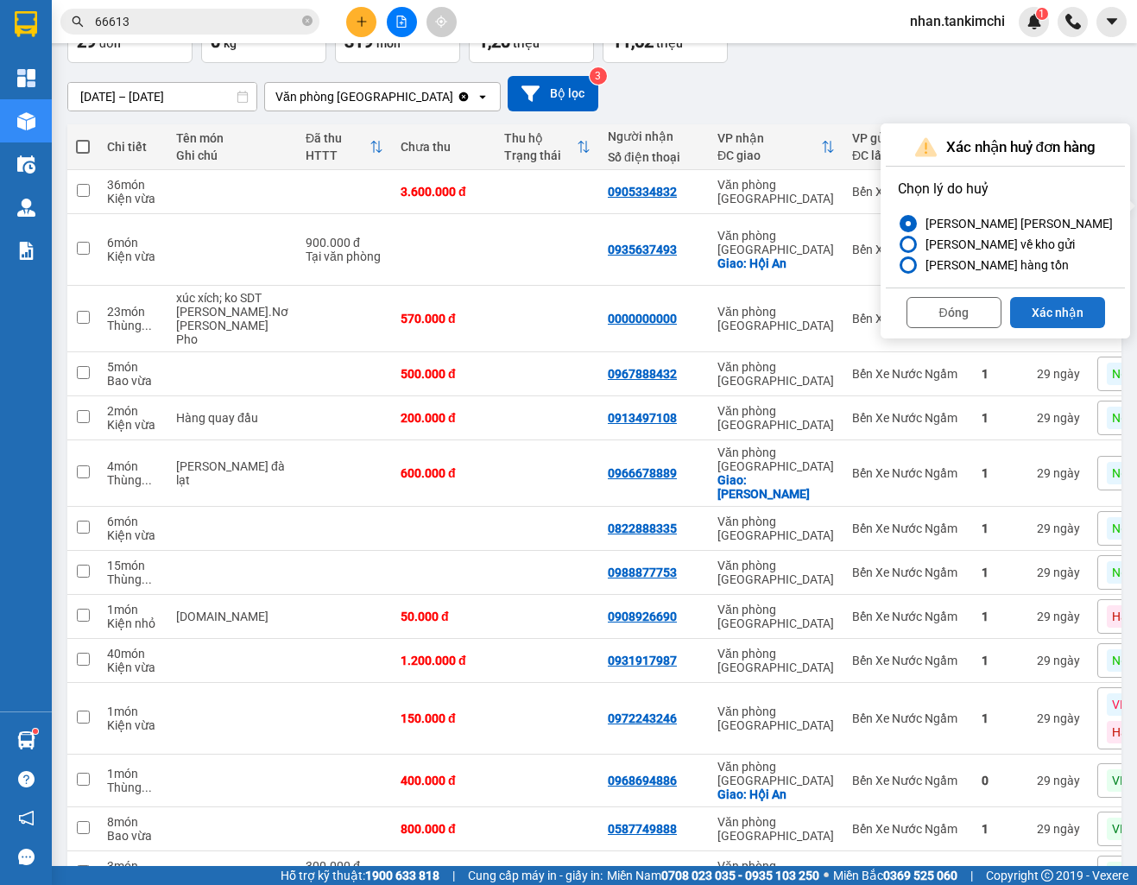
click at [1049, 312] on button "Xác nhận" at bounding box center [1057, 312] width 95 height 31
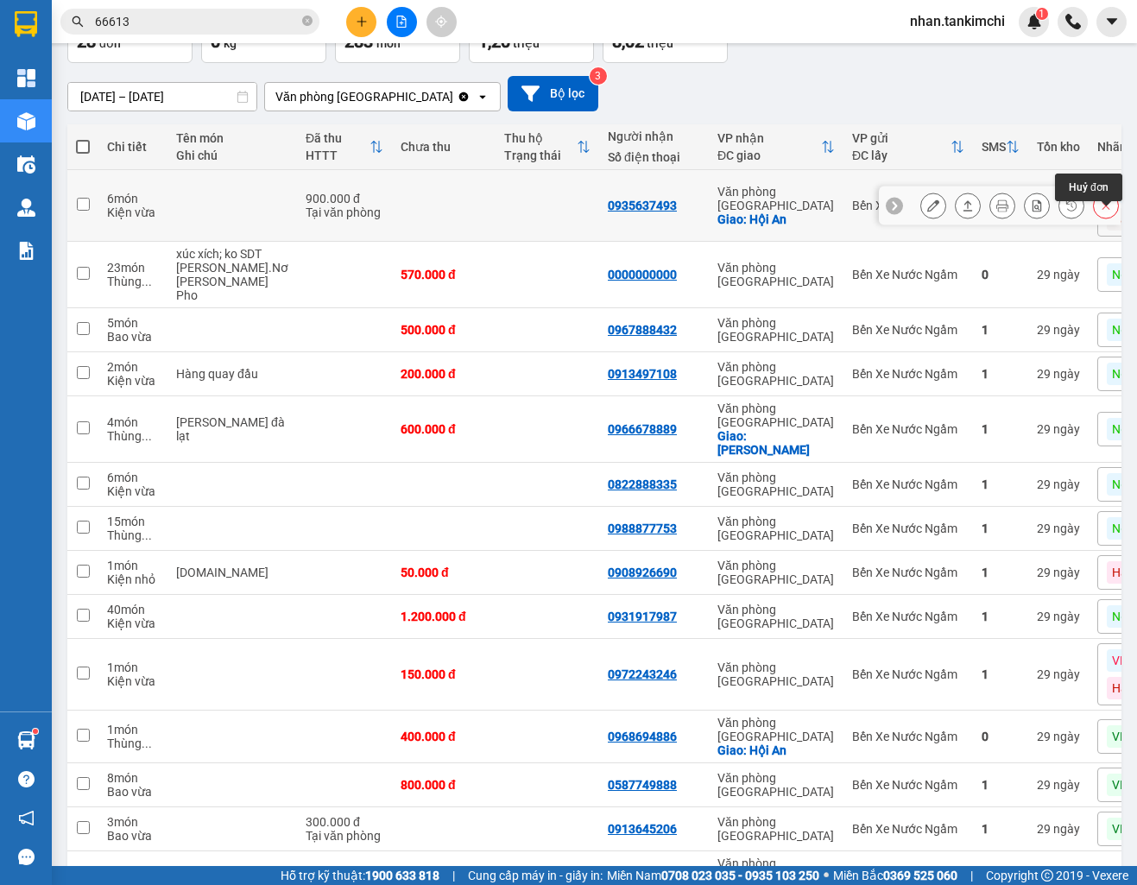
click at [1106, 212] on icon at bounding box center [1106, 205] width 12 height 12
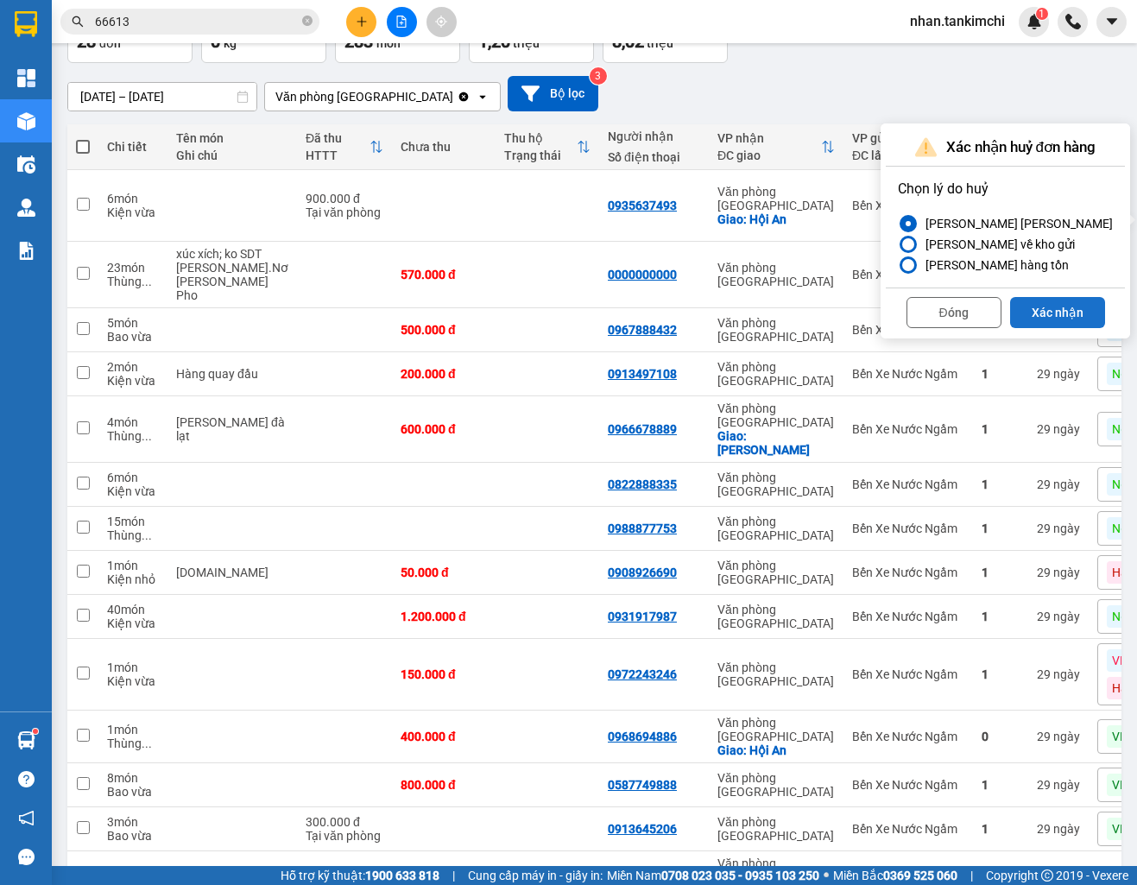
click at [1062, 304] on button "Xác nhận" at bounding box center [1057, 312] width 95 height 31
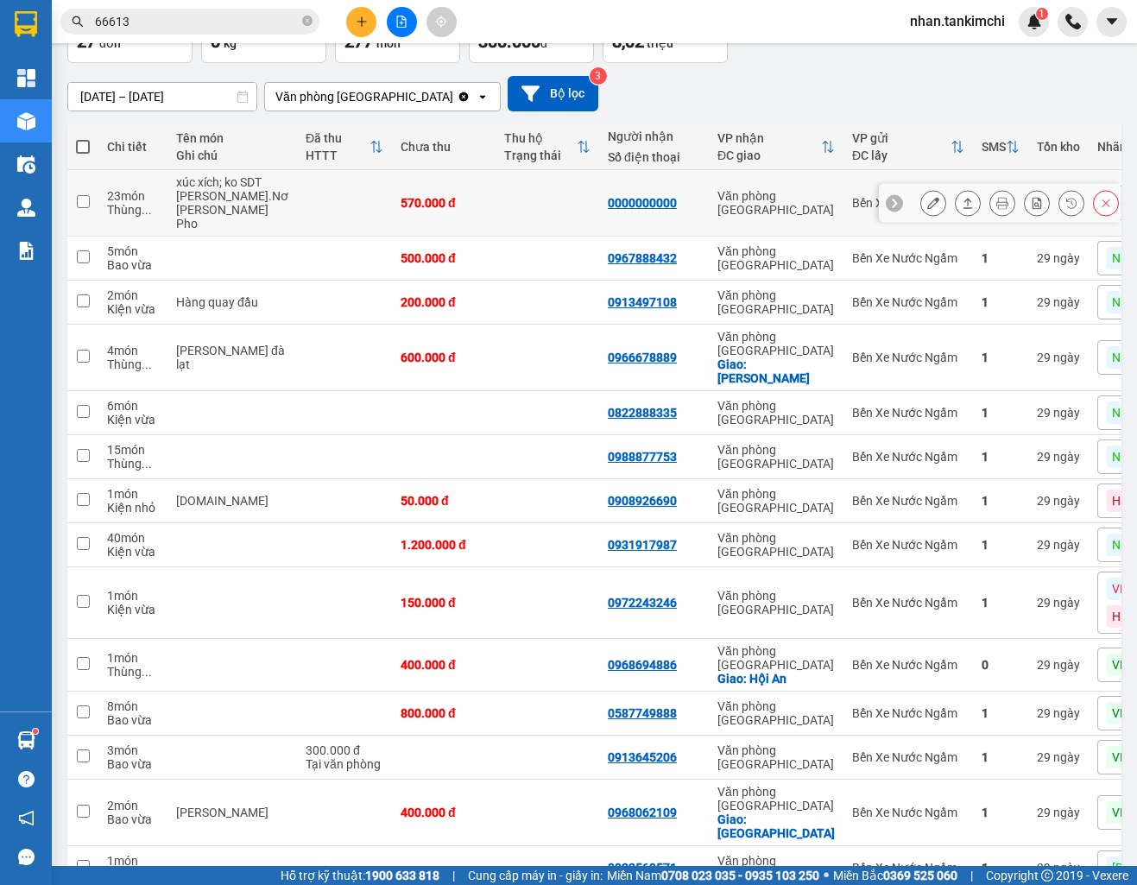
click at [1106, 197] on icon at bounding box center [1106, 203] width 12 height 12
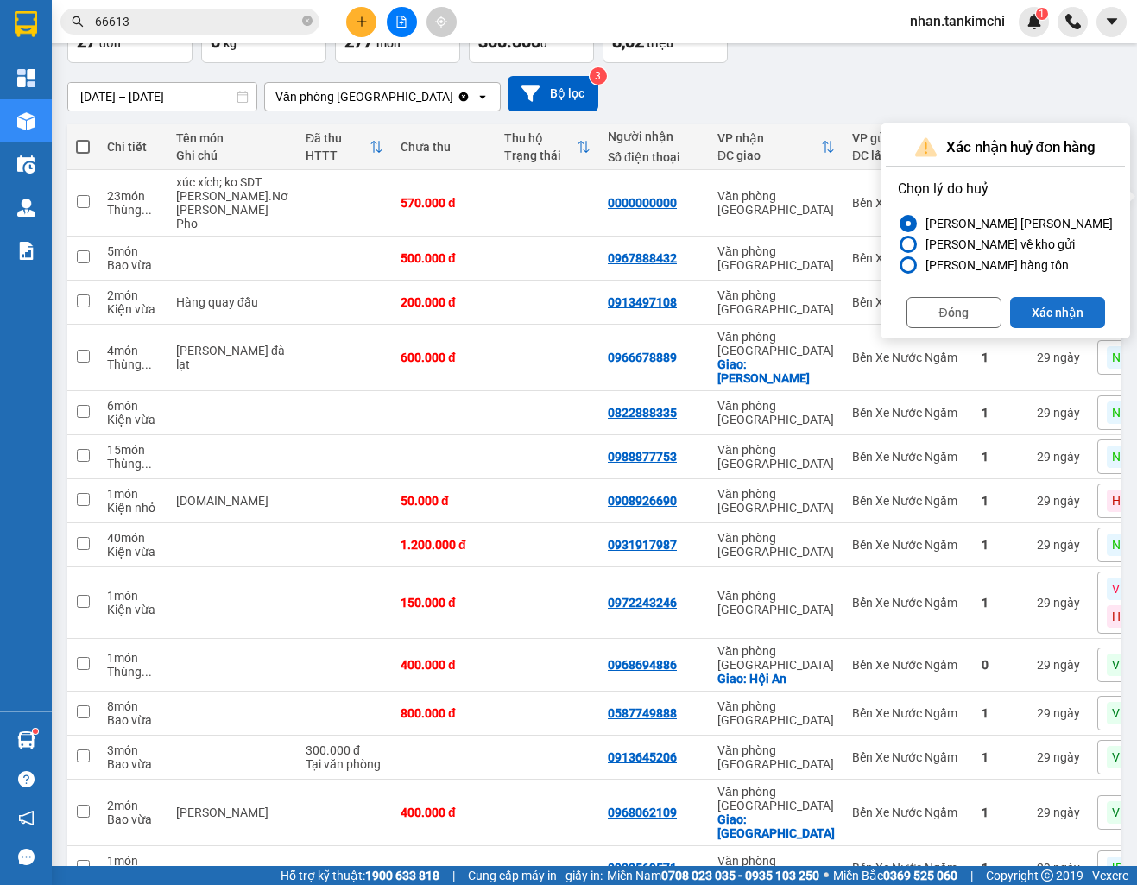
click at [1036, 309] on button "Xác nhận" at bounding box center [1057, 312] width 95 height 31
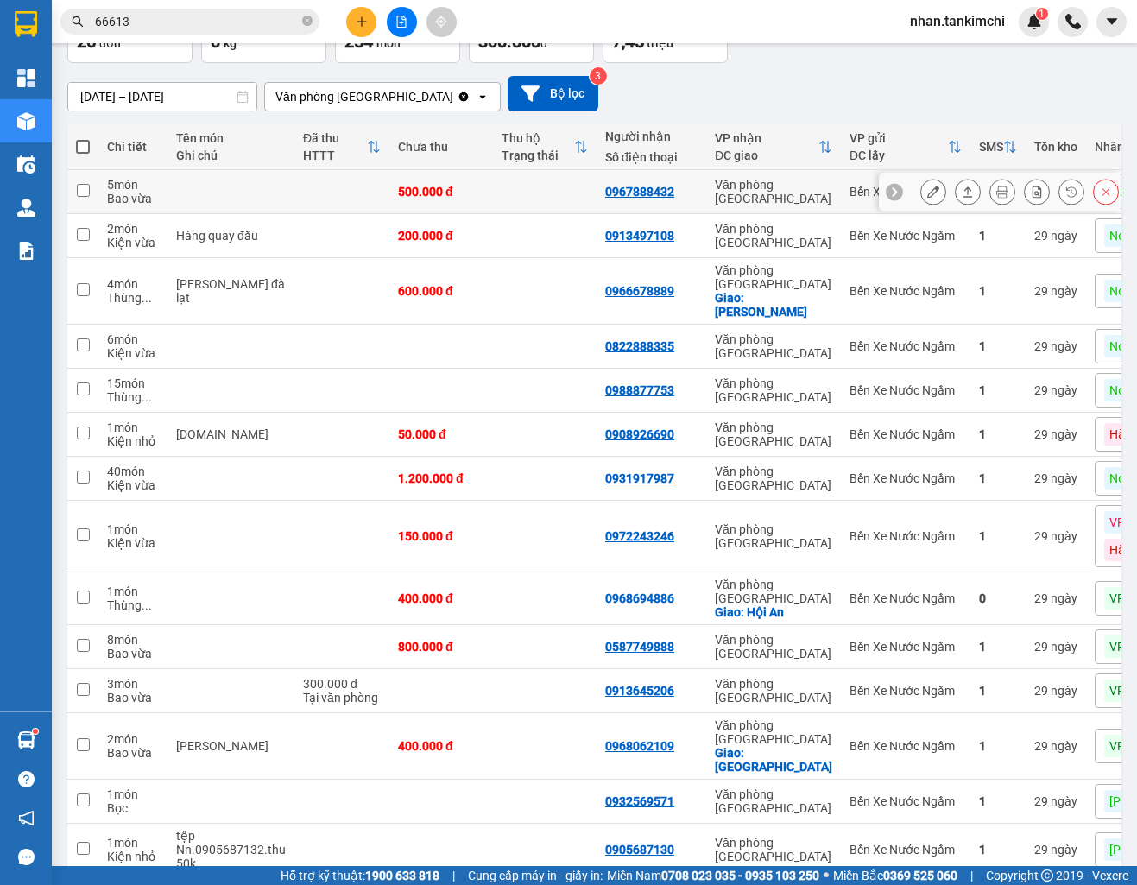
click at [1096, 207] on button at bounding box center [1106, 192] width 24 height 30
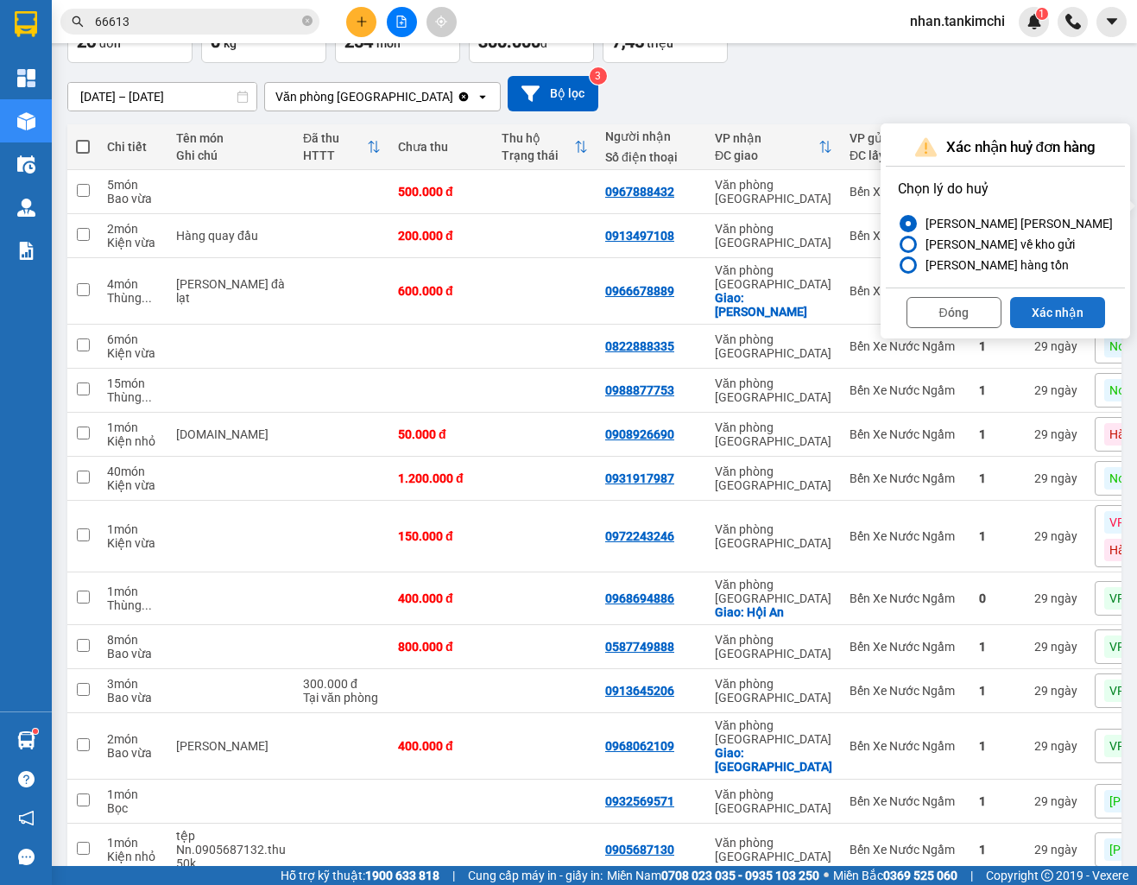
click at [1046, 315] on button "Xác nhận" at bounding box center [1057, 312] width 95 height 31
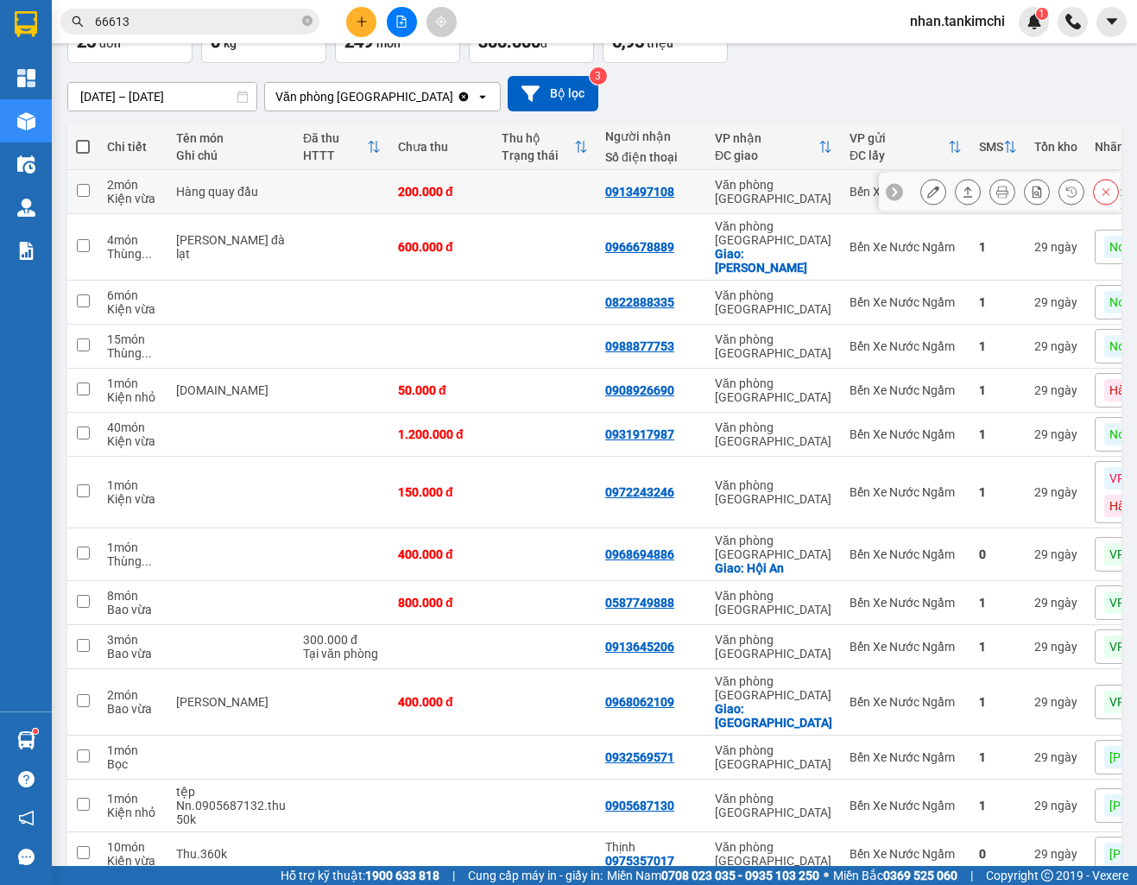
click at [1100, 197] on icon at bounding box center [1106, 192] width 12 height 12
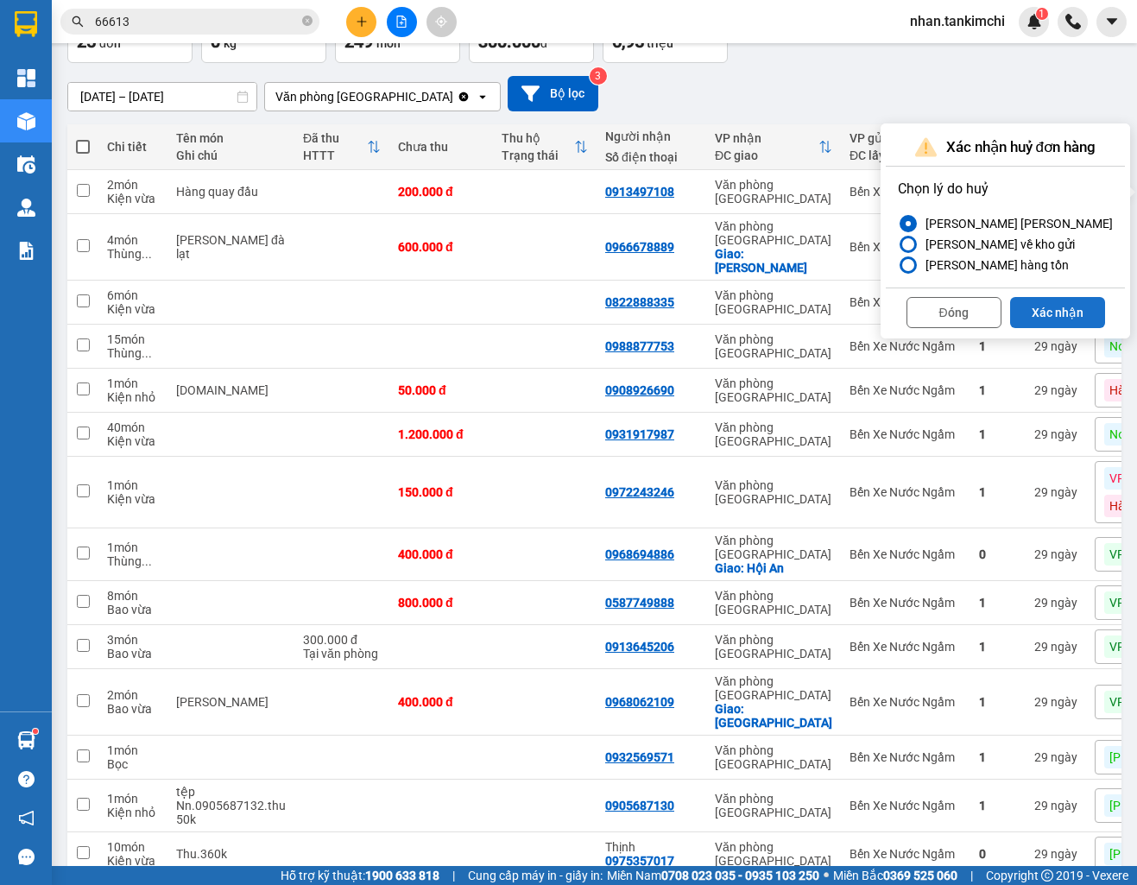
click at [1039, 316] on button "Xác nhận" at bounding box center [1057, 312] width 95 height 31
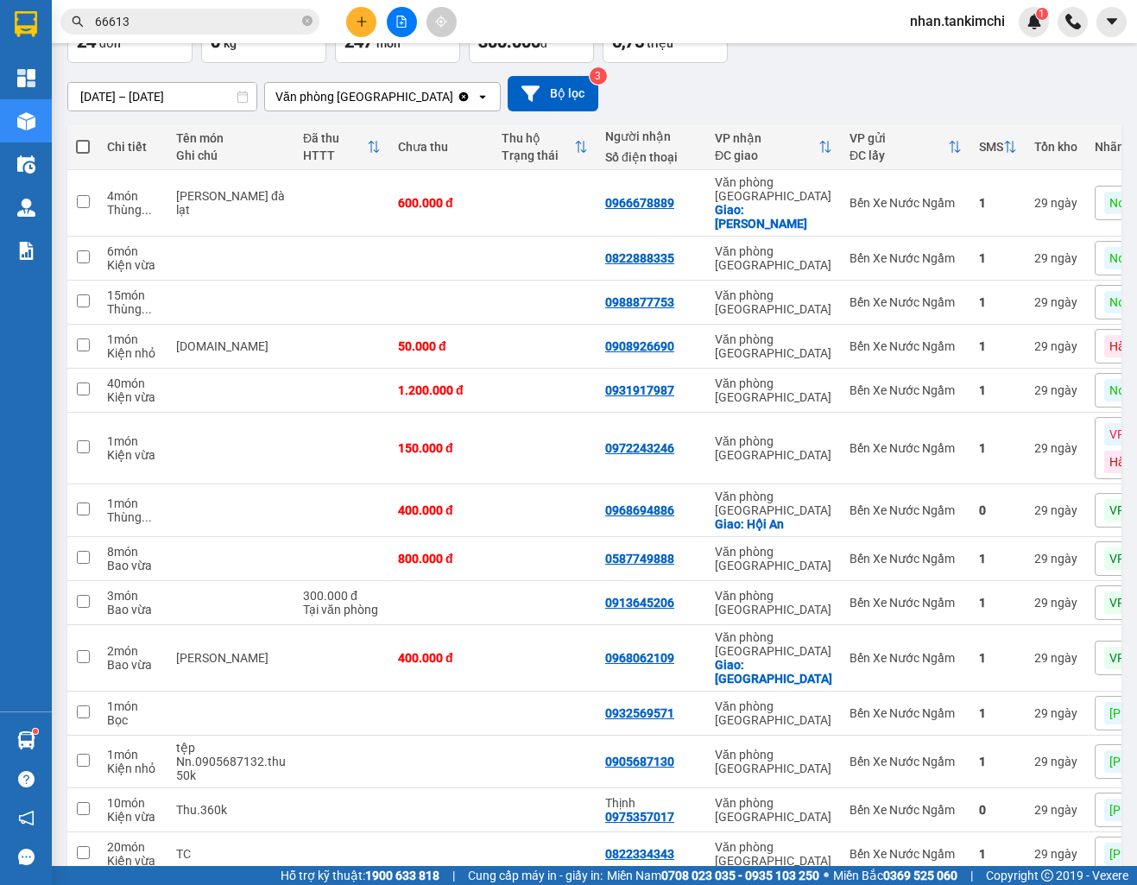
click at [196, 22] on input "66613" at bounding box center [197, 21] width 204 height 19
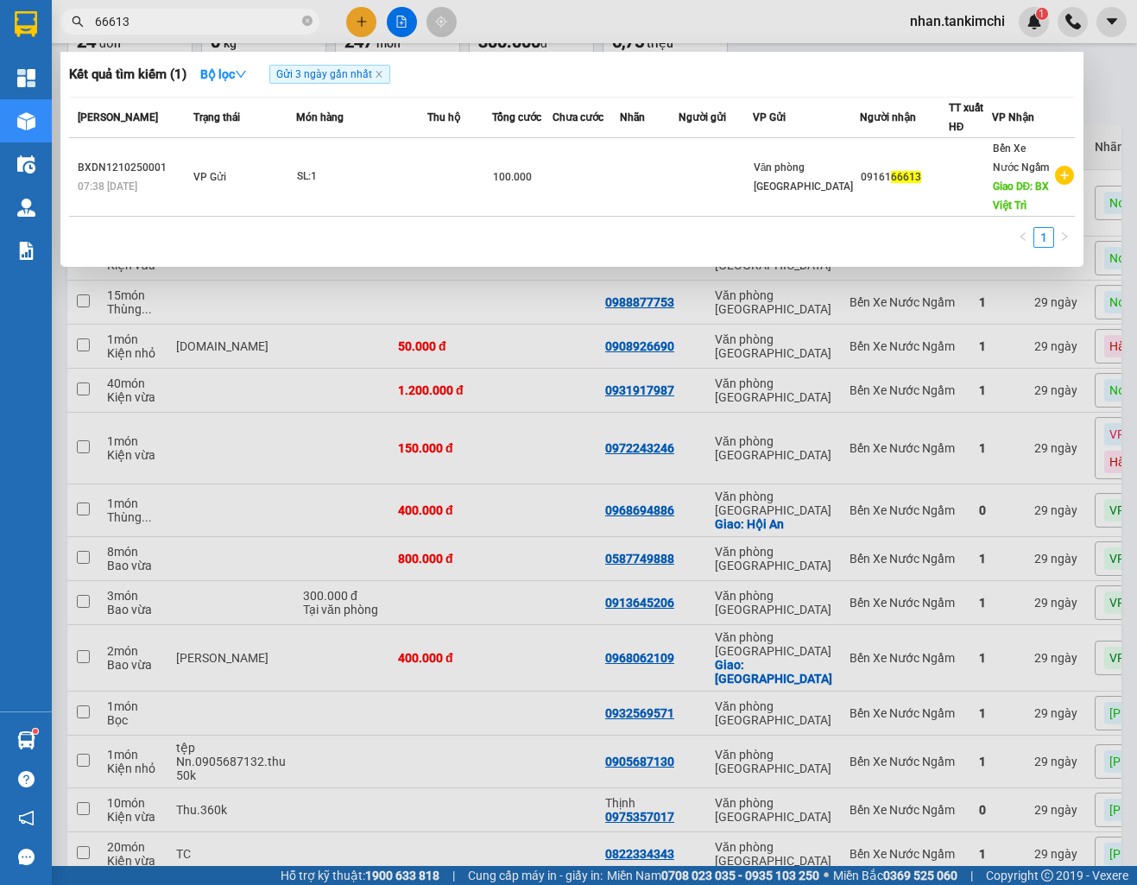
click at [196, 22] on input "66613" at bounding box center [197, 21] width 204 height 19
type input "0"
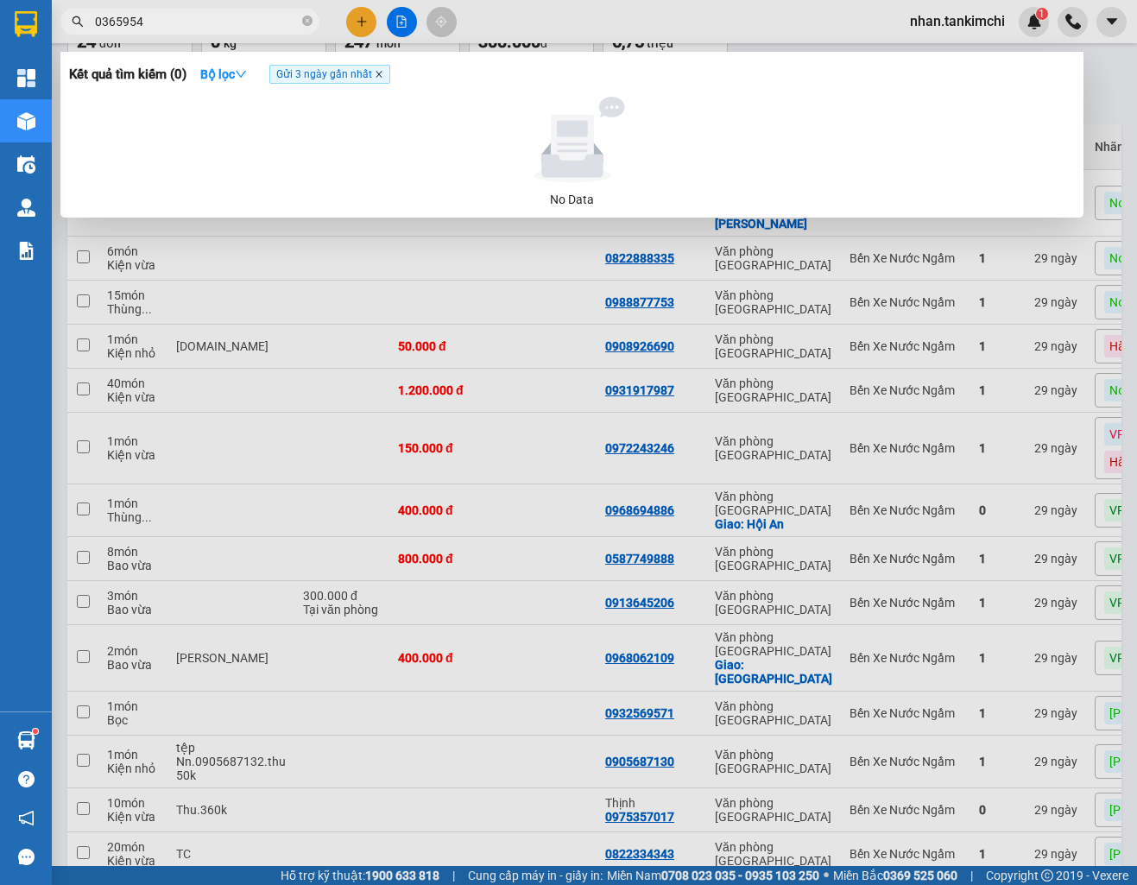
type input "0365954"
click at [383, 73] on icon "close" at bounding box center [379, 74] width 9 height 9
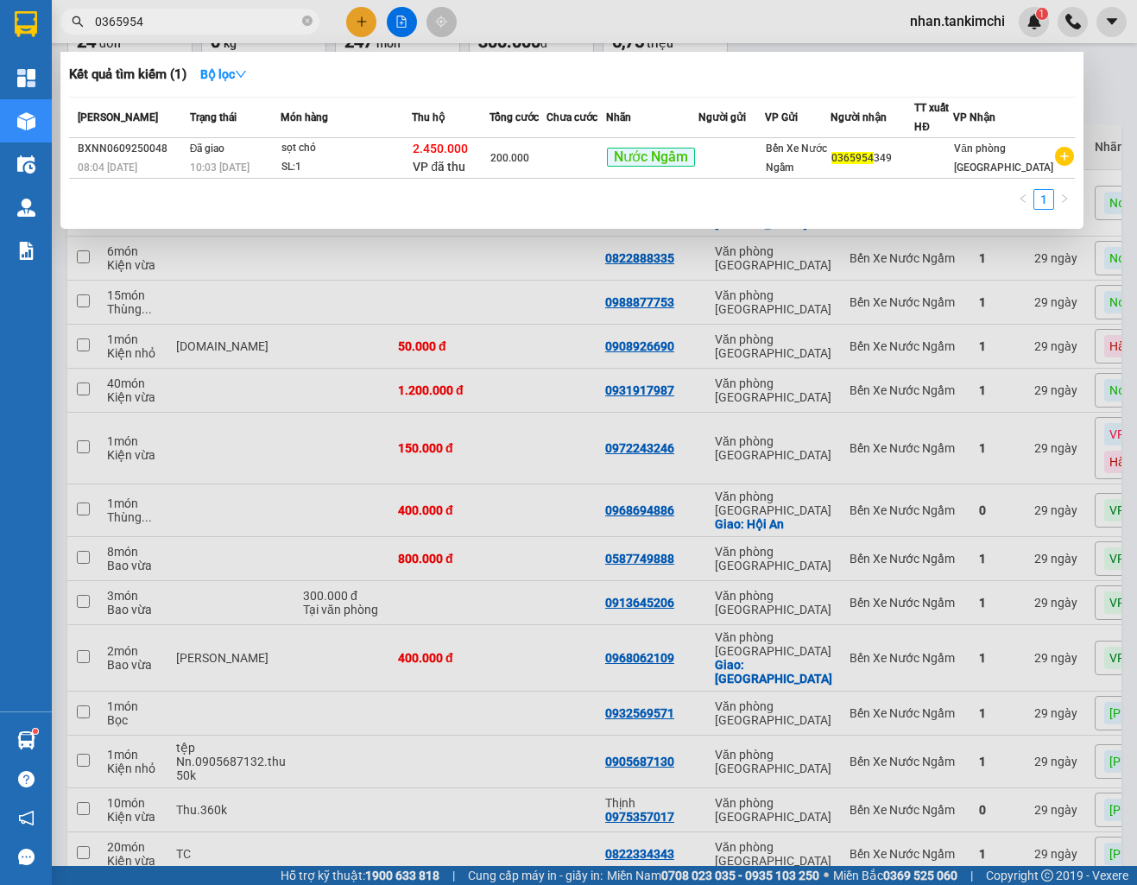
click at [221, 24] on input "0365954" at bounding box center [197, 21] width 204 height 19
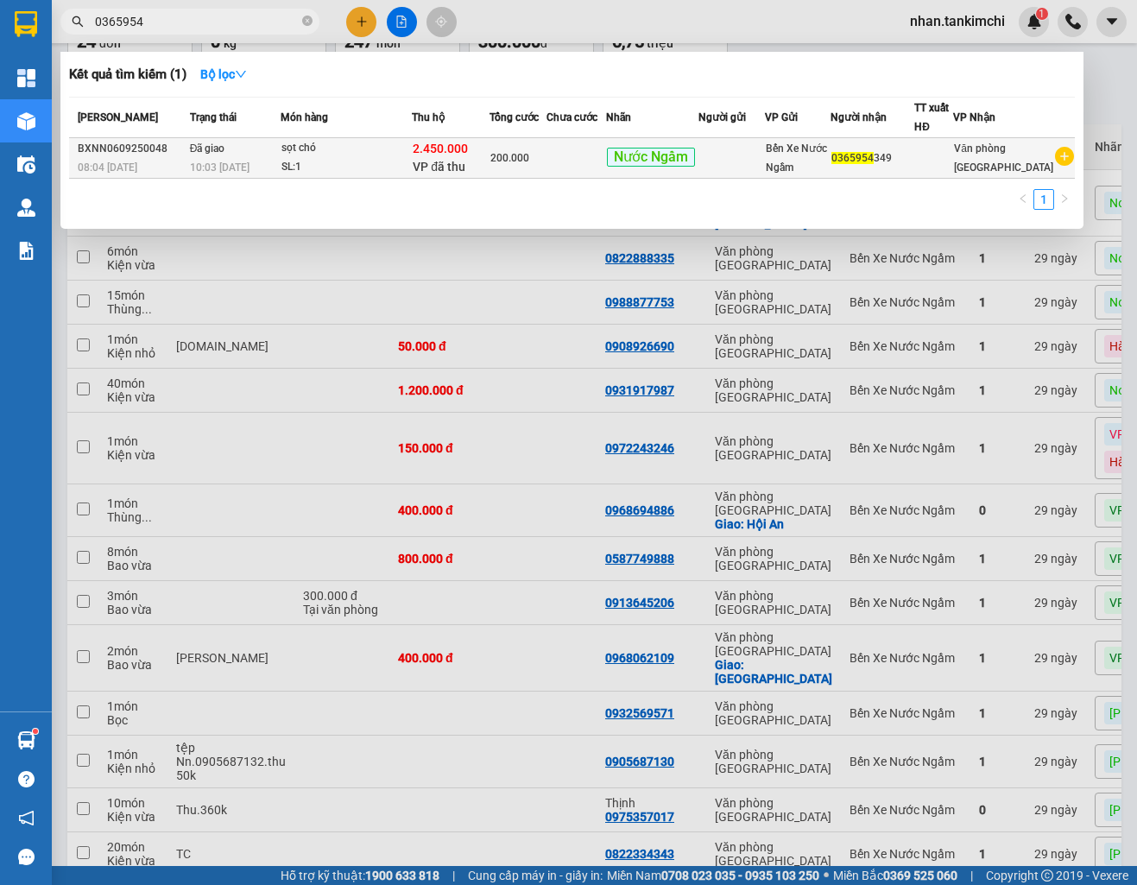
click at [514, 155] on span "200.000" at bounding box center [509, 158] width 39 height 12
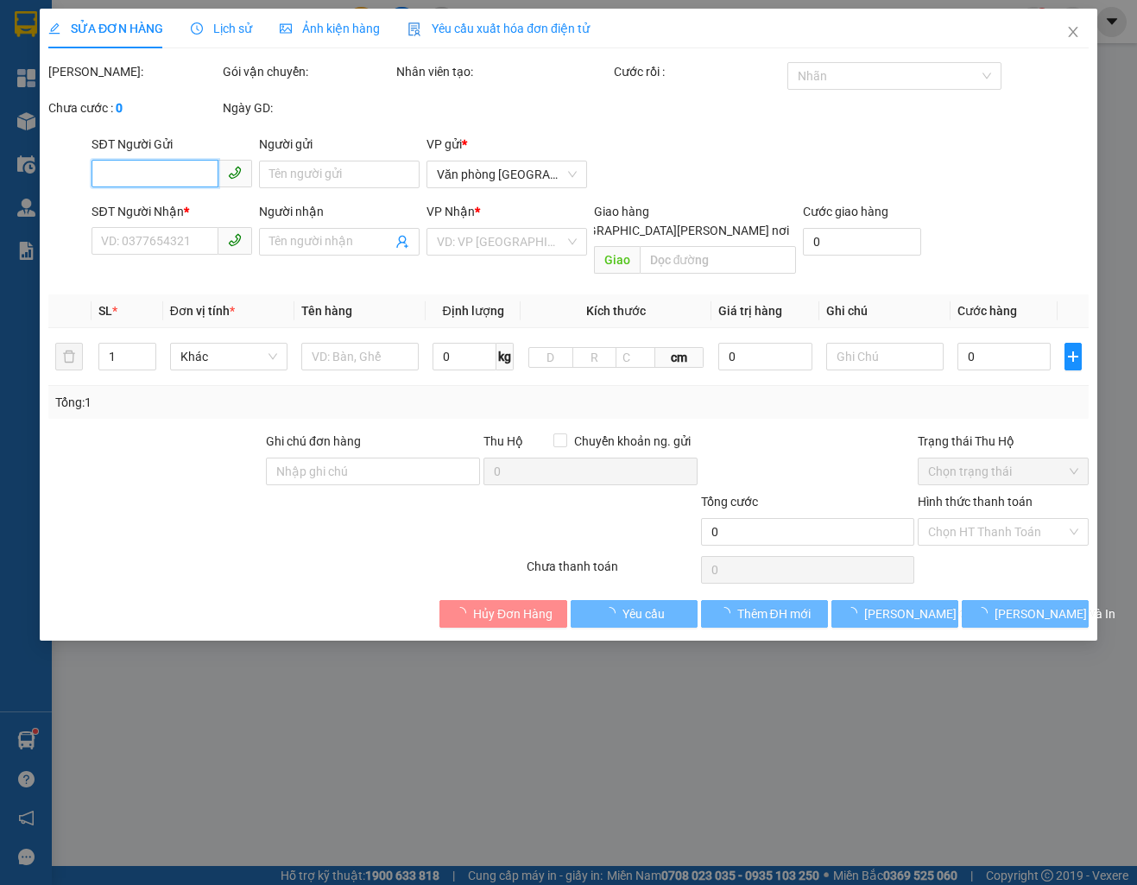
type input "0365954349"
type input "2.450.000"
type input "200.000"
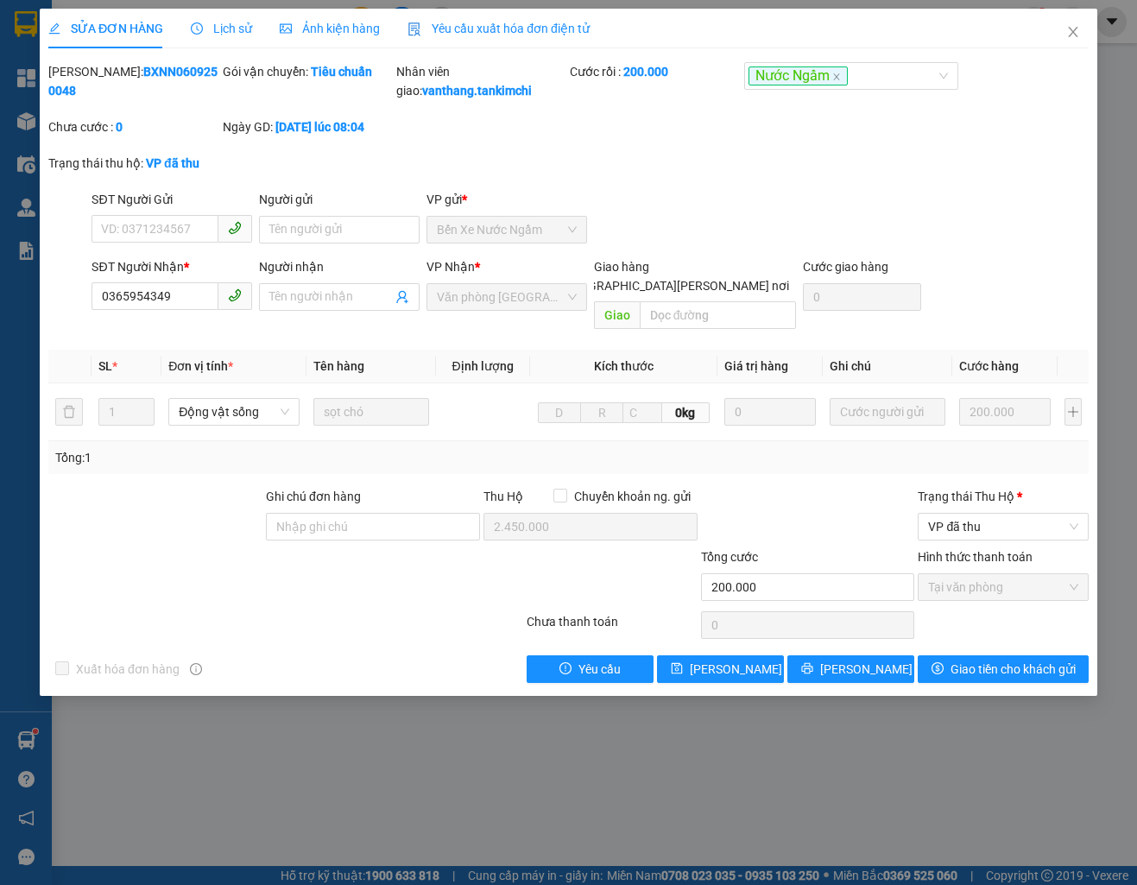
click at [225, 24] on span "Lịch sử" at bounding box center [221, 29] width 61 height 14
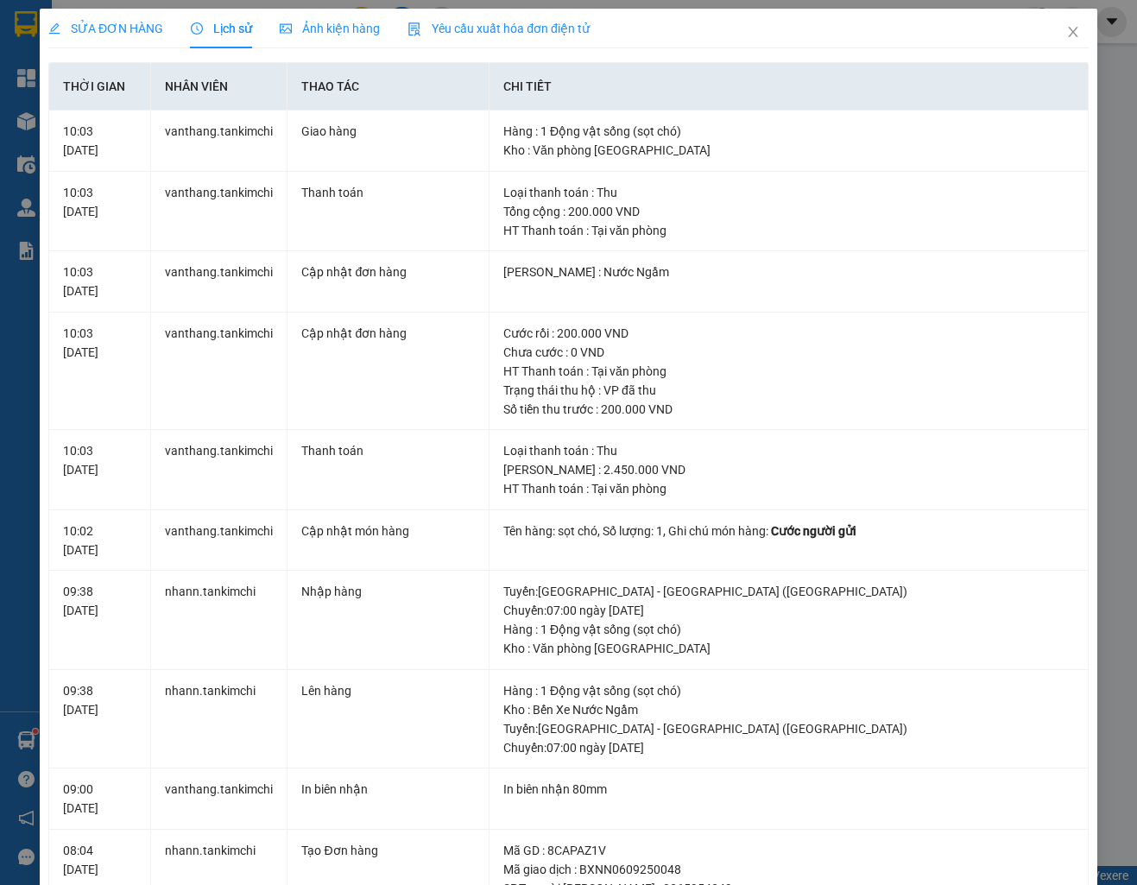
click at [132, 32] on span "SỬA ĐƠN HÀNG" at bounding box center [105, 29] width 115 height 14
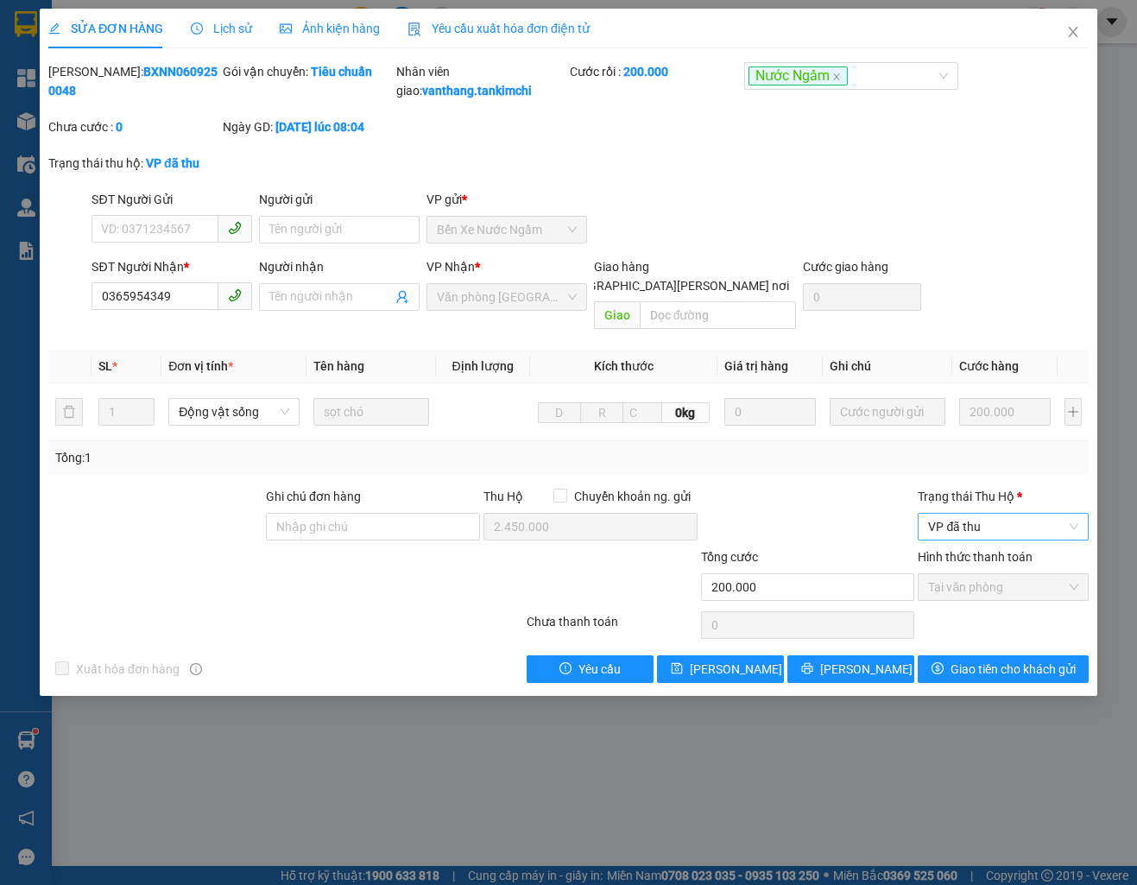
click at [966, 535] on span "VP đã thu" at bounding box center [1002, 527] width 149 height 26
click at [1005, 577] on div "Đã trả người gửi" at bounding box center [1003, 589] width 170 height 28
click at [995, 641] on div "Chọn HT Thanh Toán" at bounding box center [1003, 625] width 174 height 35
click at [991, 660] on span "Giao tiền cho khách gửi" at bounding box center [1012, 669] width 125 height 19
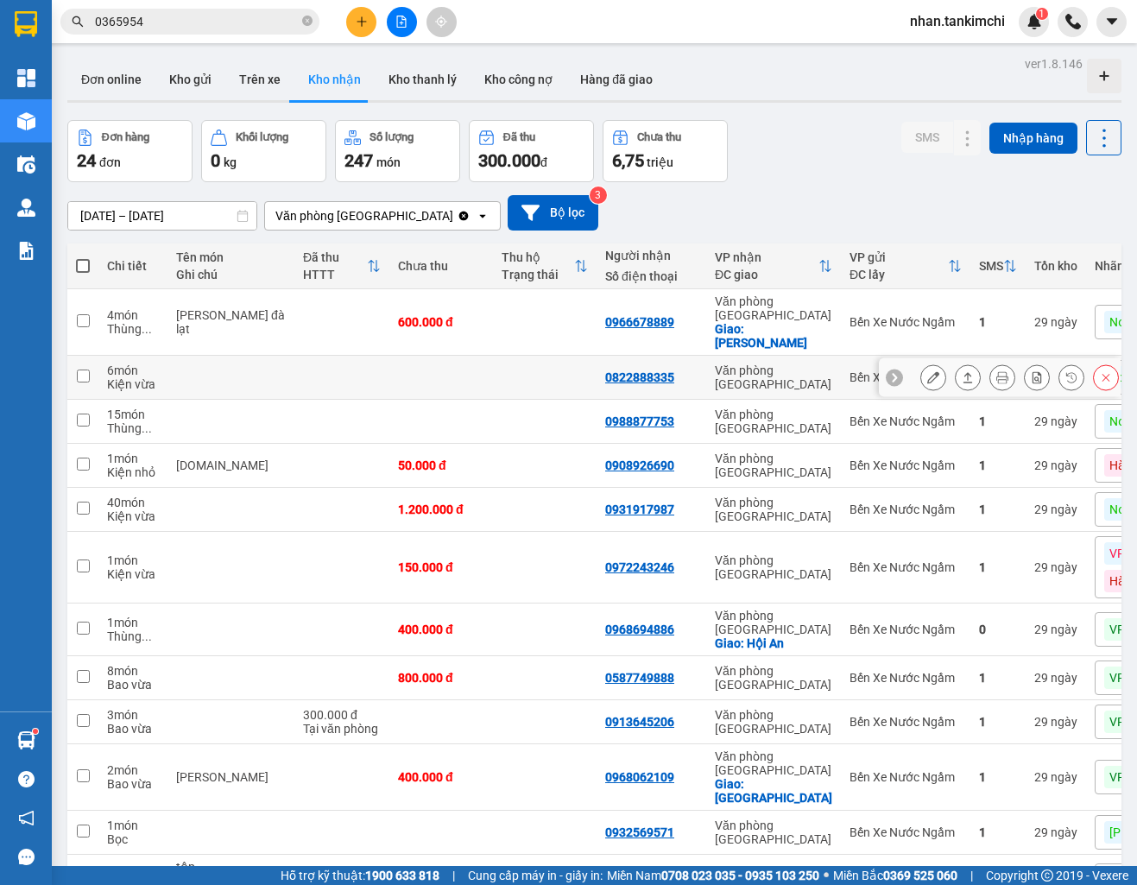
scroll to position [26, 0]
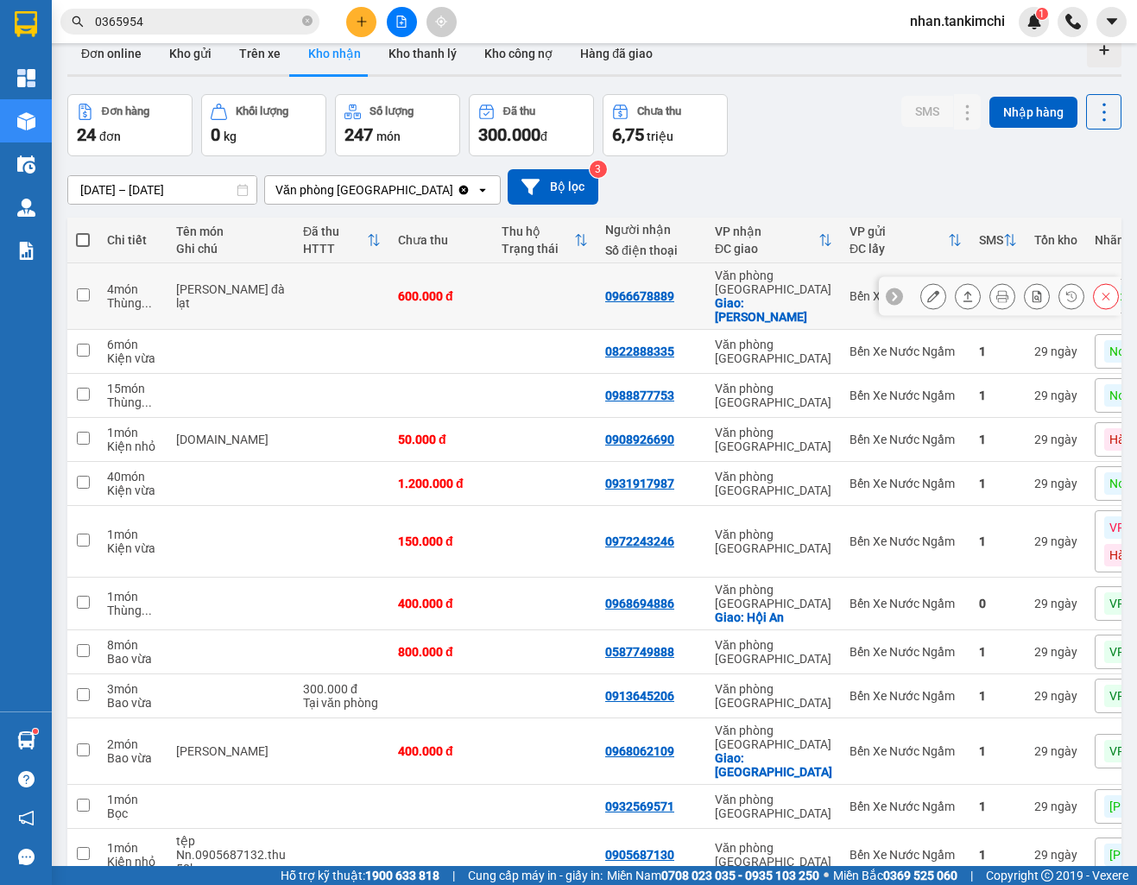
click at [936, 290] on icon at bounding box center [933, 296] width 12 height 12
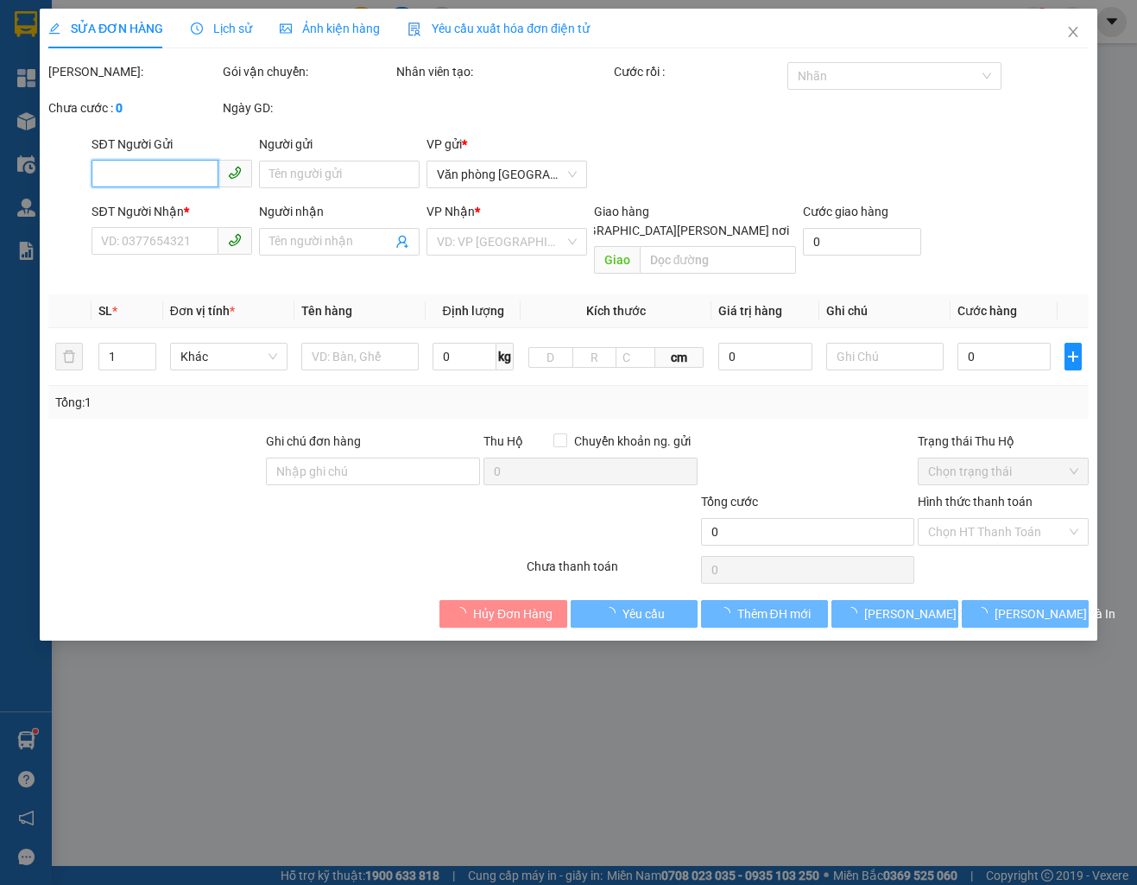
type input "0966678889"
checkbox input "true"
type input "Quy Nhơn"
type input "600.000"
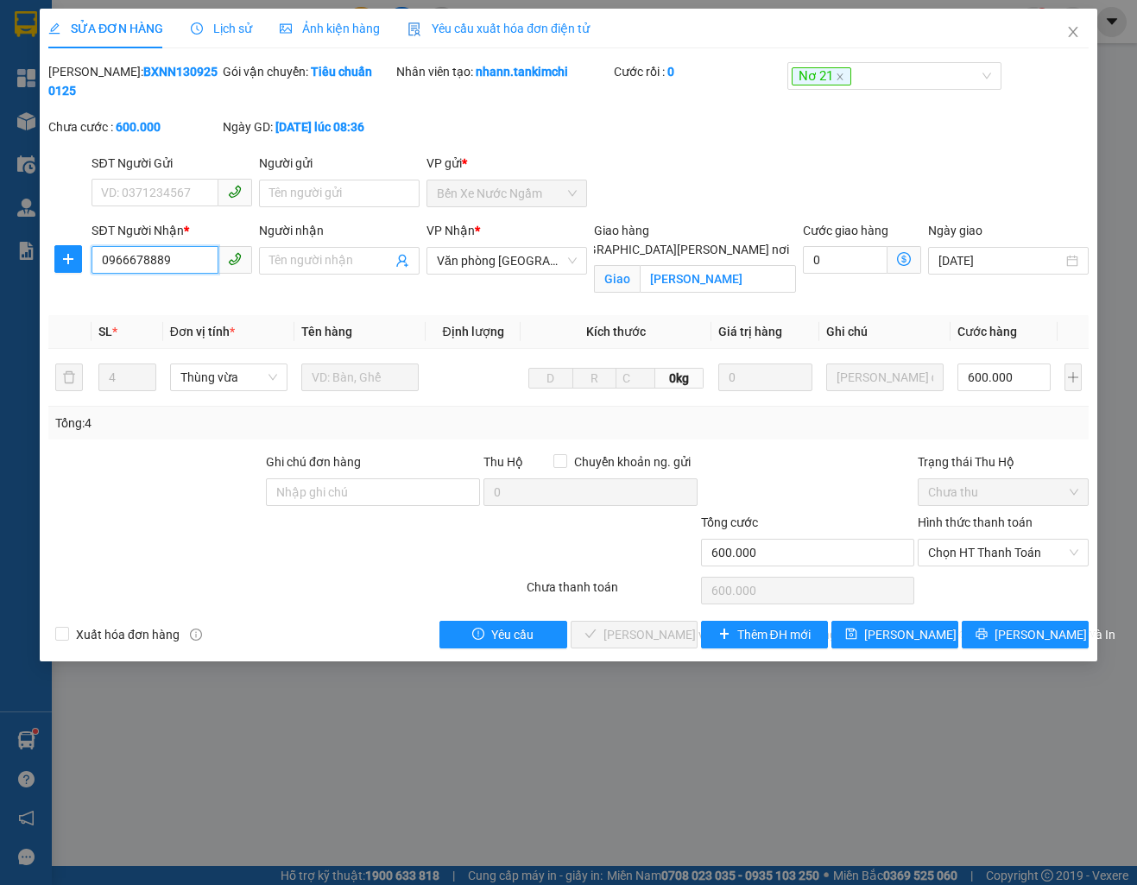
click at [144, 253] on input "0966678889" at bounding box center [155, 260] width 127 height 28
click at [1073, 42] on span "Close" at bounding box center [1073, 33] width 48 height 48
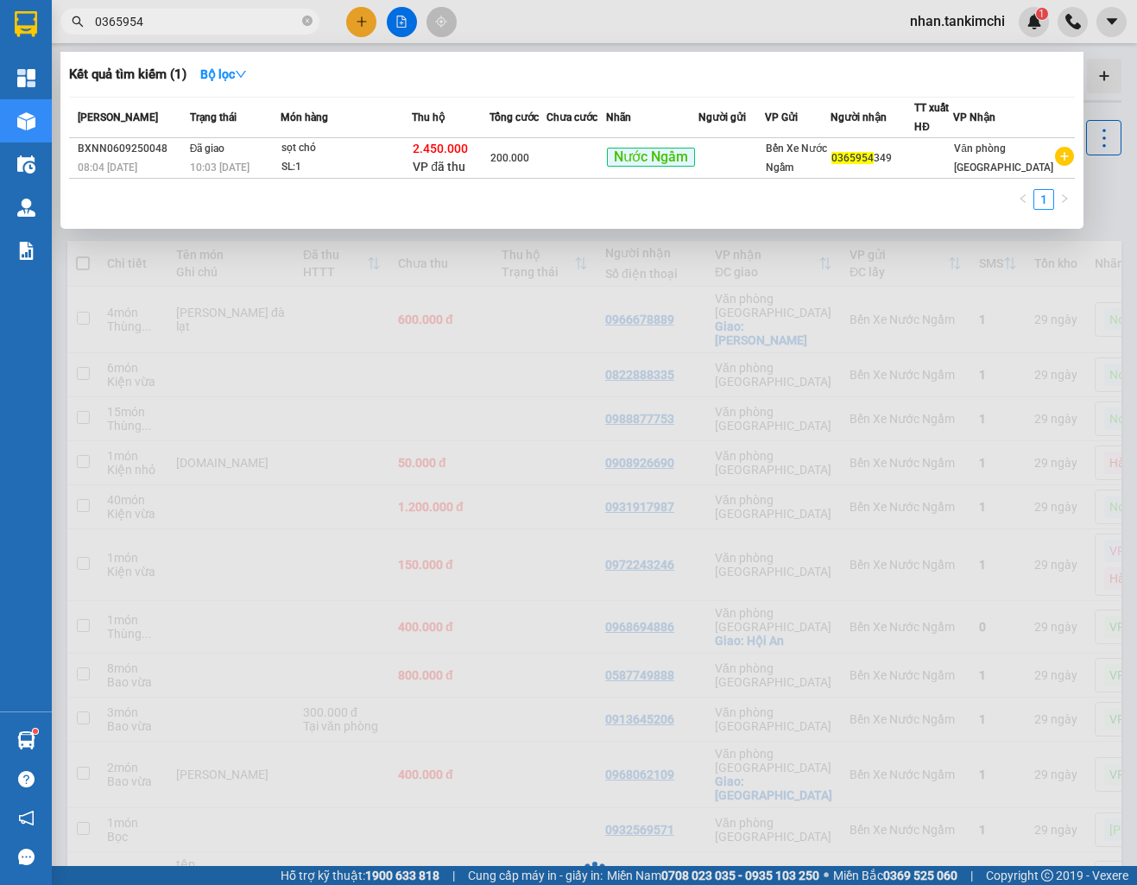
click at [183, 28] on input "0365954" at bounding box center [197, 21] width 204 height 19
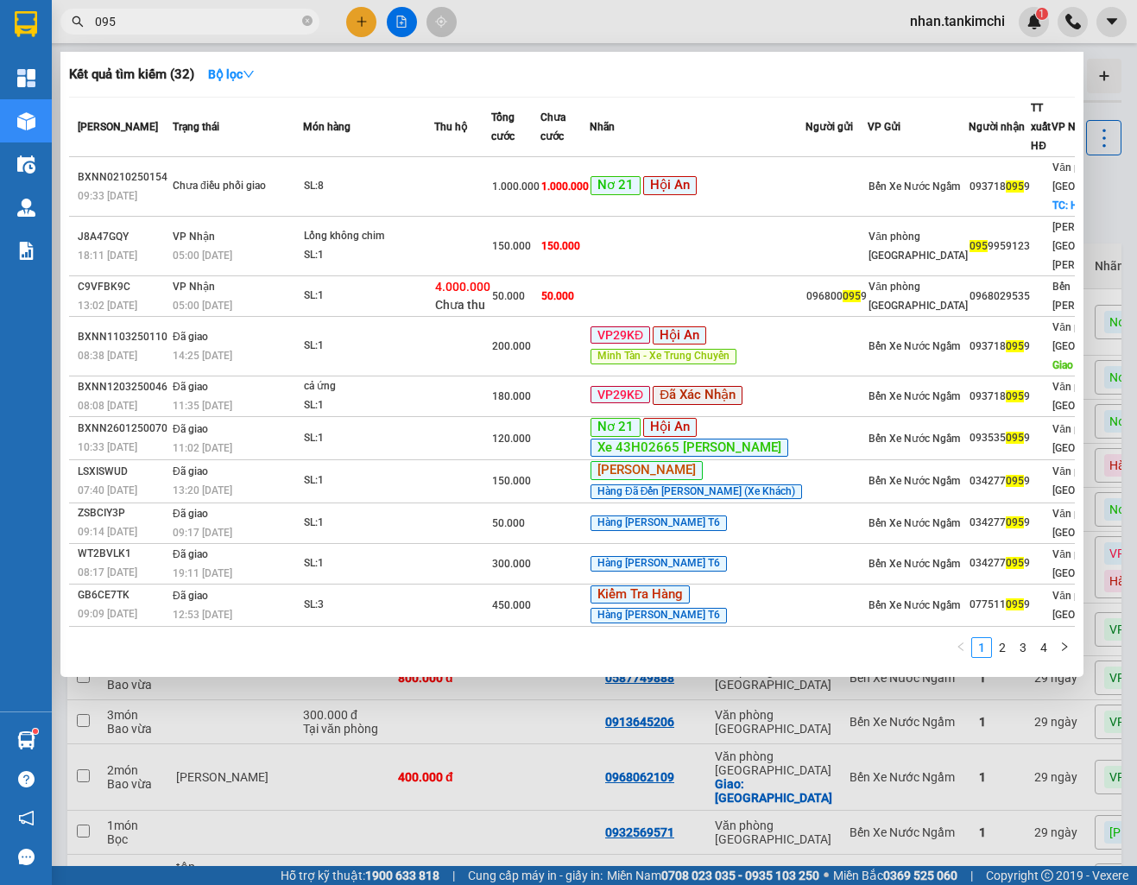
type input "09"
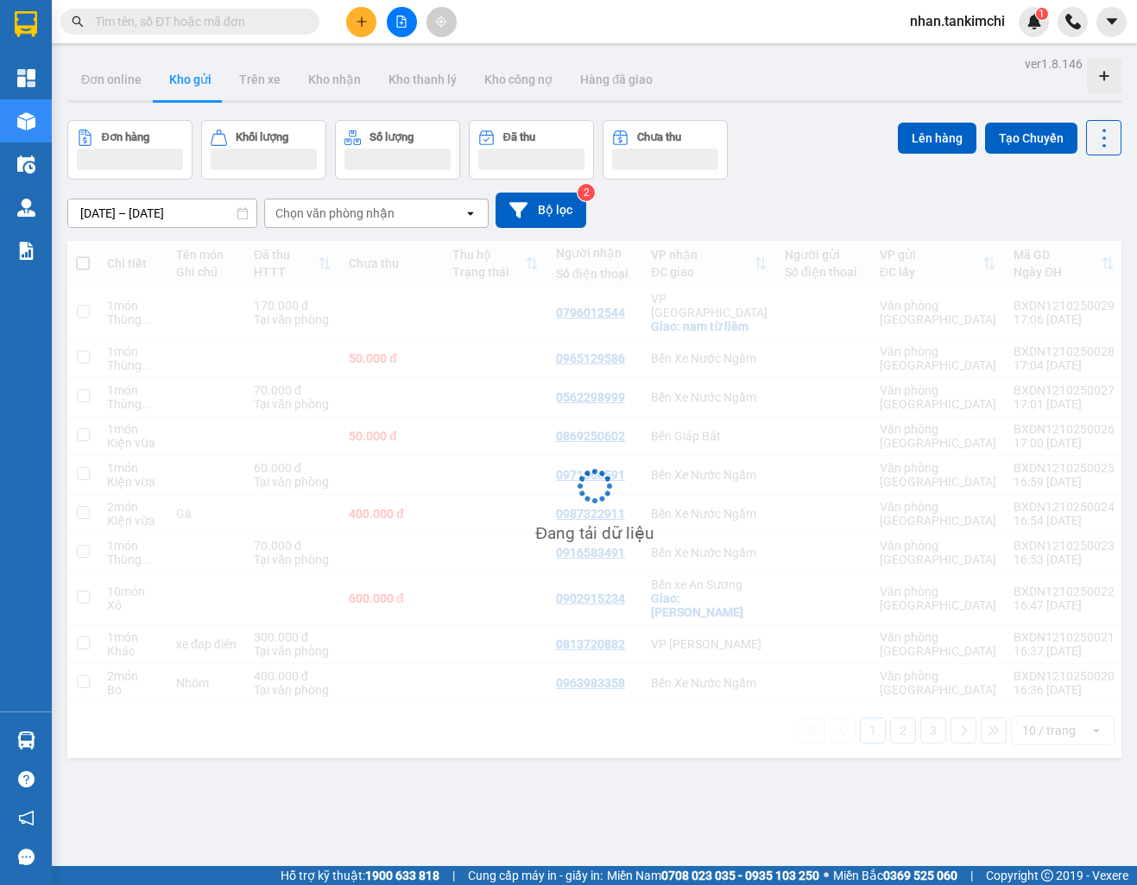
click at [199, 35] on div "Kết quả tìm kiếm ( 0 ) Bộ lọc Gửi 3 ngày gần nhất No Data" at bounding box center [168, 22] width 337 height 30
click at [232, 21] on input "text" at bounding box center [197, 21] width 204 height 19
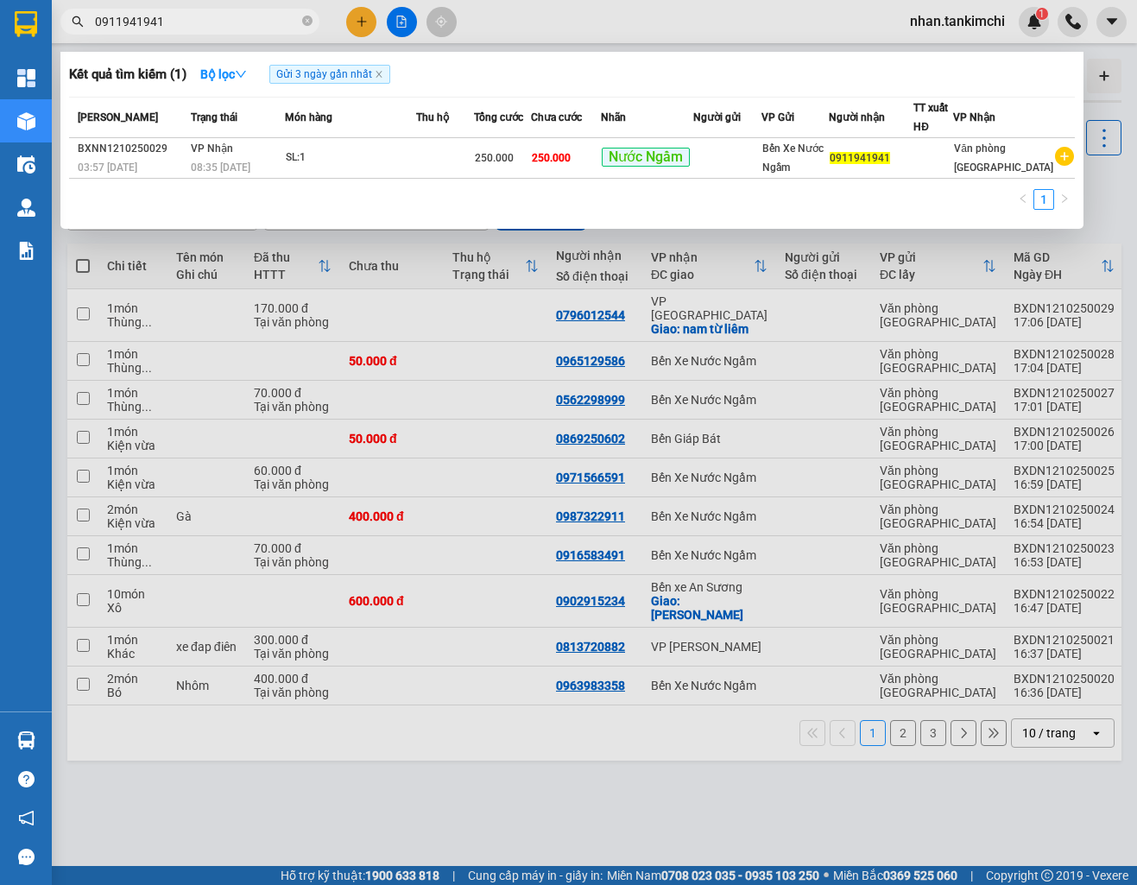
click at [211, 19] on input "0911941941" at bounding box center [197, 21] width 204 height 19
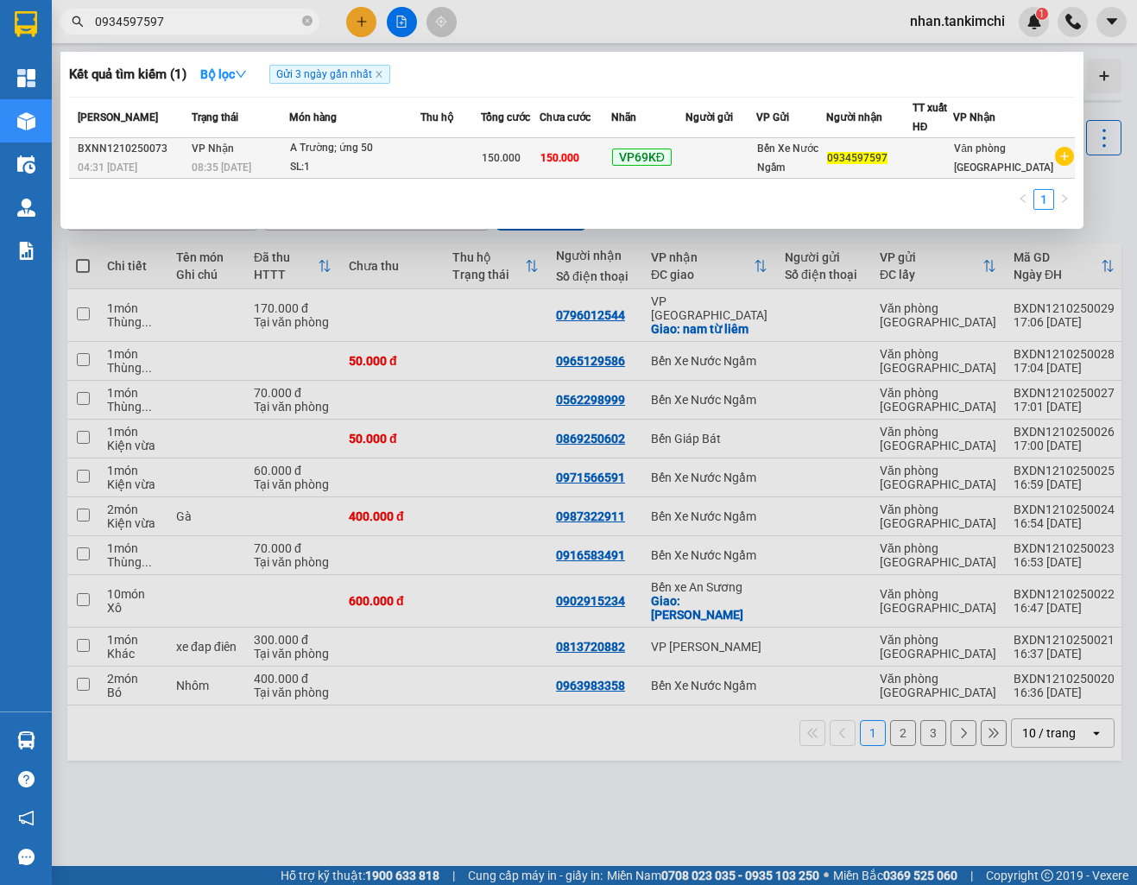
type input "0934597597"
click at [570, 150] on span "150.000" at bounding box center [559, 157] width 39 height 14
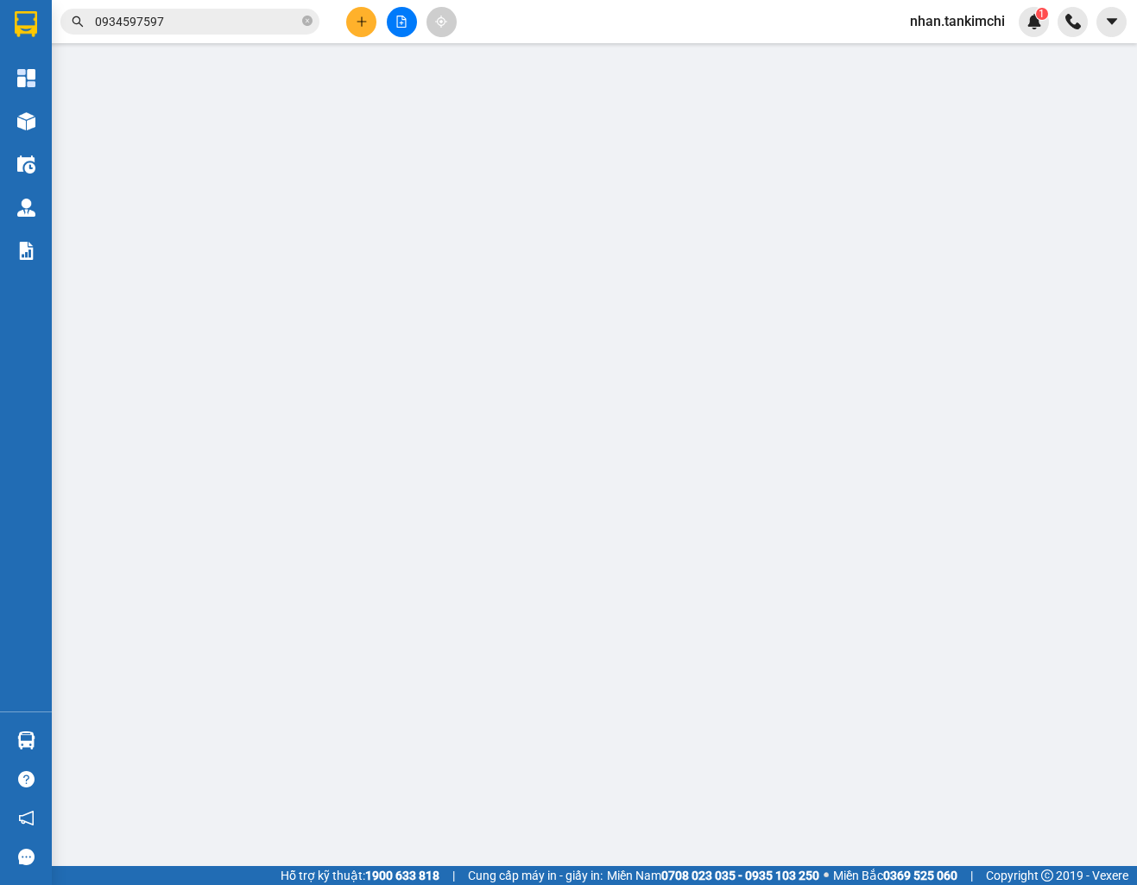
type input "0934597597"
type input "150.000"
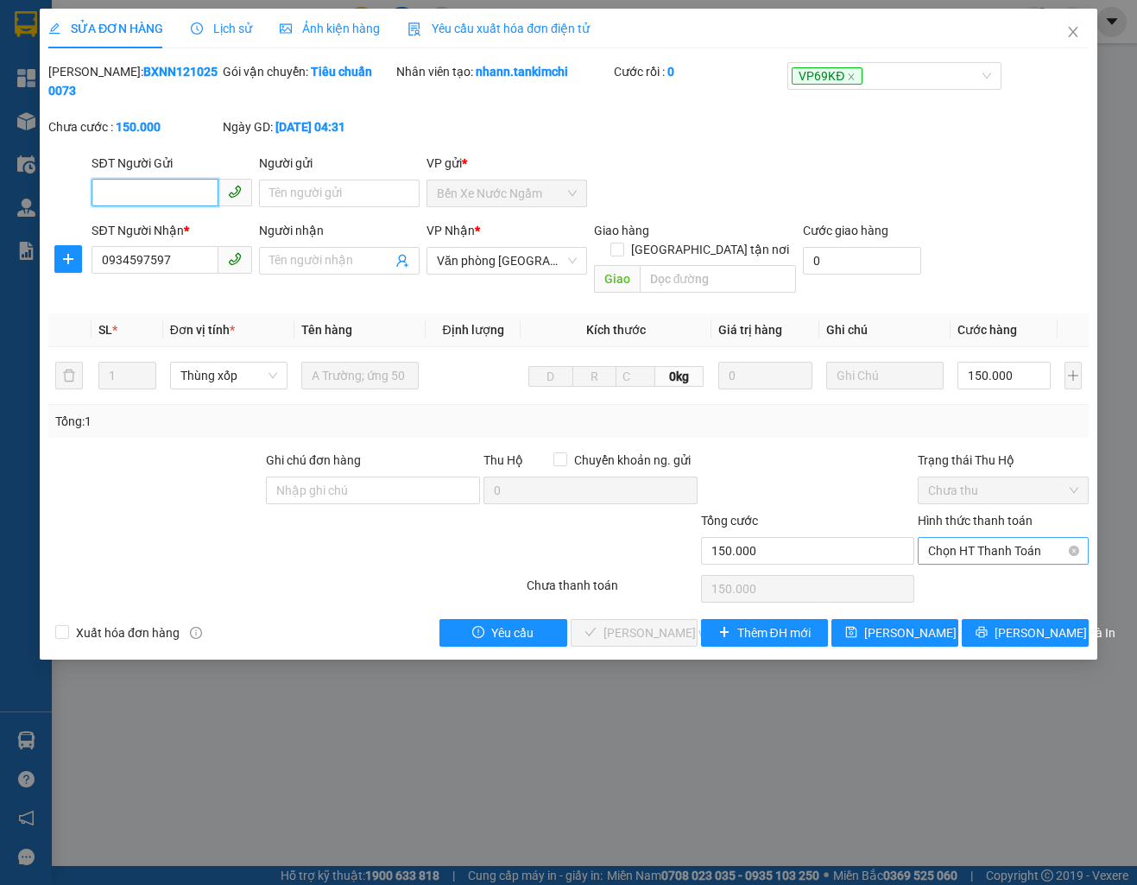
click at [995, 538] on span "Chọn HT Thanh Toán" at bounding box center [1002, 551] width 149 height 26
click at [978, 561] on div "Tại văn phòng" at bounding box center [1002, 566] width 149 height 19
type input "0"
click at [629, 623] on span "[PERSON_NAME] và Giao hàng" at bounding box center [686, 632] width 166 height 19
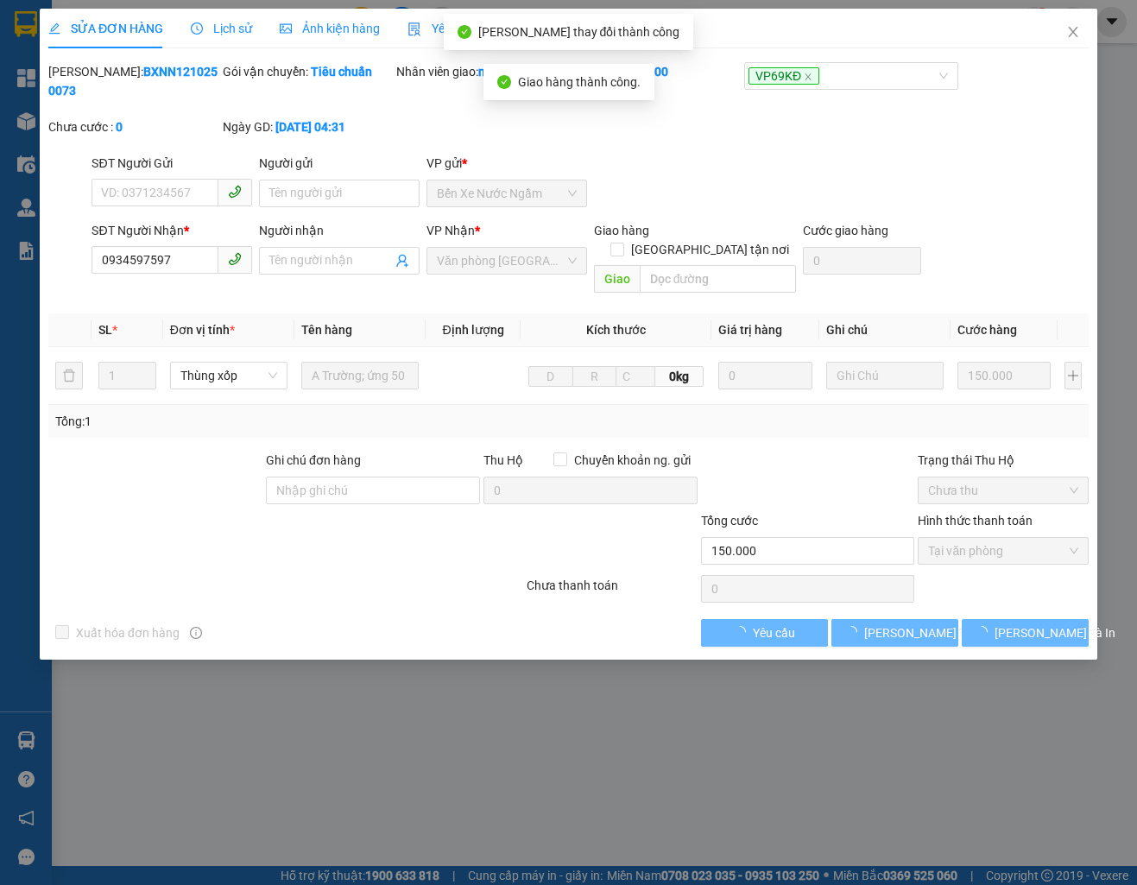
click at [1045, 41] on div "SỬA ĐƠN HÀNG Lịch sử Ảnh kiện hàng Yêu cầu xuất hóa đơn điện tử" at bounding box center [568, 29] width 1040 height 40
click at [1083, 31] on span "Close" at bounding box center [1073, 33] width 48 height 48
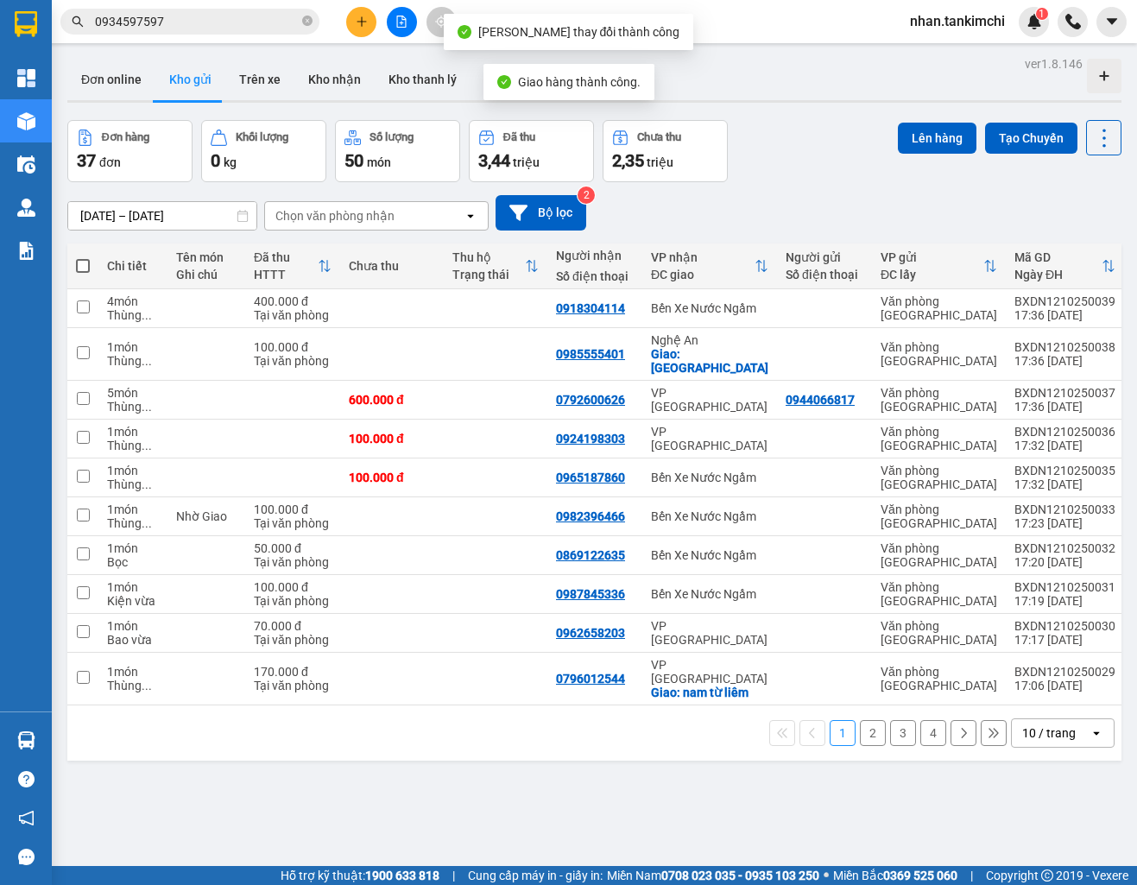
click at [190, 23] on input "0934597597" at bounding box center [197, 21] width 204 height 19
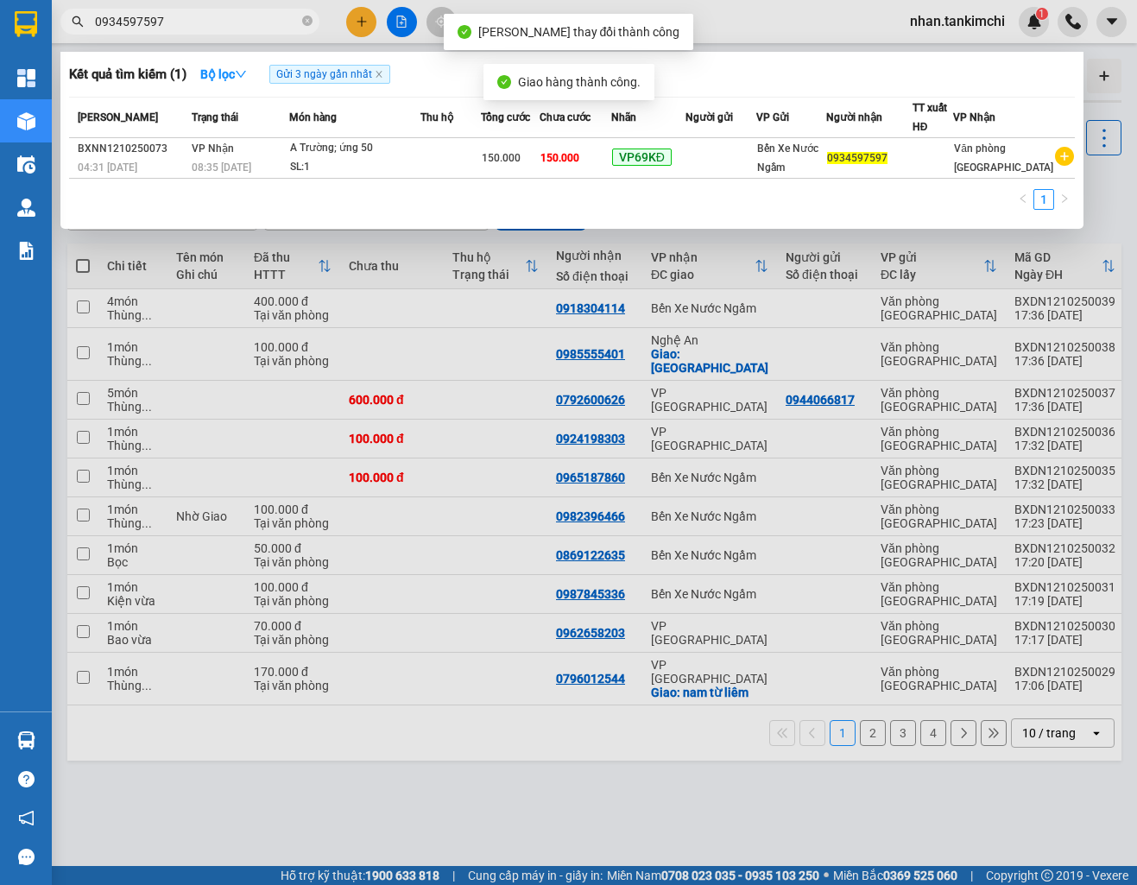
click at [190, 23] on input "0934597597" at bounding box center [197, 21] width 204 height 19
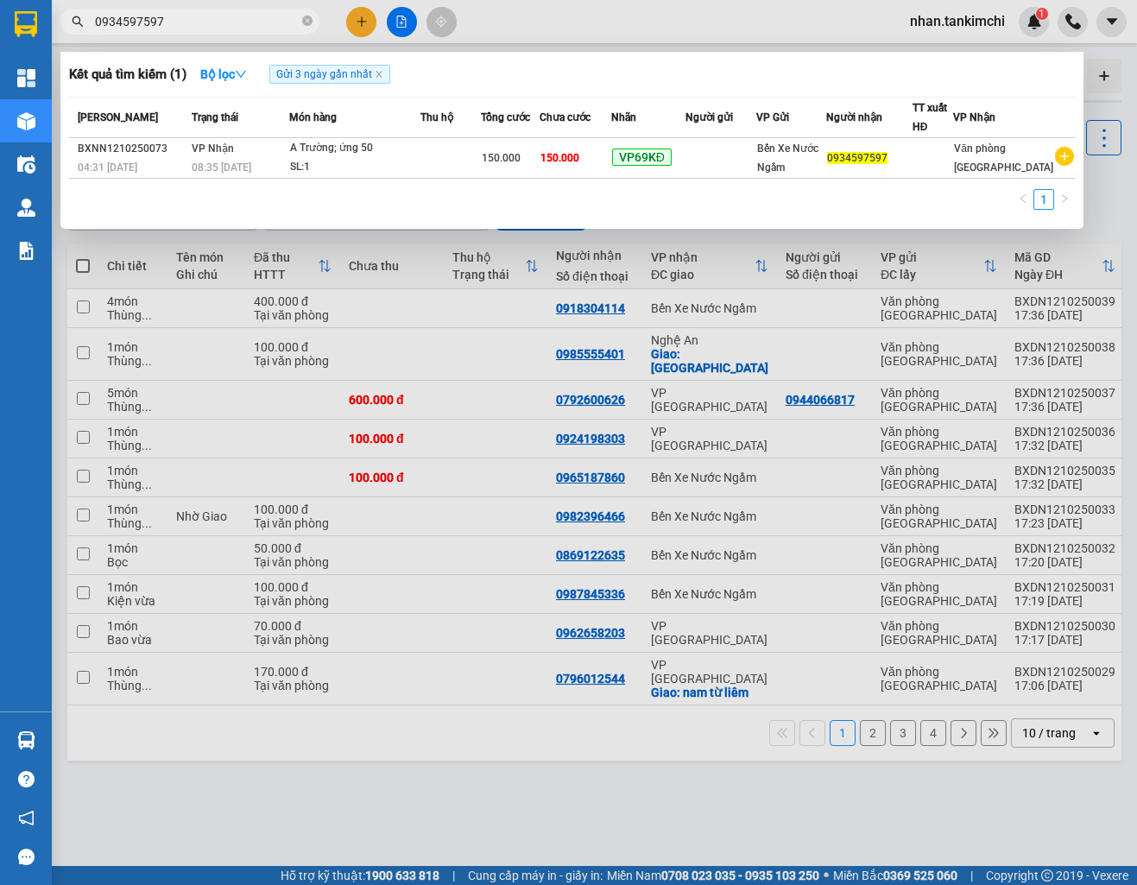
click at [300, 292] on div at bounding box center [568, 442] width 1137 height 885
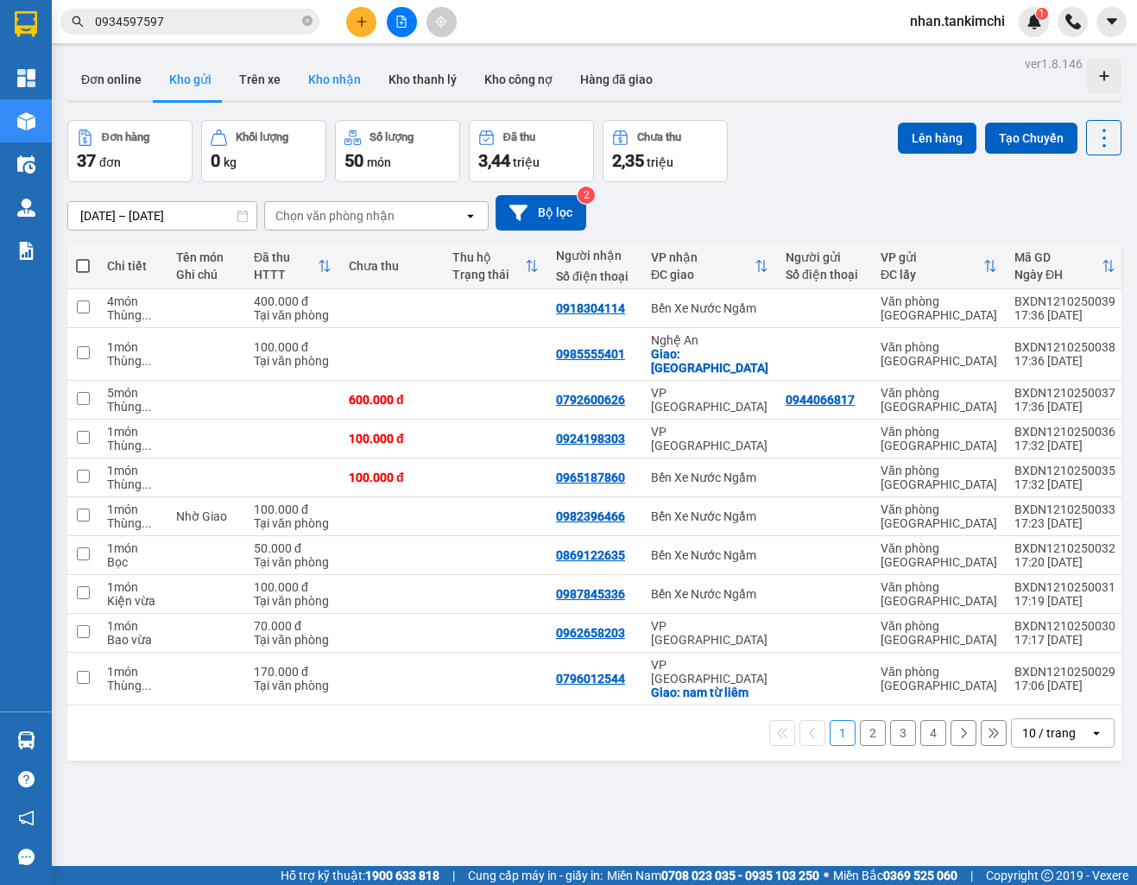
click at [334, 74] on button "Kho nhận" at bounding box center [334, 79] width 80 height 41
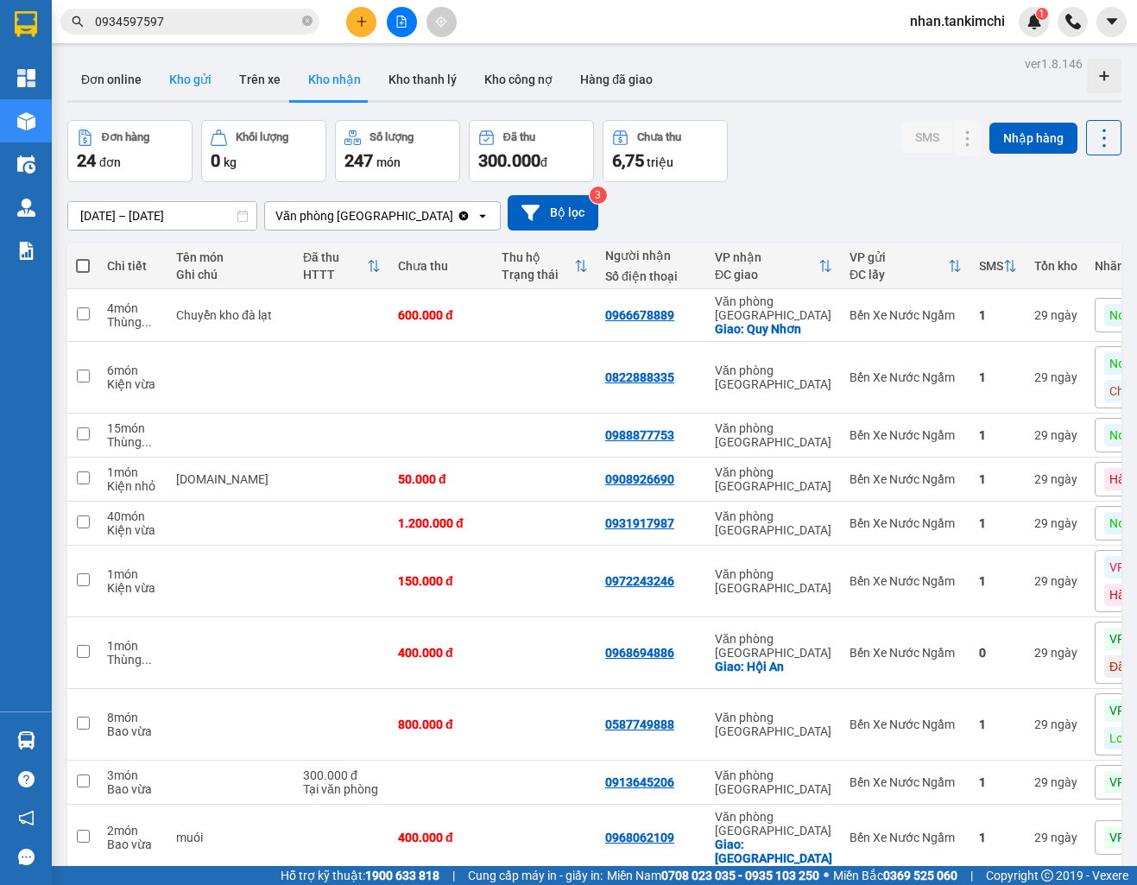
click at [195, 87] on button "Kho gửi" at bounding box center [190, 79] width 70 height 41
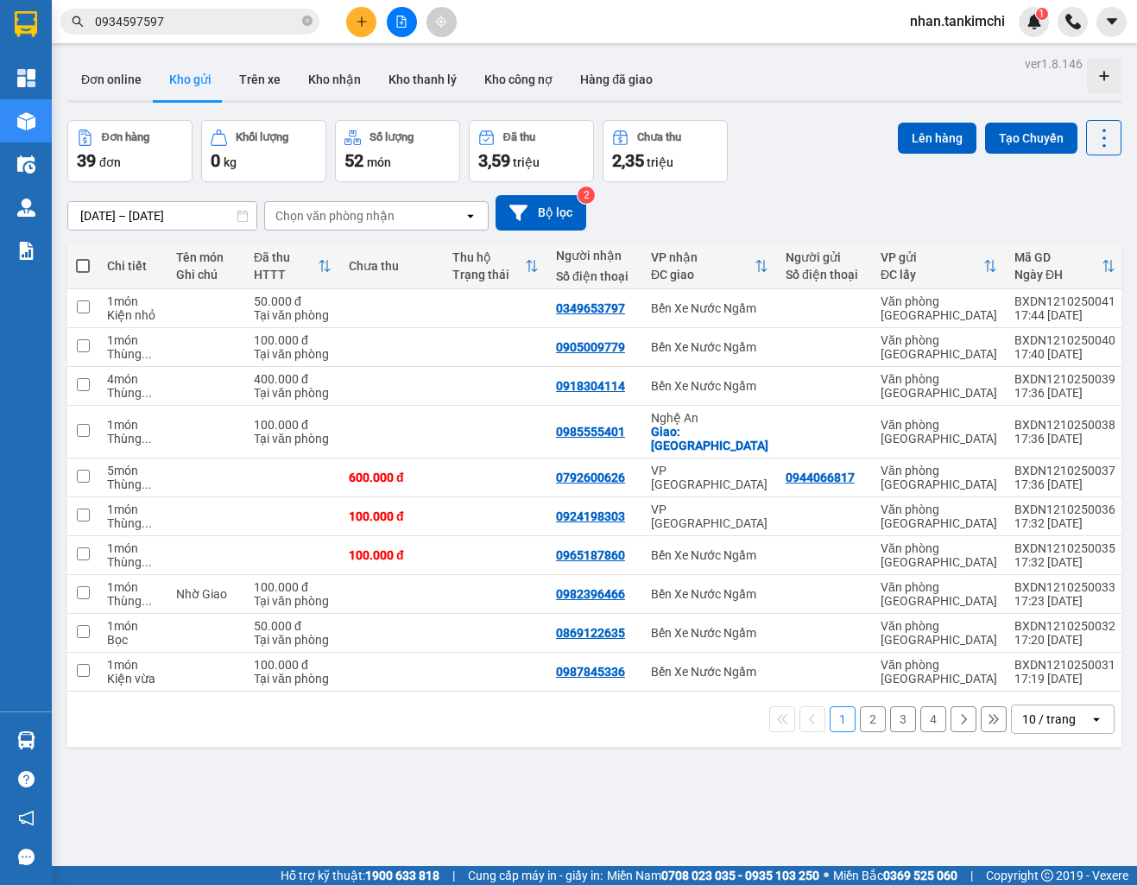
click at [336, 207] on div "Chọn văn phòng nhận" at bounding box center [334, 215] width 119 height 17
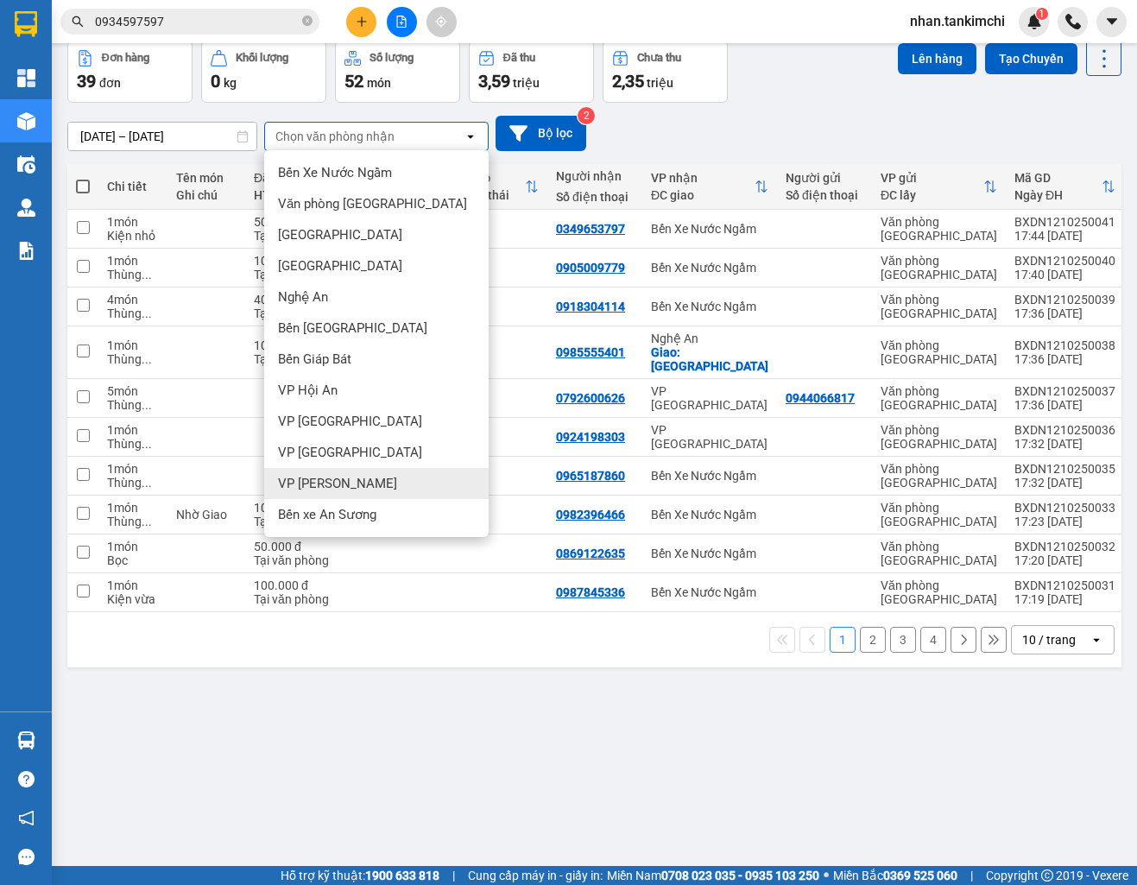
scroll to position [79, 0]
click at [362, 464] on div "VP [GEOGRAPHIC_DATA]" at bounding box center [376, 452] width 224 height 31
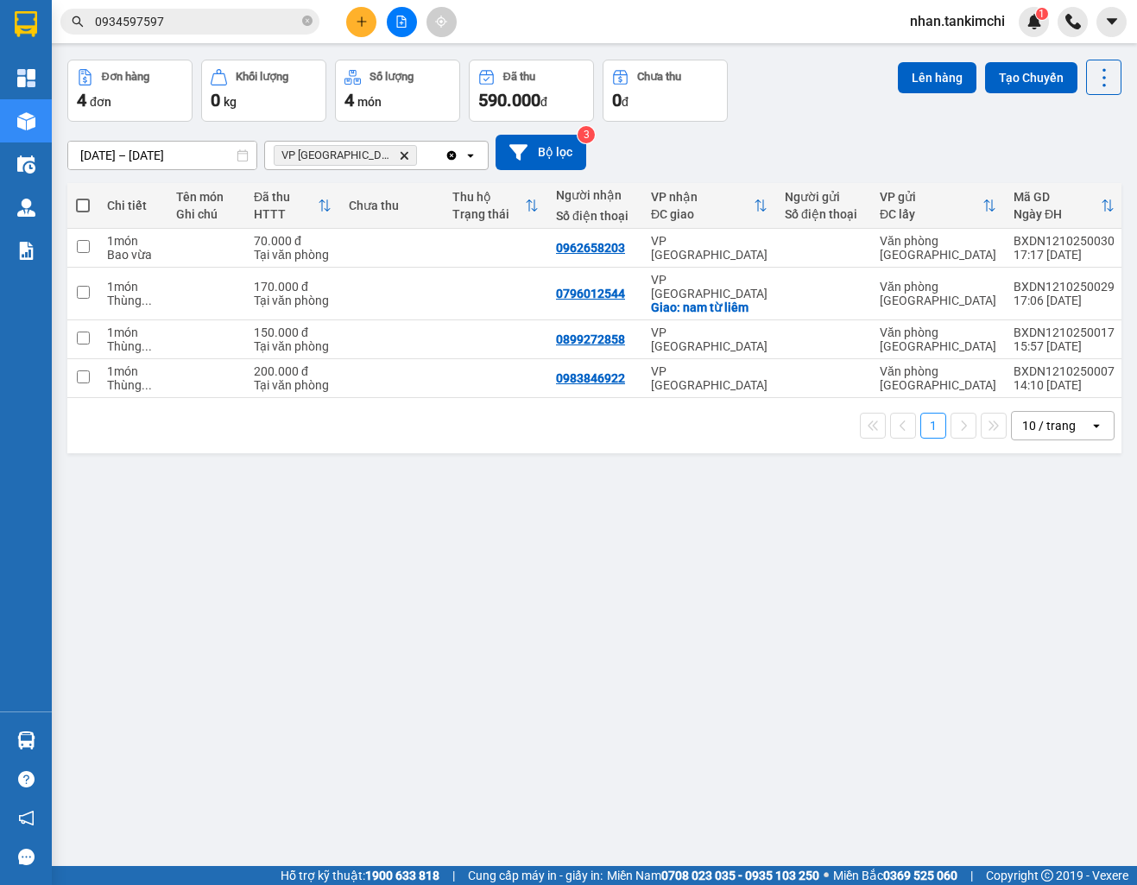
scroll to position [57, 0]
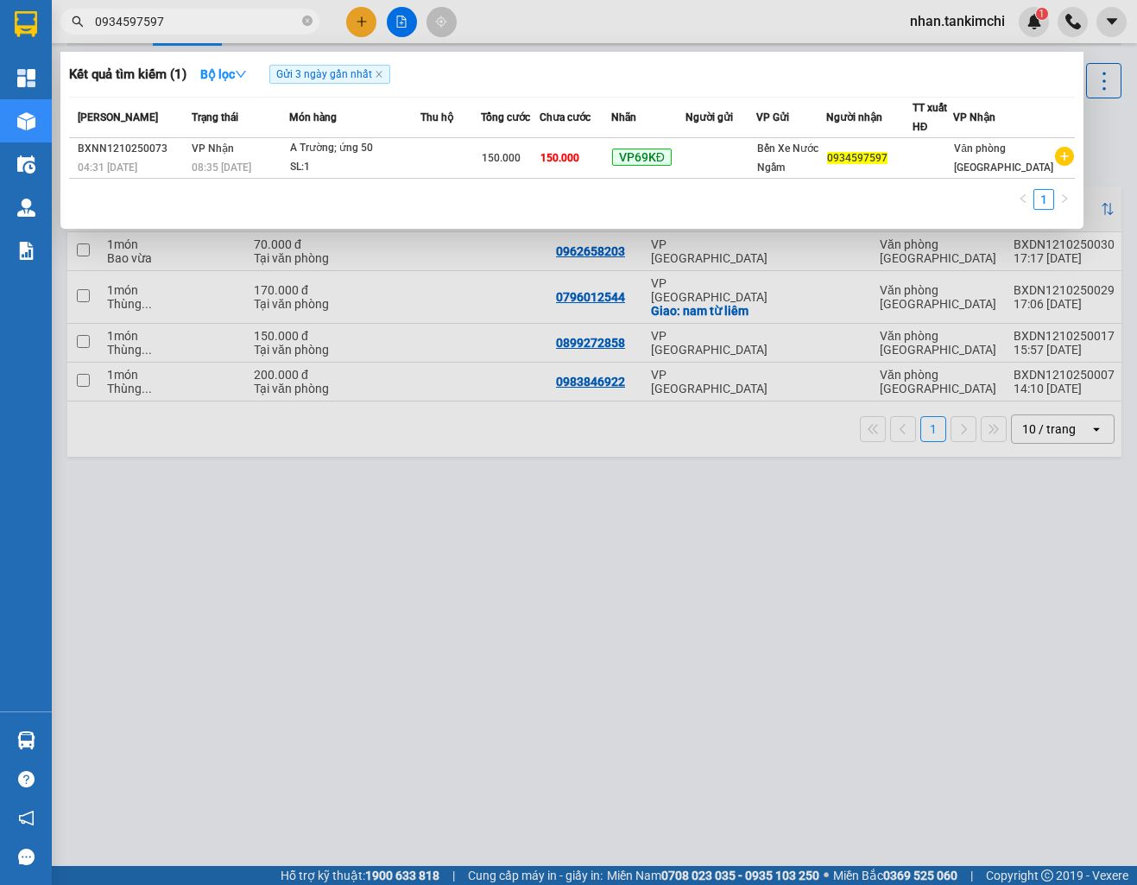
click at [218, 23] on input "0934597597" at bounding box center [197, 21] width 204 height 19
type input "6"
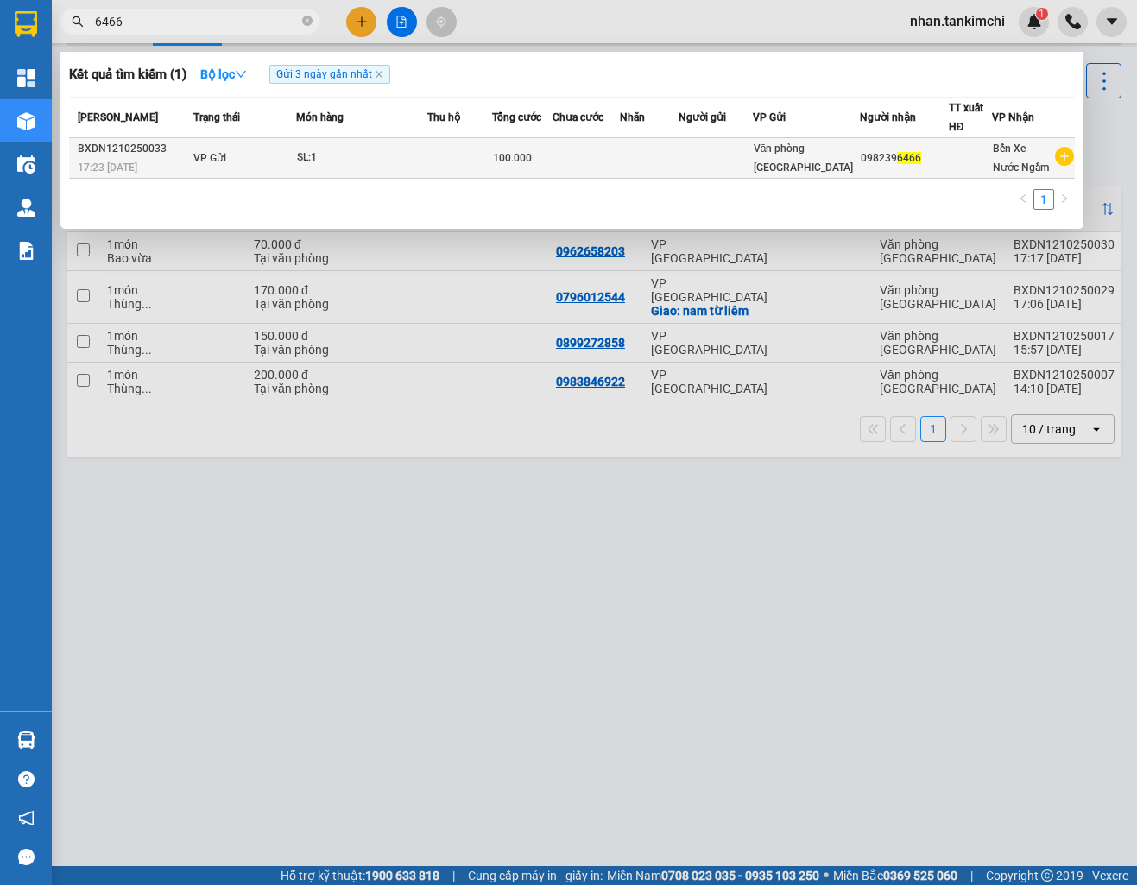
type input "6466"
click at [734, 160] on td at bounding box center [716, 158] width 74 height 41
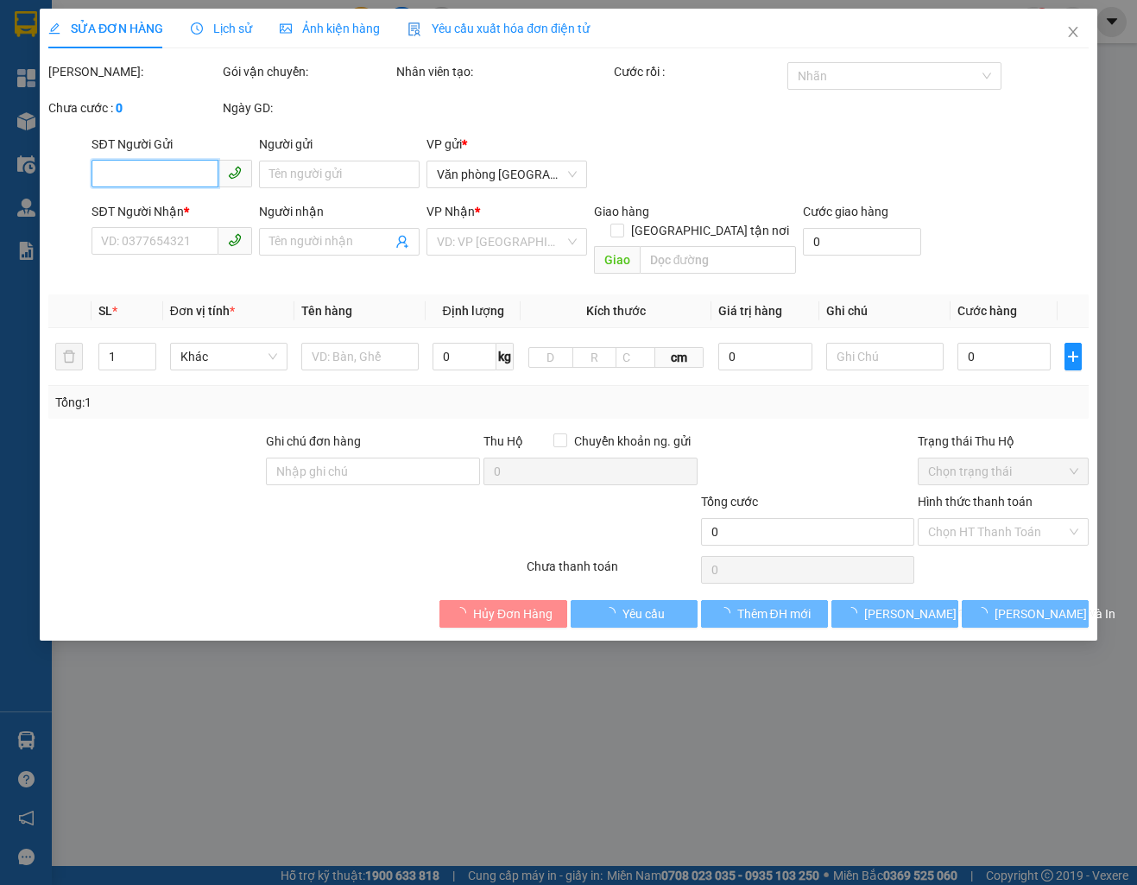
type input "0982396466"
type input "100.000"
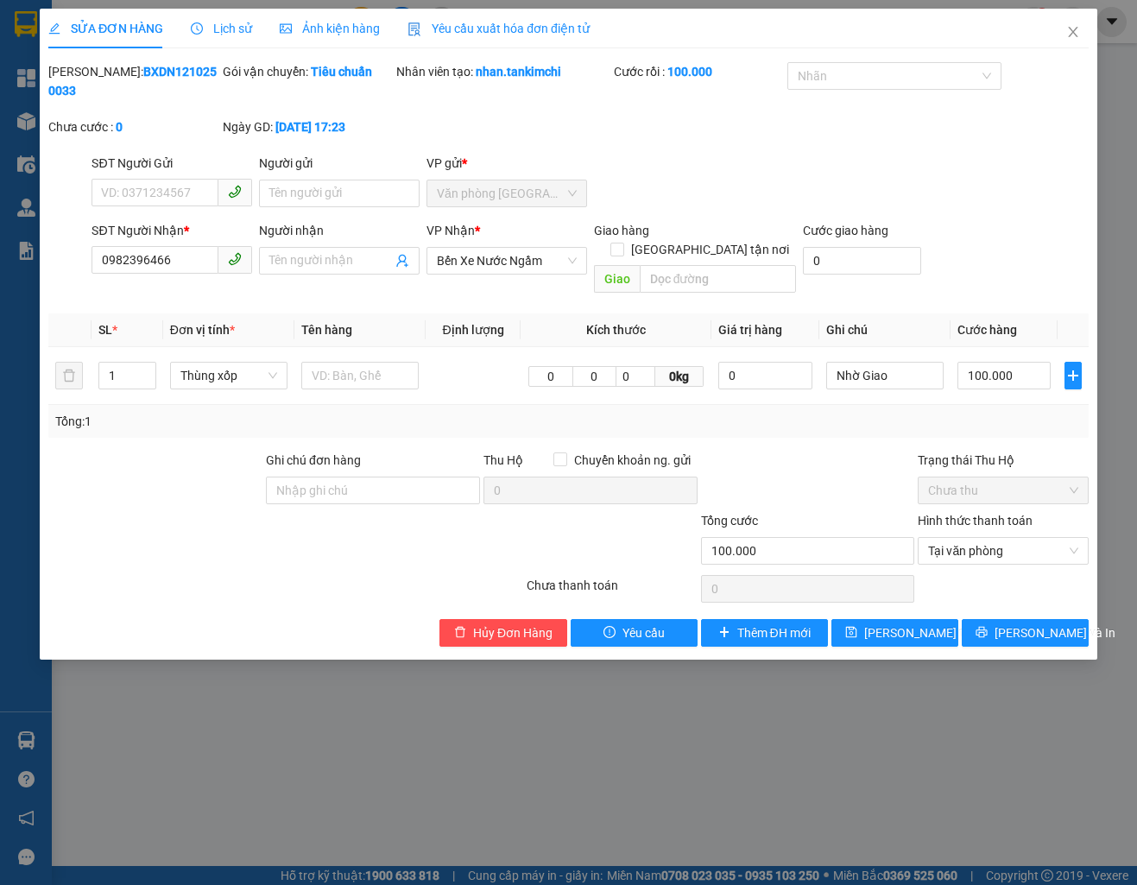
click at [243, 48] on div "SỬA ĐƠN HÀNG Lịch sử Ảnh kiện hàng Yêu cầu xuất hóa đơn điện tử Total Paid Fee …" at bounding box center [568, 328] width 1040 height 638
click at [242, 42] on div "Lịch sử" at bounding box center [221, 29] width 61 height 40
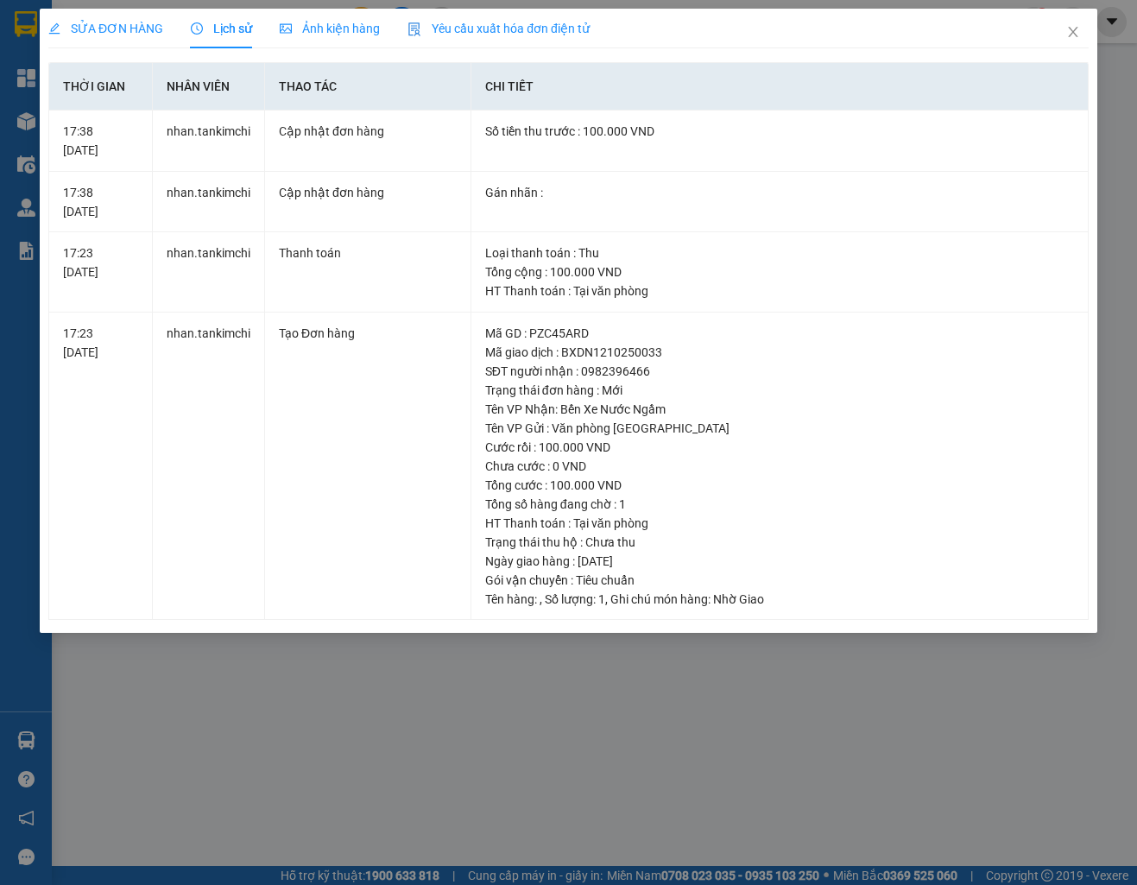
click at [338, 41] on div "Ảnh kiện hàng" at bounding box center [330, 29] width 100 height 40
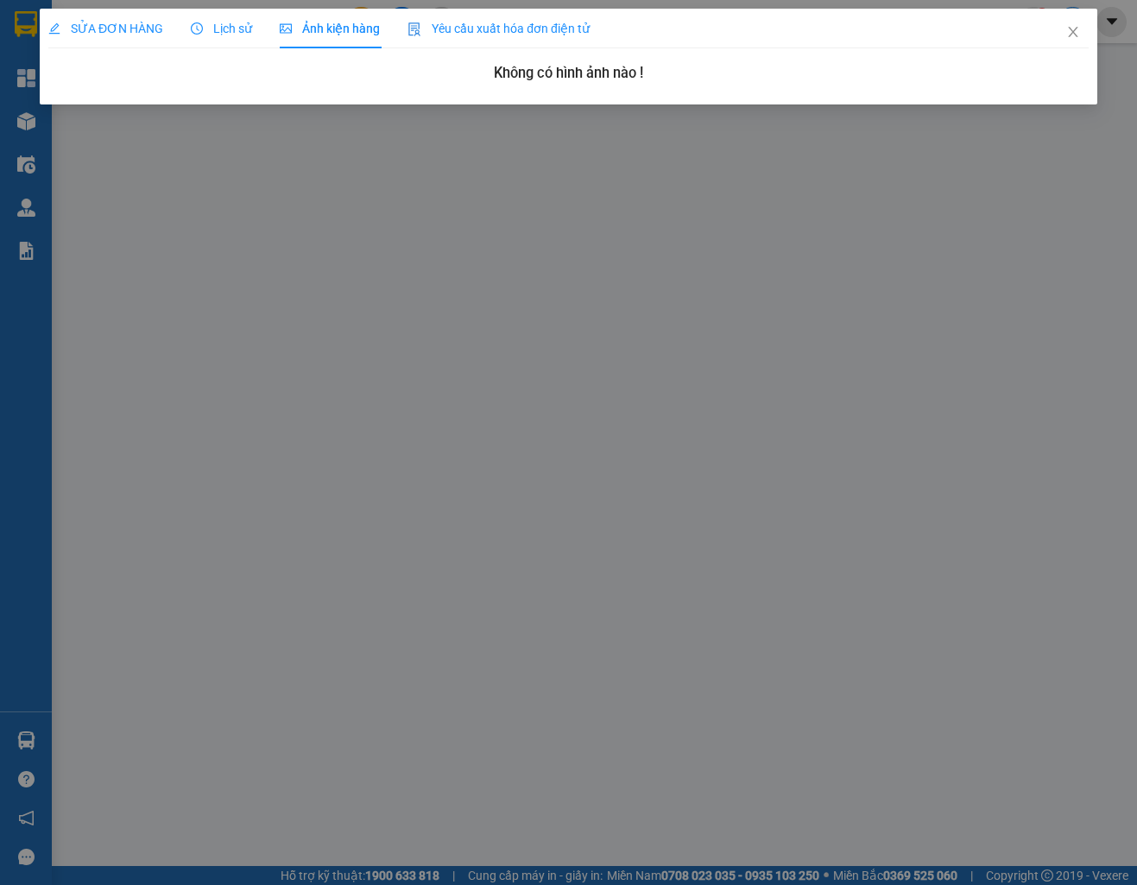
click at [1070, 28] on icon "close" at bounding box center [1073, 32] width 14 height 14
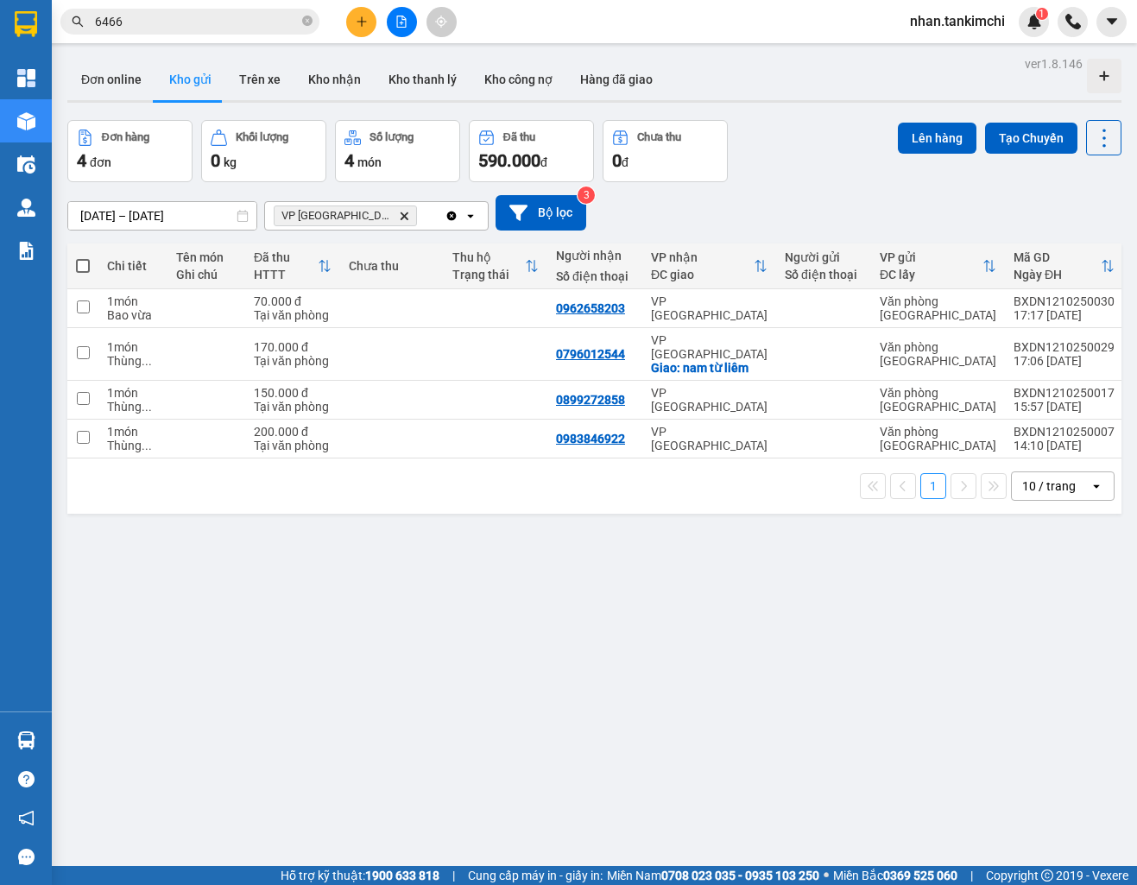
click at [401, 213] on icon "VP Mỹ Đình, close by backspace" at bounding box center [405, 216] width 8 height 8
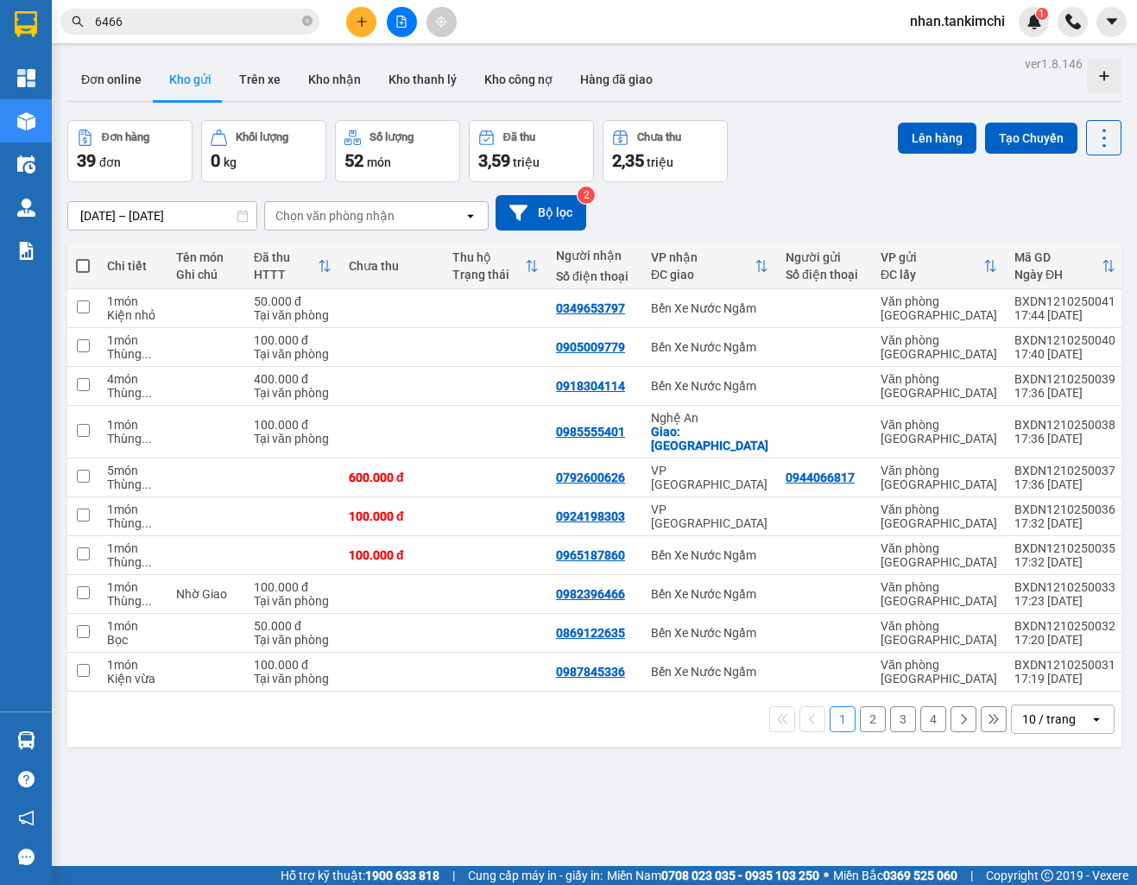
click at [278, 218] on div "Chọn văn phòng nhận" at bounding box center [334, 215] width 119 height 17
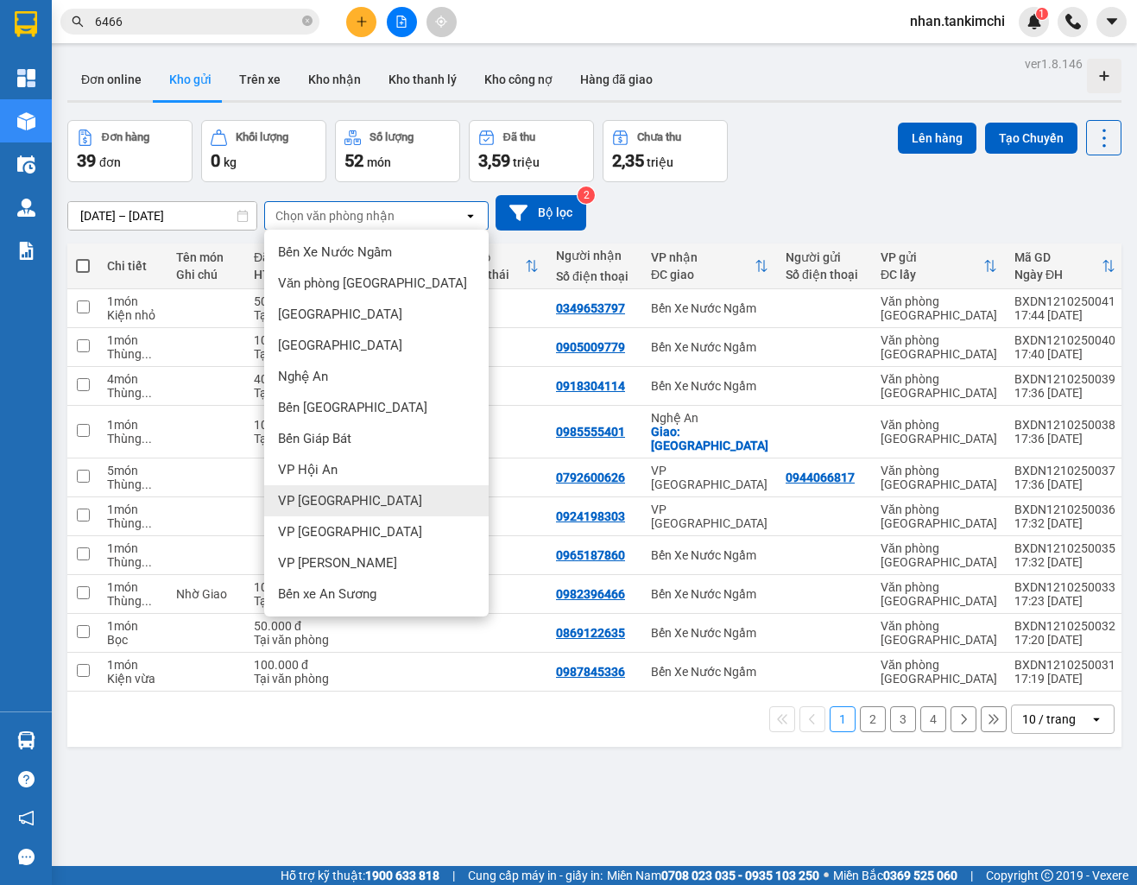
click at [331, 500] on span "VP [GEOGRAPHIC_DATA]" at bounding box center [350, 500] width 144 height 17
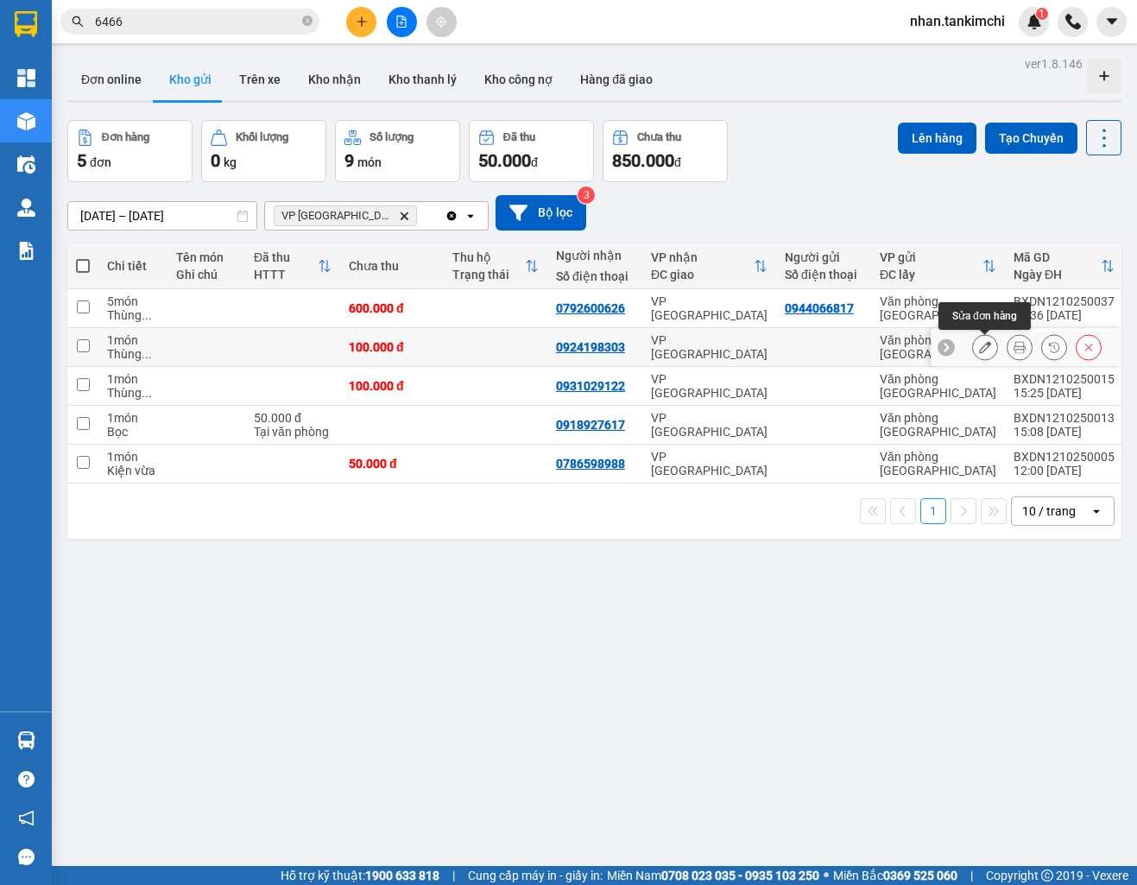
click at [979, 357] on button at bounding box center [985, 347] width 24 height 30
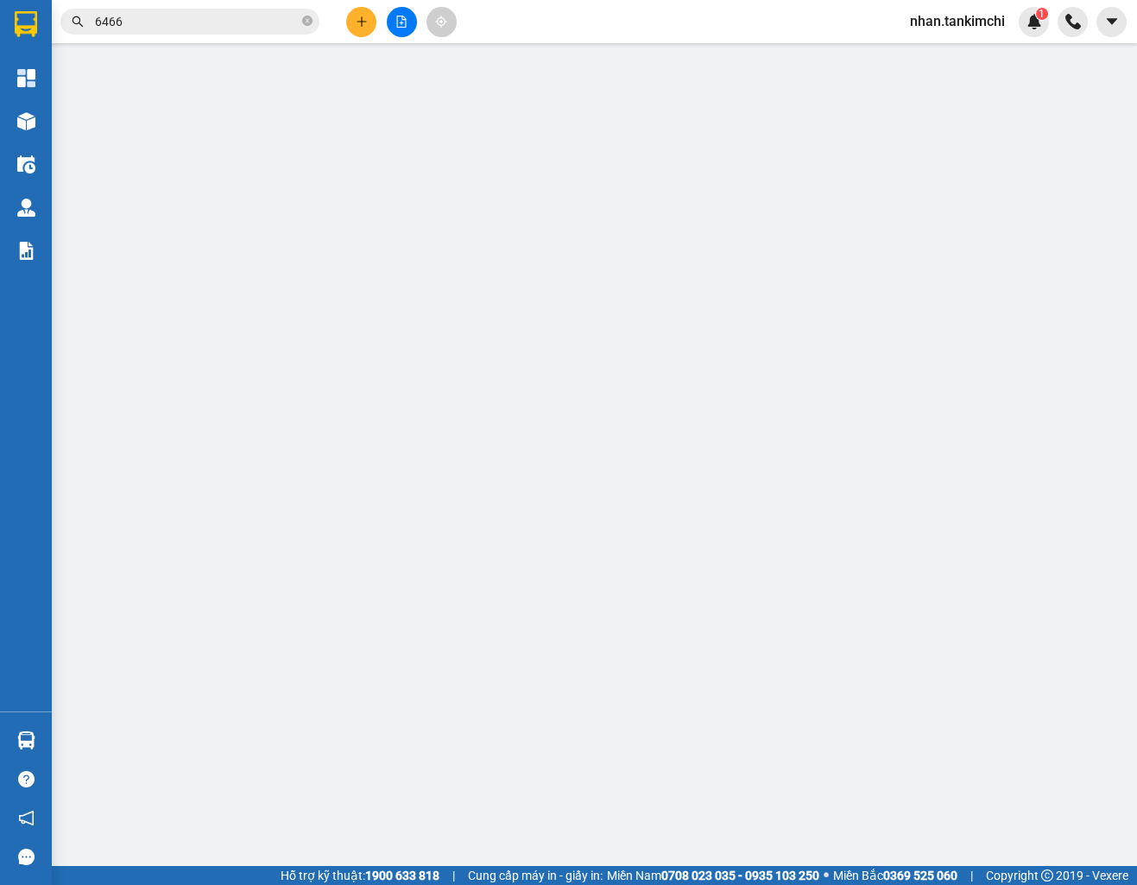
type input "0924198303"
type input "100.000"
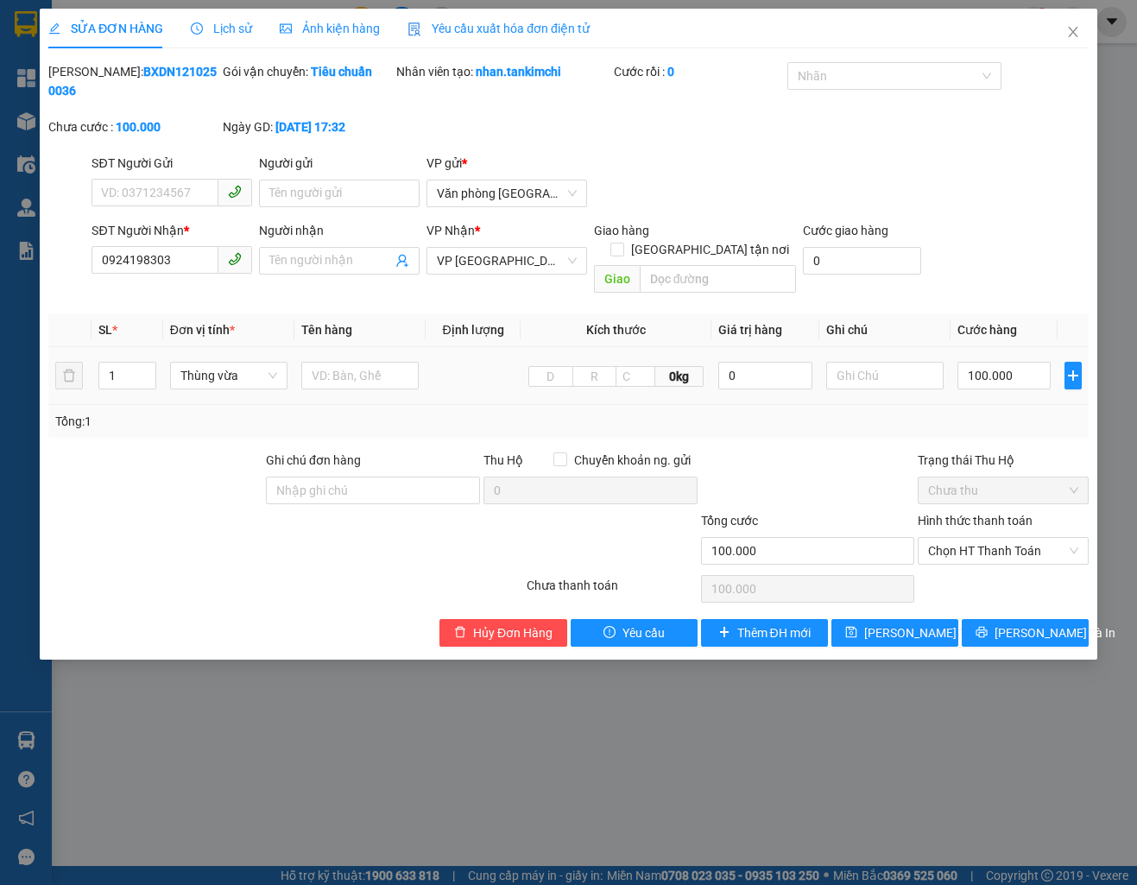
click at [333, 35] on span "Ảnh kiện hàng" at bounding box center [330, 29] width 100 height 14
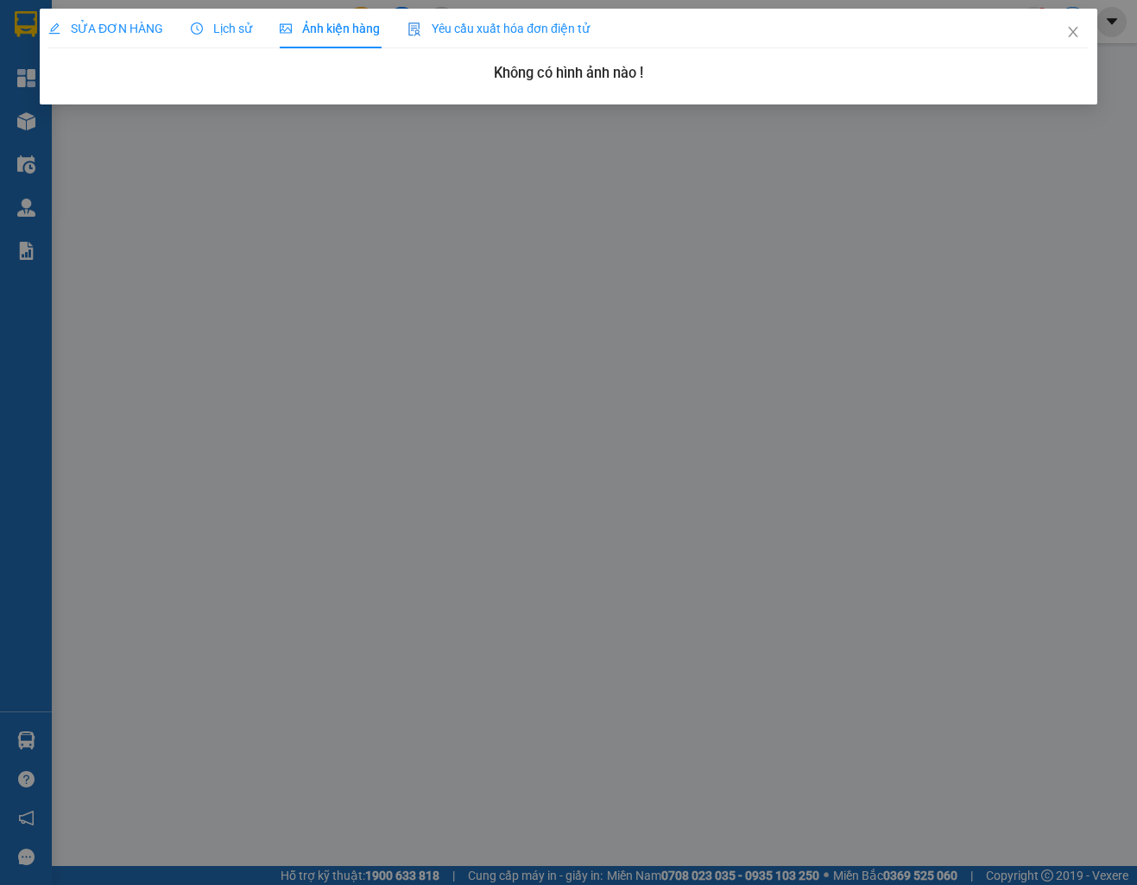
click at [1072, 28] on icon "close" at bounding box center [1073, 32] width 14 height 14
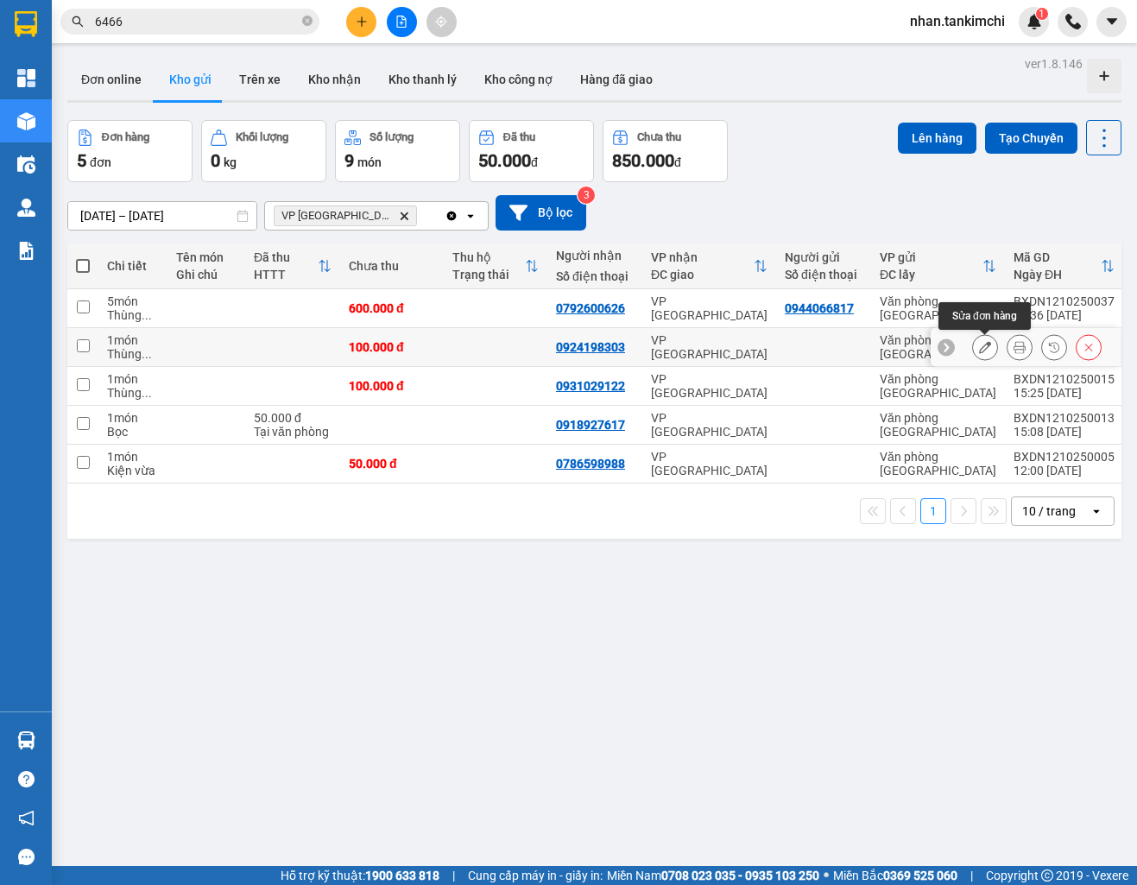
click at [982, 348] on icon at bounding box center [985, 347] width 12 height 12
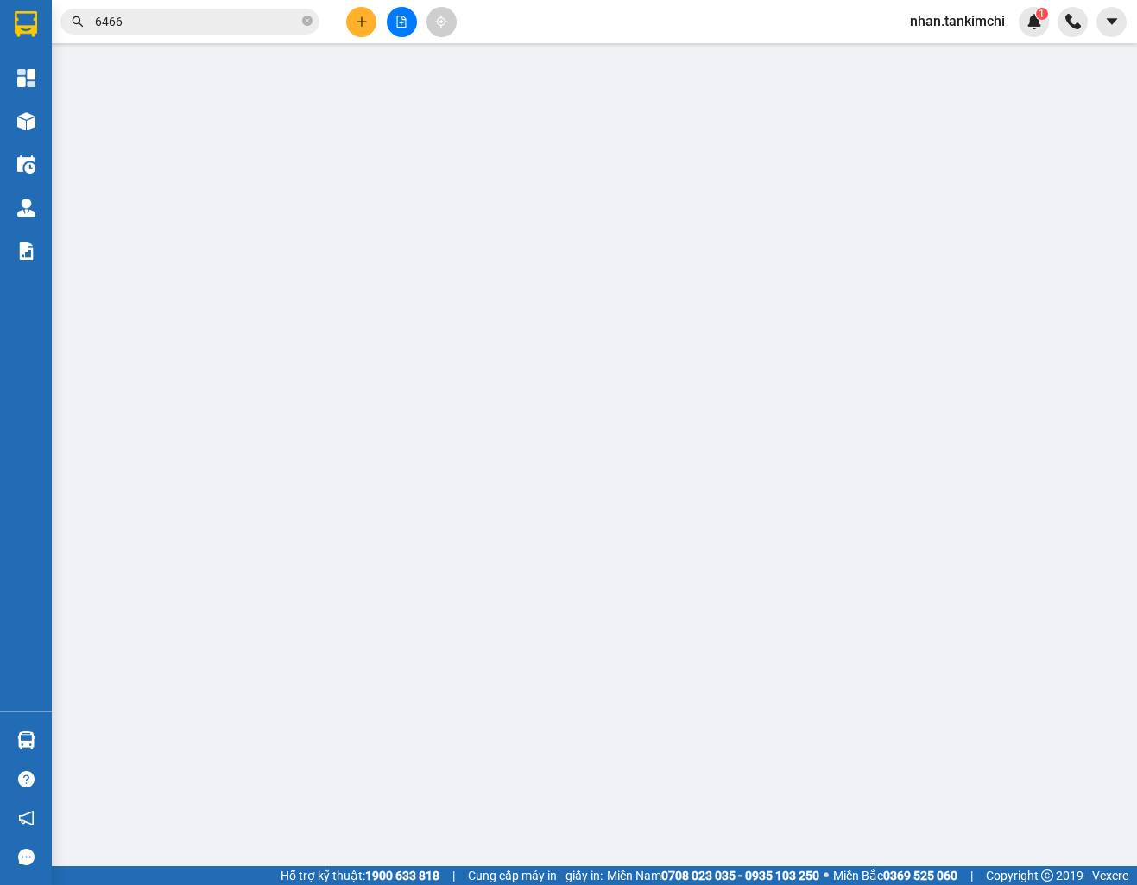
type input "0924198303"
type input "100.000"
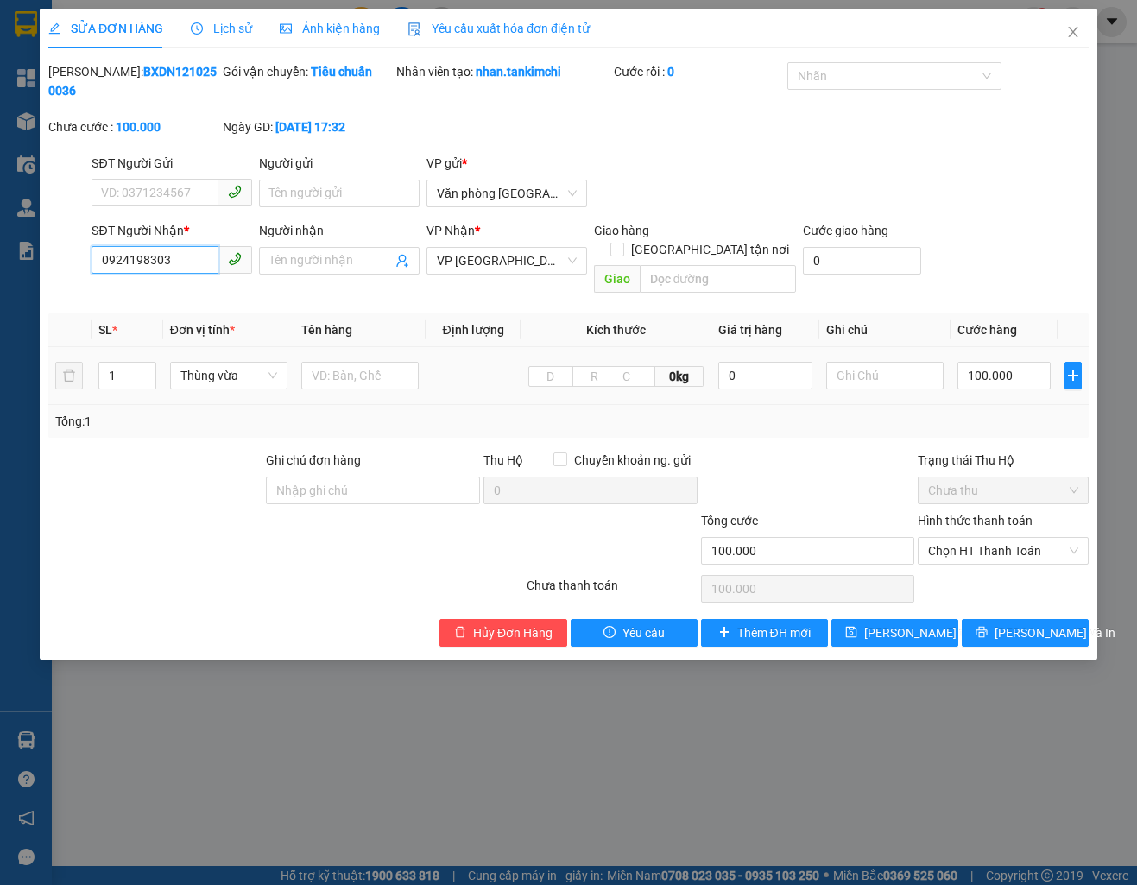
click at [143, 260] on input "0924198303" at bounding box center [155, 260] width 127 height 28
click at [1067, 46] on span "Close" at bounding box center [1073, 33] width 48 height 48
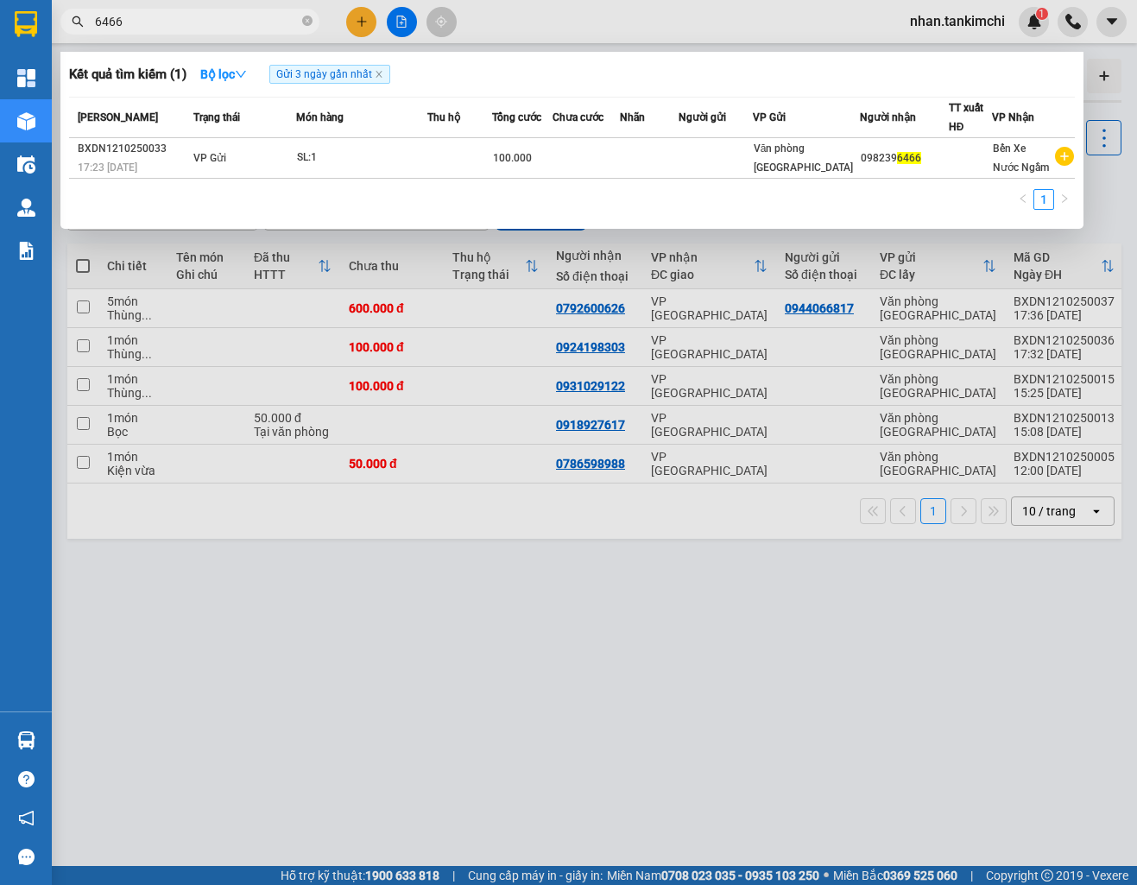
click at [130, 14] on input "6466" at bounding box center [197, 21] width 204 height 19
paste input "0966678889"
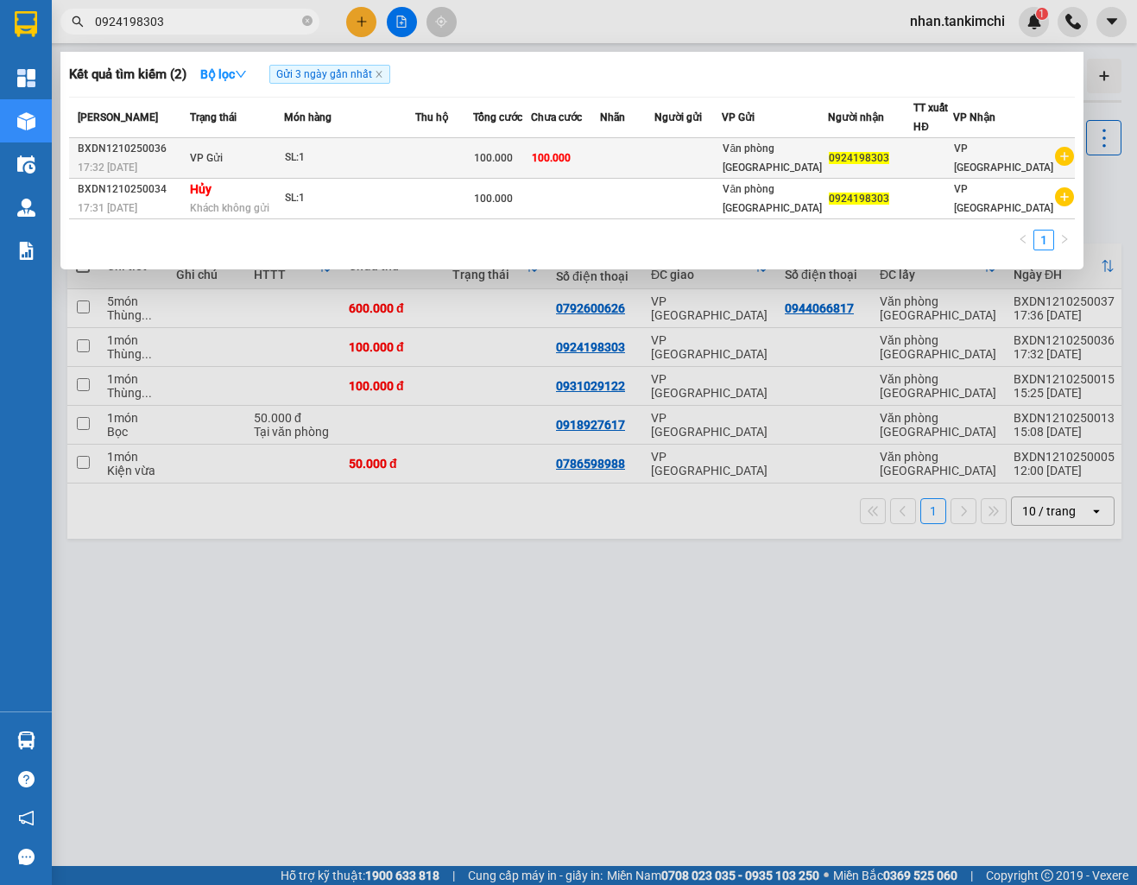
type input "0924198303"
click at [723, 169] on td at bounding box center [688, 158] width 68 height 41
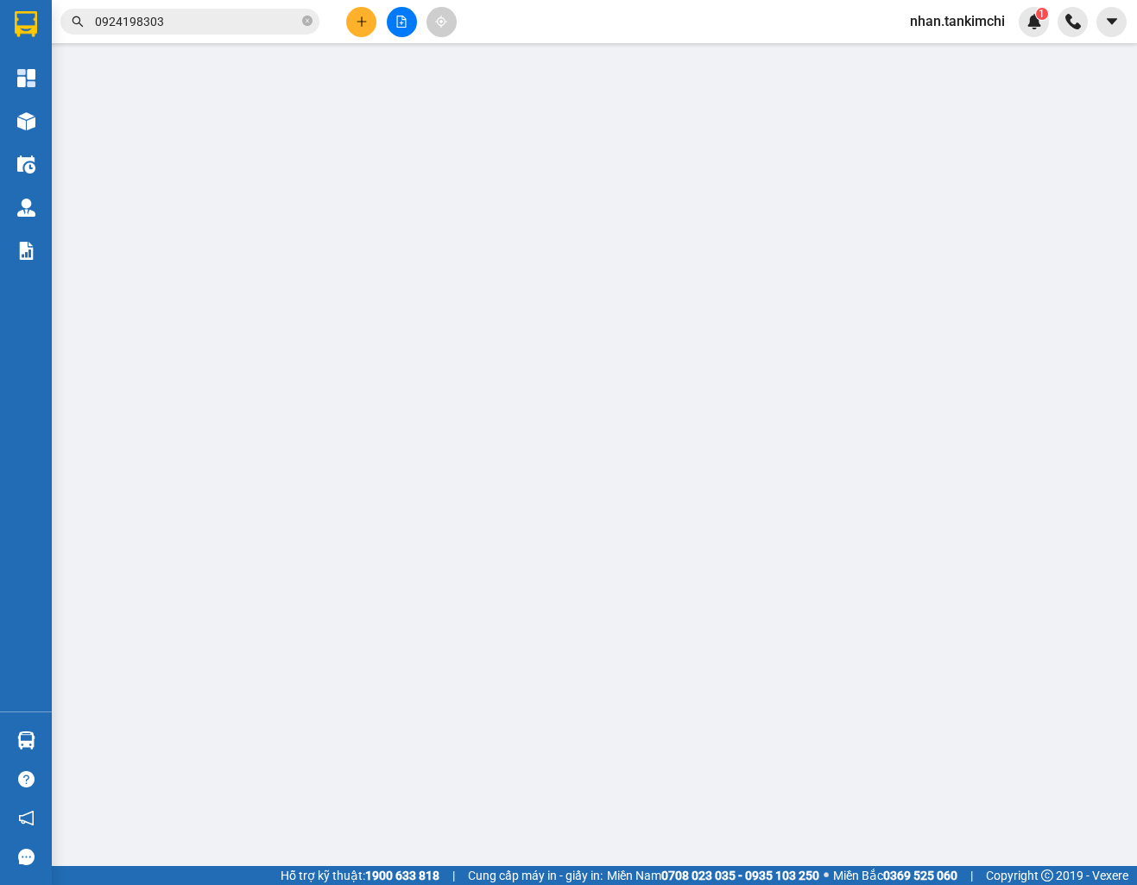
type input "0924198303"
type input "100.000"
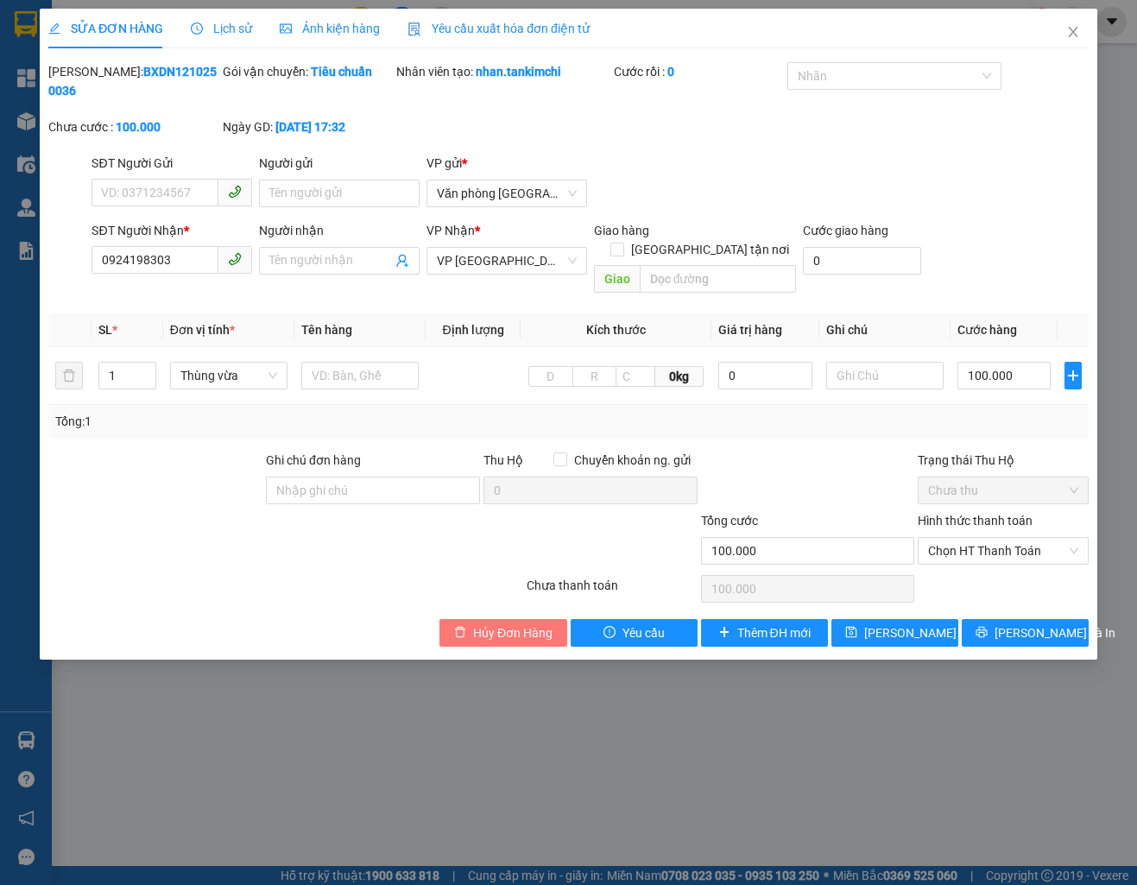
click at [477, 623] on span "Hủy Đơn Hàng" at bounding box center [512, 632] width 79 height 19
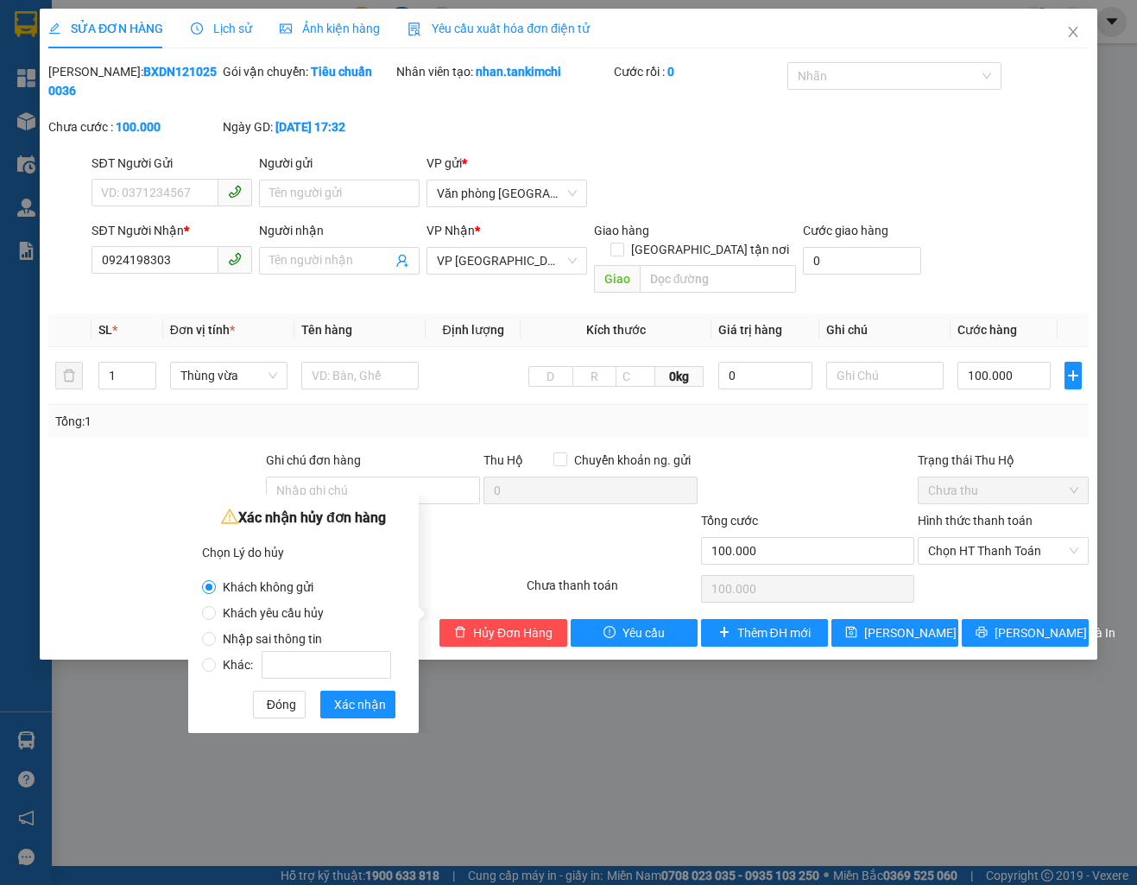
click at [356, 689] on div "Xác nhận hủy đơn hàng Chọn Lý do hủy Khách không gửi Khách yêu cầu hủy Nhập sai…" at bounding box center [303, 611] width 203 height 213
click at [360, 698] on span "Xác nhận" at bounding box center [360, 704] width 52 height 19
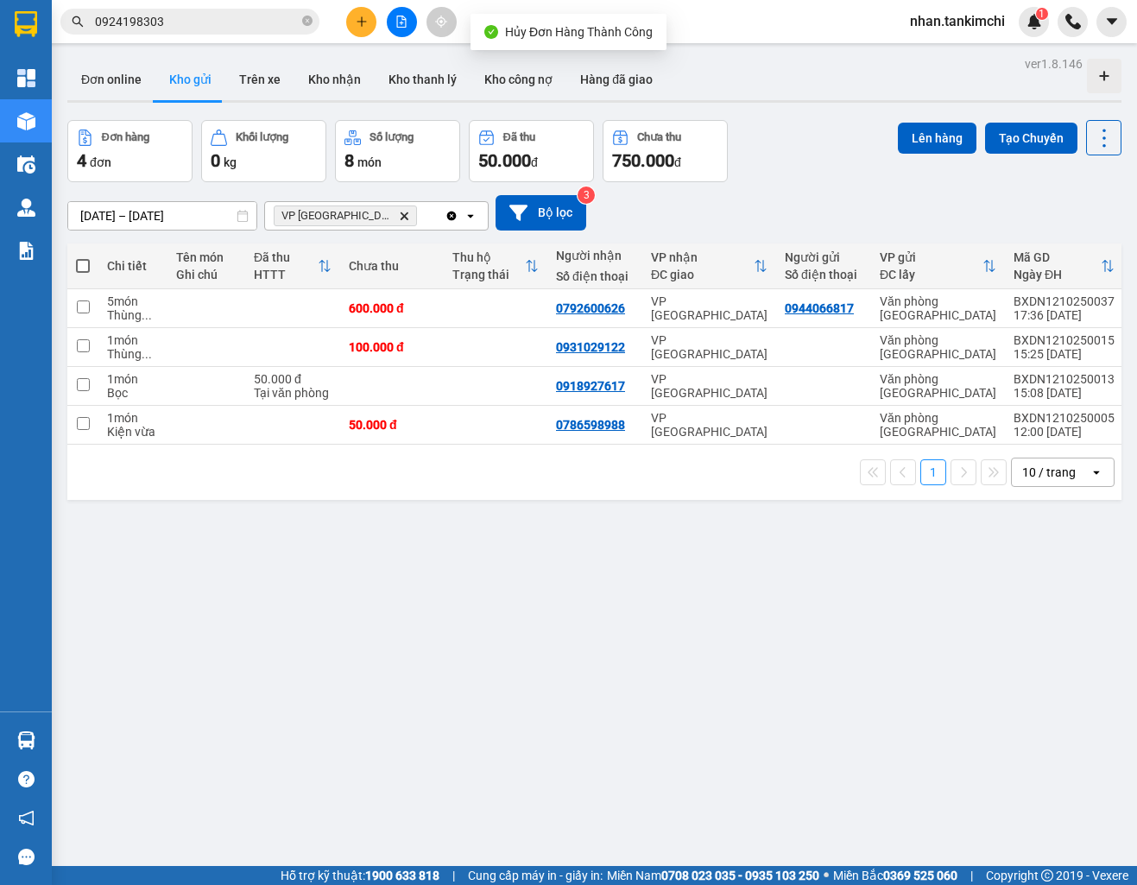
click at [84, 272] on span at bounding box center [83, 266] width 14 height 14
click at [83, 257] on input "checkbox" at bounding box center [83, 257] width 0 height 0
checkbox input "true"
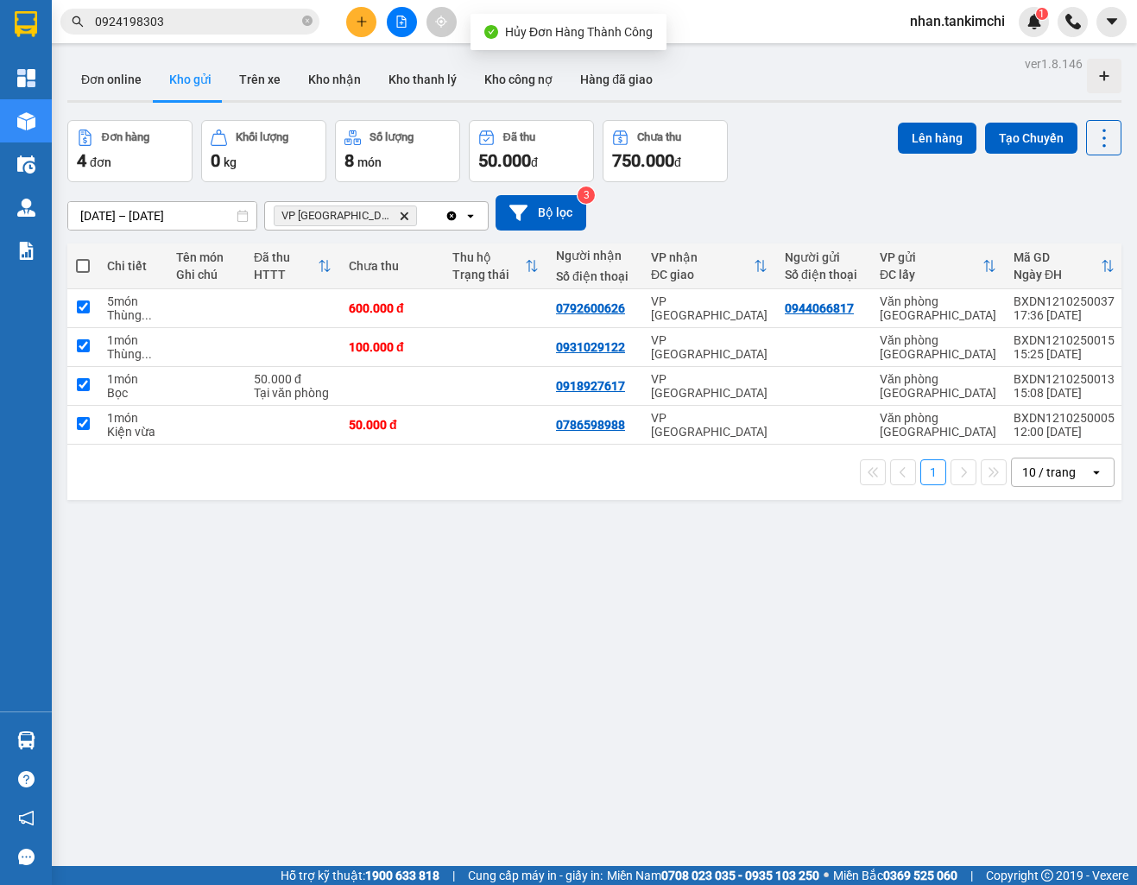
checkbox input "true"
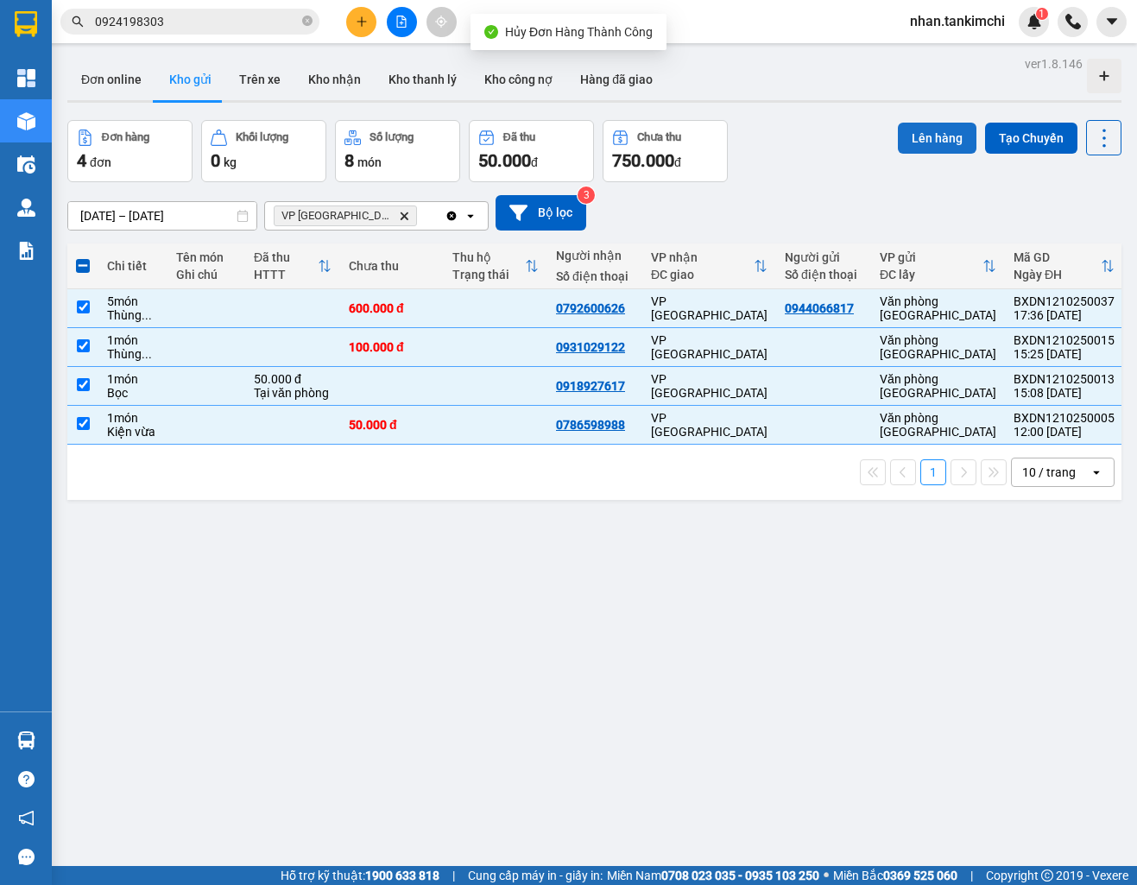
click at [964, 137] on button "Lên hàng" at bounding box center [937, 138] width 79 height 31
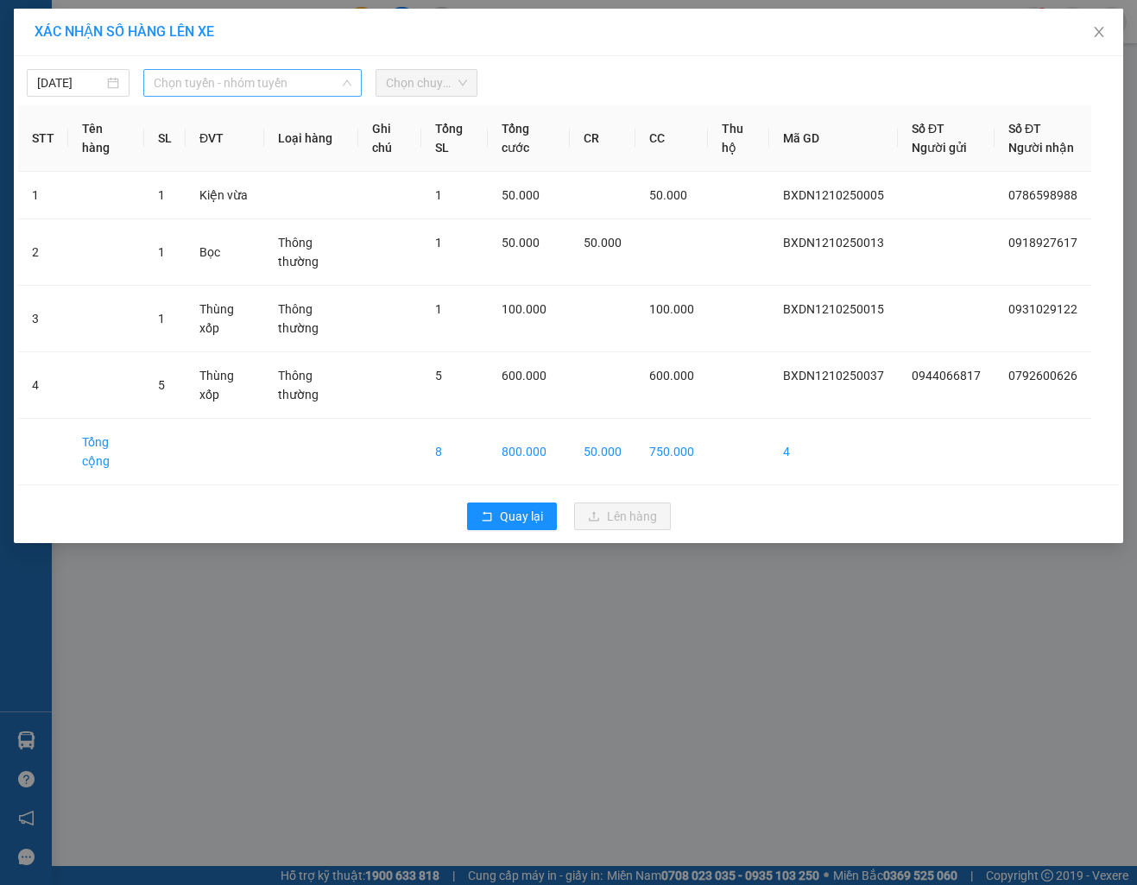
click at [192, 84] on span "Chọn tuyến - nhóm tuyến" at bounding box center [253, 83] width 198 height 26
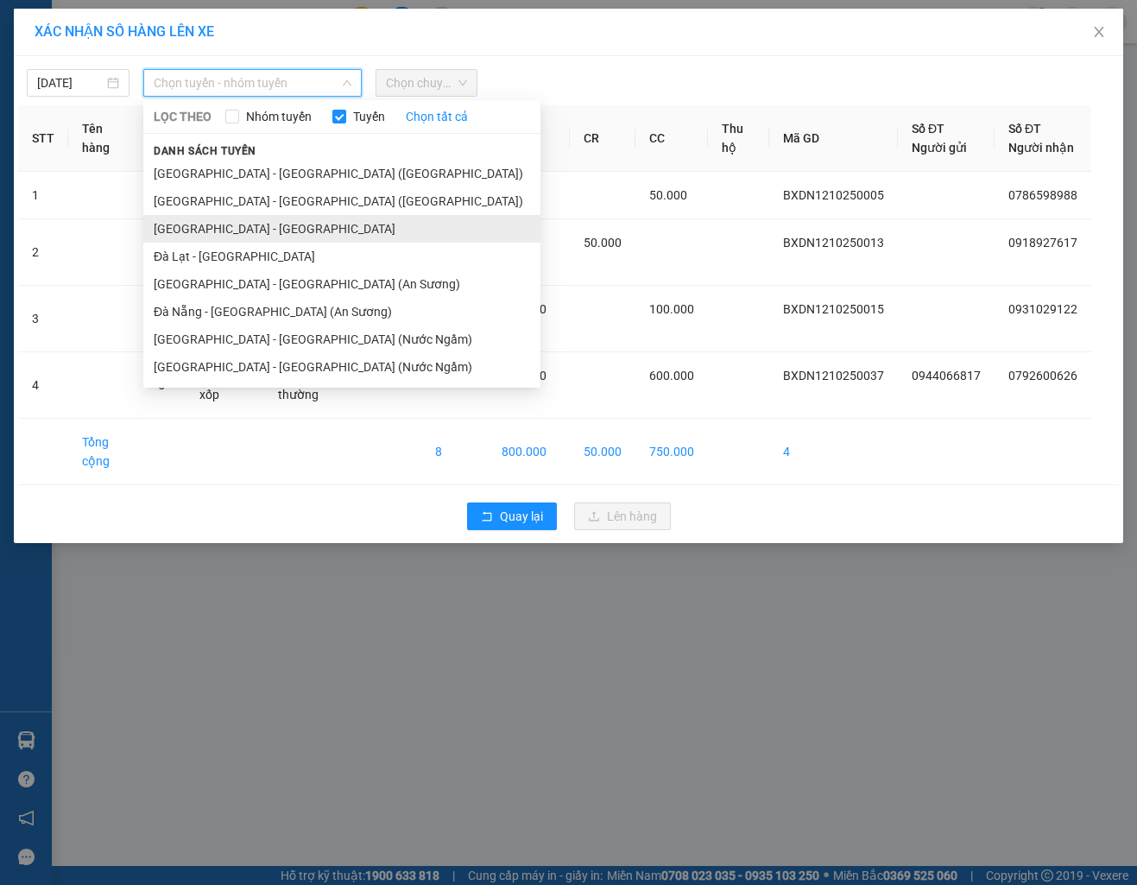
click at [206, 232] on li "[GEOGRAPHIC_DATA] - [GEOGRAPHIC_DATA]" at bounding box center [341, 229] width 397 height 28
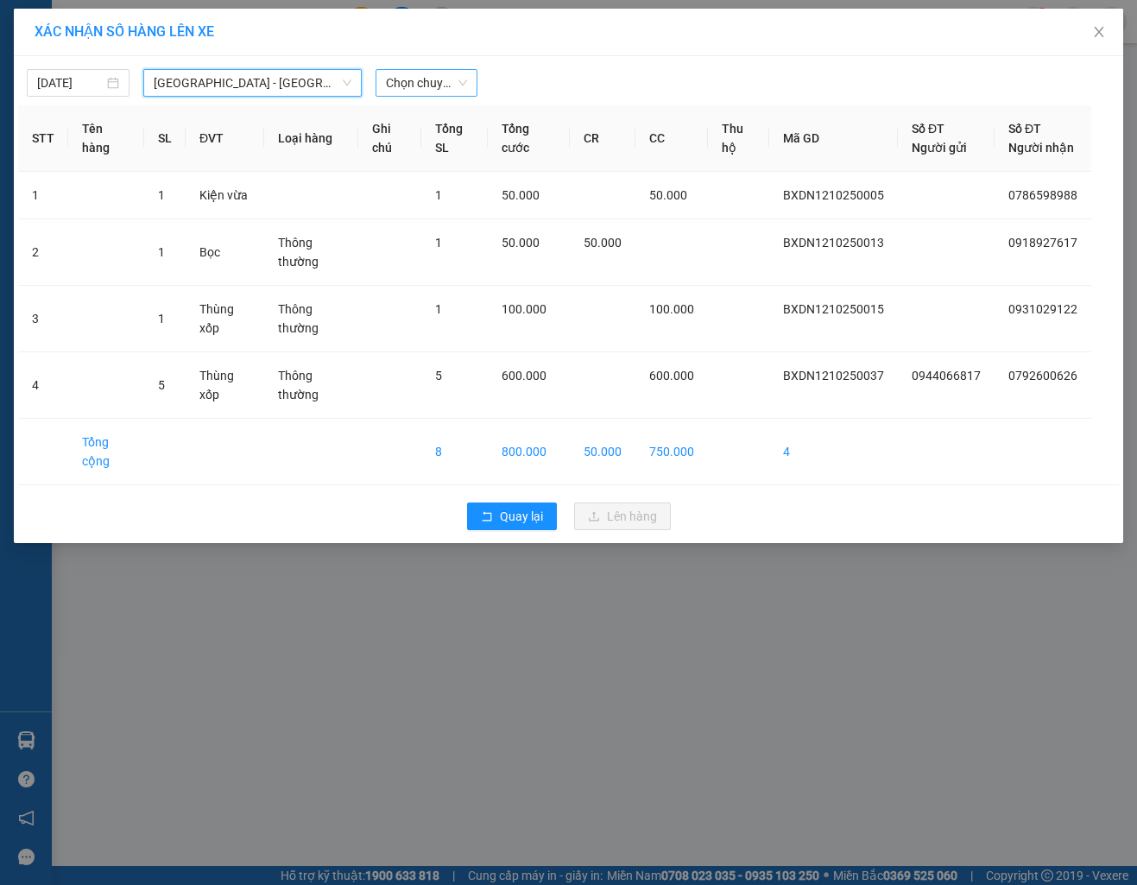
click at [433, 88] on span "Chọn chuyến" at bounding box center [427, 83] width 82 height 26
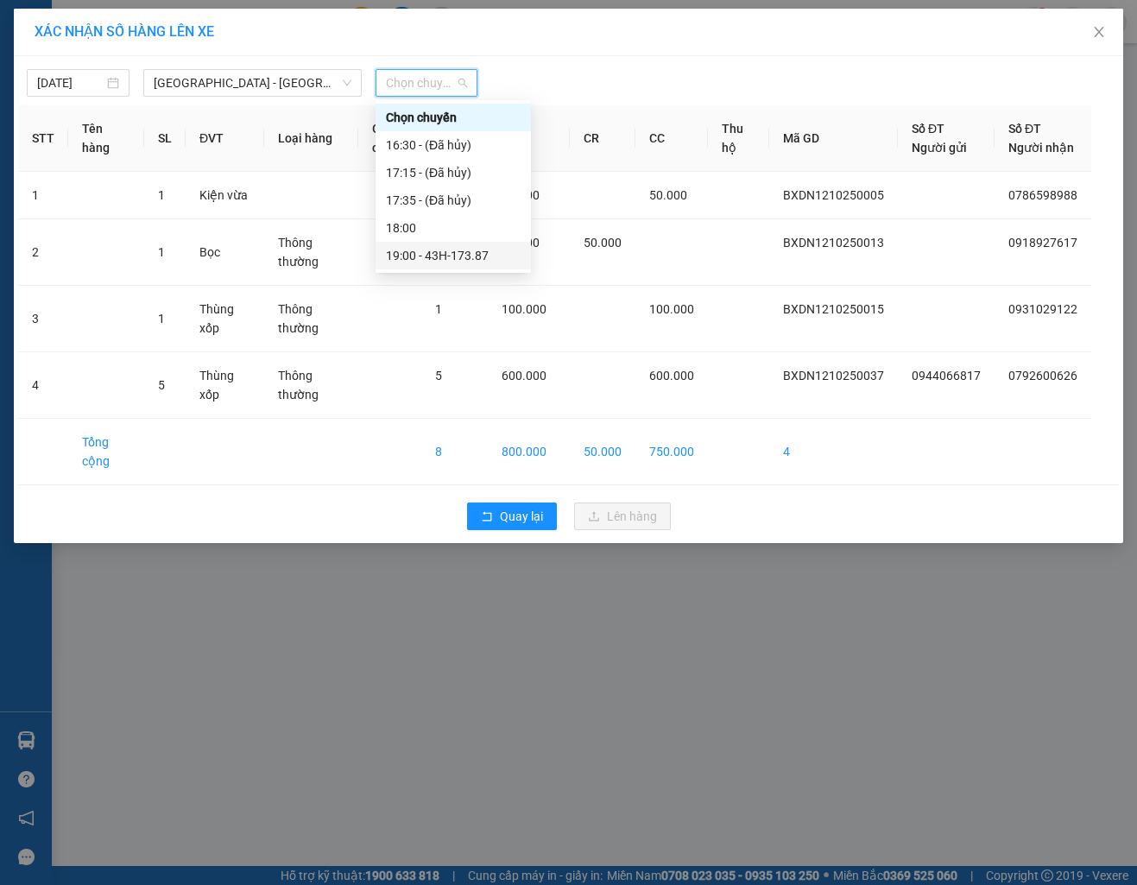
click at [444, 260] on div "19:00 - 43H-173.87" at bounding box center [453, 255] width 135 height 19
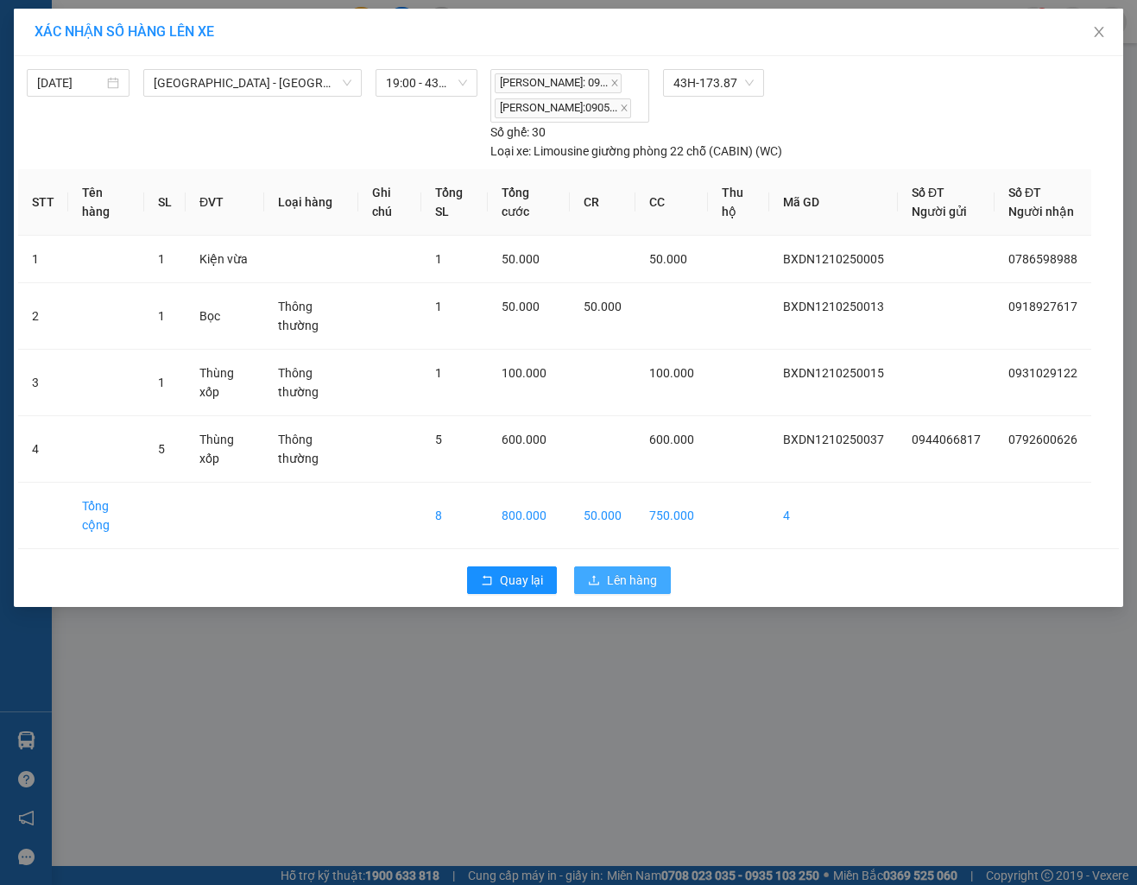
click at [620, 590] on span "Lên hàng" at bounding box center [632, 580] width 50 height 19
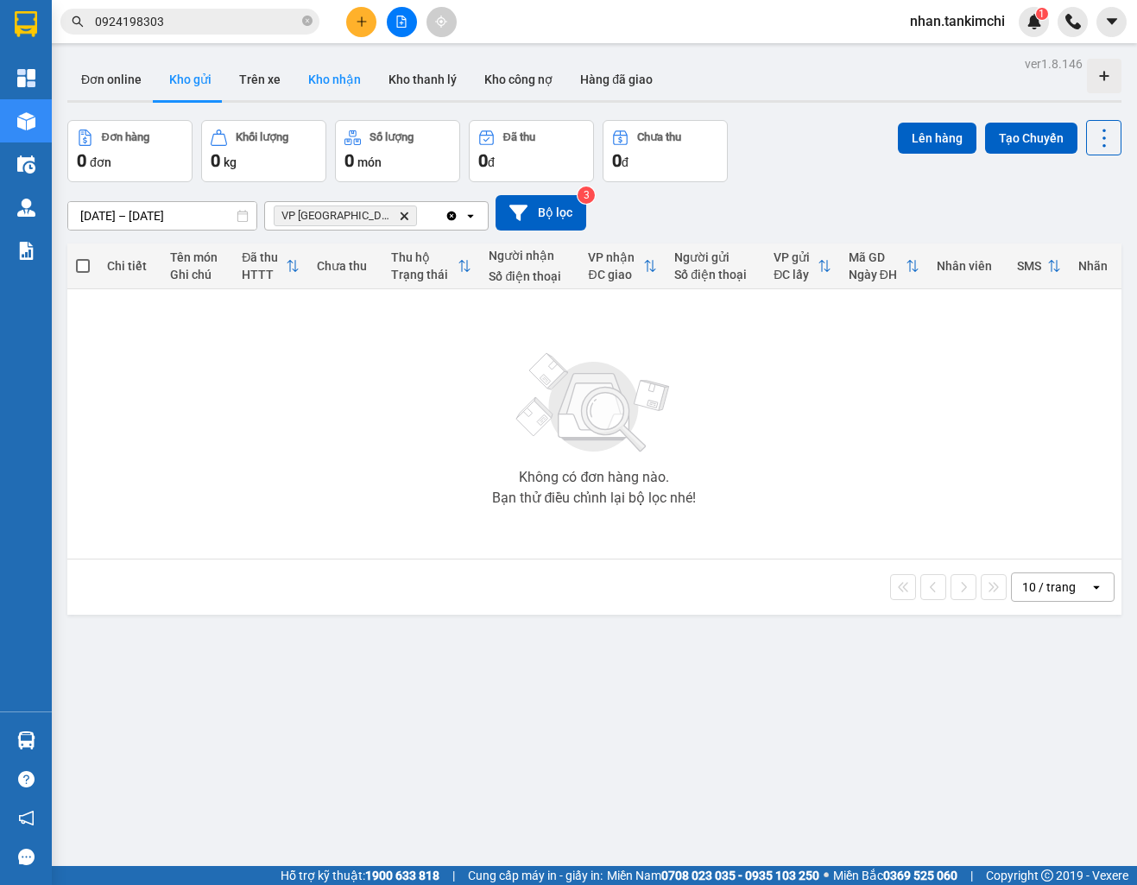
click at [329, 95] on button "Kho nhận" at bounding box center [334, 79] width 80 height 41
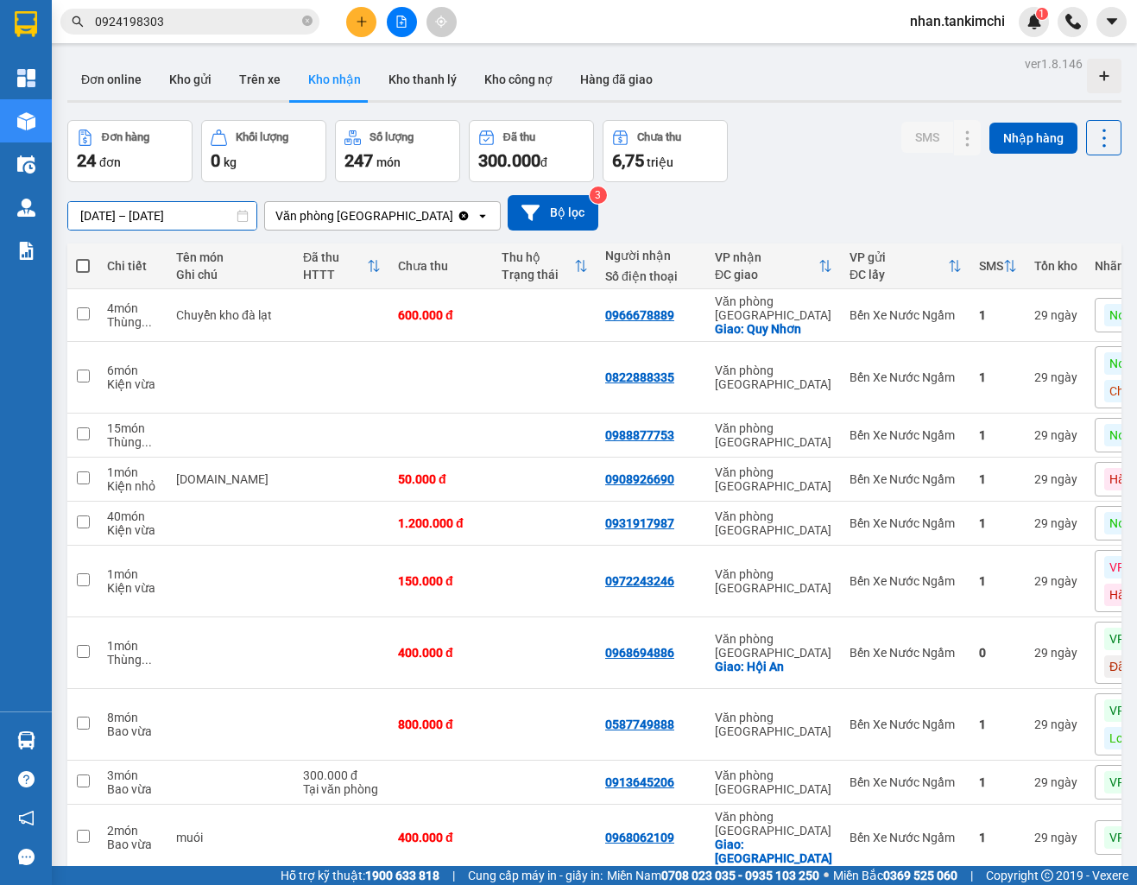
drag, startPoint x: 176, startPoint y: 210, endPoint x: 197, endPoint y: 308, distance: 100.6
click at [176, 210] on input "13/09/2025 – 13/09/2025" at bounding box center [162, 216] width 188 height 28
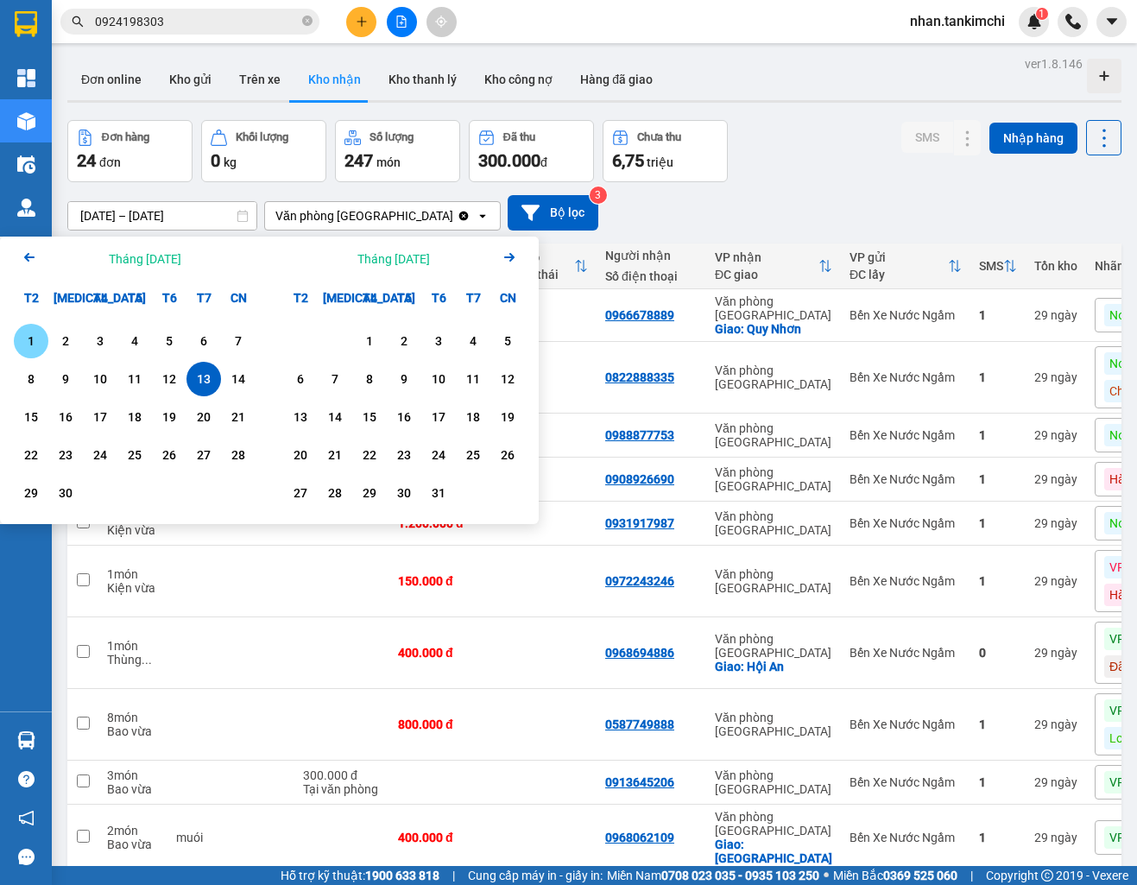
click at [32, 339] on div "1" at bounding box center [31, 341] width 24 height 21
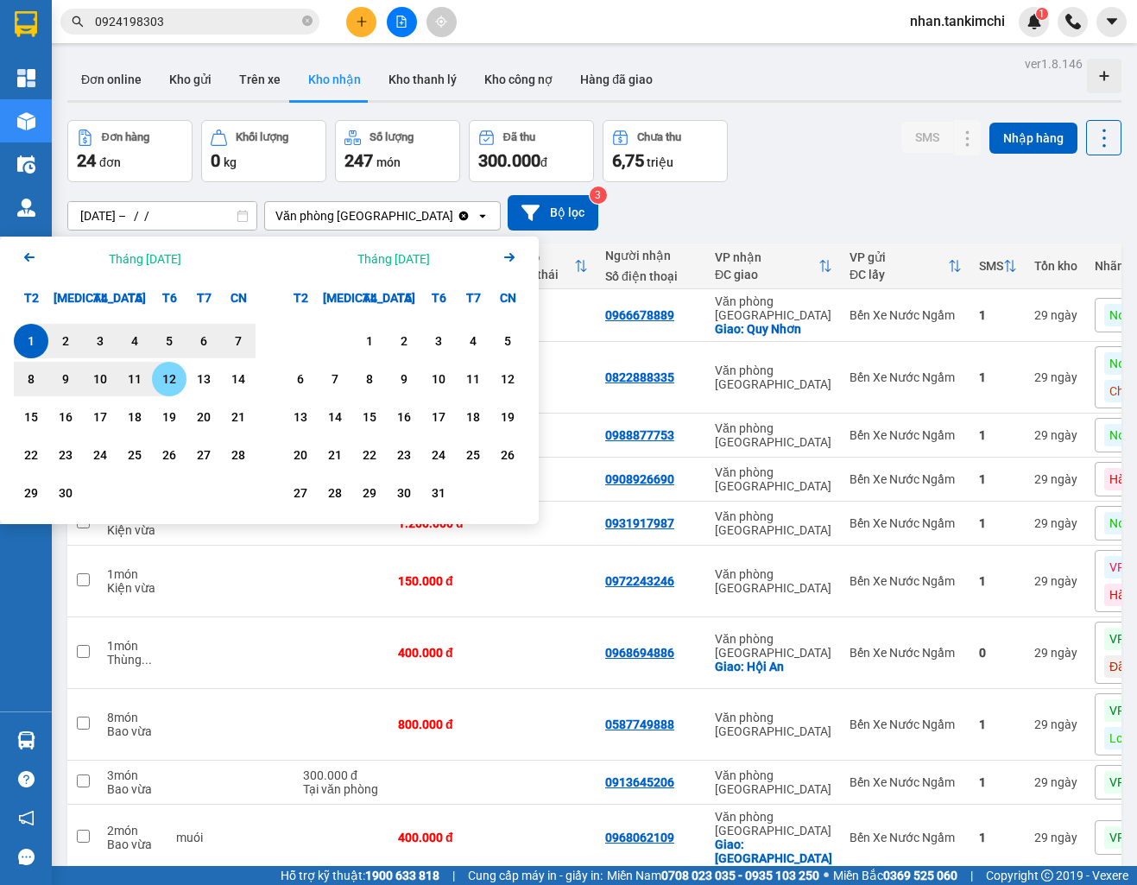
click at [165, 376] on div "12" at bounding box center [169, 379] width 24 height 21
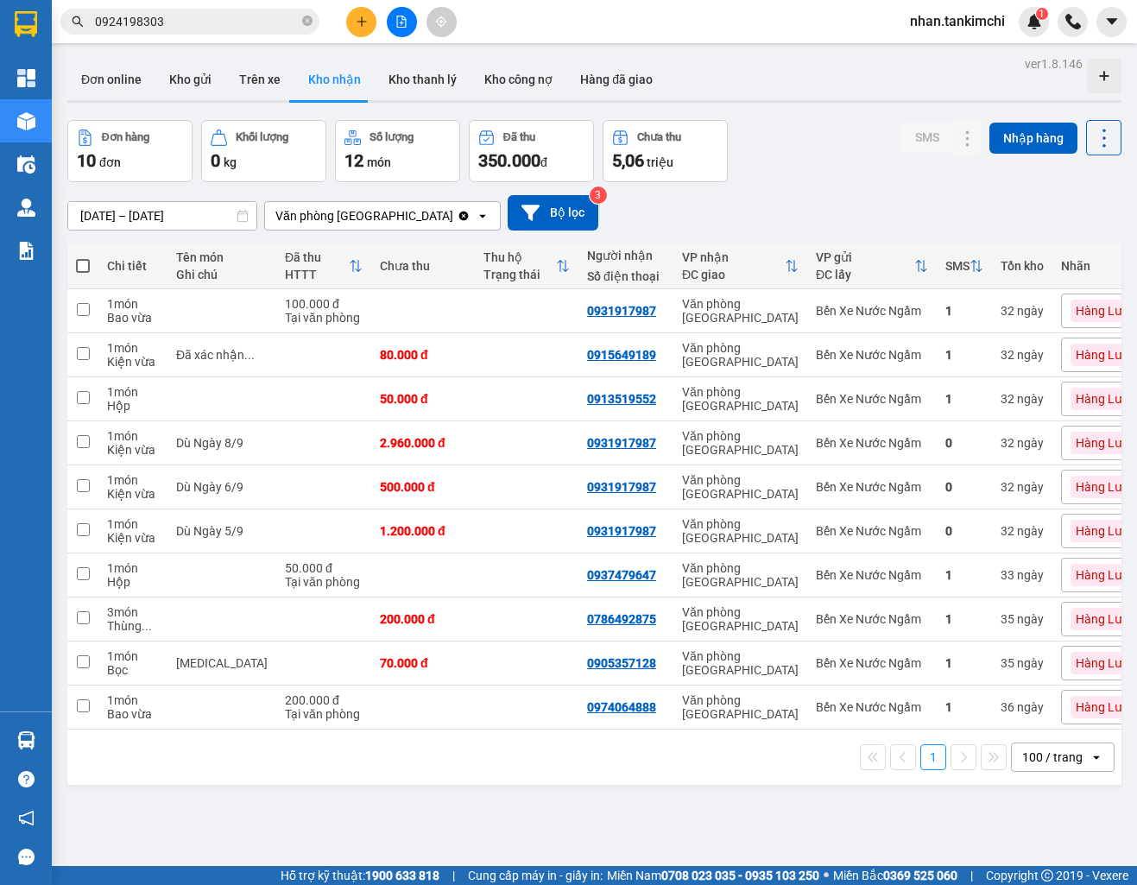
scroll to position [-1, 0]
click at [189, 213] on input "01/09/2025 – 12/09/2025" at bounding box center [162, 216] width 188 height 28
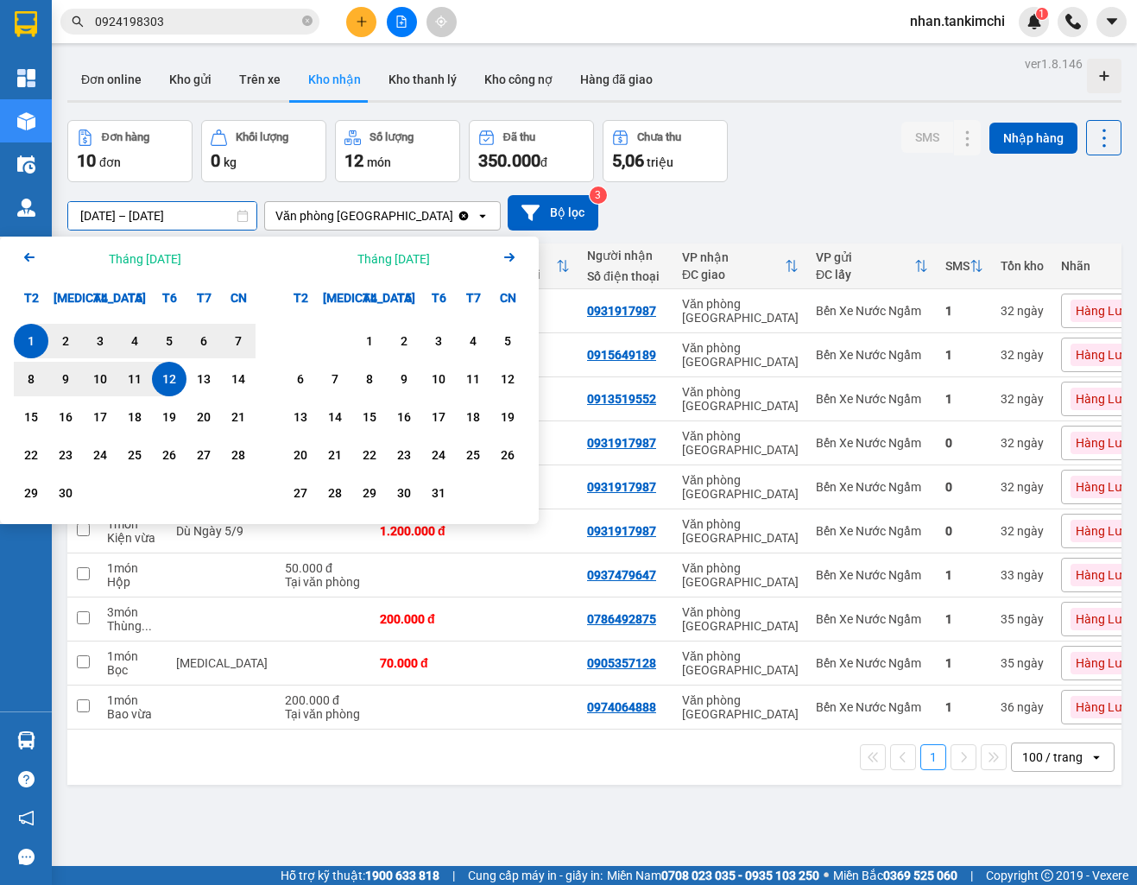
click at [35, 258] on icon "Arrow Left" at bounding box center [29, 257] width 21 height 21
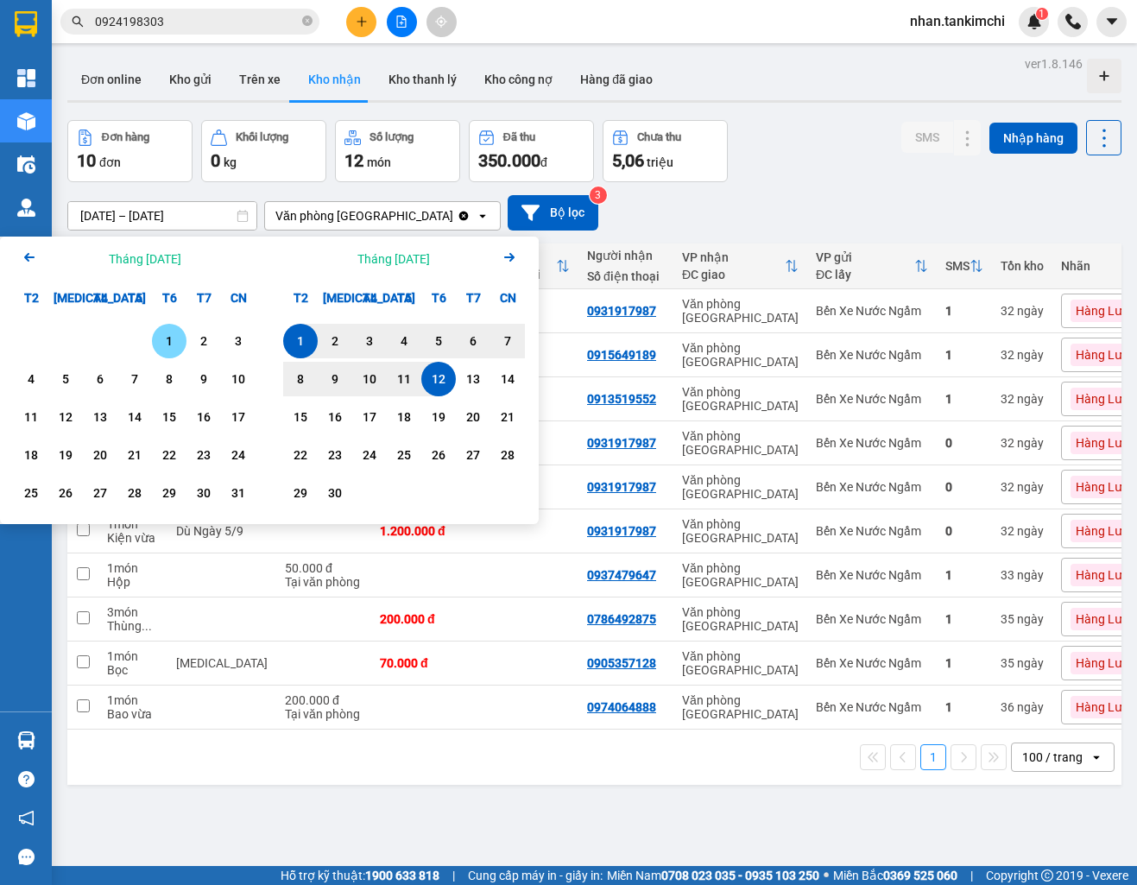
click at [153, 335] on div "1" at bounding box center [169, 341] width 35 height 35
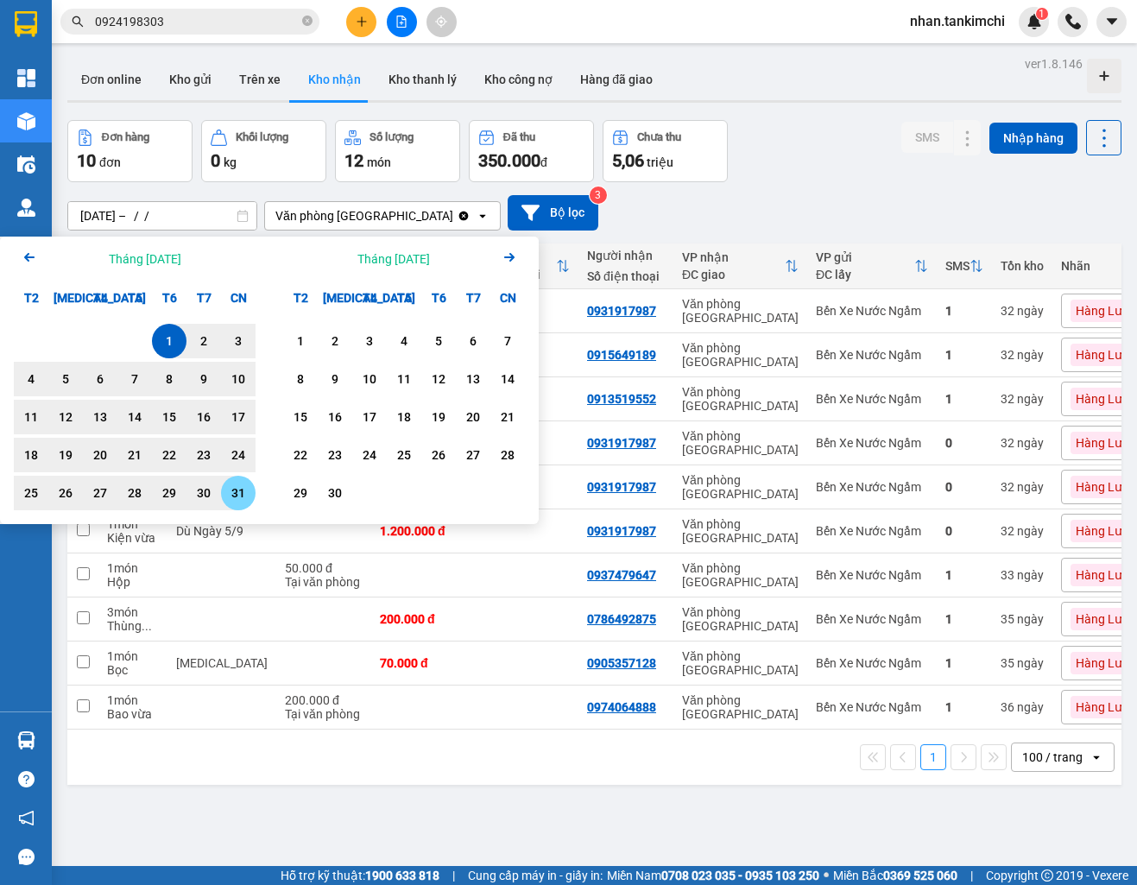
click at [231, 492] on div "31" at bounding box center [238, 493] width 24 height 21
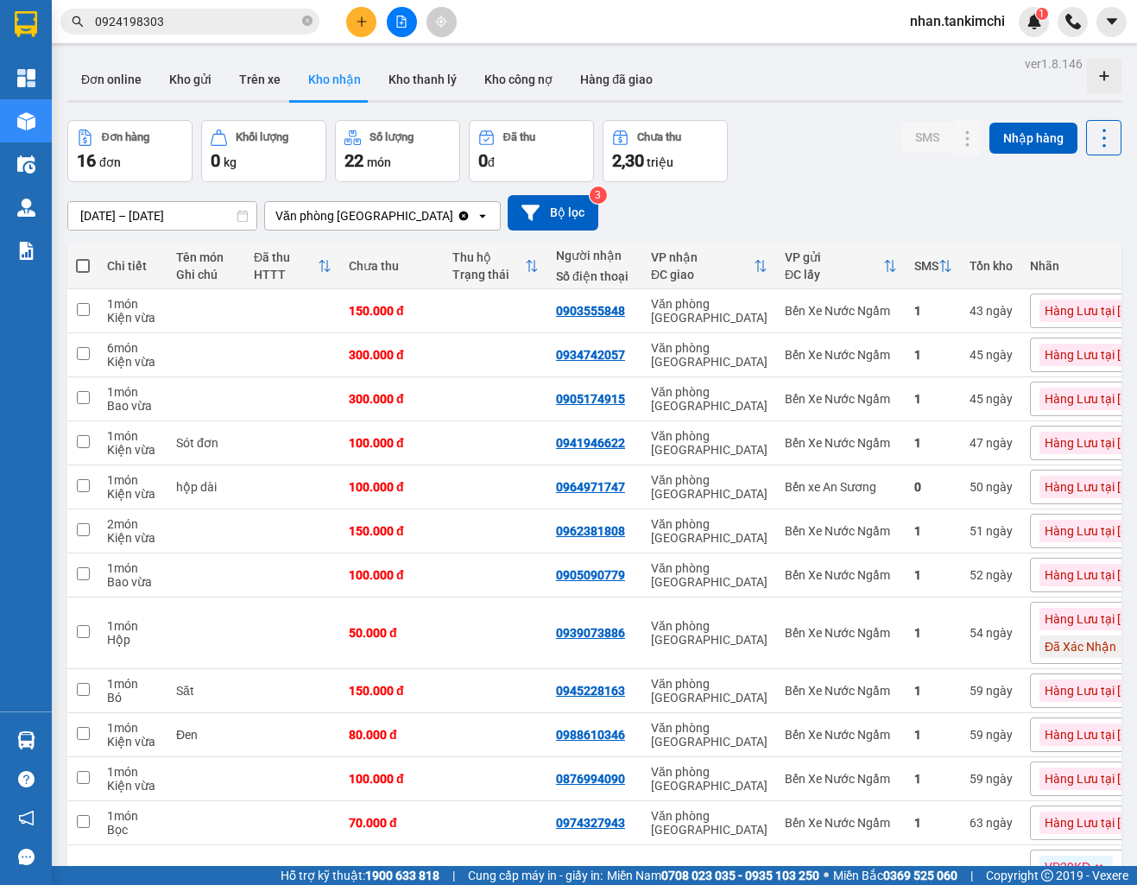
click at [186, 222] on input "01/08/2025 – 31/08/2025" at bounding box center [162, 216] width 188 height 28
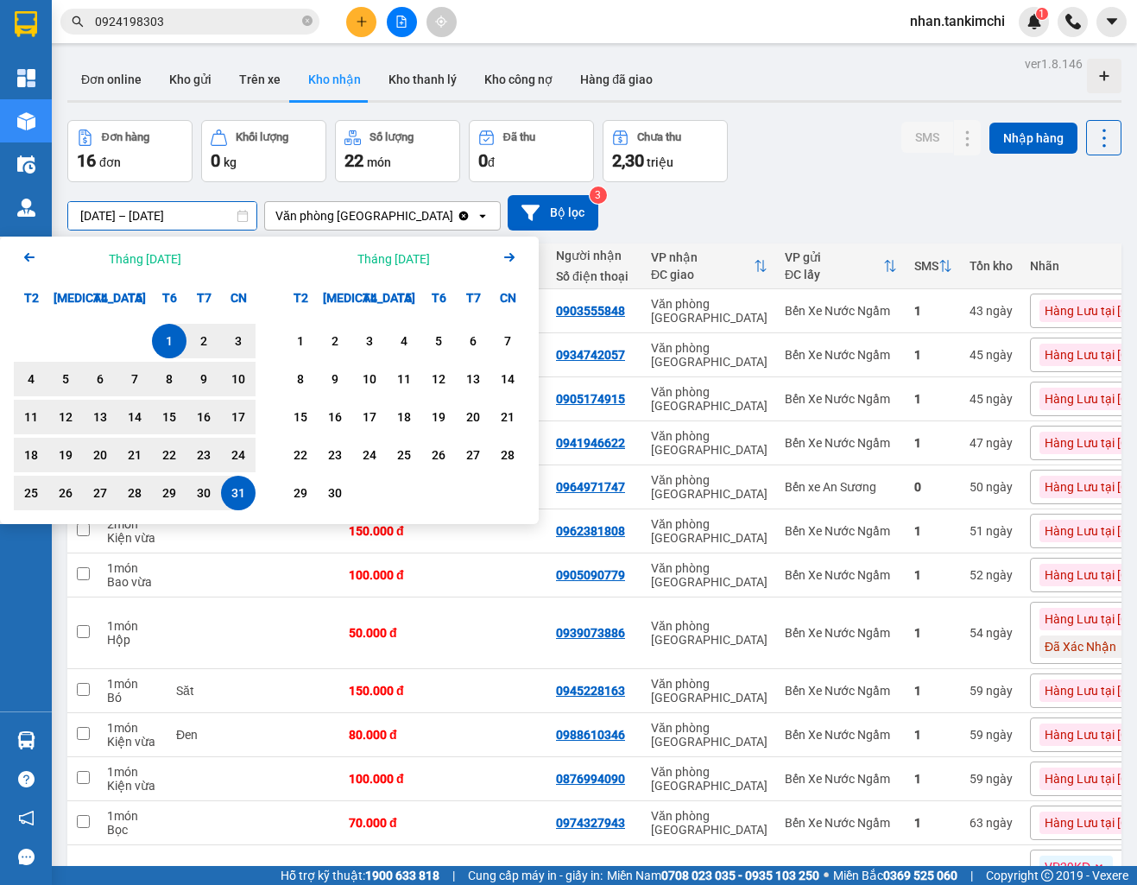
click at [22, 256] on icon "Arrow Left" at bounding box center [29, 257] width 21 height 21
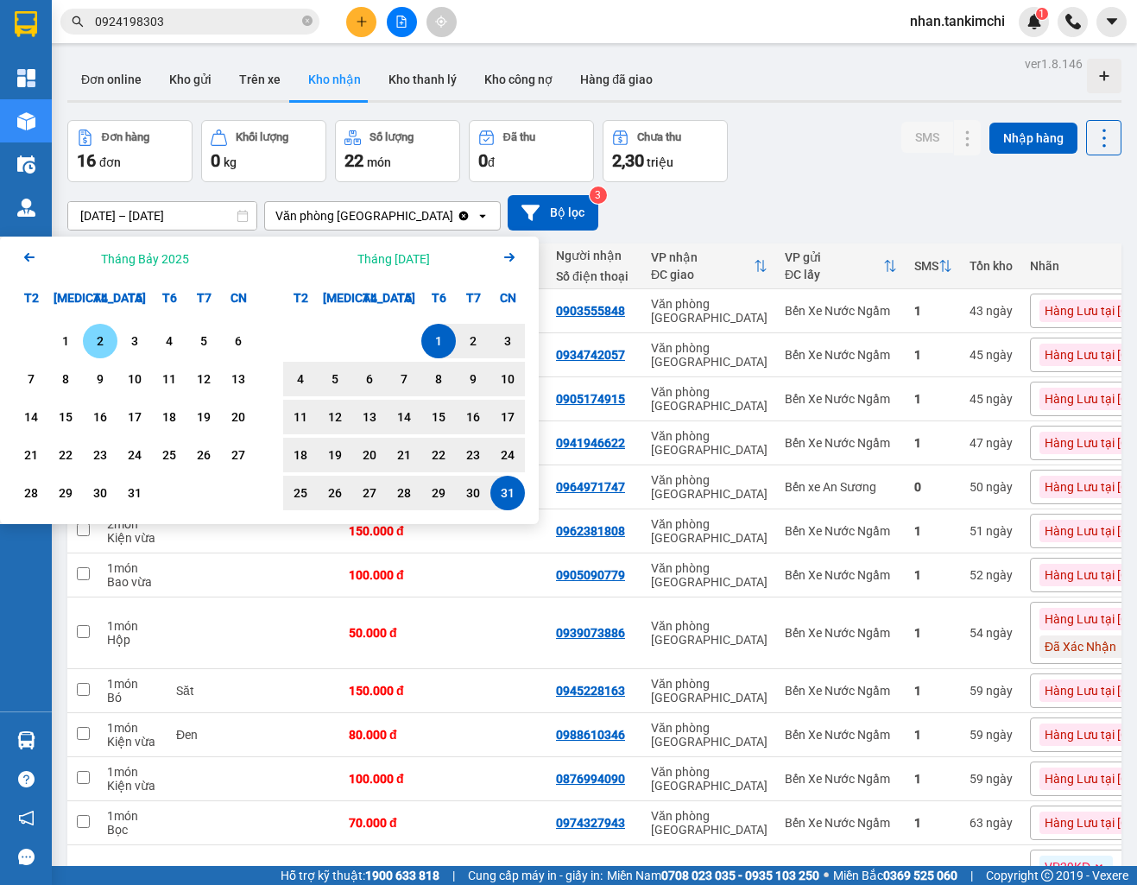
click at [69, 339] on div "1" at bounding box center [66, 341] width 24 height 21
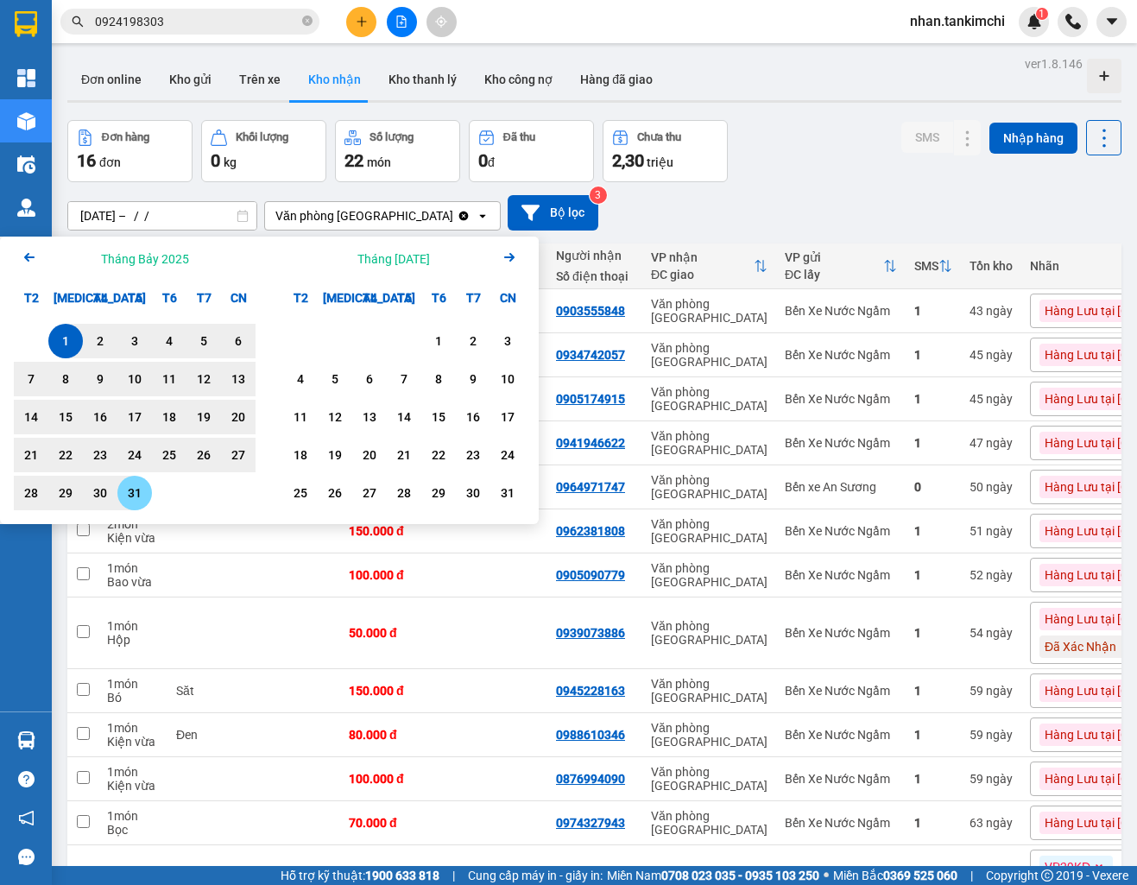
click at [128, 493] on div "31" at bounding box center [135, 493] width 24 height 21
type input "01/07/2025 – 31/07/2025"
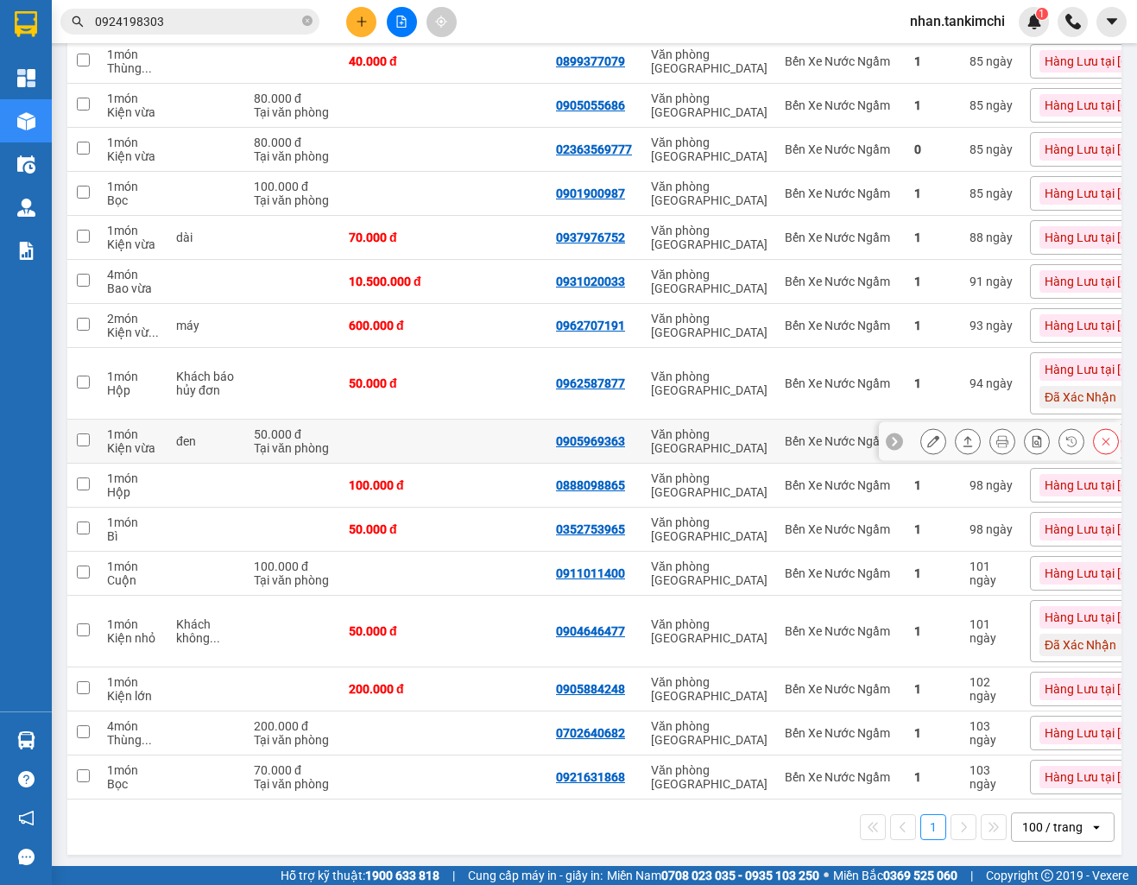
scroll to position [651, 0]
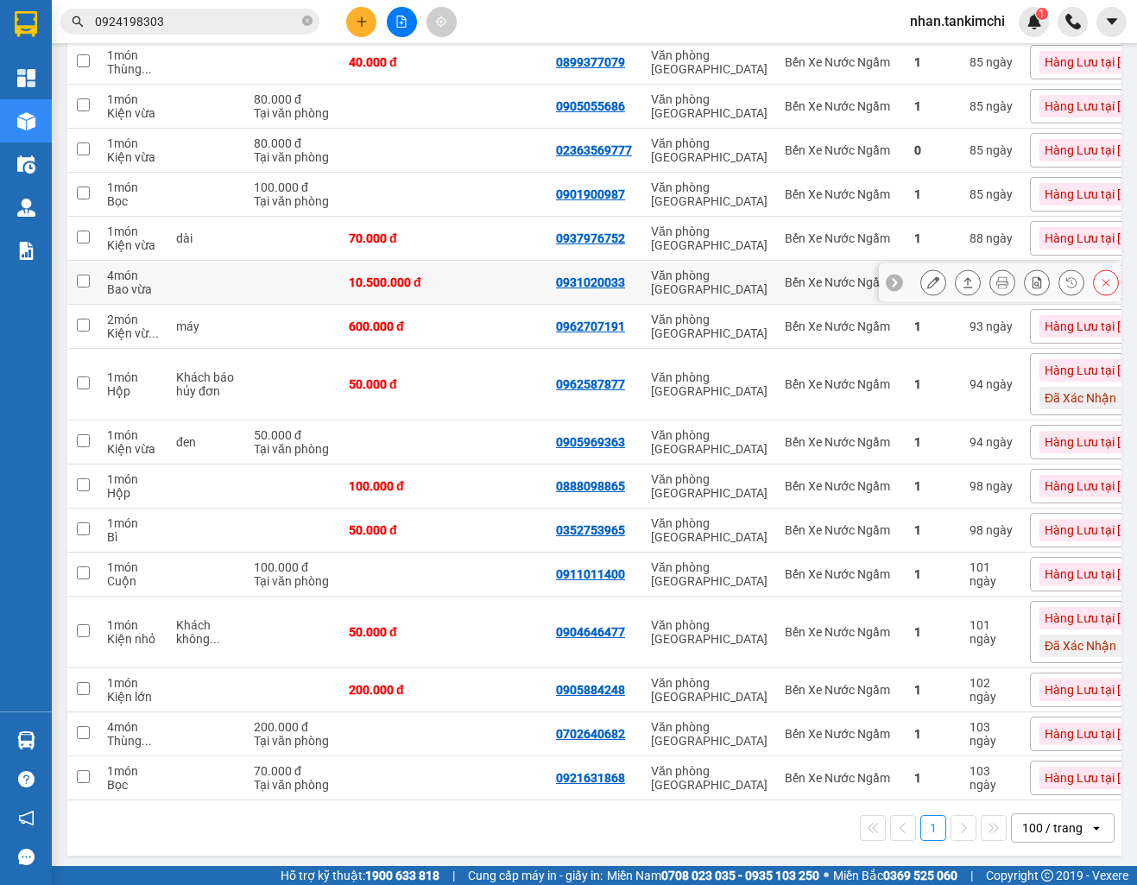
click at [797, 275] on div "Bến Xe Nước Ngầm" at bounding box center [841, 282] width 112 height 14
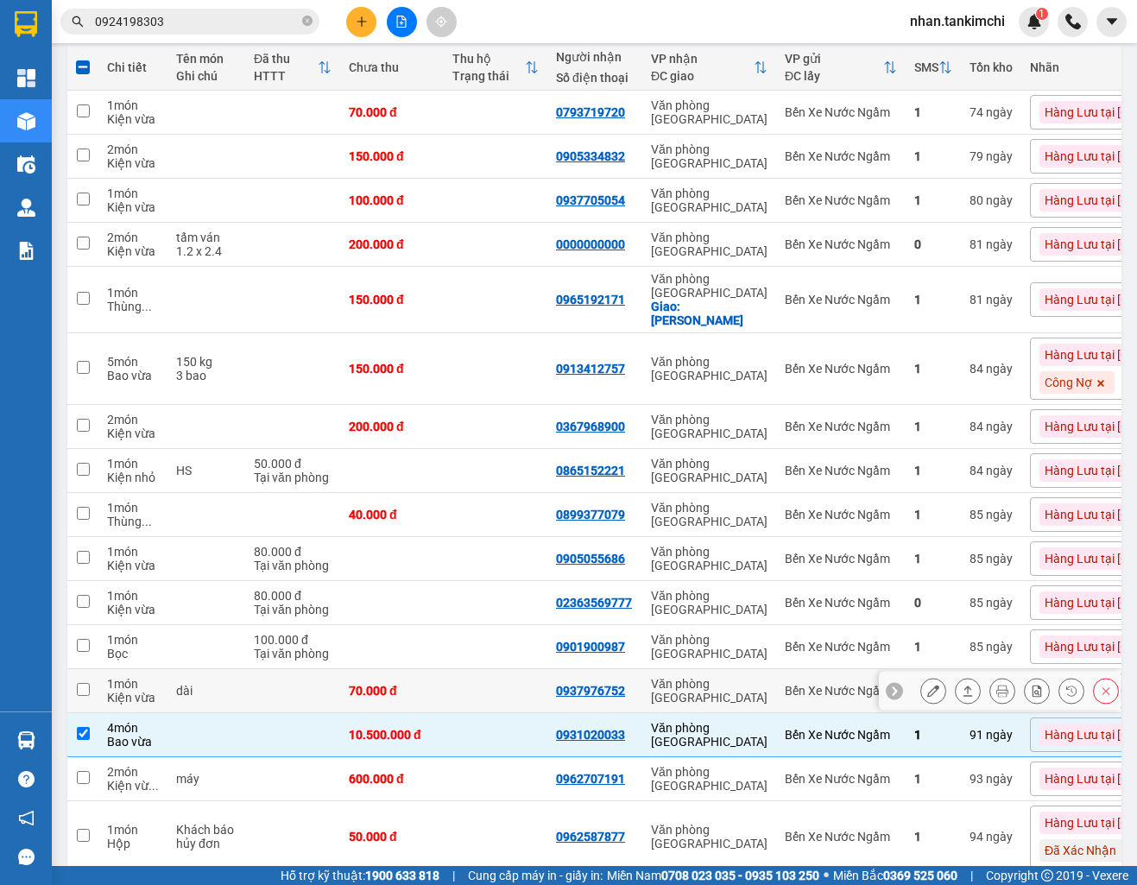
scroll to position [205, 0]
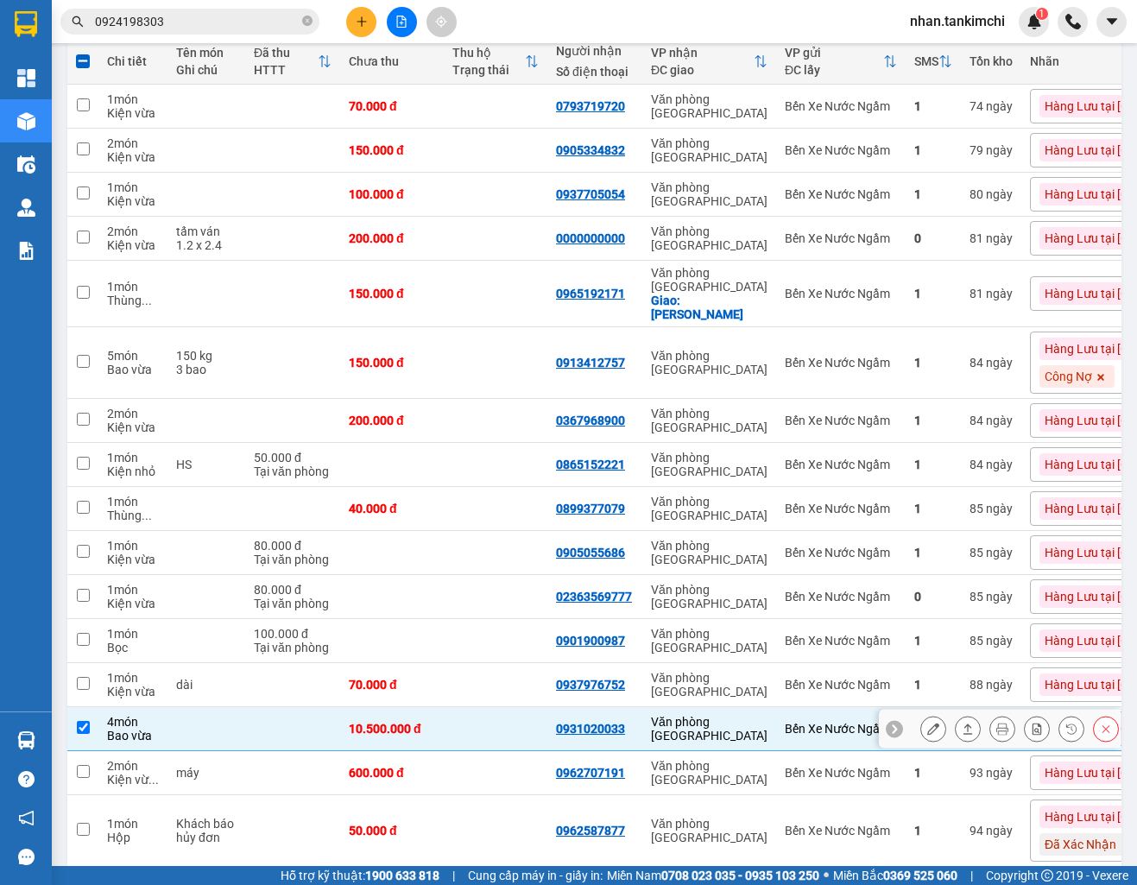
click at [1108, 721] on button at bounding box center [1106, 729] width 24 height 30
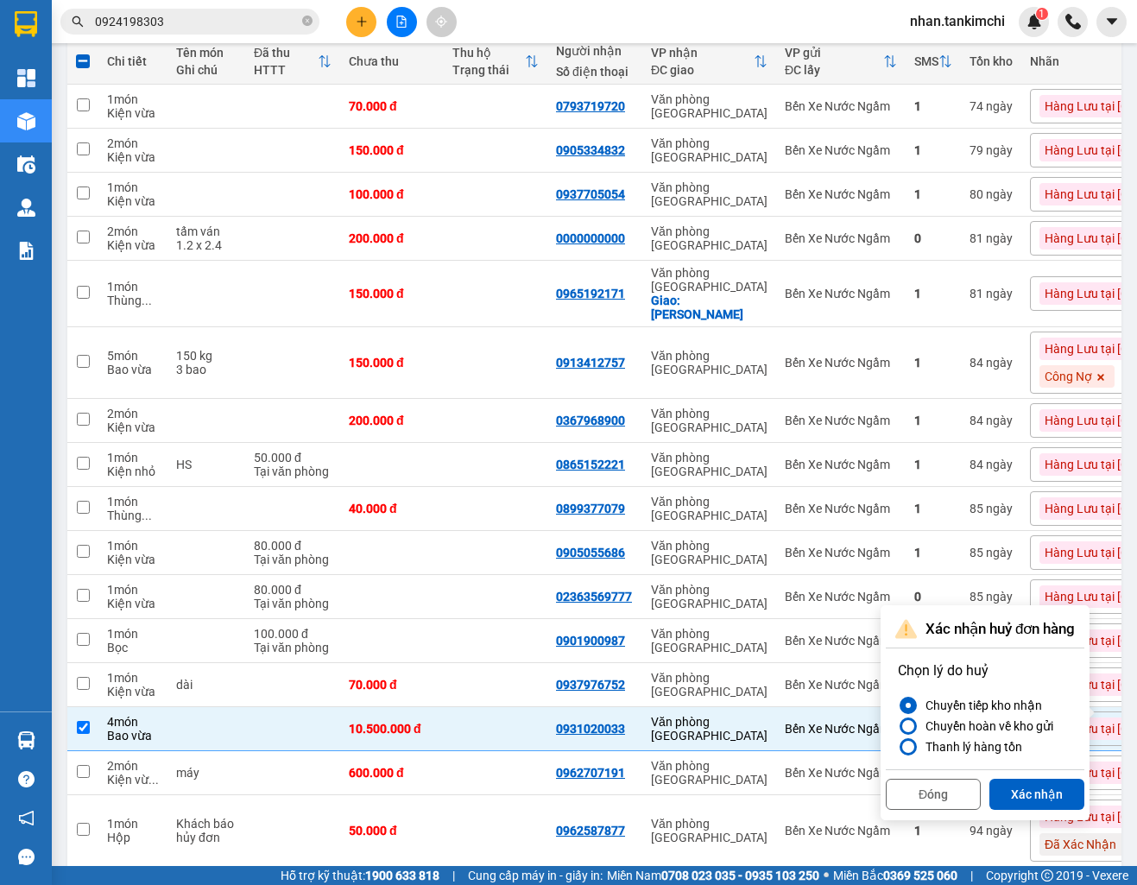
click at [1056, 772] on div "Đóng Xác nhận" at bounding box center [985, 792] width 199 height 46
click at [1043, 788] on button "Xác nhận" at bounding box center [1036, 794] width 95 height 31
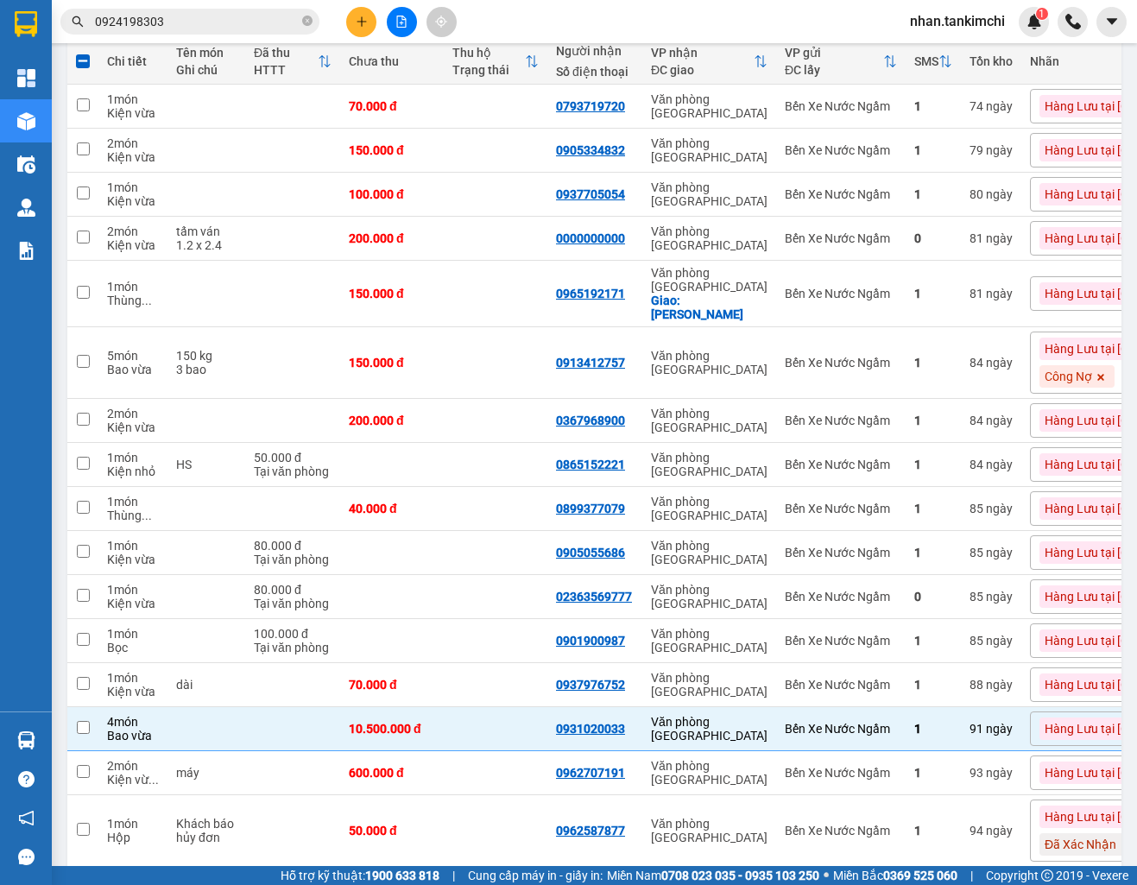
checkbox input "false"
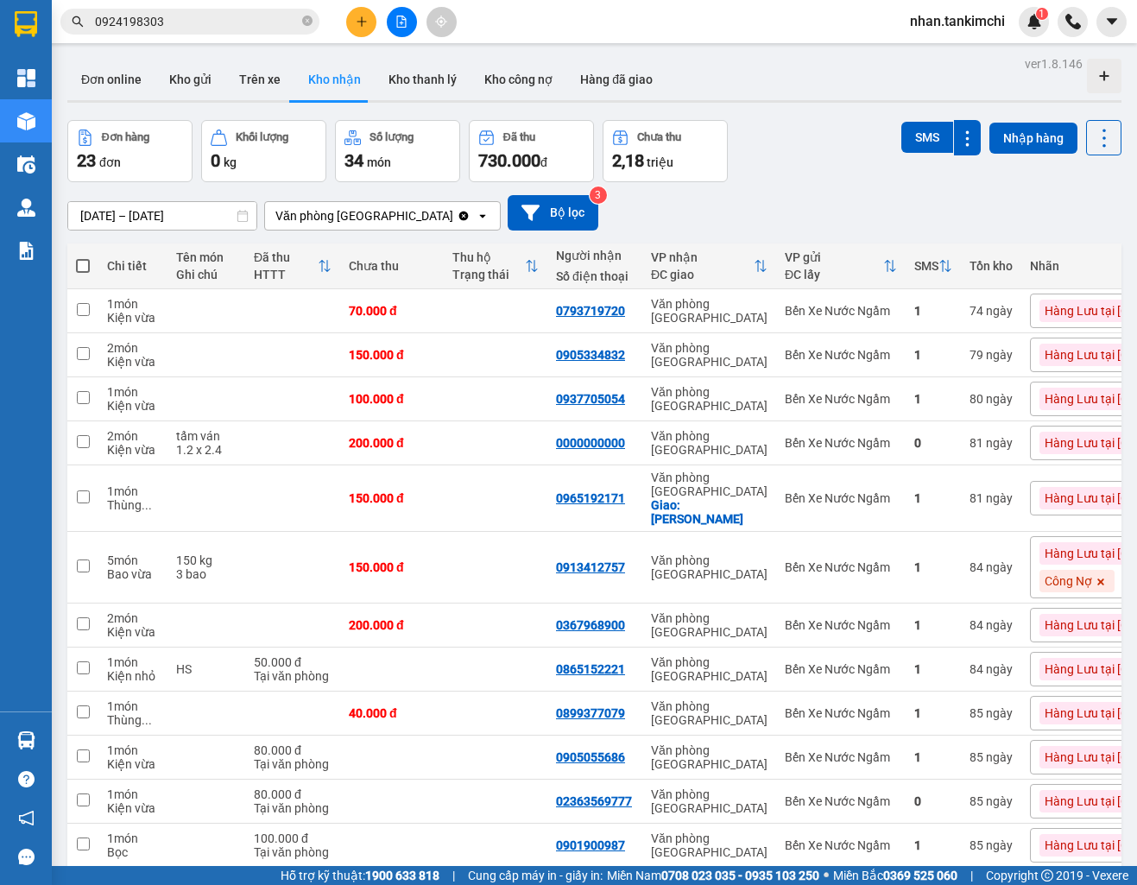
scroll to position [0, 0]
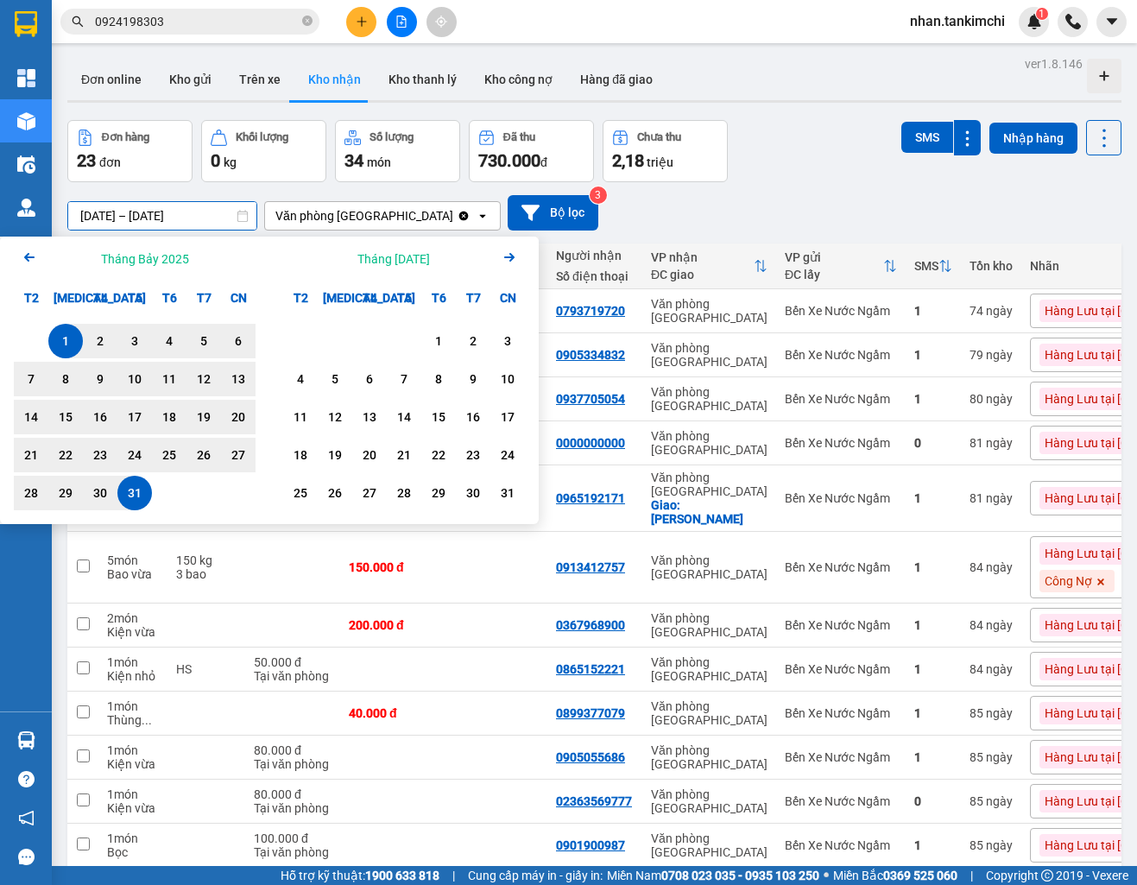
click at [206, 219] on input "01/07/2025 – 31/07/2025" at bounding box center [162, 216] width 188 height 28
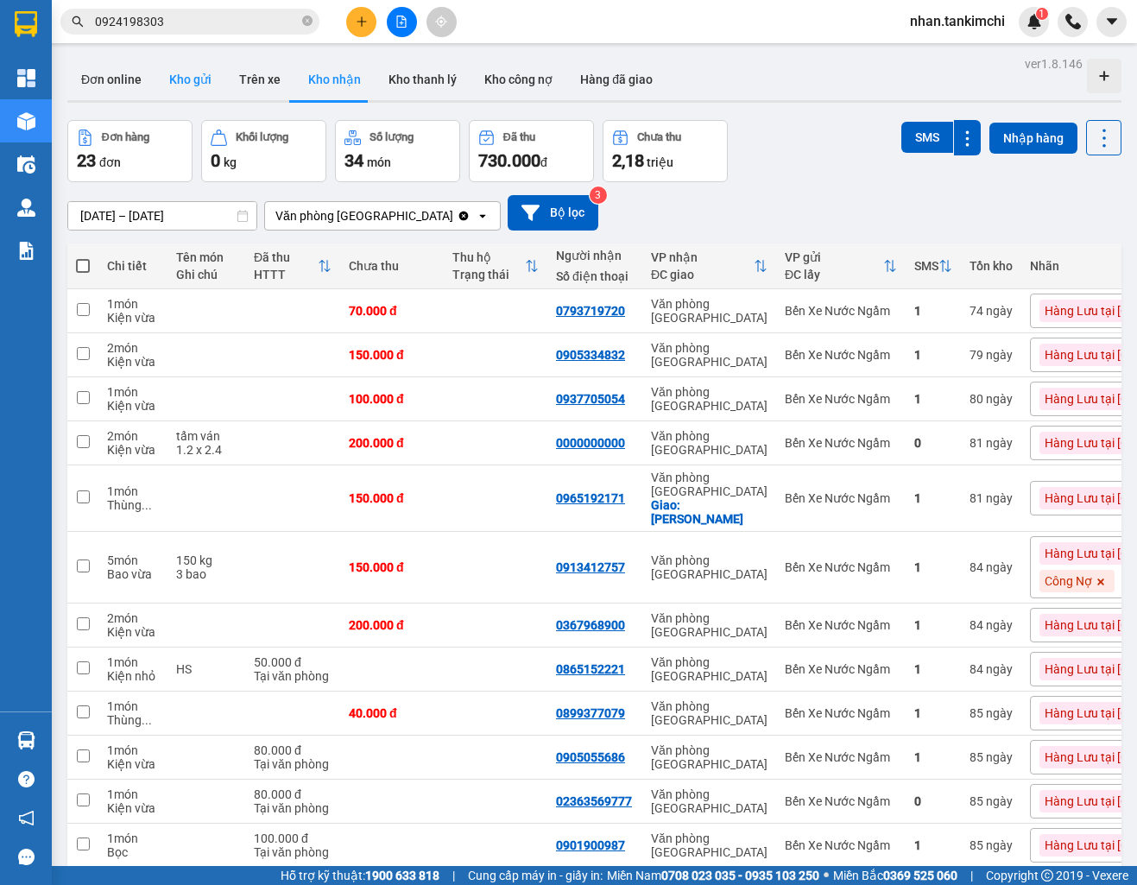
click at [187, 91] on button "Kho gửi" at bounding box center [190, 79] width 70 height 41
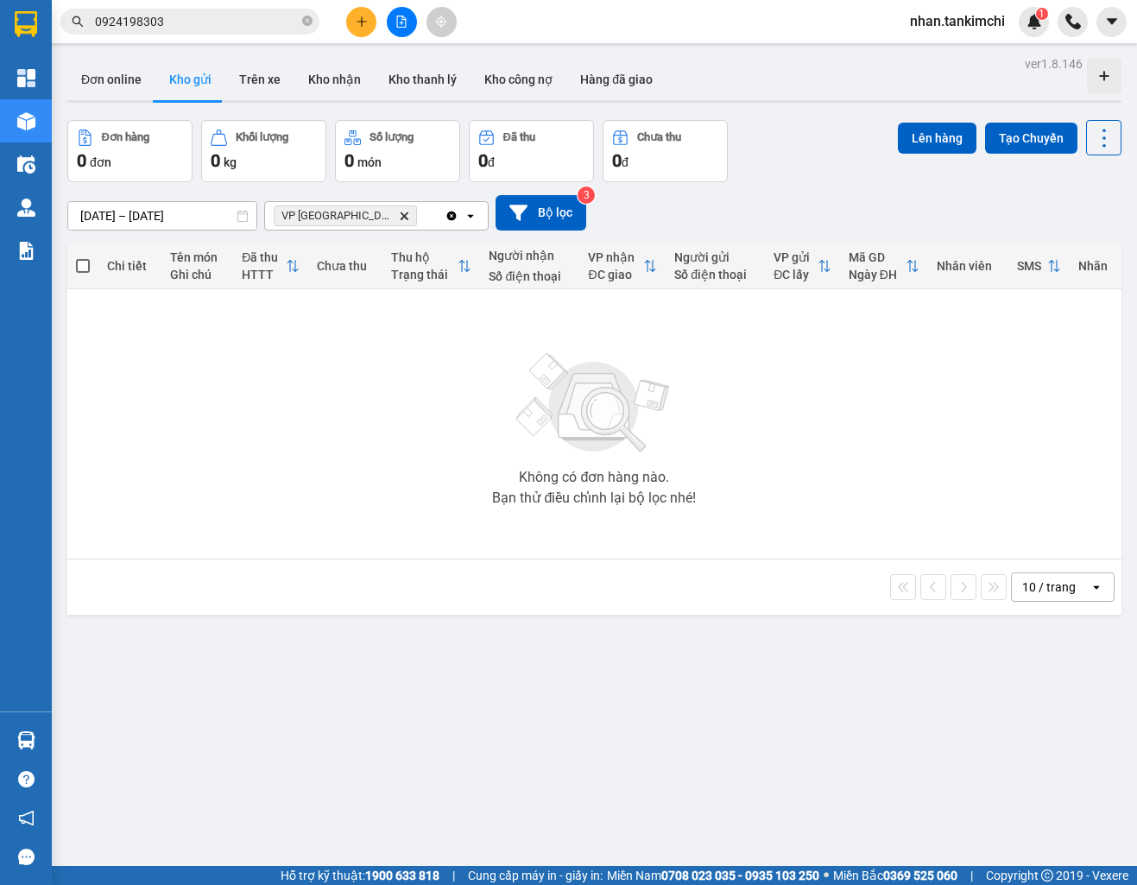
click at [350, 226] on div "VP Đà Lạt Delete" at bounding box center [355, 216] width 180 height 28
click at [399, 218] on icon "Delete" at bounding box center [404, 216] width 10 height 10
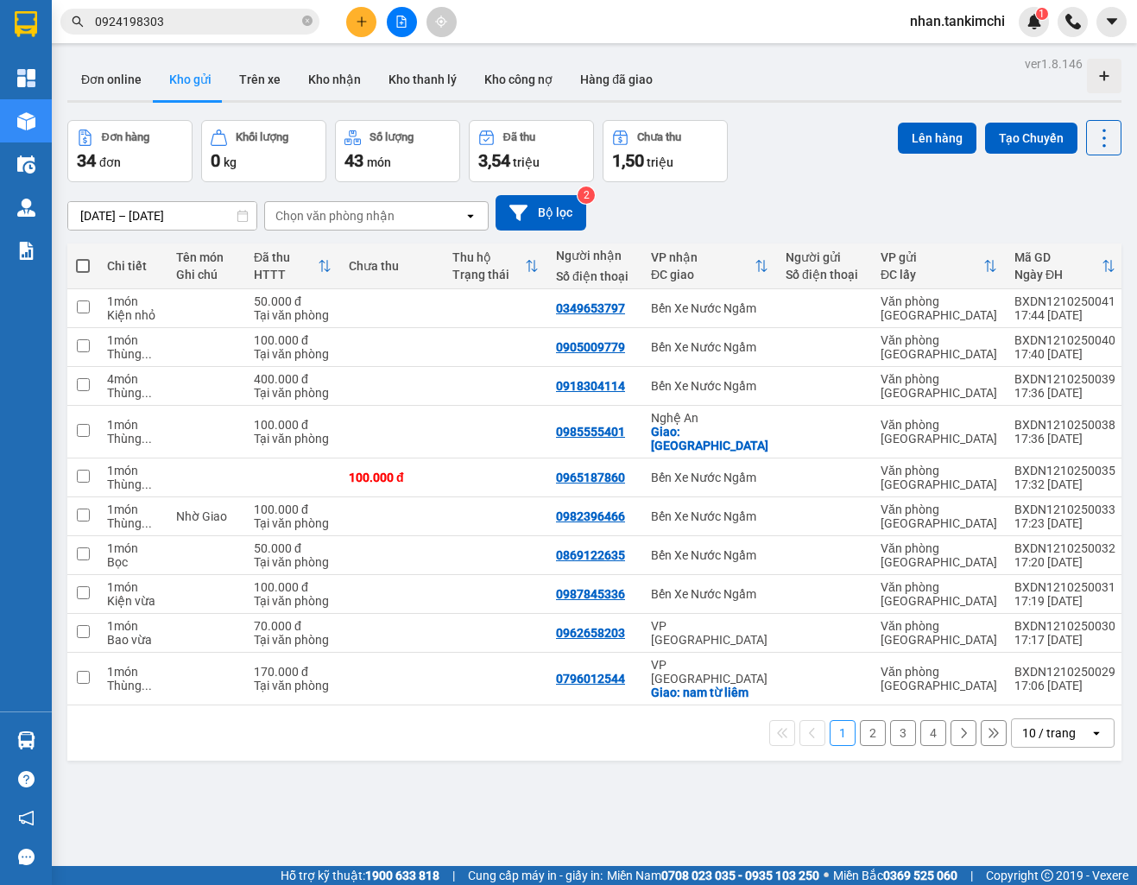
click at [1053, 724] on div "10 / trang" at bounding box center [1049, 732] width 54 height 17
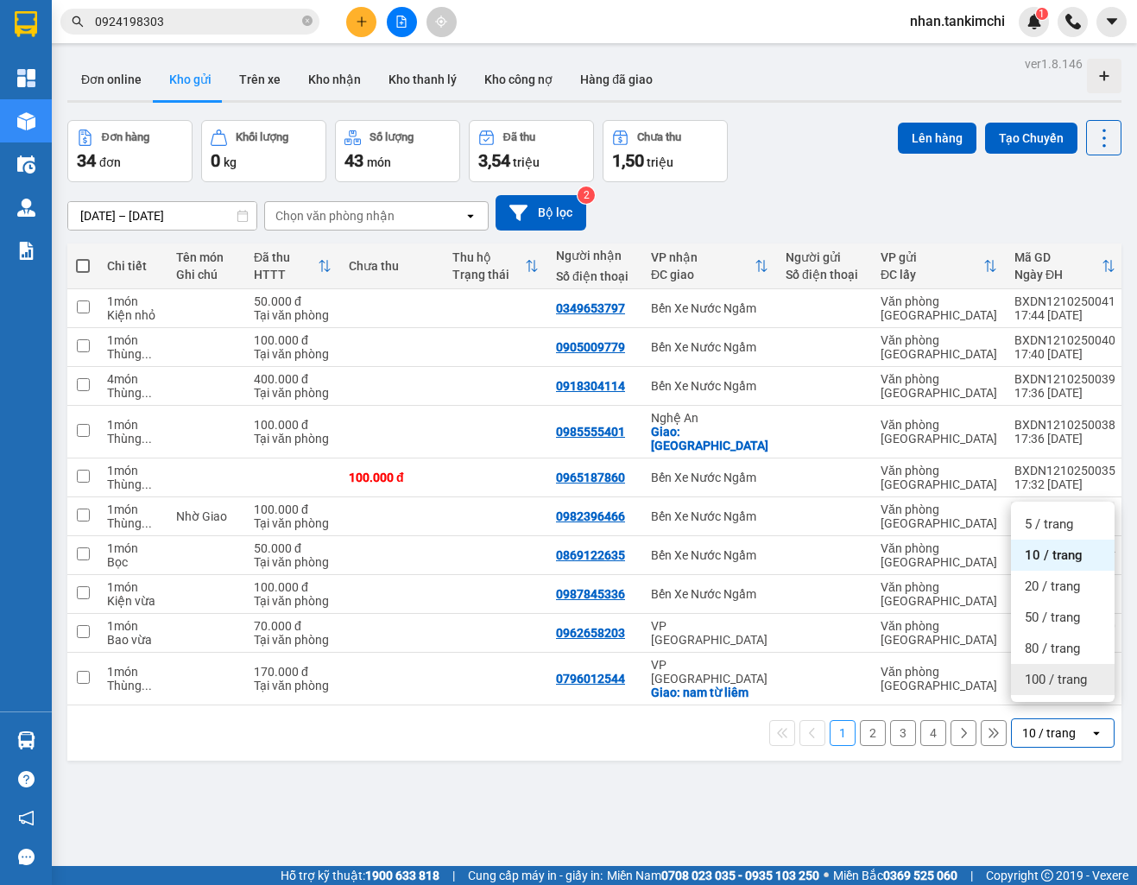
click at [1063, 682] on span "100 / trang" at bounding box center [1056, 679] width 62 height 17
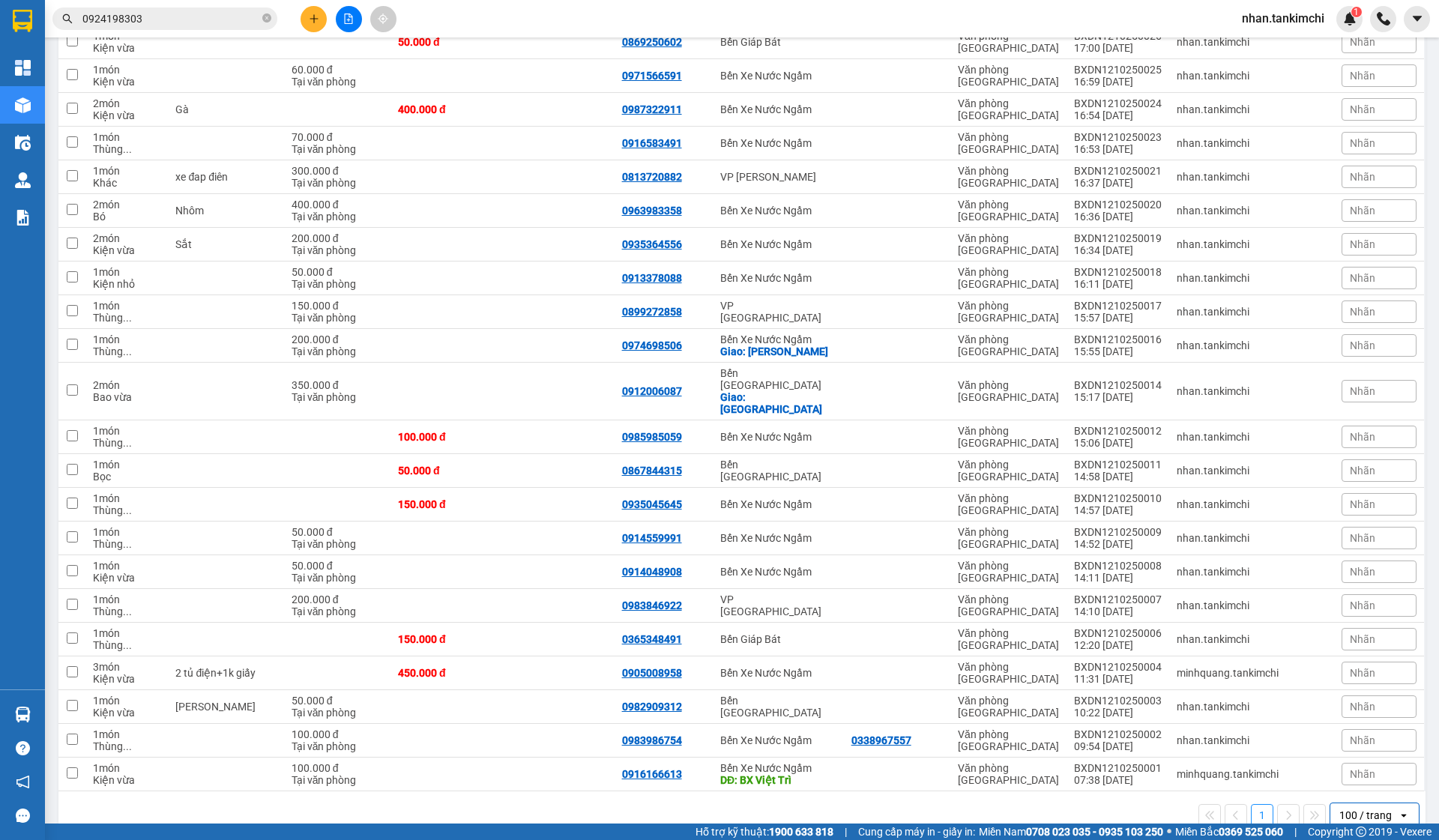
scroll to position [648, 0]
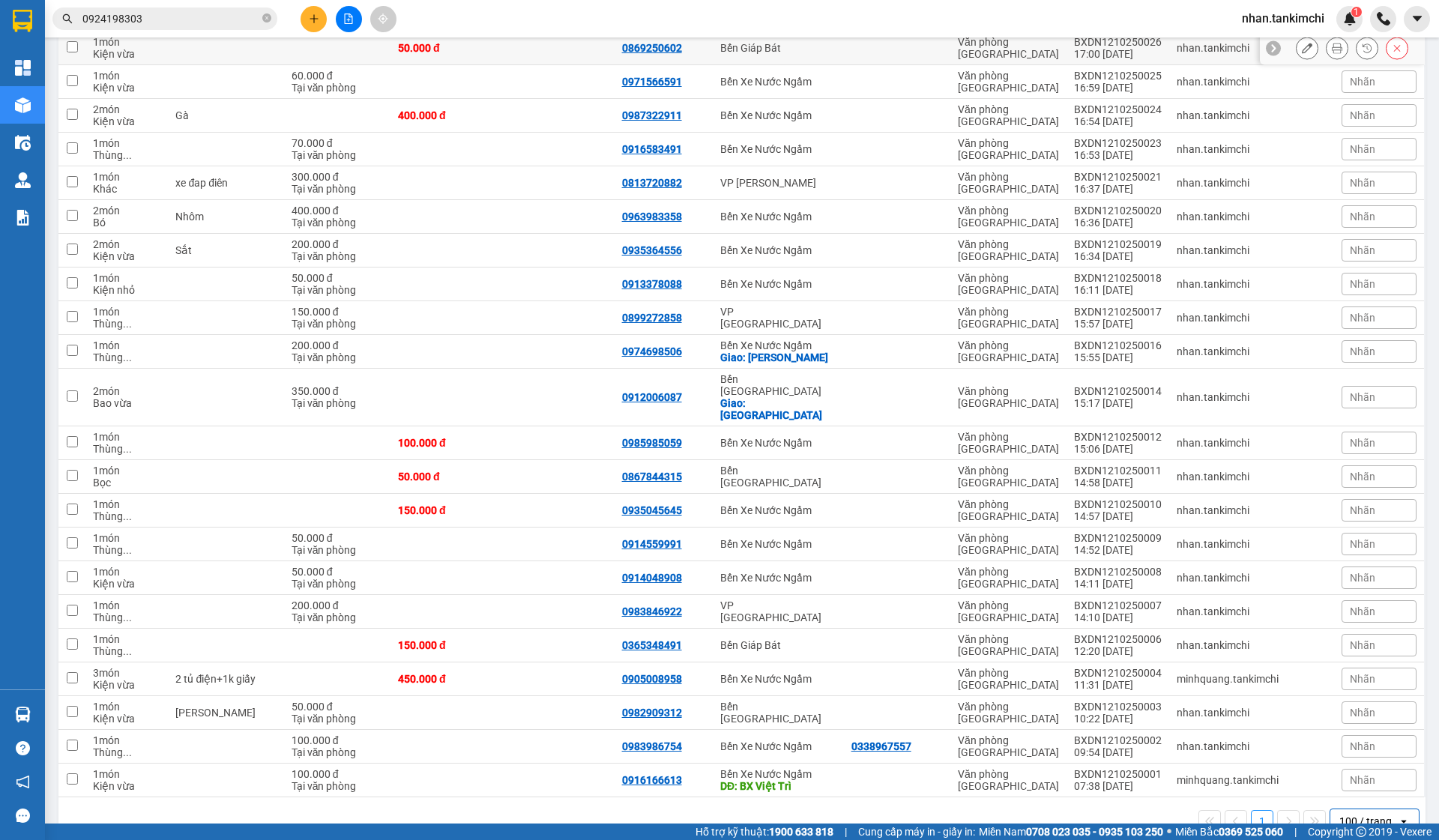
click at [206, 26] on input "0924198303" at bounding box center [171, 18] width 177 height 16
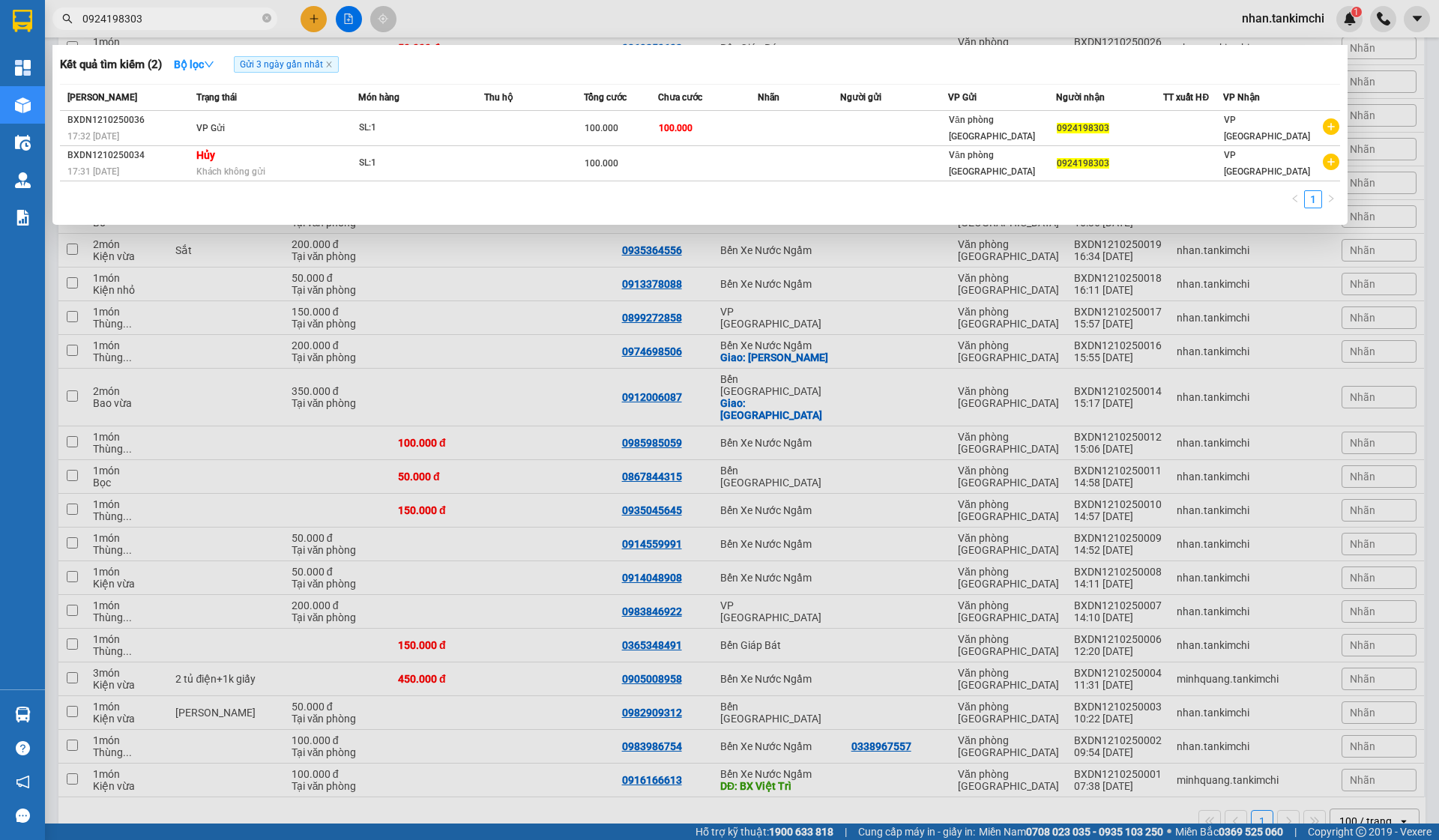
click at [206, 26] on input "0924198303" at bounding box center [171, 18] width 177 height 16
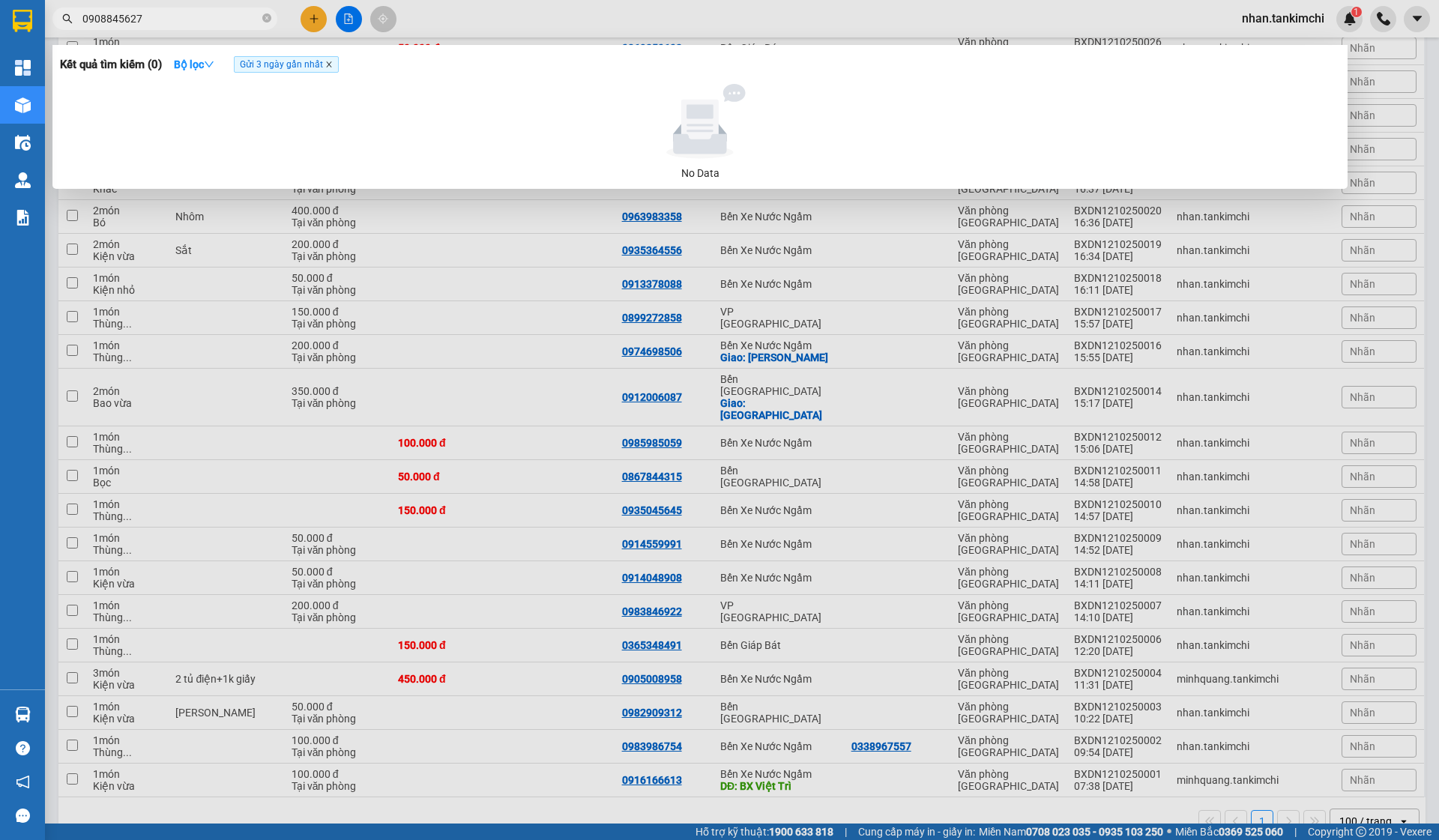
type input "0908845627"
click at [332, 61] on icon "close" at bounding box center [329, 64] width 8 height 8
click at [343, 63] on div "Kết quả tìm kiếm ( 0 ) Bộ lọc" at bounding box center [700, 64] width 1279 height 24
click at [320, 30] on div at bounding box center [720, 420] width 1439 height 840
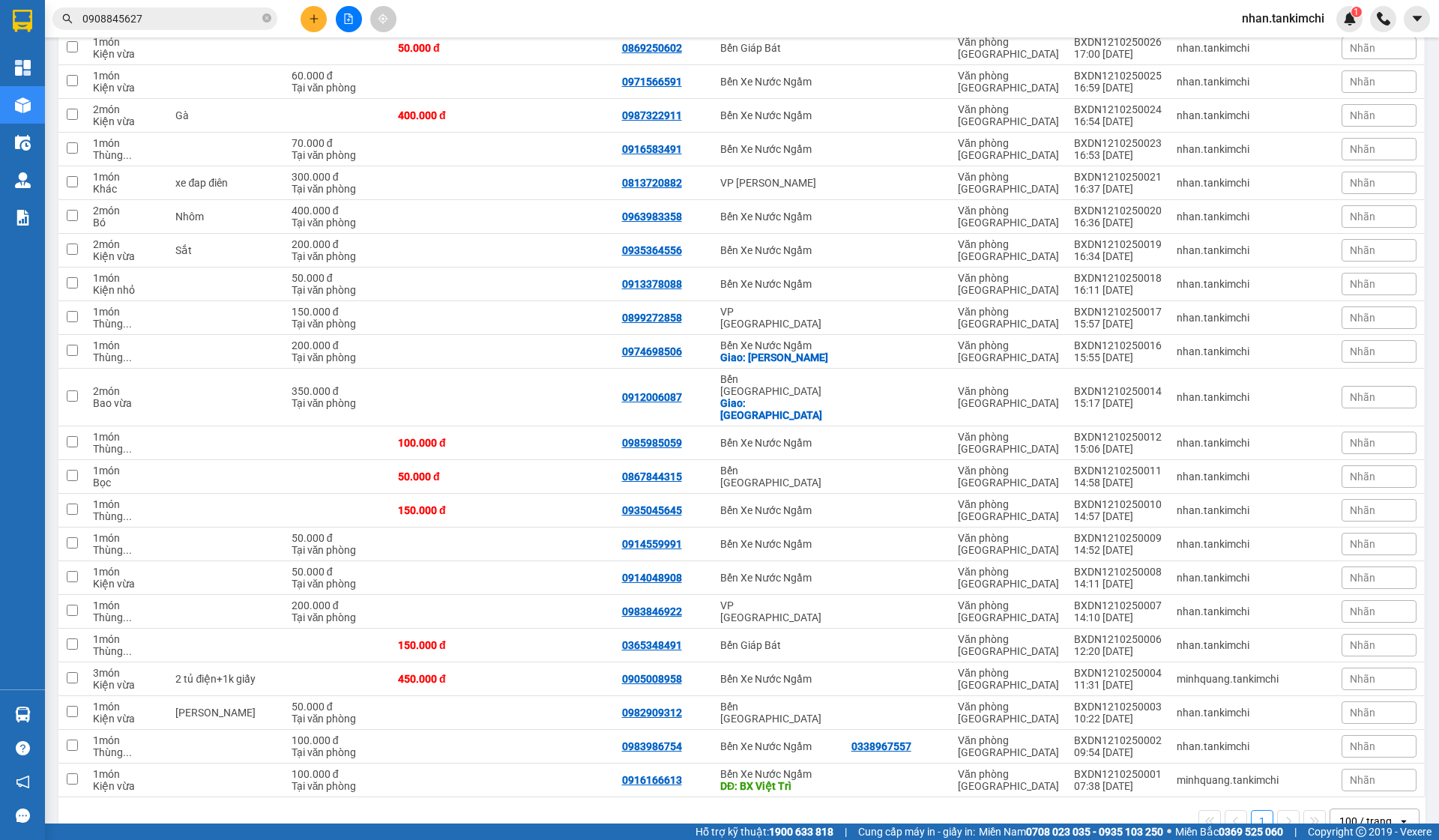
click at [319, 29] on button at bounding box center [313, 19] width 26 height 26
click at [354, 47] on div "Tạo đơn hàng" at bounding box center [365, 56] width 112 height 29
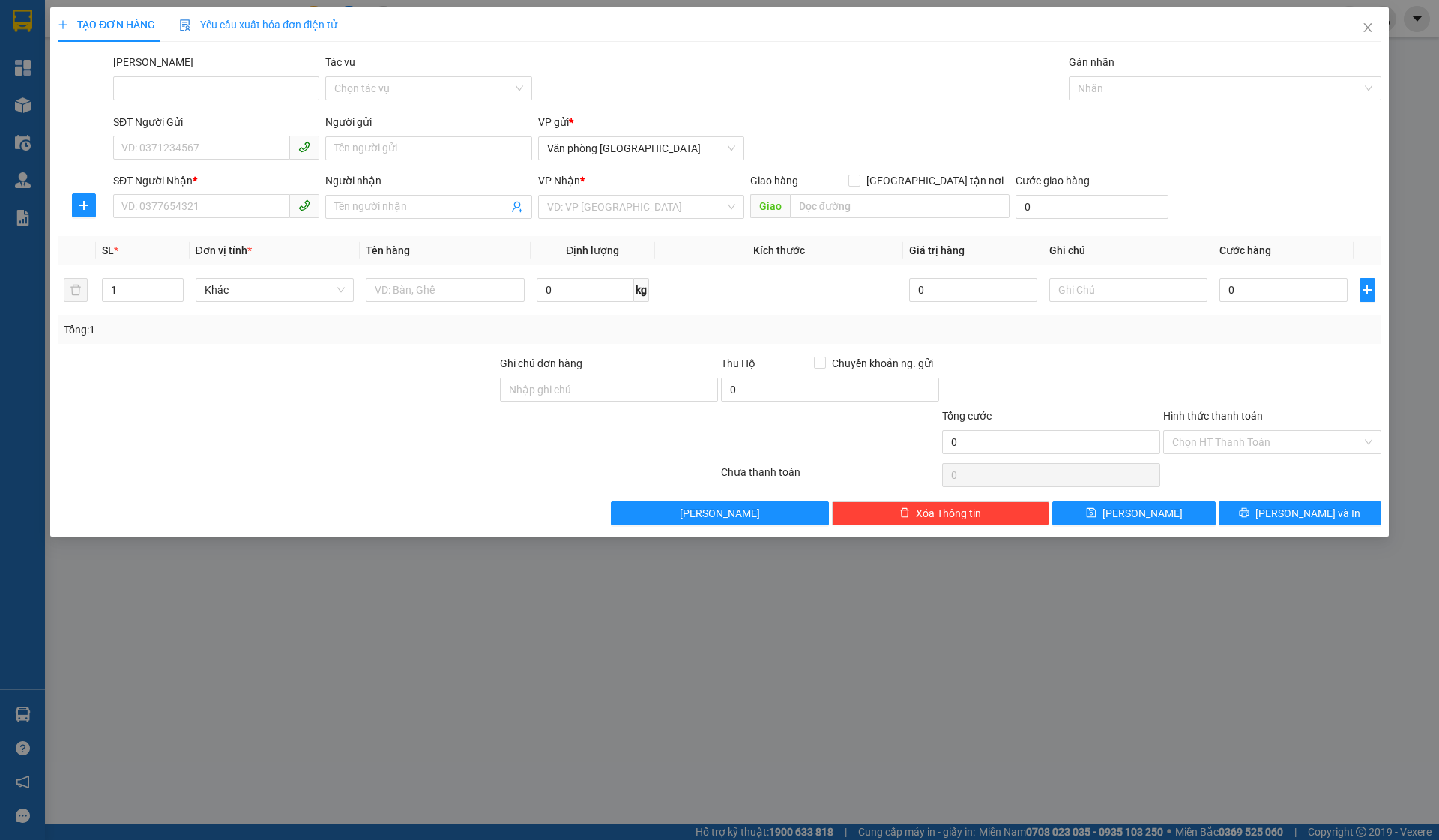
click at [251, 189] on div "SĐT Người Nhận *" at bounding box center [215, 184] width 206 height 23
click at [254, 204] on input "SĐT Người Nhận *" at bounding box center [201, 207] width 177 height 24
click at [595, 197] on input "search" at bounding box center [635, 207] width 178 height 23
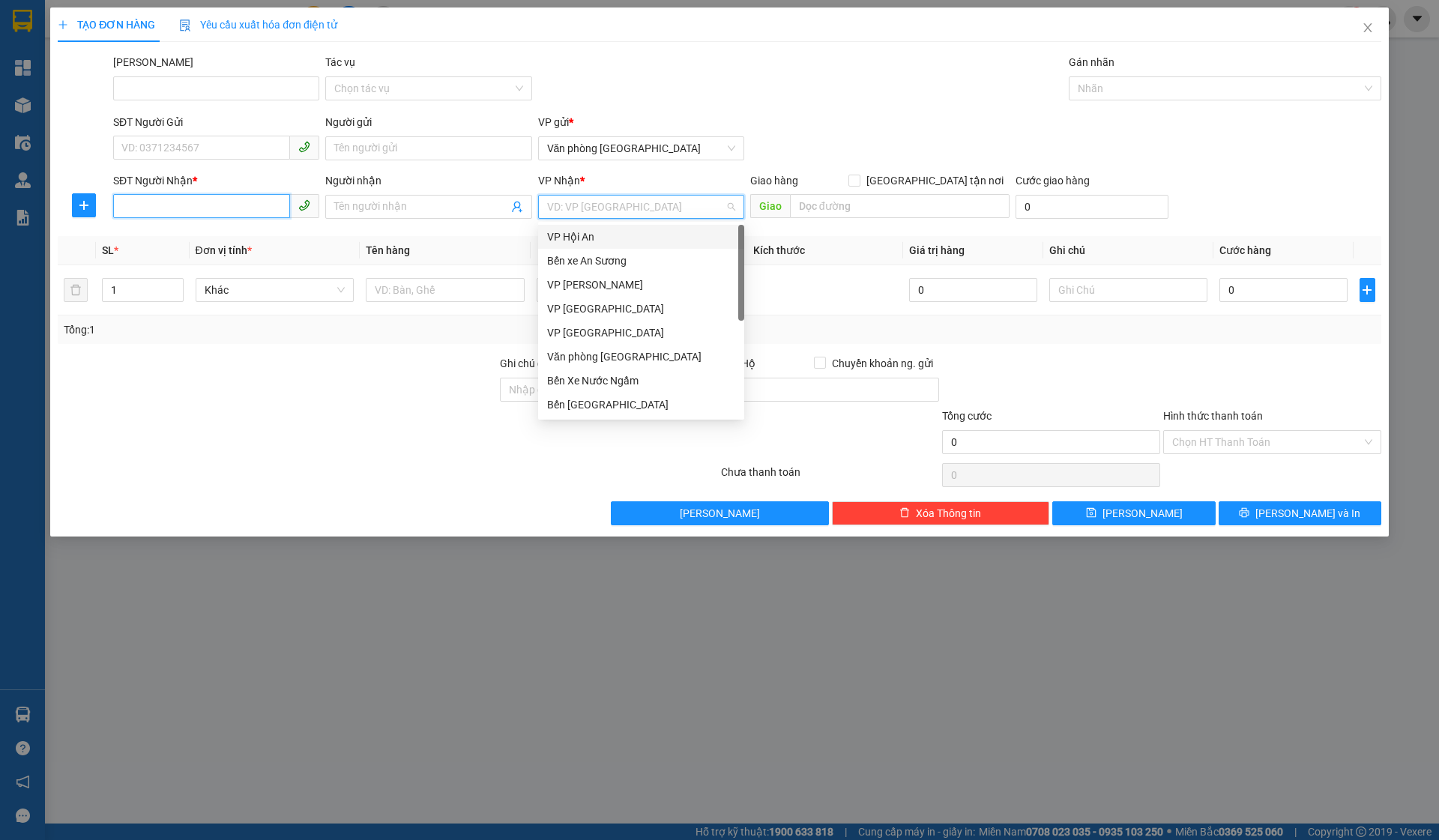
click at [262, 217] on input "SĐT Người Nhận *" at bounding box center [201, 207] width 177 height 24
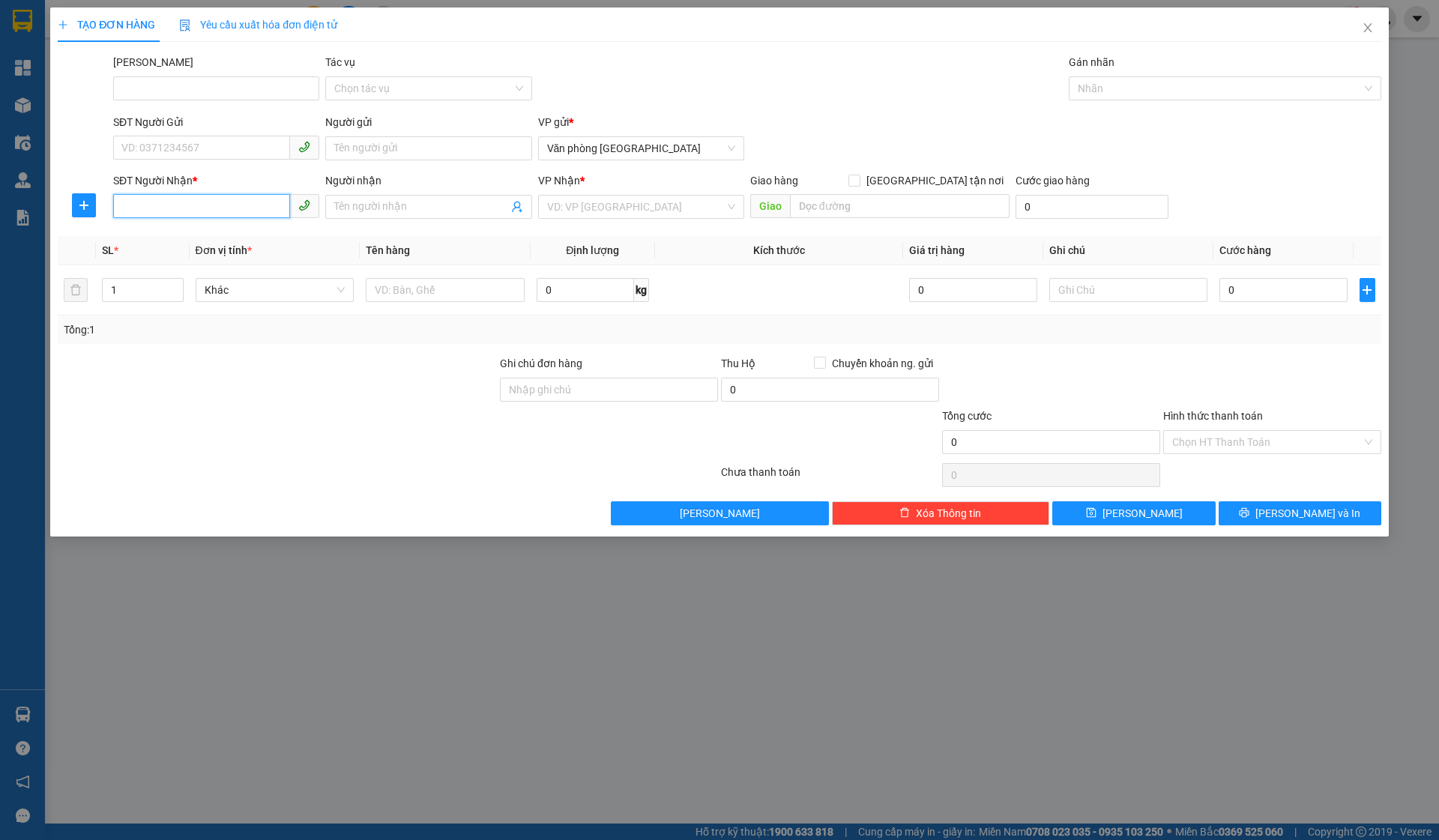
paste input "0908845627"
type input "0908845627"
click at [568, 206] on input "search" at bounding box center [635, 207] width 178 height 23
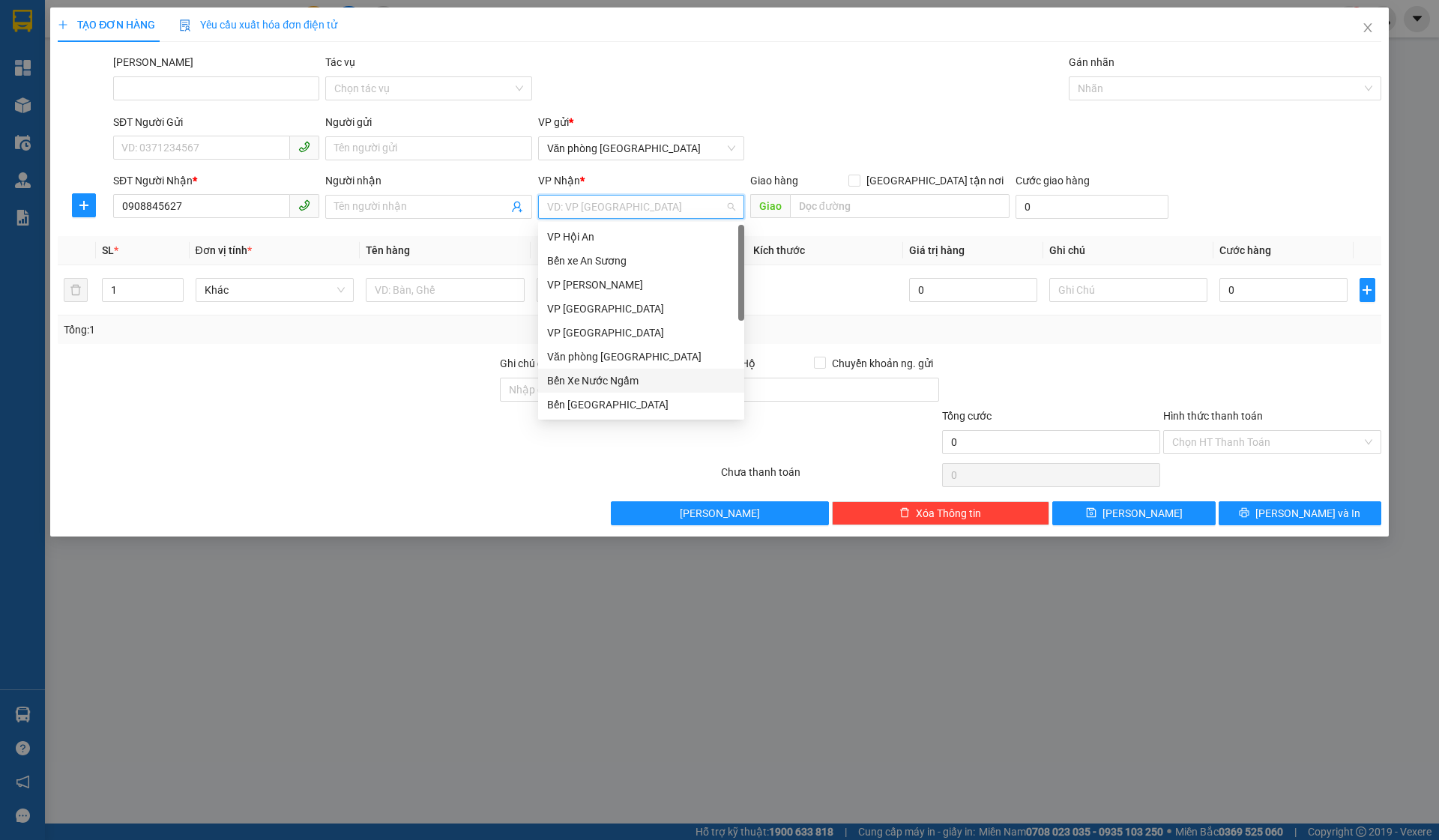
click at [628, 374] on div "Bến Xe Nước Ngầm" at bounding box center [641, 380] width 188 height 16
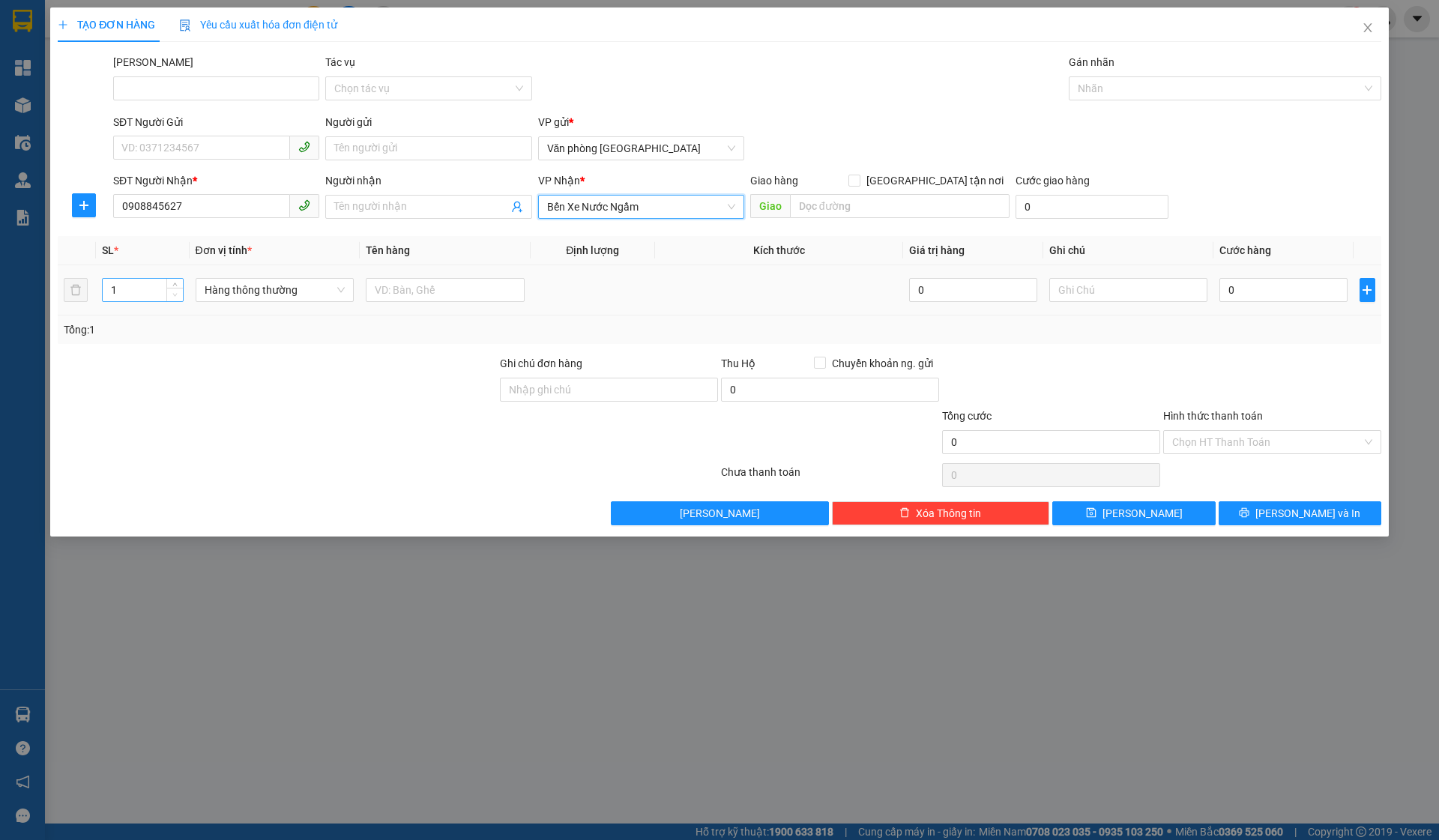
click at [169, 292] on span "Decrease Value" at bounding box center [174, 295] width 16 height 14
click at [143, 292] on input "1" at bounding box center [142, 290] width 80 height 23
click at [283, 285] on span "Hàng thông thường" at bounding box center [275, 290] width 141 height 23
type input "10"
type input "kie"
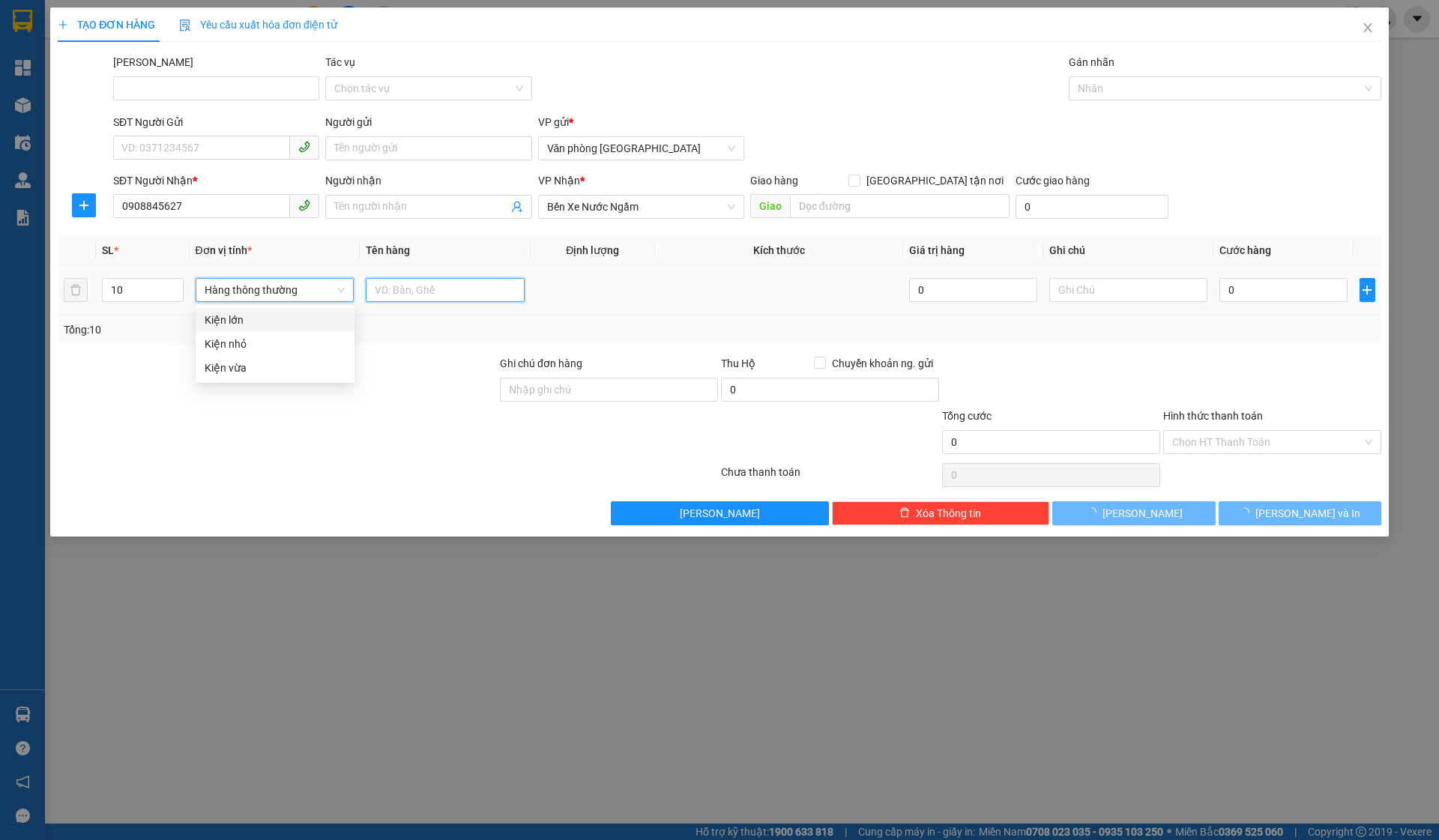
click at [475, 299] on input "text" at bounding box center [444, 290] width 159 height 24
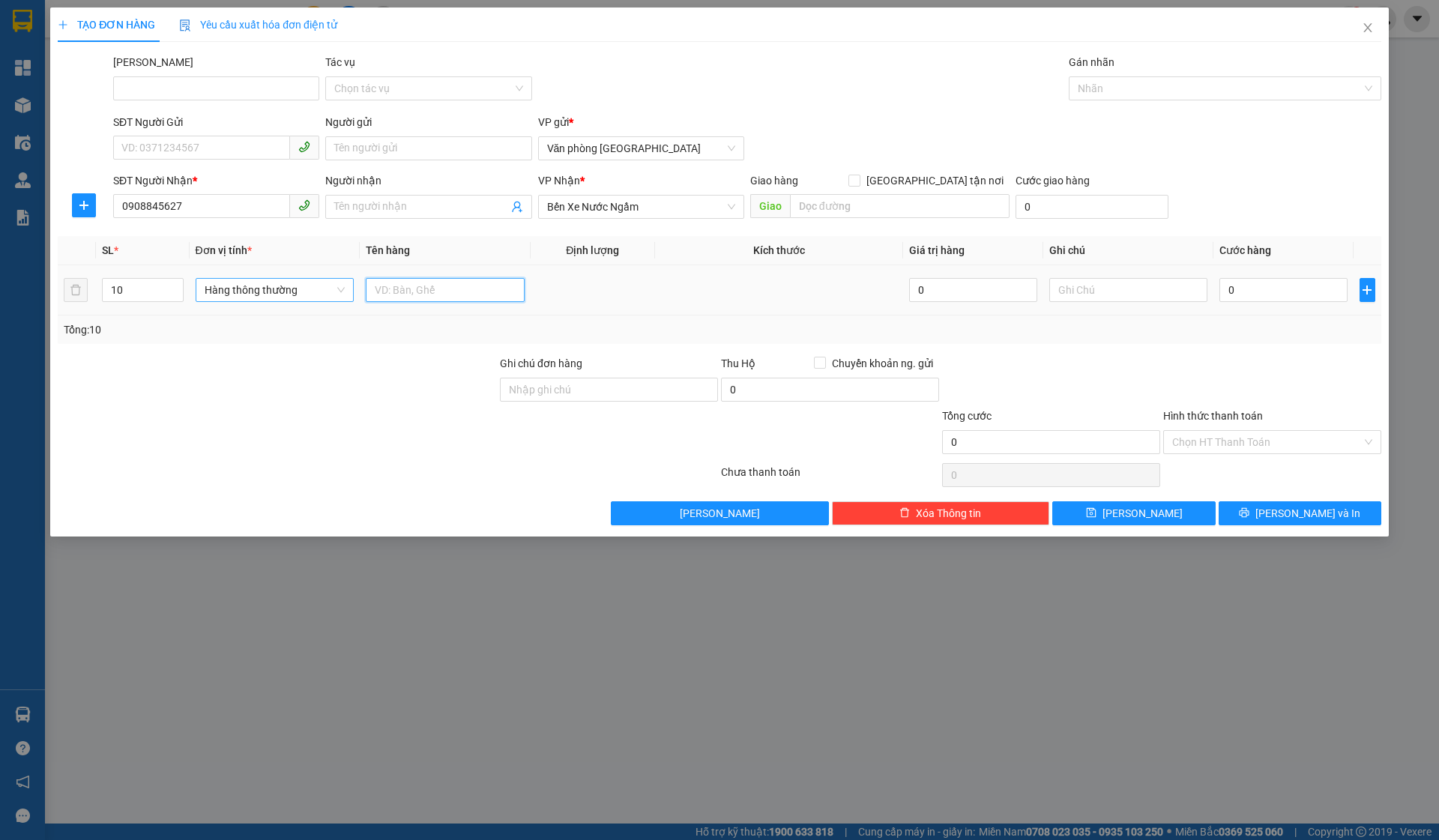
click at [280, 288] on span "Hàng thông thường" at bounding box center [275, 290] width 141 height 23
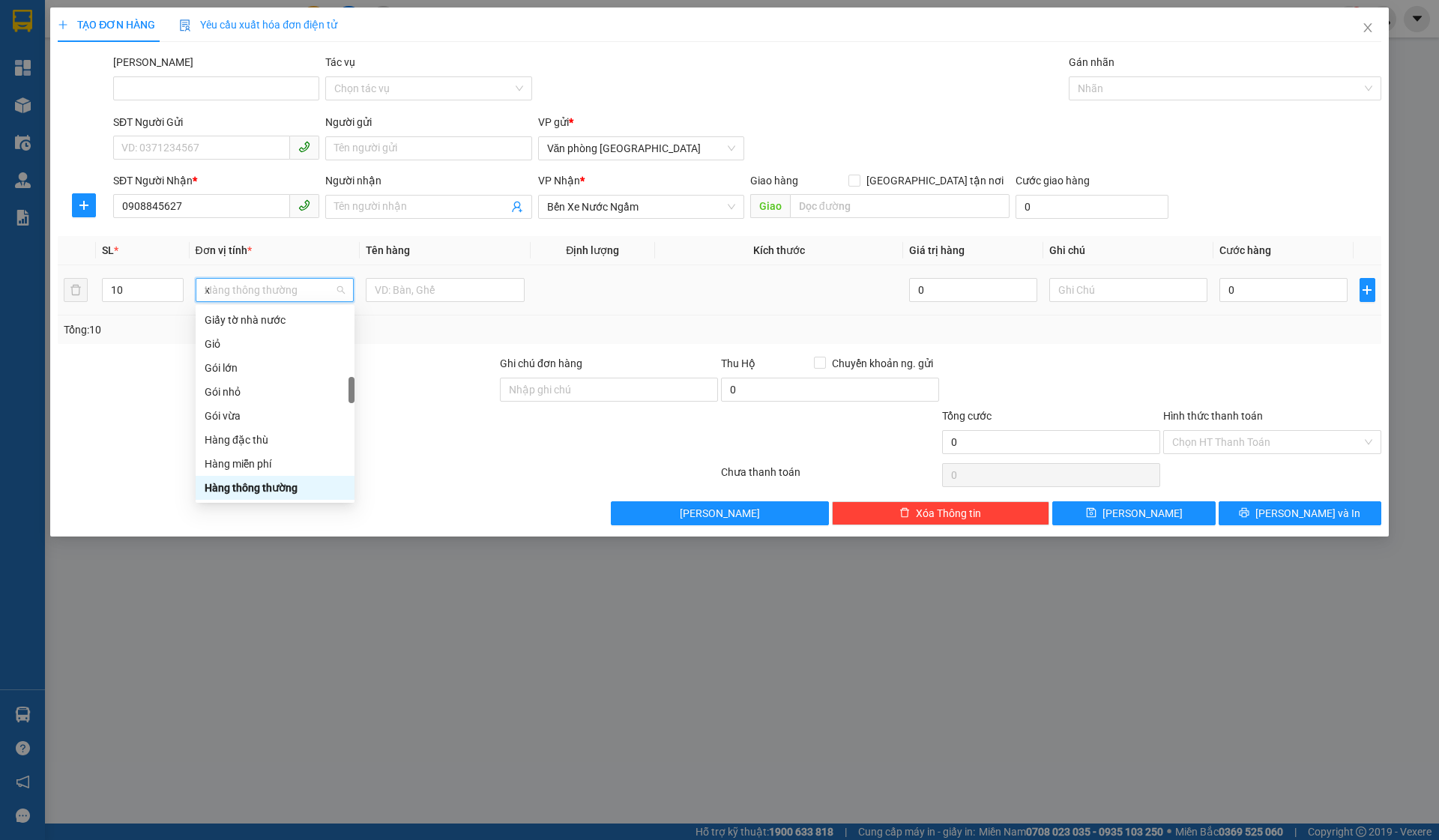
type input "xo"
click at [986, 324] on div "Tổng: 10" at bounding box center [719, 329] width 1311 height 16
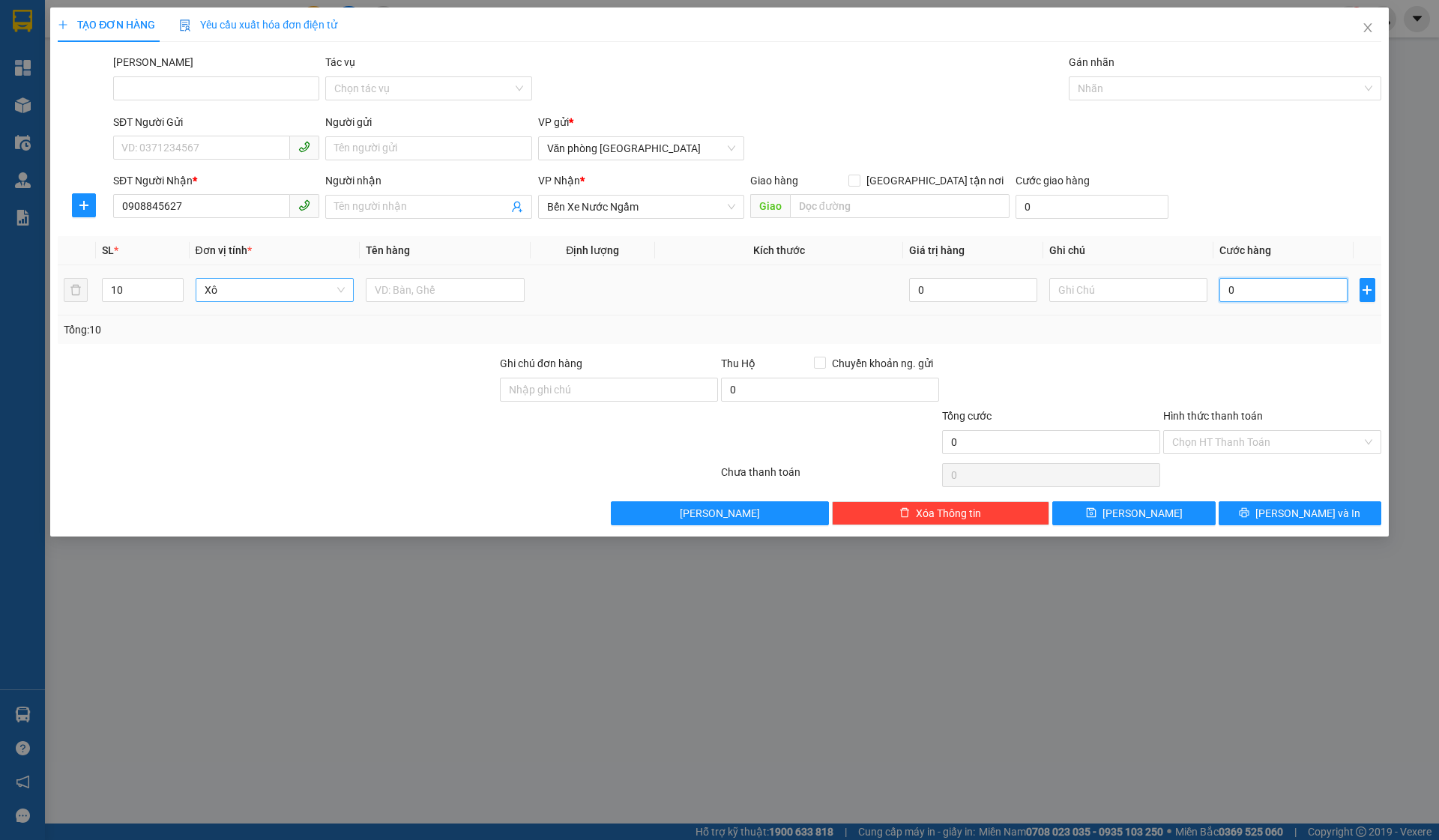
click at [986, 292] on input "0" at bounding box center [1283, 290] width 128 height 24
type input "05"
type input "5"
type input "050"
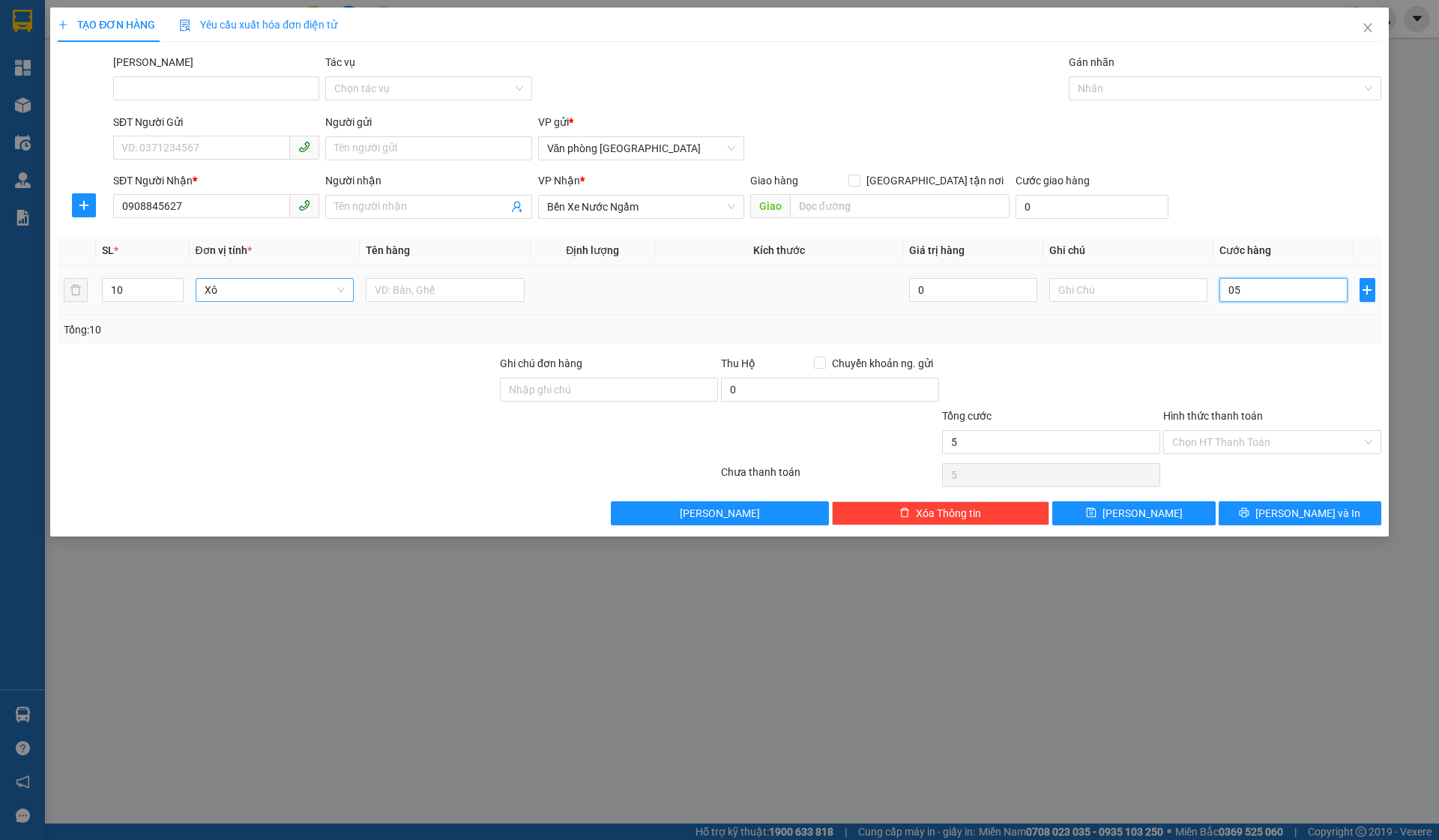
type input "50"
type input "0.500"
type input "500"
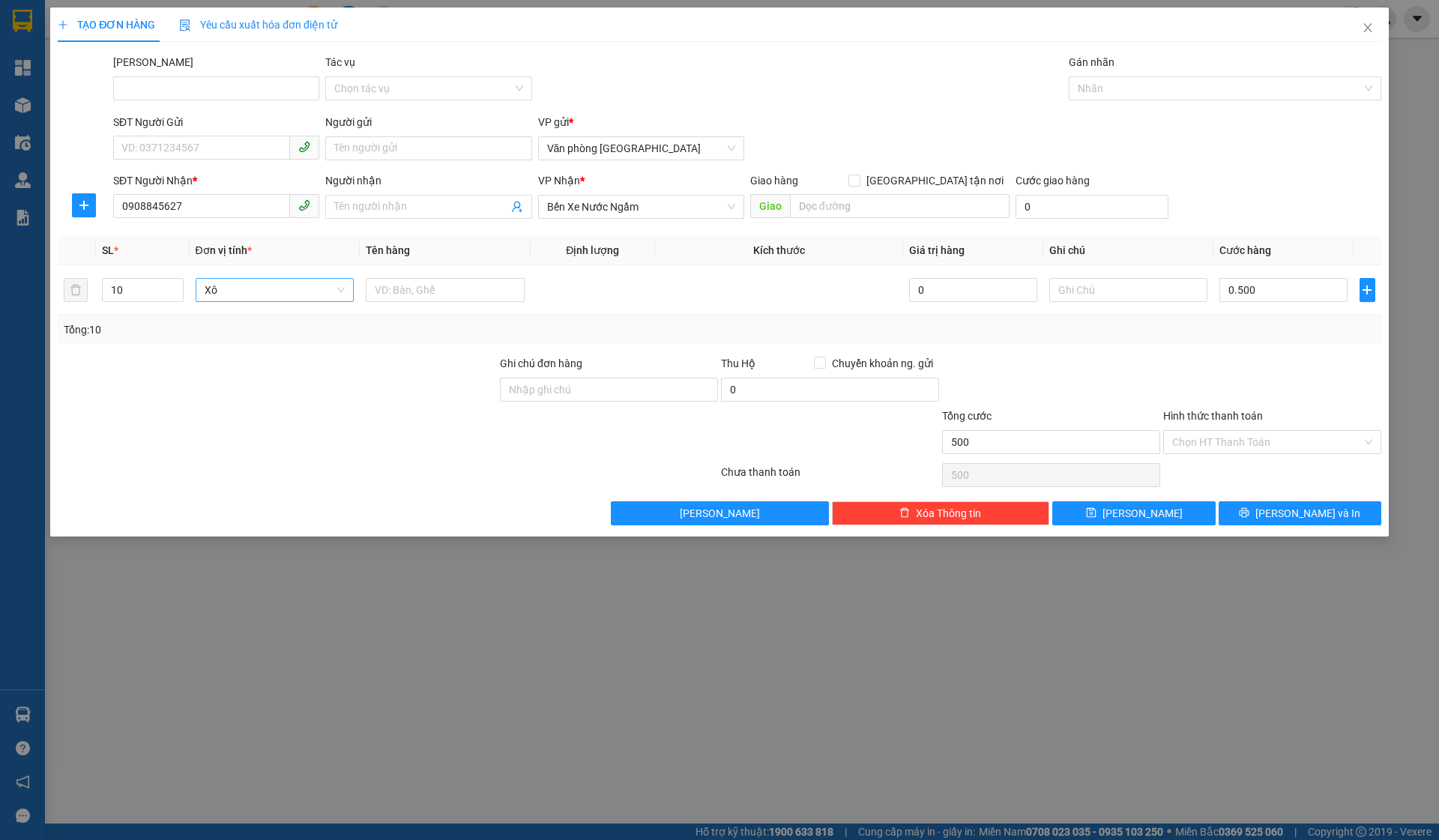
type input "500.000"
click at [986, 423] on div "Hình thức thanh toán" at bounding box center [1271, 419] width 218 height 23
click at [986, 440] on input "Hình thức thanh toán" at bounding box center [1266, 442] width 189 height 23
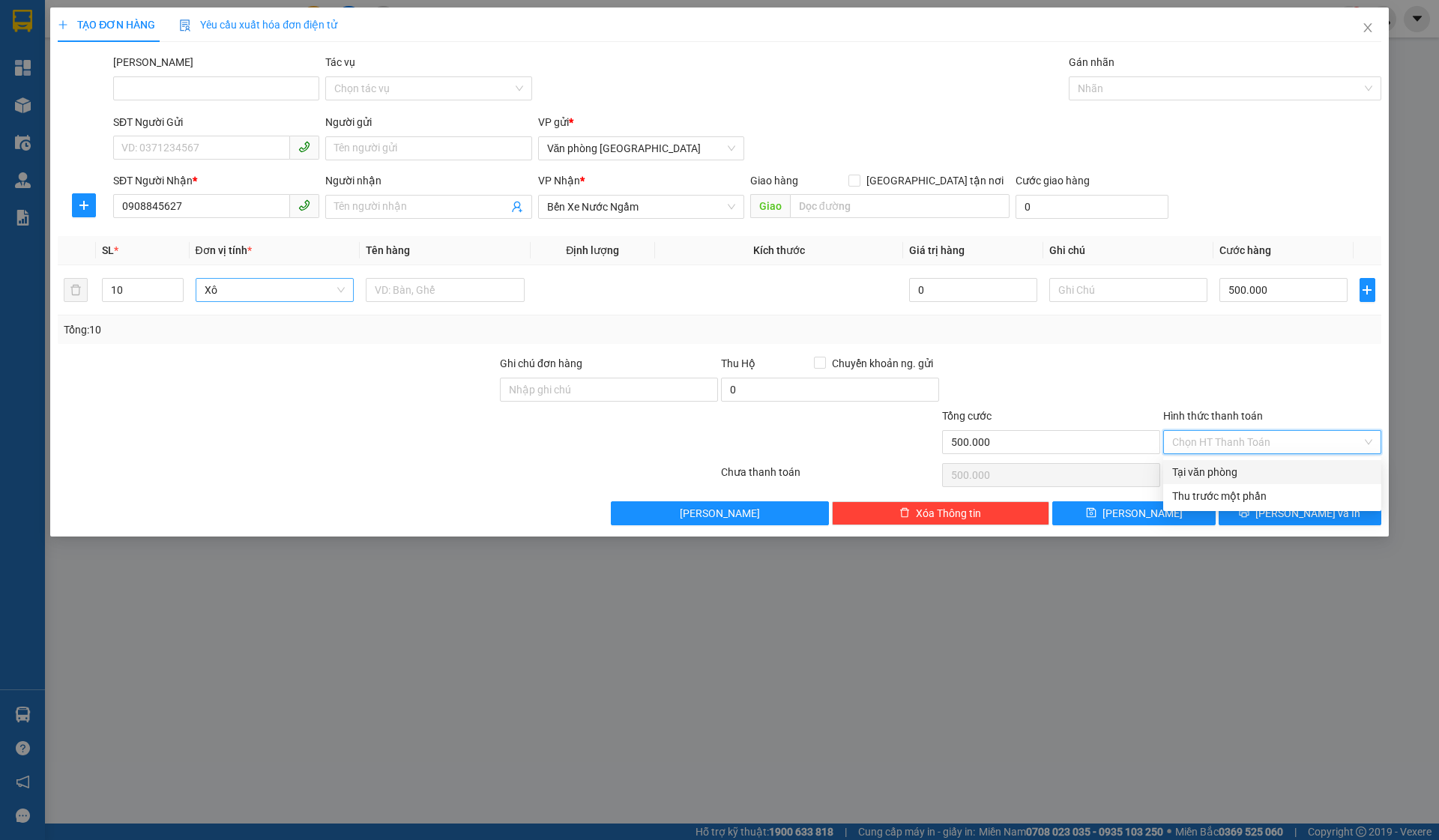
click at [986, 462] on div "Tại văn phòng" at bounding box center [1271, 472] width 218 height 24
type input "0"
click at [986, 507] on button "Lưu" at bounding box center [1133, 514] width 162 height 24
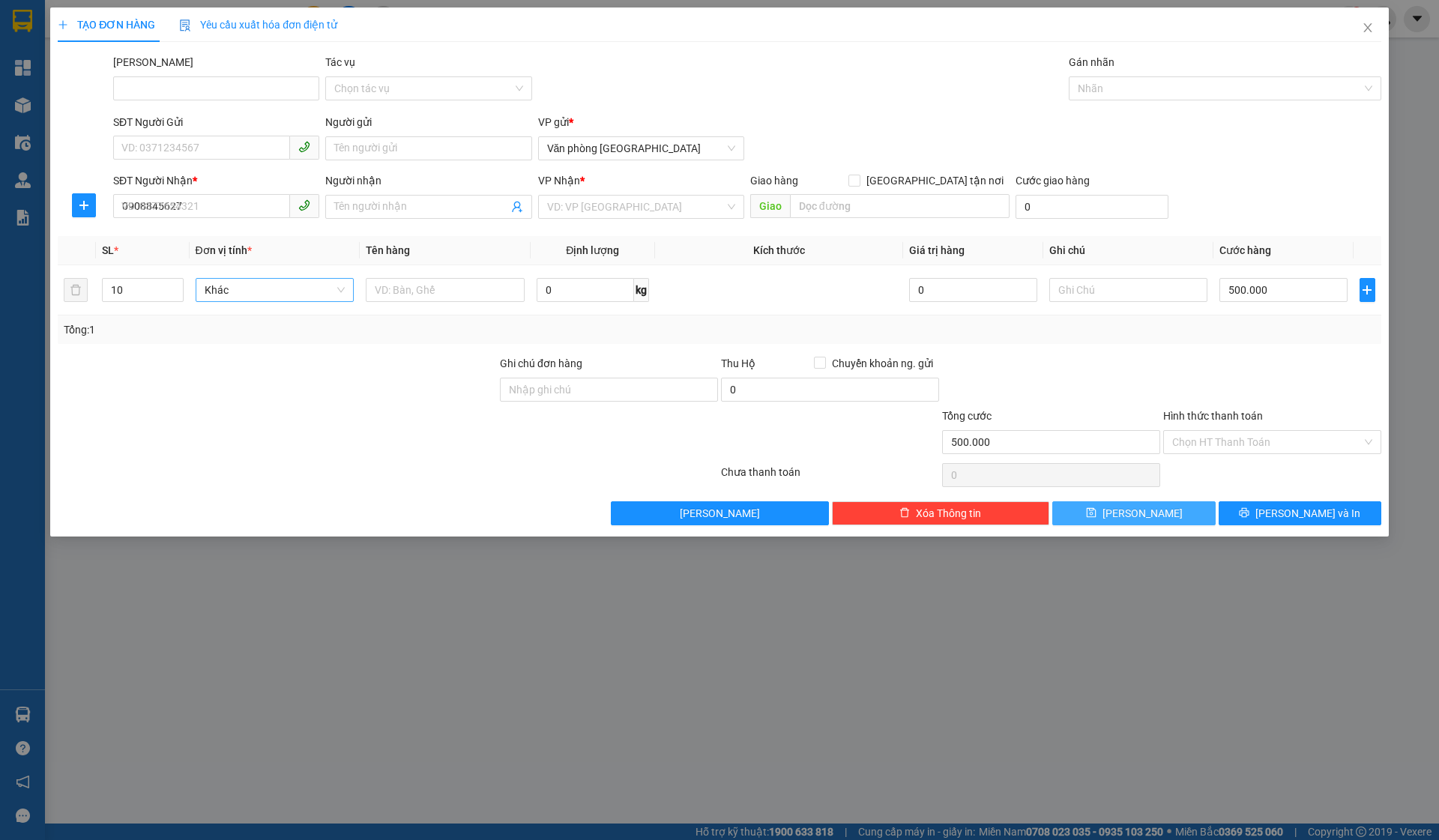
type input "1"
type input "0"
click at [986, 37] on span "Close" at bounding box center [1367, 29] width 42 height 42
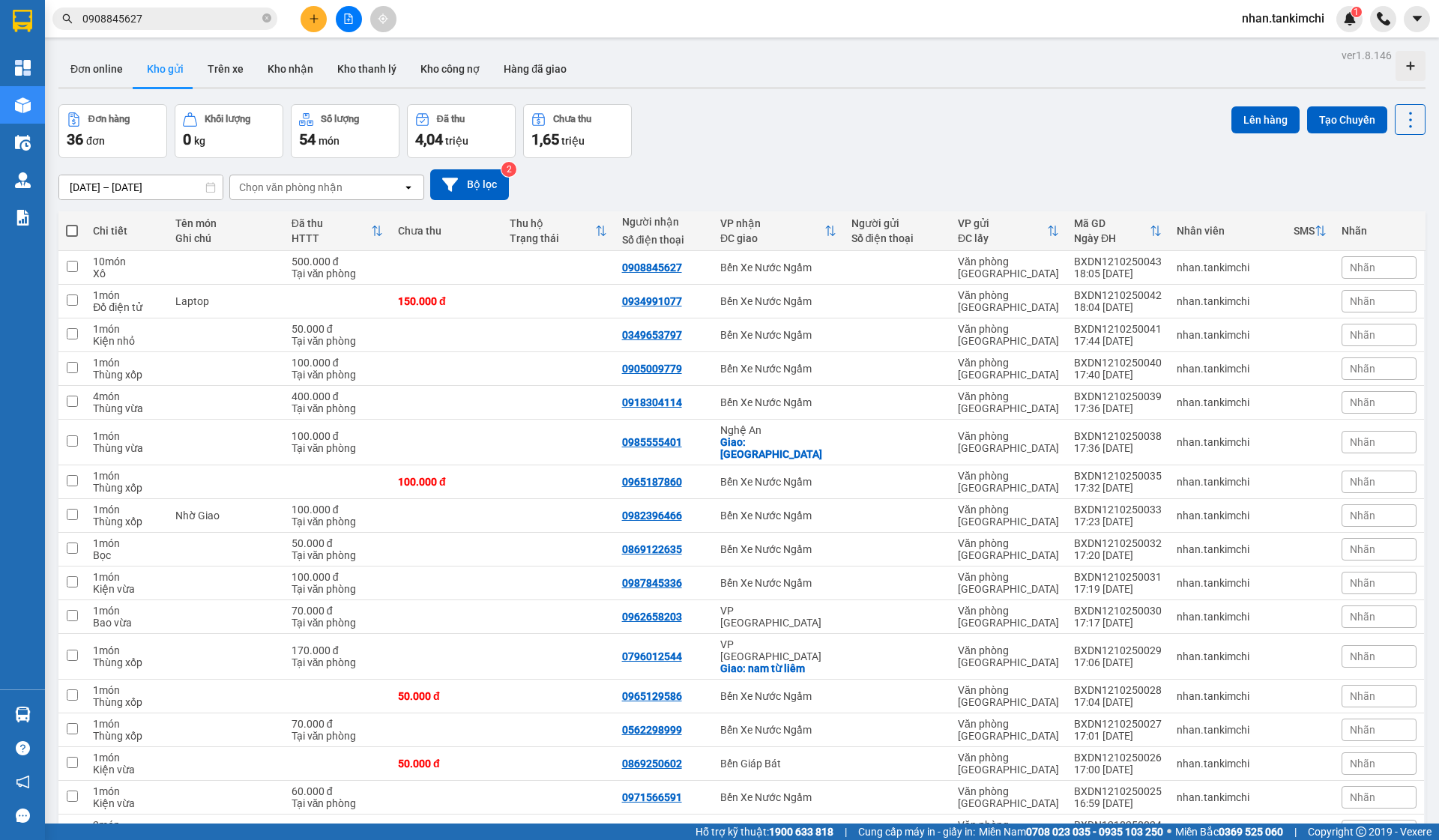
click at [740, 183] on div "10/10/2025 – 12/10/2025 Press the down arrow key to interact with the calendar …" at bounding box center [741, 184] width 1367 height 30
click at [715, 175] on div "10/10/2025 – 12/10/2025 Press the down arrow key to interact with the calendar …" at bounding box center [741, 184] width 1367 height 30
click at [220, 22] on input "0908845627" at bounding box center [171, 18] width 177 height 16
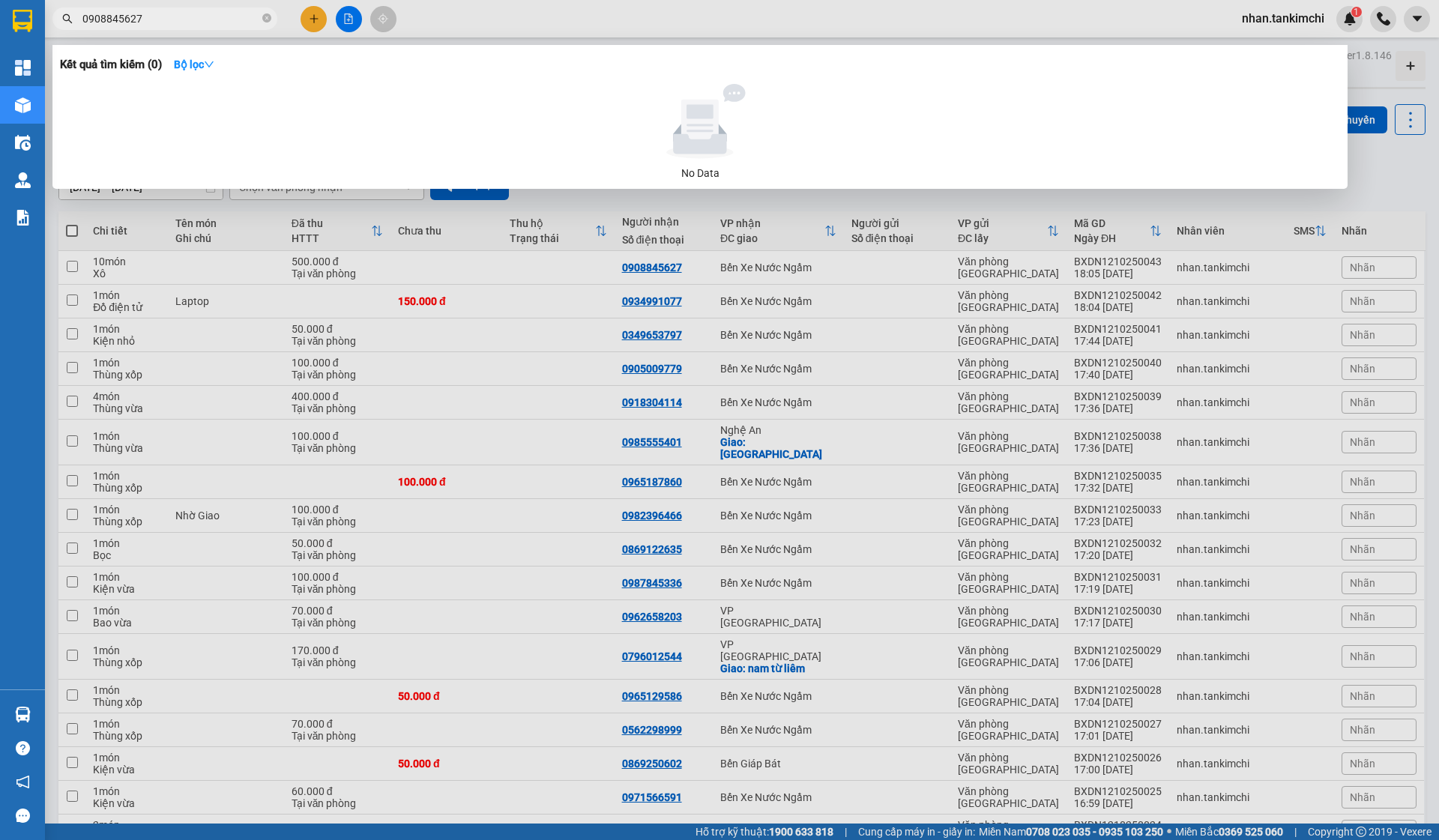
click at [220, 22] on input "0908845627" at bounding box center [171, 18] width 177 height 16
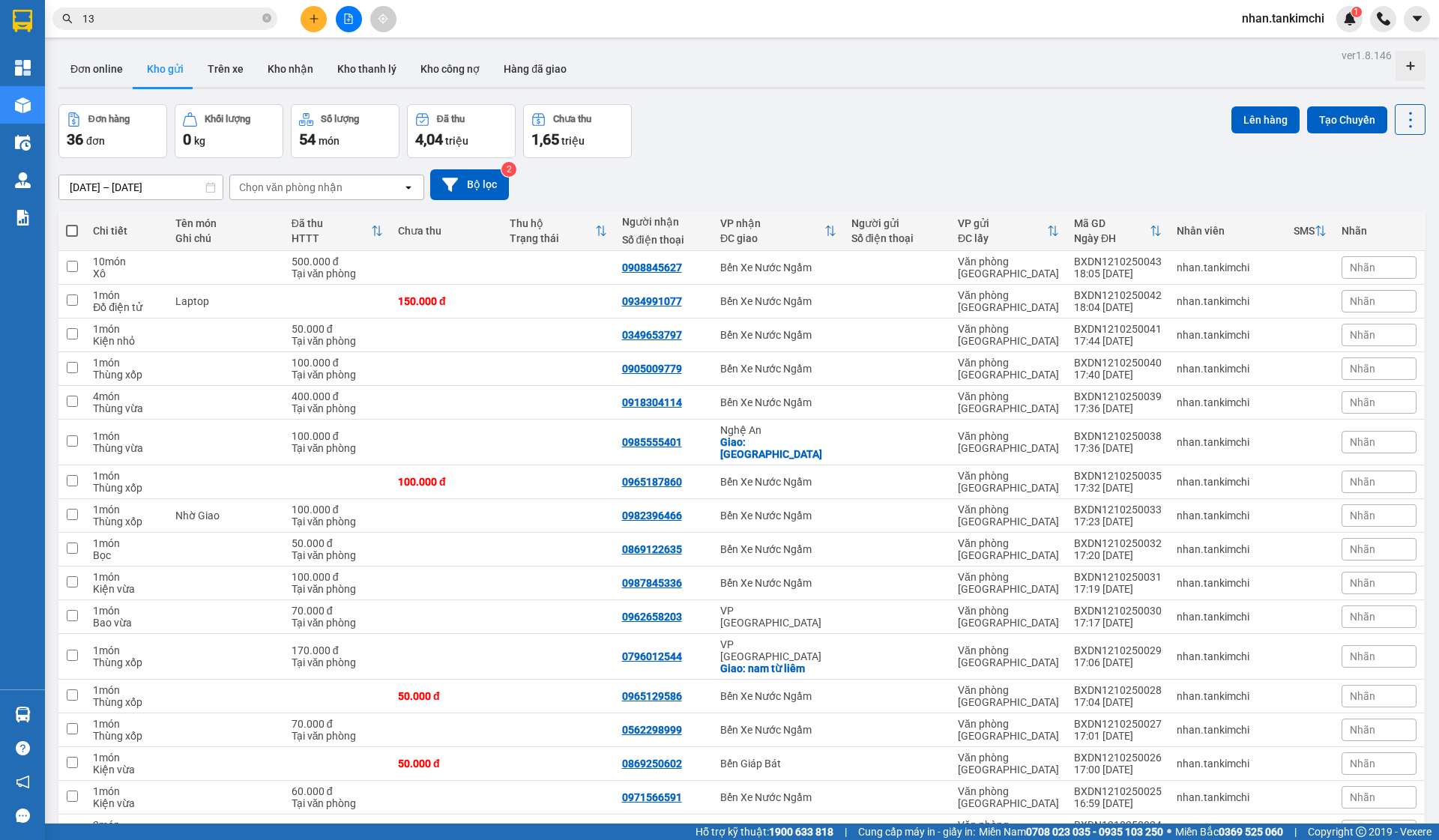
type input "1"
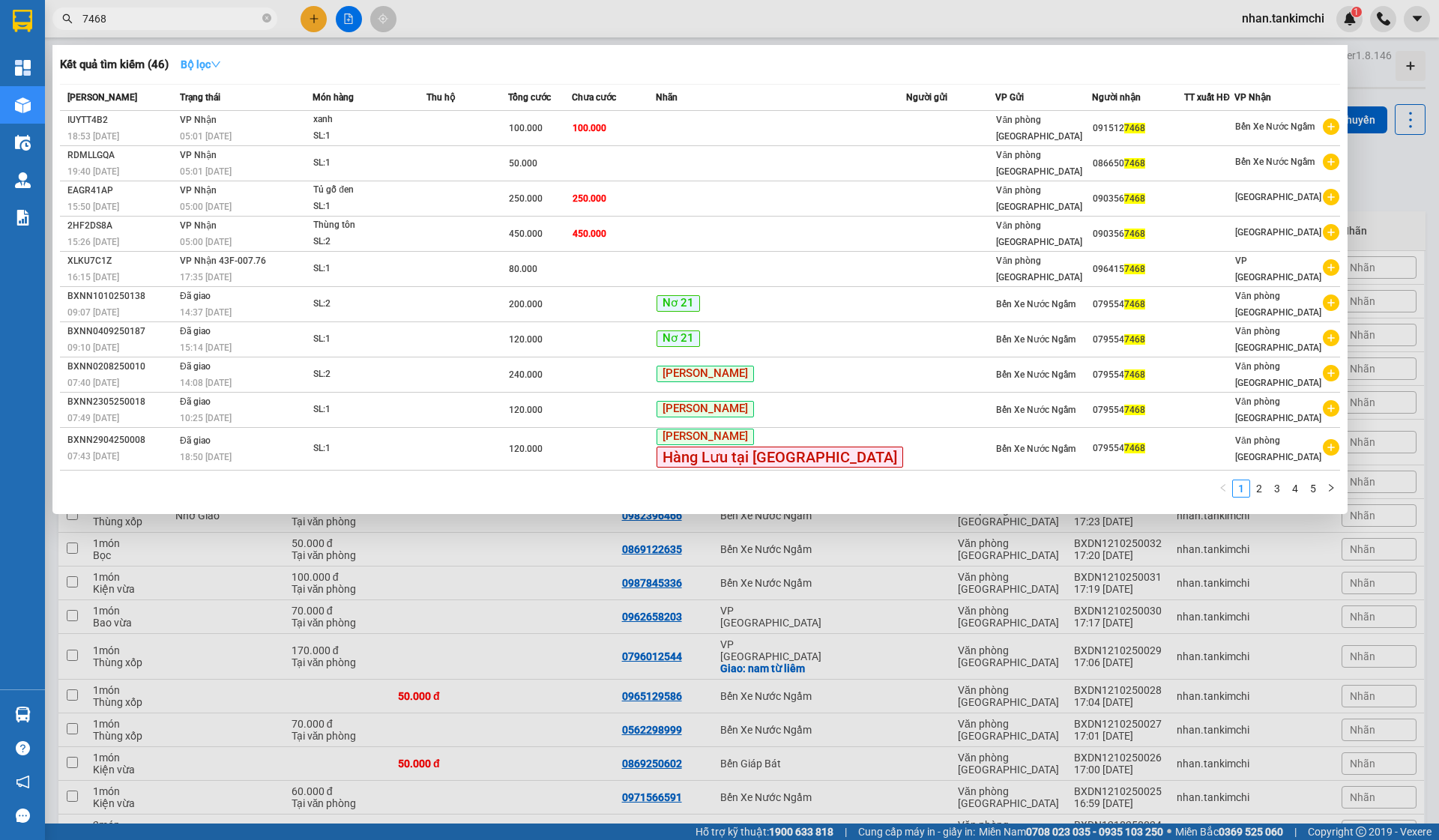
type input "7468"
click at [196, 59] on strong "Bộ lọc" at bounding box center [200, 64] width 41 height 12
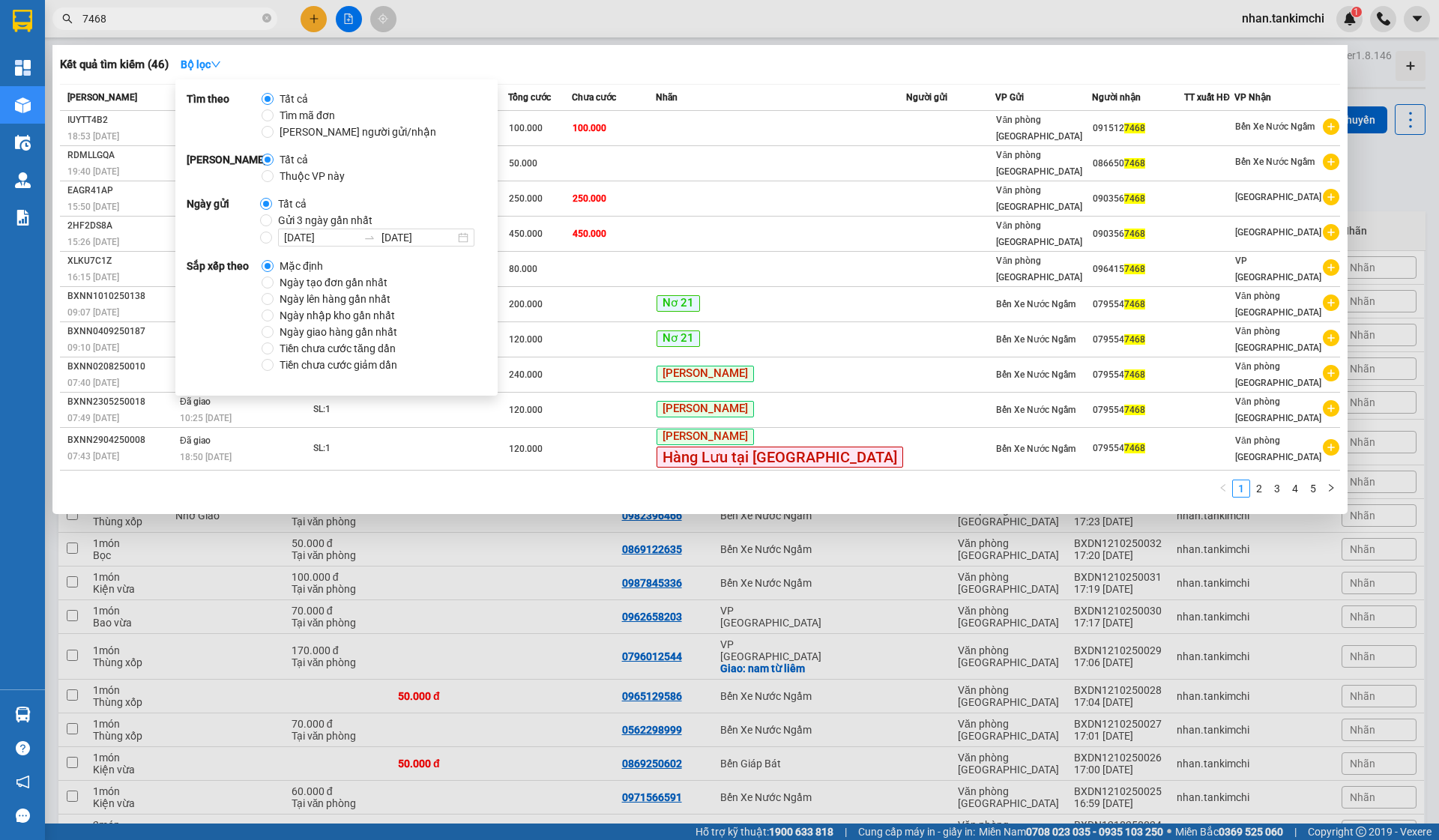
click at [304, 219] on span "Gửi 3 ngày gần nhất" at bounding box center [325, 220] width 107 height 16
click at [272, 219] on input "Gửi 3 ngày gần nhất" at bounding box center [266, 220] width 12 height 12
radio input "true"
radio input "false"
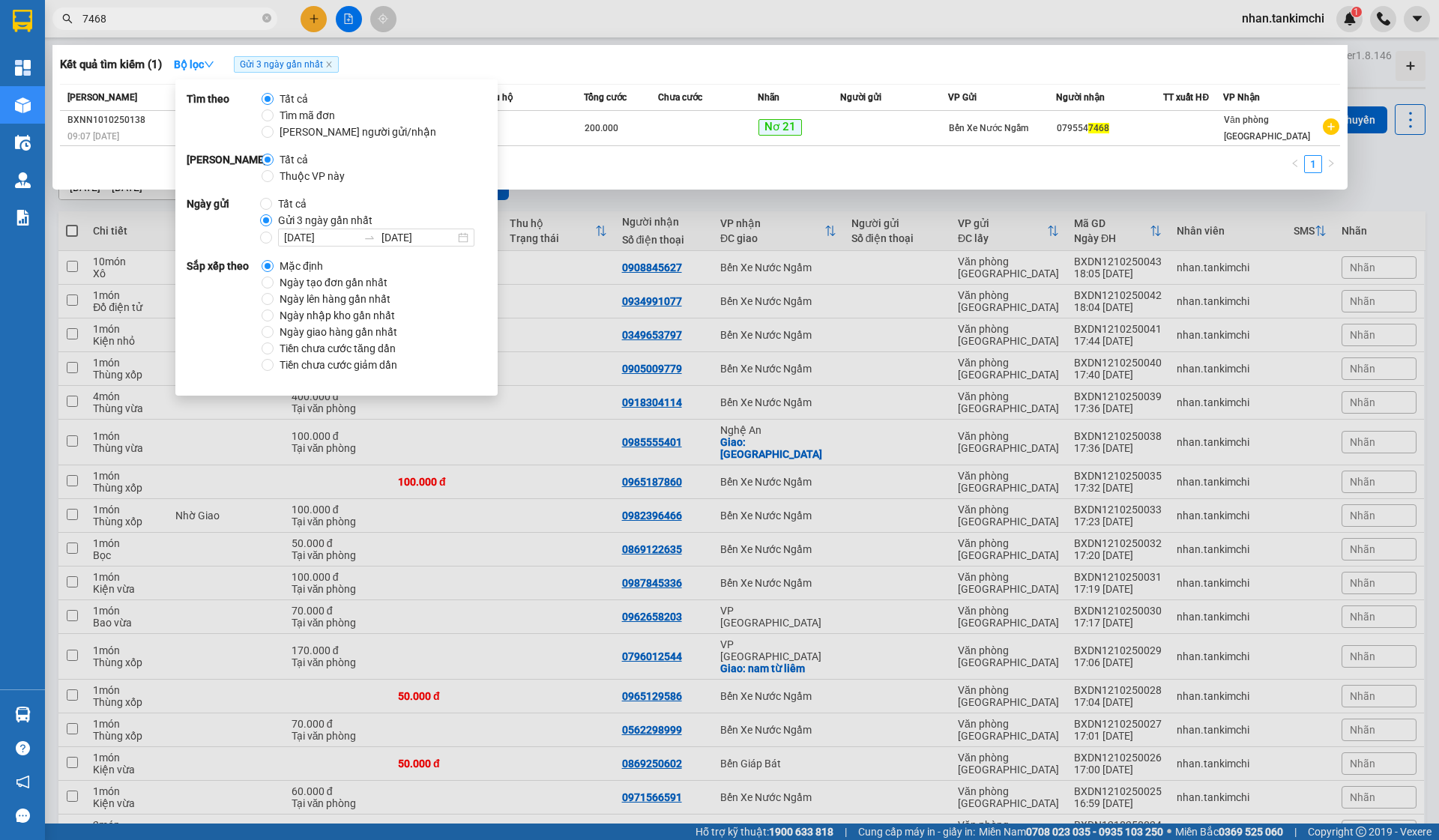
click at [734, 82] on div "Kết quả tìm kiếm ( 1 ) Bộ lọc Gửi 3 ngày gần nhất Mã ĐH Trạng thái Món hàng Thu…" at bounding box center [700, 117] width 1295 height 145
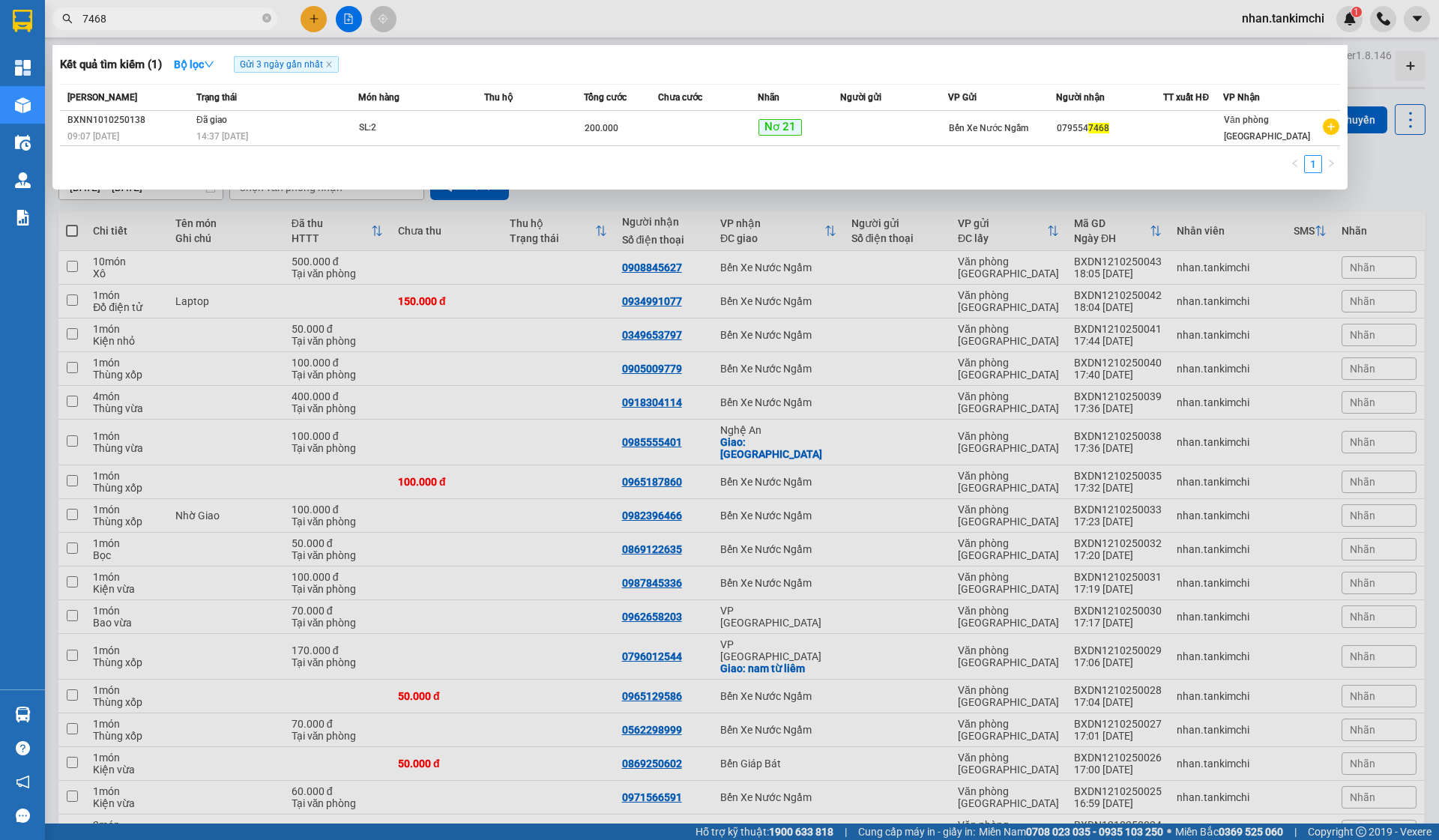
click at [185, 24] on input "7468" at bounding box center [171, 18] width 177 height 16
type input "4"
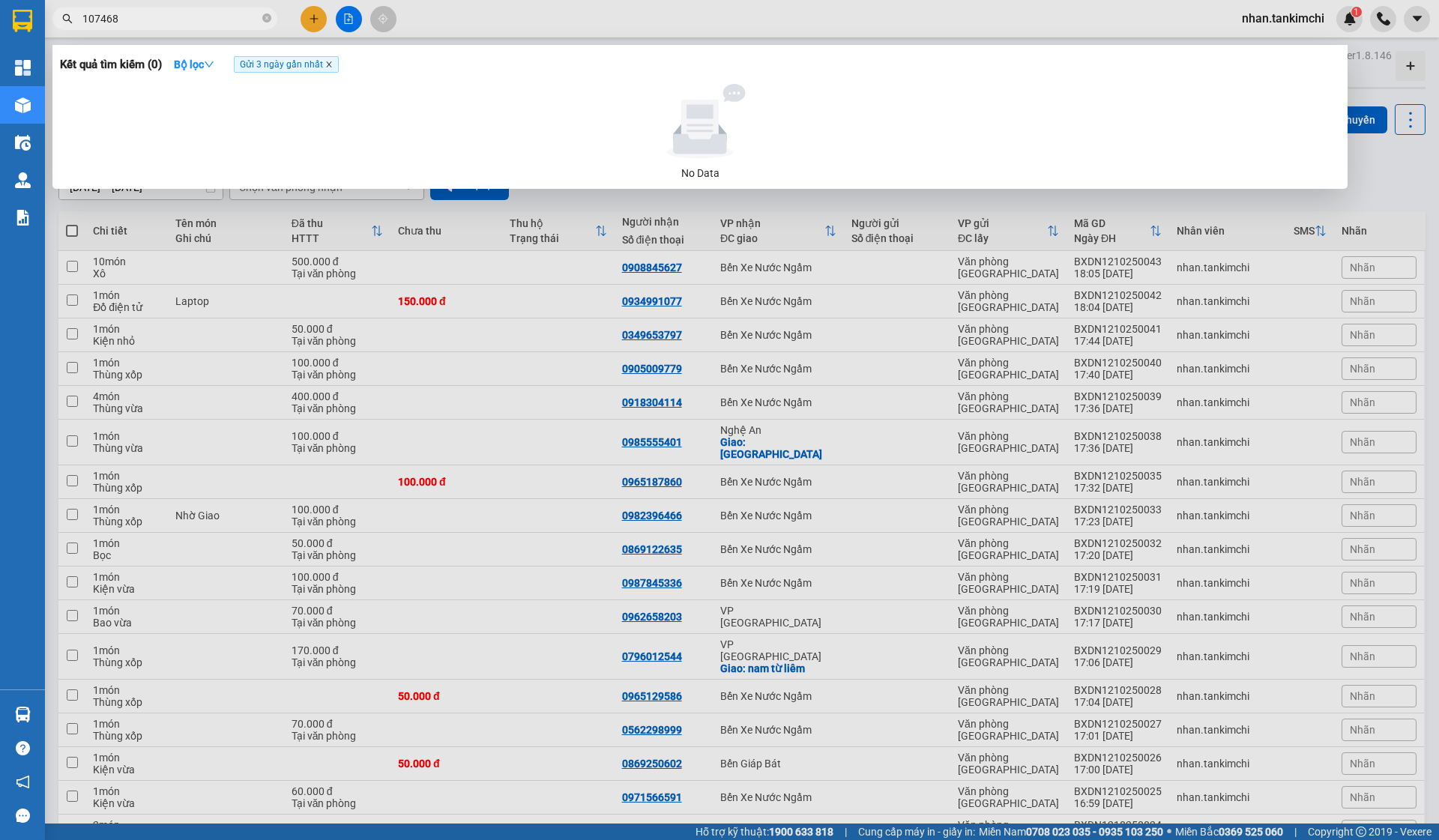
click at [332, 68] on icon "close" at bounding box center [329, 64] width 8 height 8
click at [214, 24] on input "107468" at bounding box center [171, 18] width 177 height 16
type input "1"
click at [548, 309] on div at bounding box center [720, 420] width 1439 height 840
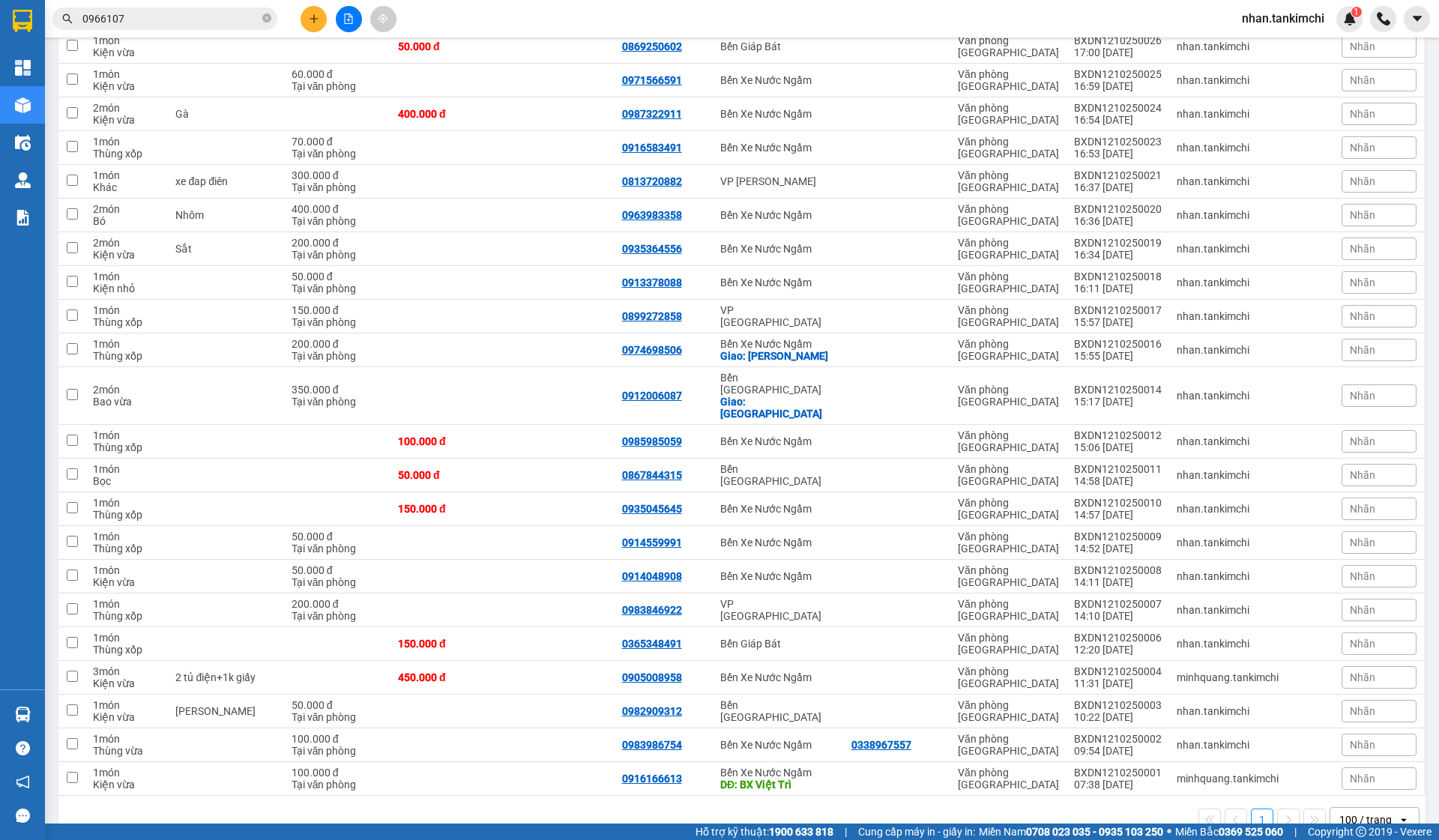
scroll to position [716, 0]
click at [234, 16] on input "0966107" at bounding box center [171, 18] width 177 height 16
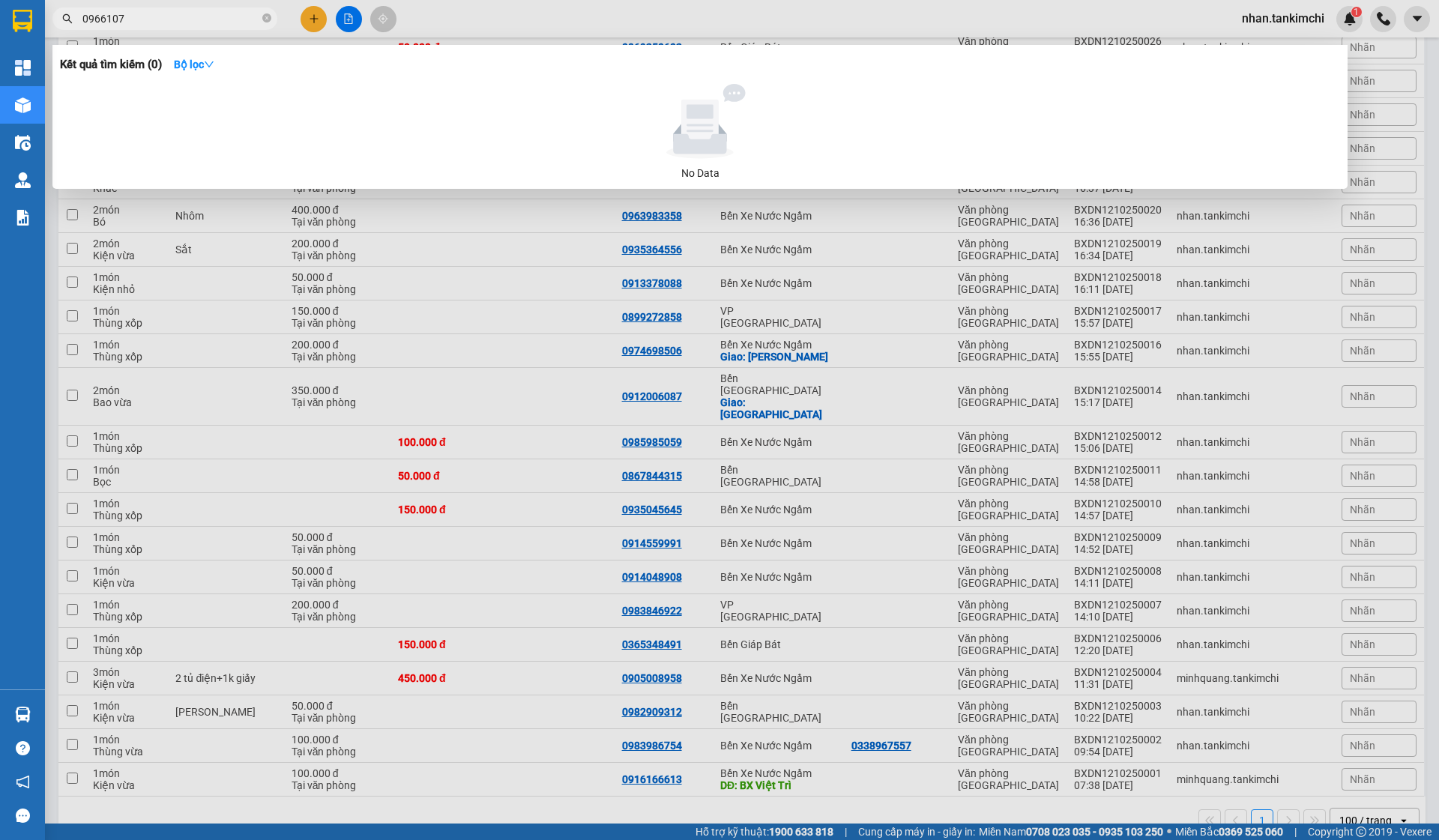
click at [234, 16] on input "0966107" at bounding box center [171, 18] width 177 height 16
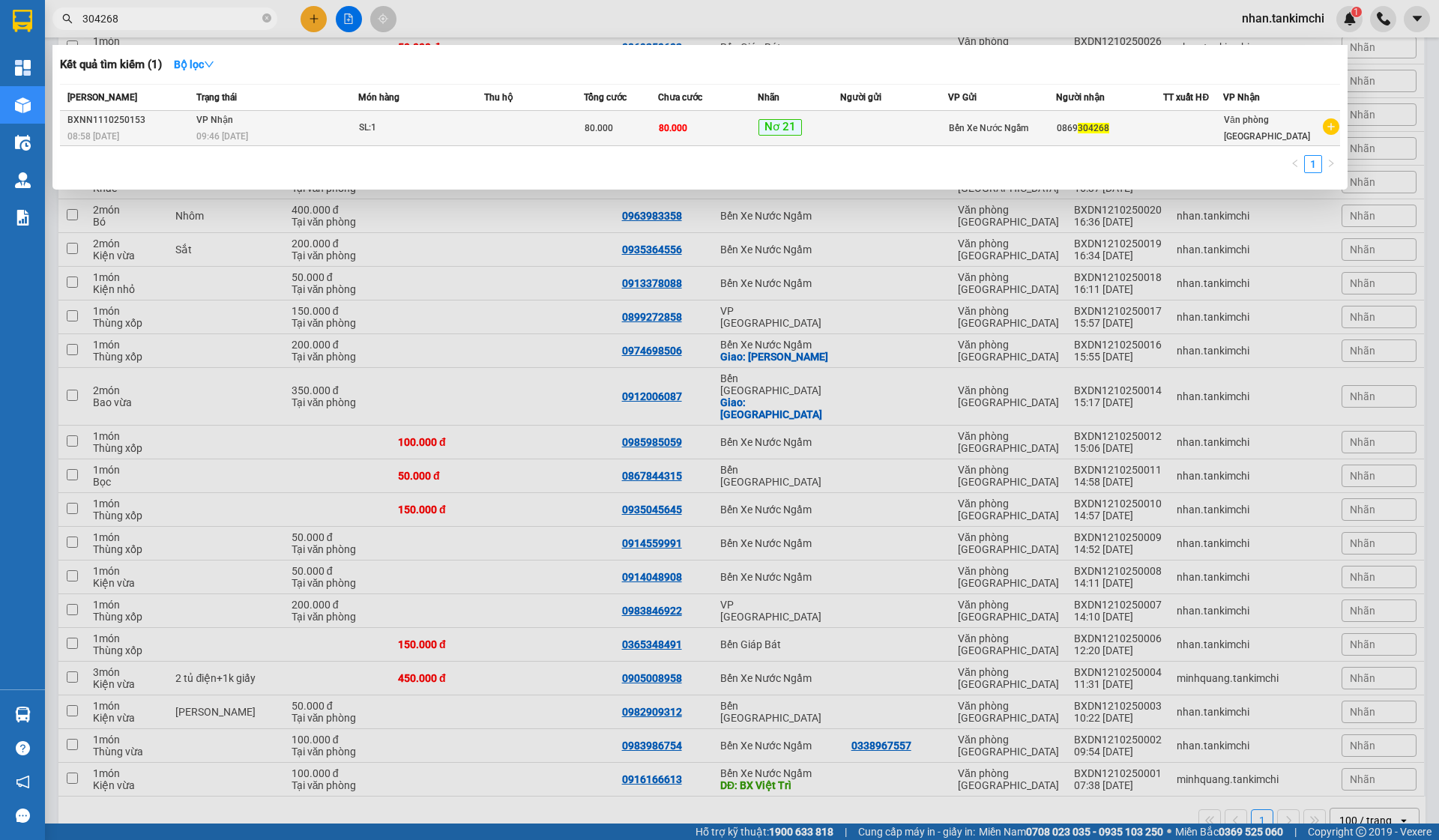
type input "304268"
click at [823, 123] on div "Nơ 21" at bounding box center [799, 128] width 82 height 18
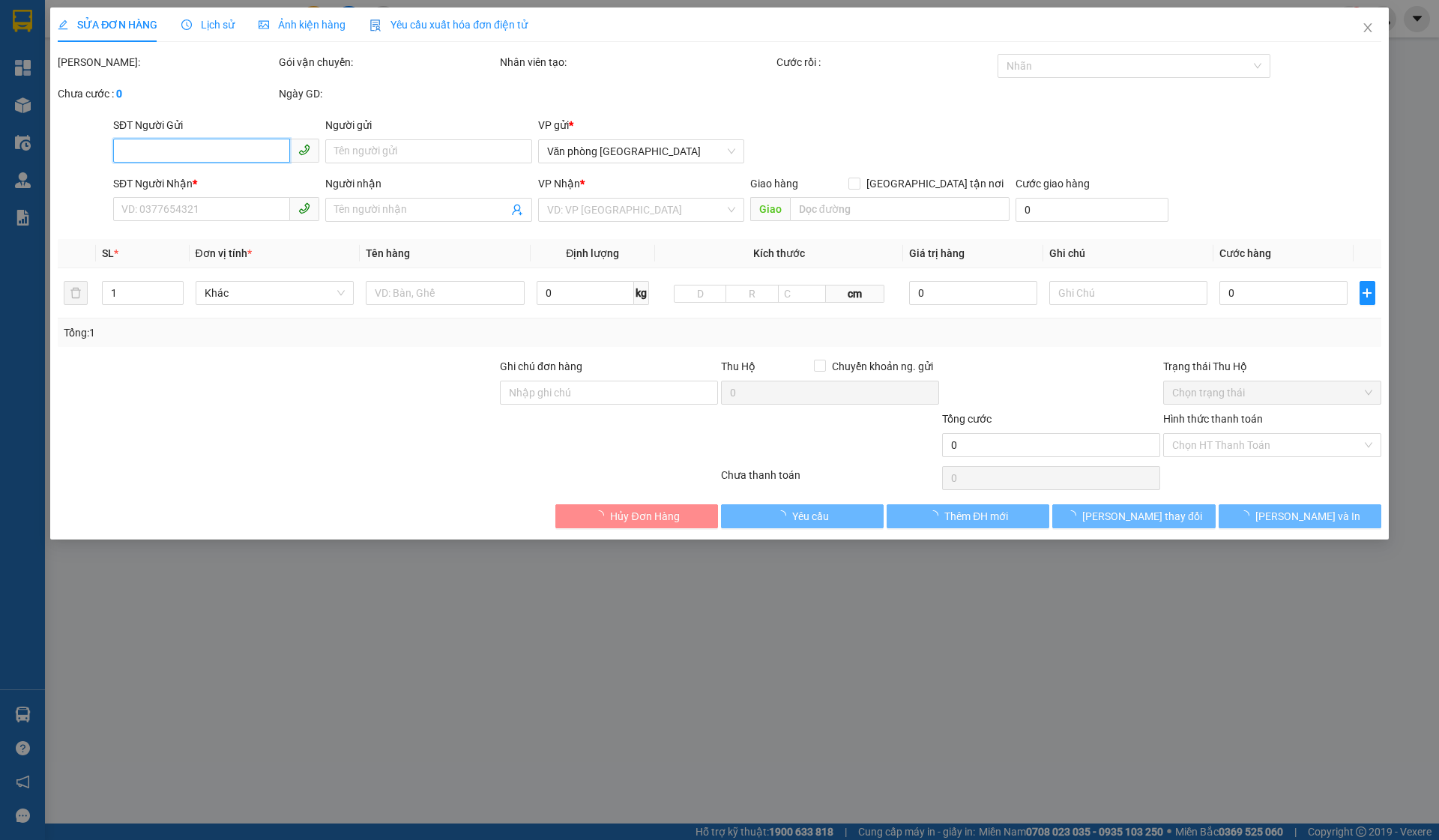
type input "0869304268"
type input "80.000"
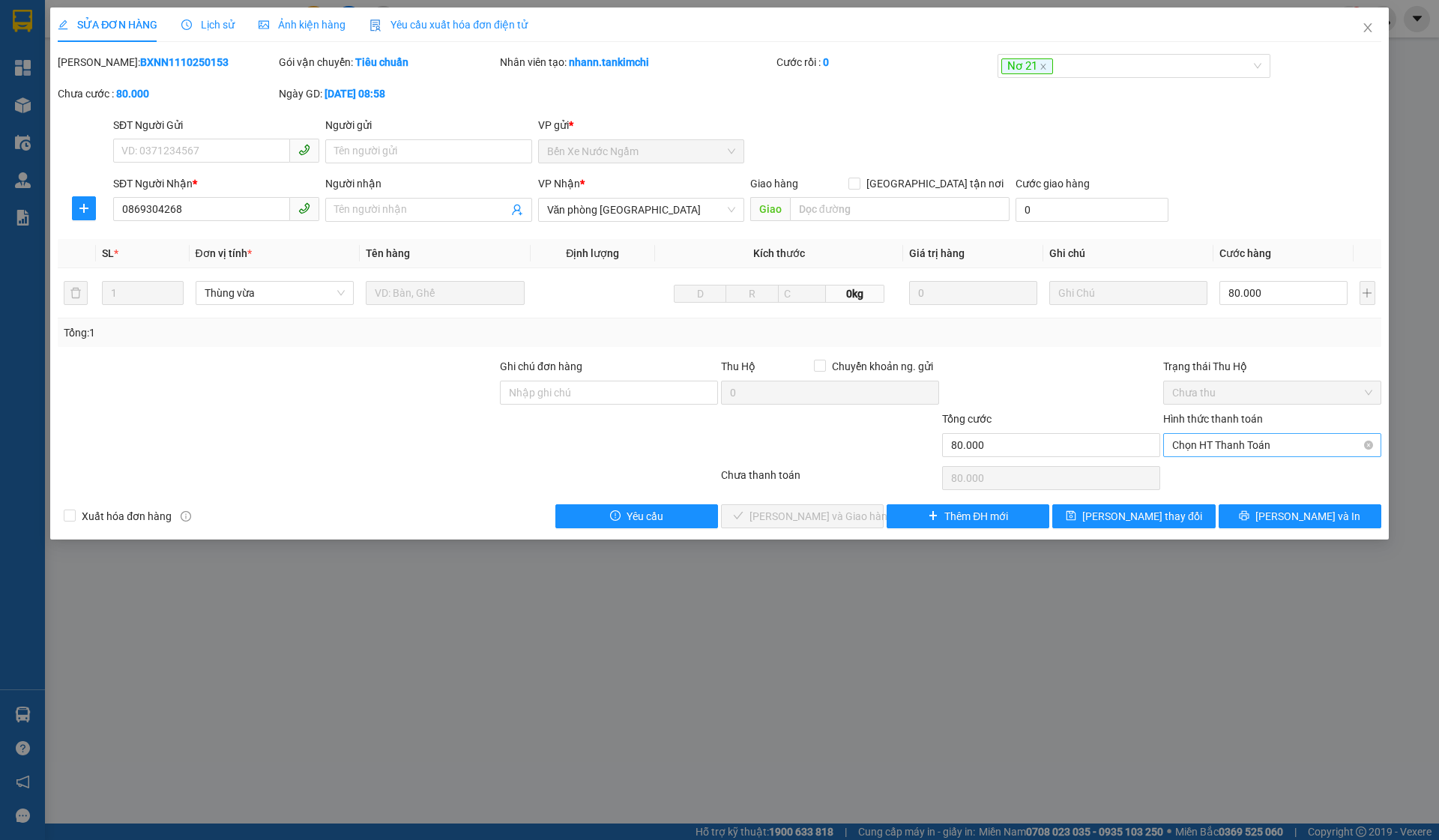
click at [986, 443] on span "Chọn HT Thanh Toán" at bounding box center [1271, 445] width 200 height 23
click at [986, 463] on div "Tại văn phòng" at bounding box center [1271, 476] width 218 height 24
type input "0"
click at [792, 523] on span "[PERSON_NAME] và Giao hàng" at bounding box center [821, 515] width 144 height 16
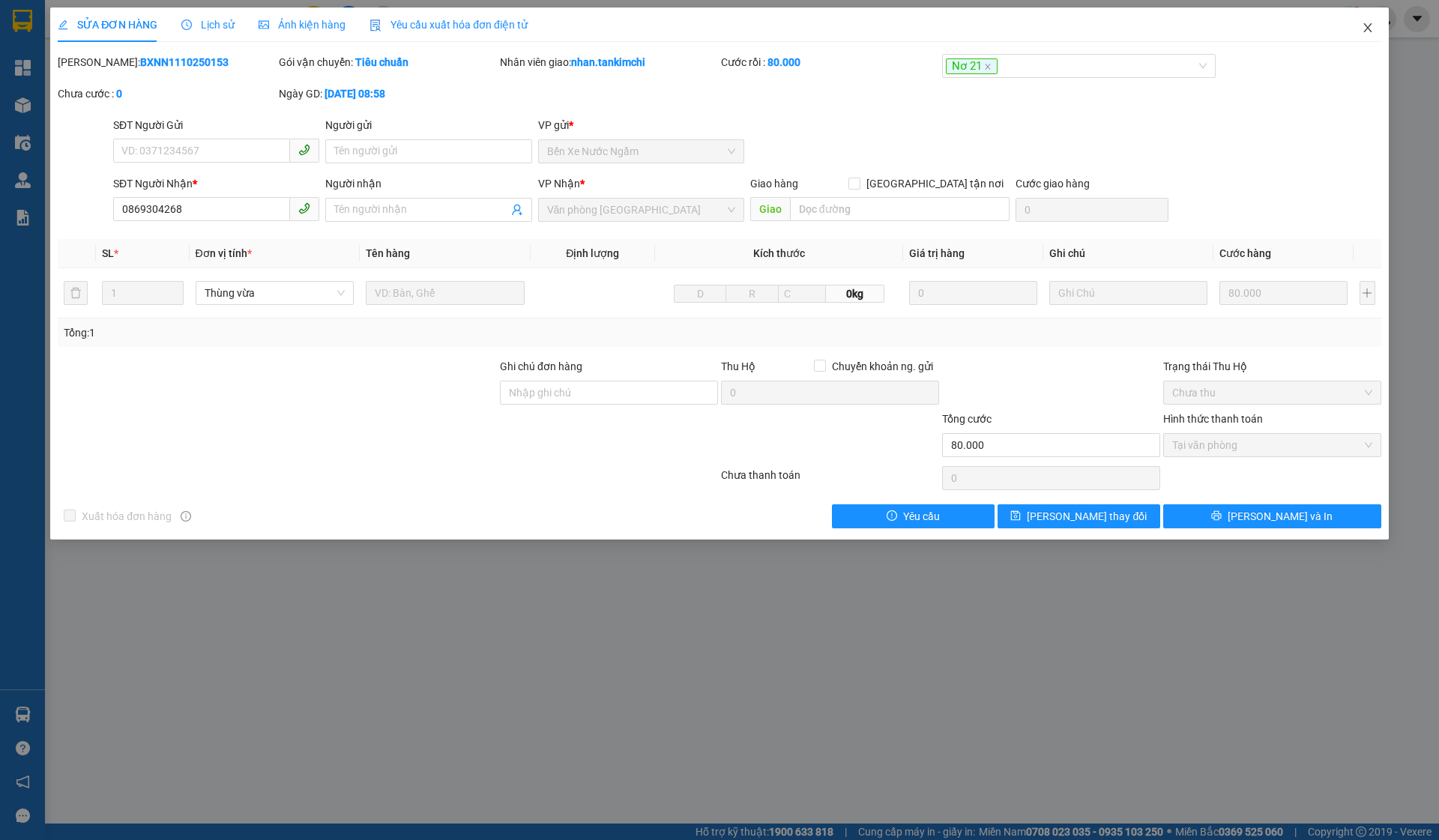
click at [986, 27] on icon "close" at bounding box center [1368, 28] width 12 height 12
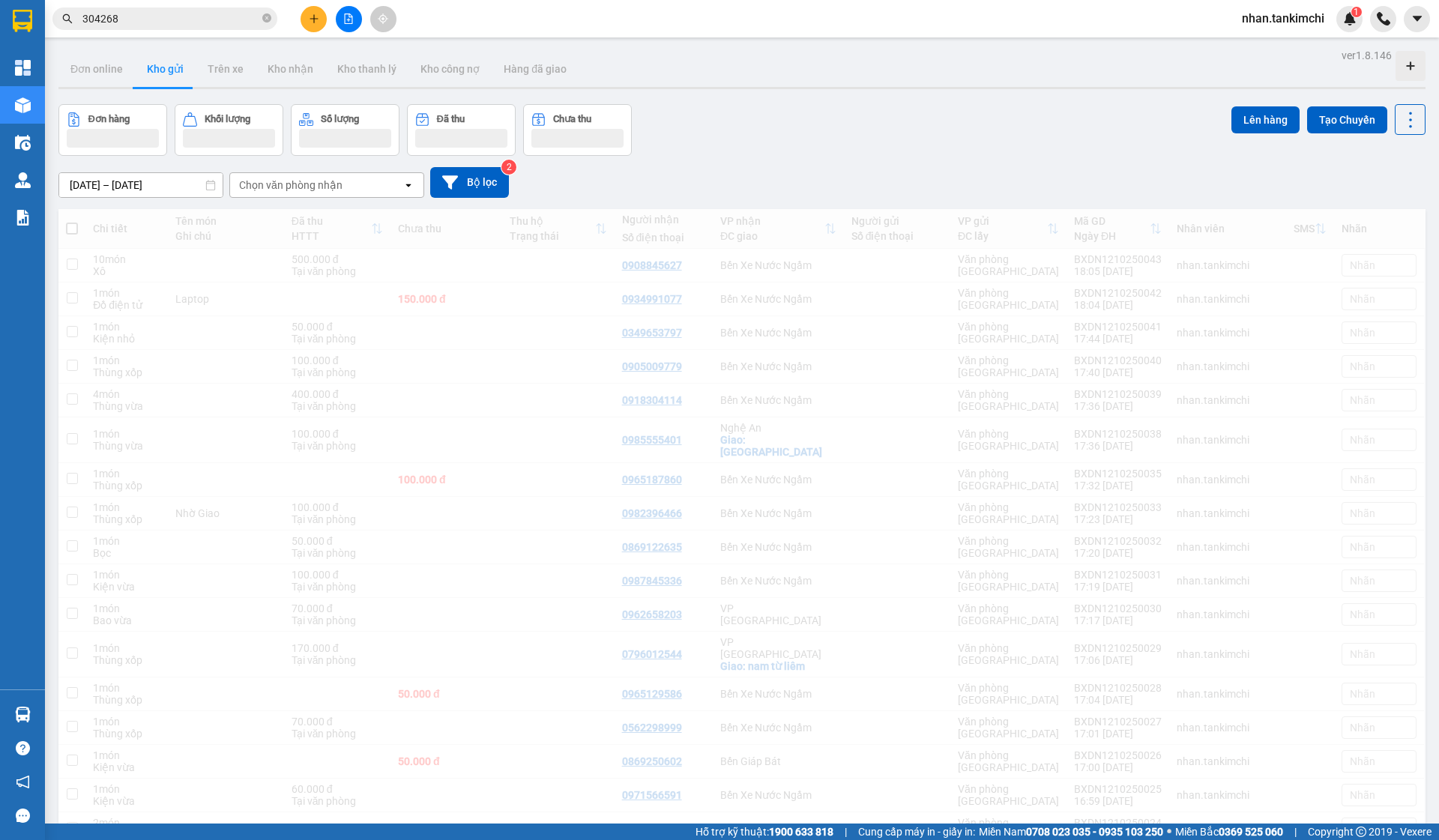
click at [178, 10] on span "304268" at bounding box center [164, 19] width 225 height 23
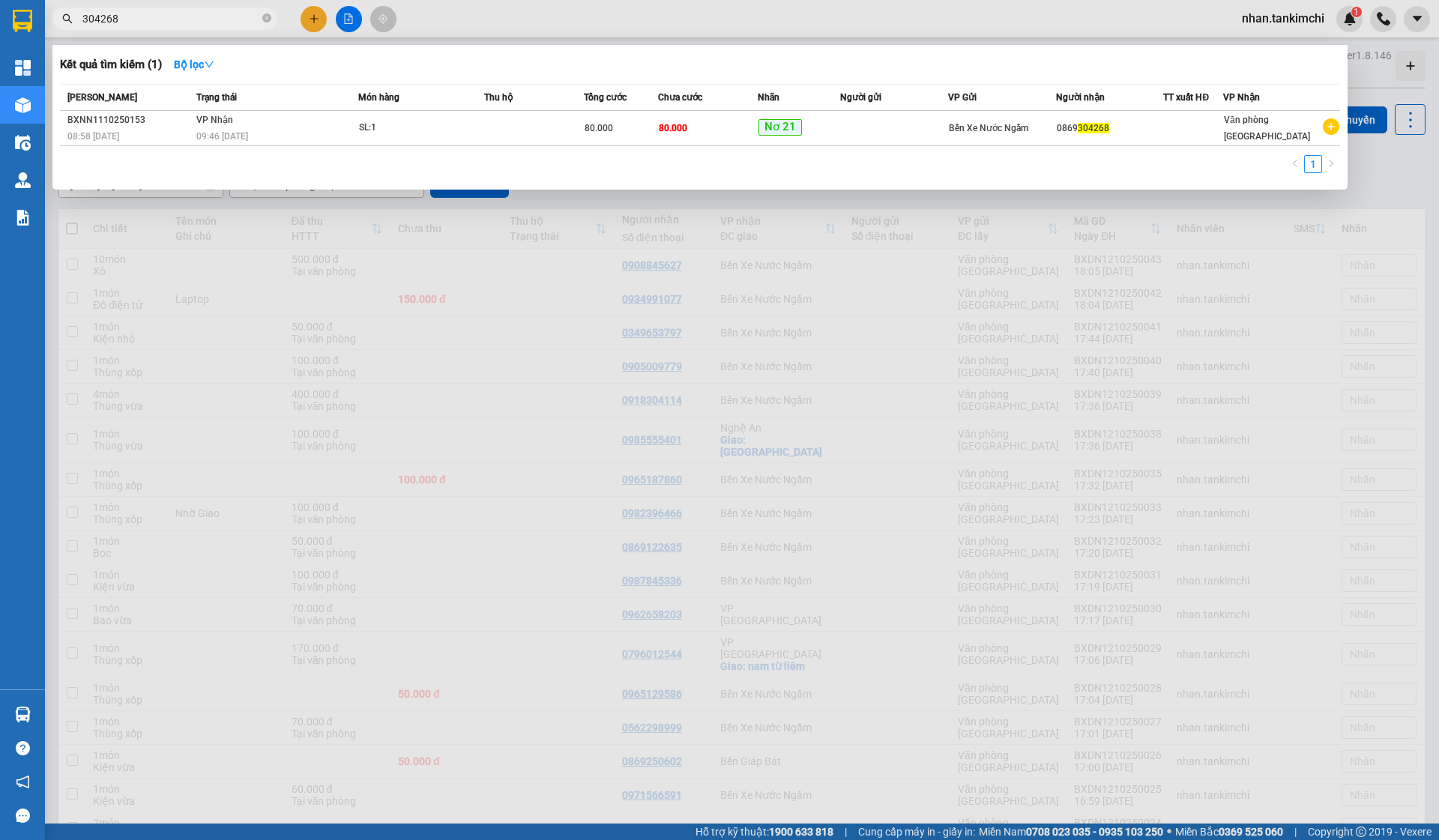
click at [178, 10] on span "304268" at bounding box center [164, 19] width 225 height 23
click at [156, 19] on input "304268" at bounding box center [171, 18] width 177 height 16
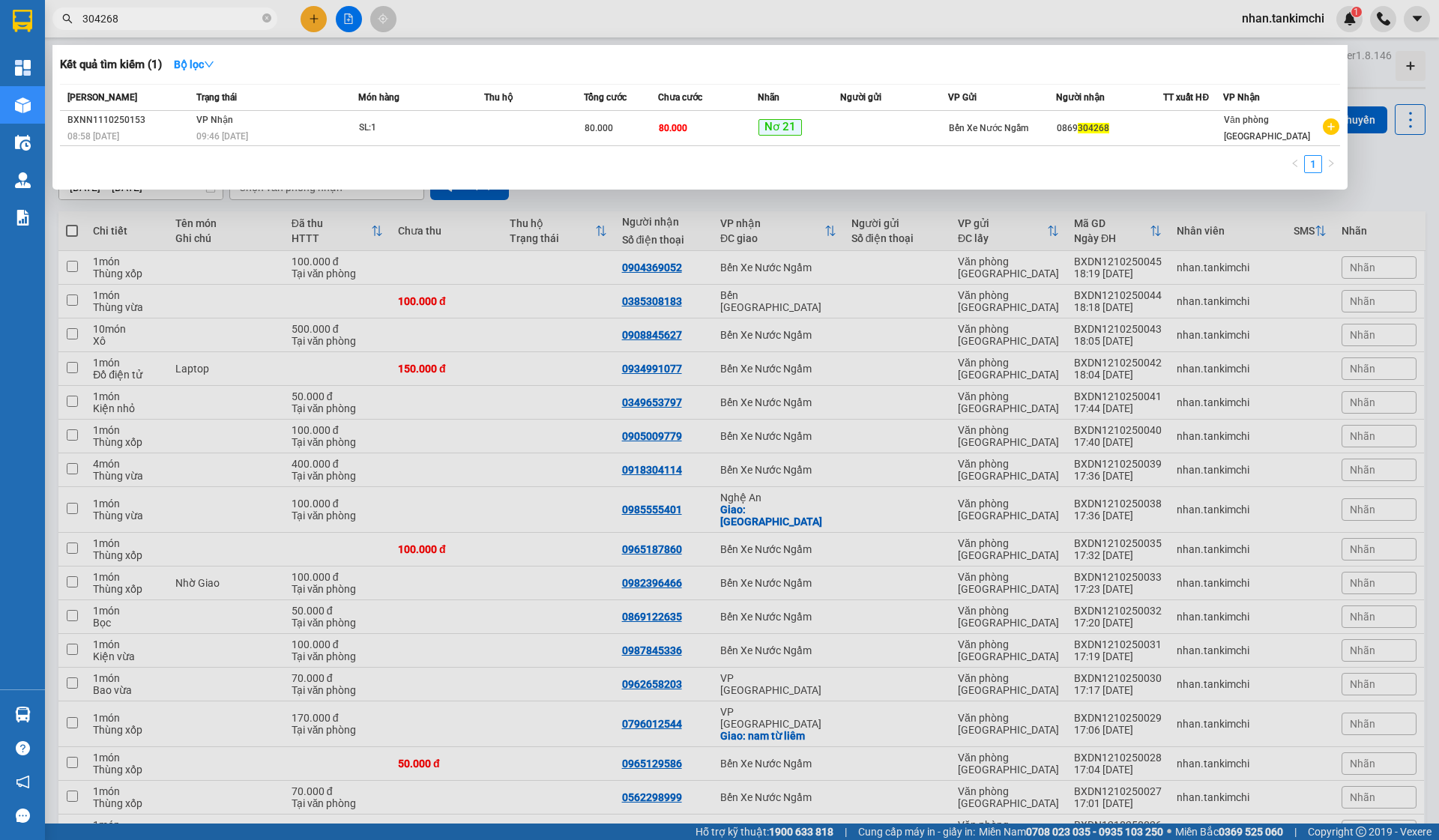
click at [156, 19] on input "304268" at bounding box center [171, 18] width 177 height 16
type input "0"
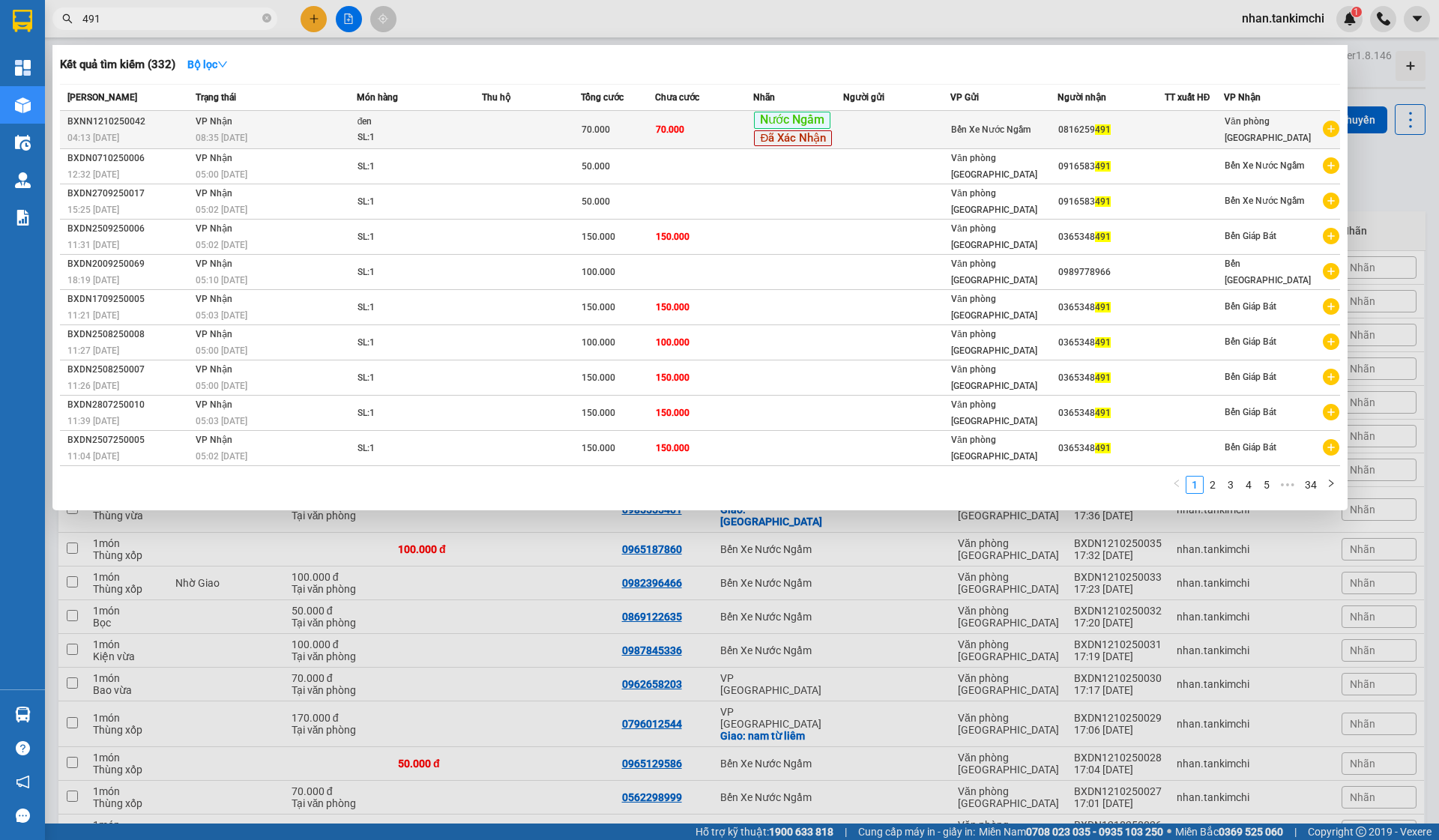
type input "491"
click at [773, 135] on span "Đã Xác Nhận" at bounding box center [792, 138] width 78 height 16
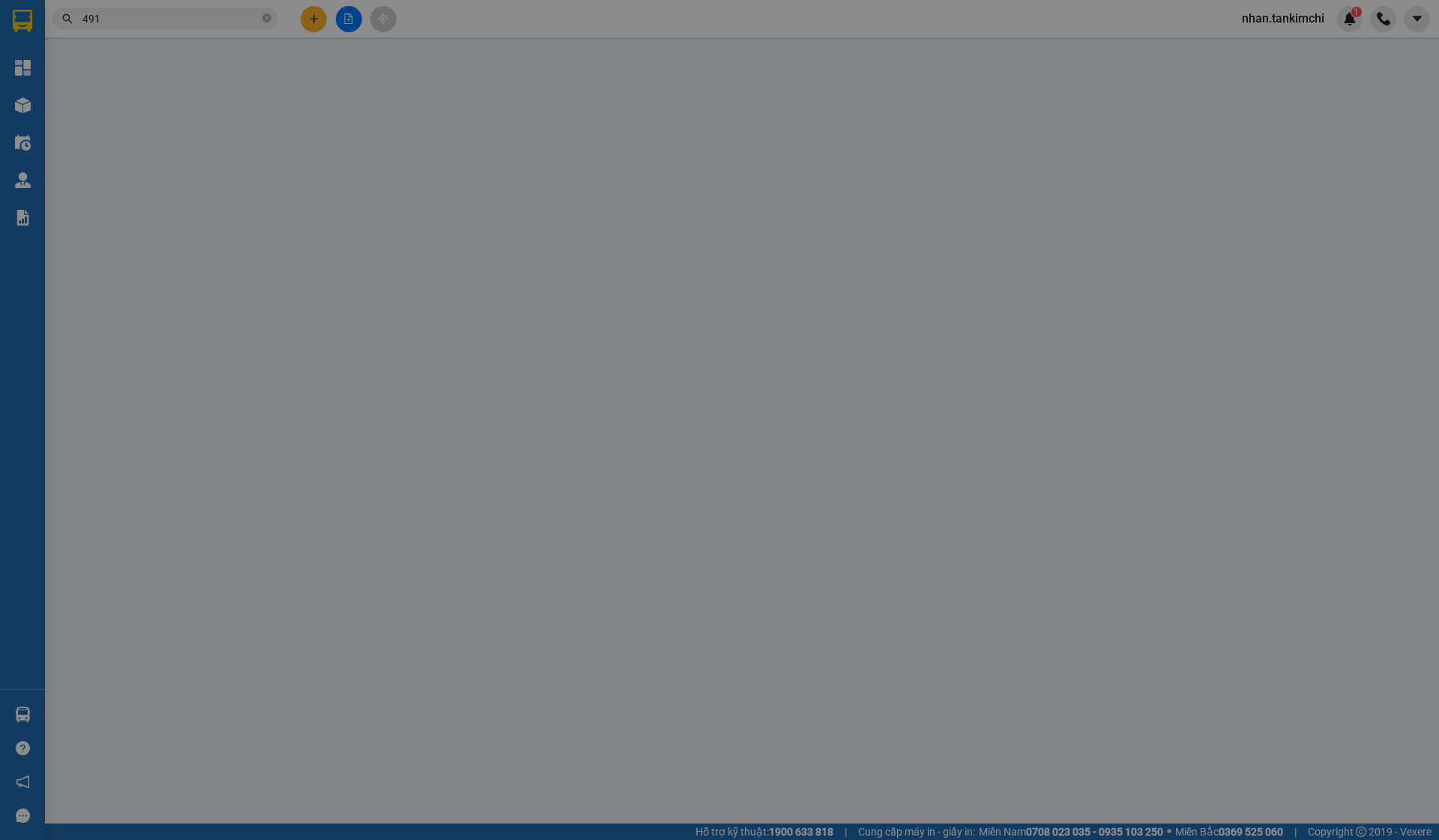
type input "0816259491"
type input "70.000"
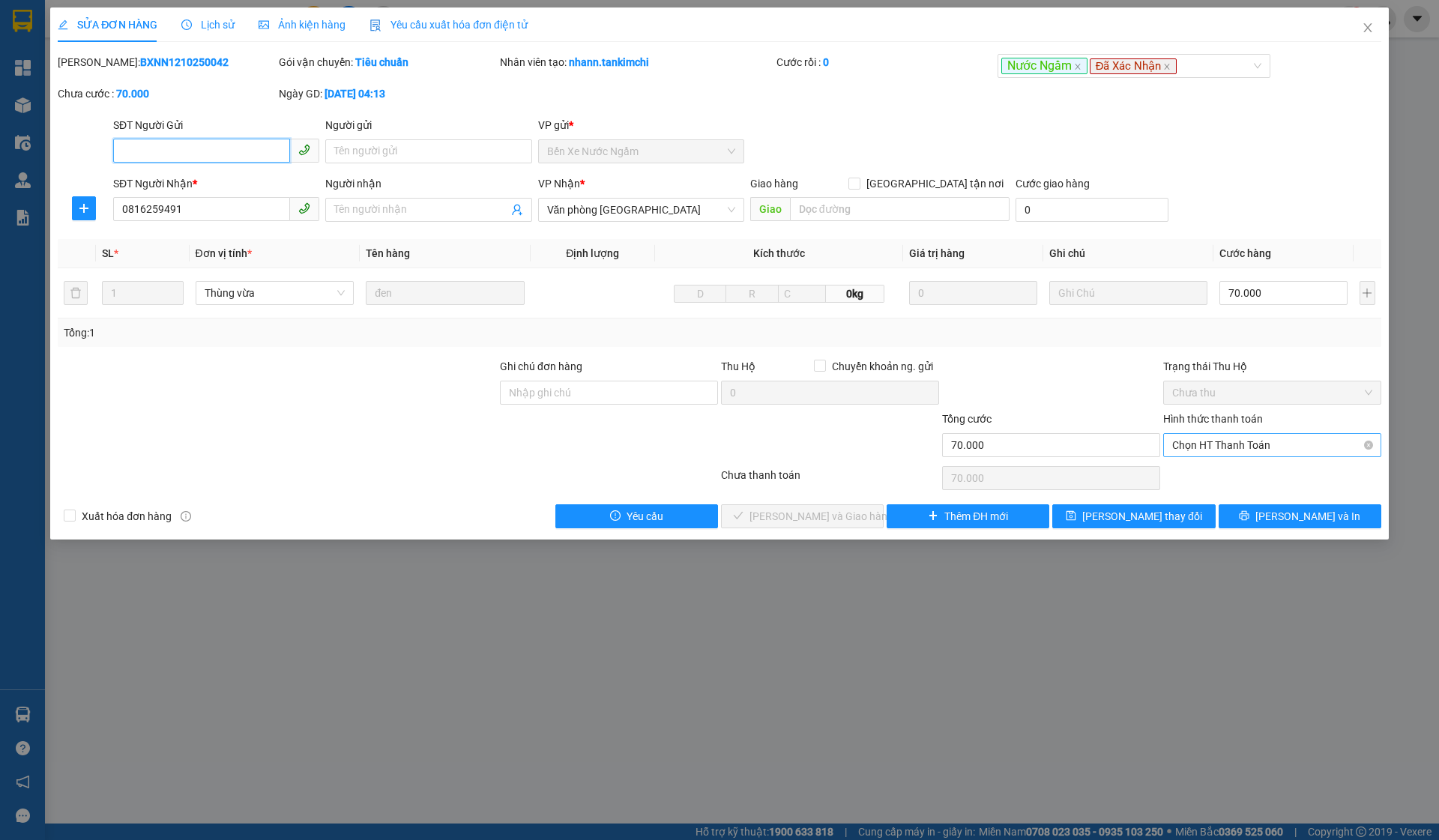
click at [986, 447] on span "Chọn HT Thanh Toán" at bounding box center [1271, 445] width 200 height 23
click at [986, 473] on div "Tại văn phòng" at bounding box center [1271, 475] width 200 height 16
type input "0"
click at [824, 512] on span "[PERSON_NAME] và Giao hàng" at bounding box center [821, 515] width 144 height 16
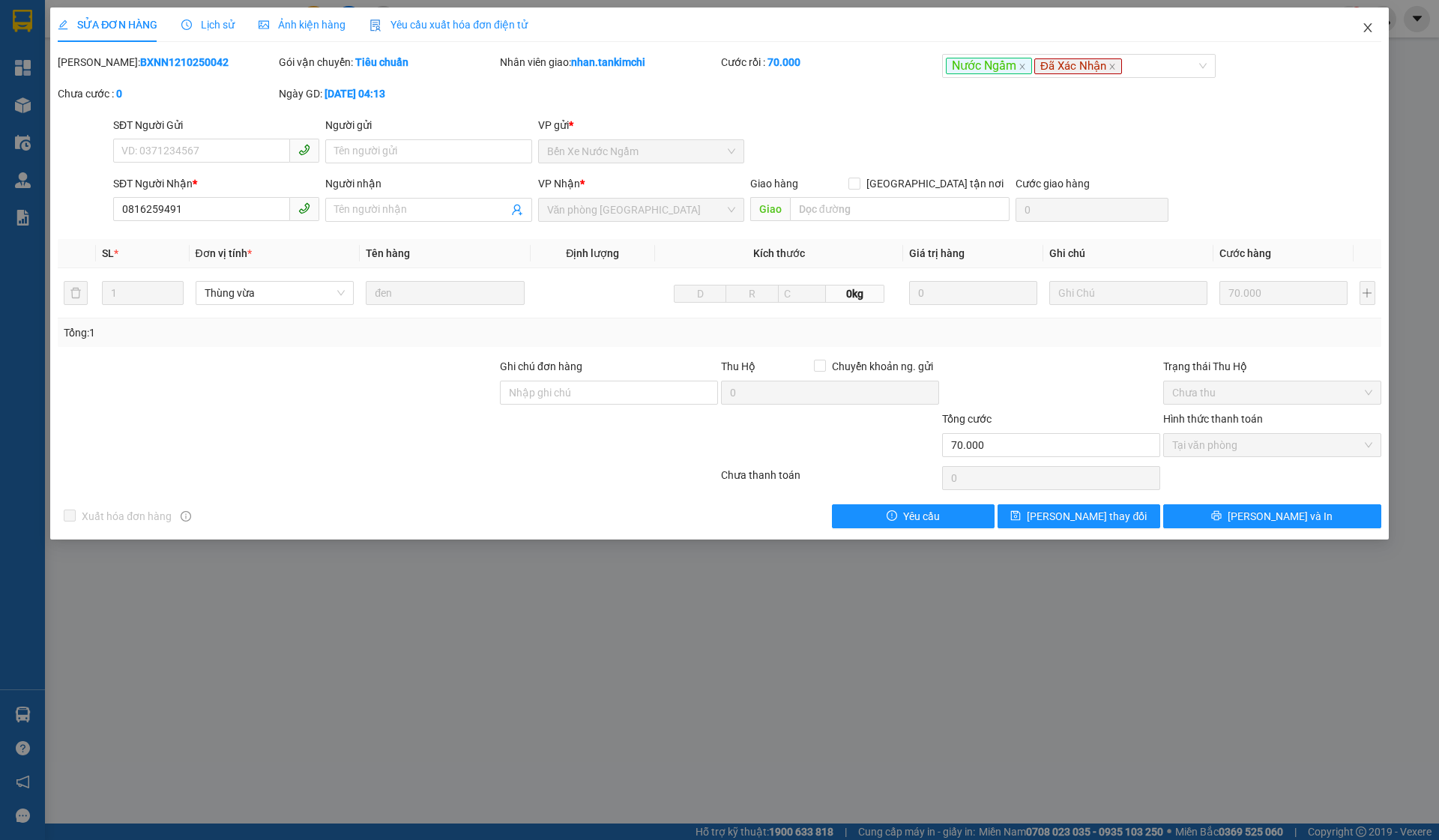
click at [986, 16] on span "Close" at bounding box center [1367, 29] width 42 height 42
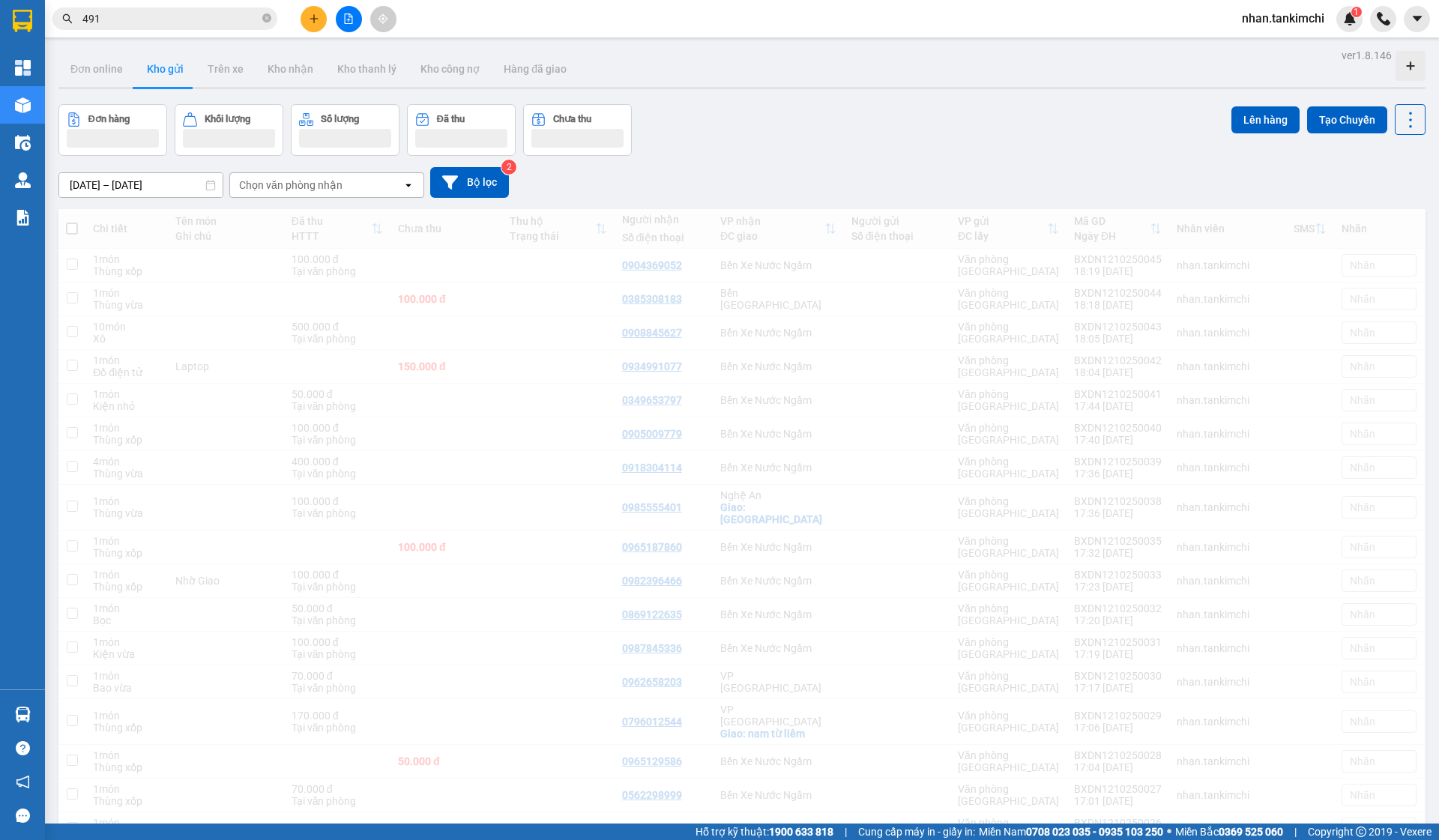
click at [176, 25] on input "491" at bounding box center [171, 18] width 177 height 16
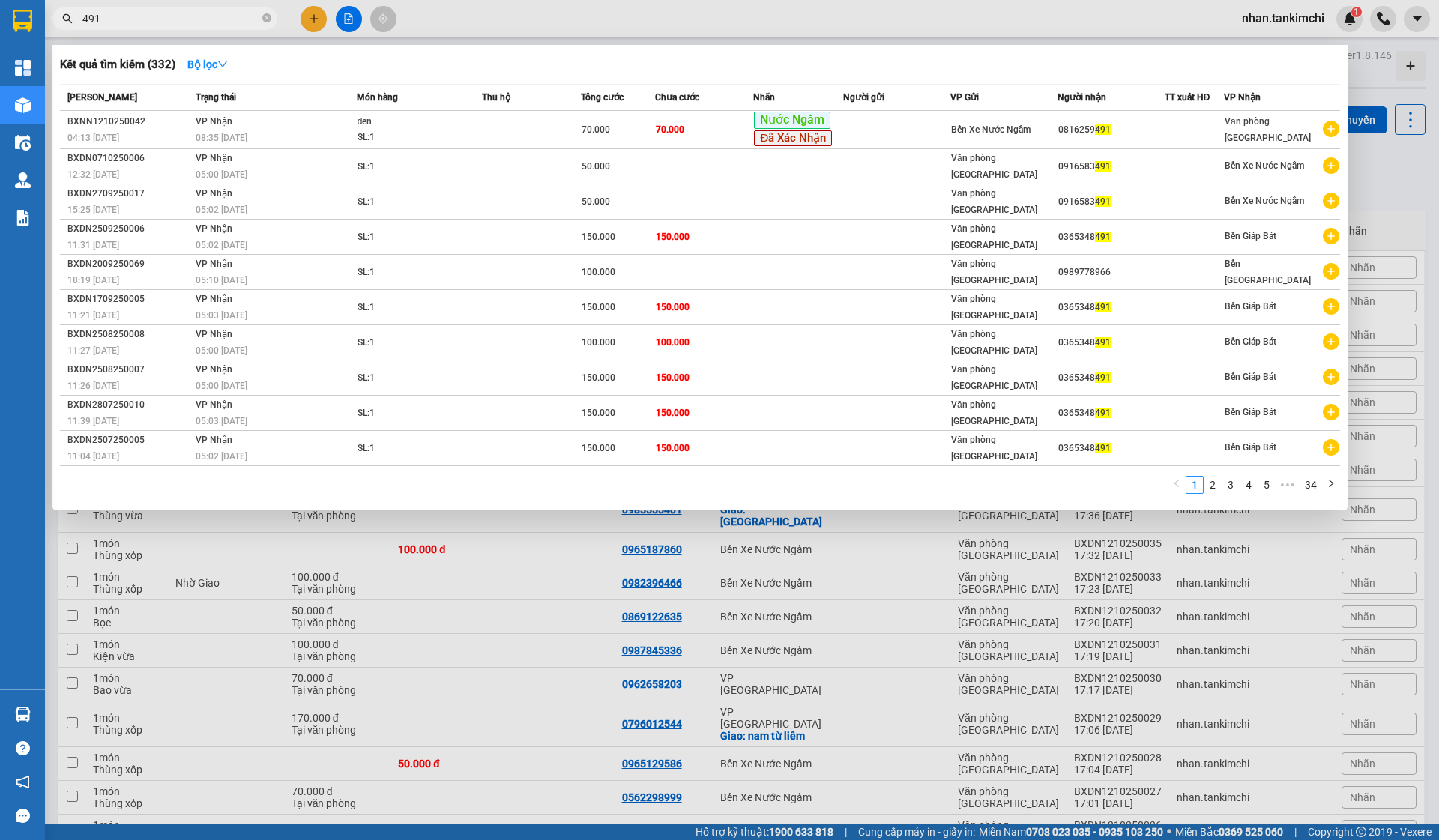
click at [176, 25] on input "491" at bounding box center [171, 18] width 177 height 16
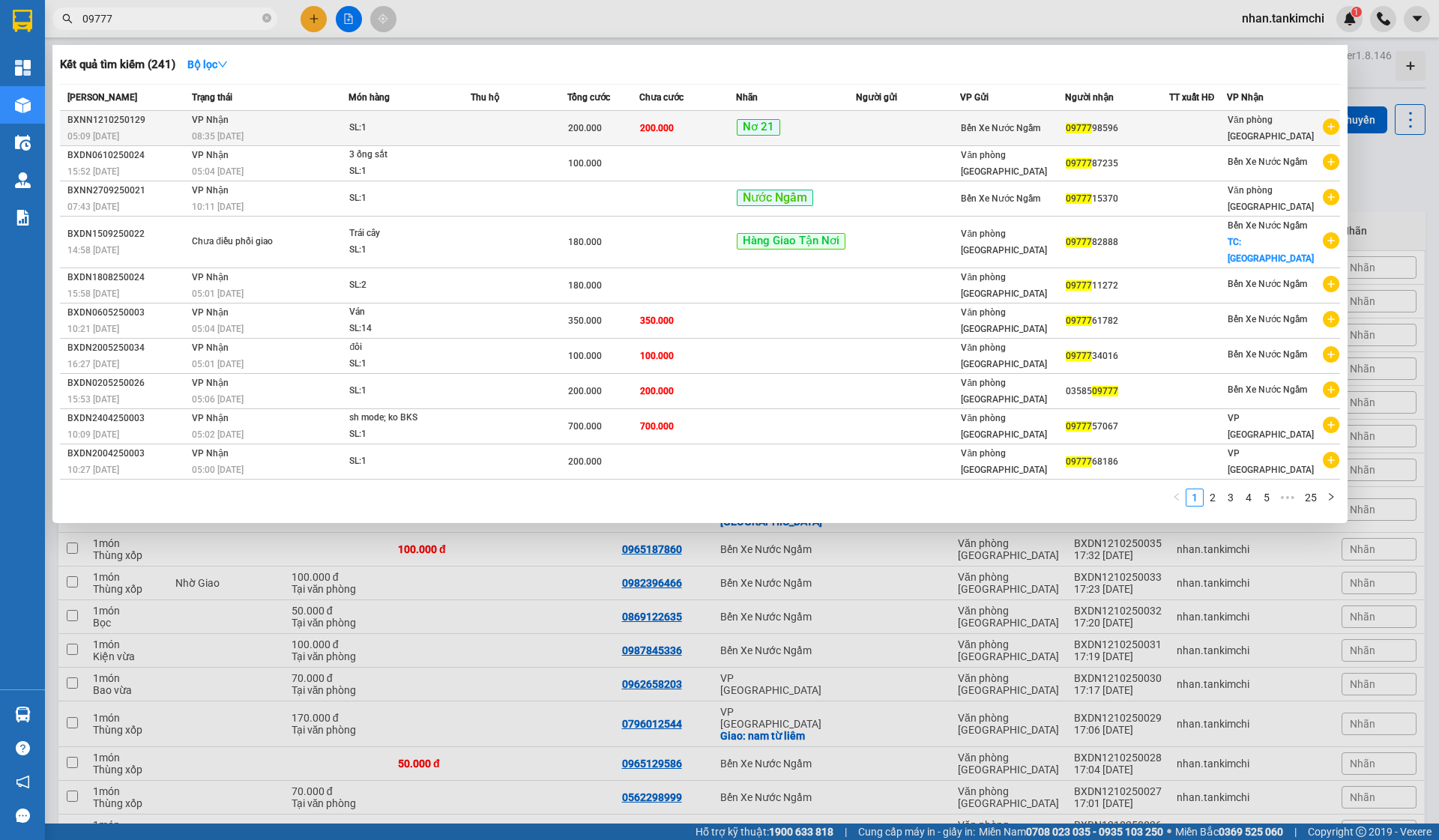
type input "09777"
click at [951, 131] on td at bounding box center [908, 128] width 104 height 36
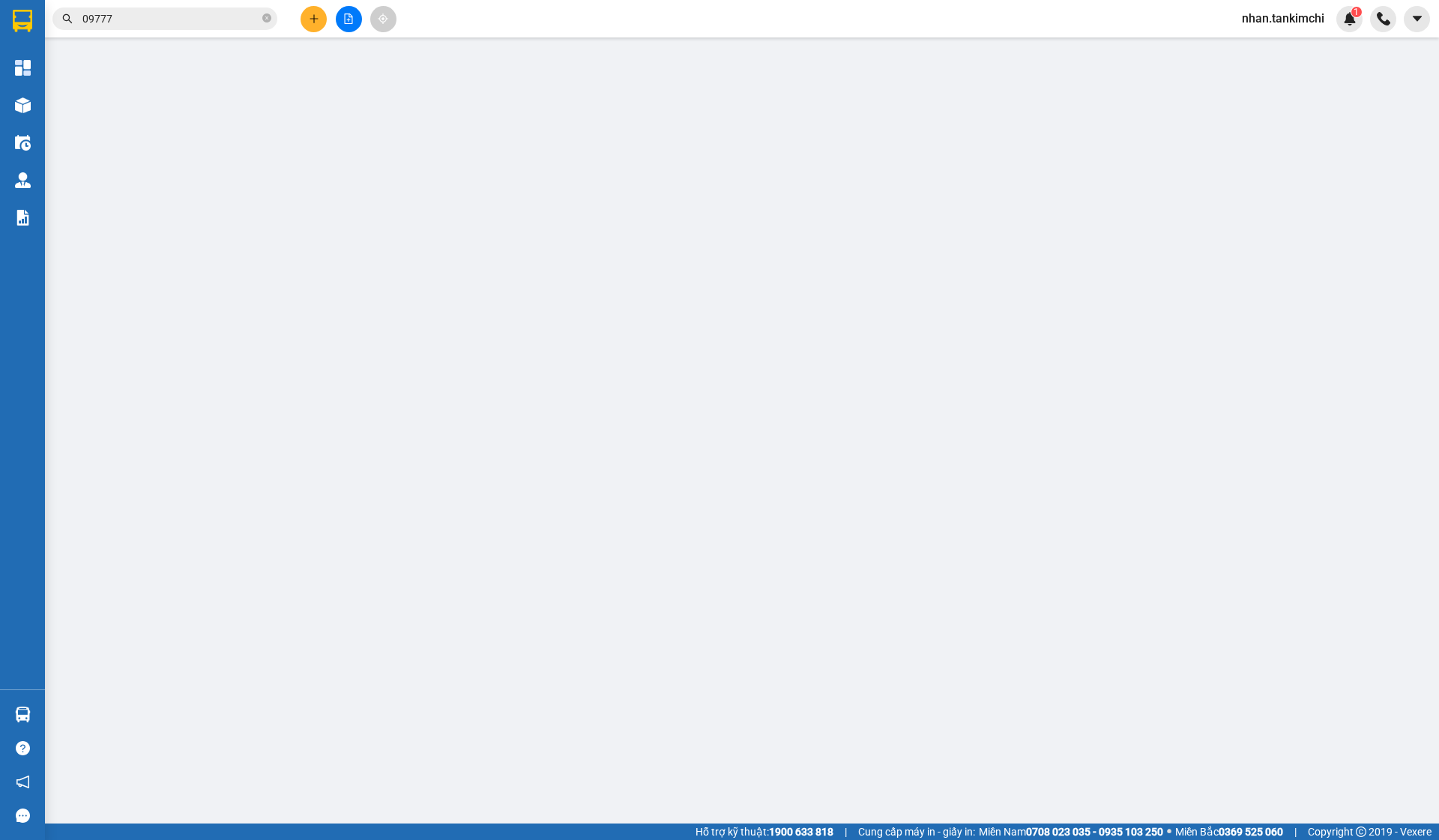
type input "0977798596"
type input "200.000"
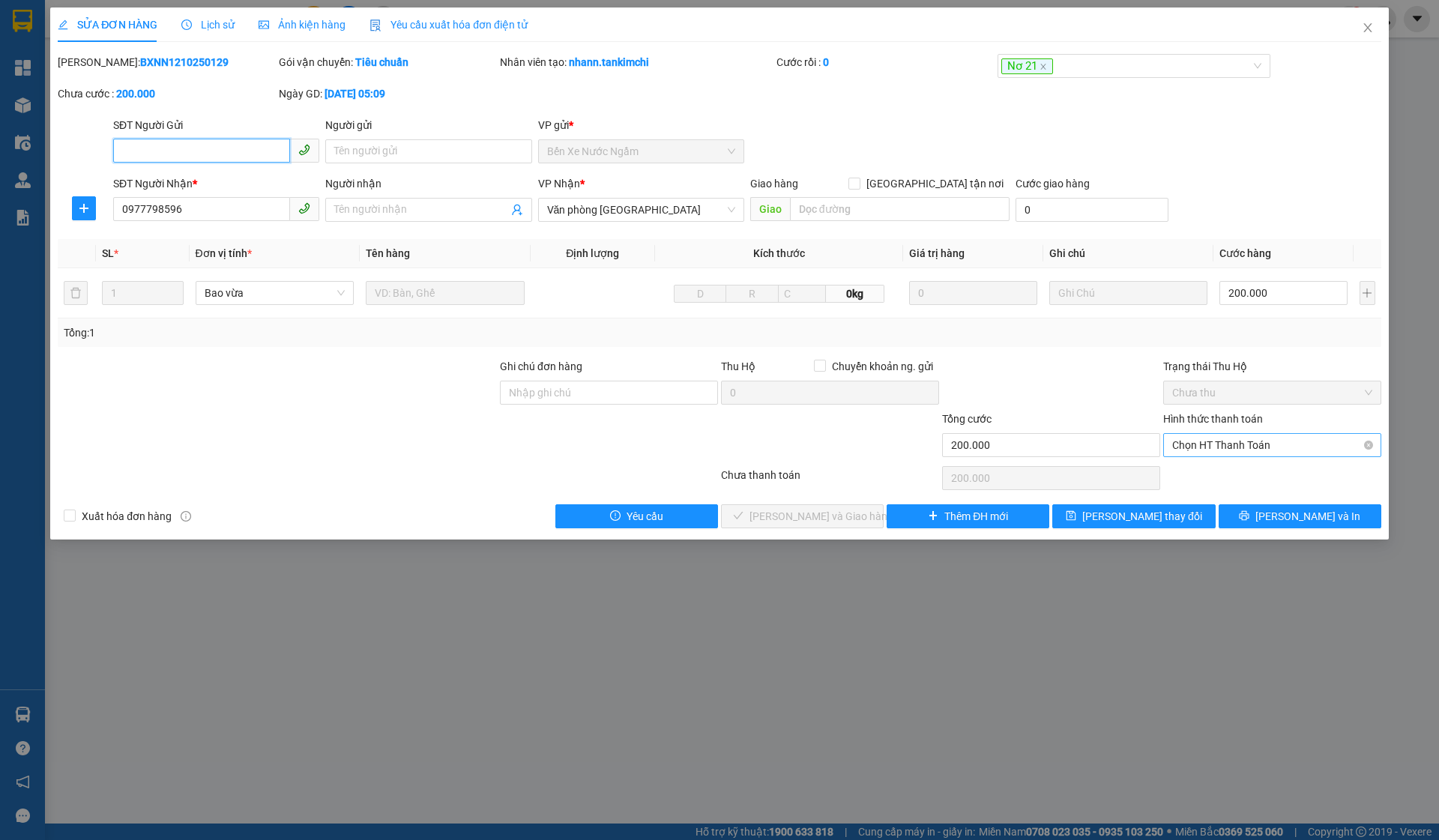
click at [986, 441] on span "Chọn HT Thanh Toán" at bounding box center [1271, 445] width 200 height 23
click at [986, 472] on div "Tại văn phòng" at bounding box center [1271, 475] width 200 height 16
type input "0"
